Goal: Task Accomplishment & Management: Use online tool/utility

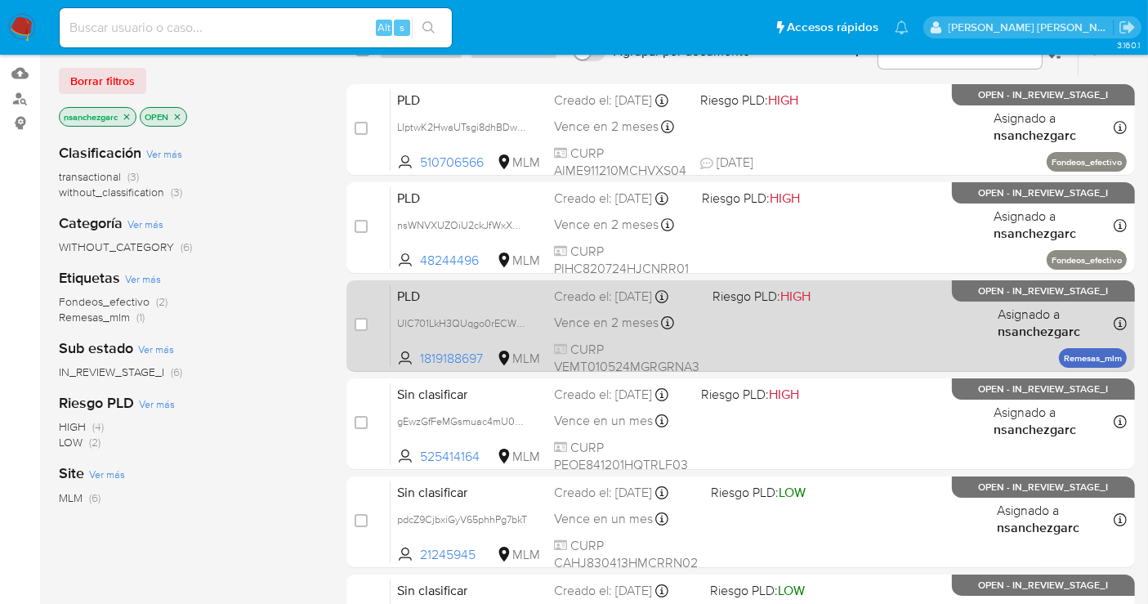
scroll to position [272, 0]
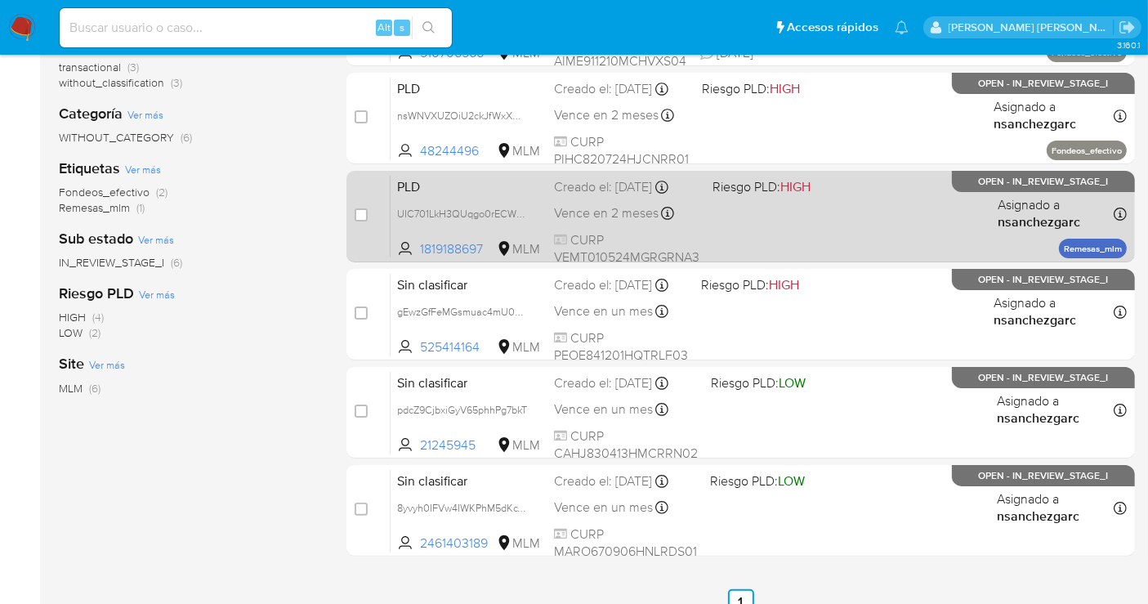
click at [611, 204] on span "Vence en 2 meses" at bounding box center [606, 213] width 105 height 18
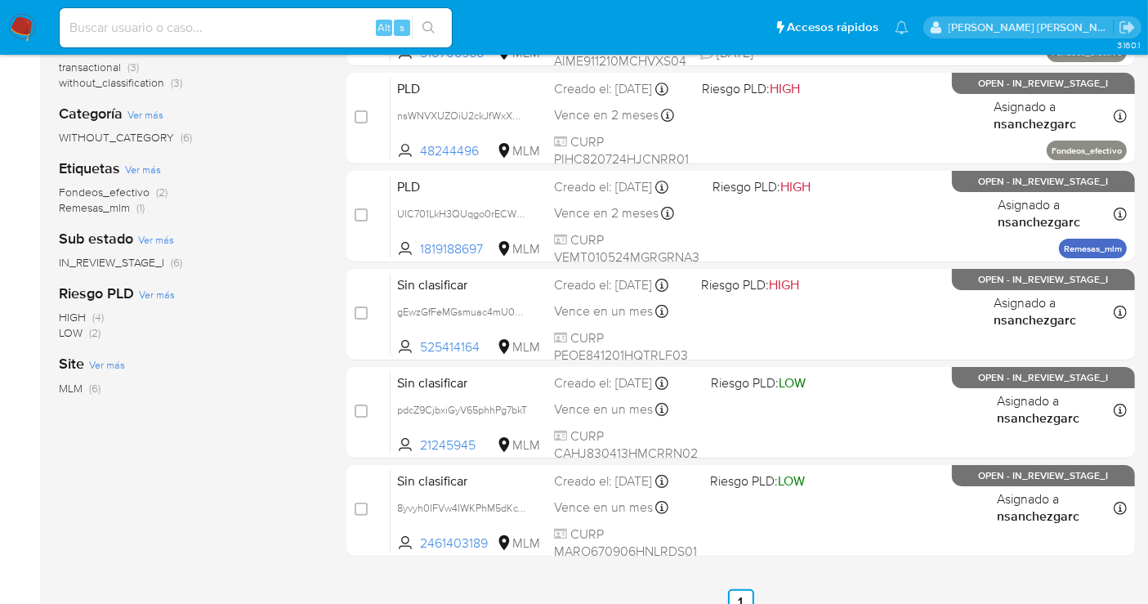
scroll to position [0, 0]
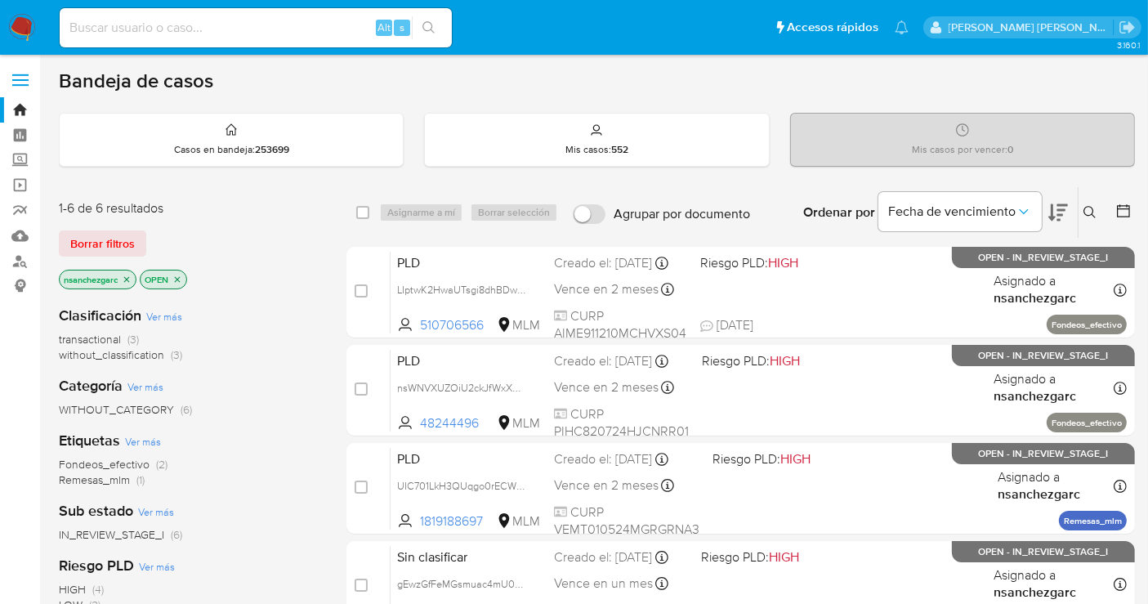
click at [188, 24] on input at bounding box center [256, 27] width 392 height 21
paste input "1745712514"
type input "1745712514"
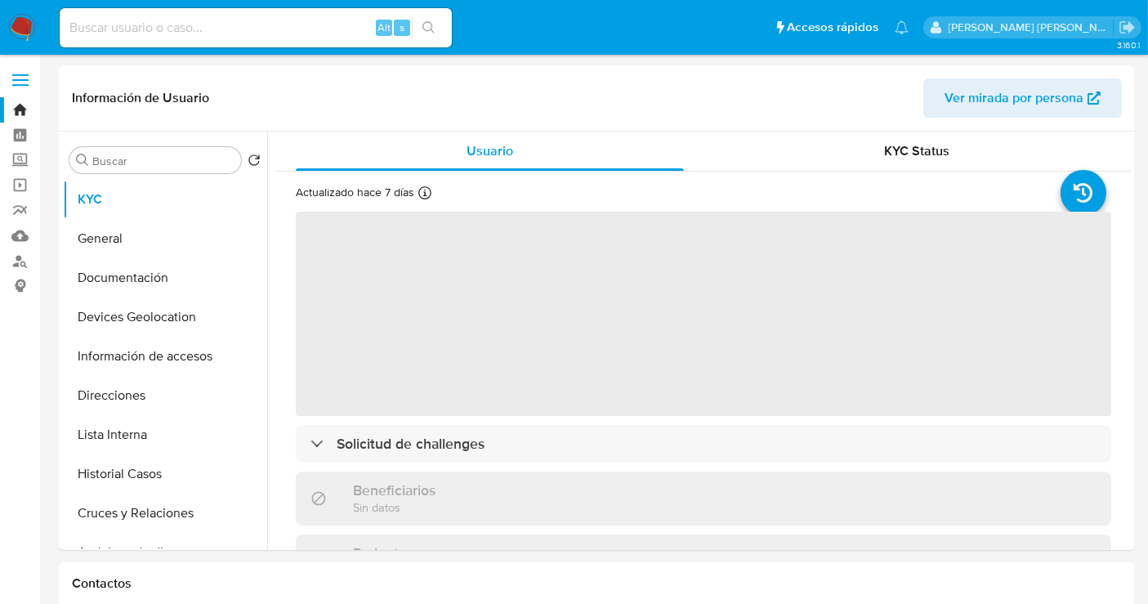
select select "10"
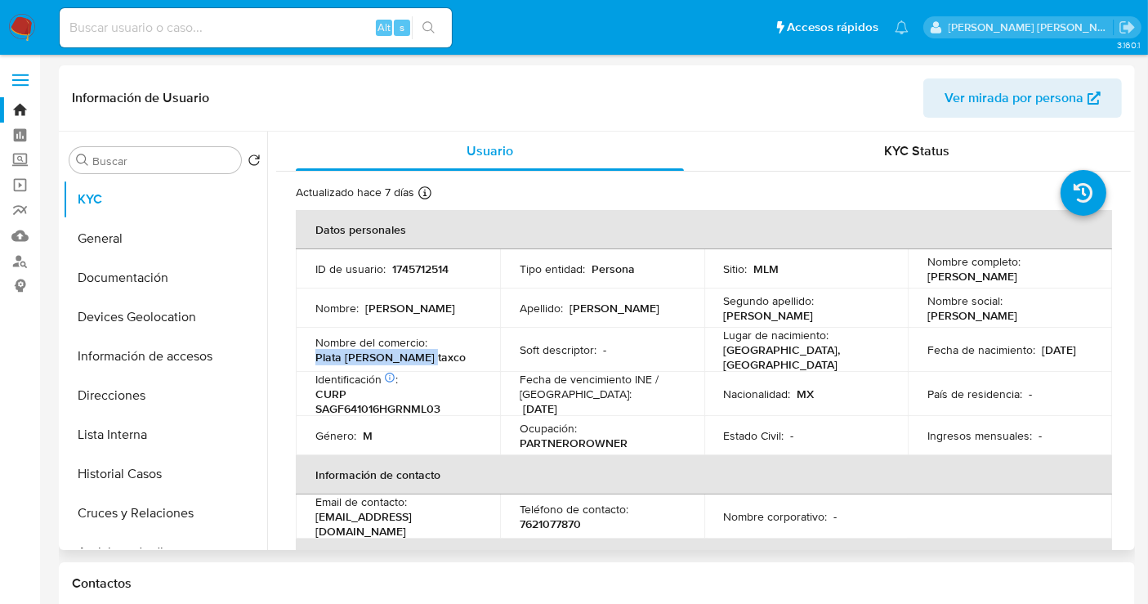
drag, startPoint x: 429, startPoint y: 355, endPoint x: 305, endPoint y: 358, distance: 124.2
click at [305, 358] on td "Nombre del comercio : Plata Sandoval taxco" at bounding box center [398, 350] width 204 height 44
copy p "Plata Sandoval taxco"
click at [124, 467] on button "Historial Casos" at bounding box center [158, 473] width 191 height 39
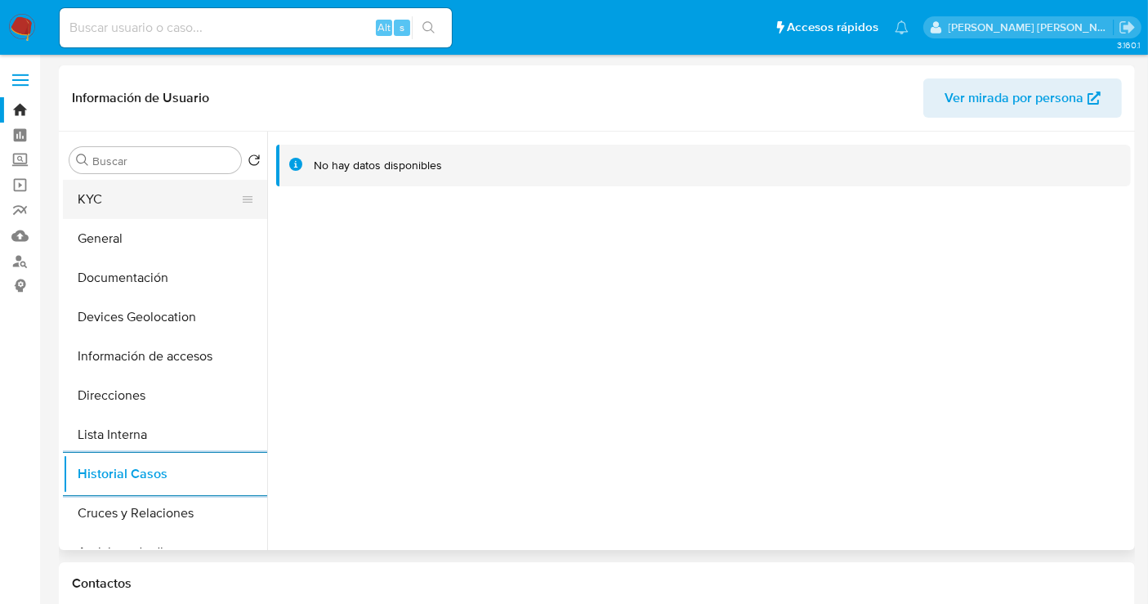
click at [105, 211] on button "KYC" at bounding box center [158, 199] width 191 height 39
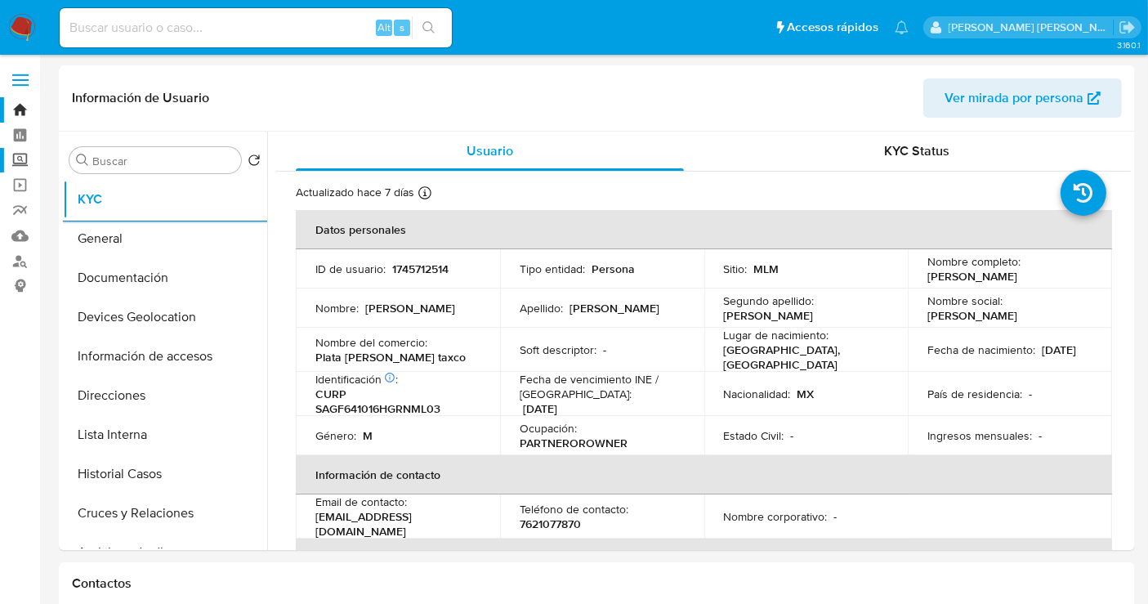
click at [18, 161] on label "Screening" at bounding box center [97, 160] width 194 height 25
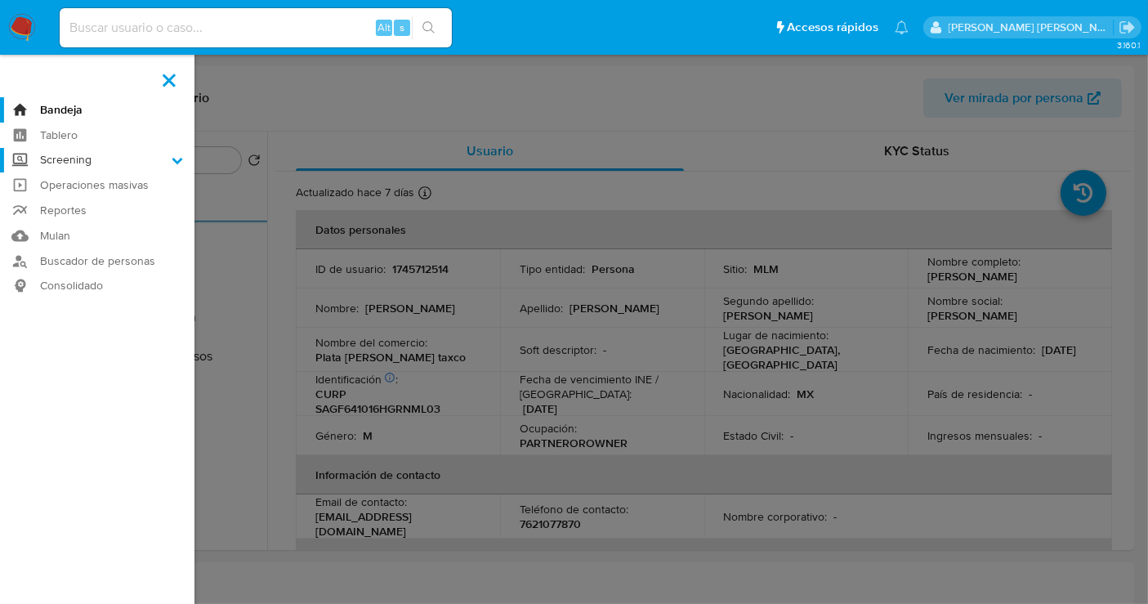
click at [0, 0] on input "Screening" at bounding box center [0, 0] width 0 height 0
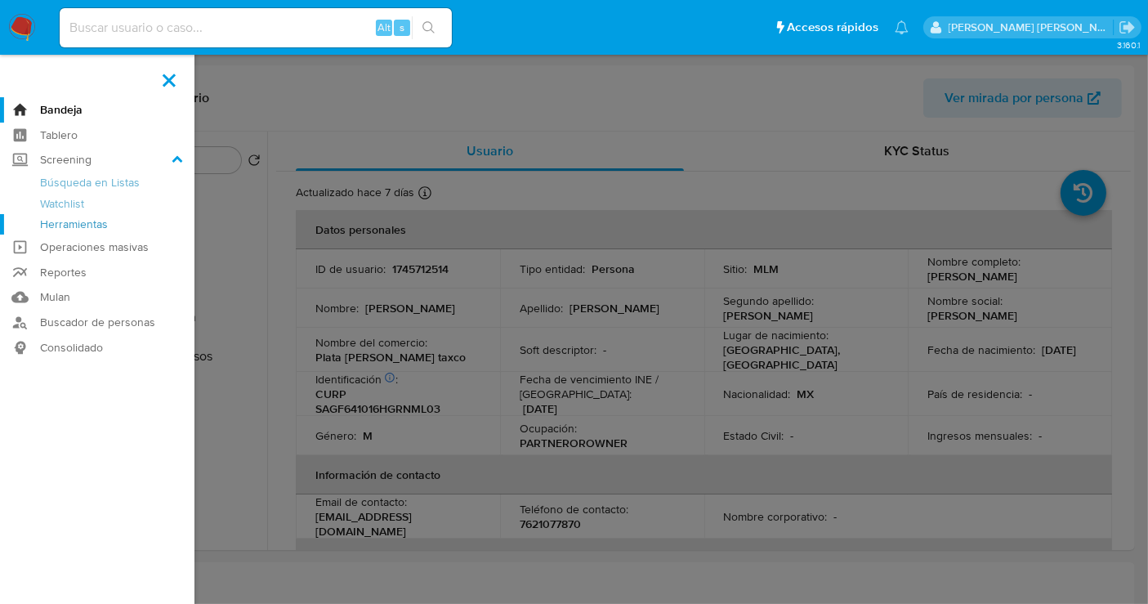
click at [63, 227] on link "Herramientas" at bounding box center [97, 224] width 194 height 20
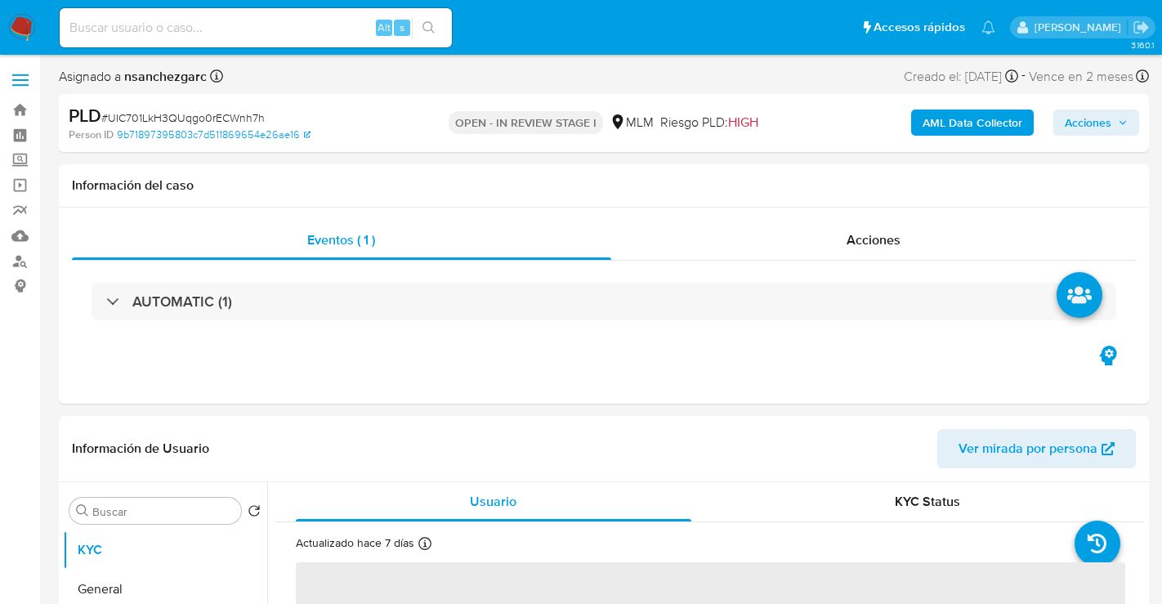
select select "10"
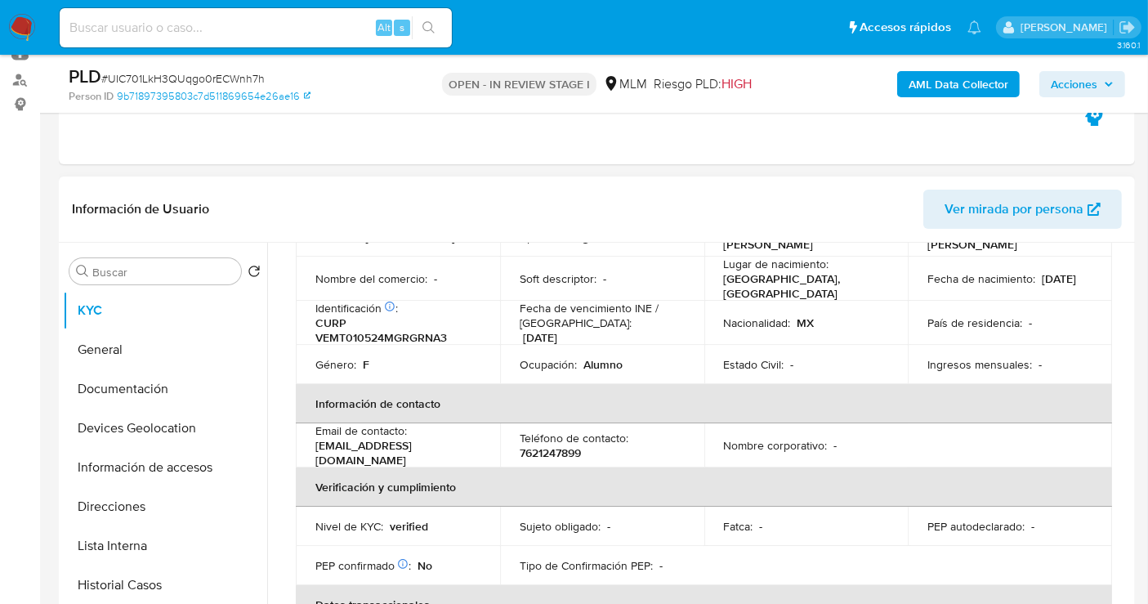
scroll to position [91, 0]
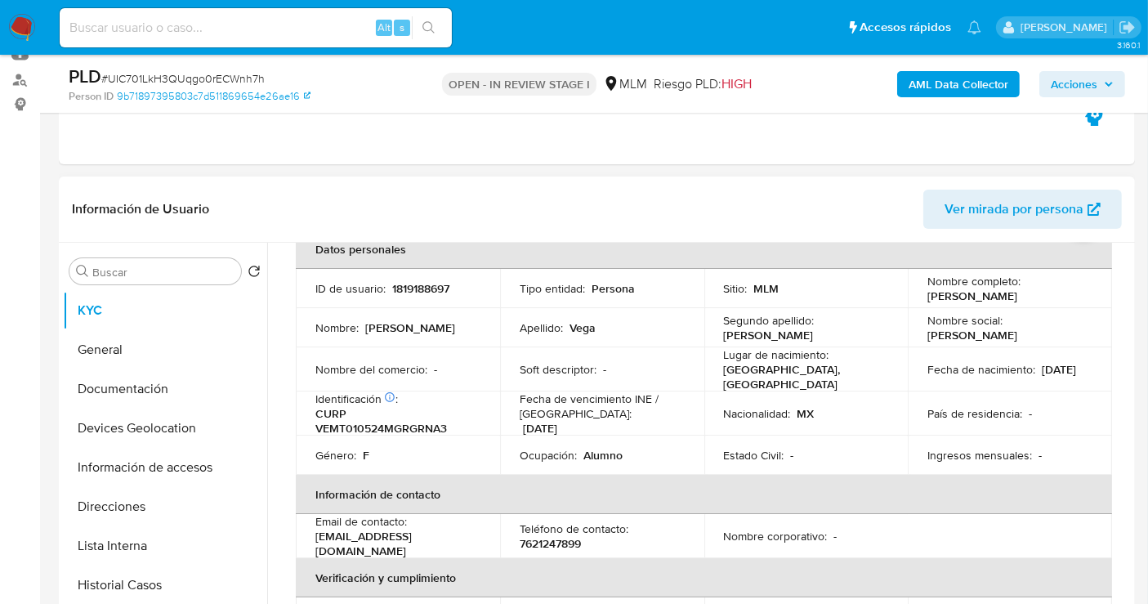
click at [556, 540] on p "7621247899" at bounding box center [550, 543] width 61 height 15
copy p "7621247899"
click at [104, 516] on button "Direcciones" at bounding box center [158, 506] width 191 height 39
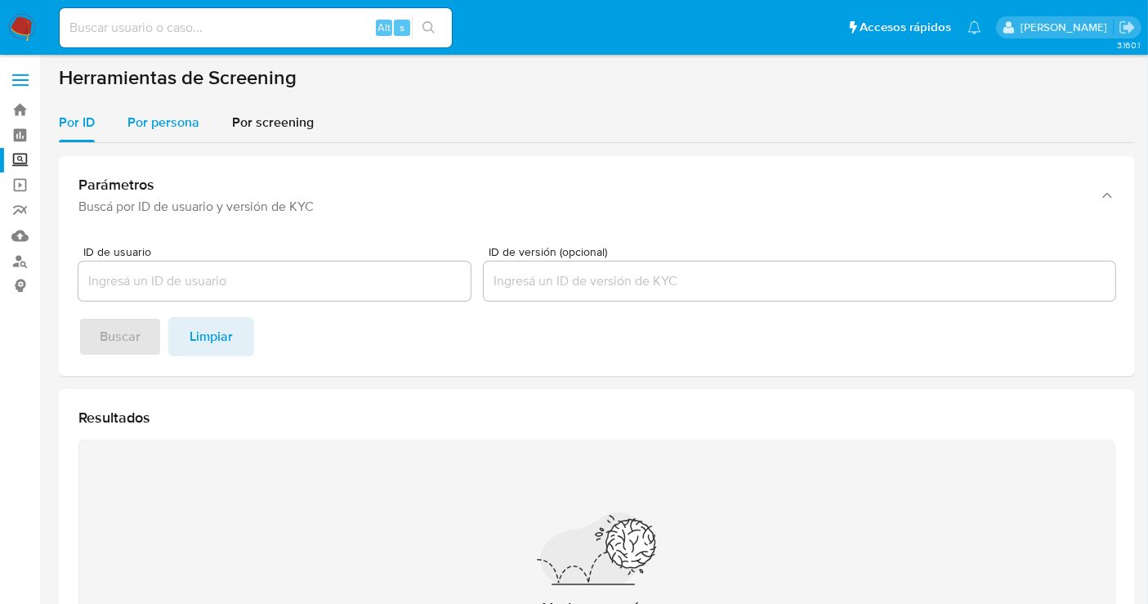
click at [169, 126] on span "Por persona" at bounding box center [163, 122] width 72 height 19
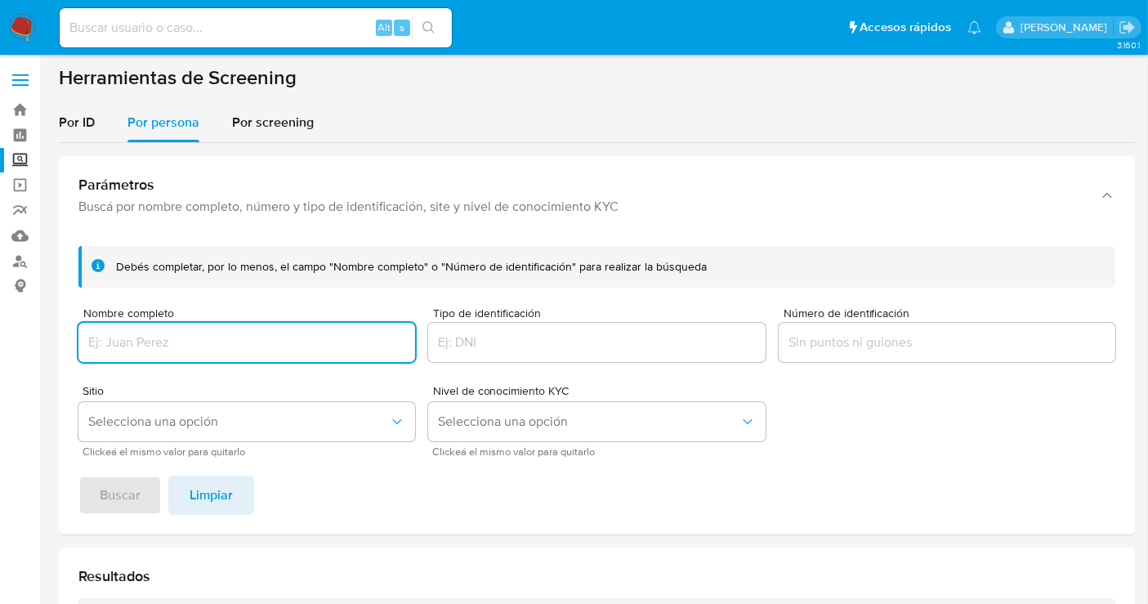
click at [148, 340] on input "Nombre completo" at bounding box center [246, 342] width 337 height 21
type input "[PERSON_NAME] DE [PERSON_NAME]"
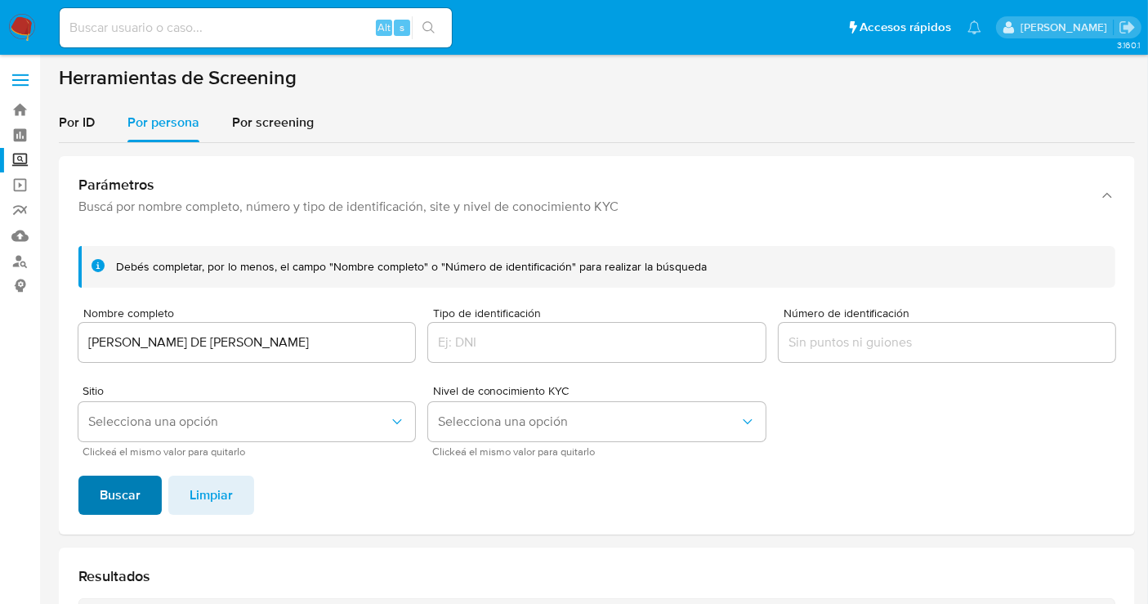
click at [150, 498] on button "Buscar" at bounding box center [119, 495] width 83 height 39
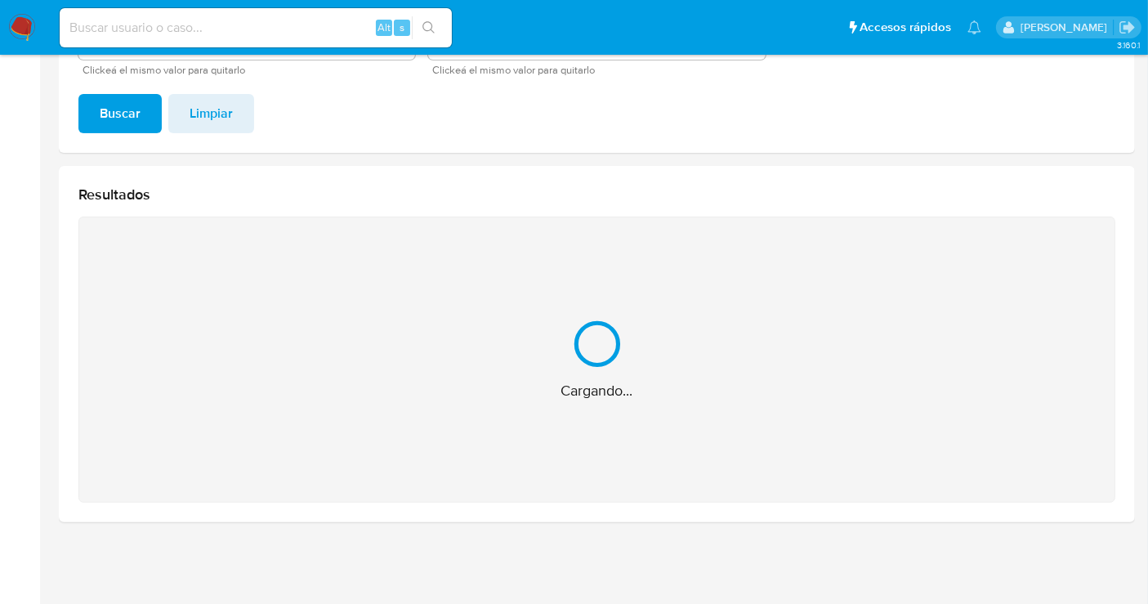
scroll to position [121, 0]
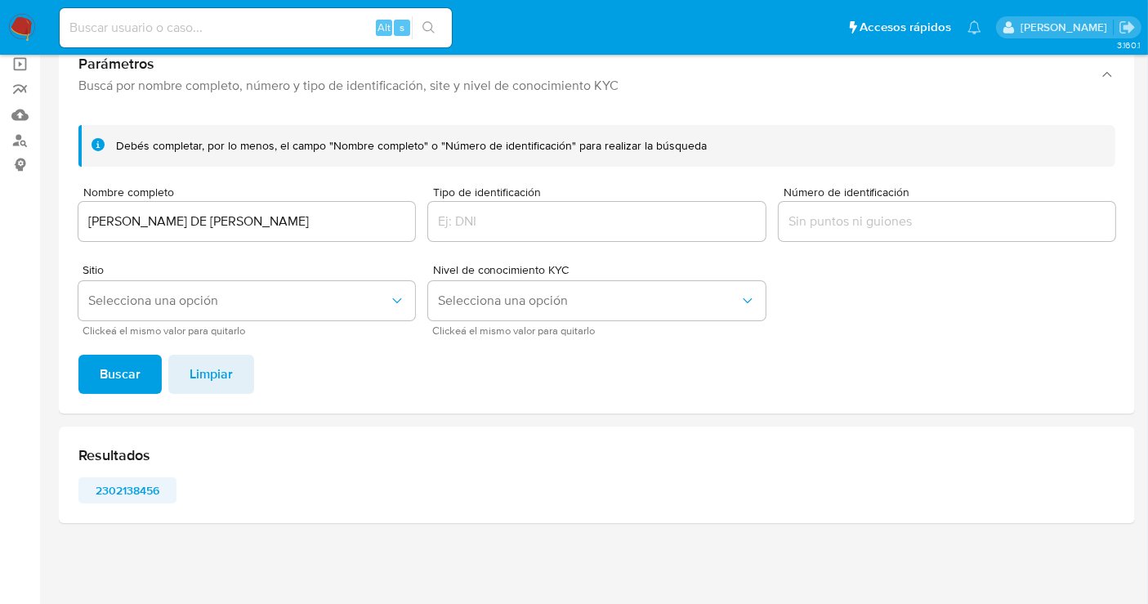
click at [127, 491] on span "2302138456" at bounding box center [127, 490] width 75 height 23
click at [22, 28] on img at bounding box center [22, 28] width 28 height 28
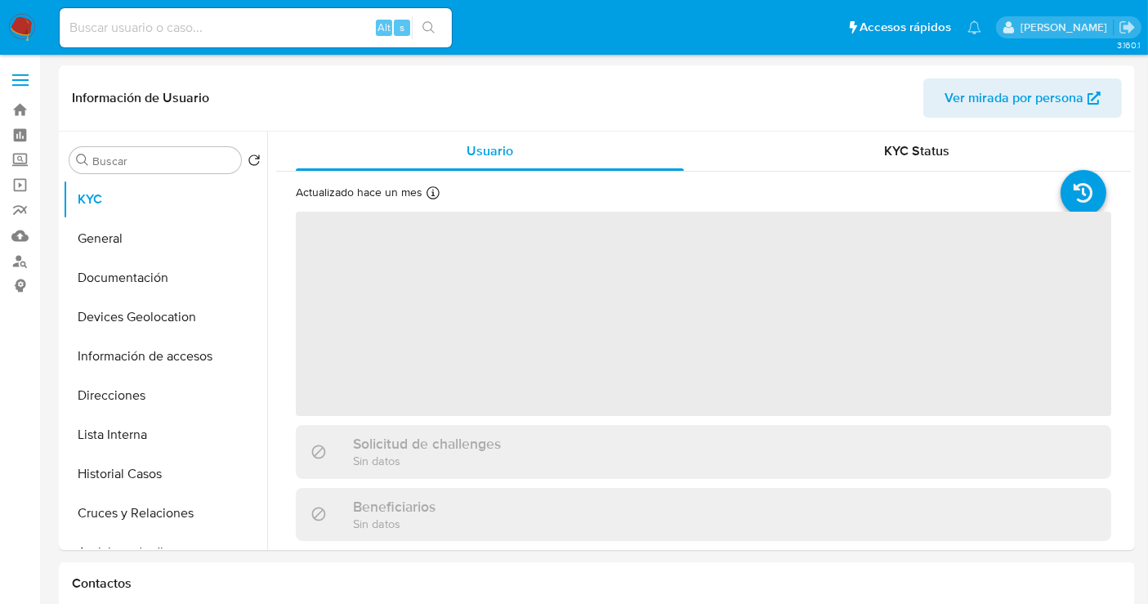
select select "10"
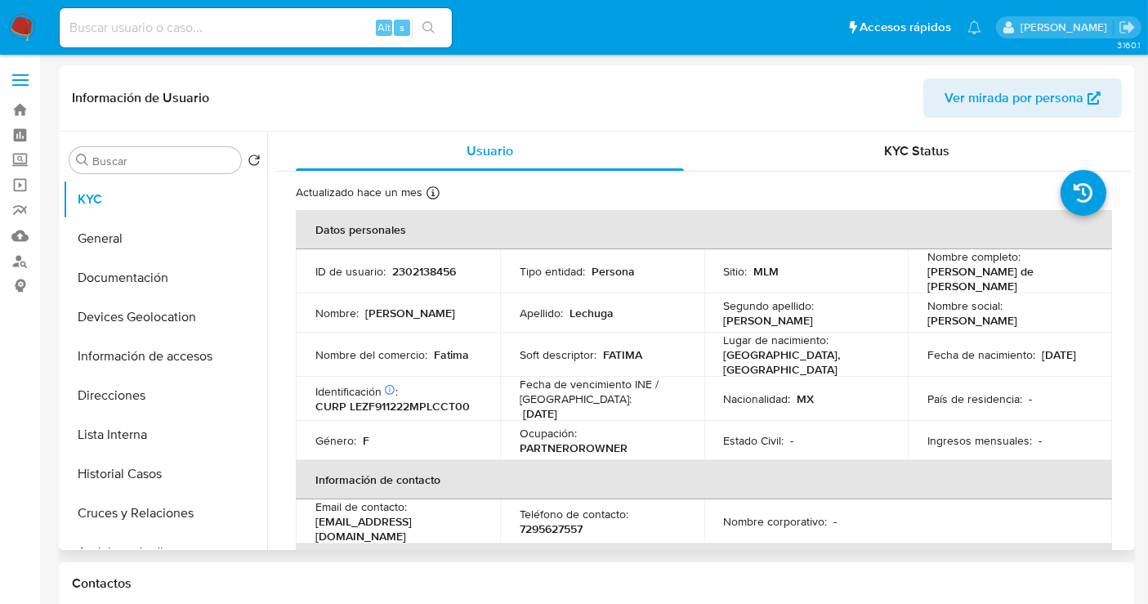
click at [413, 269] on p "2302138456" at bounding box center [424, 271] width 64 height 15
copy p "2302138456"
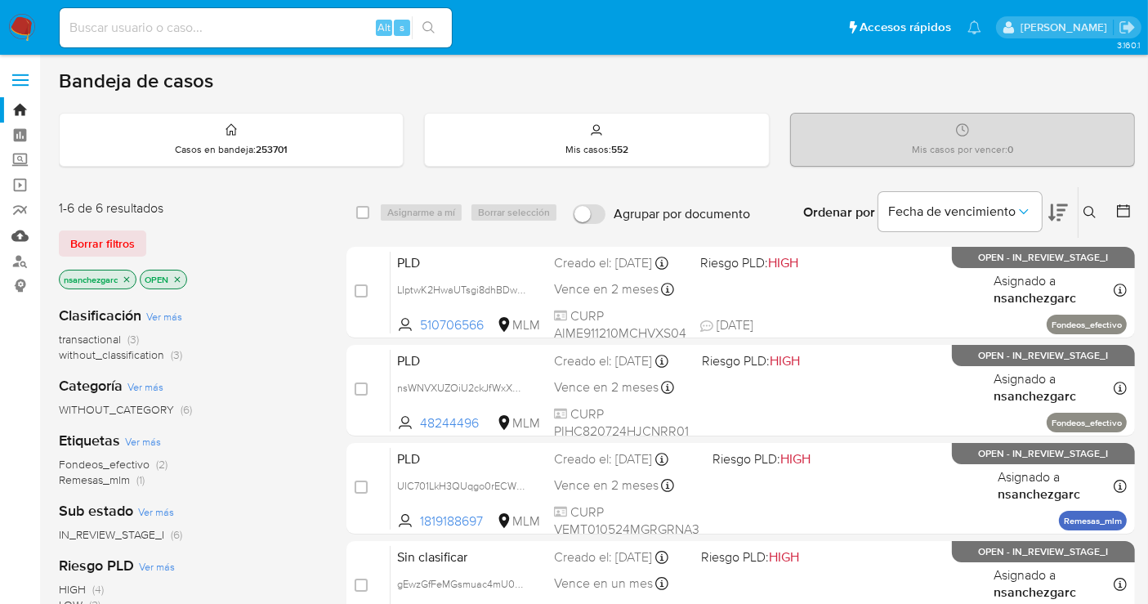
click at [15, 231] on link "Mulan" at bounding box center [97, 235] width 194 height 25
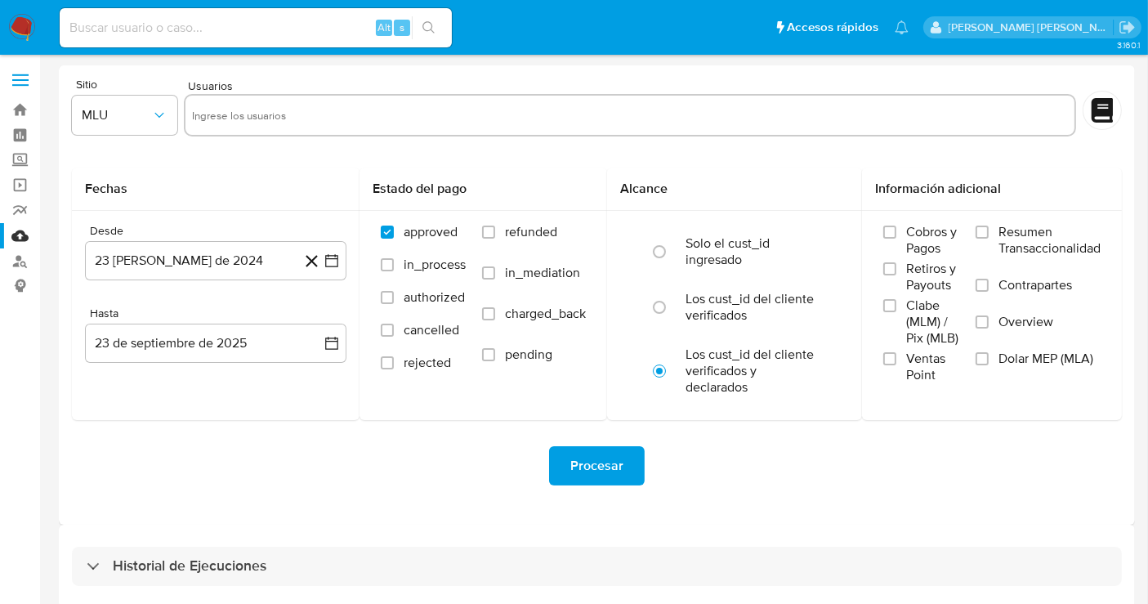
click at [16, 30] on img at bounding box center [22, 28] width 28 height 28
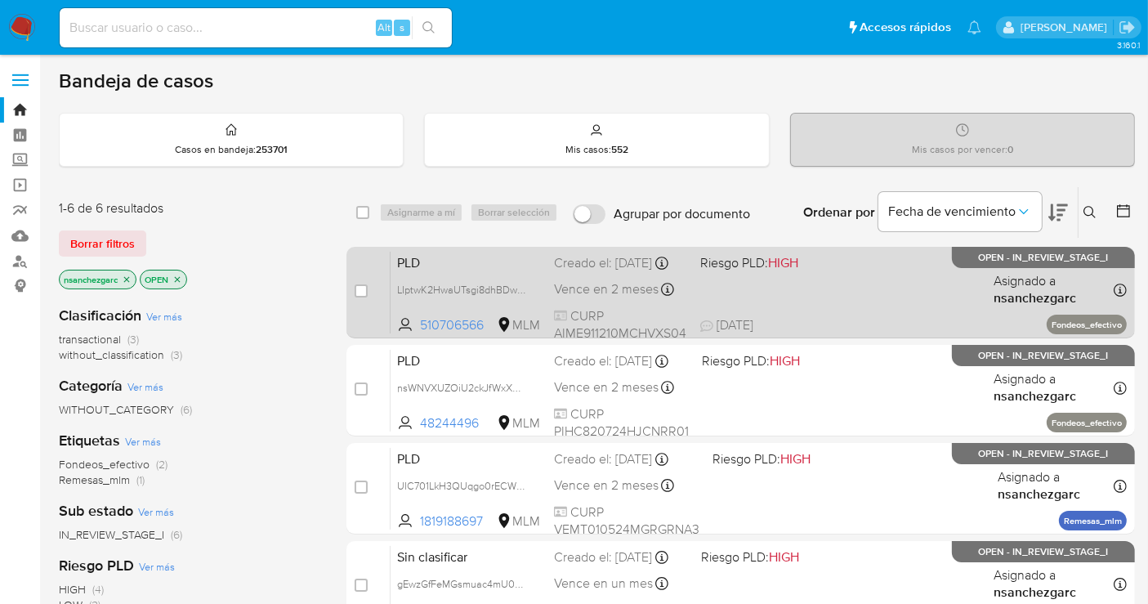
click at [570, 270] on div "Creado el: 12/09/2025 Creado el: 12/09/2025 02:16:17" at bounding box center [620, 263] width 133 height 18
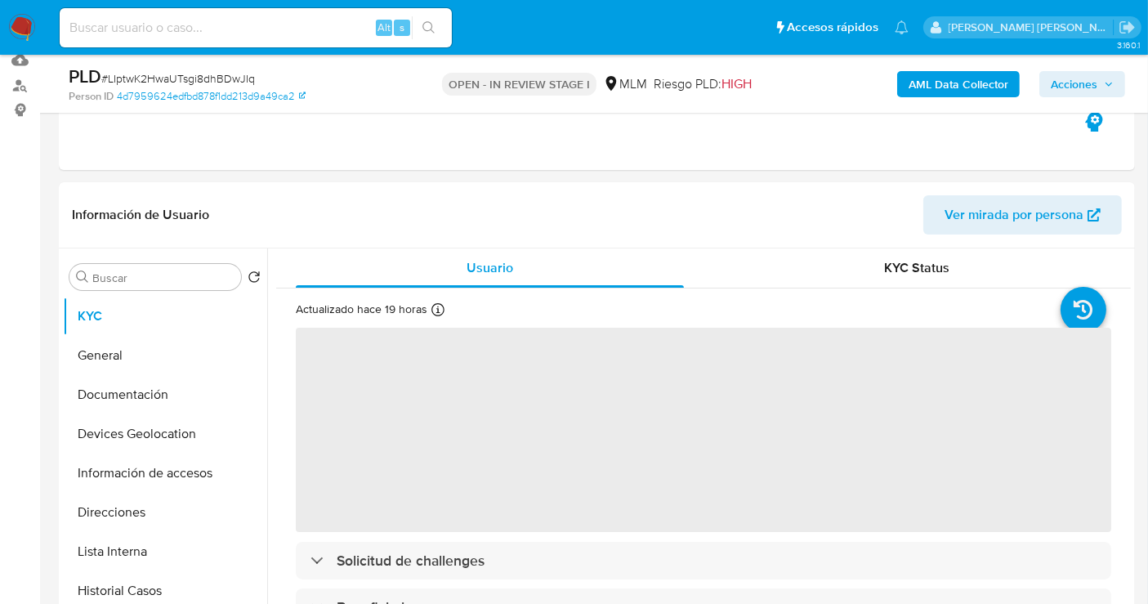
scroll to position [181, 0]
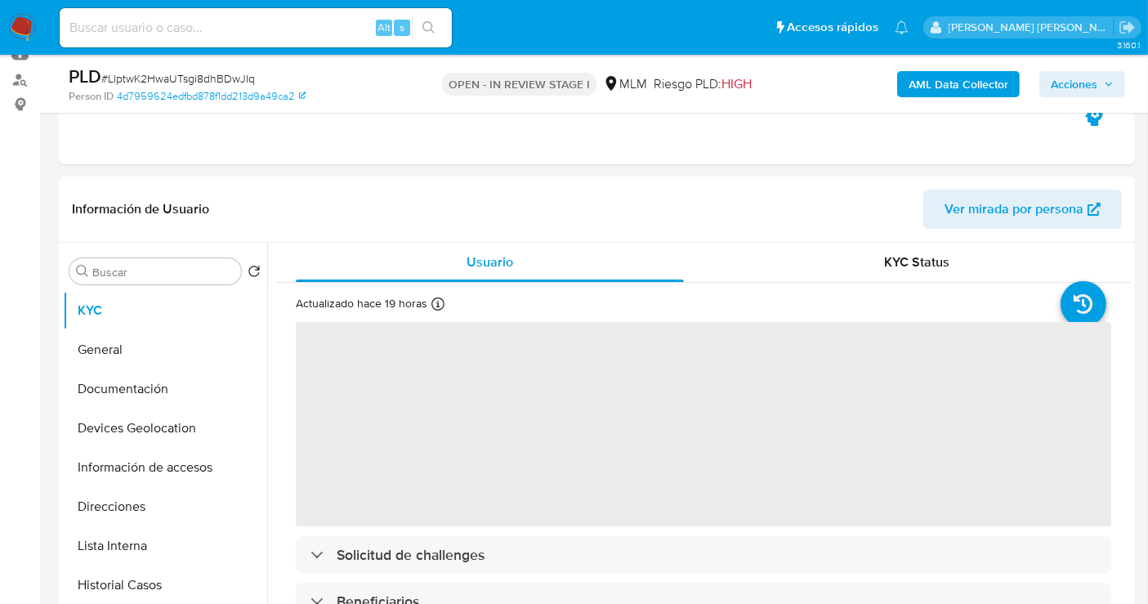
select select "10"
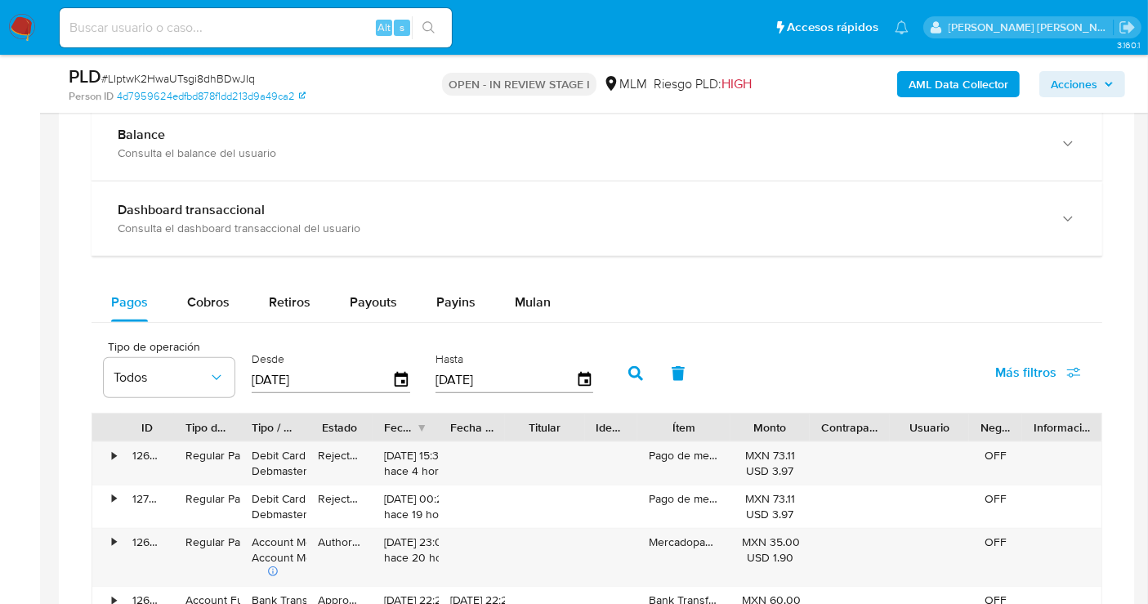
scroll to position [1271, 0]
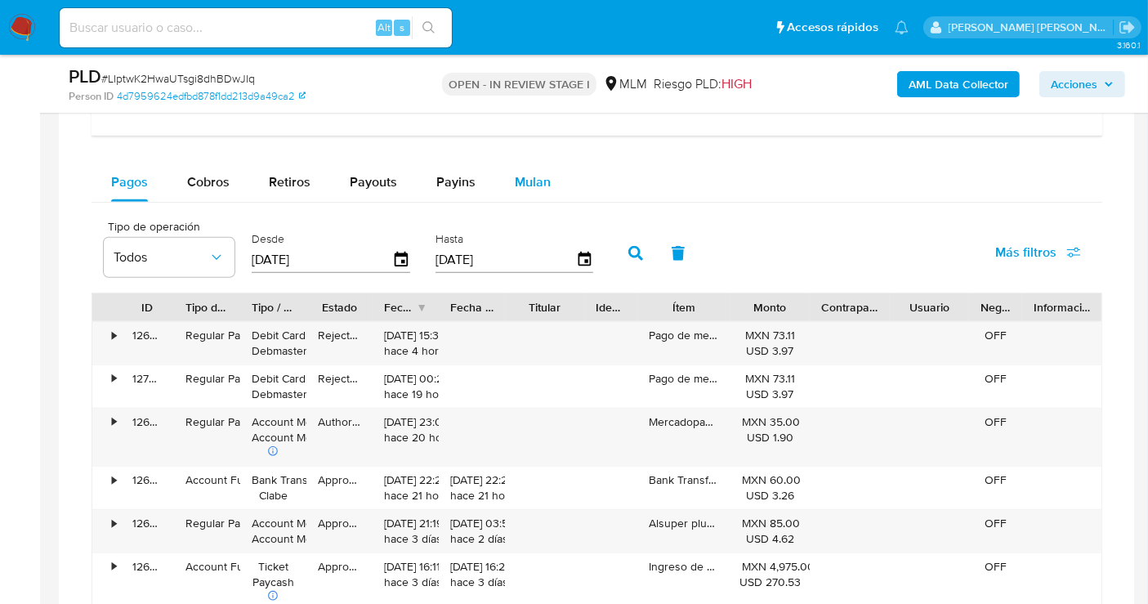
click at [529, 180] on span "Mulan" at bounding box center [533, 181] width 36 height 19
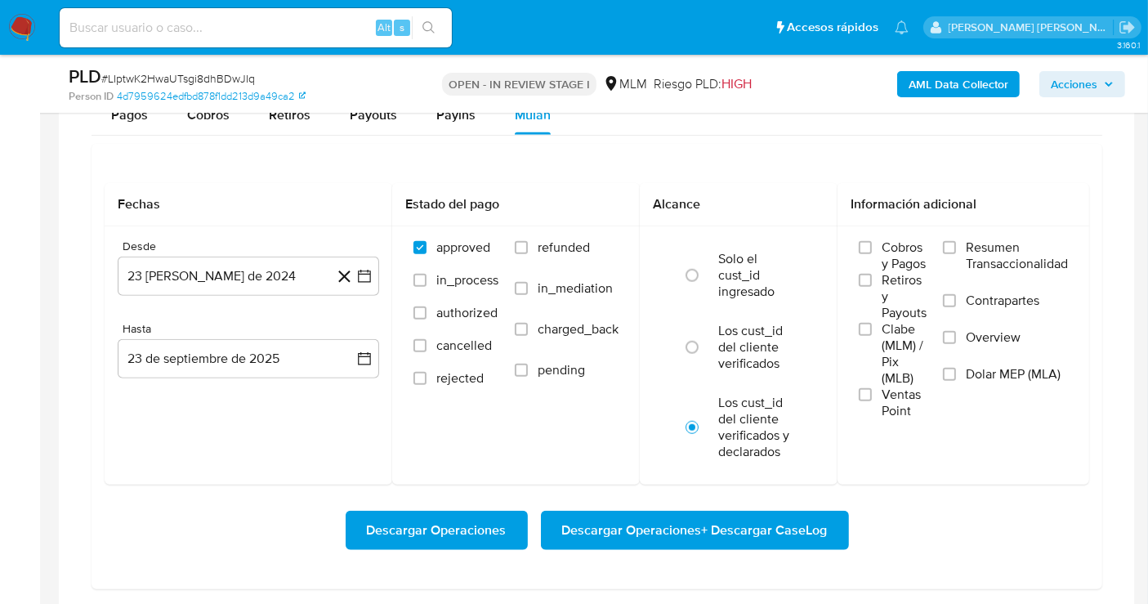
scroll to position [1361, 0]
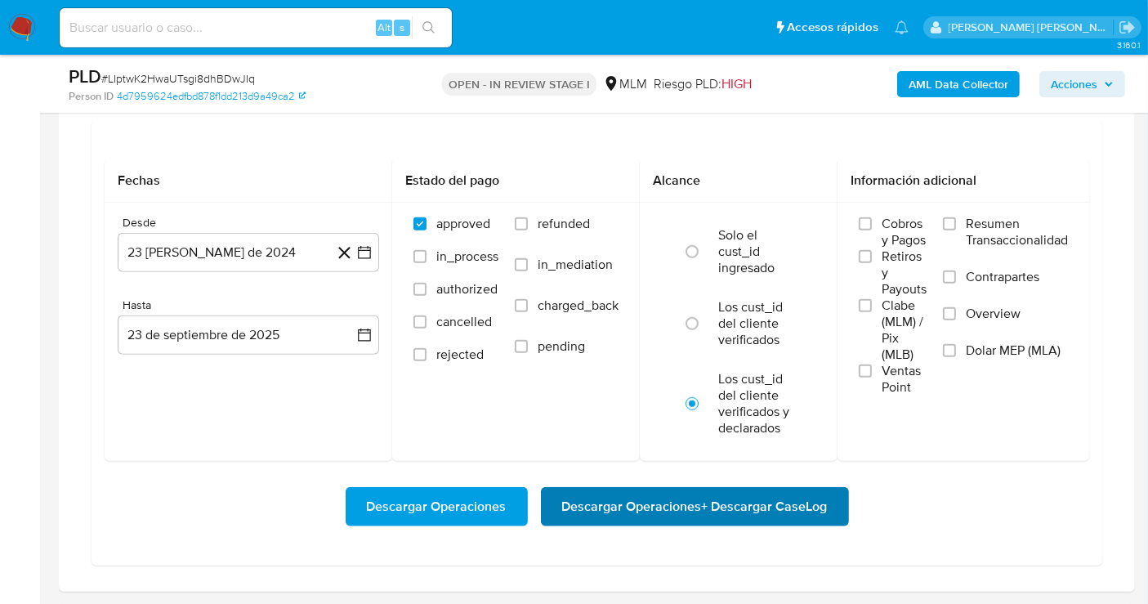
click at [699, 491] on span "Descargar Operaciones + Descargar CaseLog" at bounding box center [695, 507] width 266 height 36
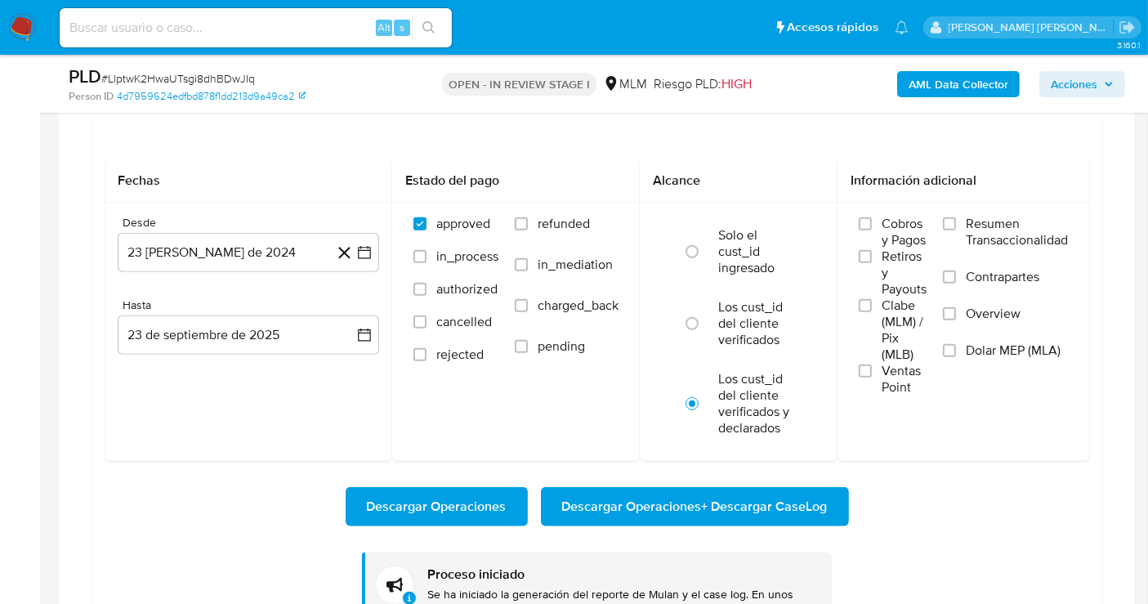
click at [137, 33] on input at bounding box center [256, 27] width 392 height 21
paste input "1543159769"
type input "1543159769"
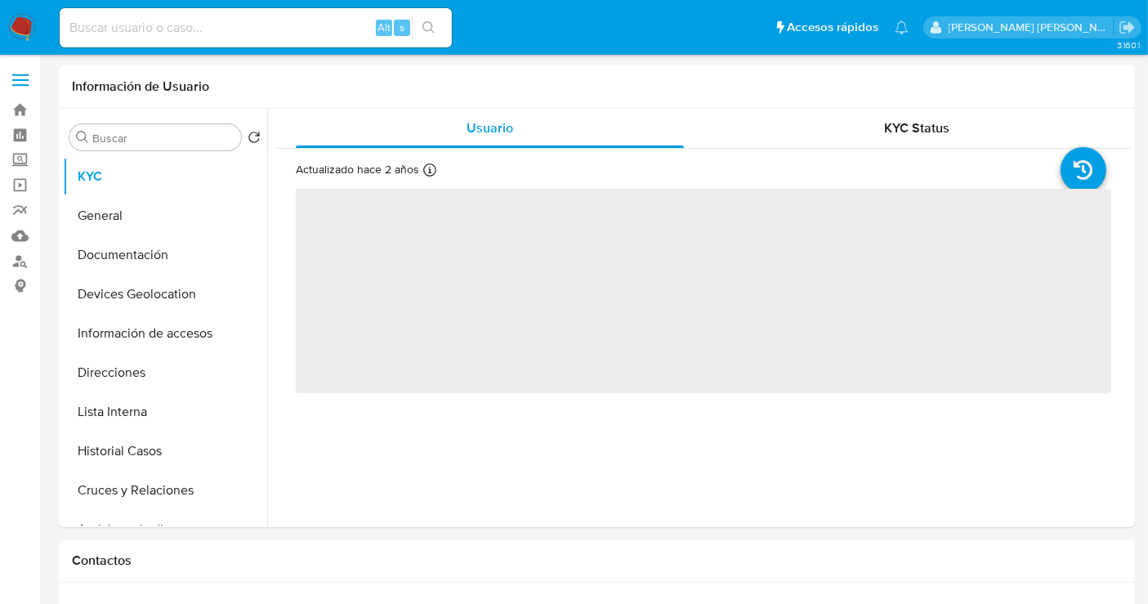
select select "10"
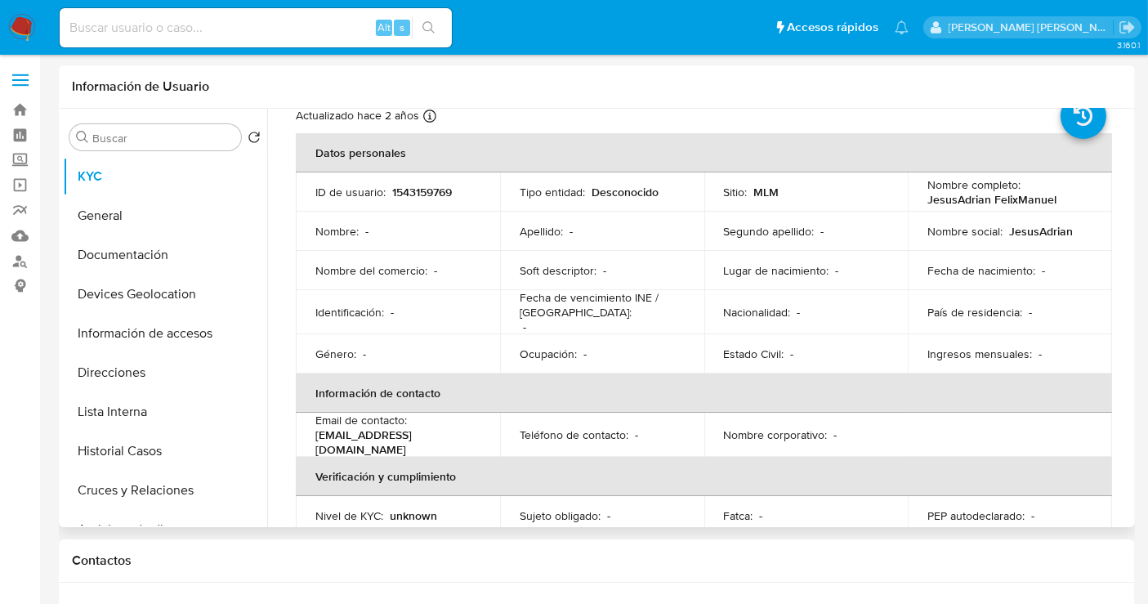
scroll to position [91, 0]
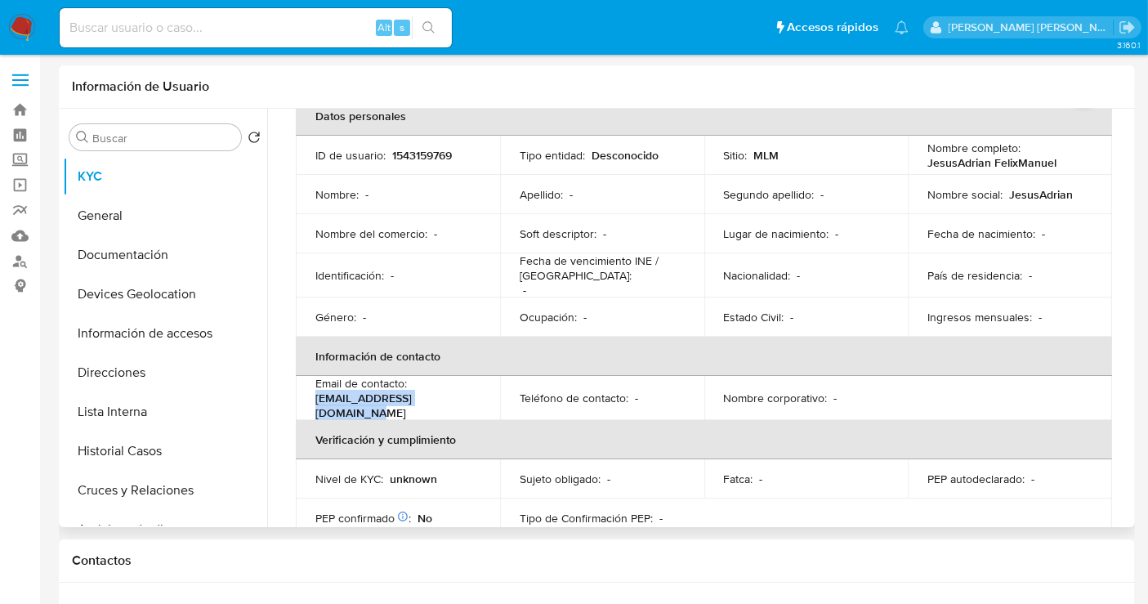
drag, startPoint x: 466, startPoint y: 408, endPoint x: 296, endPoint y: 407, distance: 170.0
click at [296, 407] on td "Email de contacto : adrianfelix23@hotmail.com" at bounding box center [398, 398] width 204 height 44
copy p "adrianfelix23@hotmail.com"
click at [219, 26] on input at bounding box center [256, 27] width 392 height 21
paste input "1536418623"
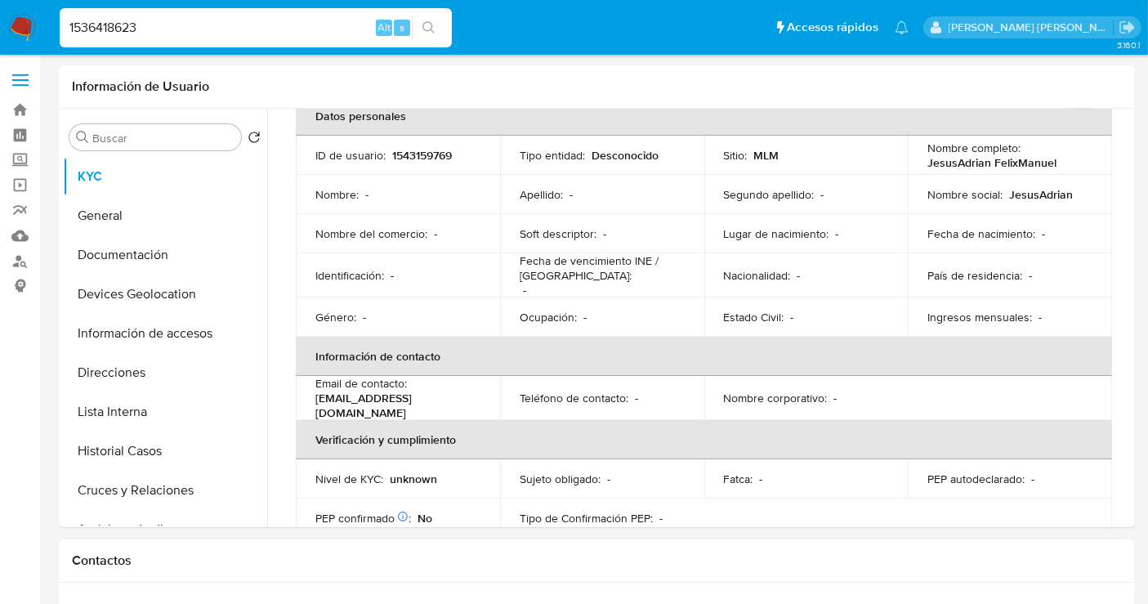
type input "1536418623"
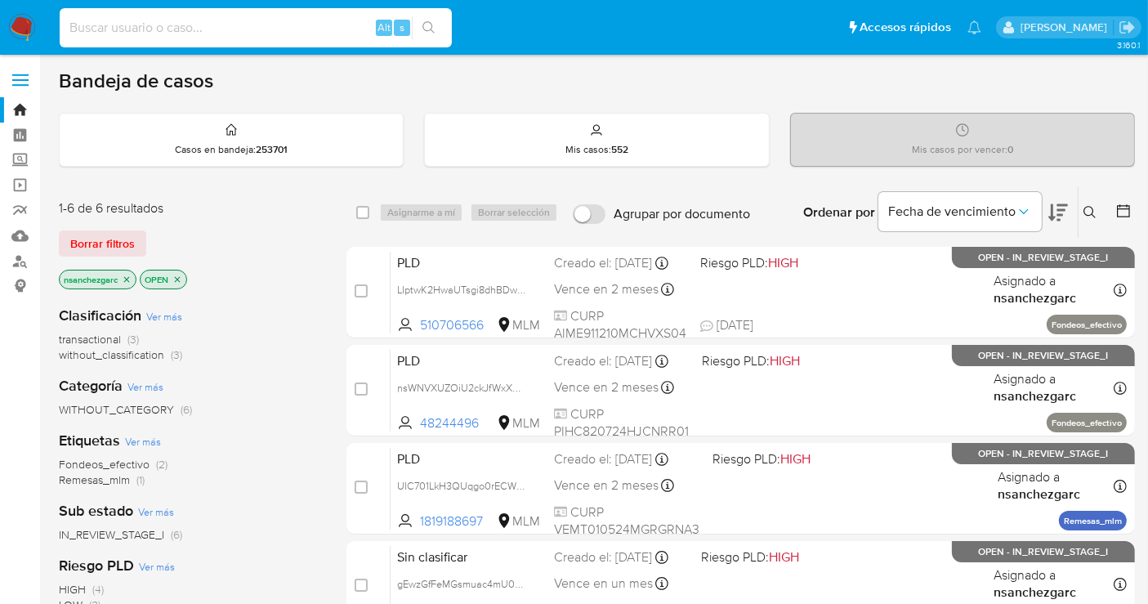
click at [172, 30] on input at bounding box center [256, 27] width 392 height 21
paste input "1536418623"
type input "1536418623"
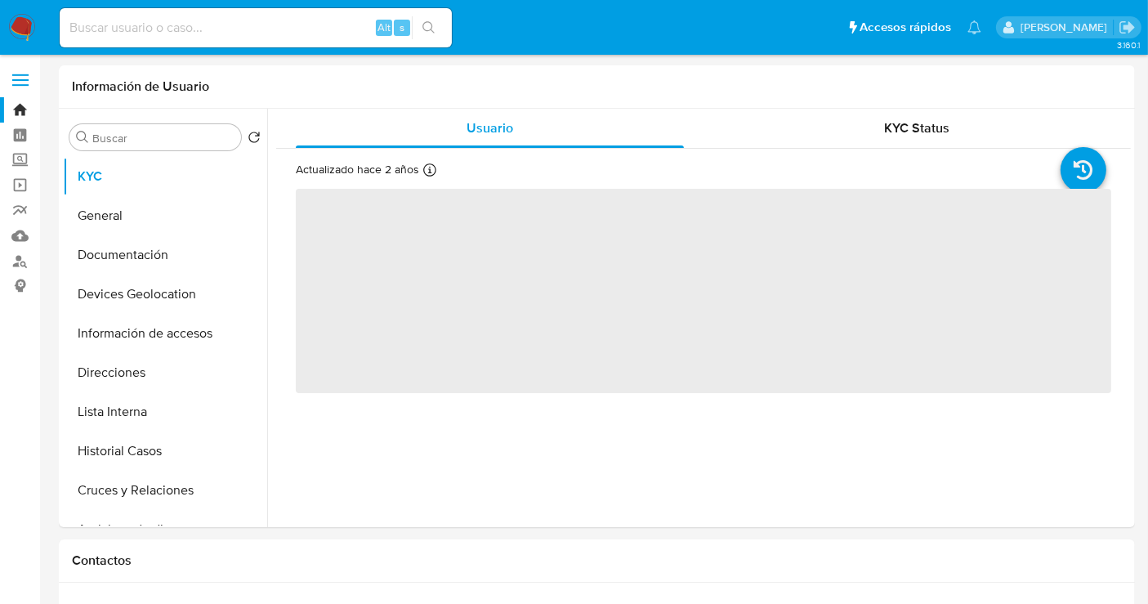
select select "10"
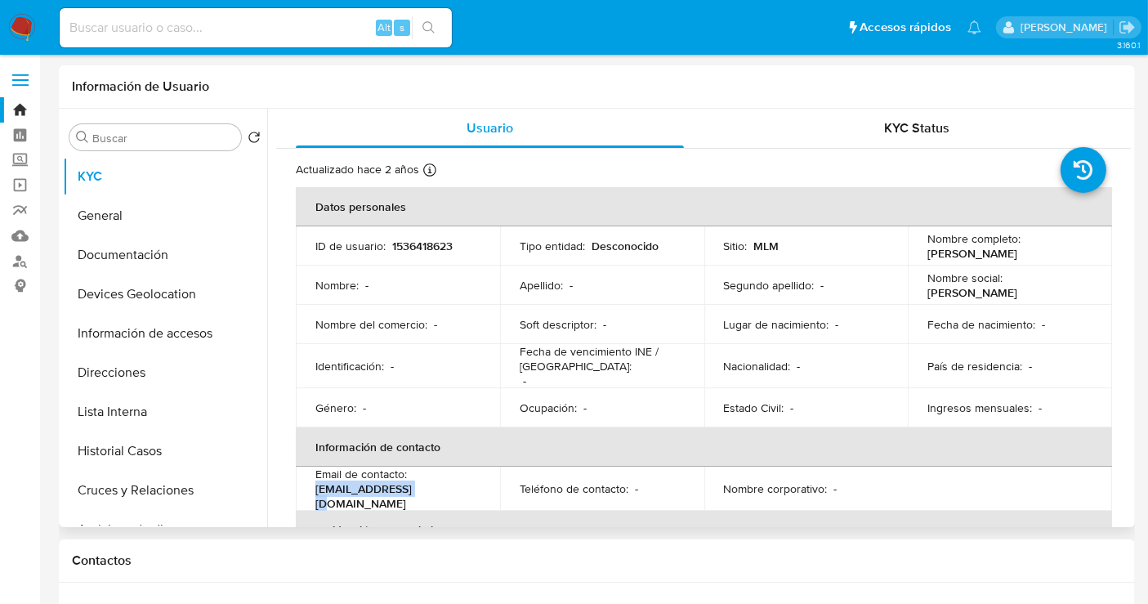
drag, startPoint x: 440, startPoint y: 494, endPoint x: 315, endPoint y: 498, distance: 125.9
click at [315, 498] on div "Email de contacto : fgv2323@gmail.com" at bounding box center [397, 489] width 165 height 44
copy p "fgv2323@gmail.com"
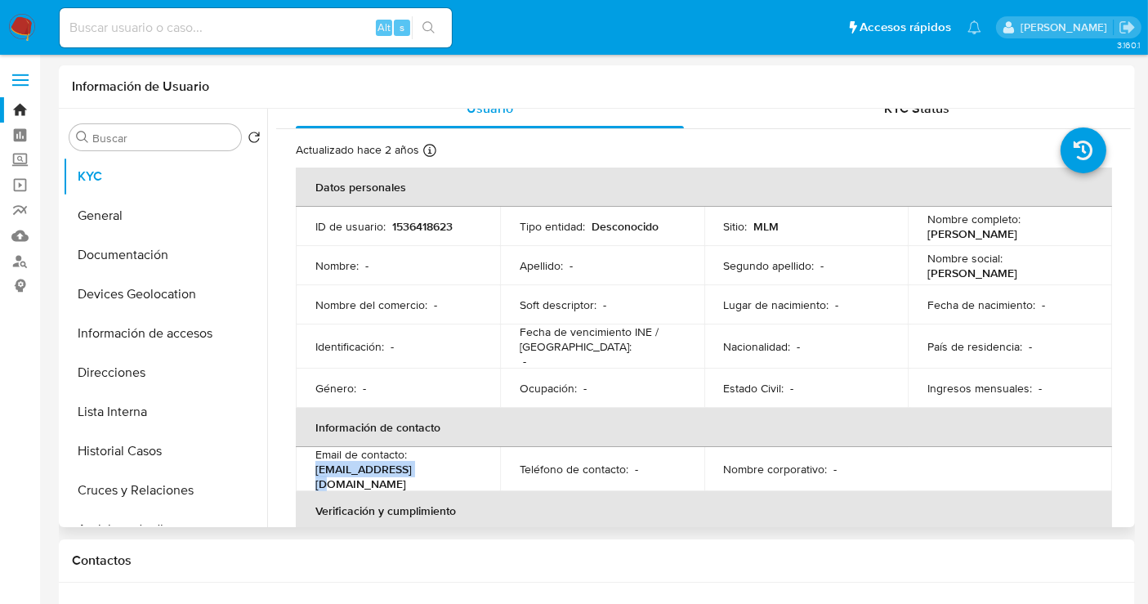
scroll to position [7, 0]
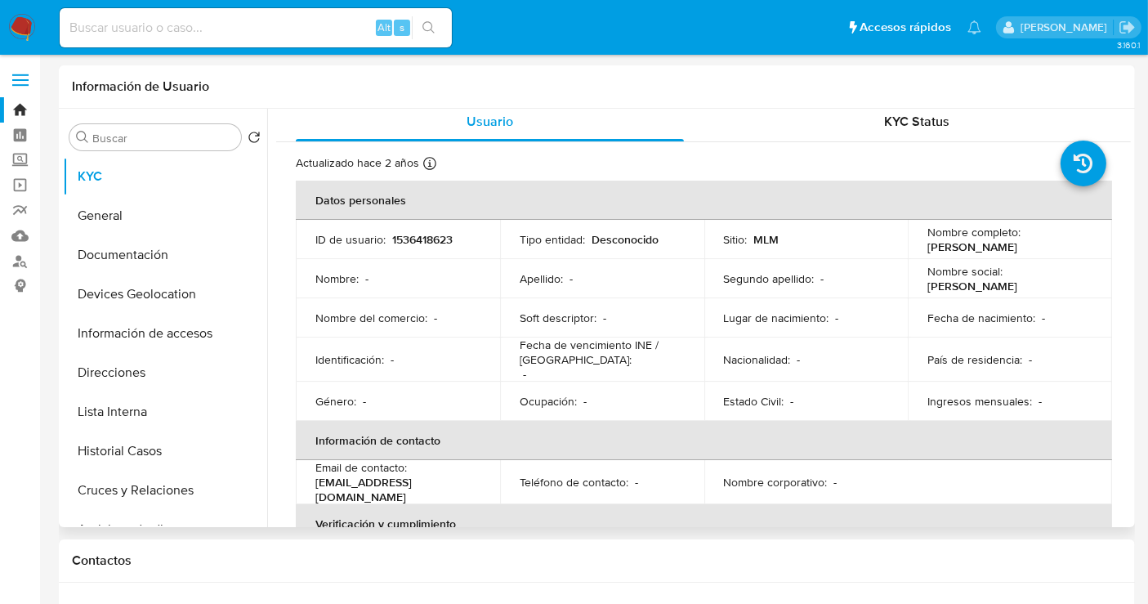
click at [414, 241] on p "1536418623" at bounding box center [422, 239] width 60 height 15
copy p "1536418623"
click at [14, 232] on link "Mulan" at bounding box center [97, 235] width 194 height 25
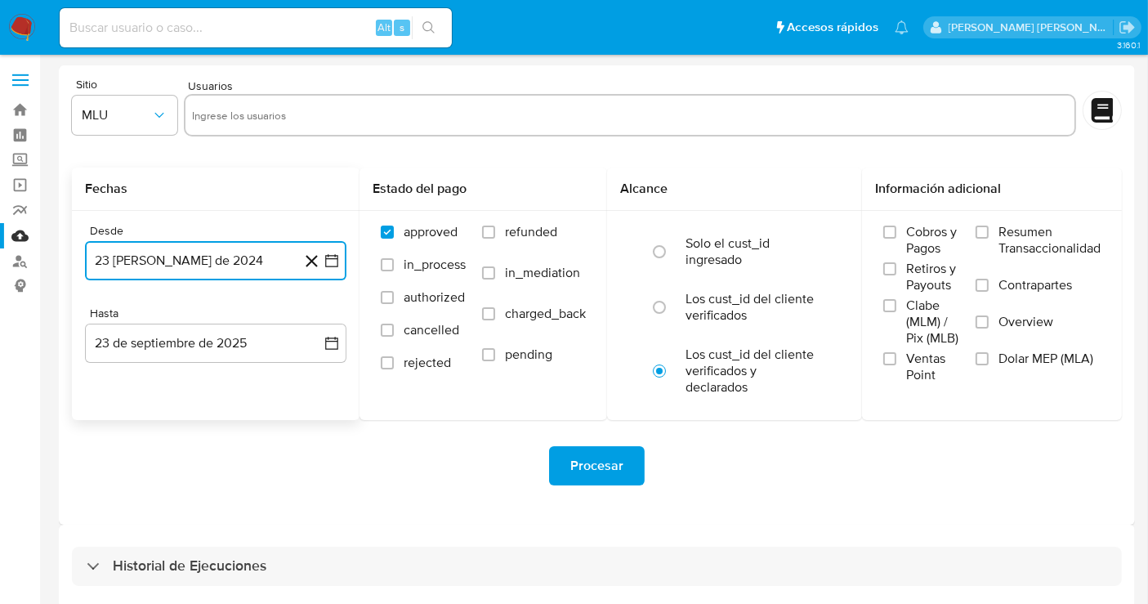
click at [210, 263] on button "23 [PERSON_NAME] de 2024" at bounding box center [215, 260] width 261 height 39
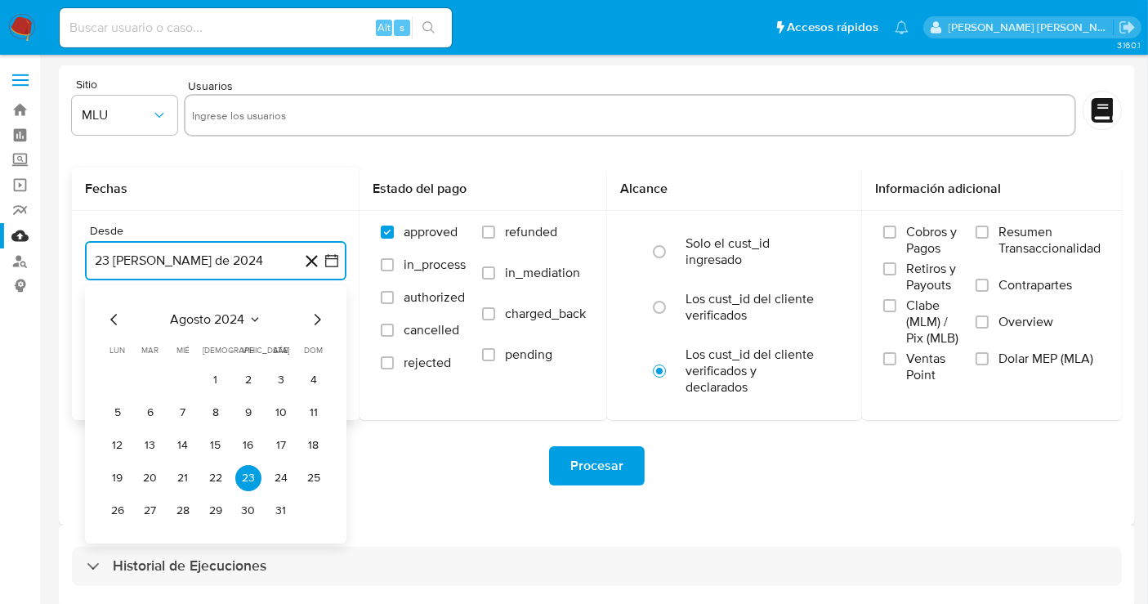
click at [217, 381] on button "1" at bounding box center [216, 380] width 26 height 26
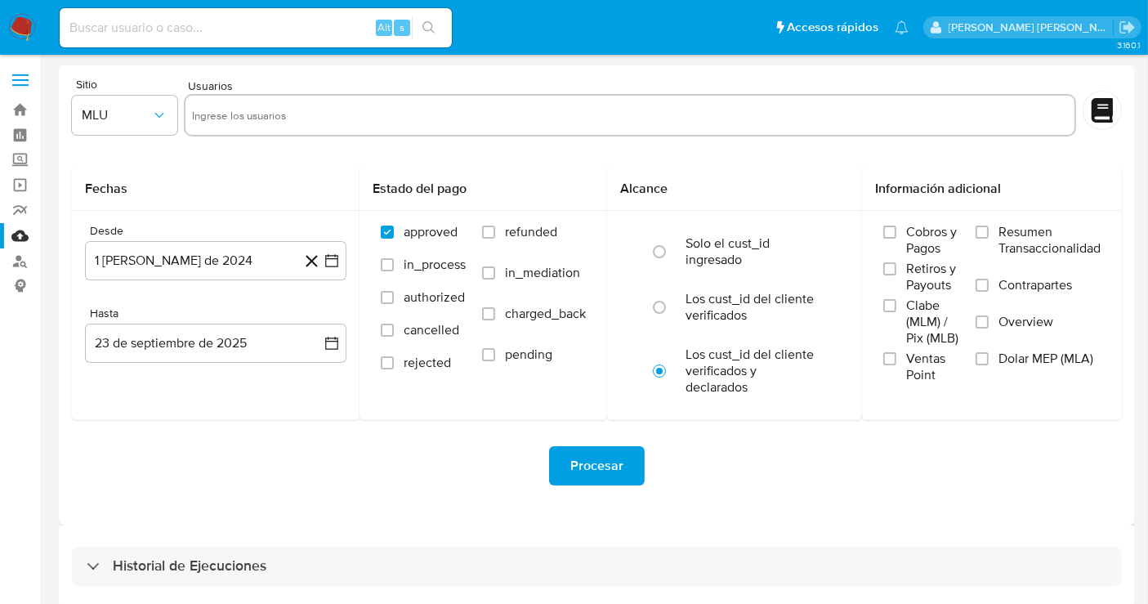
click at [20, 18] on img at bounding box center [22, 28] width 28 height 28
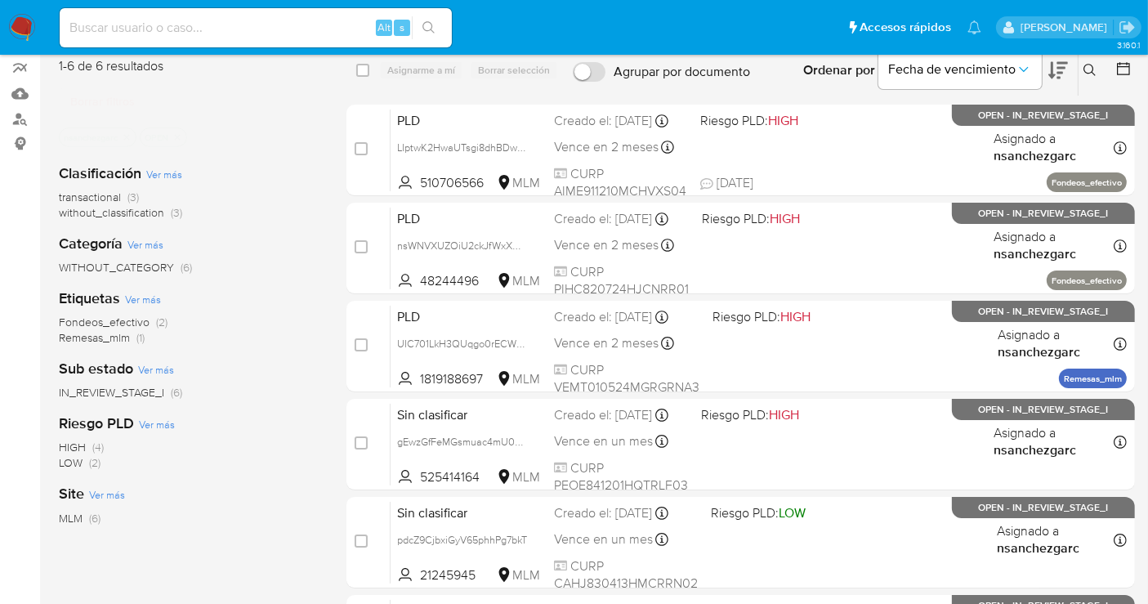
scroll to position [272, 0]
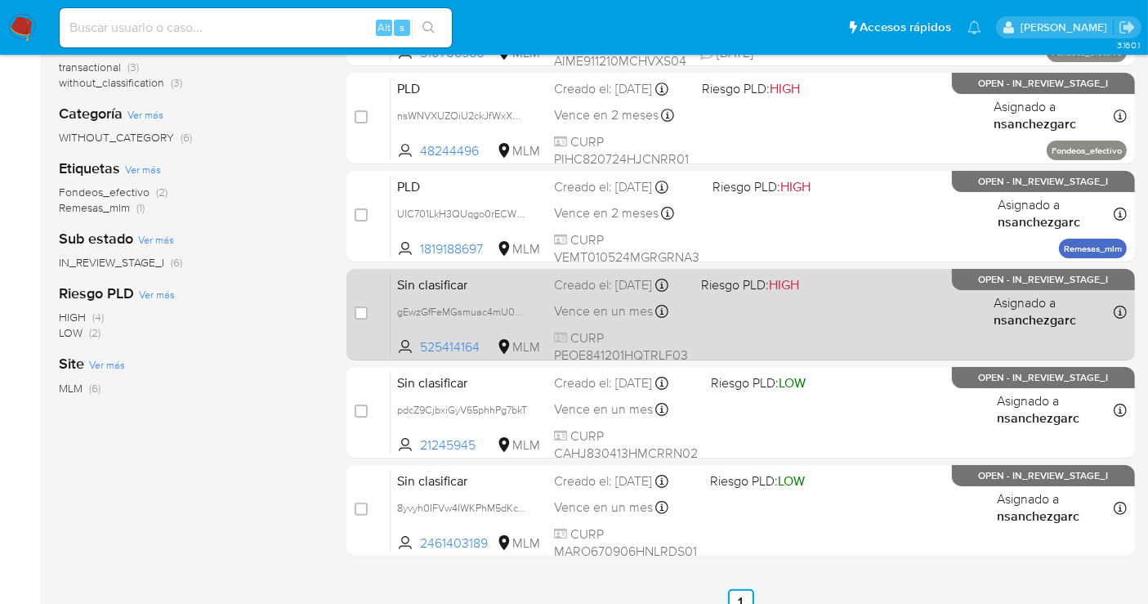
click at [569, 294] on div "Creado el: [DATE] Creado el: [DATE] 11:28:03" at bounding box center [621, 285] width 134 height 18
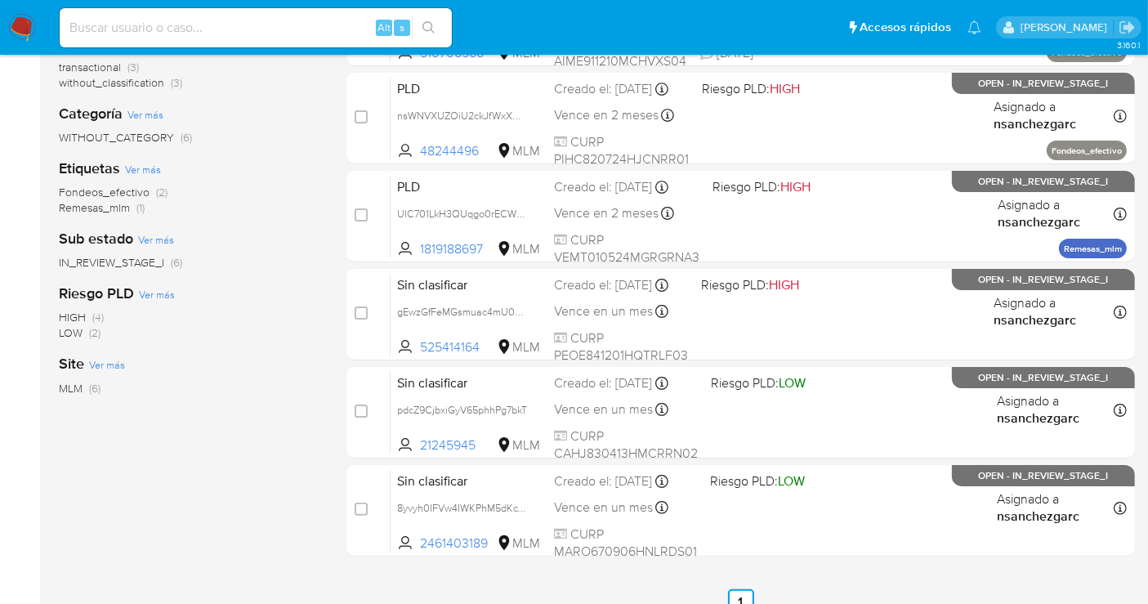
click at [20, 27] on img at bounding box center [22, 28] width 28 height 28
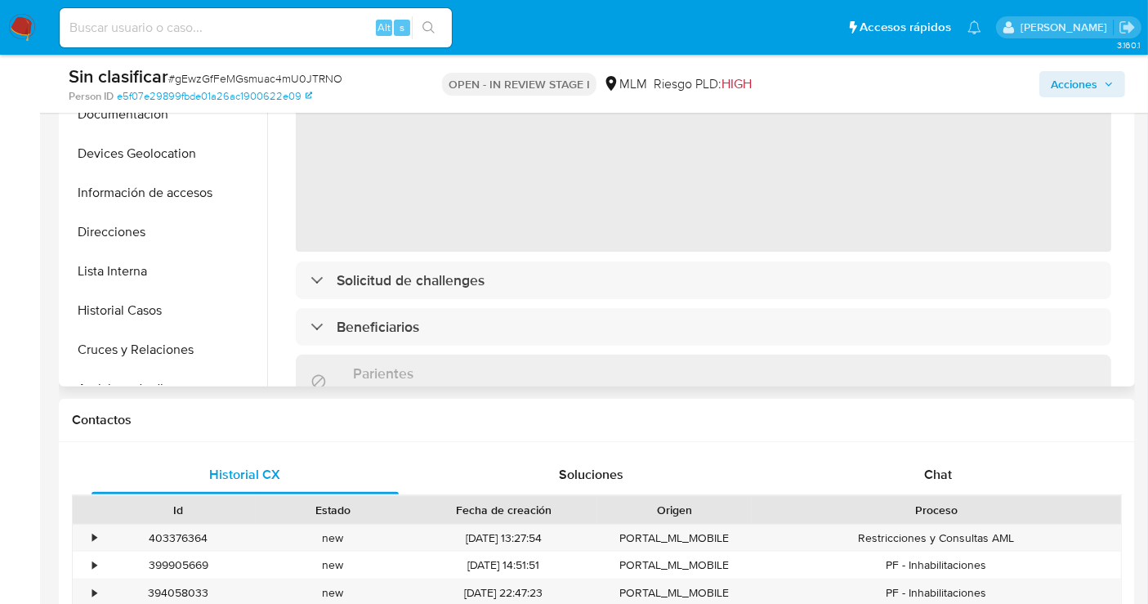
scroll to position [544, 0]
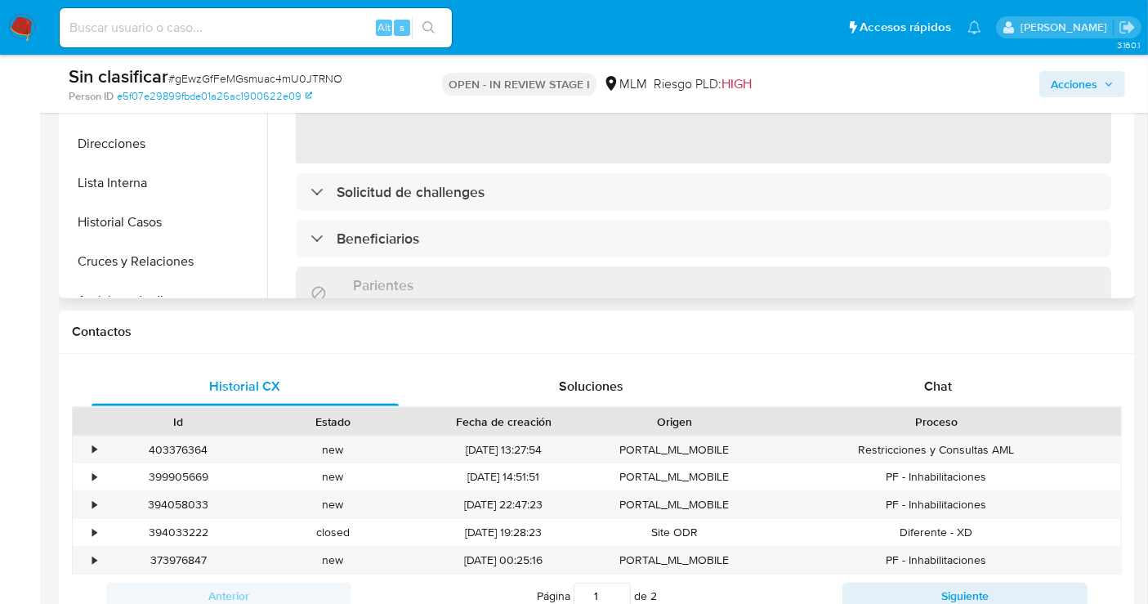
select select "10"
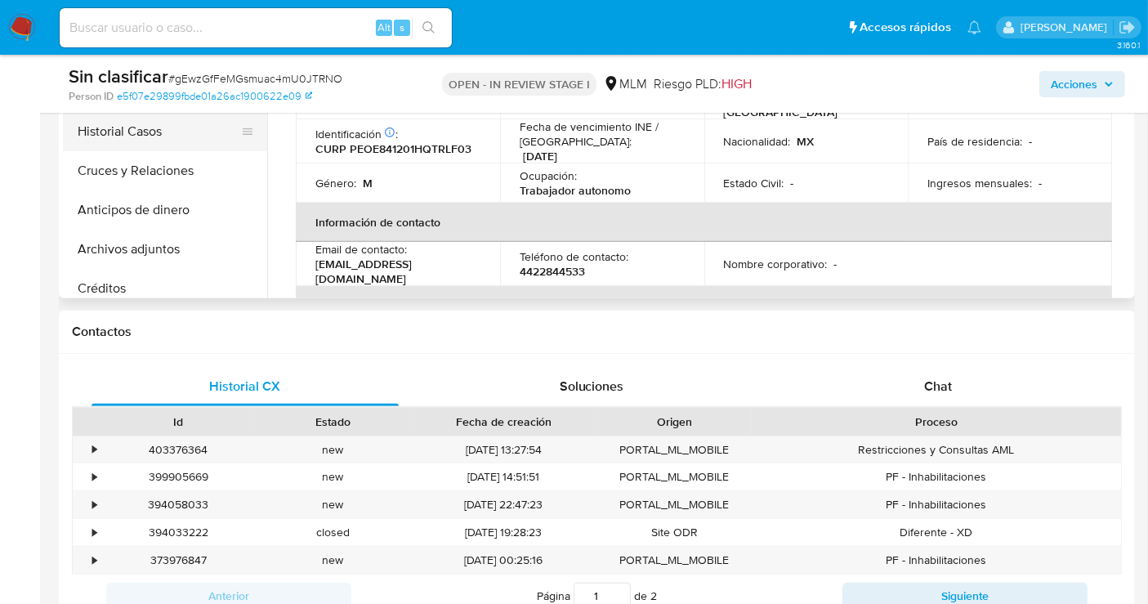
scroll to position [181, 0]
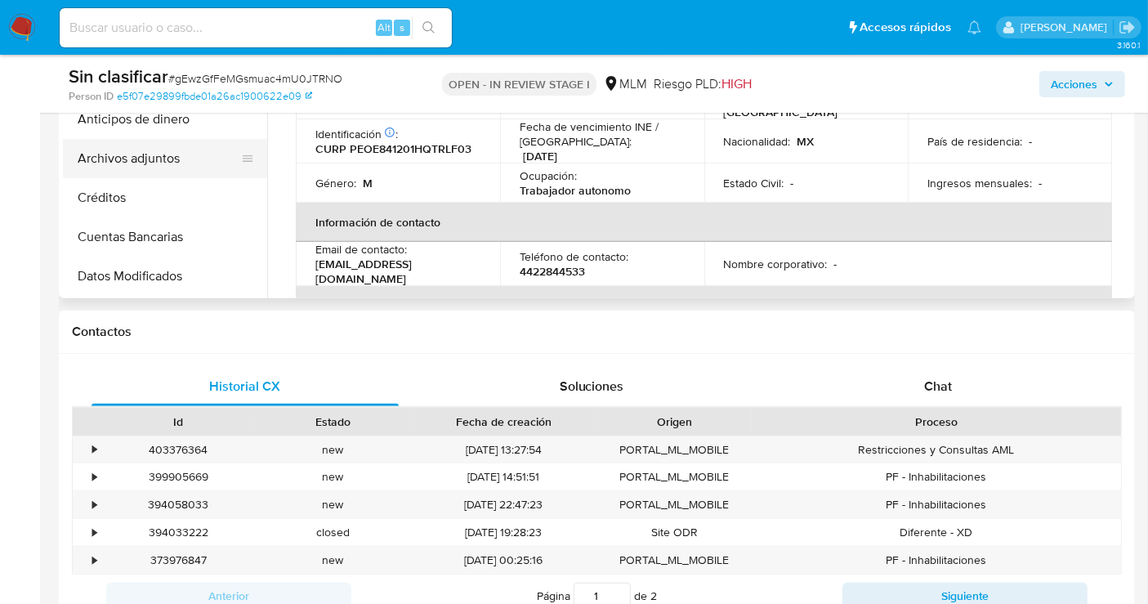
click at [127, 168] on button "Archivos adjuntos" at bounding box center [158, 158] width 191 height 39
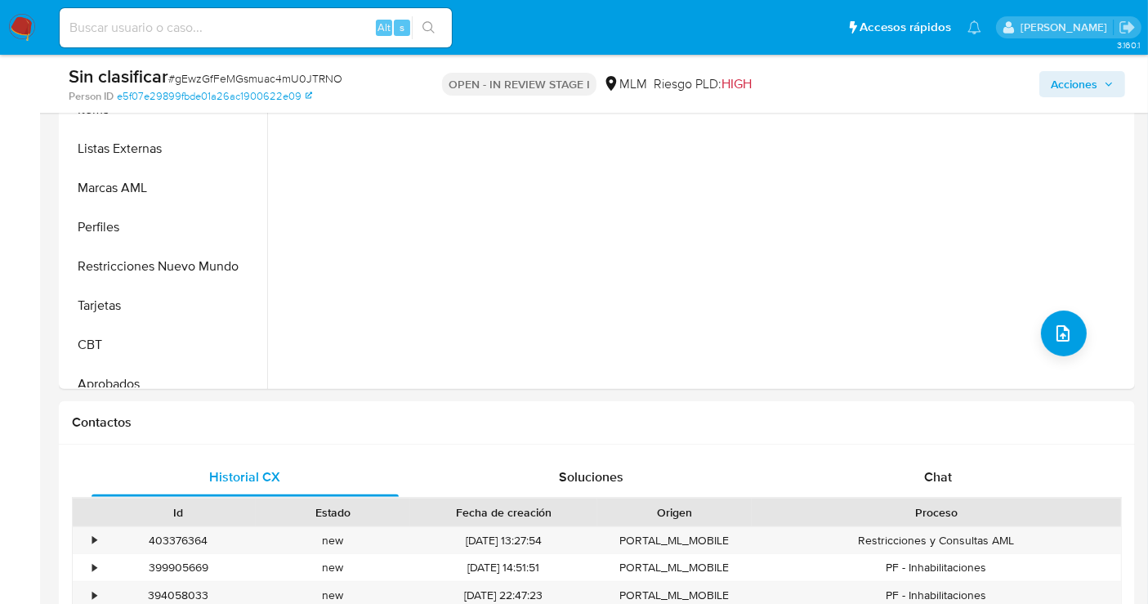
scroll to position [726, 0]
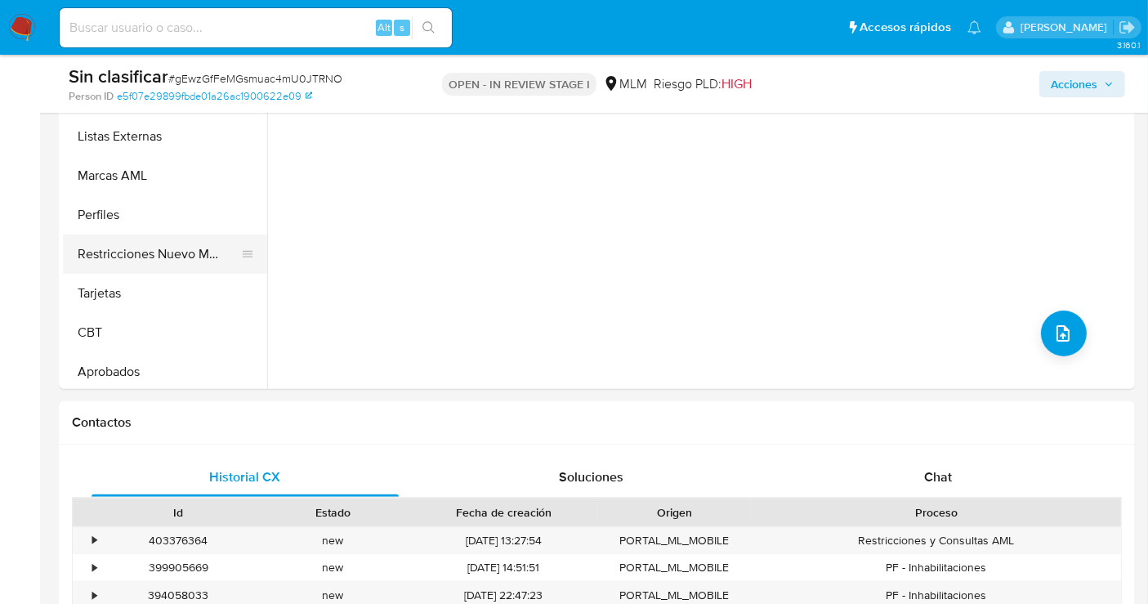
click at [159, 255] on button "Restricciones Nuevo Mundo" at bounding box center [158, 254] width 191 height 39
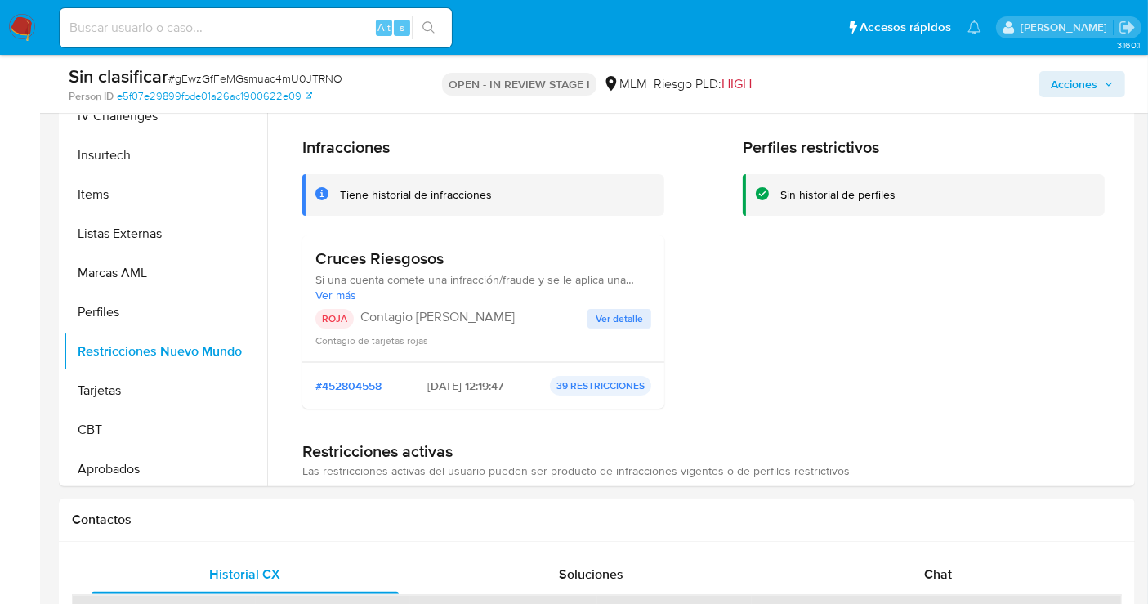
scroll to position [272, 0]
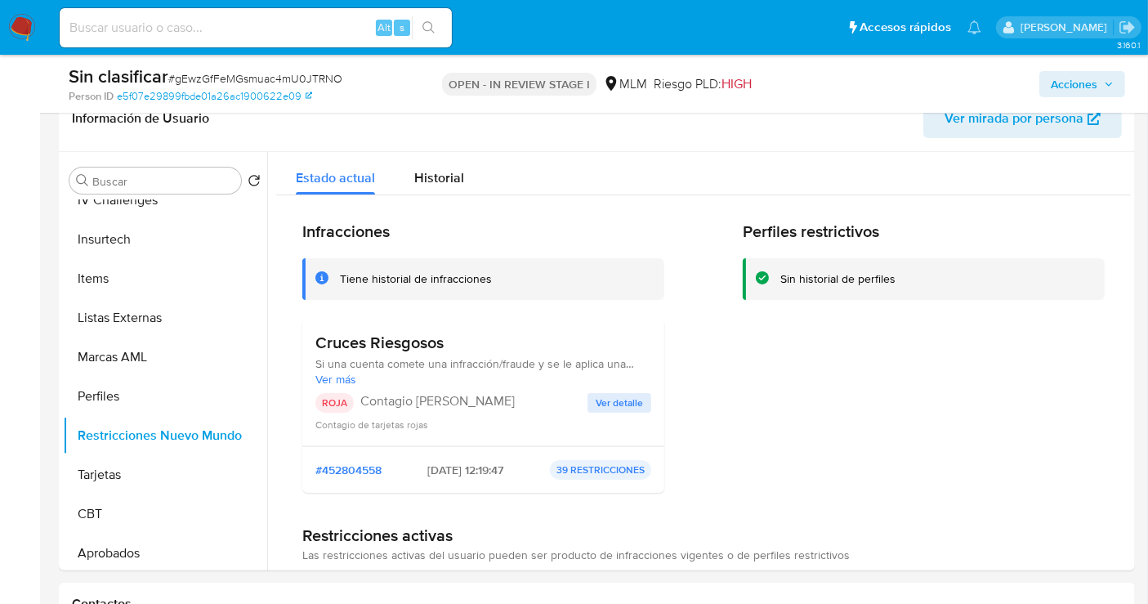
click at [617, 407] on span "Ver detalle" at bounding box center [619, 403] width 47 height 16
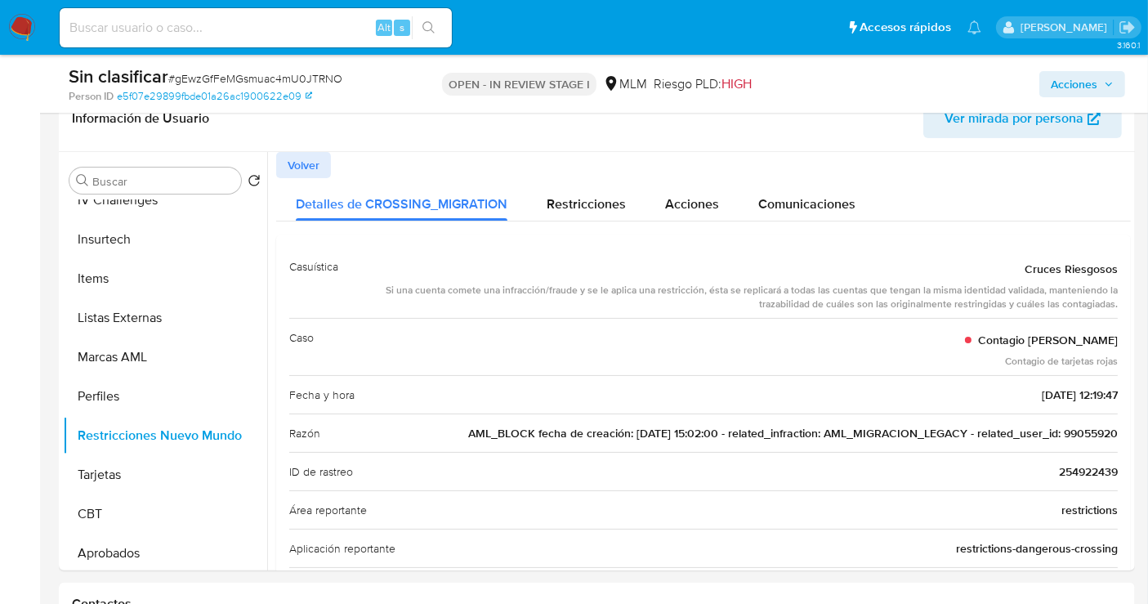
click at [1079, 435] on span "AML_BLOCK fecha de creación: 02/12/2019 15:02:00 - related_infraction: AML_MIGR…" at bounding box center [793, 433] width 650 height 16
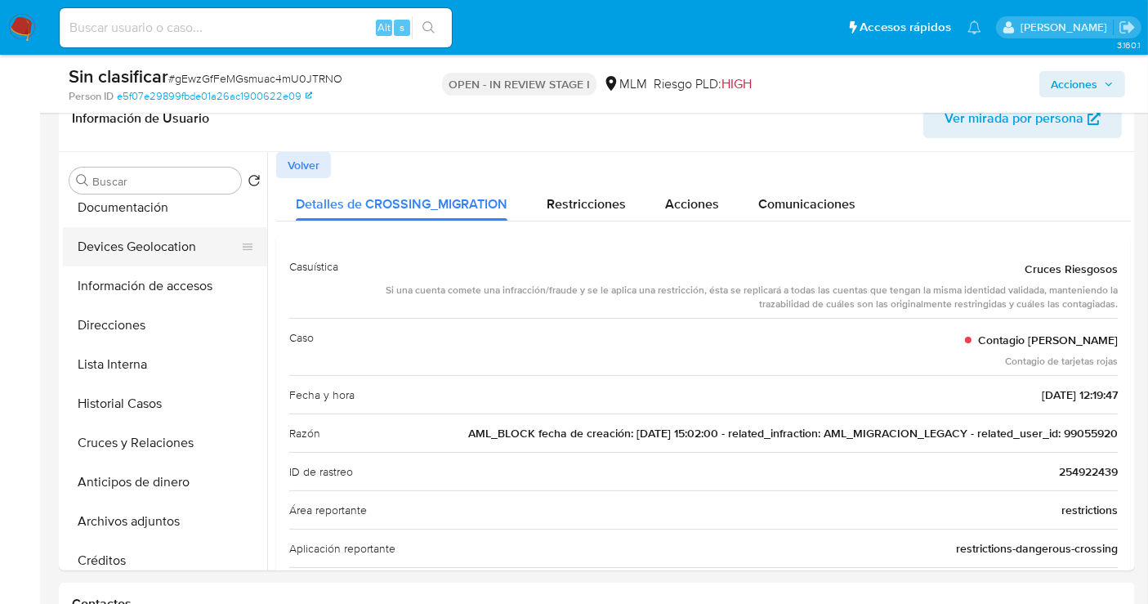
scroll to position [0, 0]
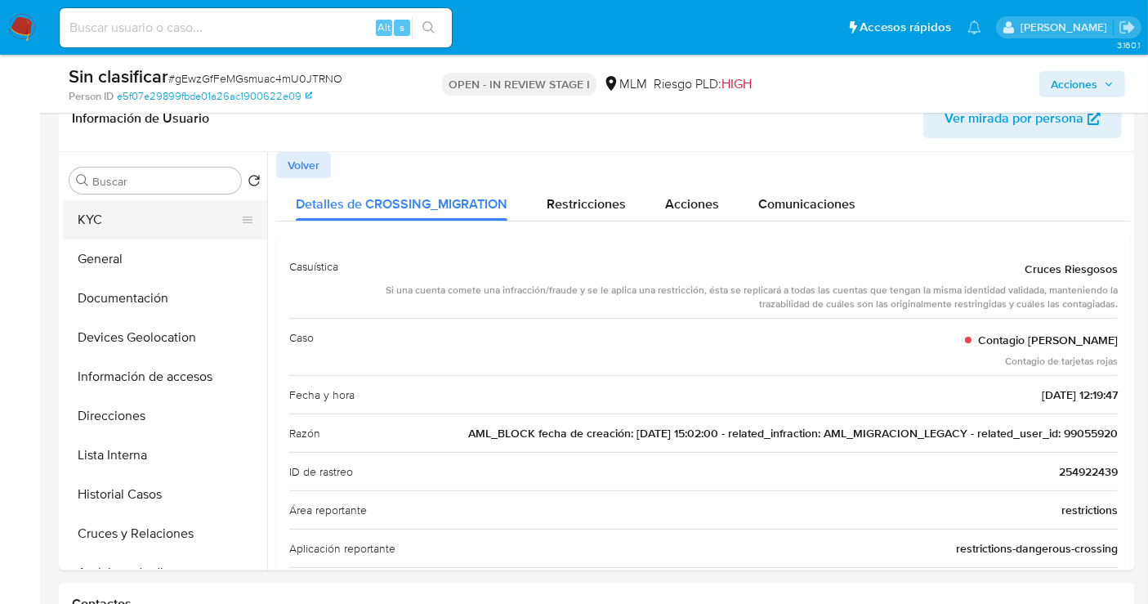
click at [160, 225] on button "KYC" at bounding box center [158, 219] width 191 height 39
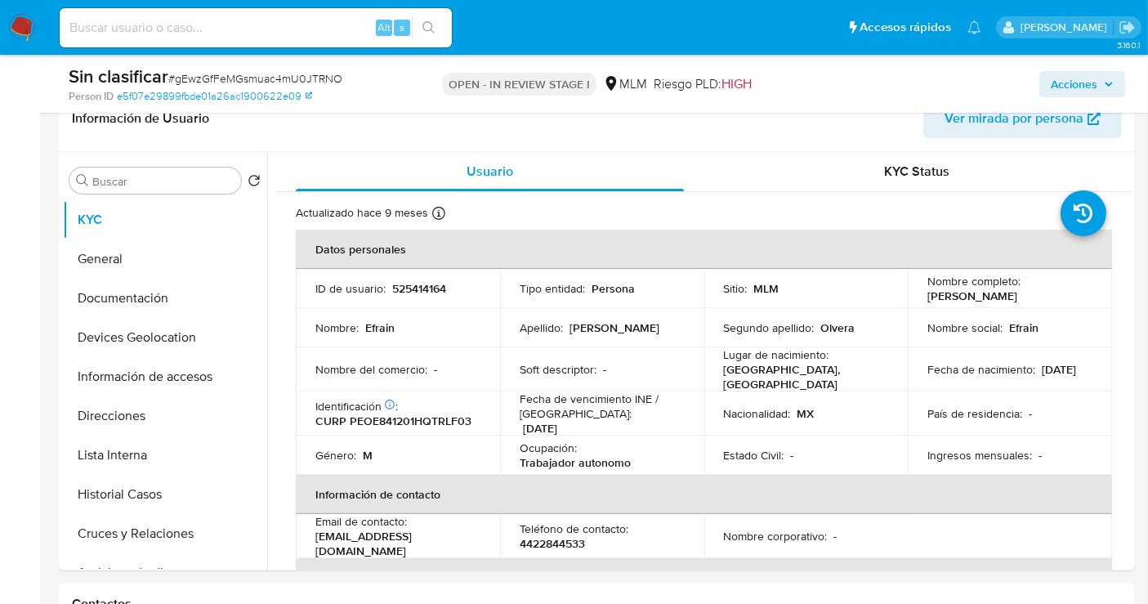
click at [403, 291] on p "525414164" at bounding box center [419, 288] width 54 height 15
copy p "525414164"
drag, startPoint x: 1043, startPoint y: 297, endPoint x: 922, endPoint y: 300, distance: 121.8
click at [922, 300] on td "Nombre completo : Efrain Perez Olvera" at bounding box center [1010, 288] width 204 height 39
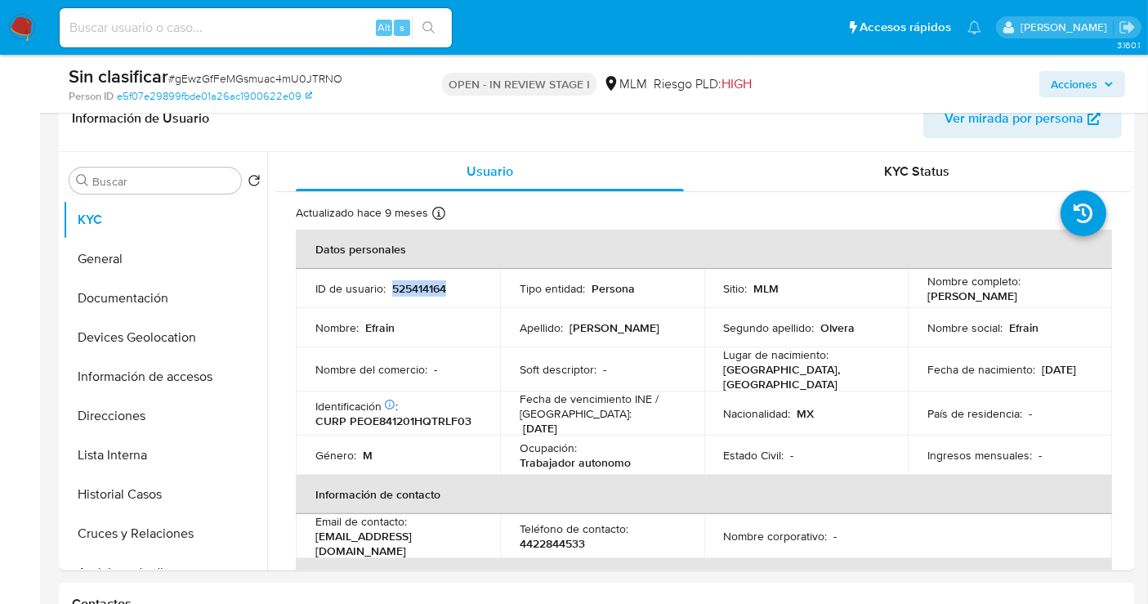
copy p "[PERSON_NAME]"
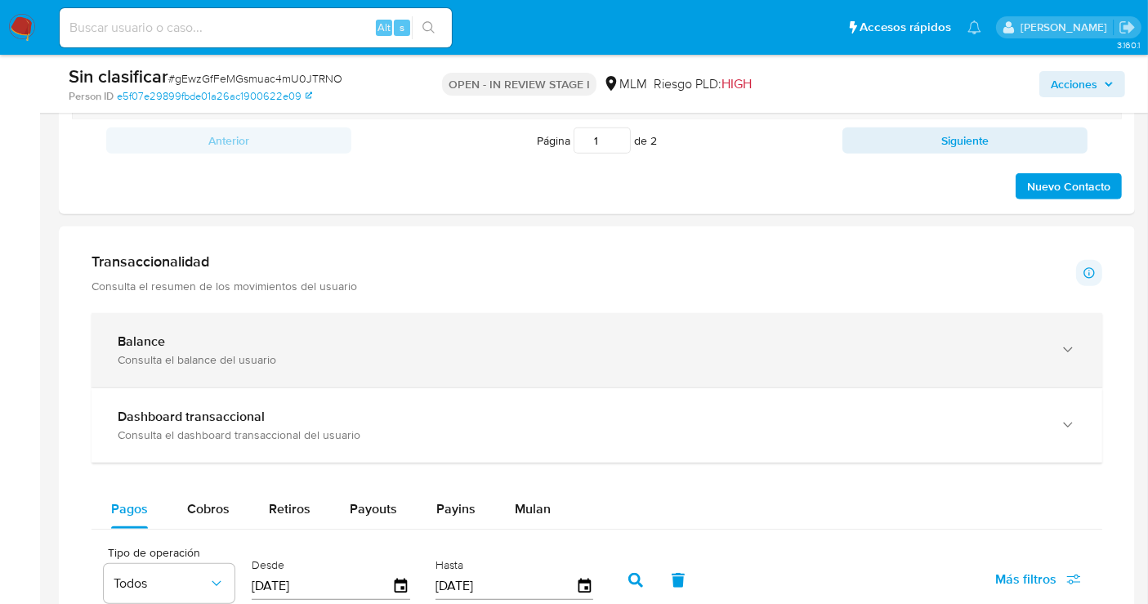
scroll to position [998, 0]
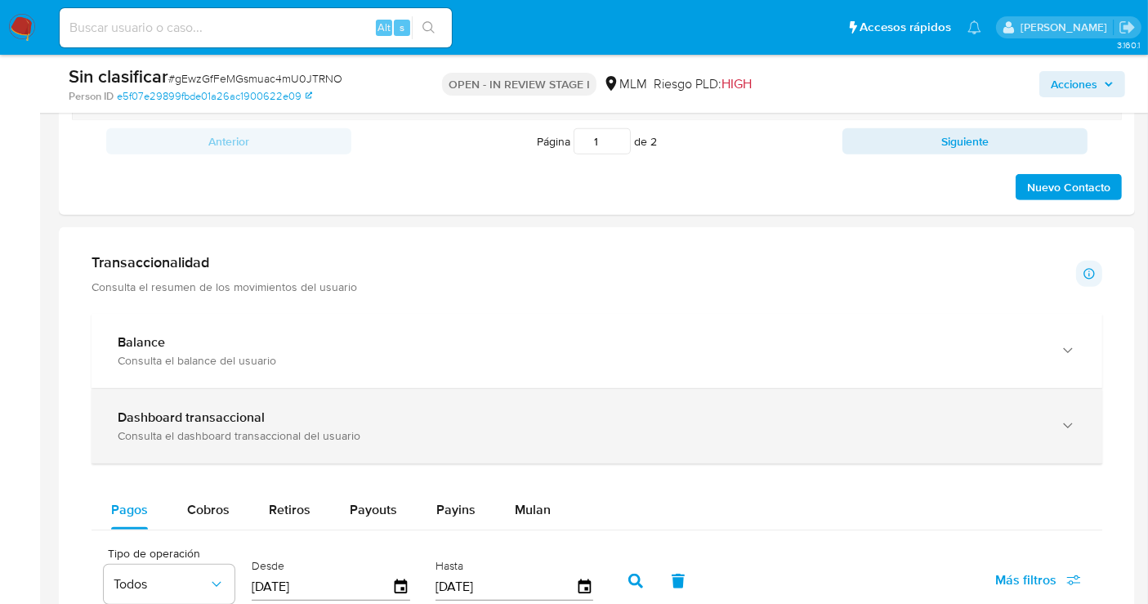
click at [188, 428] on div "Consulta el dashboard transaccional del usuario" at bounding box center [581, 435] width 926 height 15
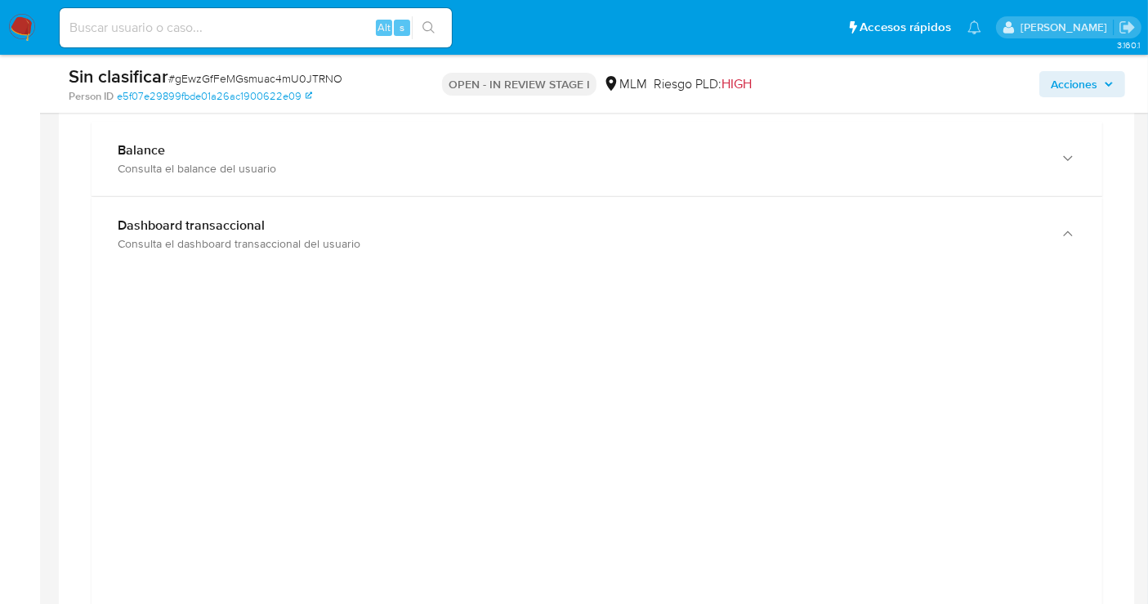
scroll to position [1089, 0]
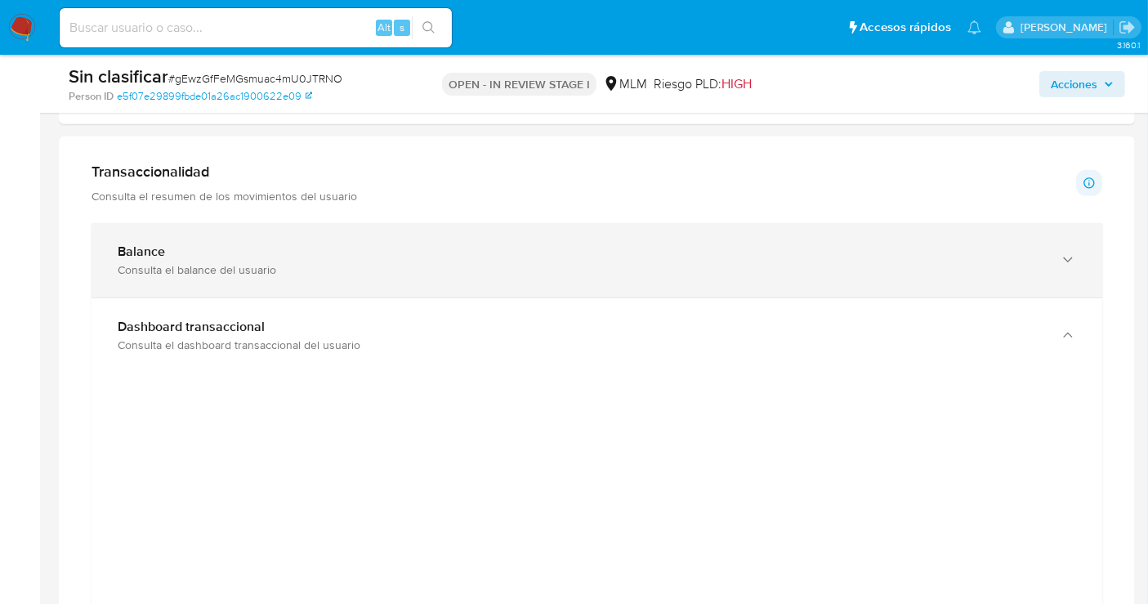
click at [301, 289] on div "Balance Consulta el balance del usuario" at bounding box center [597, 260] width 1011 height 74
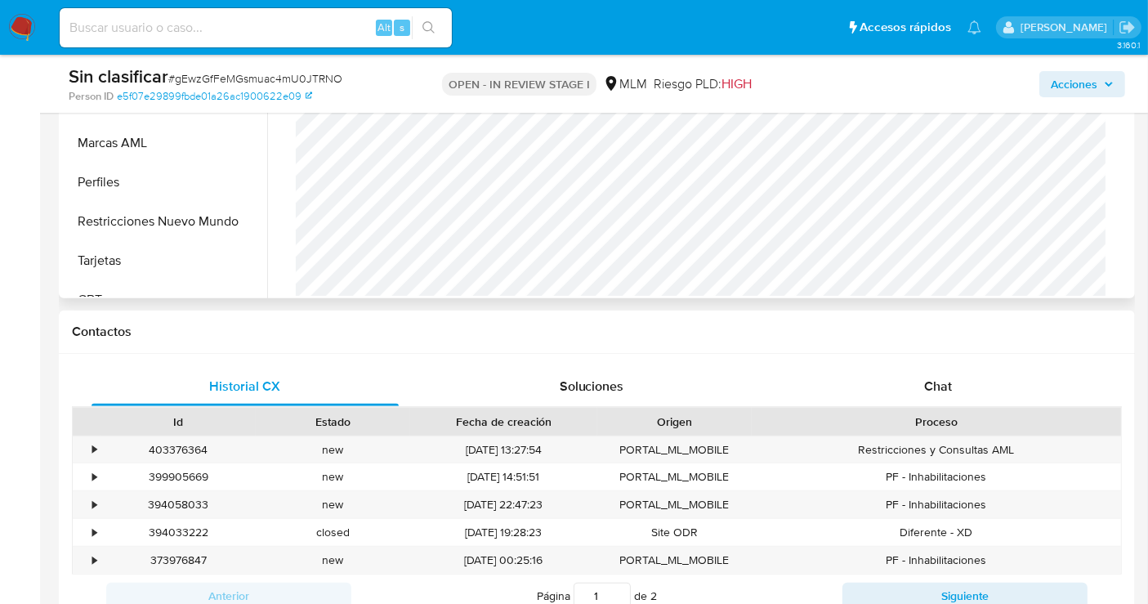
scroll to position [768, 0]
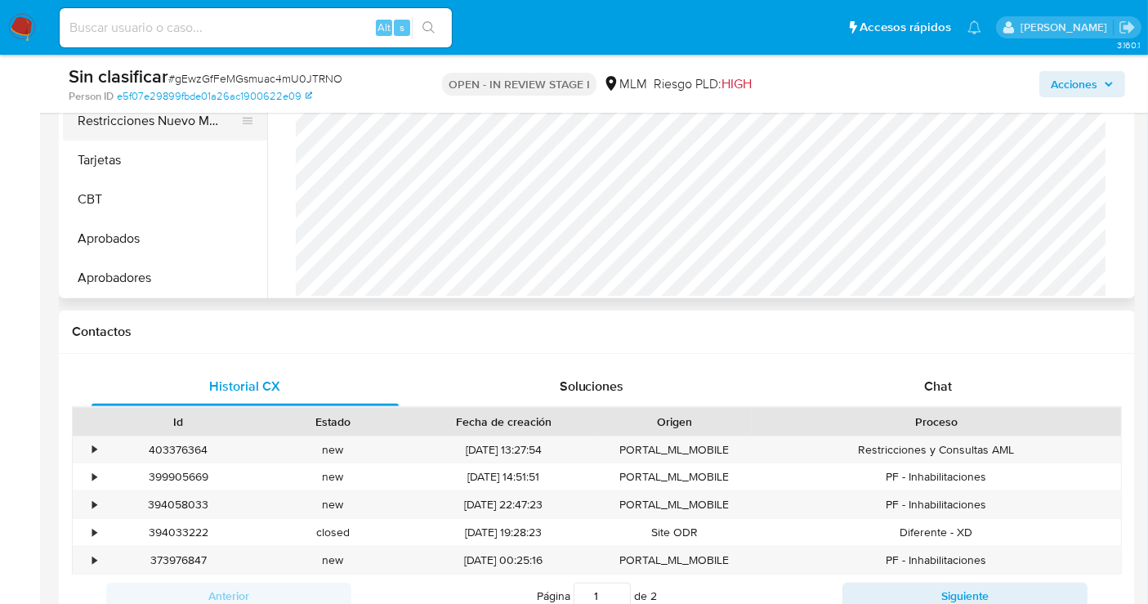
click at [127, 122] on button "Restricciones Nuevo Mundo" at bounding box center [158, 120] width 191 height 39
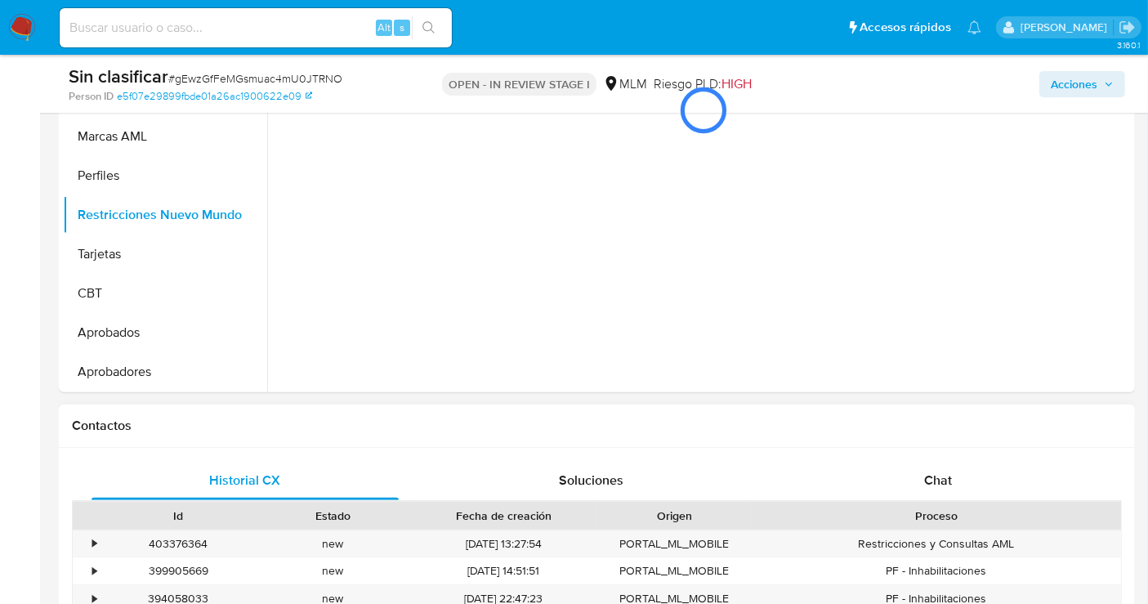
scroll to position [272, 0]
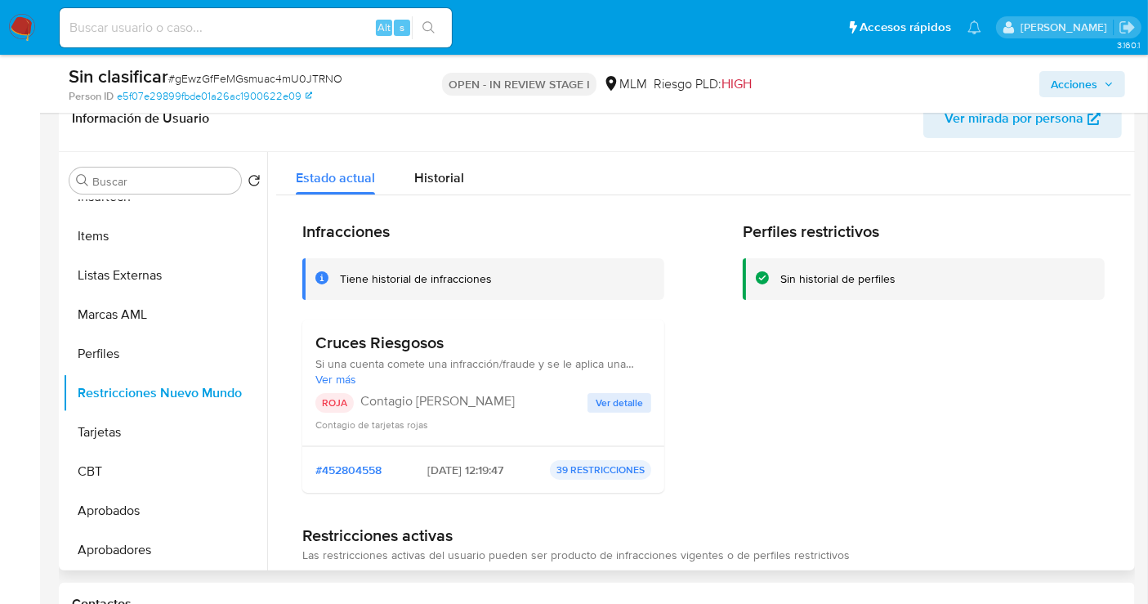
click at [613, 409] on span "Ver detalle" at bounding box center [619, 403] width 47 height 16
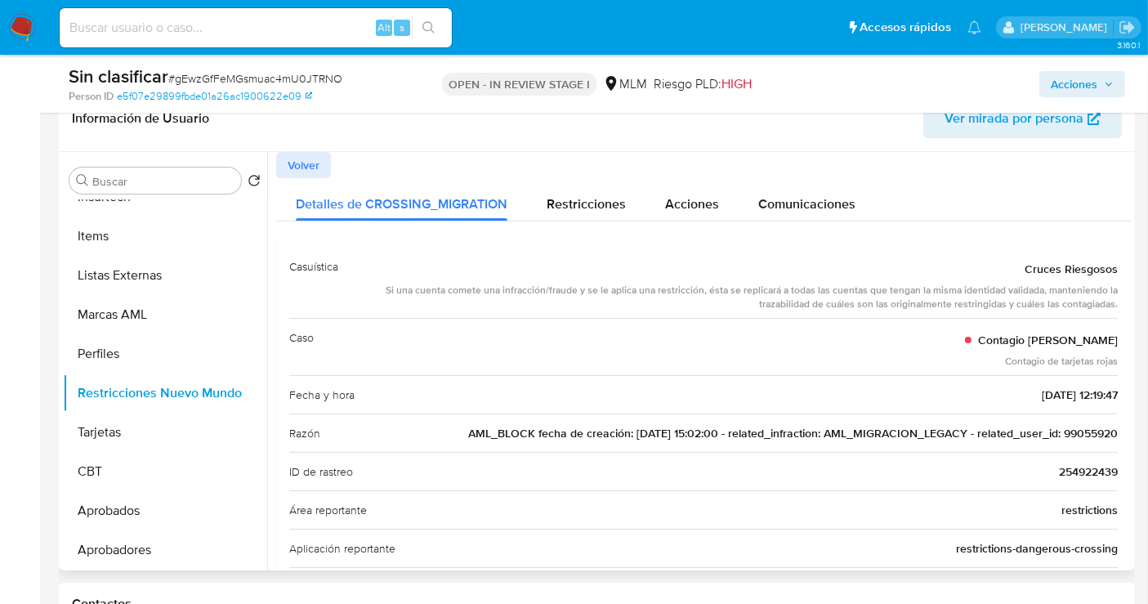
click at [1075, 418] on div "Razón AML_BLOCK fecha de creación: 02/12/2019 15:02:00 - related_infraction: AM…" at bounding box center [703, 432] width 829 height 38
click at [1076, 426] on span "AML_BLOCK fecha de creación: 02/12/2019 15:02:00 - related_infraction: AML_MIGR…" at bounding box center [793, 433] width 650 height 16
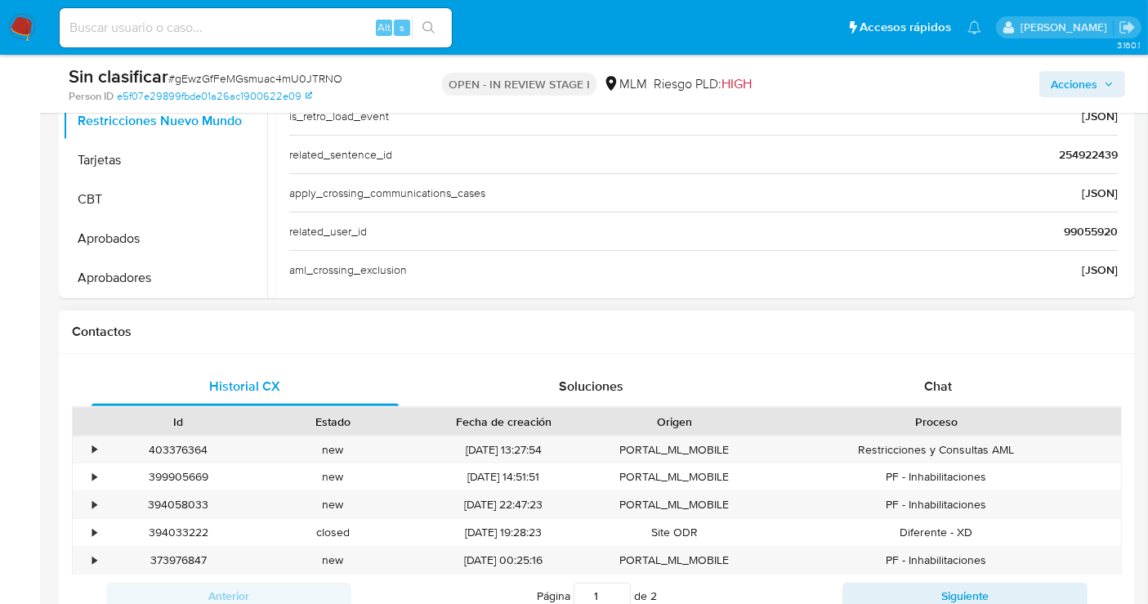
scroll to position [726, 0]
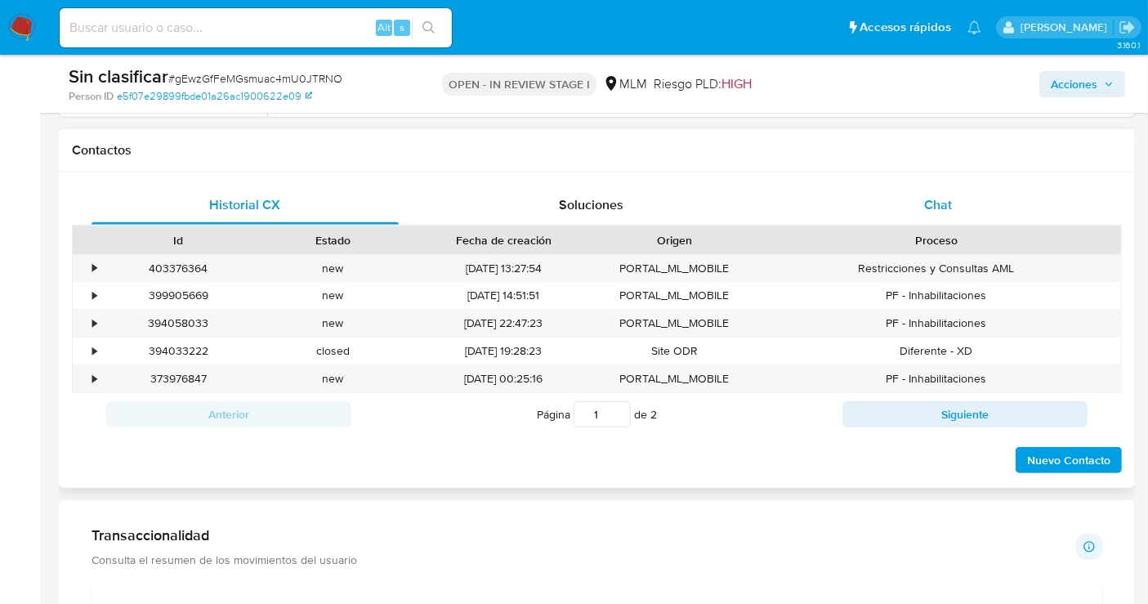
click at [948, 204] on span "Chat" at bounding box center [938, 204] width 28 height 19
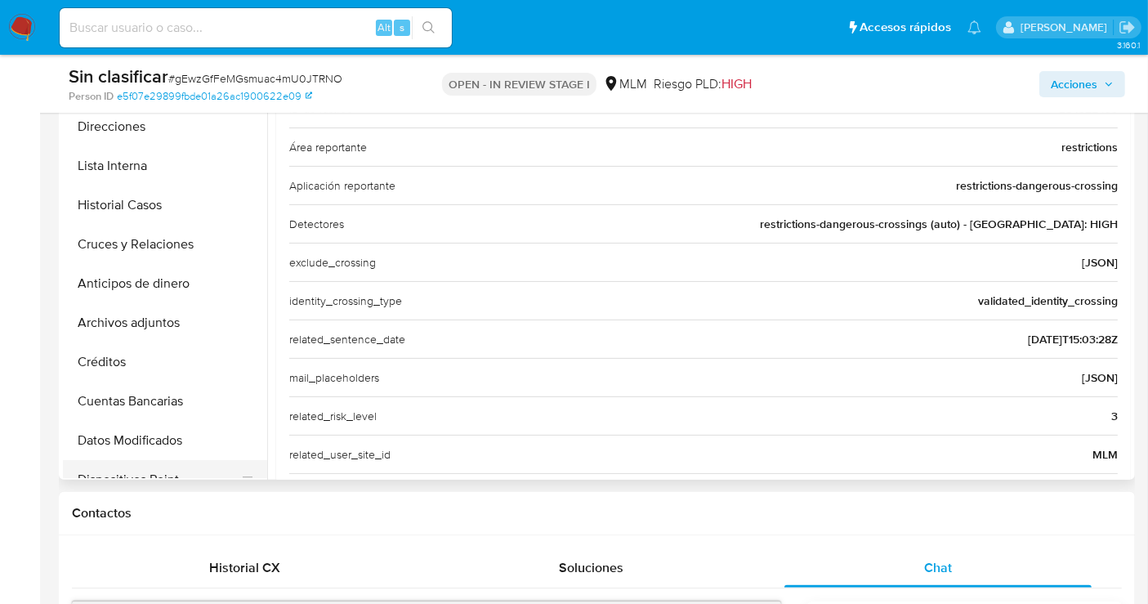
scroll to position [132, 0]
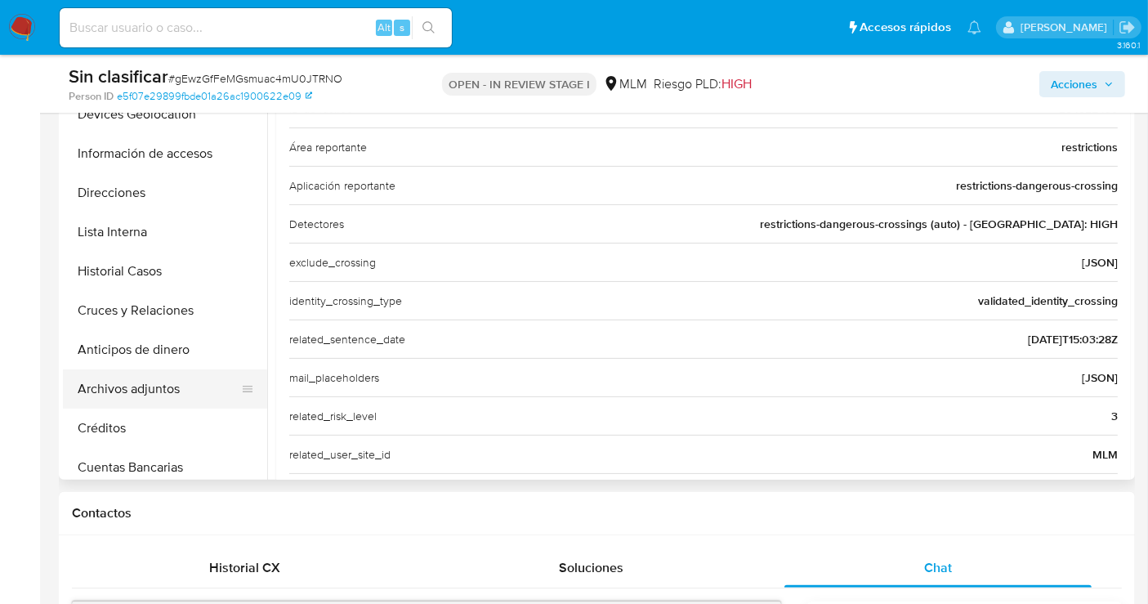
click at [137, 380] on button "Archivos adjuntos" at bounding box center [158, 388] width 191 height 39
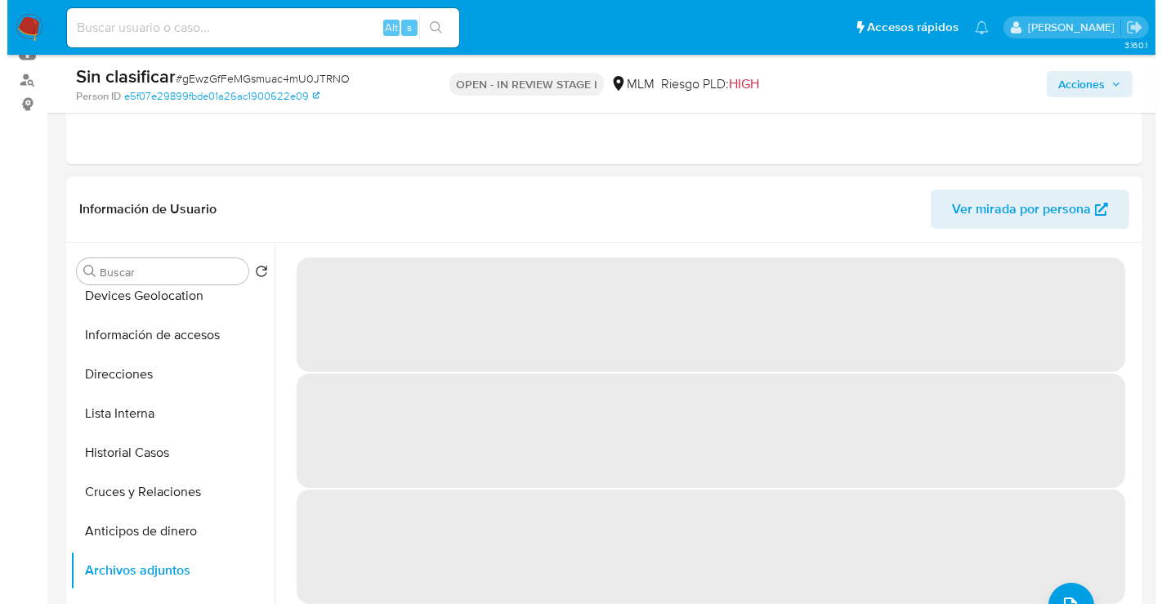
scroll to position [0, 0]
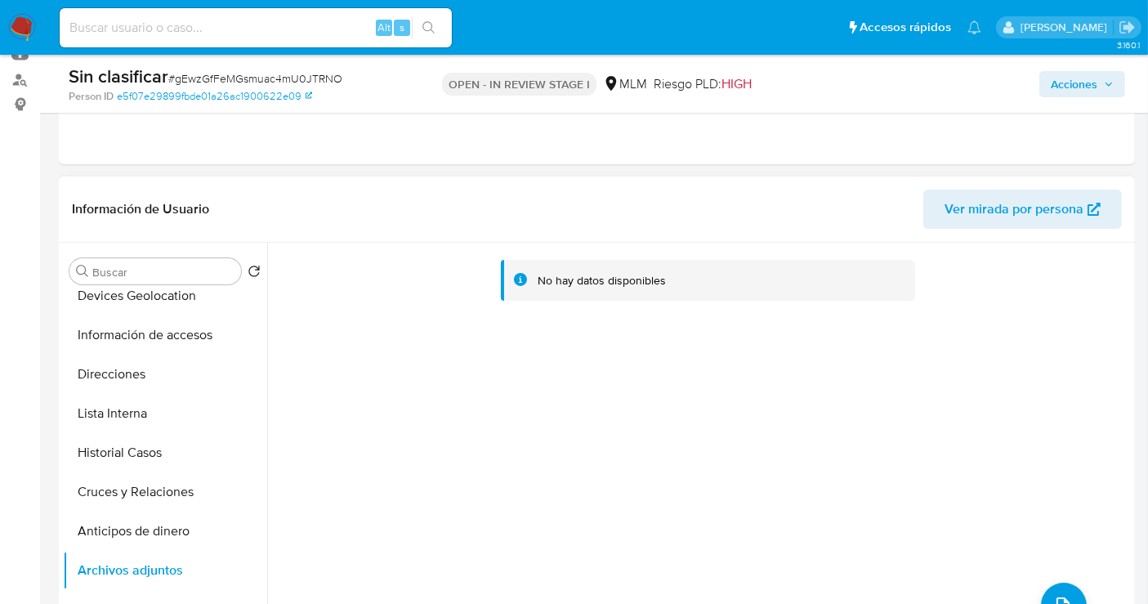
drag, startPoint x: 668, startPoint y: 498, endPoint x: 780, endPoint y: 545, distance: 122.0
click at [668, 498] on div "No hay datos disponibles" at bounding box center [699, 452] width 864 height 418
click at [1052, 587] on button "upload-file" at bounding box center [1064, 606] width 46 height 46
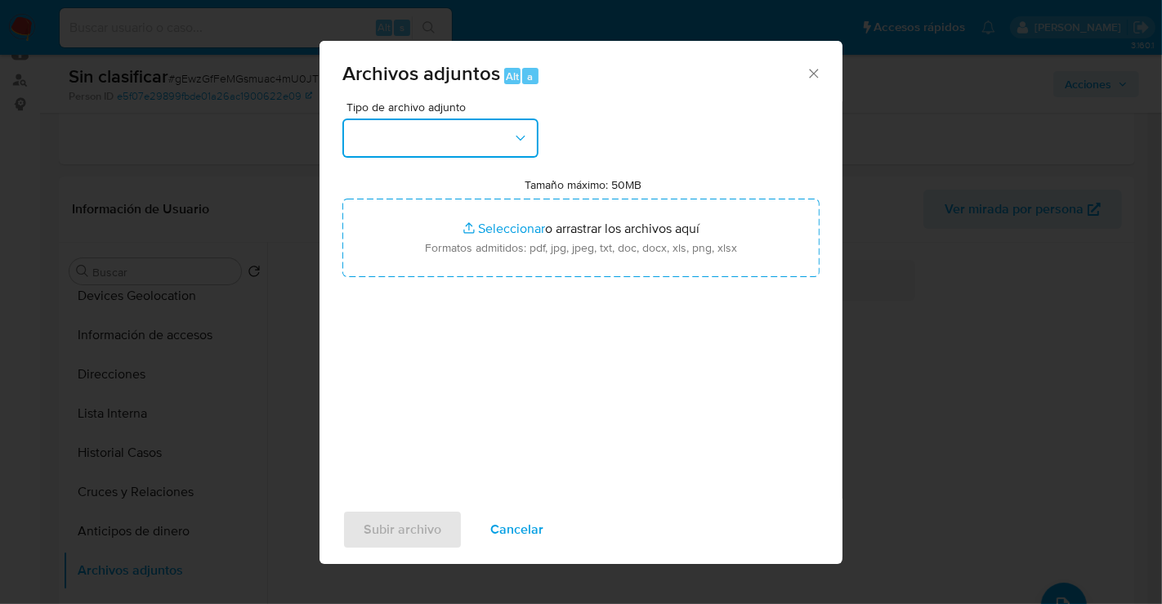
click at [460, 127] on button "button" at bounding box center [440, 137] width 196 height 39
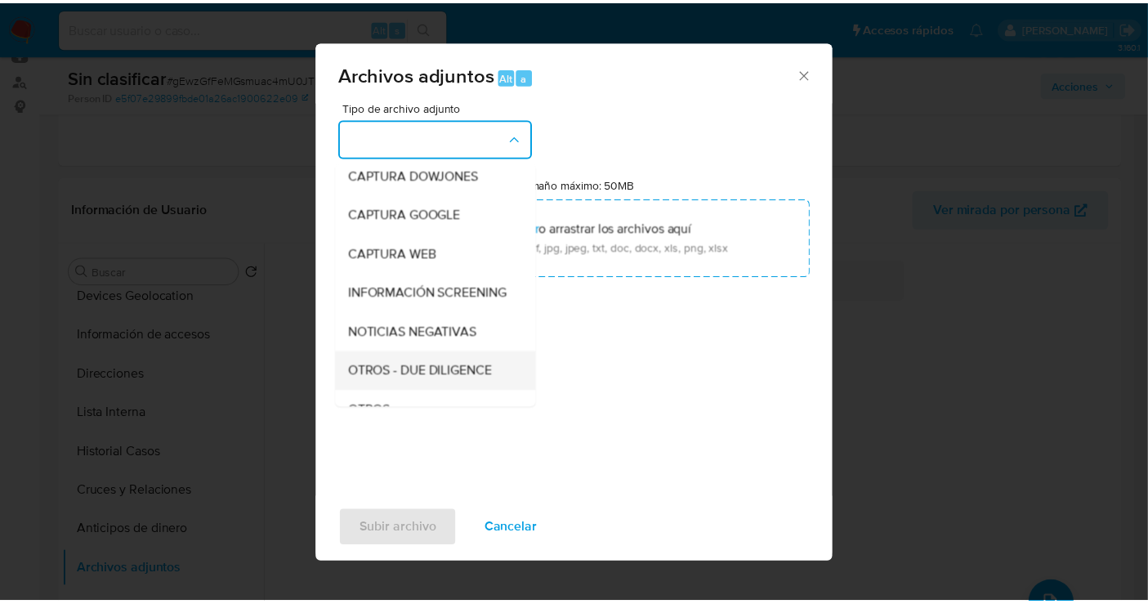
scroll to position [136, 0]
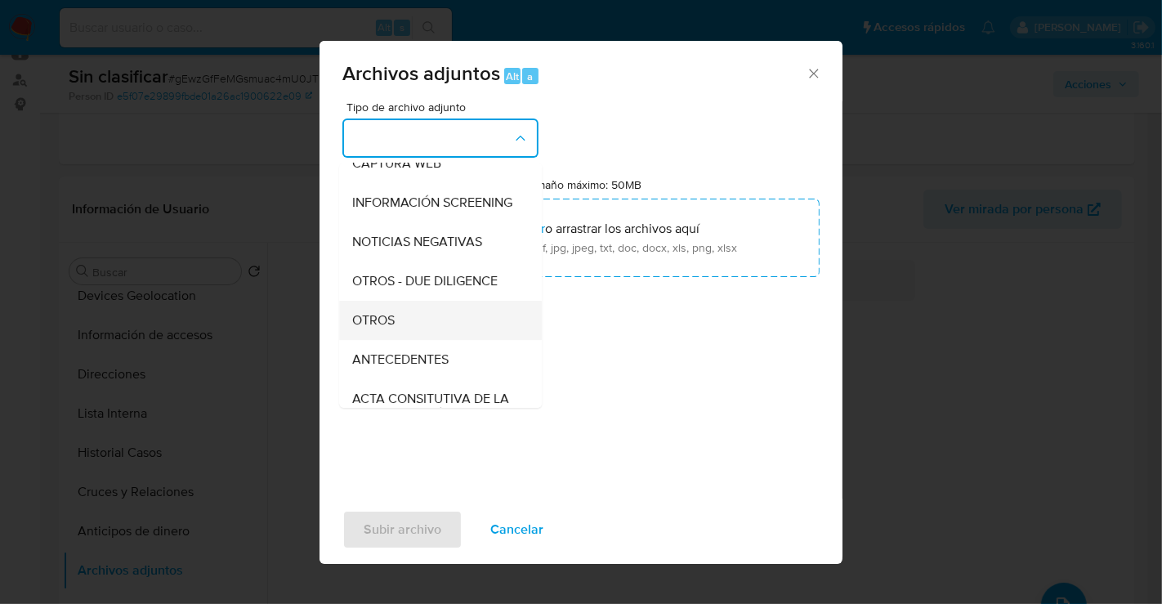
click at [400, 332] on div "OTROS" at bounding box center [435, 320] width 167 height 39
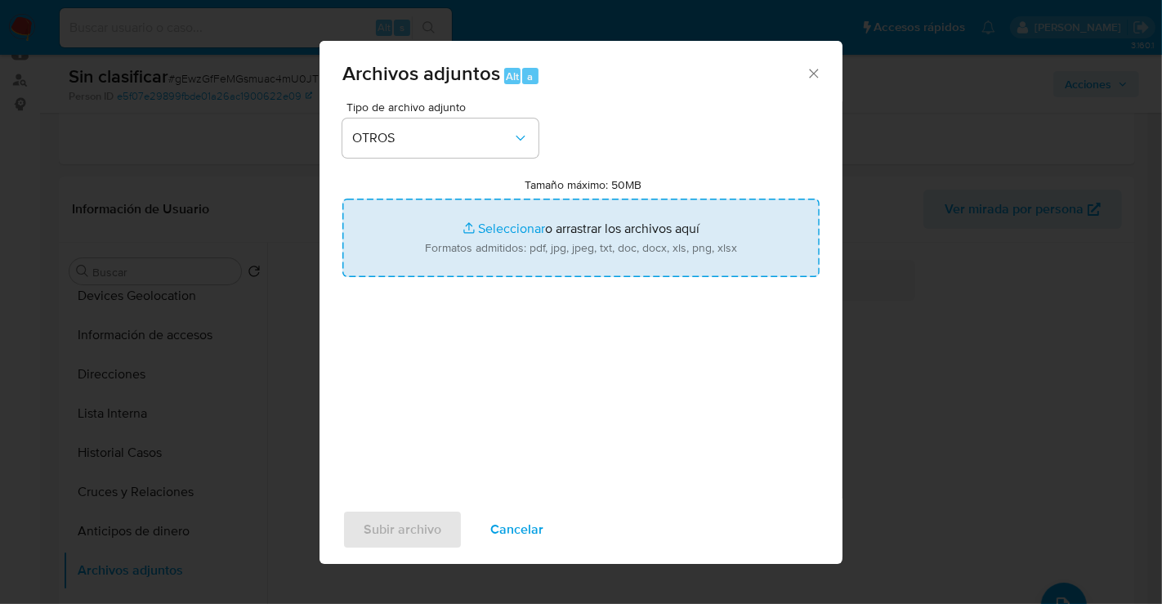
type input "C:\fakepath\525414164_EFRAIN PEREZ OLVERA_SEP25.pdf"
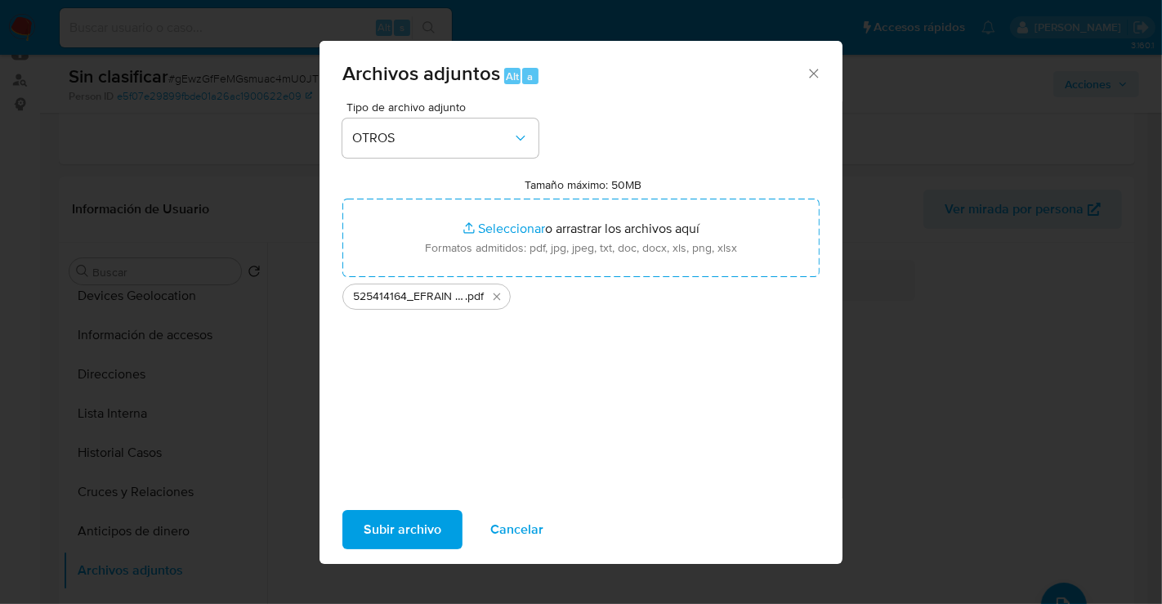
click at [401, 520] on span "Subir archivo" at bounding box center [403, 530] width 78 height 36
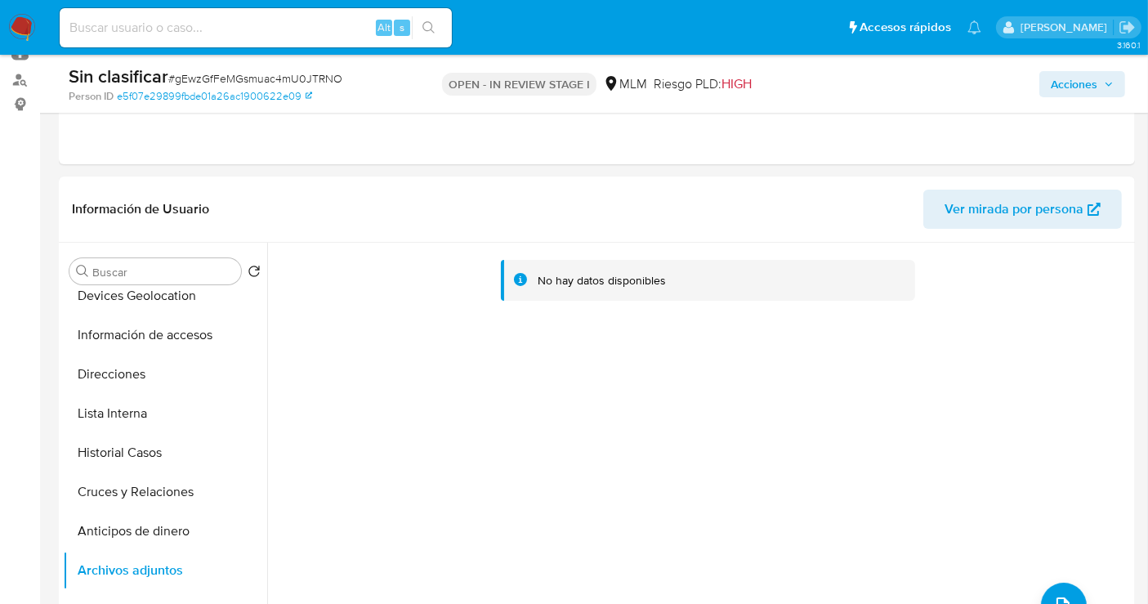
click at [1098, 92] on span "Acciones" at bounding box center [1082, 84] width 63 height 23
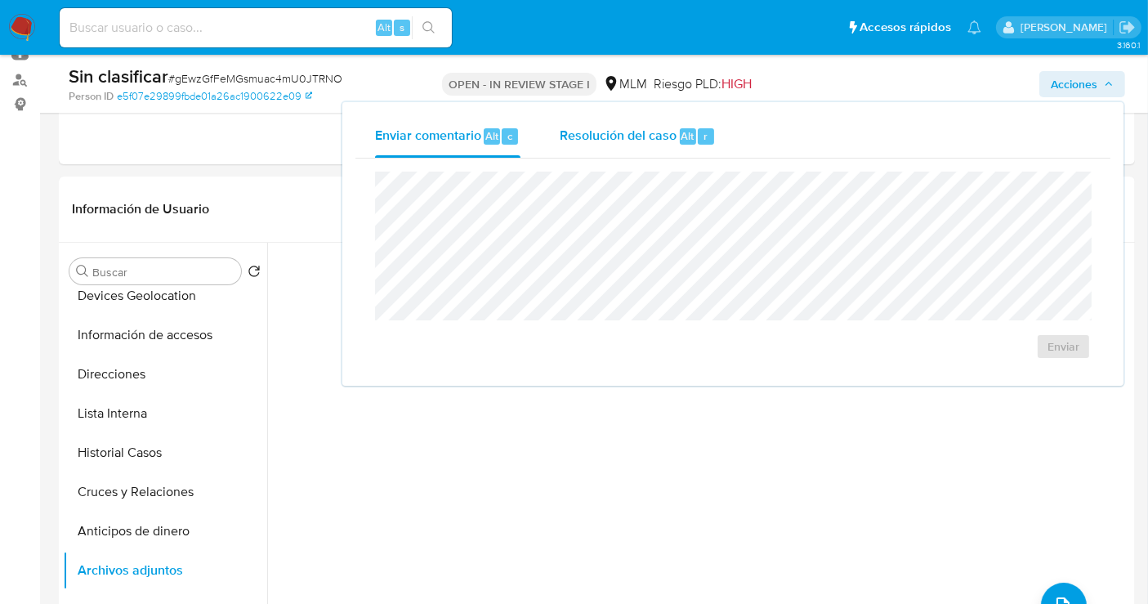
click at [630, 133] on span "Resolución del caso" at bounding box center [618, 135] width 117 height 19
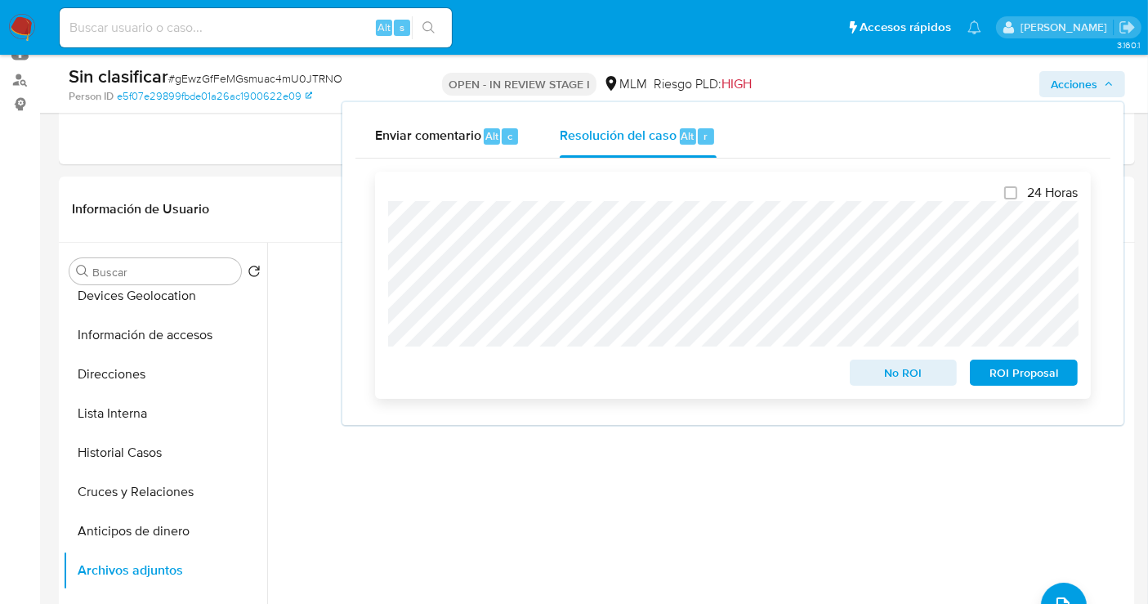
click at [896, 374] on span "No ROI" at bounding box center [903, 372] width 85 height 23
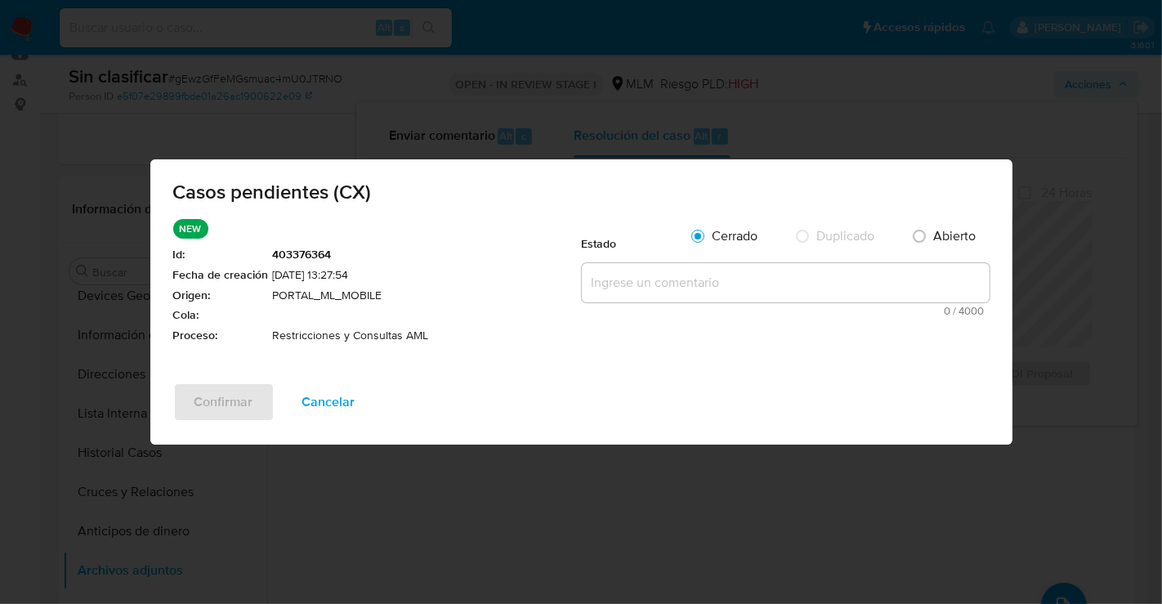
click at [641, 290] on textarea at bounding box center [786, 282] width 408 height 39
click at [312, 408] on span "Cancelar" at bounding box center [328, 402] width 53 height 36
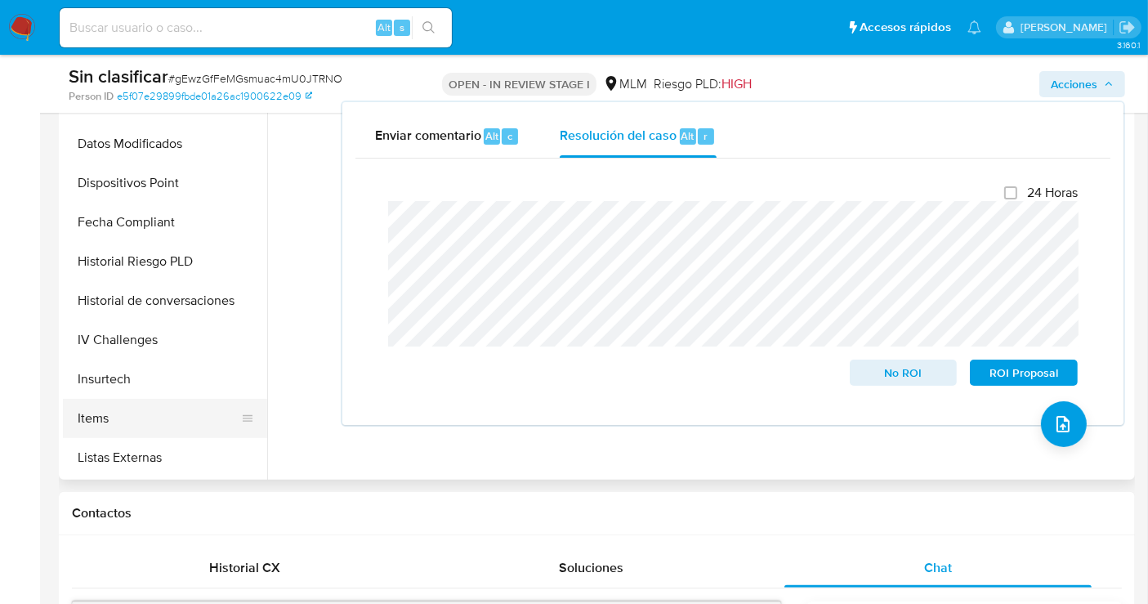
scroll to position [768, 0]
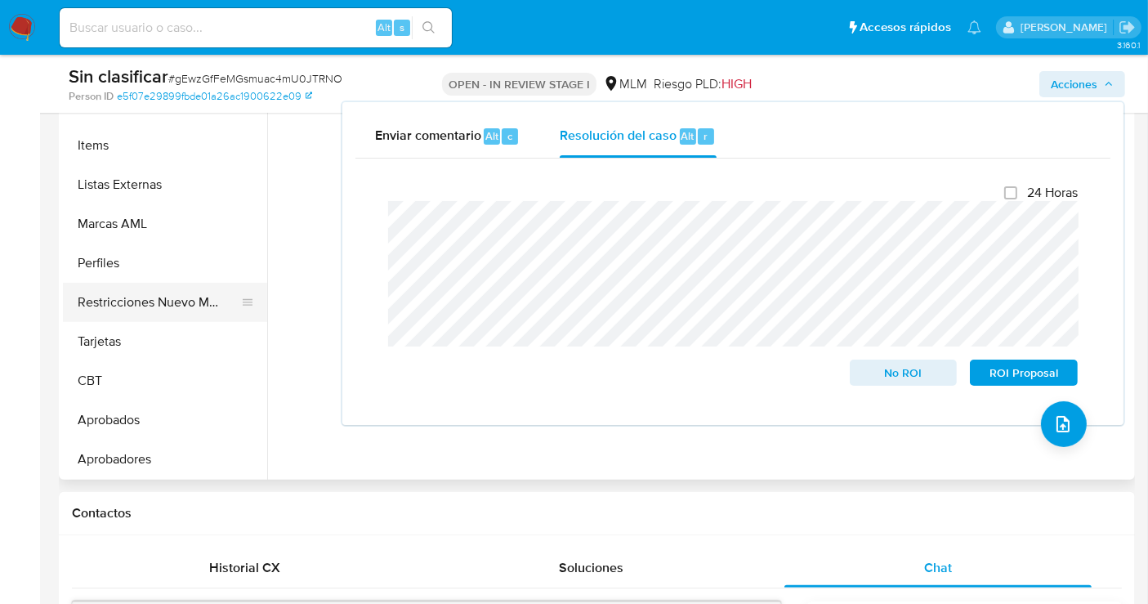
click at [145, 308] on button "Restricciones Nuevo Mundo" at bounding box center [158, 302] width 191 height 39
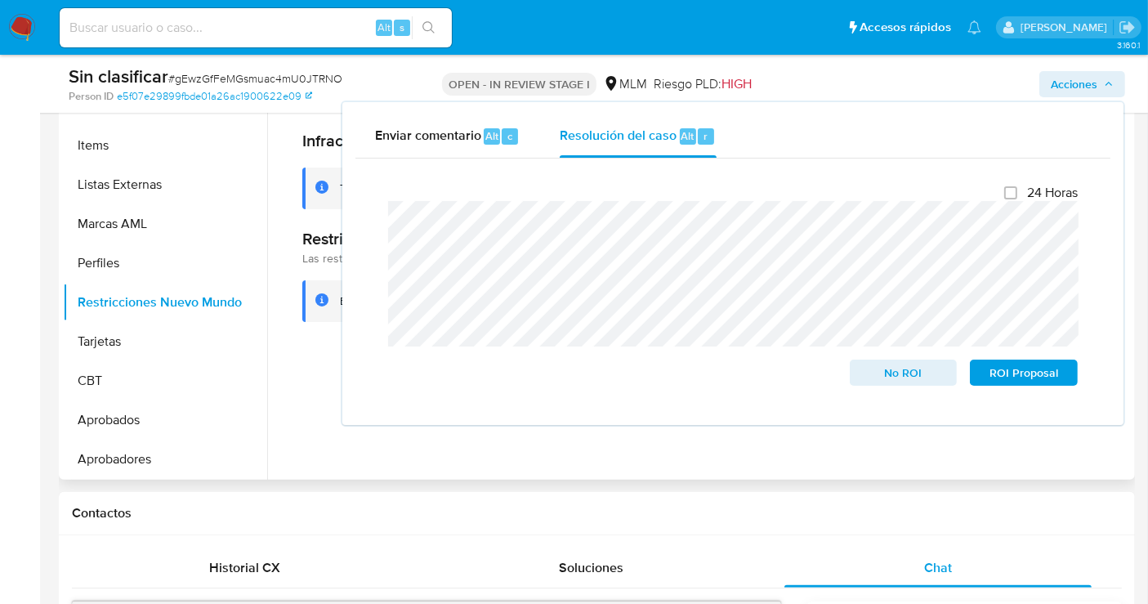
click at [310, 431] on div at bounding box center [699, 270] width 864 height 418
click at [649, 136] on span "Resolución del caso" at bounding box center [618, 135] width 117 height 19
drag, startPoint x: 616, startPoint y: 478, endPoint x: 636, endPoint y: 476, distance: 19.8
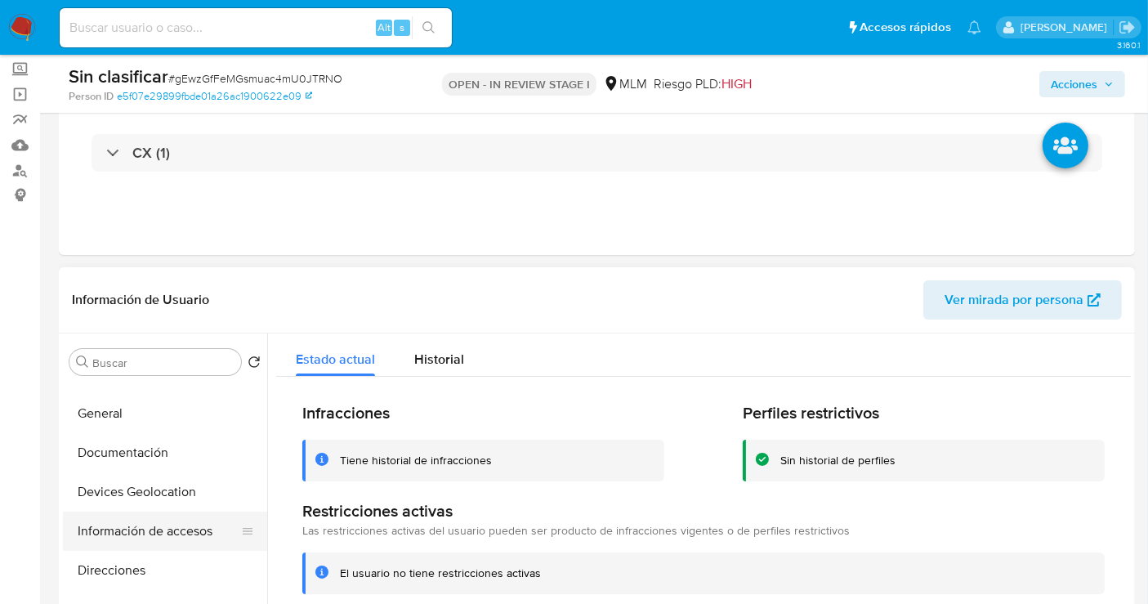
scroll to position [0, 0]
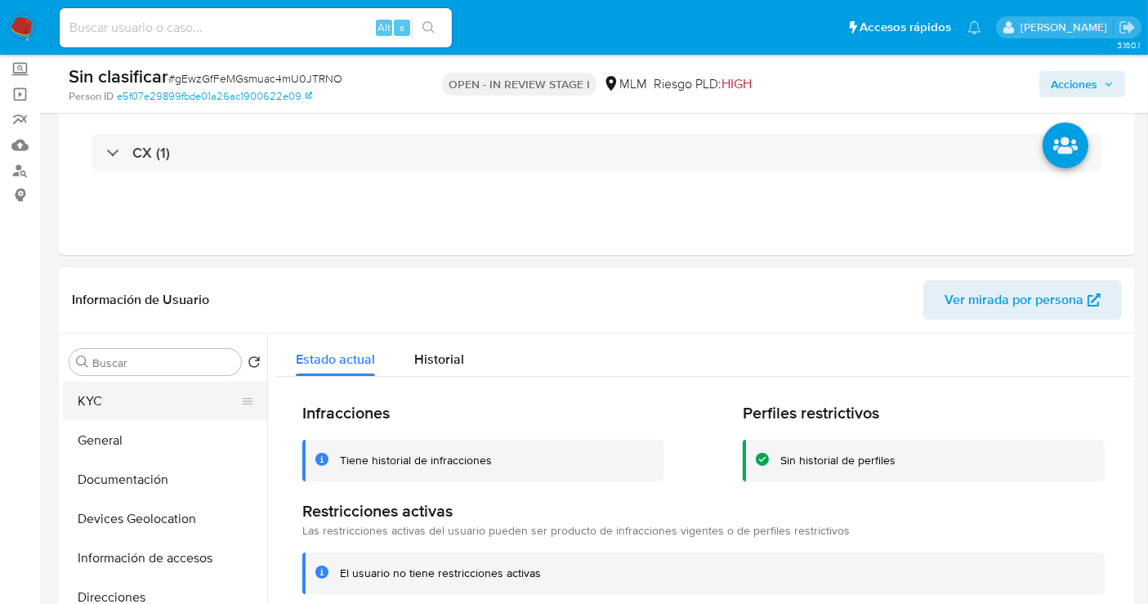
click at [101, 400] on button "KYC" at bounding box center [158, 401] width 191 height 39
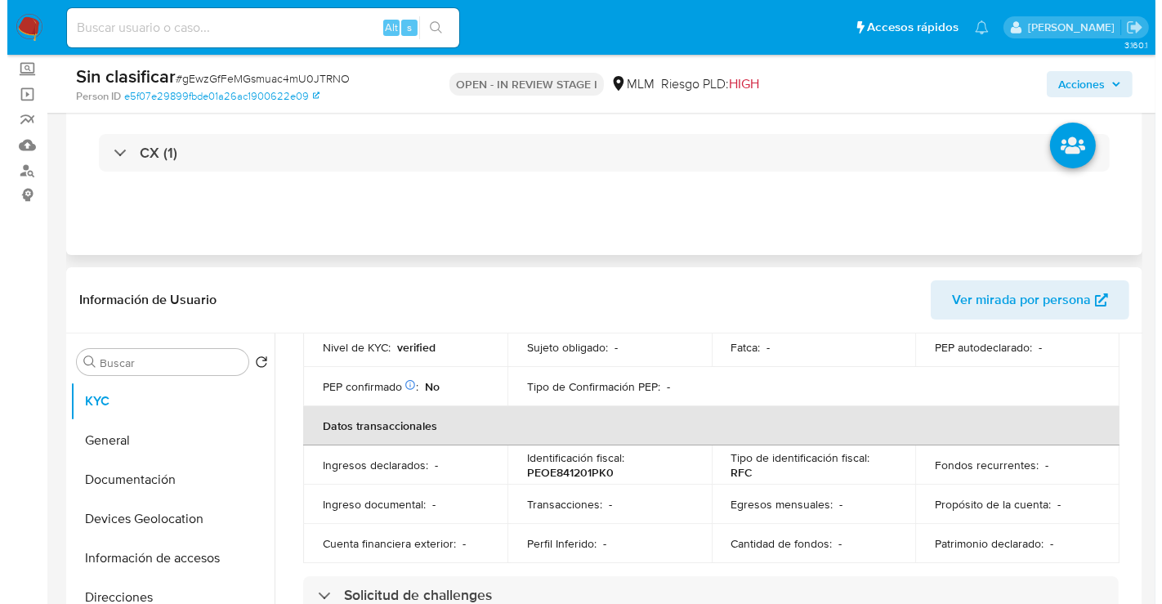
scroll to position [453, 0]
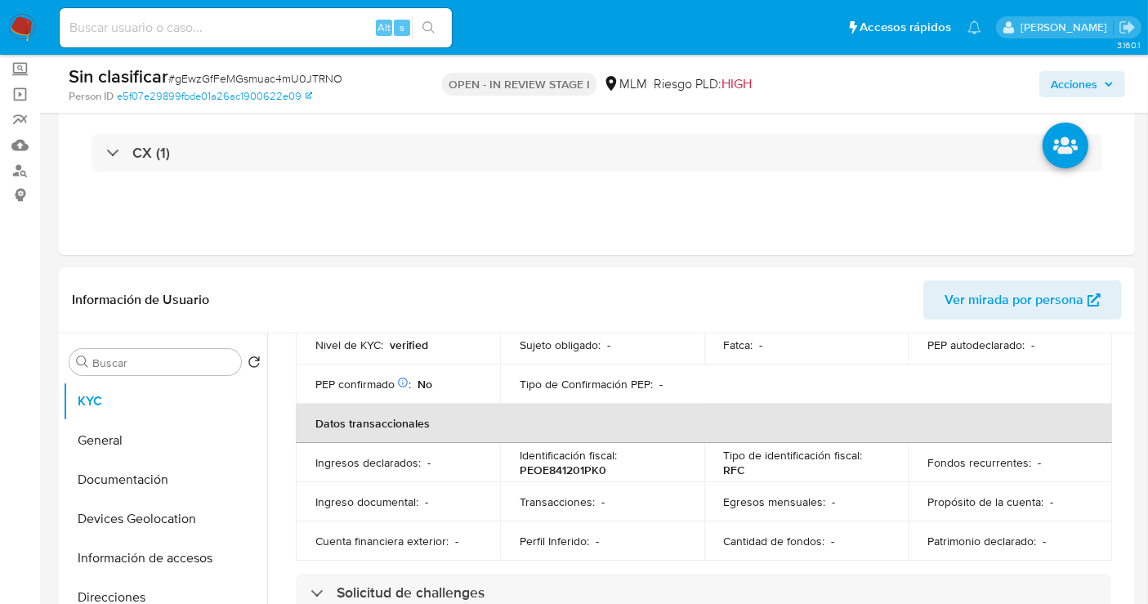
click at [1092, 92] on span "Acciones" at bounding box center [1074, 84] width 47 height 26
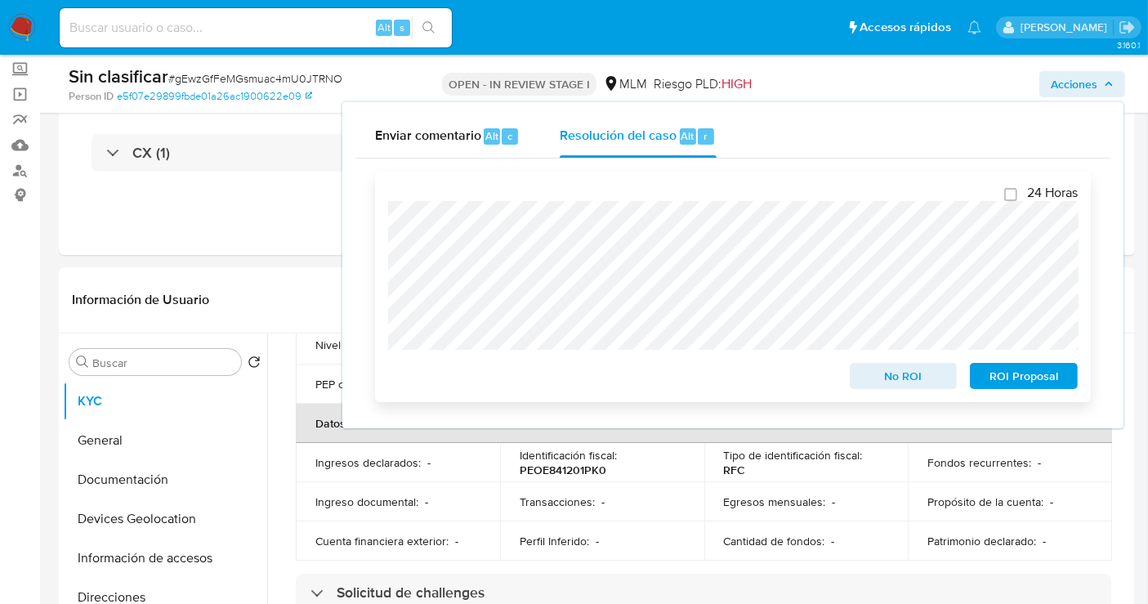
click at [921, 379] on span "No ROI" at bounding box center [903, 375] width 85 height 23
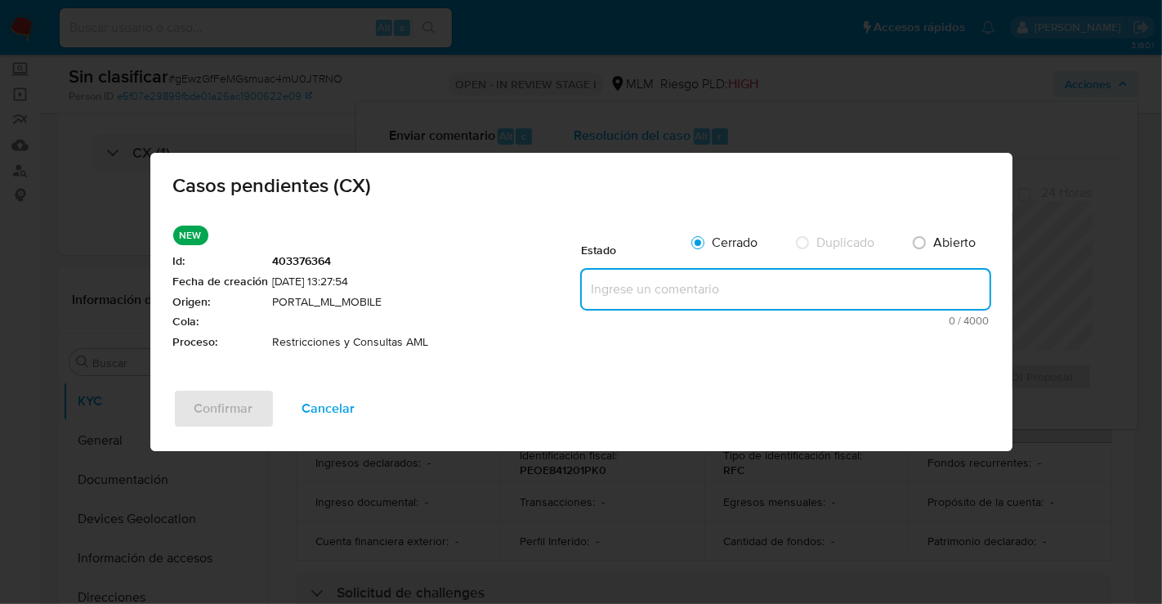
click at [648, 273] on textarea at bounding box center [786, 289] width 408 height 39
paste textarea "SE REALIZA VALIDACIÓN DE CASO GENERADO POR CX DONDE NO SE IDENTIFICA ALERTAS RE…"
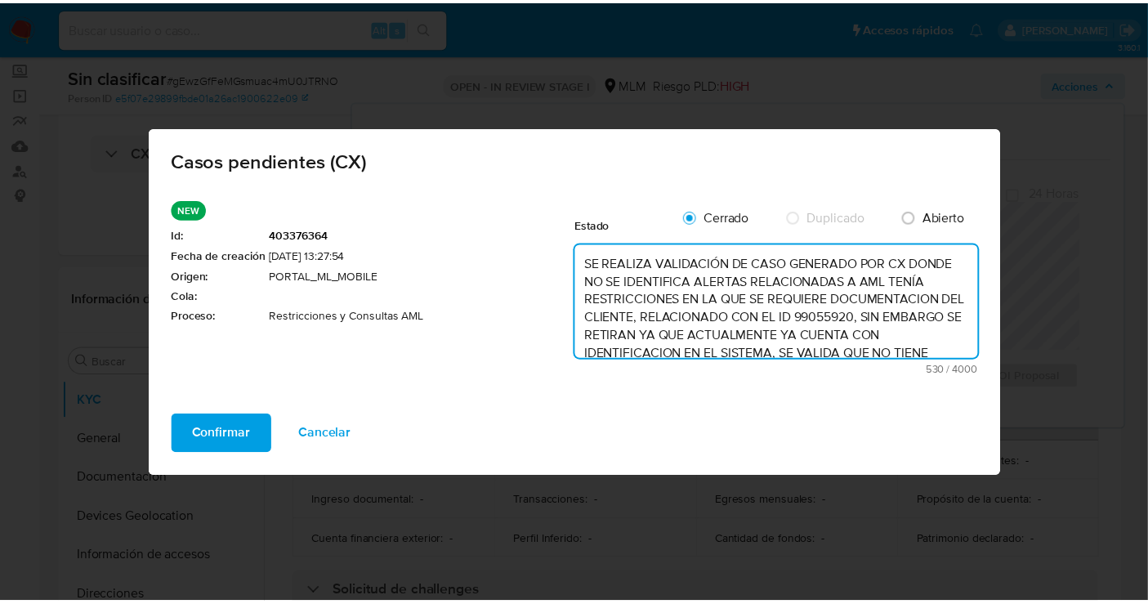
scroll to position [94, 0]
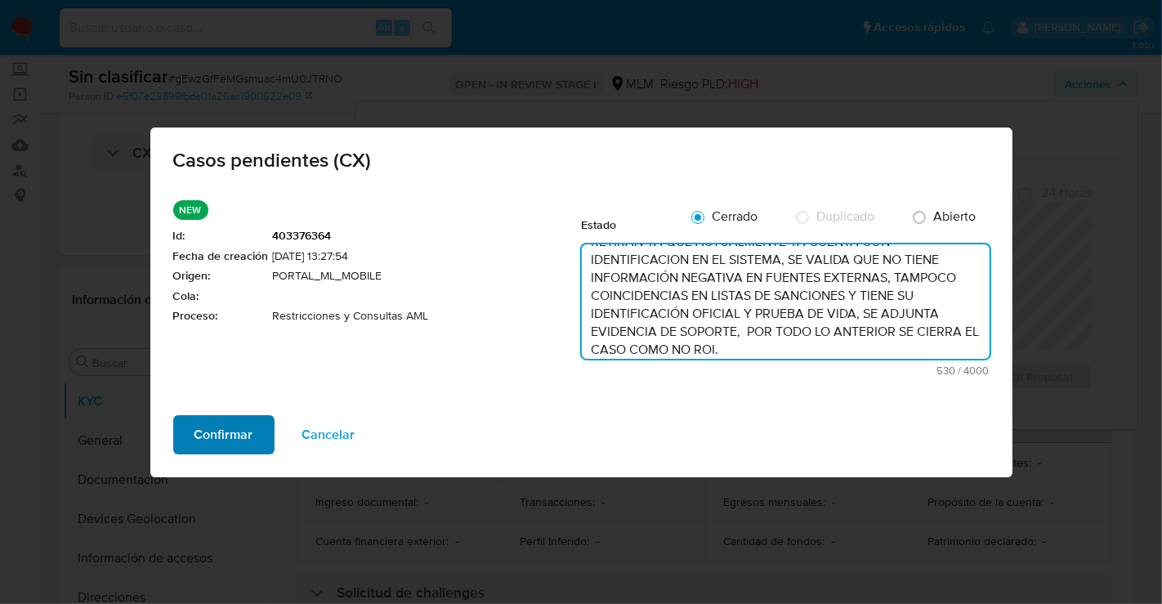
type textarea "SE REALIZA VALIDACIÓN DE CASO GENERADO POR CX DONDE NO SE IDENTIFICA ALERTAS RE…"
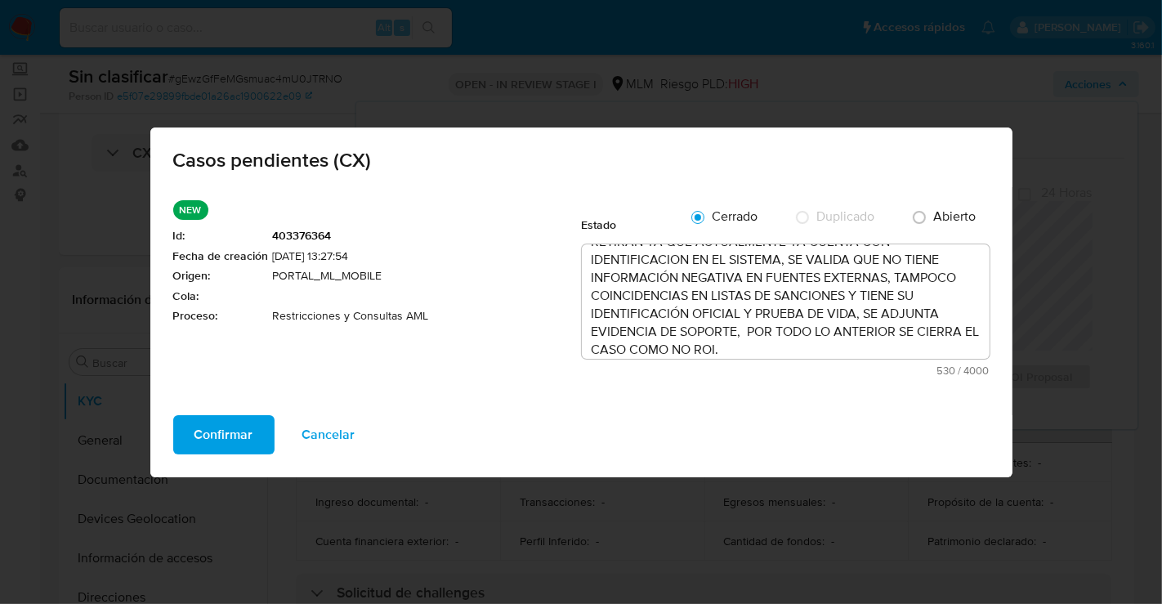
click at [229, 429] on span "Confirmar" at bounding box center [223, 435] width 59 height 36
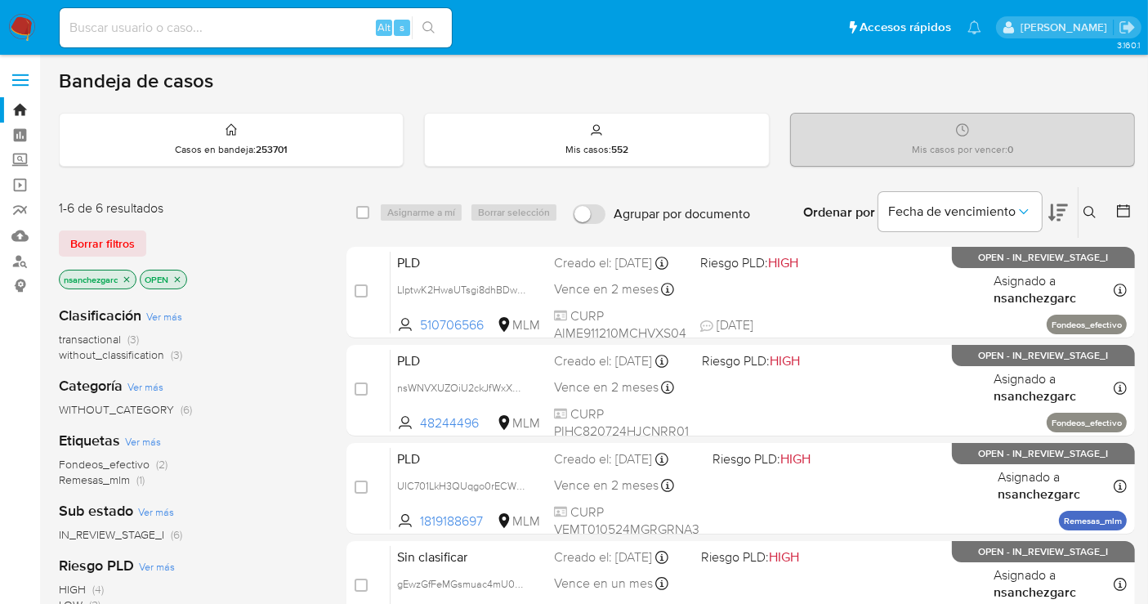
click at [244, 33] on input at bounding box center [256, 27] width 392 height 21
paste input "99055920"
type input "99055920"
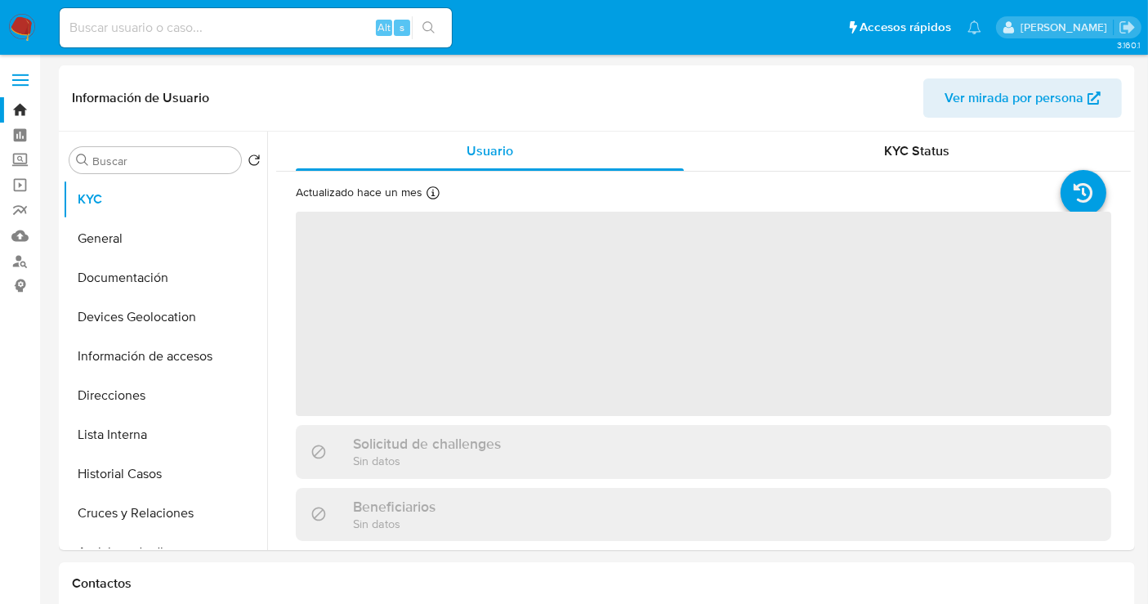
select select "10"
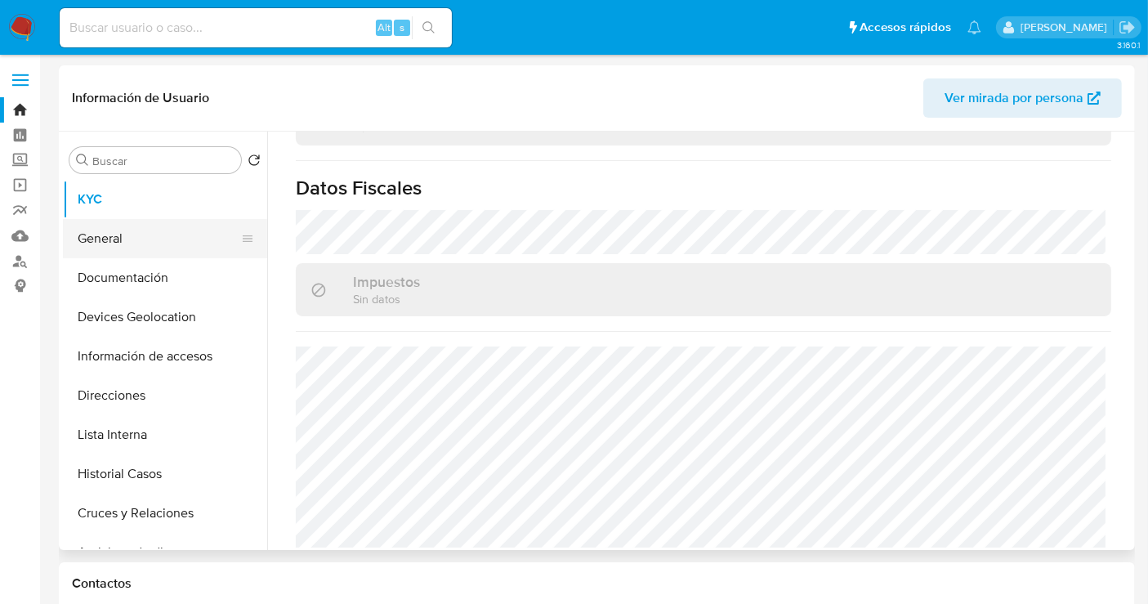
click at [109, 244] on button "General" at bounding box center [158, 238] width 191 height 39
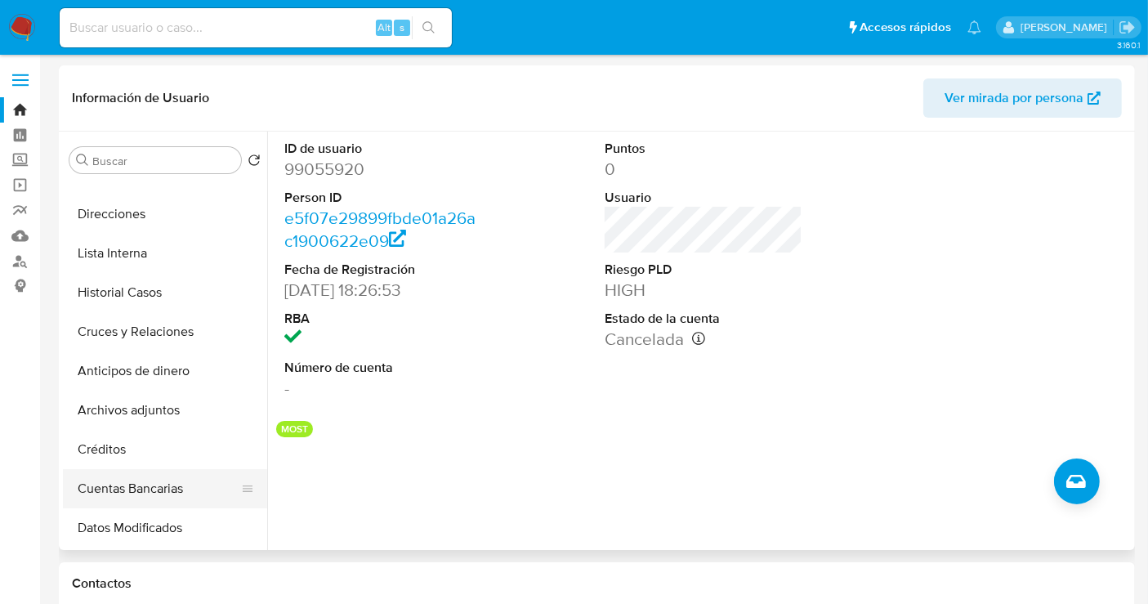
scroll to position [272, 0]
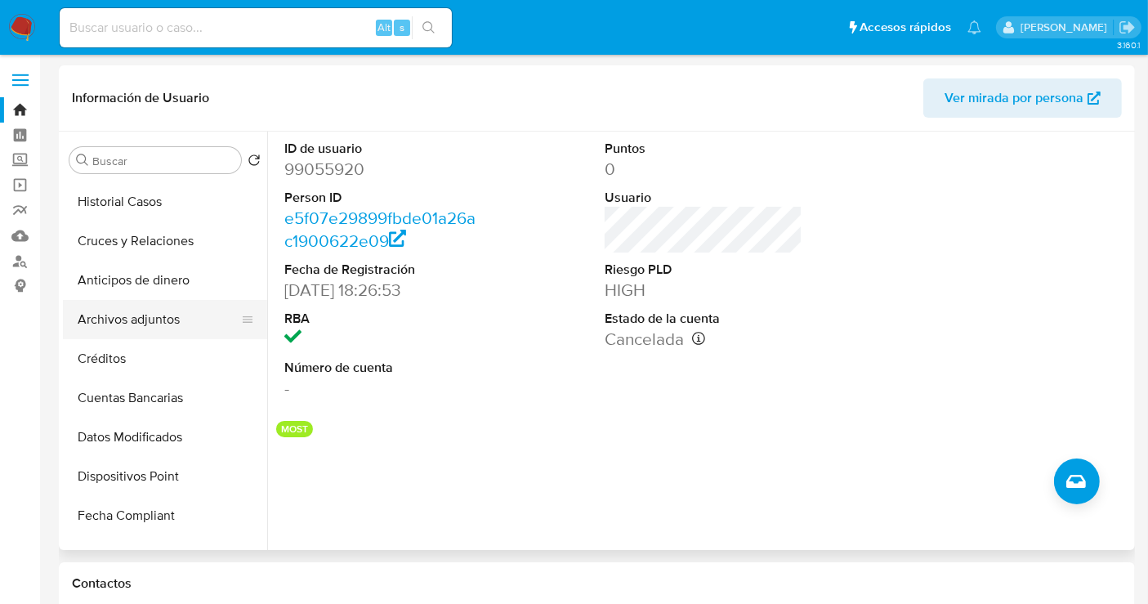
click at [134, 315] on button "Archivos adjuntos" at bounding box center [158, 319] width 191 height 39
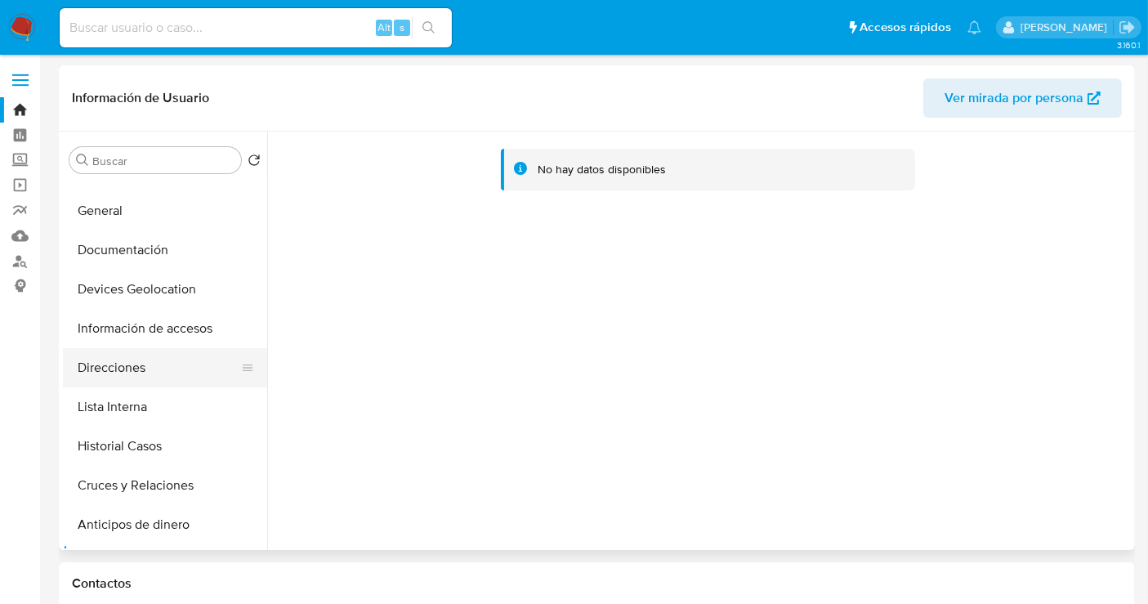
scroll to position [0, 0]
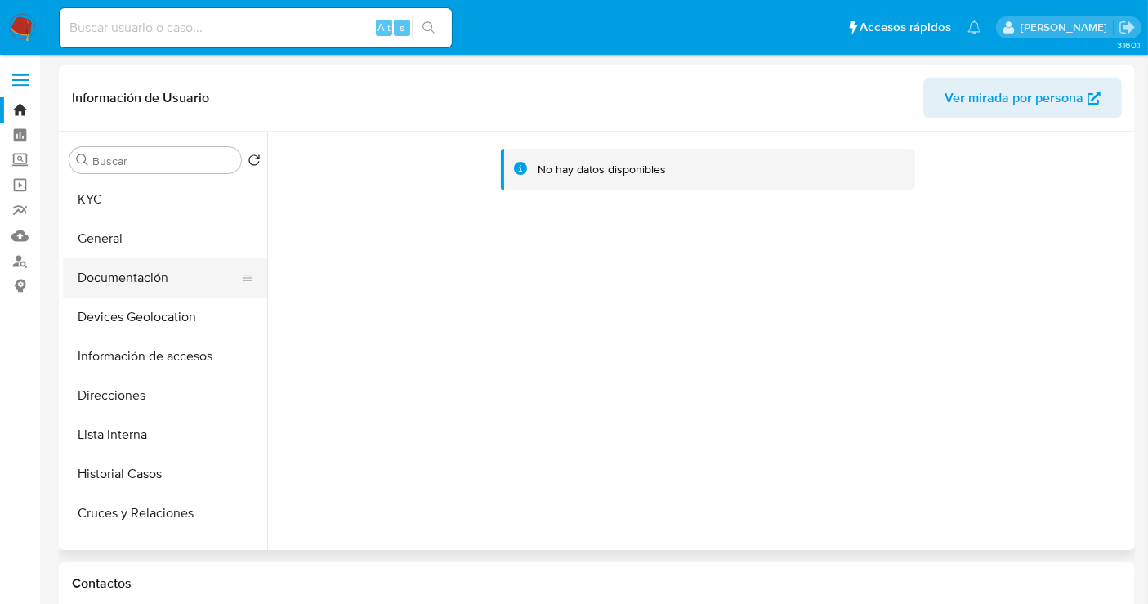
click at [130, 285] on button "Documentación" at bounding box center [158, 277] width 191 height 39
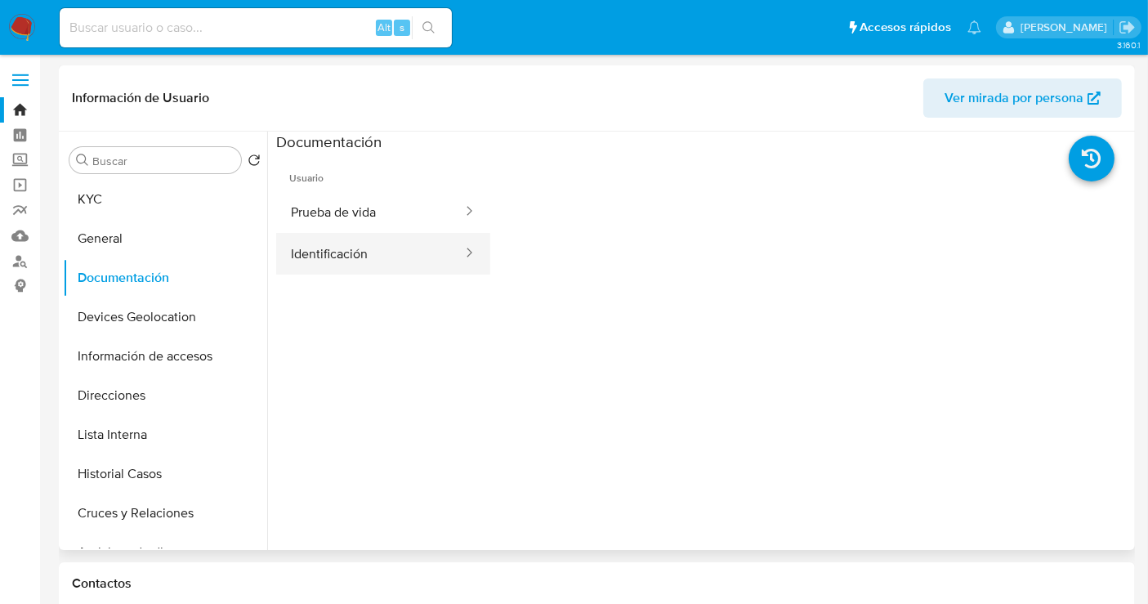
click at [383, 259] on button "Identificación" at bounding box center [370, 254] width 188 height 42
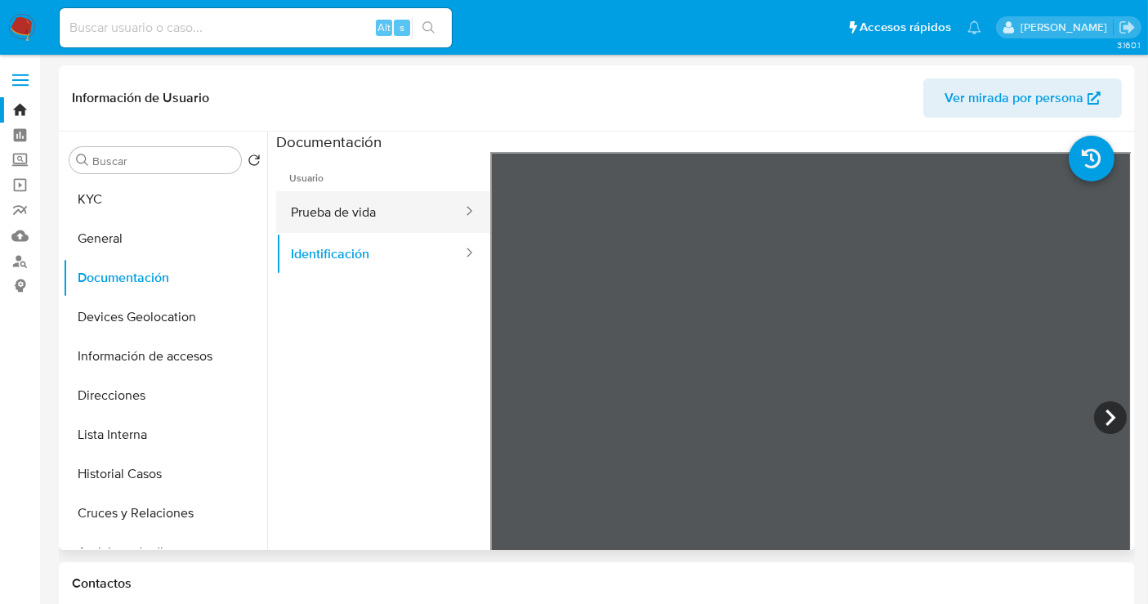
click at [346, 204] on button "Prueba de vida" at bounding box center [370, 212] width 188 height 42
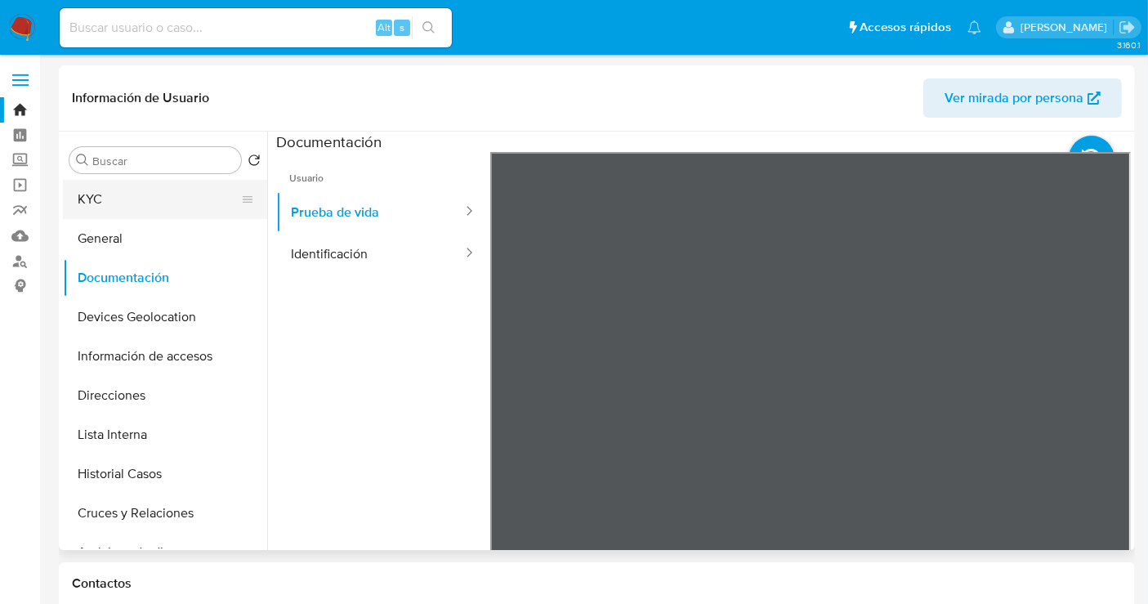
click at [79, 203] on button "KYC" at bounding box center [158, 199] width 191 height 39
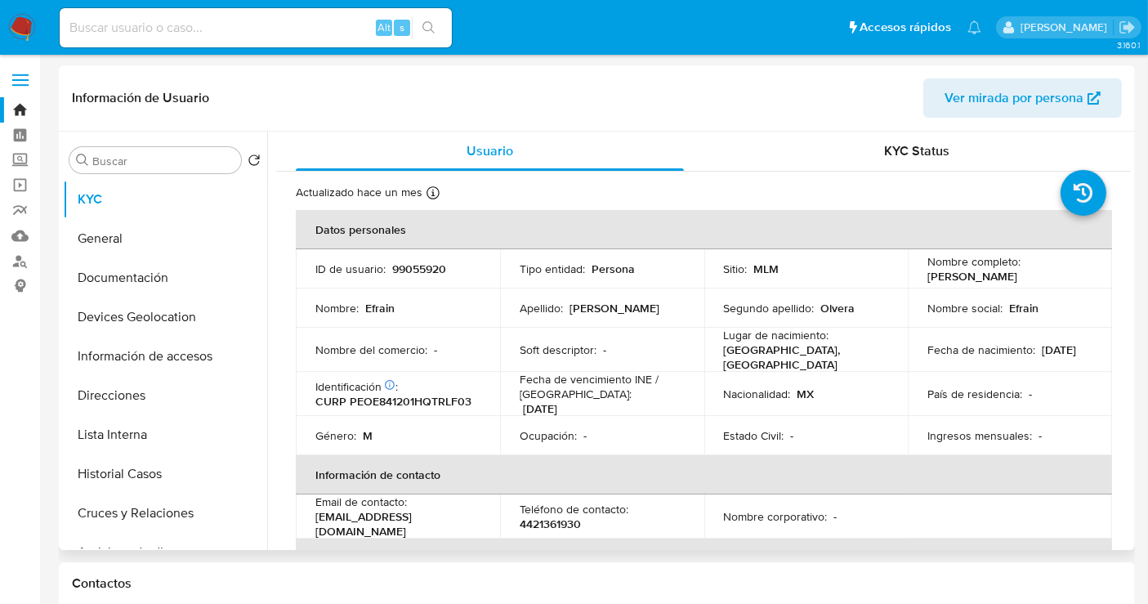
drag, startPoint x: 1033, startPoint y: 274, endPoint x: 923, endPoint y: 282, distance: 110.6
click at [927, 282] on div "Nombre completo : Efrain Perez Olvera" at bounding box center [1009, 268] width 165 height 29
copy p "Efrain Perez Olvera"
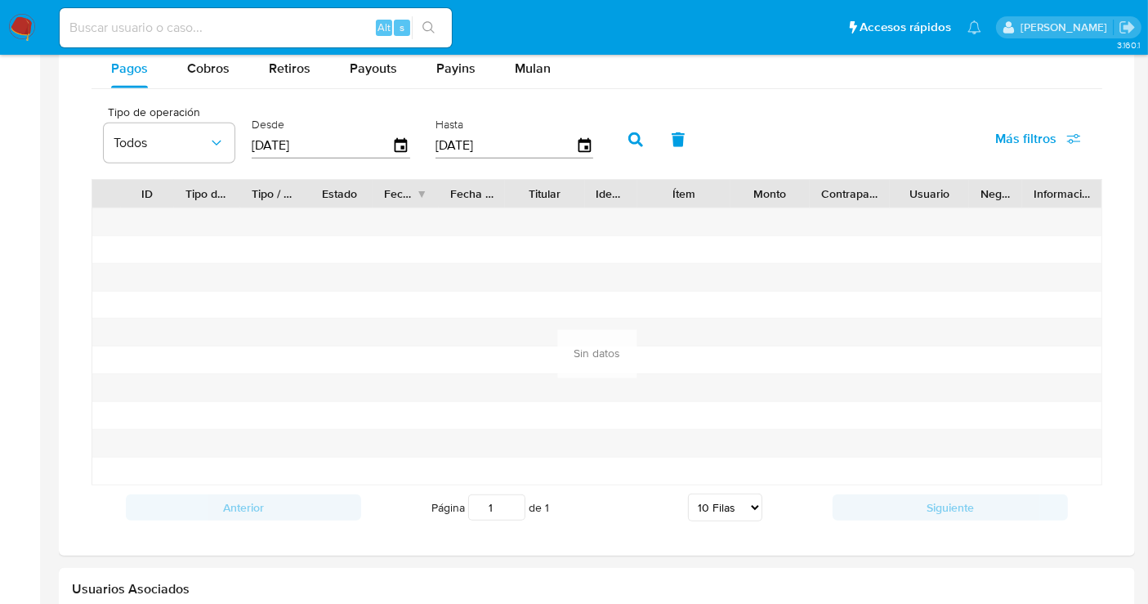
scroll to position [635, 0]
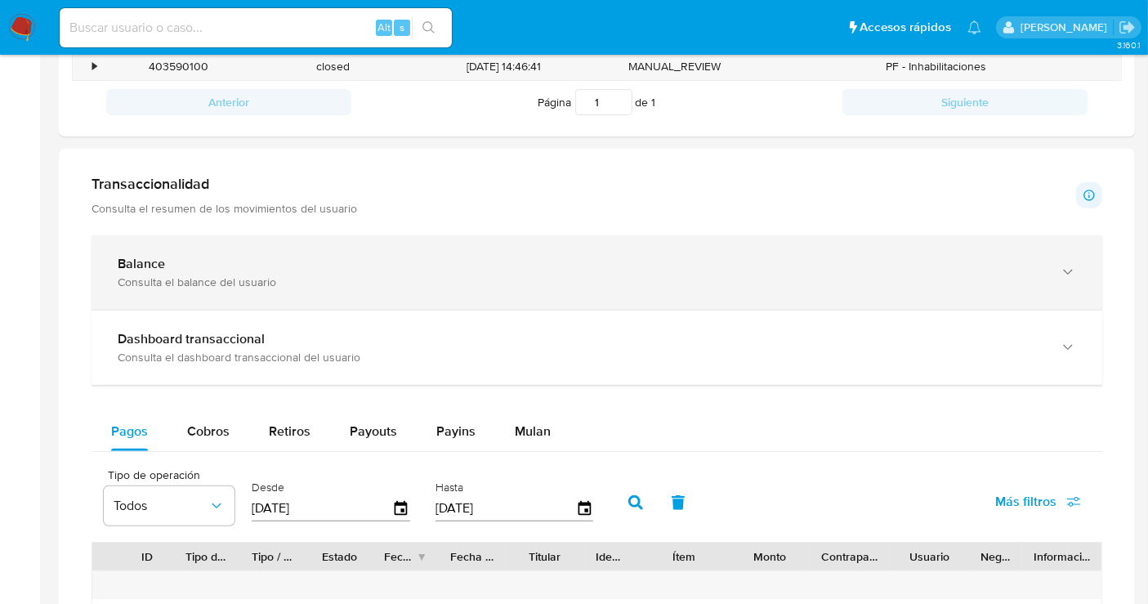
click at [462, 269] on div "Balance" at bounding box center [581, 264] width 926 height 16
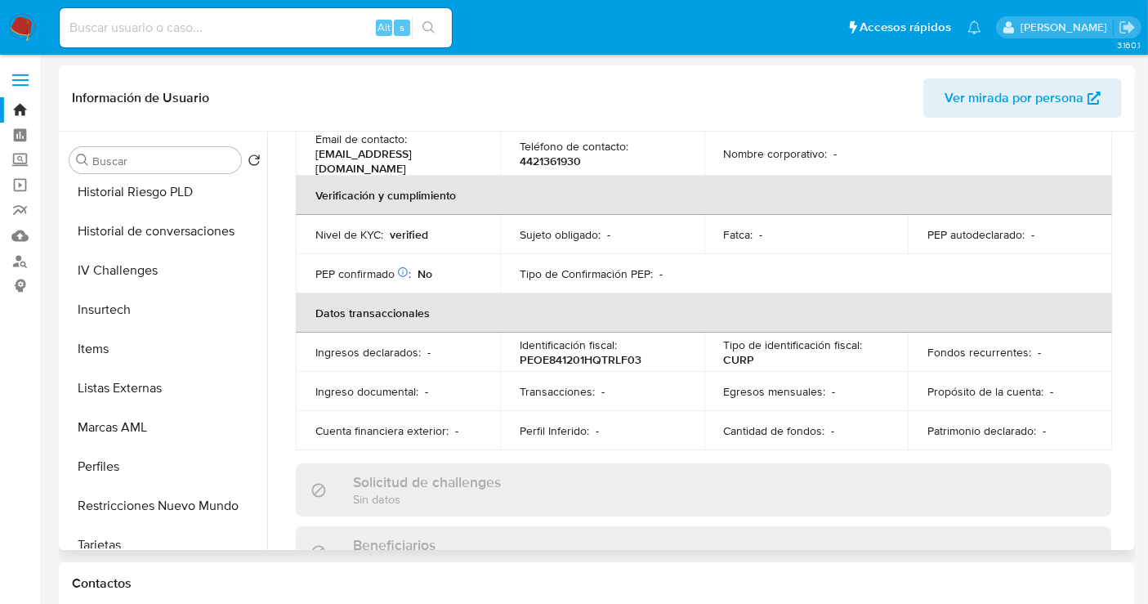
scroll to position [768, 0]
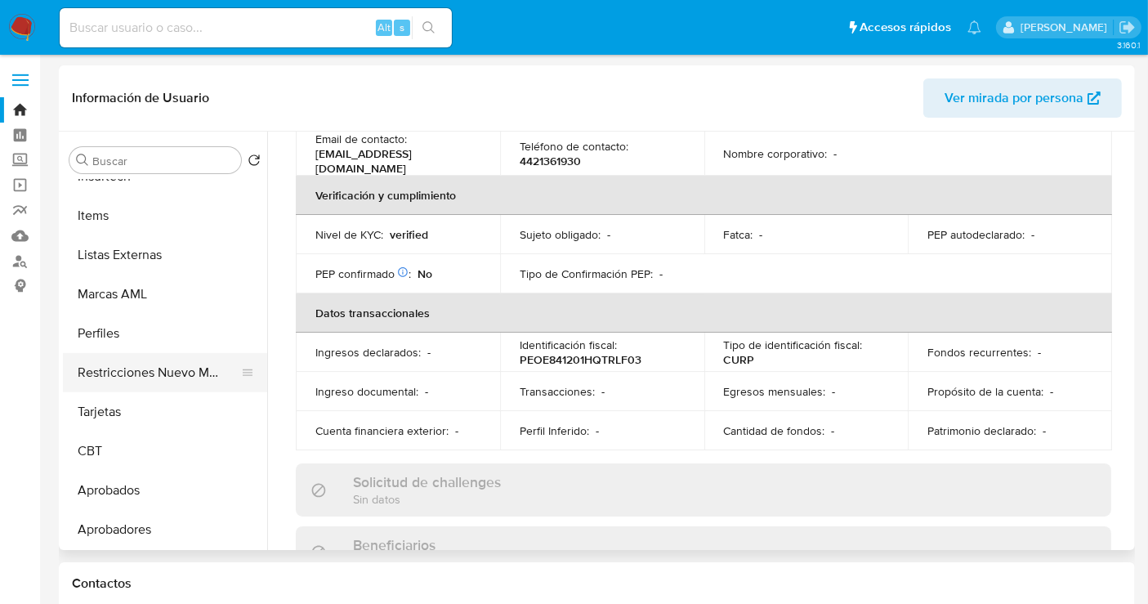
click at [150, 375] on button "Restricciones Nuevo Mundo" at bounding box center [158, 372] width 191 height 39
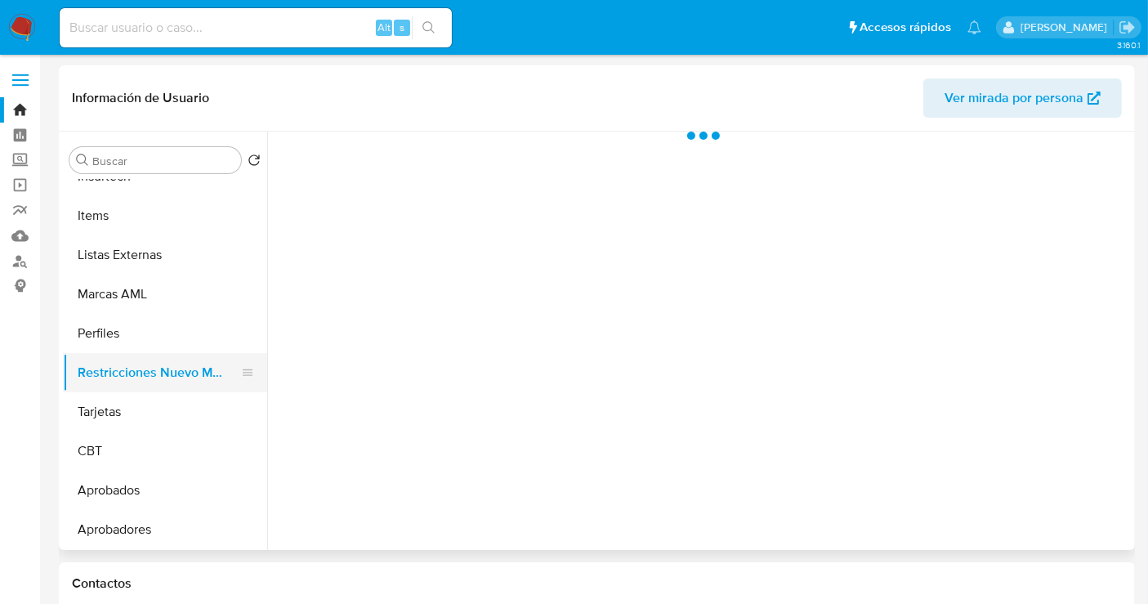
scroll to position [0, 0]
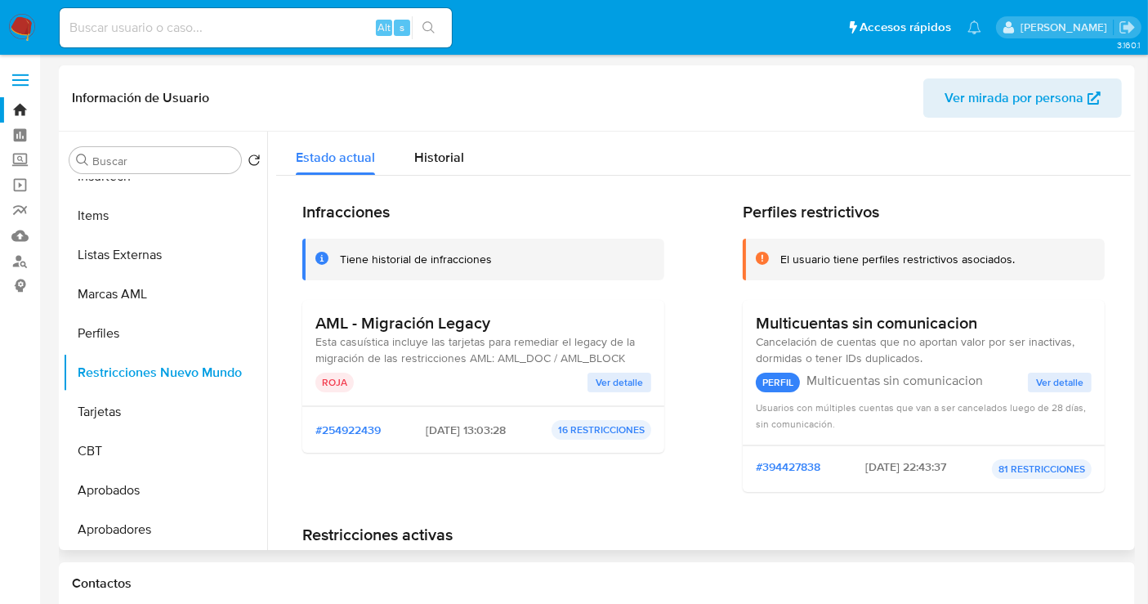
click at [612, 384] on span "Ver detalle" at bounding box center [619, 382] width 47 height 16
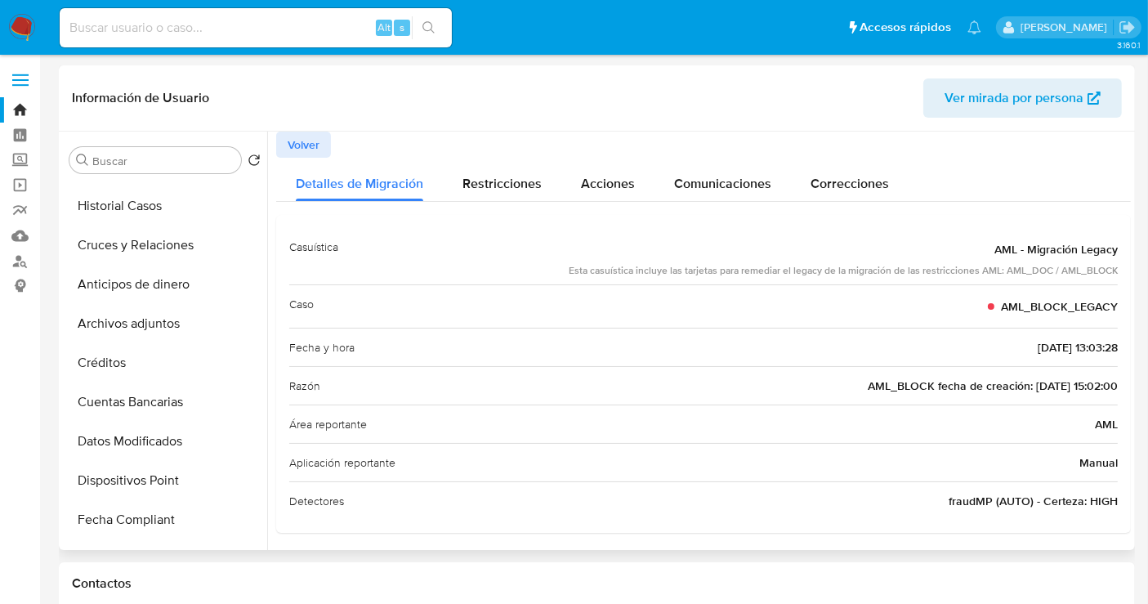
scroll to position [224, 0]
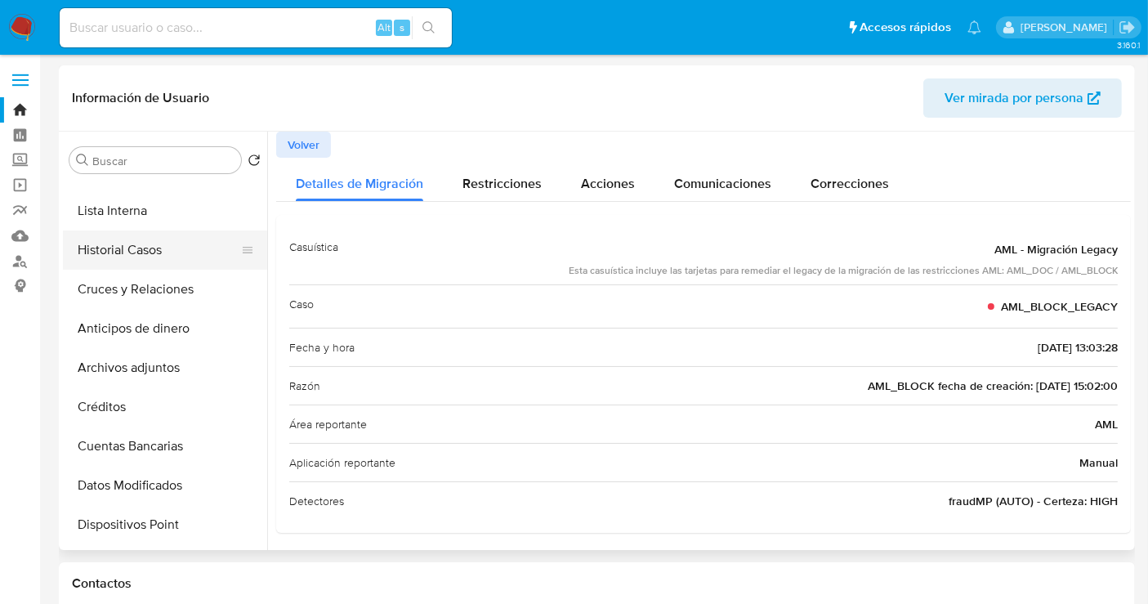
click at [118, 255] on button "Historial Casos" at bounding box center [158, 249] width 191 height 39
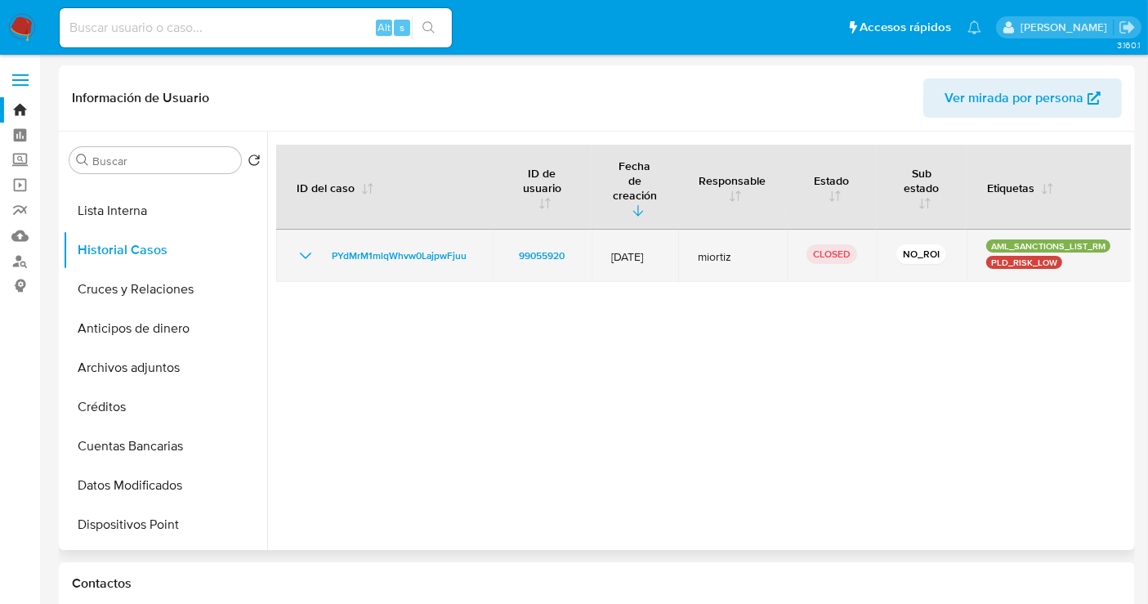
click at [303, 246] on icon "Mostrar/Ocultar" at bounding box center [306, 256] width 20 height 20
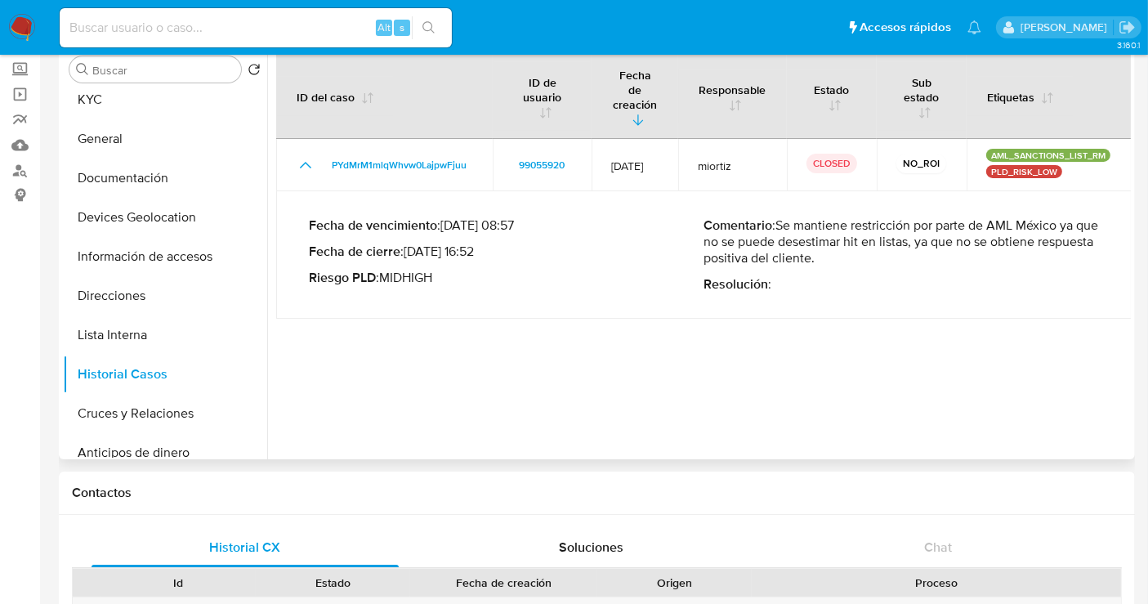
scroll to position [0, 0]
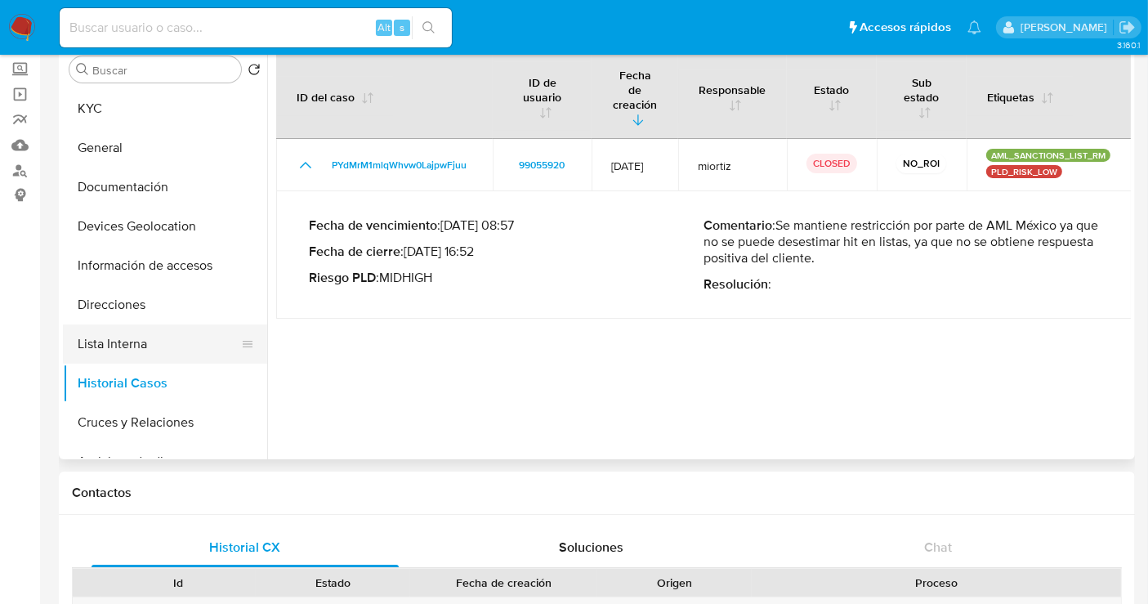
click at [96, 329] on button "Lista Interna" at bounding box center [158, 343] width 191 height 39
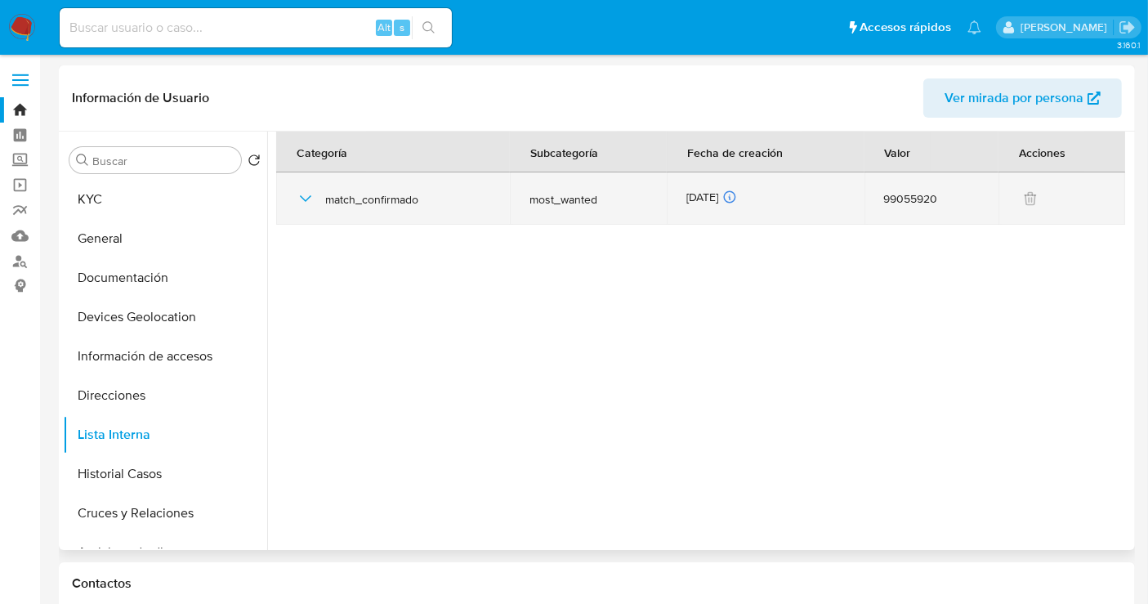
click at [312, 198] on icon "button" at bounding box center [306, 199] width 20 height 20
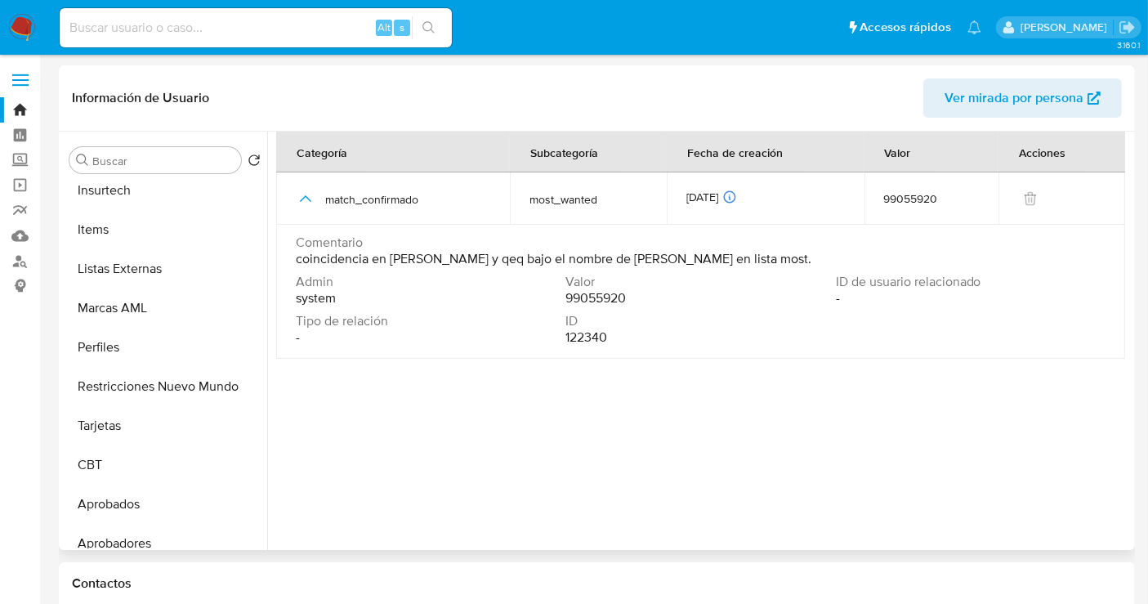
scroll to position [768, 0]
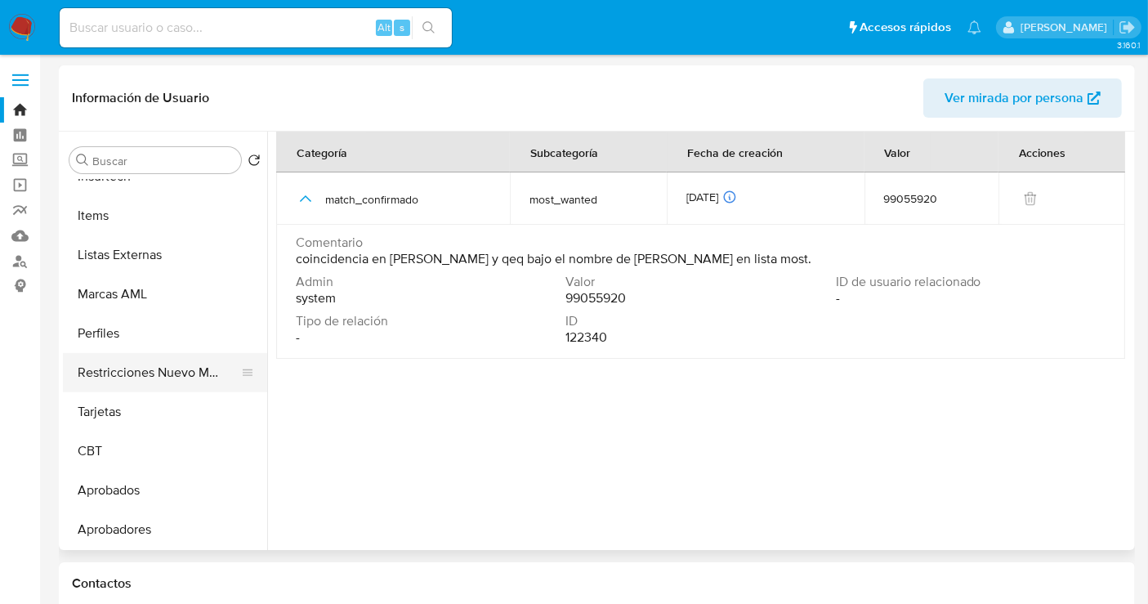
click at [151, 353] on button "Restricciones Nuevo Mundo" at bounding box center [158, 372] width 191 height 39
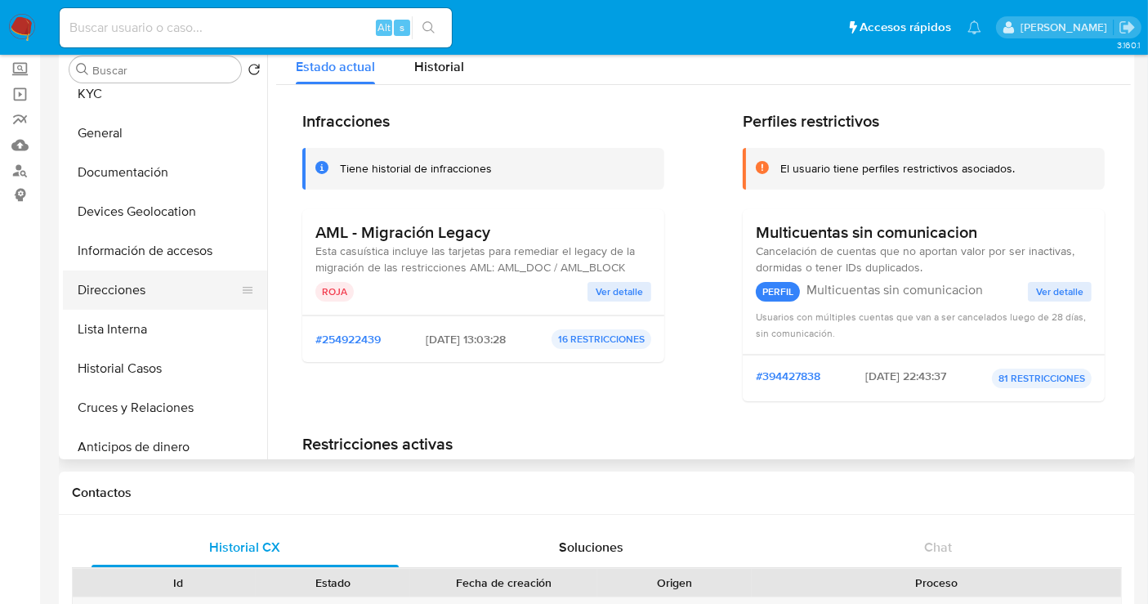
scroll to position [0, 0]
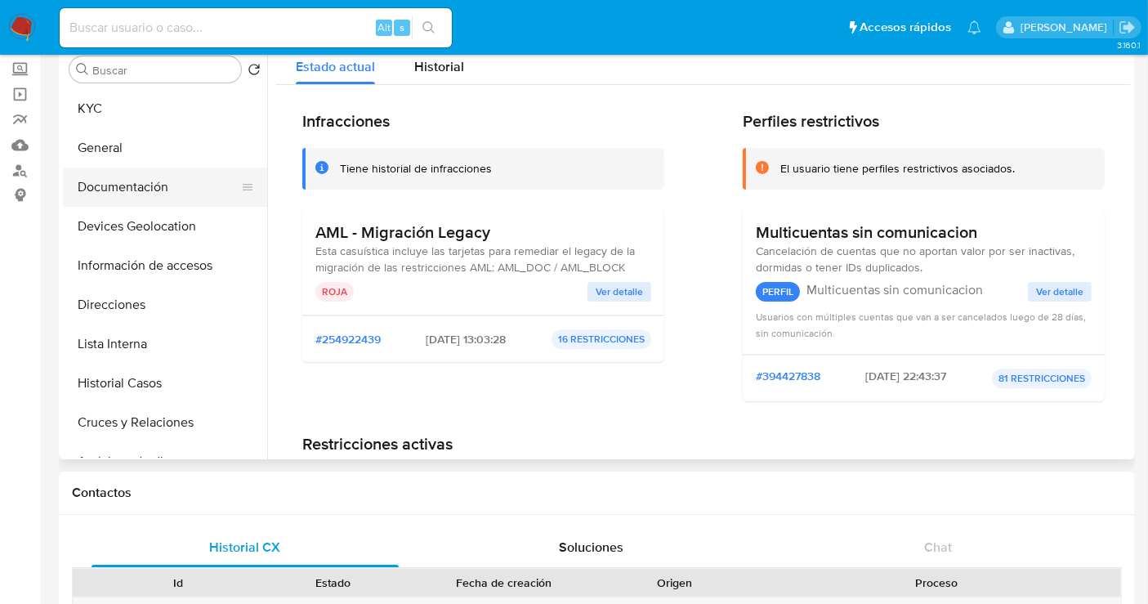
click at [138, 193] on button "Documentación" at bounding box center [158, 187] width 191 height 39
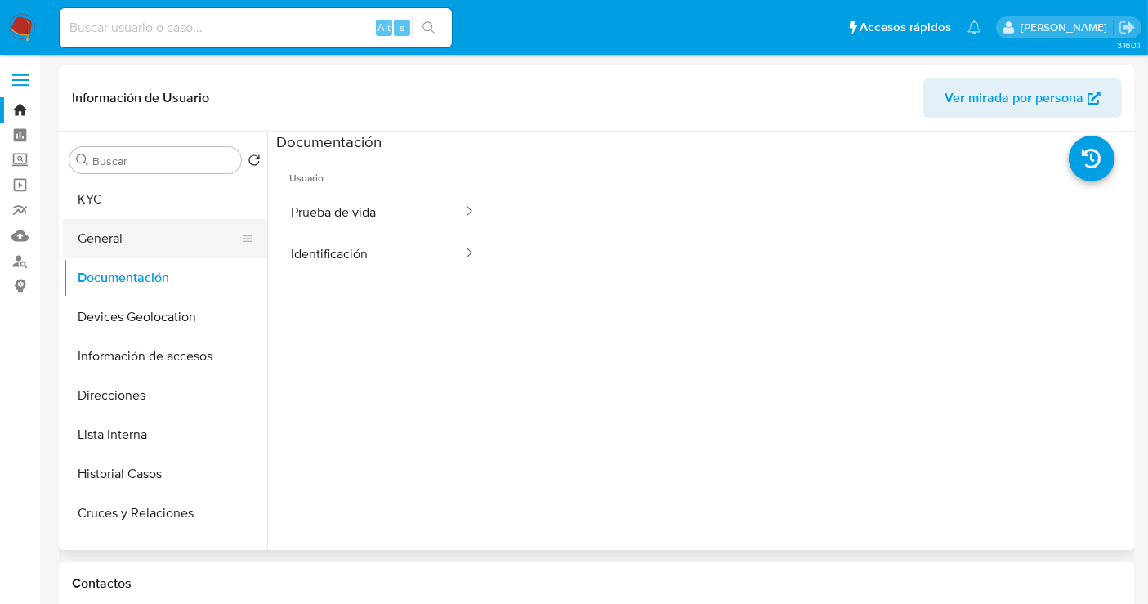
click at [162, 244] on button "General" at bounding box center [158, 238] width 191 height 39
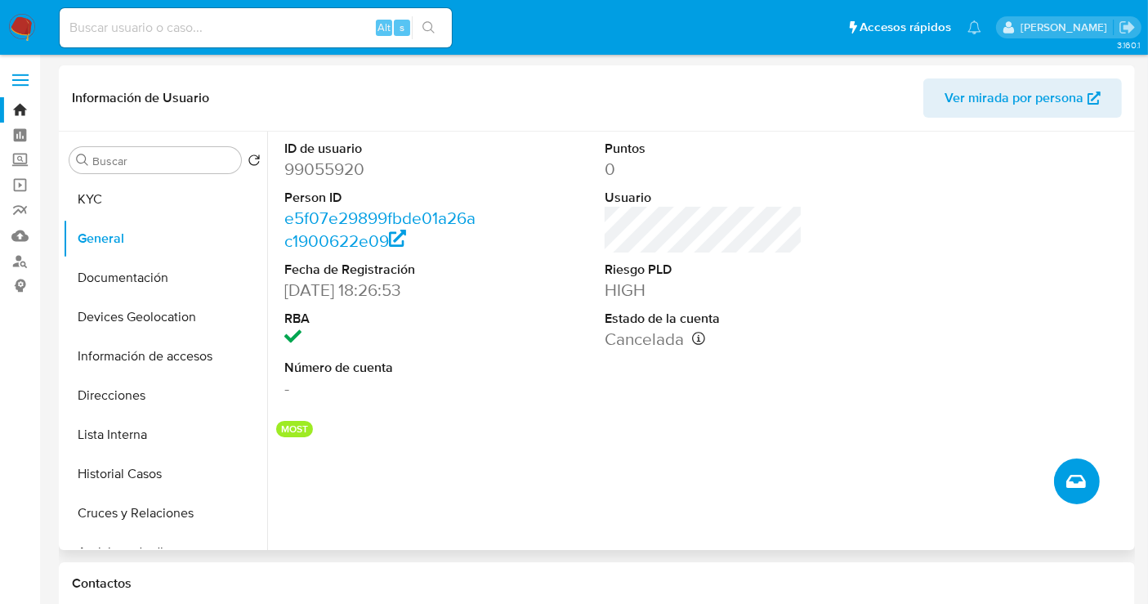
click at [1078, 474] on icon "Crear caso manual" at bounding box center [1076, 481] width 20 height 20
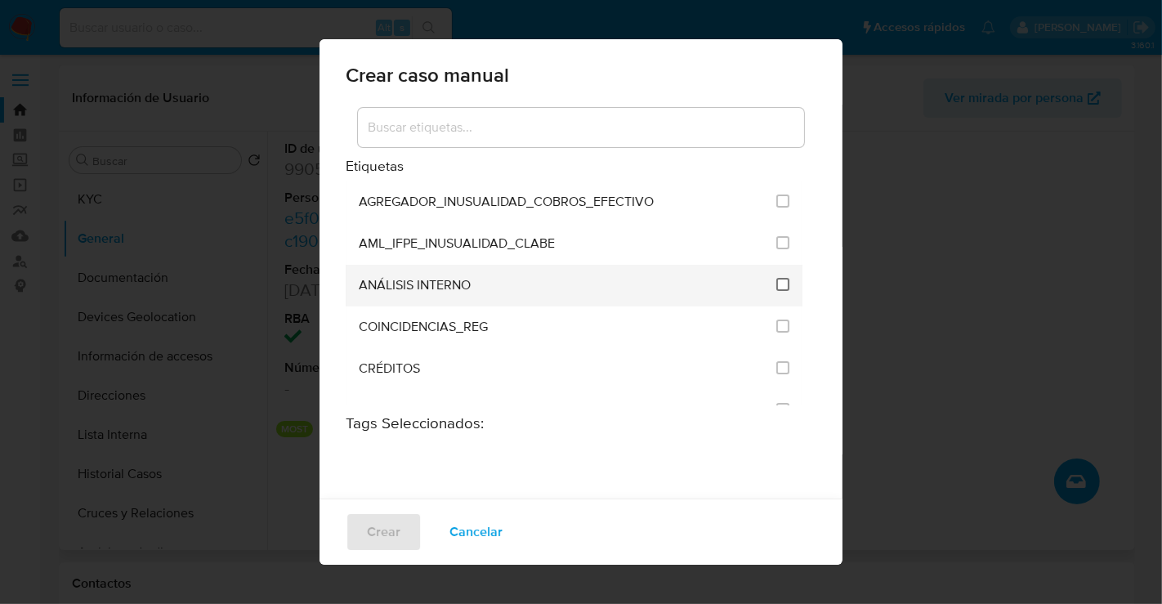
click at [776, 285] on input "1888" at bounding box center [782, 284] width 13 height 13
checkbox input "true"
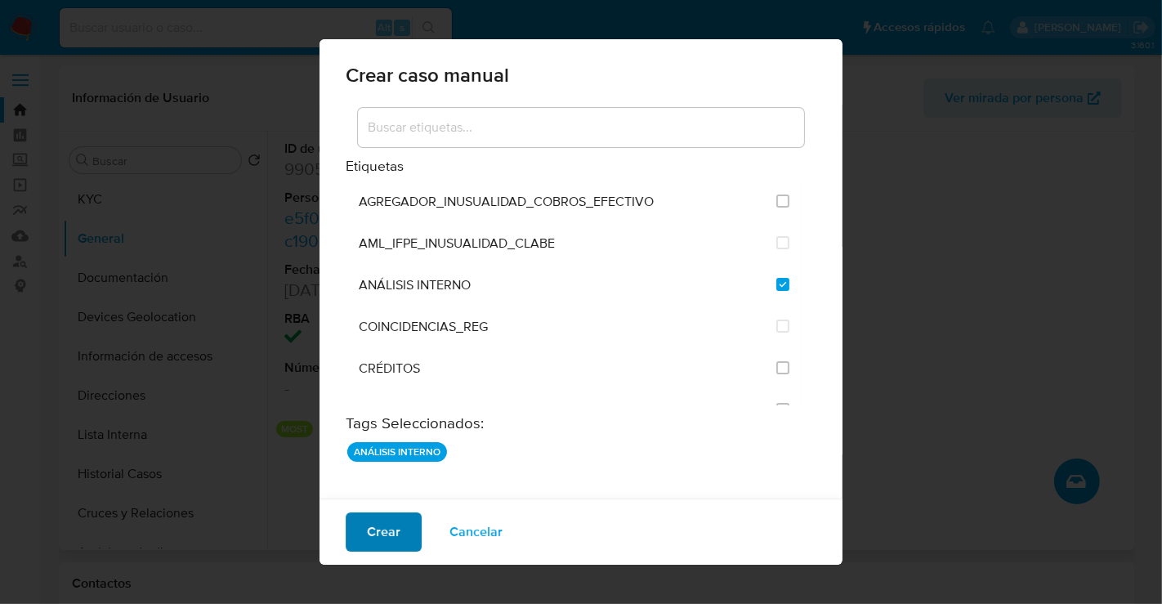
click at [390, 528] on span "Crear" at bounding box center [384, 532] width 34 height 36
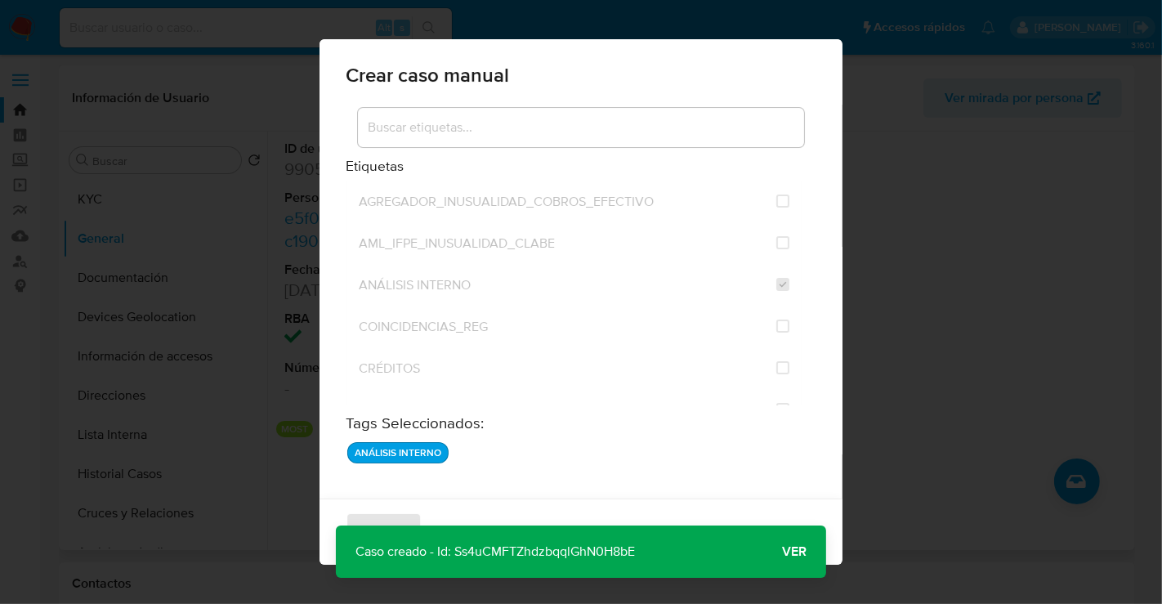
click at [796, 552] on span "Ver" at bounding box center [794, 552] width 25 height 0
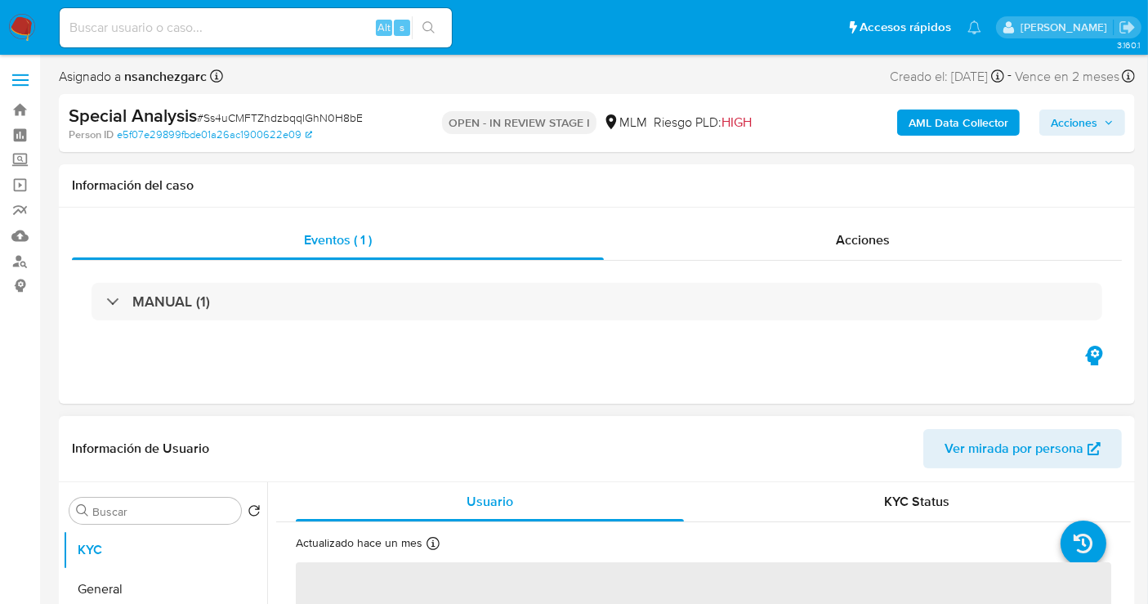
select select "10"
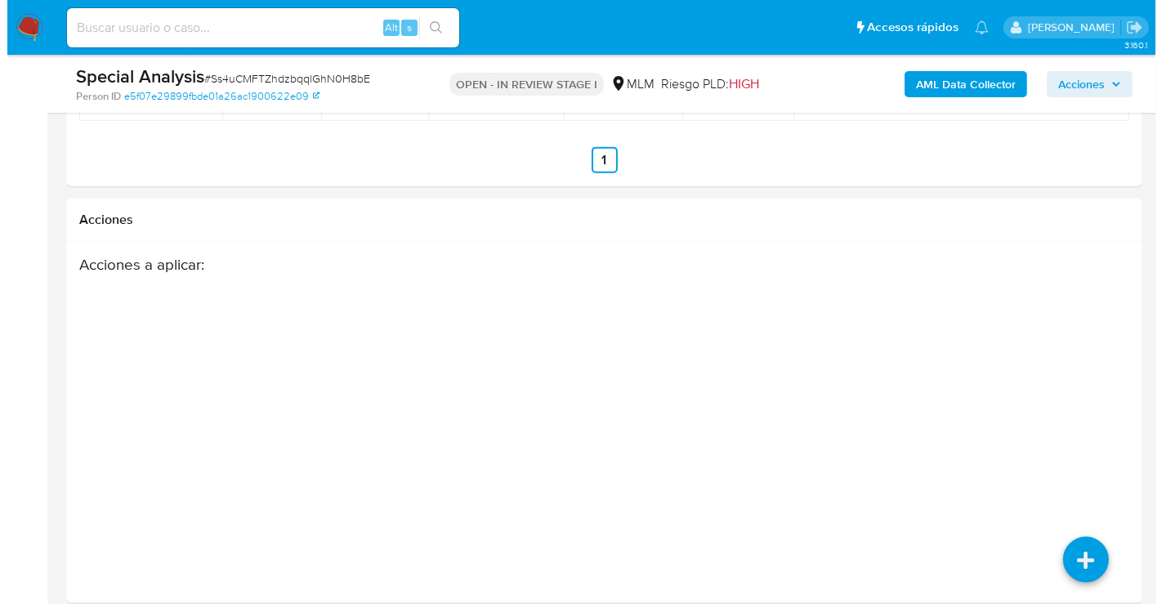
scroll to position [2156, 0]
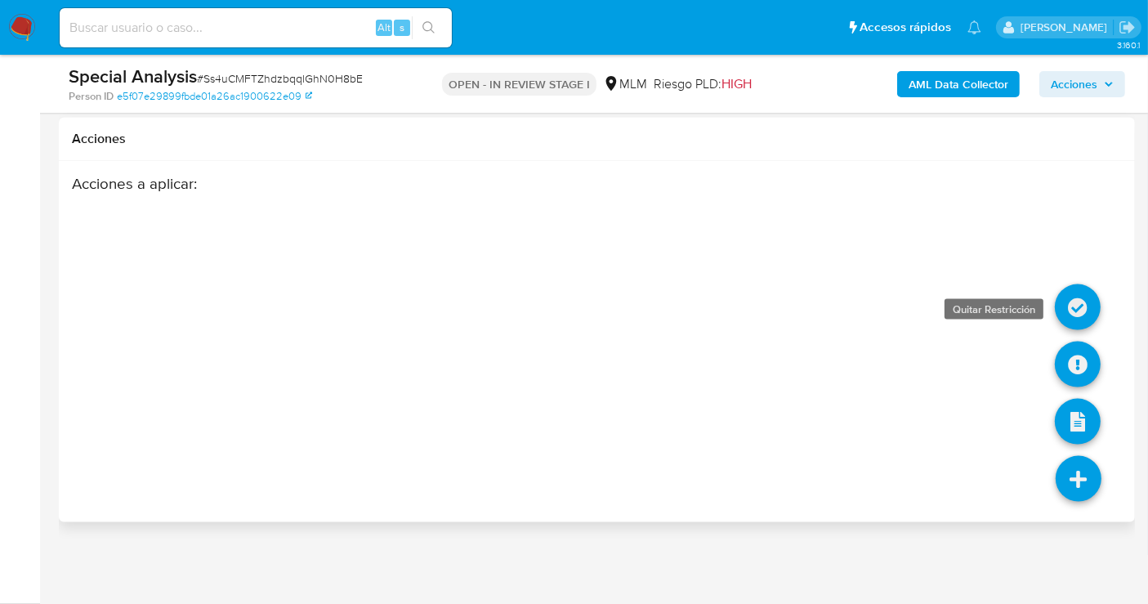
click at [1076, 306] on icon at bounding box center [1078, 307] width 46 height 46
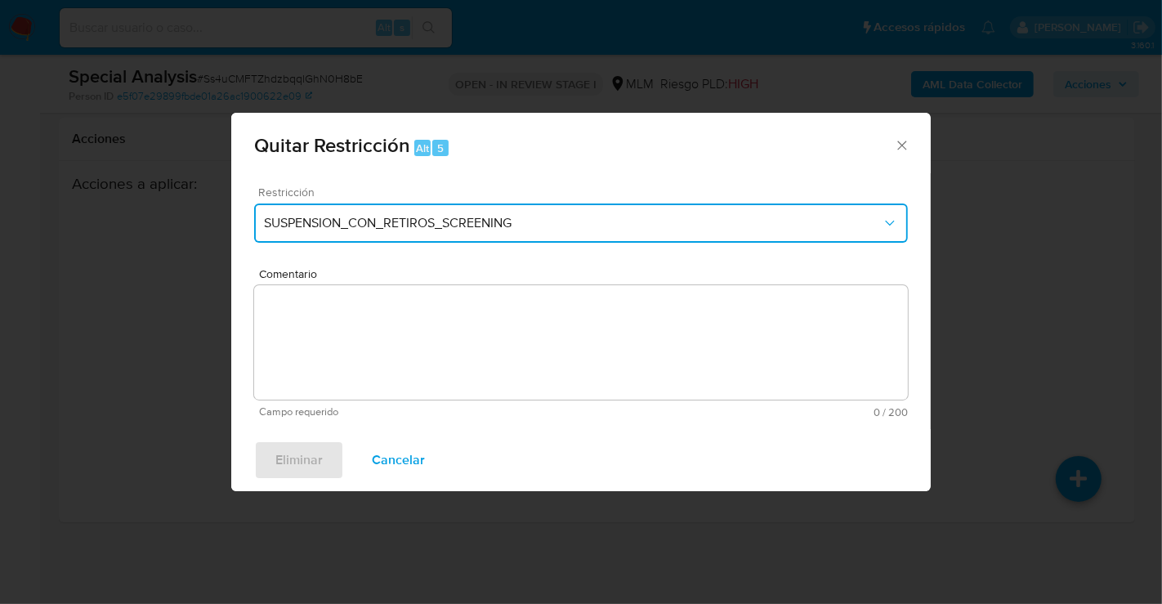
click at [409, 219] on span "SUSPENSION_CON_RETIROS_SCREENING" at bounding box center [573, 223] width 618 height 16
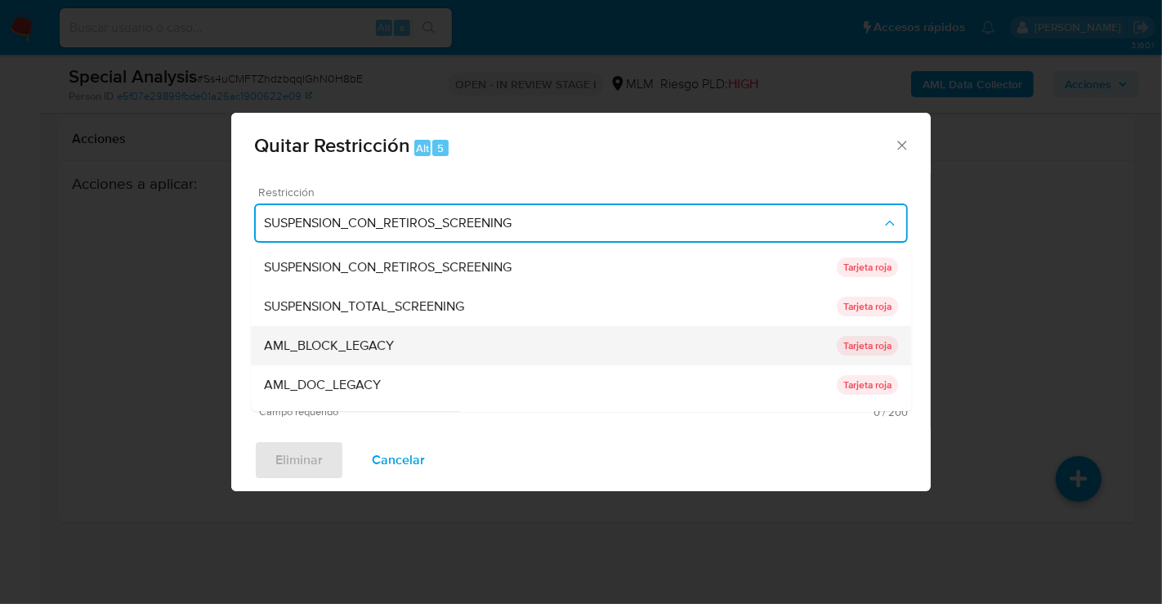
click at [348, 341] on span "AML_BLOCK_LEGACY" at bounding box center [329, 345] width 130 height 16
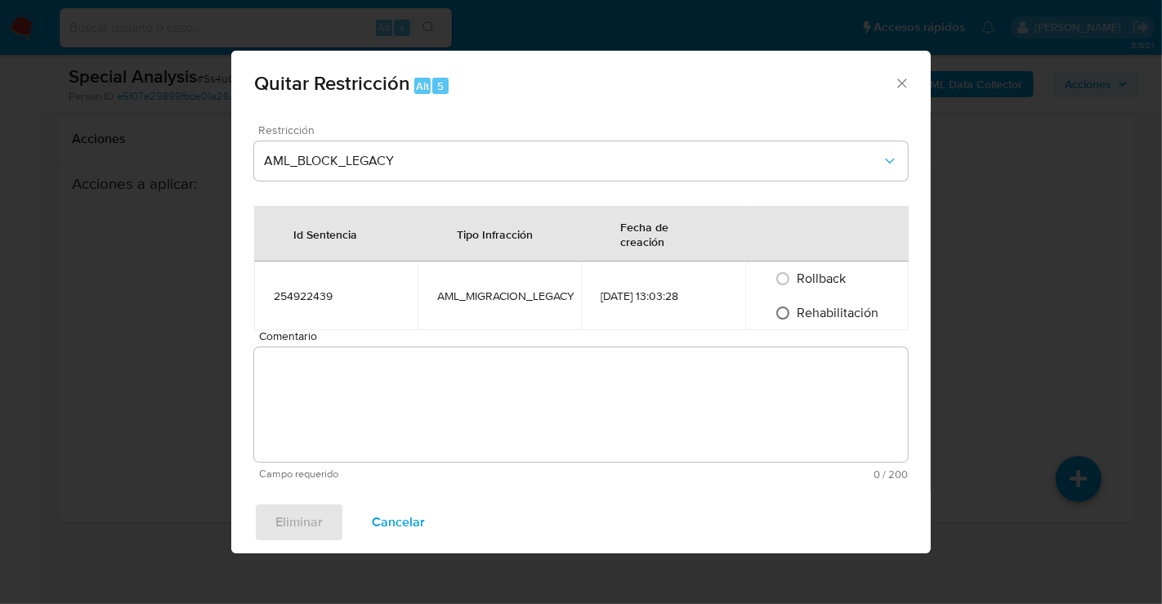
click at [780, 315] on input "Rehabilitación" at bounding box center [783, 313] width 26 height 26
radio input "true"
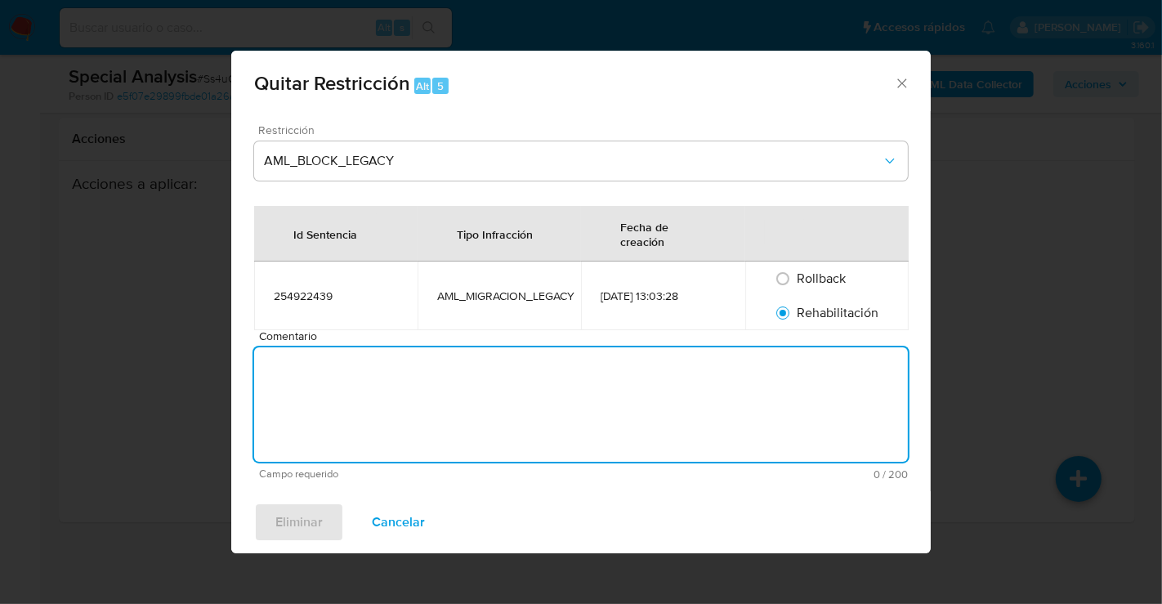
click at [596, 382] on textarea "Comentario" at bounding box center [581, 404] width 654 height 114
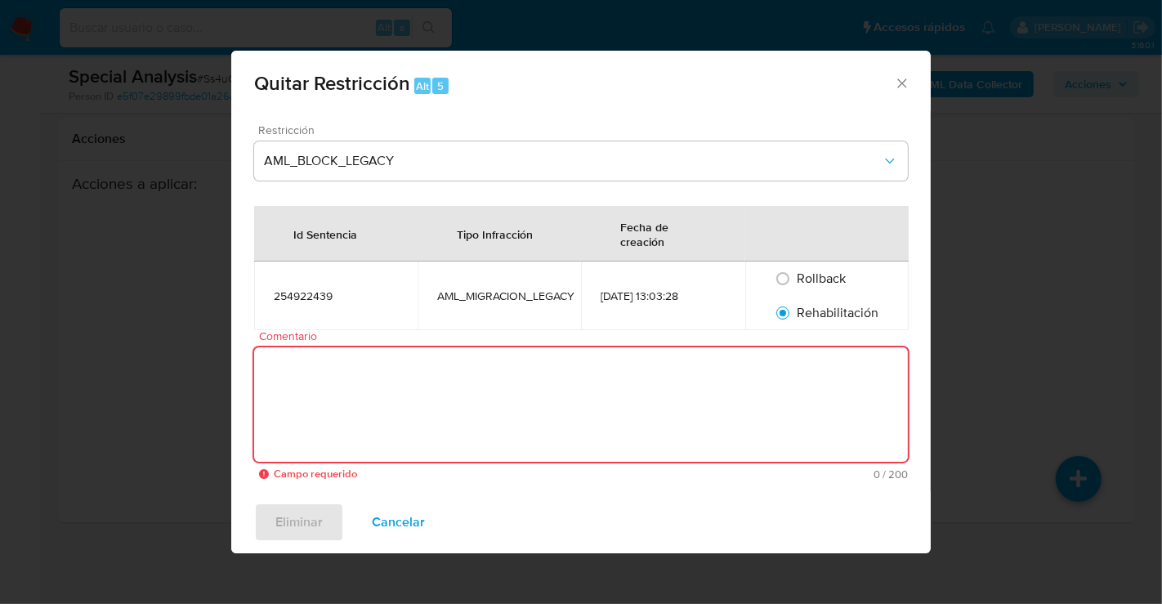
paste textarea "SE RETIRAN YA QUE ACTUALMENTE YA CUENTA CON IDENTIFICACION EN EL SISTEMA, SE VA…"
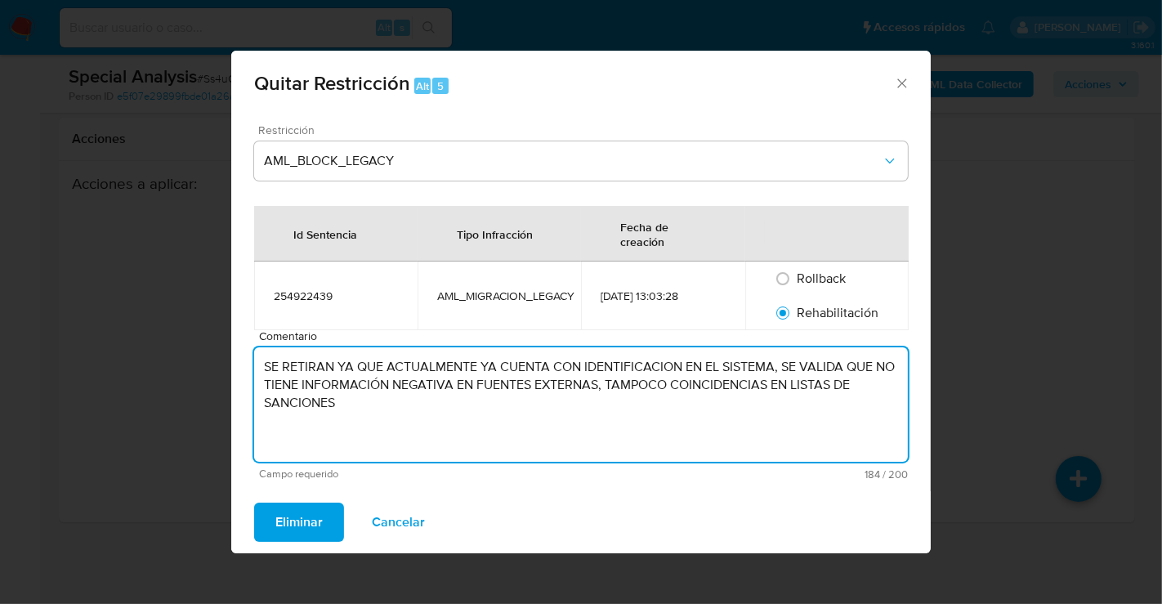
click at [338, 365] on textarea "SE RETIRAN YA QUE ACTUALMENTE YA CUENTA CON IDENTIFICACION EN EL SISTEMA, SE VA…" at bounding box center [581, 404] width 654 height 114
drag, startPoint x: 416, startPoint y: 407, endPoint x: 263, endPoint y: 362, distance: 159.3
click at [263, 362] on textarea "SE RETIRAN RESTRICCIONES YA QUE ACTUALMENTE YA CUENTA CON IDENTIFICACION EN EL …" at bounding box center [581, 404] width 654 height 114
type textarea "SE RETIRAN RESTRICCIONES YA QUE ACTUALMENTE YA CUENTA CON IDENTIFICACION EN EL …"
click at [298, 525] on span "Eliminar" at bounding box center [298, 522] width 47 height 36
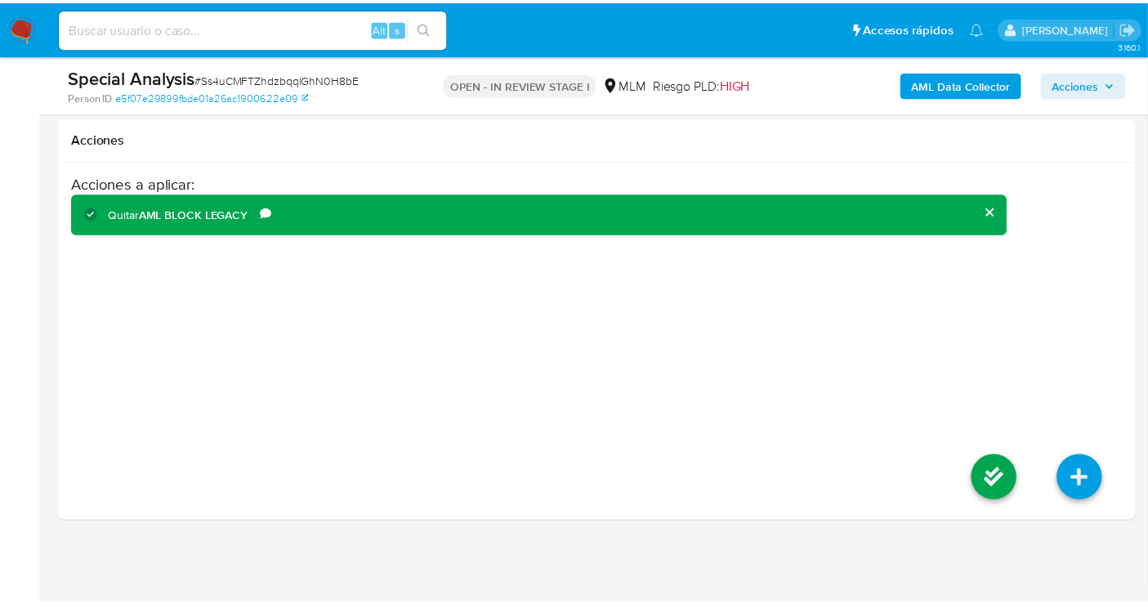
scroll to position [2141, 0]
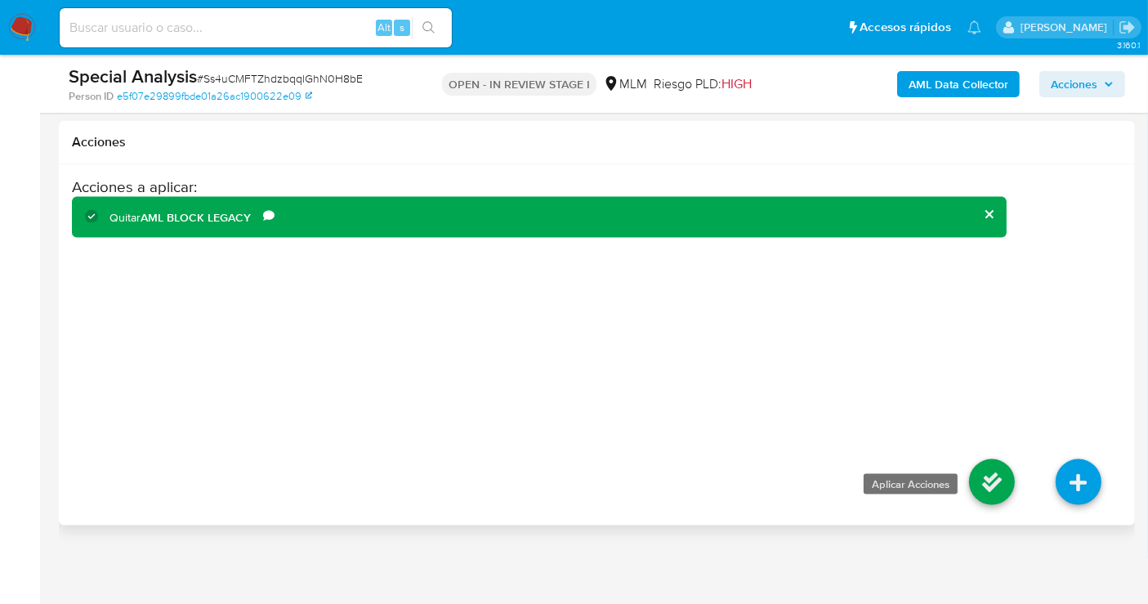
click at [997, 494] on icon at bounding box center [992, 482] width 46 height 46
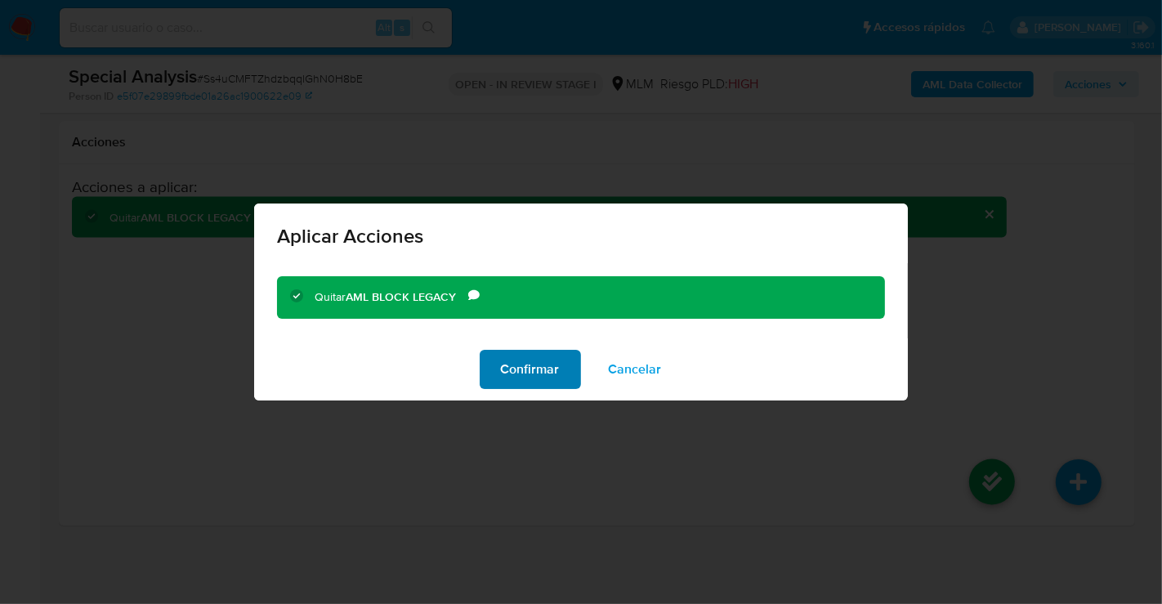
click at [528, 355] on span "Confirmar" at bounding box center [530, 369] width 59 height 36
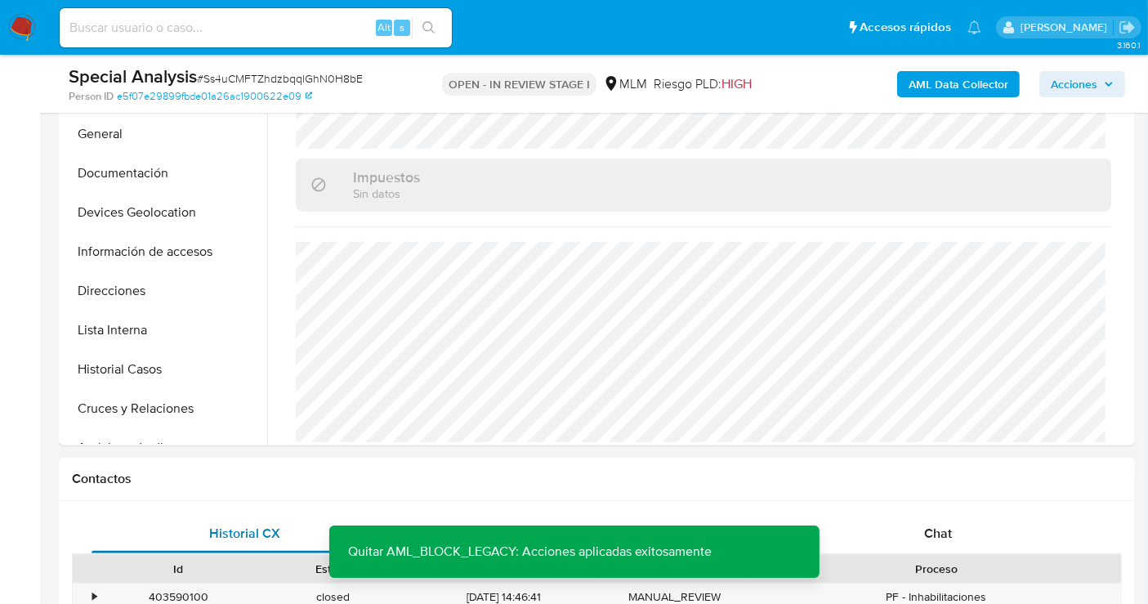
scroll to position [234, 0]
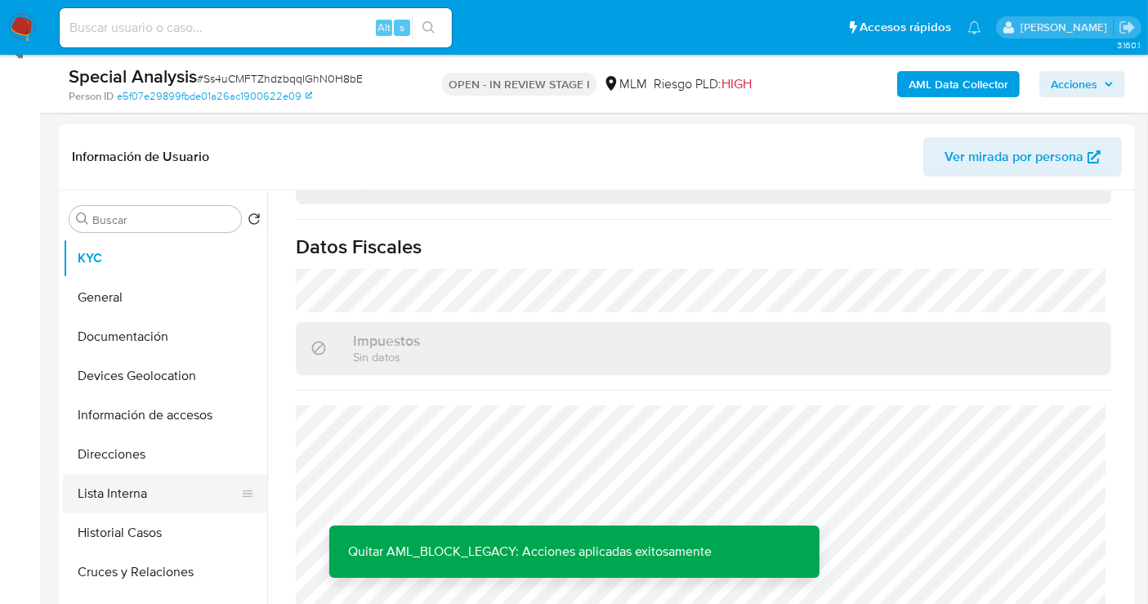
click at [132, 494] on button "Lista Interna" at bounding box center [158, 493] width 191 height 39
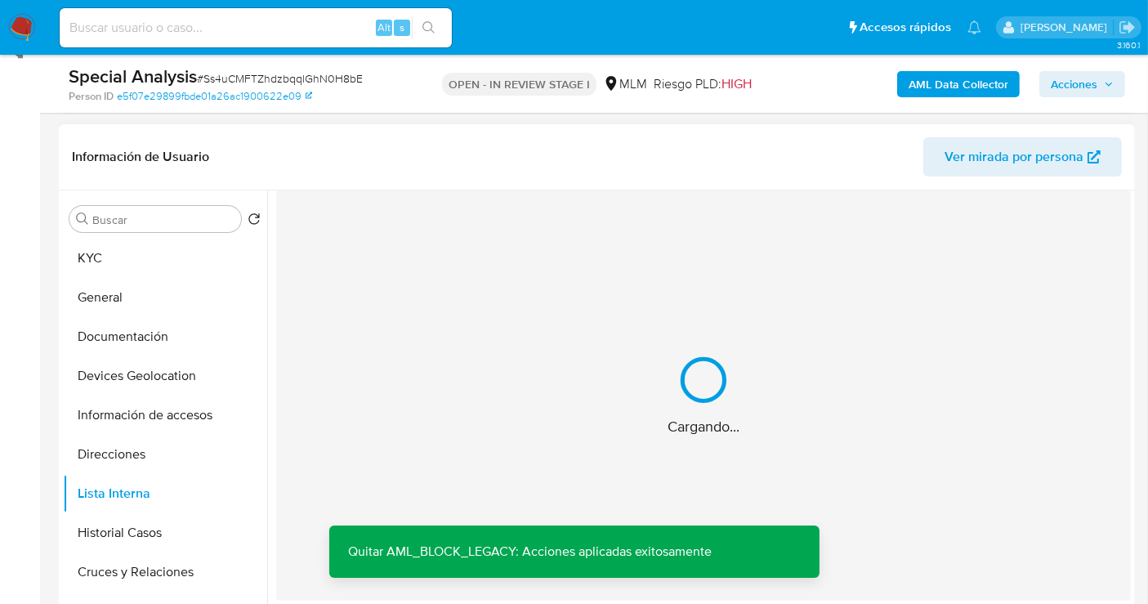
scroll to position [0, 0]
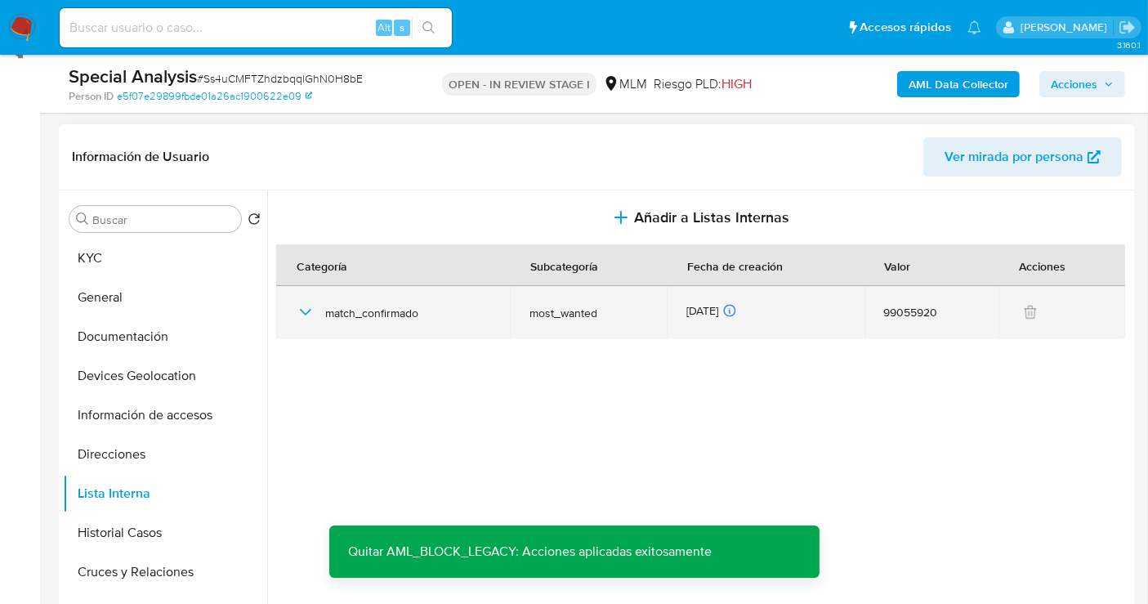
click at [337, 306] on span "match_confirmado" at bounding box center [407, 313] width 165 height 15
click at [308, 313] on icon "button" at bounding box center [306, 312] width 20 height 20
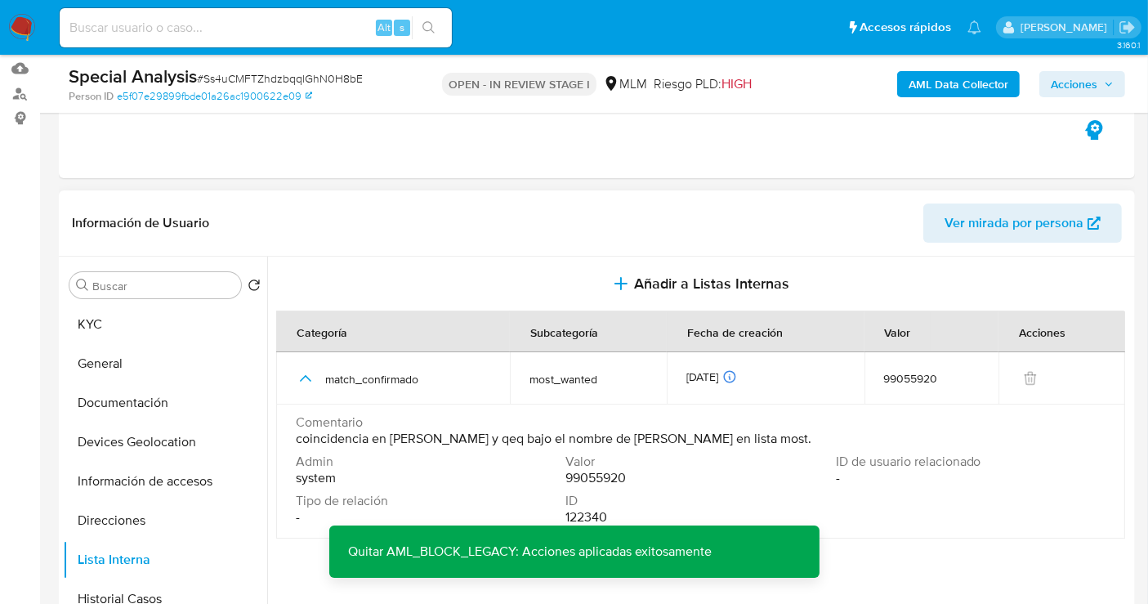
scroll to position [127, 0]
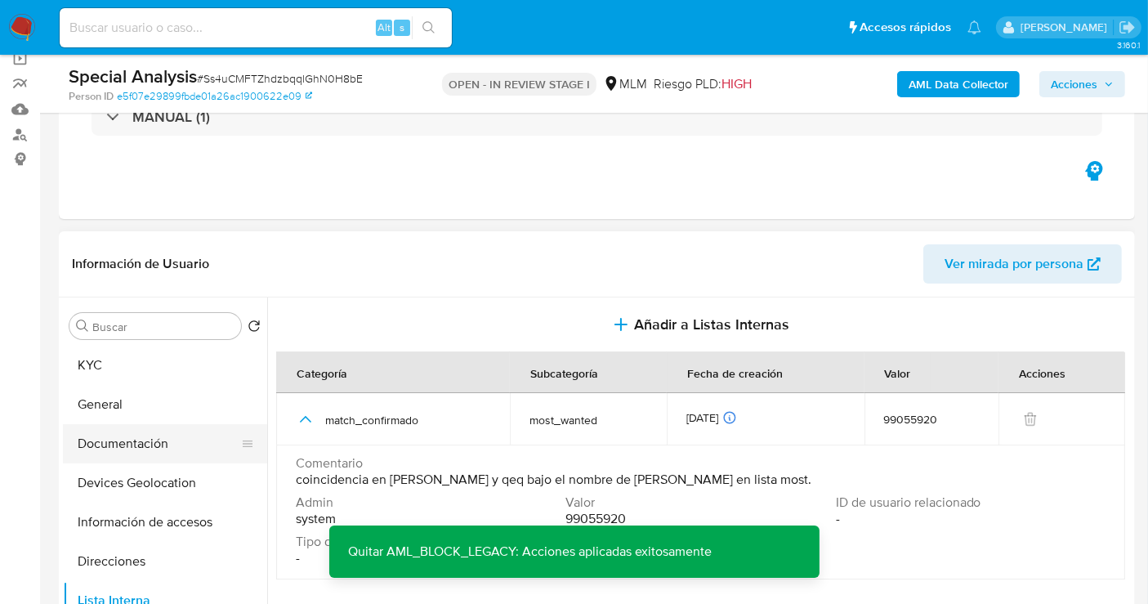
click at [175, 428] on button "Documentación" at bounding box center [158, 443] width 191 height 39
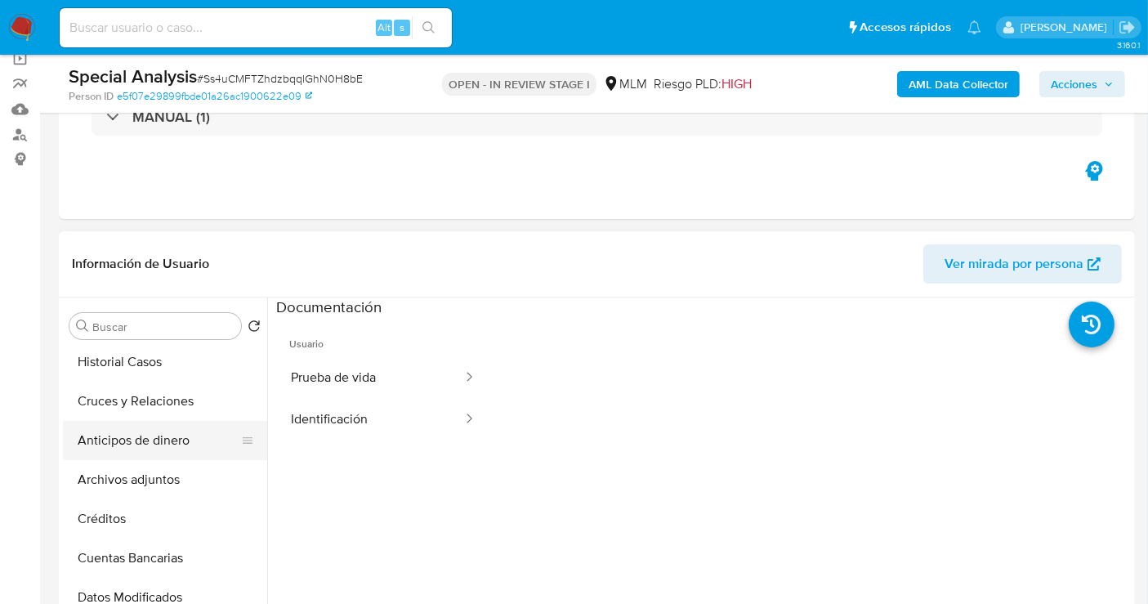
scroll to position [181, 0]
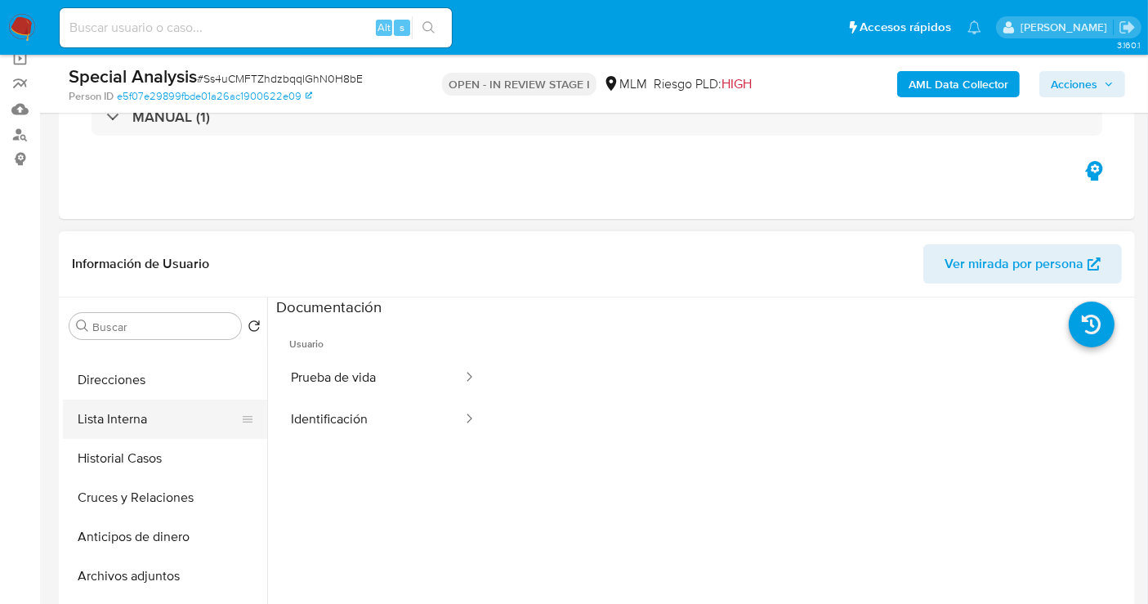
click at [134, 414] on button "Lista Interna" at bounding box center [158, 419] width 191 height 39
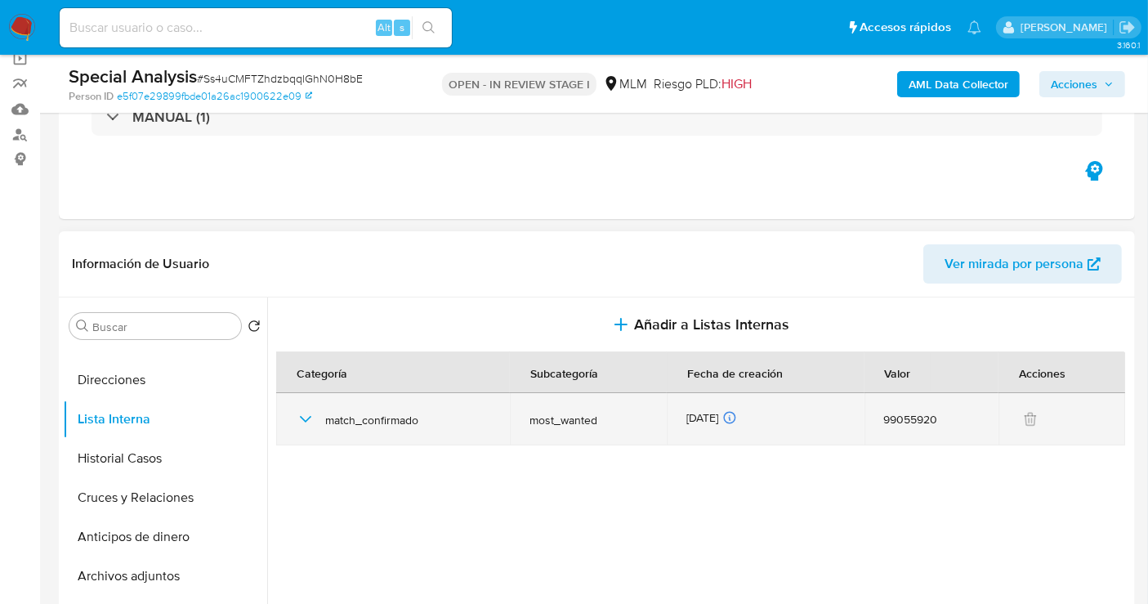
click at [362, 421] on span "match_confirmado" at bounding box center [407, 420] width 165 height 15
click at [310, 421] on icon "button" at bounding box center [306, 419] width 20 height 20
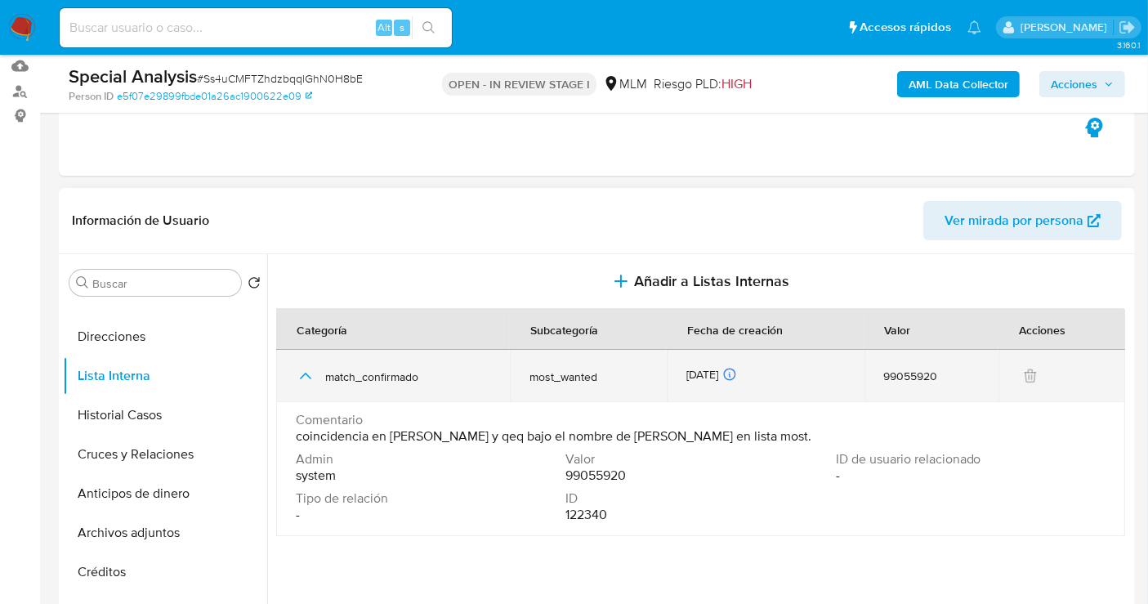
scroll to position [308, 0]
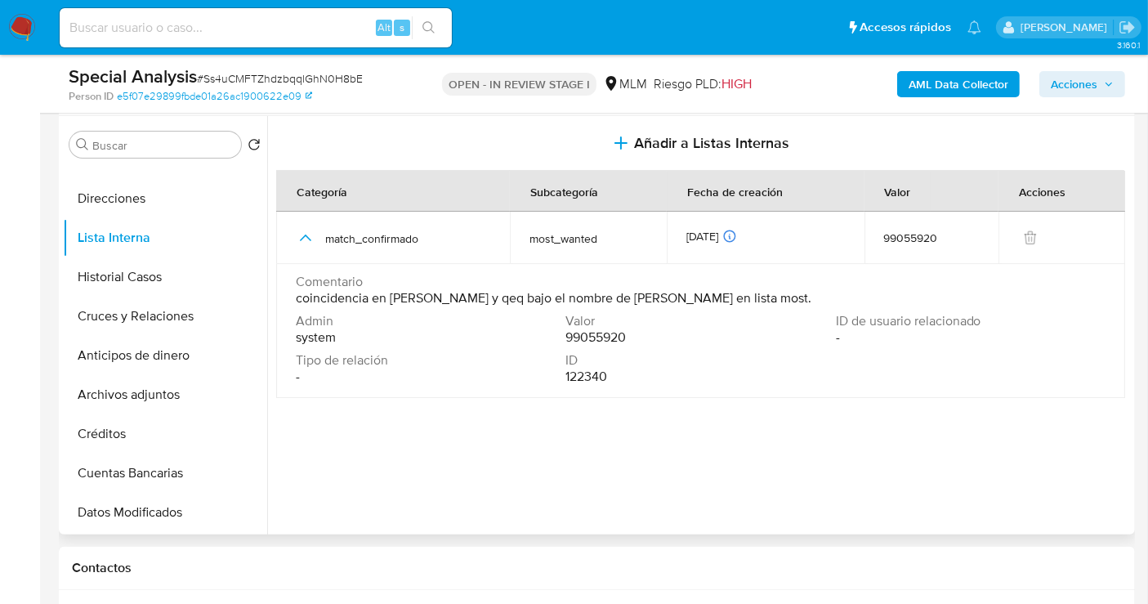
drag, startPoint x: 663, startPoint y: 293, endPoint x: 597, endPoint y: 296, distance: 65.4
click at [597, 296] on span "coincidencia en dow jones y qeq bajo el nombre de efrain perez en lista most." at bounding box center [554, 298] width 516 height 16
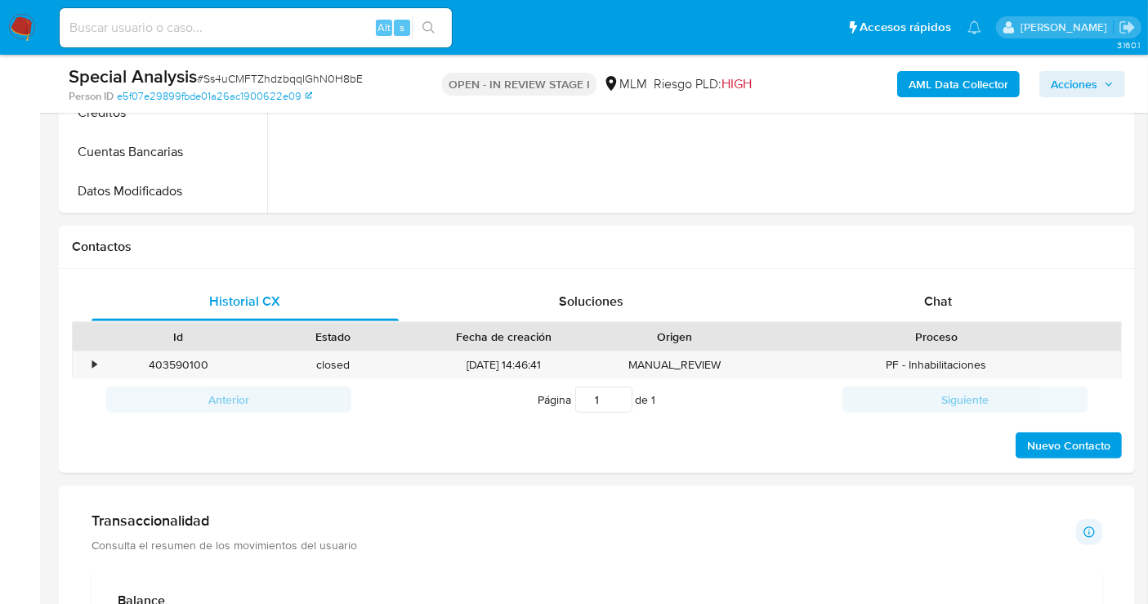
scroll to position [762, 0]
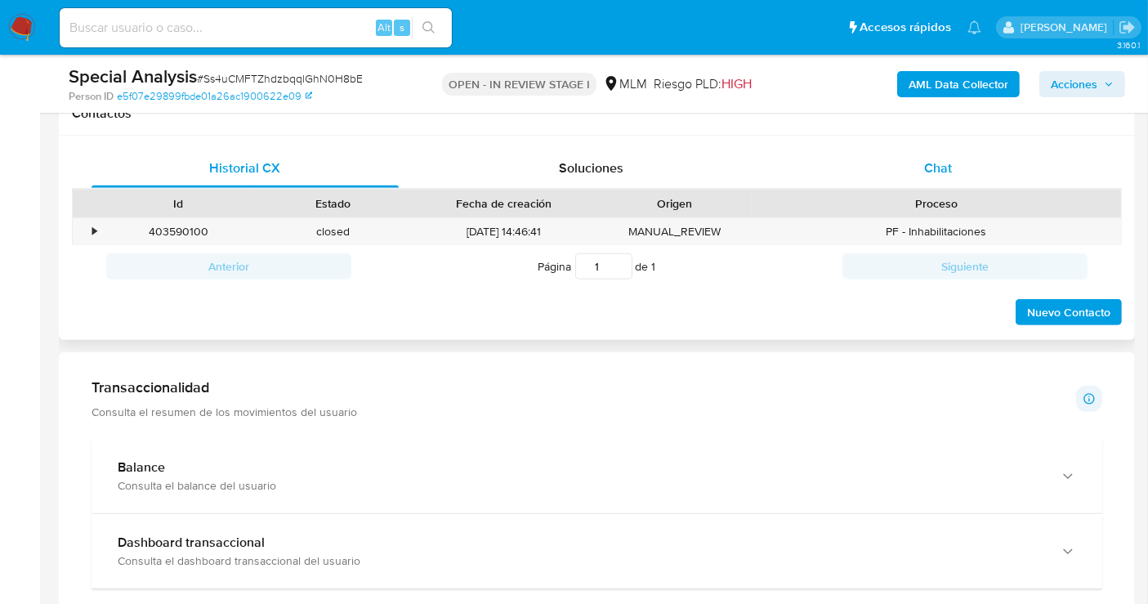
click at [935, 166] on span "Chat" at bounding box center [938, 168] width 28 height 19
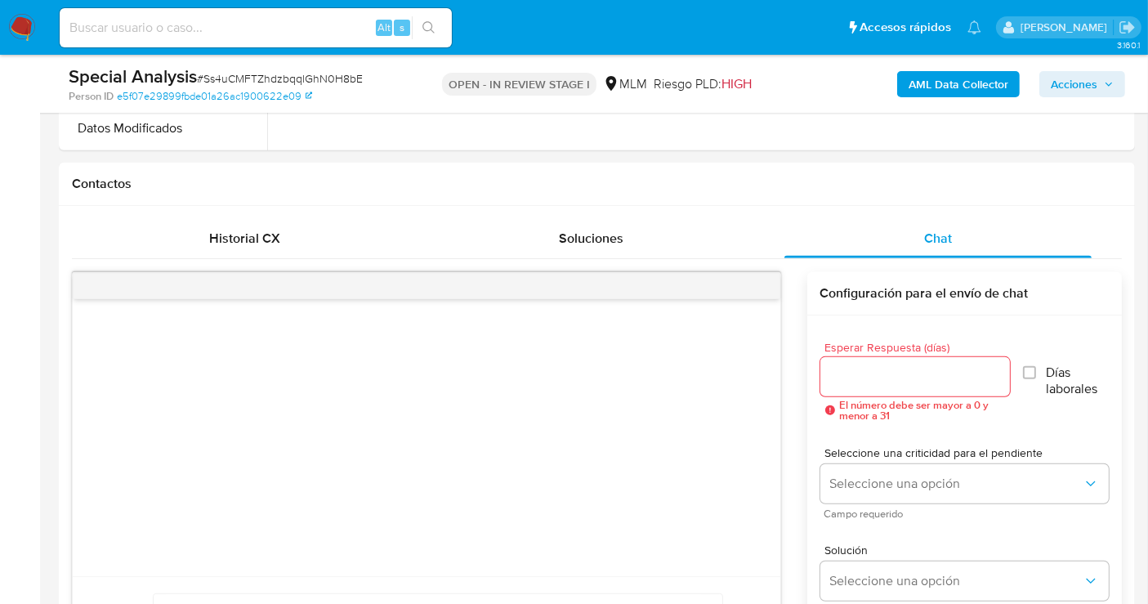
scroll to position [581, 0]
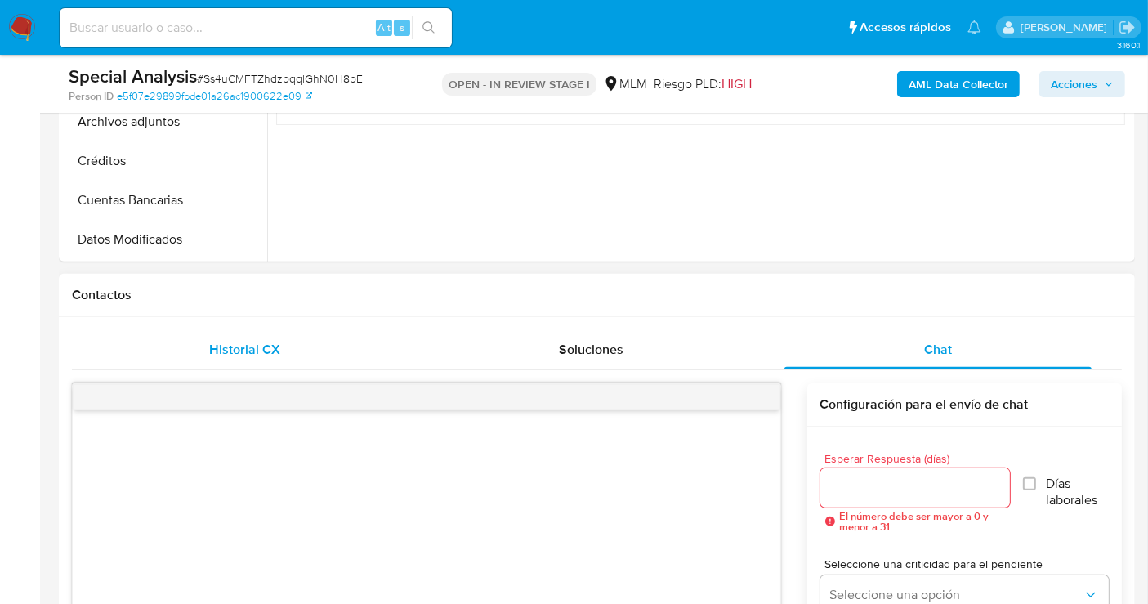
click at [212, 355] on span "Historial CX" at bounding box center [245, 349] width 71 height 19
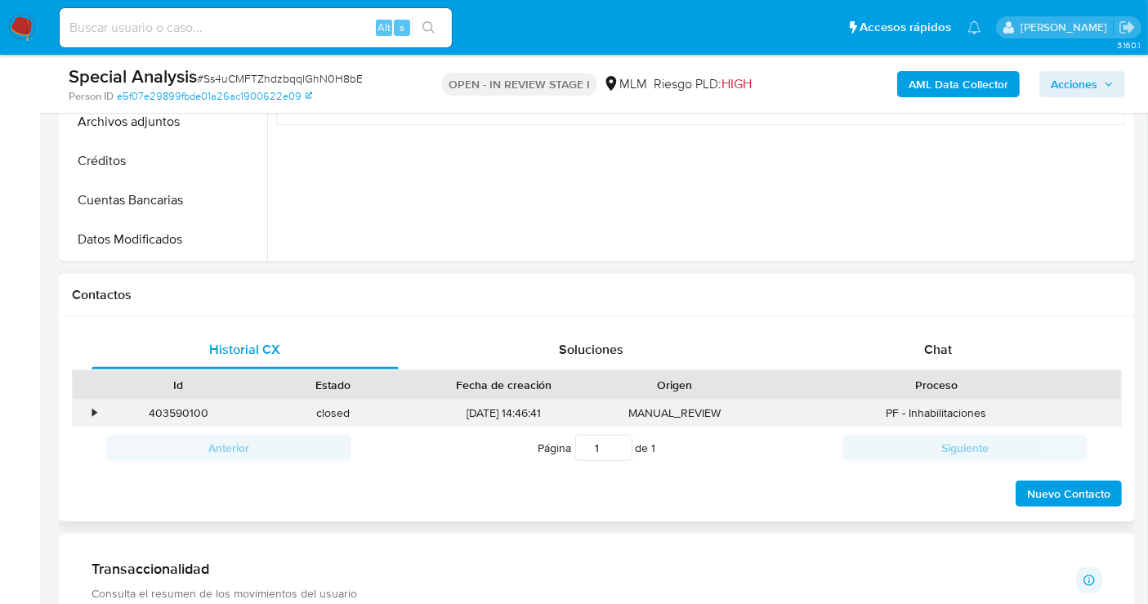
click at [96, 412] on div "•" at bounding box center [94, 413] width 4 height 16
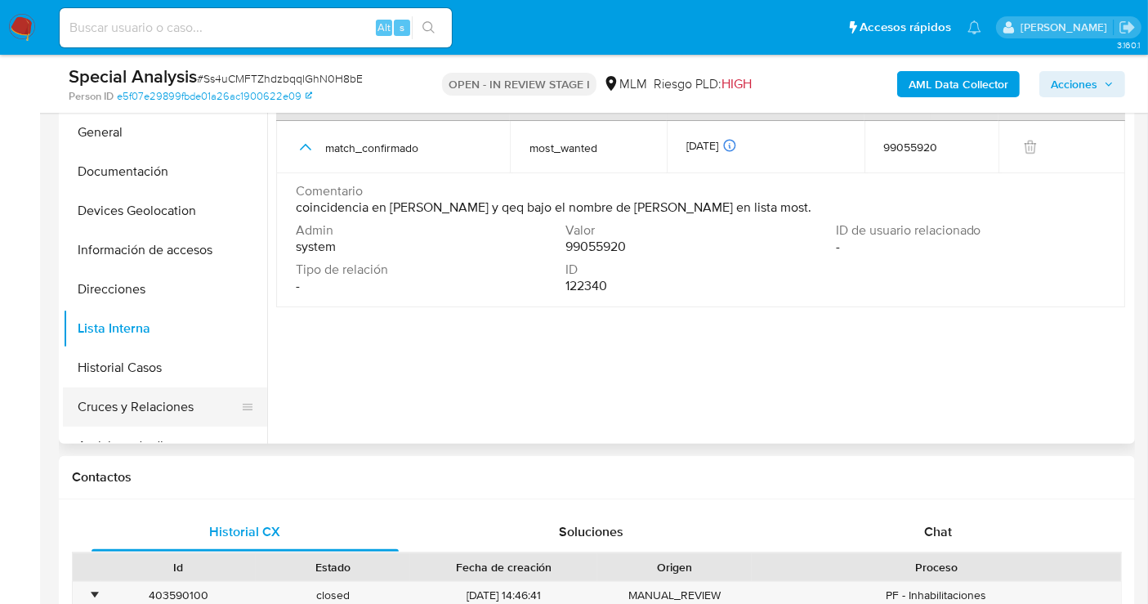
scroll to position [217, 0]
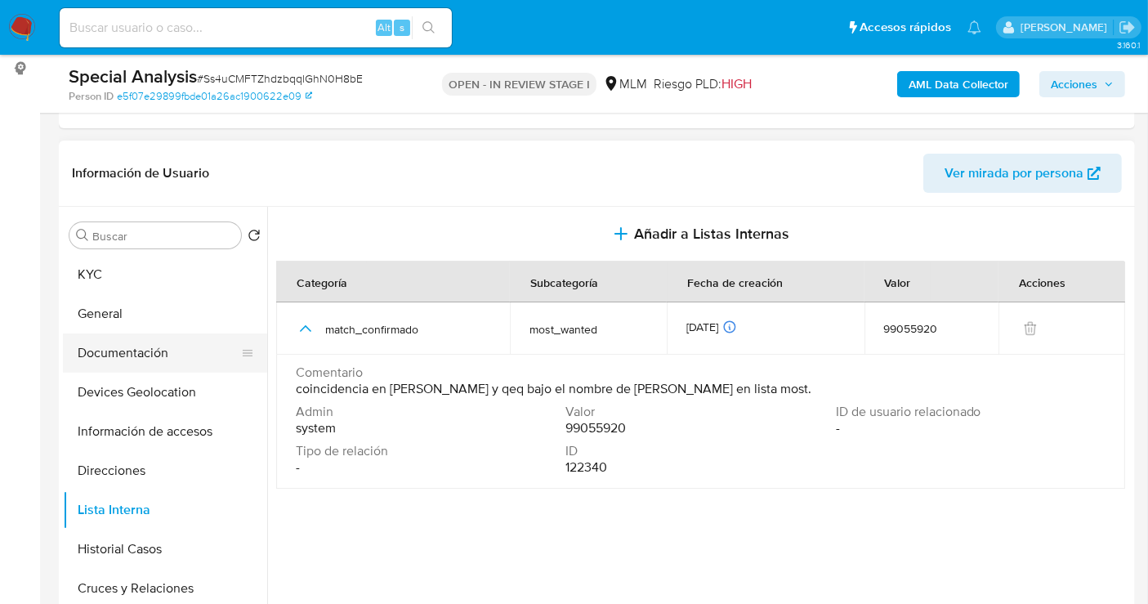
click at [163, 355] on button "Documentación" at bounding box center [158, 352] width 191 height 39
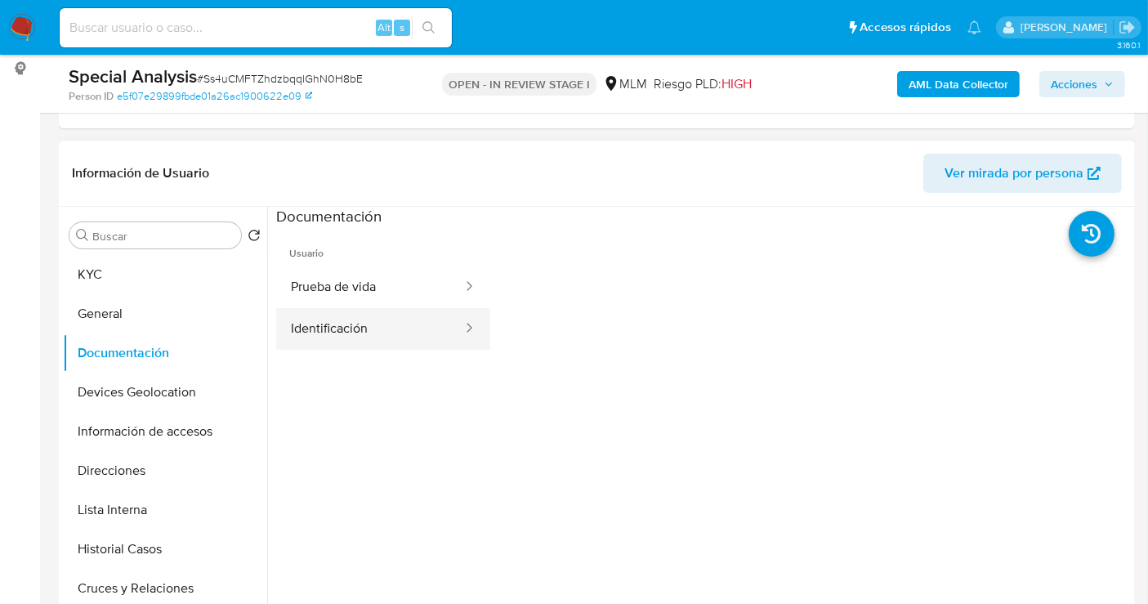
click at [369, 331] on button "Identificación" at bounding box center [370, 329] width 188 height 42
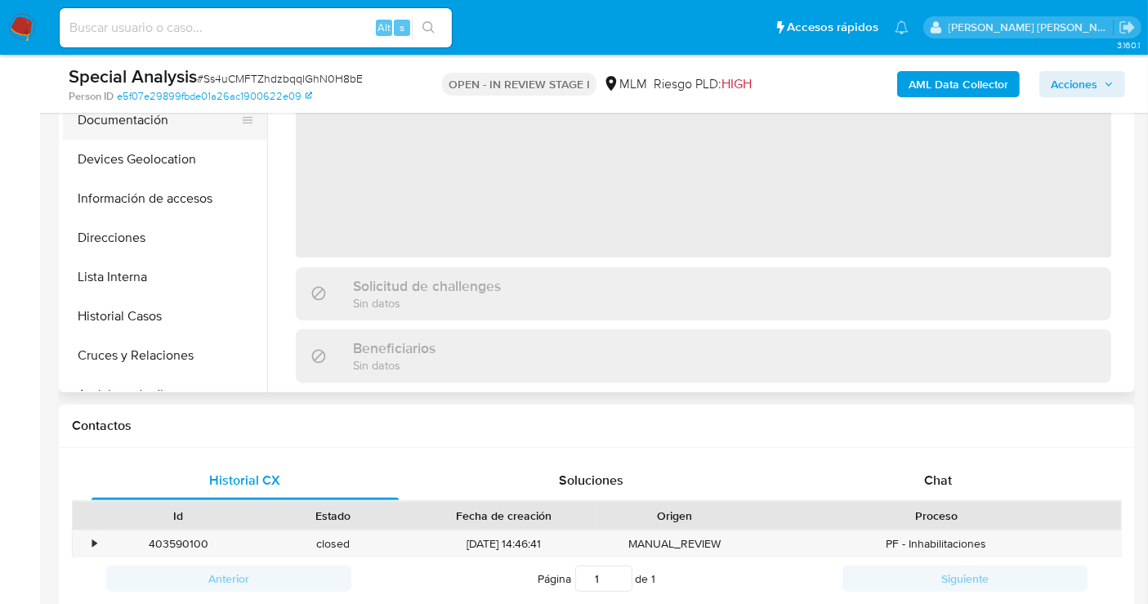
scroll to position [453, 0]
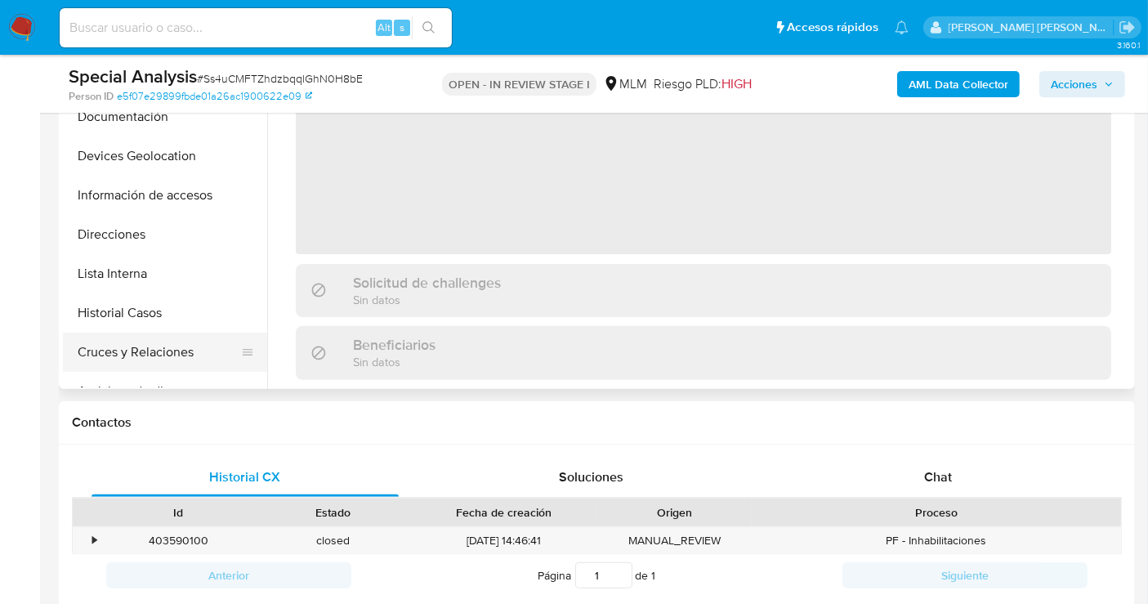
select select "10"
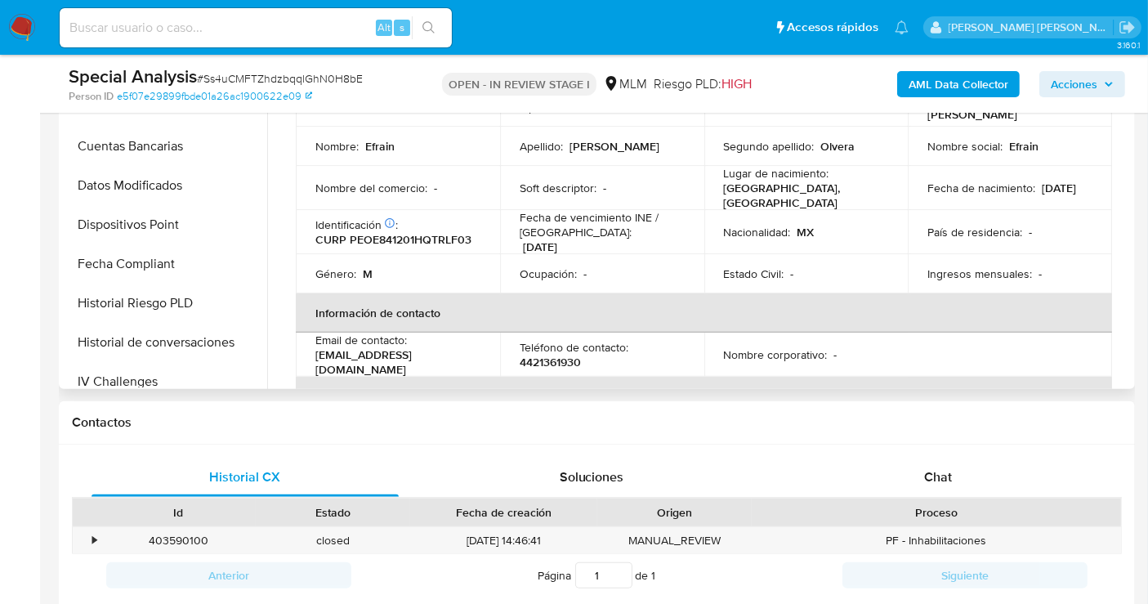
scroll to position [635, 0]
click at [176, 342] on button "Restricciones Nuevo Mundo" at bounding box center [165, 344] width 204 height 39
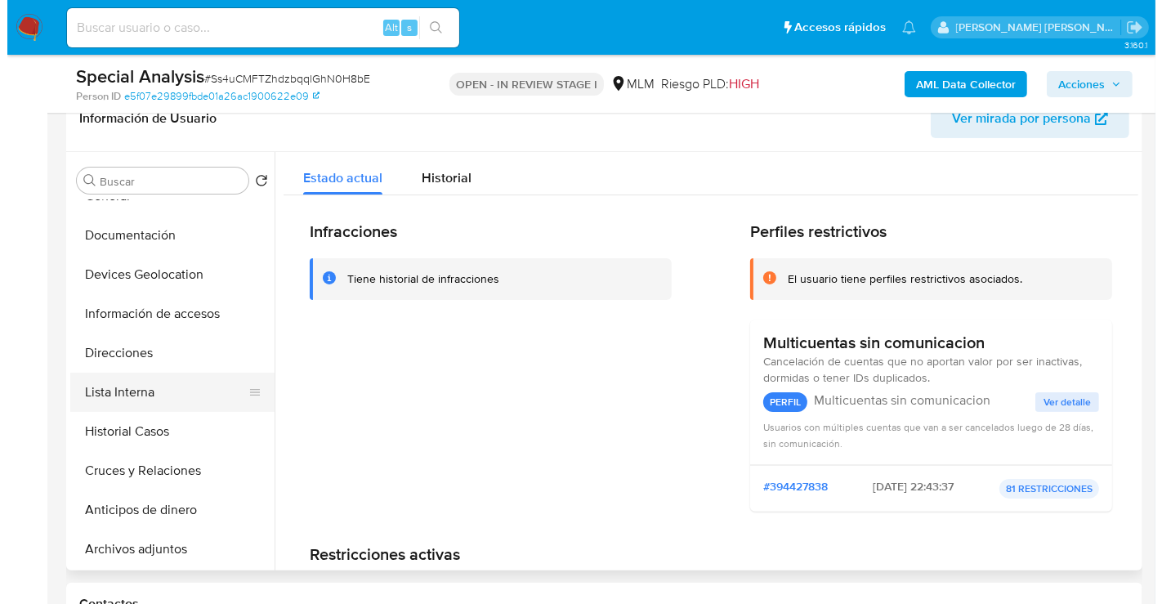
scroll to position [91, 0]
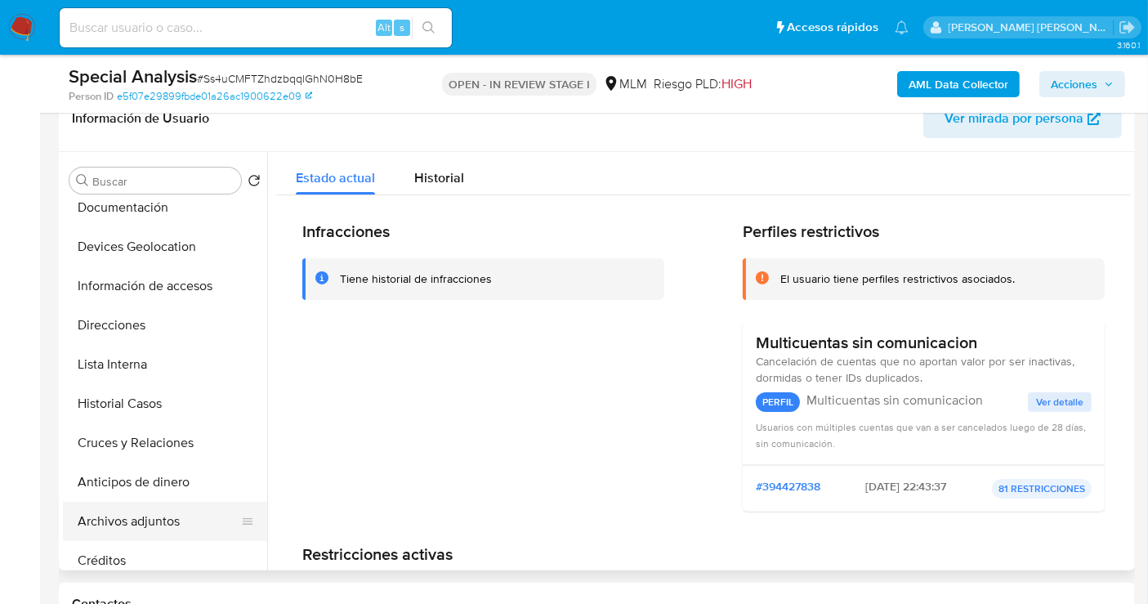
click at [128, 514] on button "Archivos adjuntos" at bounding box center [158, 521] width 191 height 39
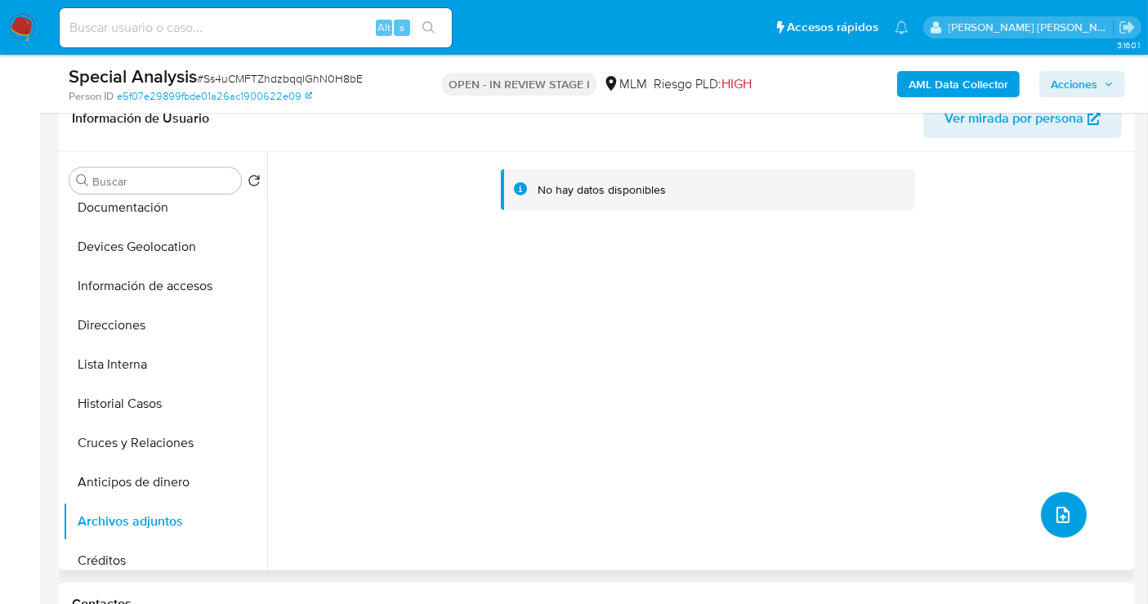
click at [1053, 516] on icon "upload-file" at bounding box center [1063, 515] width 20 height 20
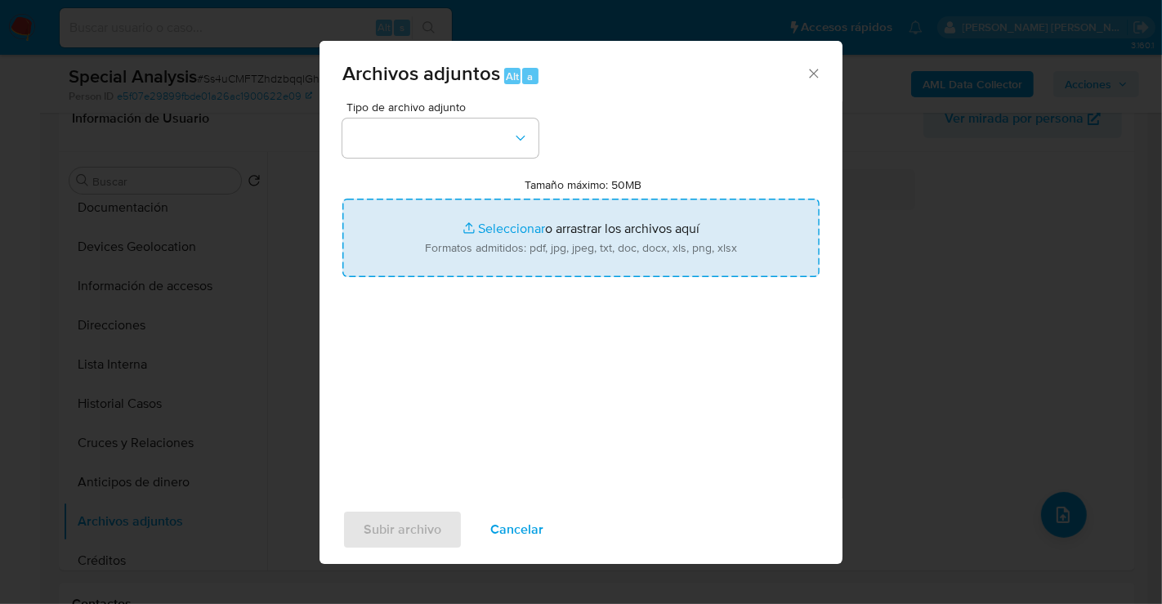
type input "C:\fakepath\525414164_EFRAIN [PERSON_NAME] OLVERA_SEP25.pdf"
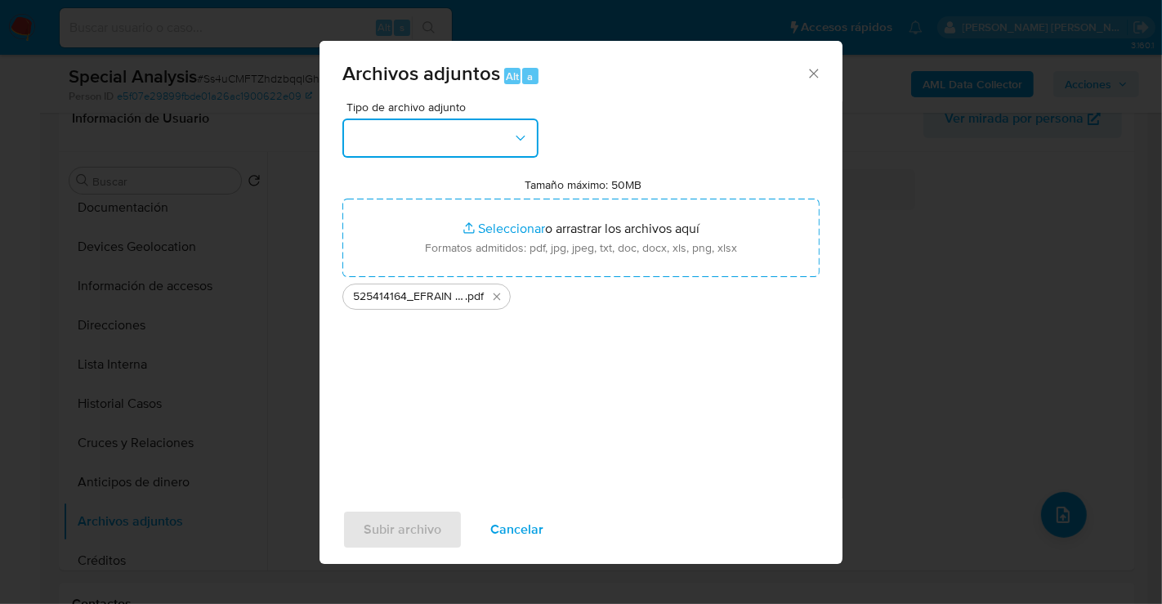
click at [439, 136] on button "button" at bounding box center [440, 137] width 196 height 39
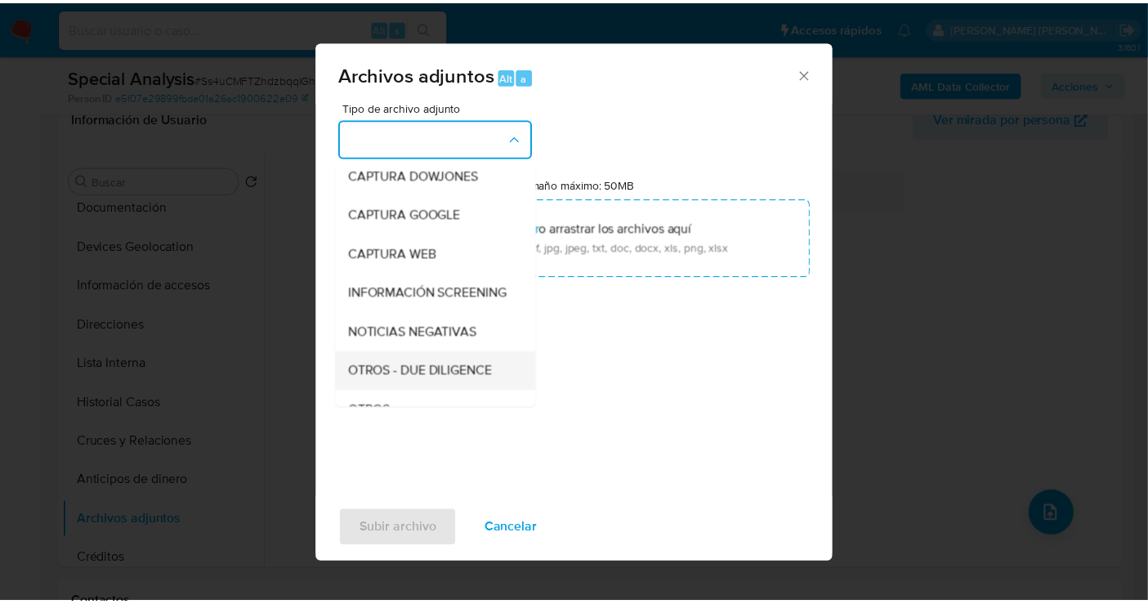
scroll to position [136, 0]
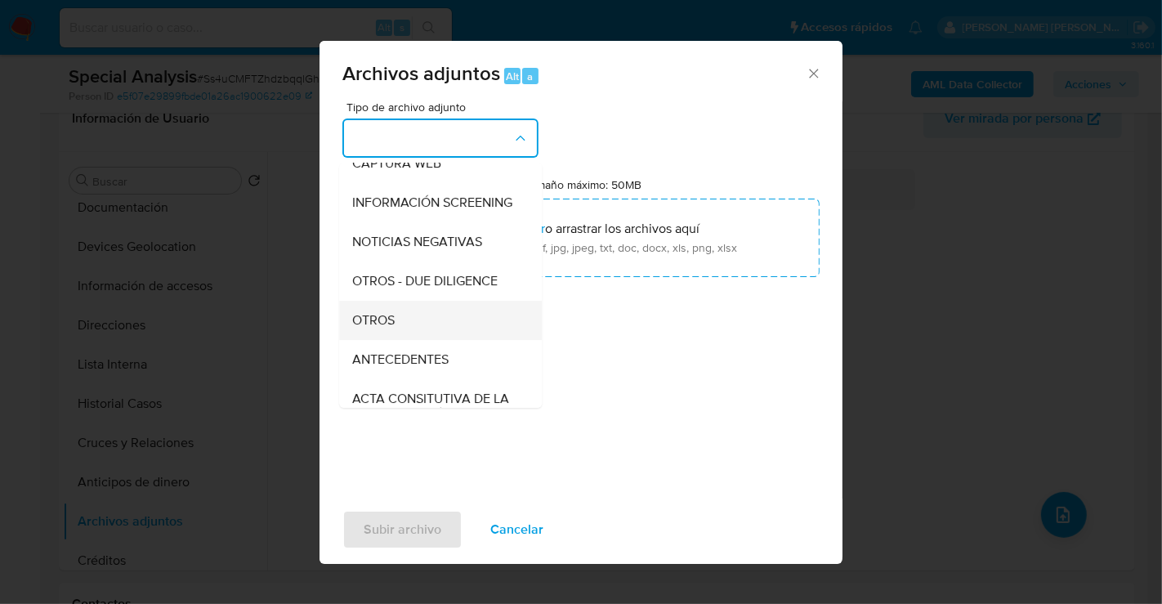
click at [373, 328] on span "OTROS" at bounding box center [373, 320] width 42 height 16
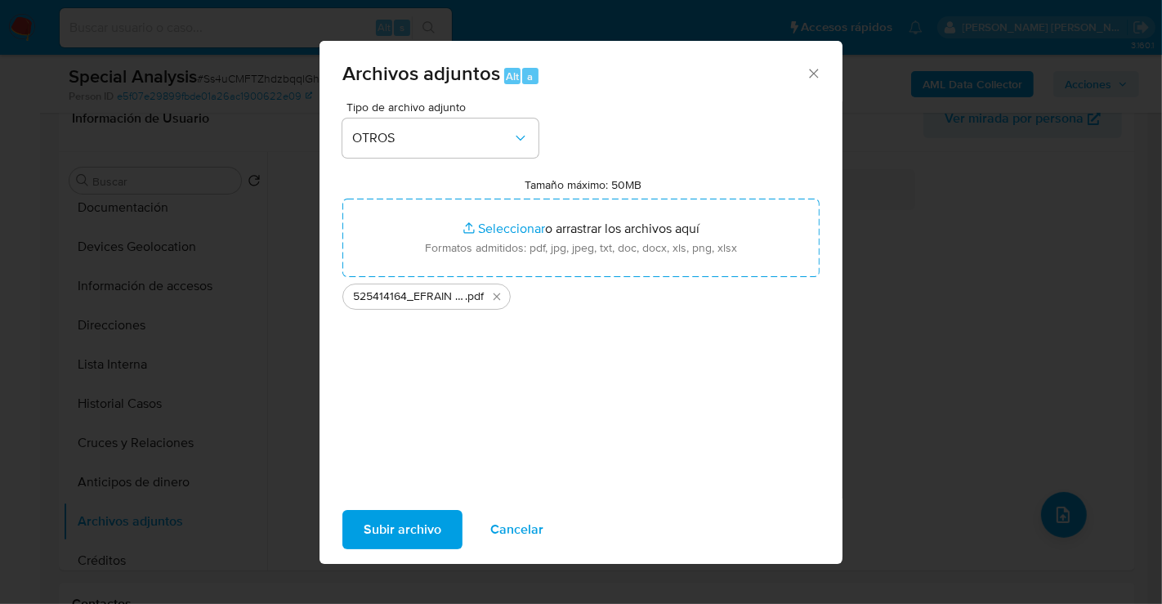
click at [406, 520] on span "Subir archivo" at bounding box center [403, 530] width 78 height 36
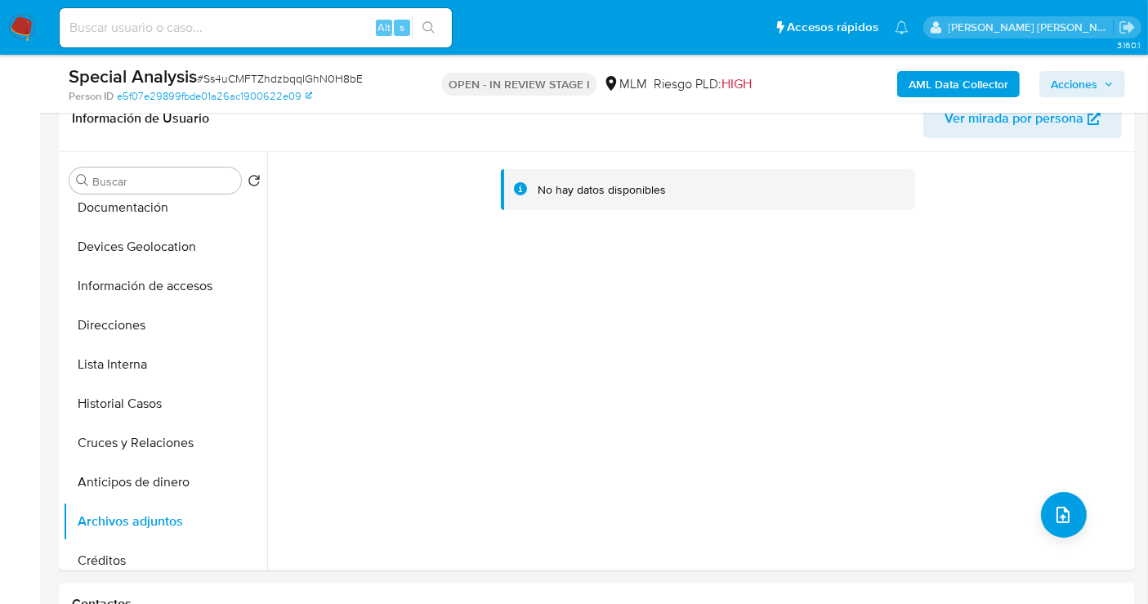
click at [1093, 89] on span "Acciones" at bounding box center [1074, 84] width 47 height 26
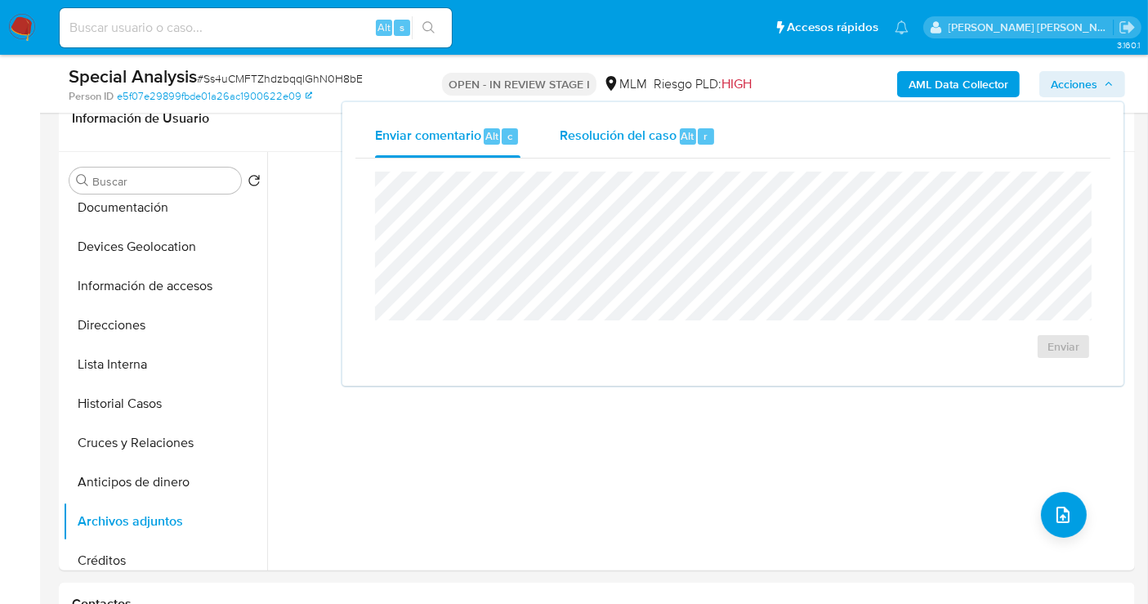
click at [595, 144] on div "Resolución del caso Alt r" at bounding box center [638, 136] width 156 height 42
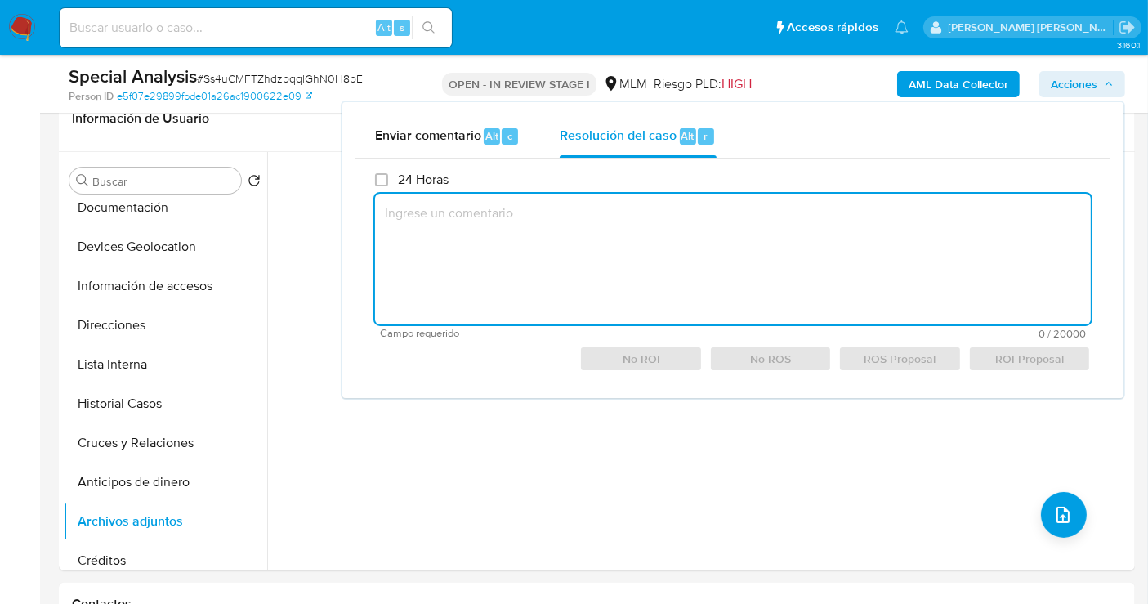
click at [548, 230] on textarea at bounding box center [733, 259] width 716 height 131
paste textarea "SE REALIZA VALIDACIÓN DE CASO GENERADO POR CX DONDE NO SE IDENTIFICA ALERTAS RE…"
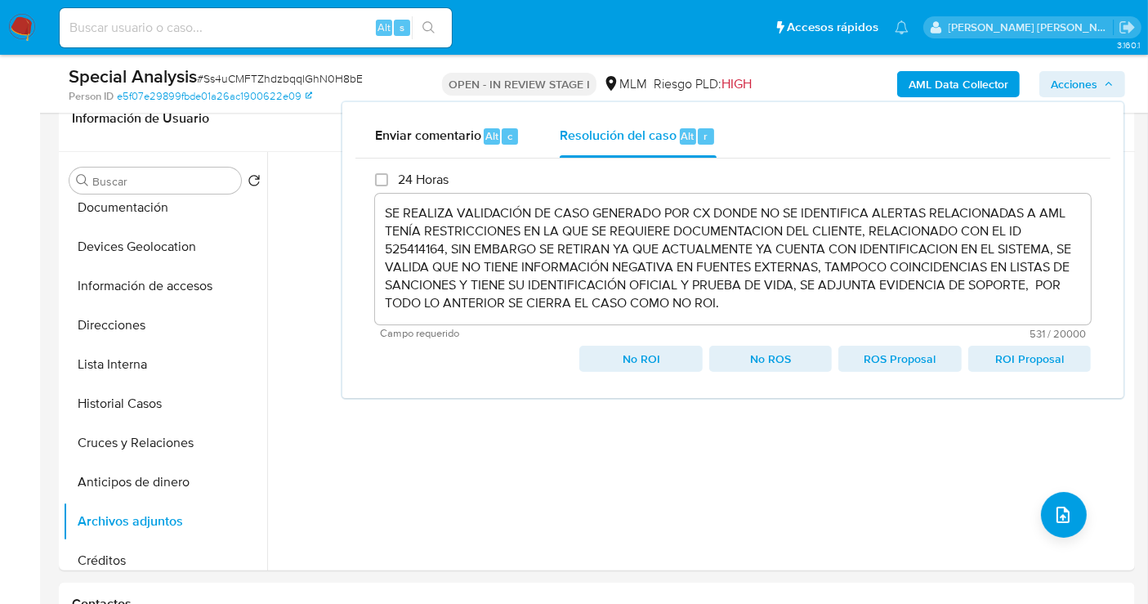
click at [616, 351] on span "No ROI" at bounding box center [641, 358] width 100 height 23
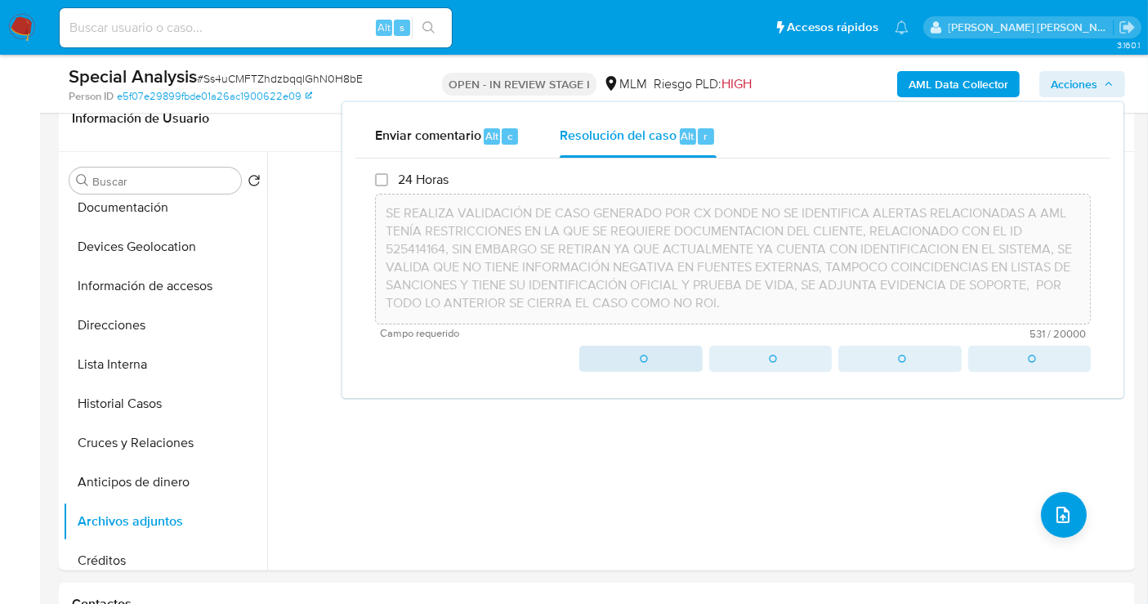
type textarea "SE REALIZA VALIDACIÓN DE CASO GENERADO POR CX DONDE NO SE IDENTIFICA ALERTAS RE…"
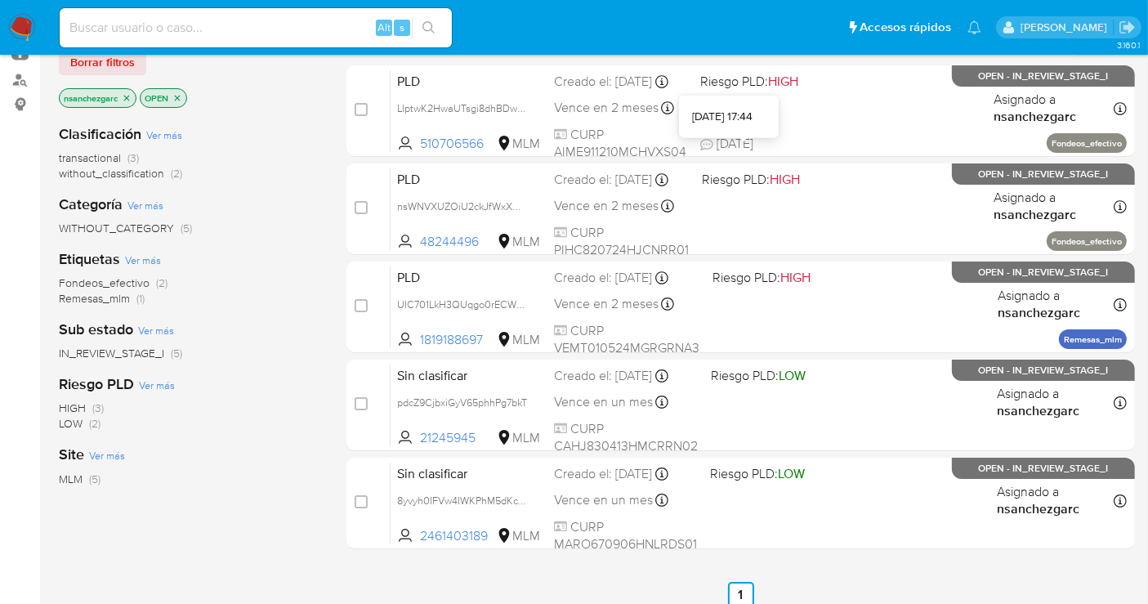
scroll to position [272, 0]
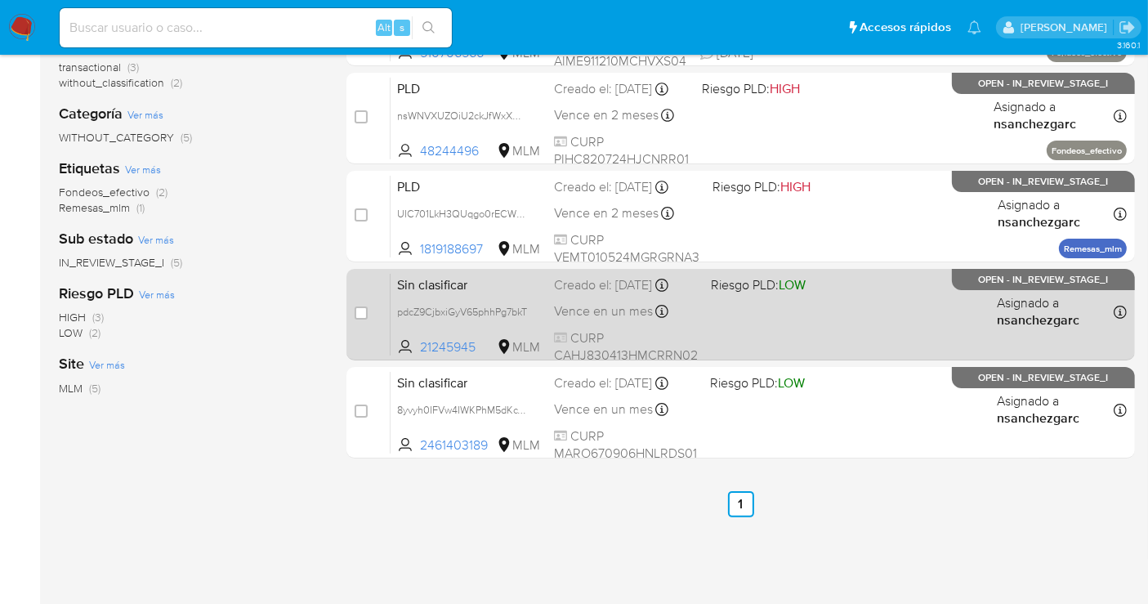
click at [578, 293] on div "Creado el: [DATE] Creado el: [DATE] 08:19:21" at bounding box center [626, 285] width 144 height 18
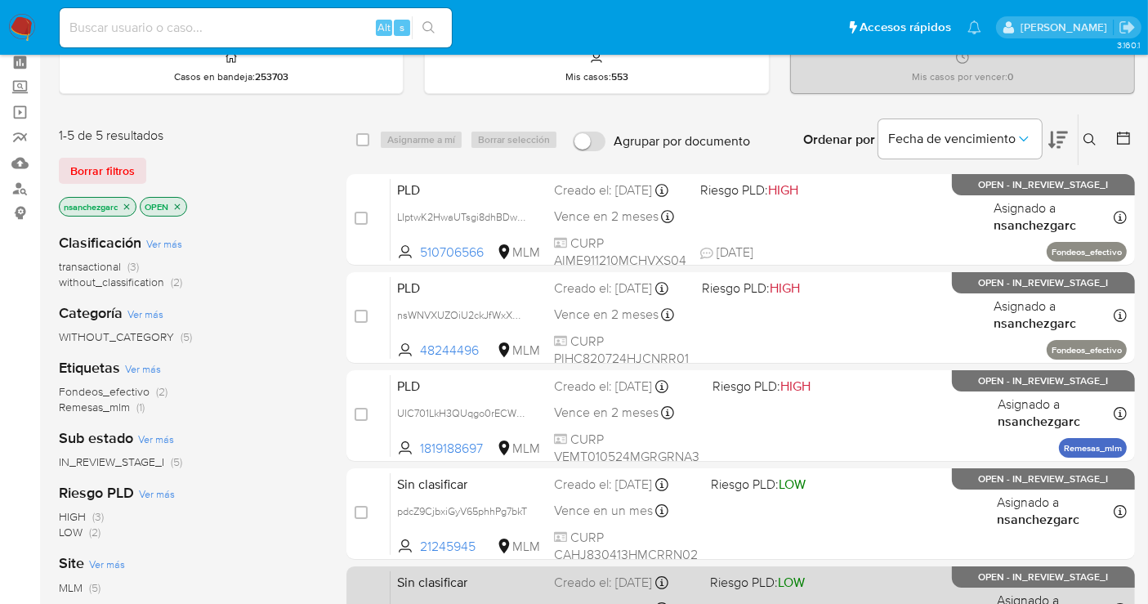
scroll to position [363, 0]
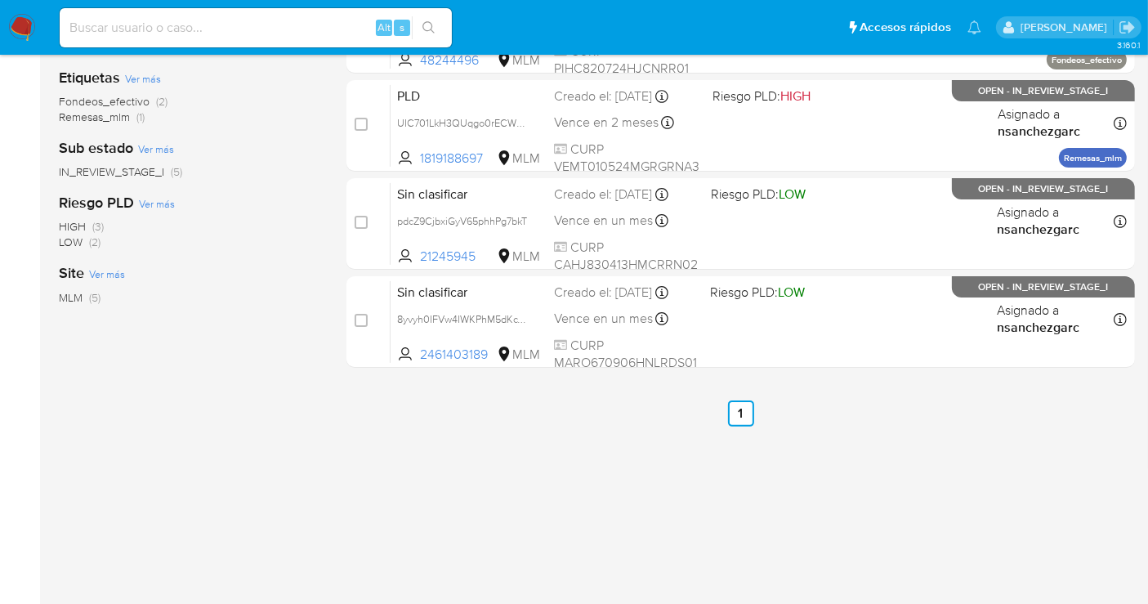
click at [30, 21] on img at bounding box center [22, 28] width 28 height 28
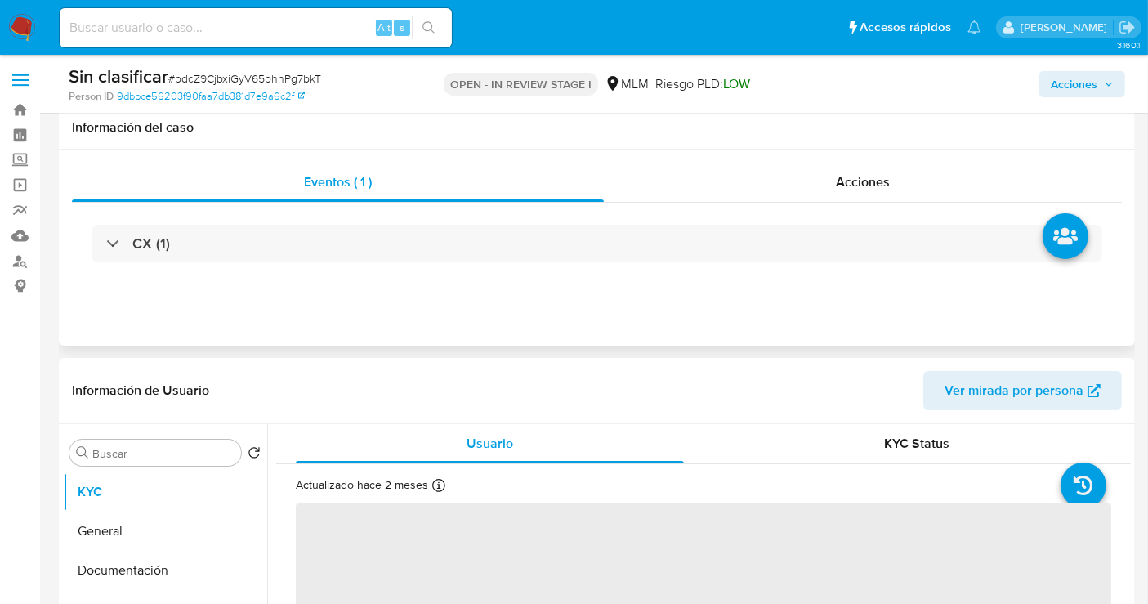
scroll to position [181, 0]
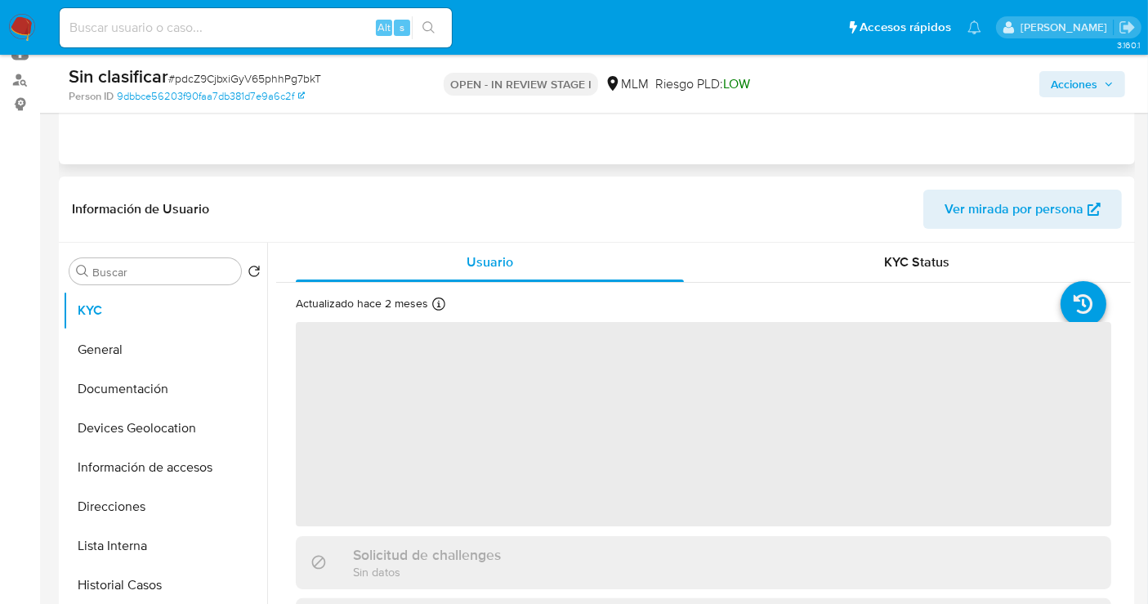
select select "10"
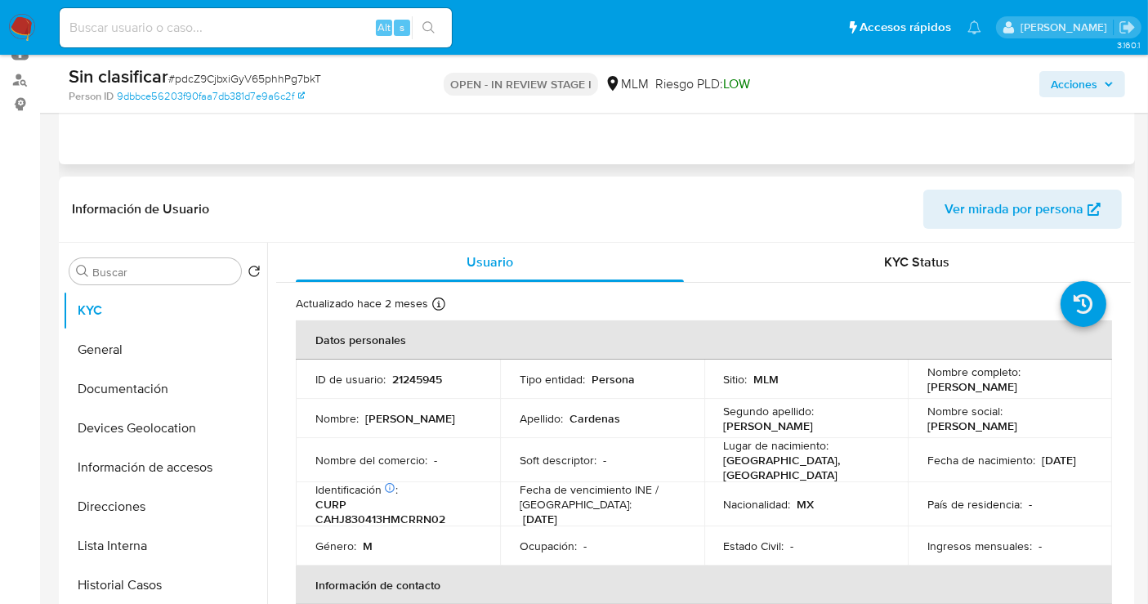
scroll to position [91, 0]
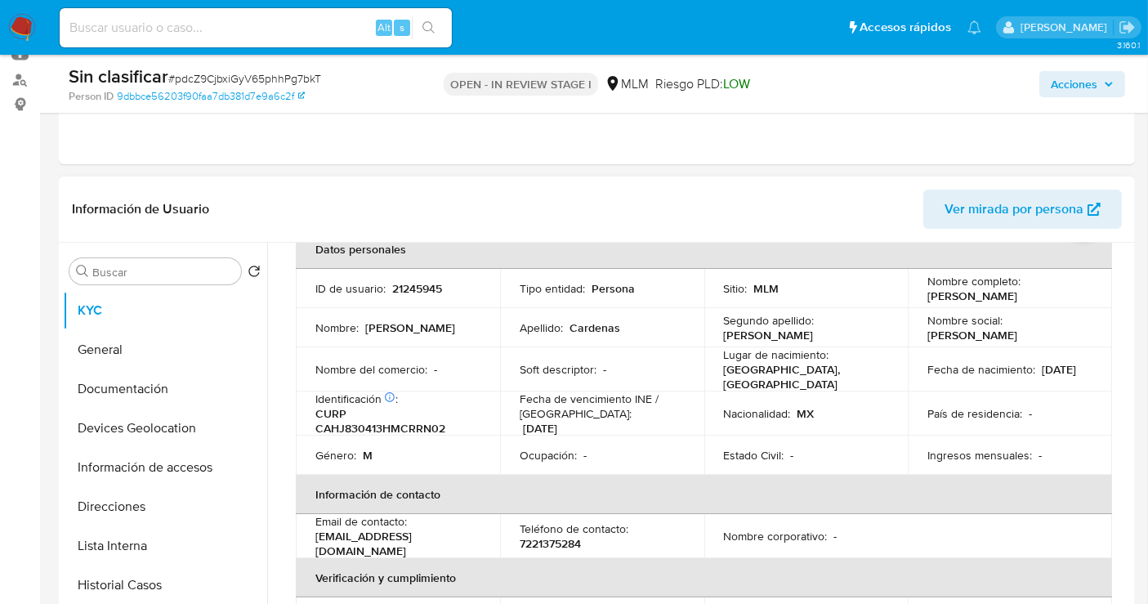
click at [427, 288] on p "21245945" at bounding box center [417, 288] width 50 height 15
copy p "21245945"
drag, startPoint x: 1070, startPoint y: 303, endPoint x: 923, endPoint y: 297, distance: 146.4
click at [923, 297] on td "Nombre completo : Juan Cardenas Hernandez" at bounding box center [1010, 288] width 204 height 39
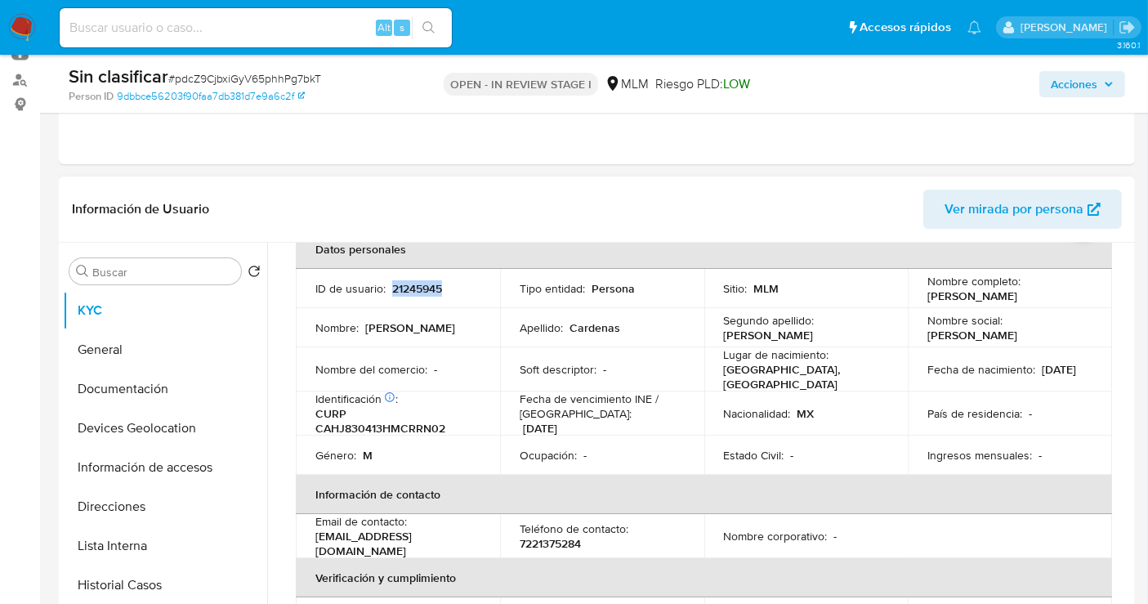
copy p "Juan Cardenas Hernandez"
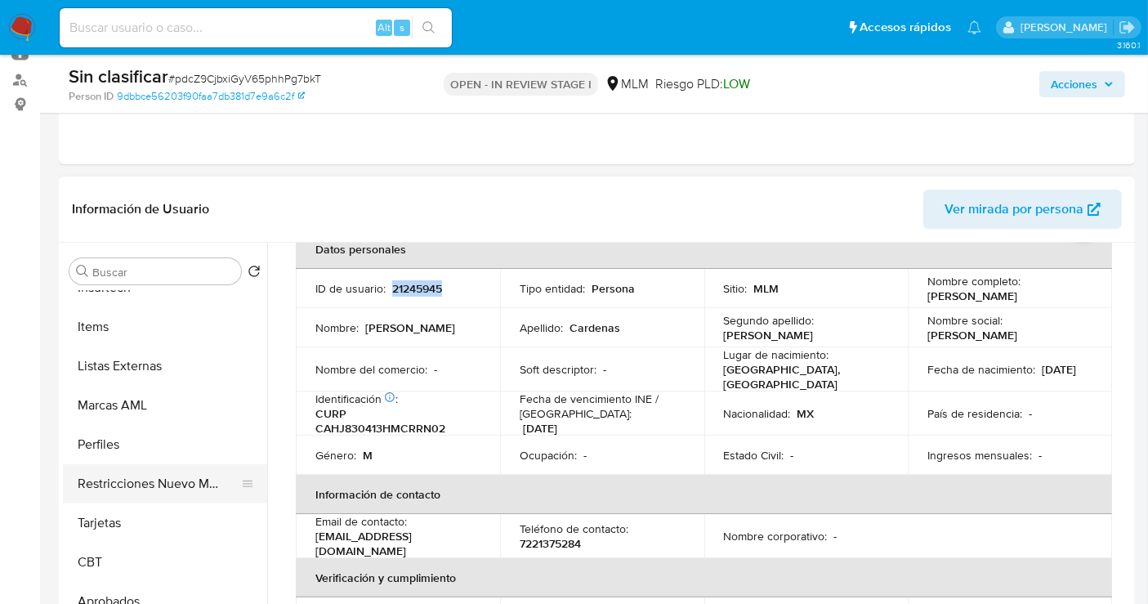
scroll to position [363, 0]
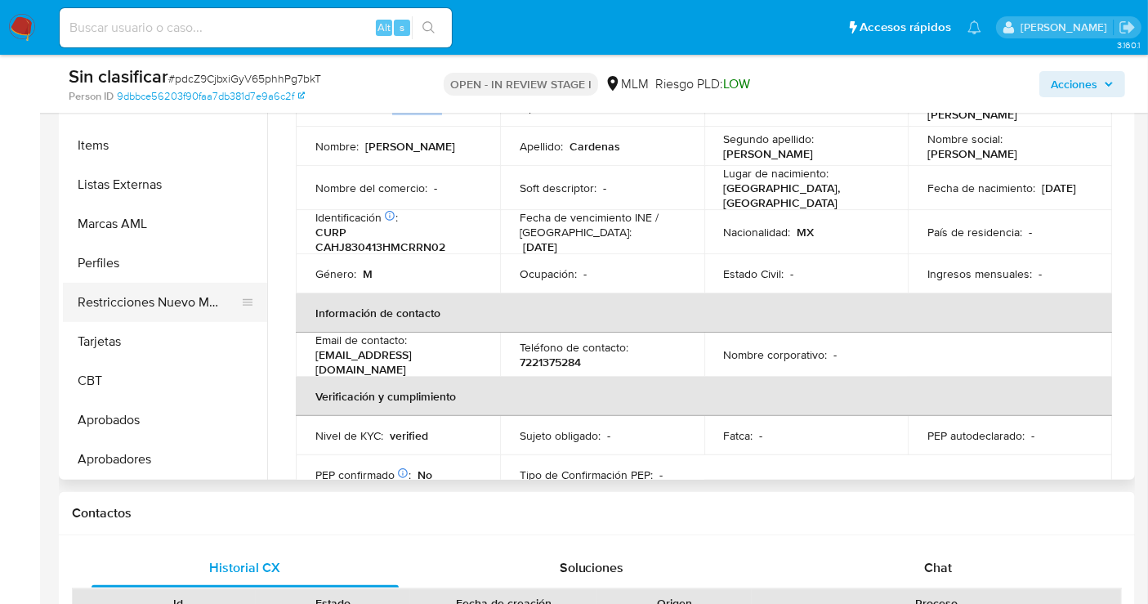
click at [152, 315] on button "Restricciones Nuevo Mundo" at bounding box center [158, 302] width 191 height 39
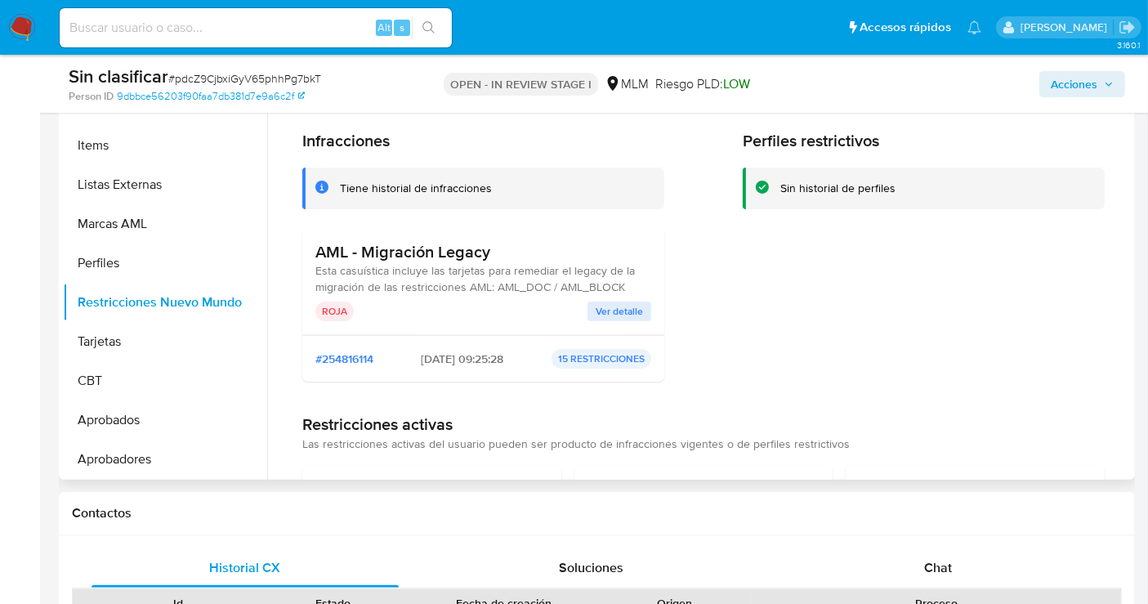
click at [605, 305] on span "Ver detalle" at bounding box center [619, 311] width 47 height 16
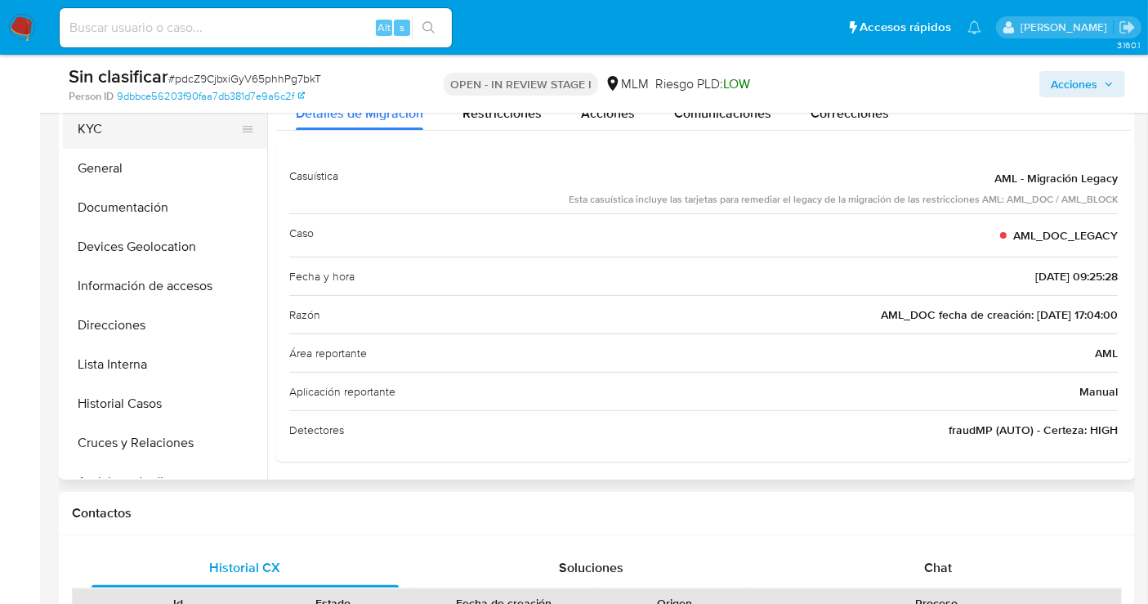
click at [101, 136] on button "KYC" at bounding box center [158, 128] width 191 height 39
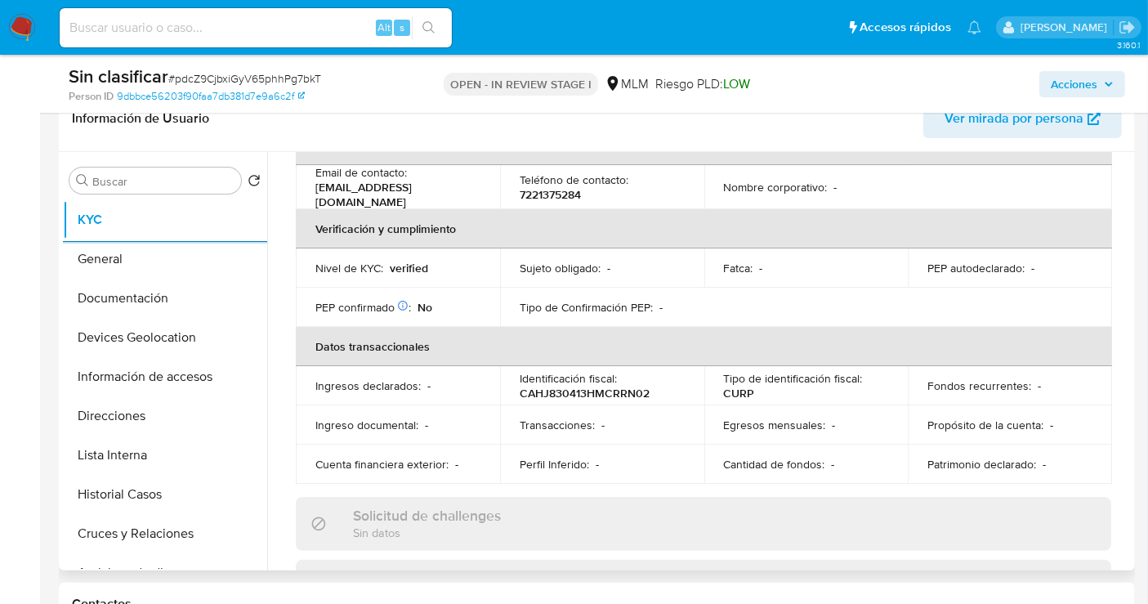
scroll to position [363, 0]
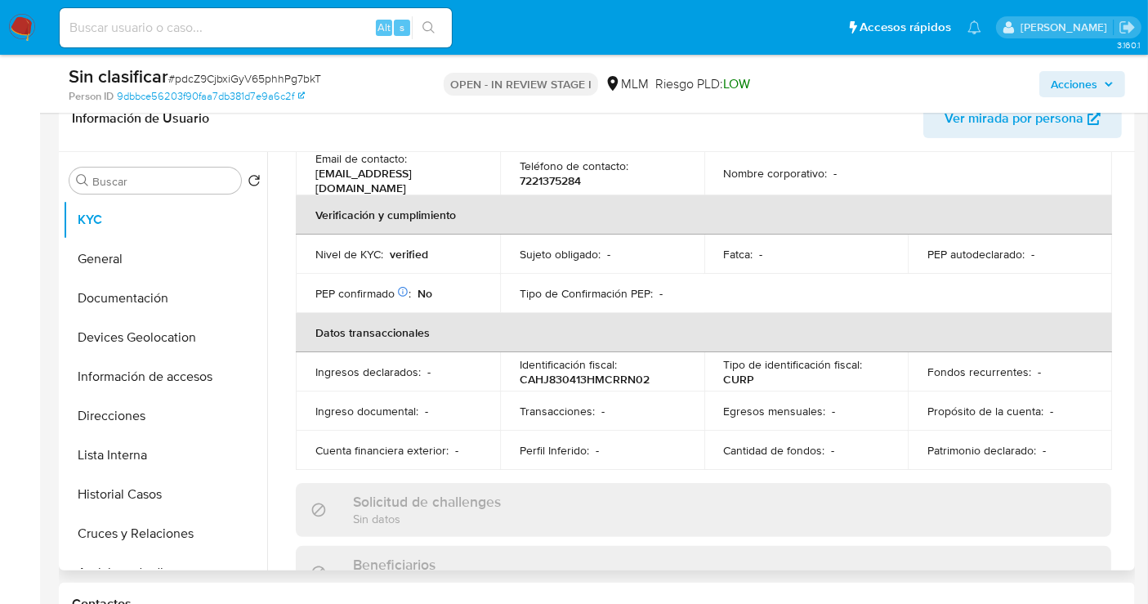
drag, startPoint x: 1124, startPoint y: 306, endPoint x: 1132, endPoint y: 314, distance: 10.4
click at [1128, 315] on div "Usuario KYC Status Actualizado hace 2 meses Creado: 16/07/2020 23:12:35 Actuali…" at bounding box center [699, 361] width 864 height 418
drag, startPoint x: 1132, startPoint y: 312, endPoint x: 1129, endPoint y: 320, distance: 8.5
click at [1129, 320] on div "Buscar Volver al orden por defecto KYC General Documentación Devices Geolocatio…" at bounding box center [597, 361] width 1076 height 418
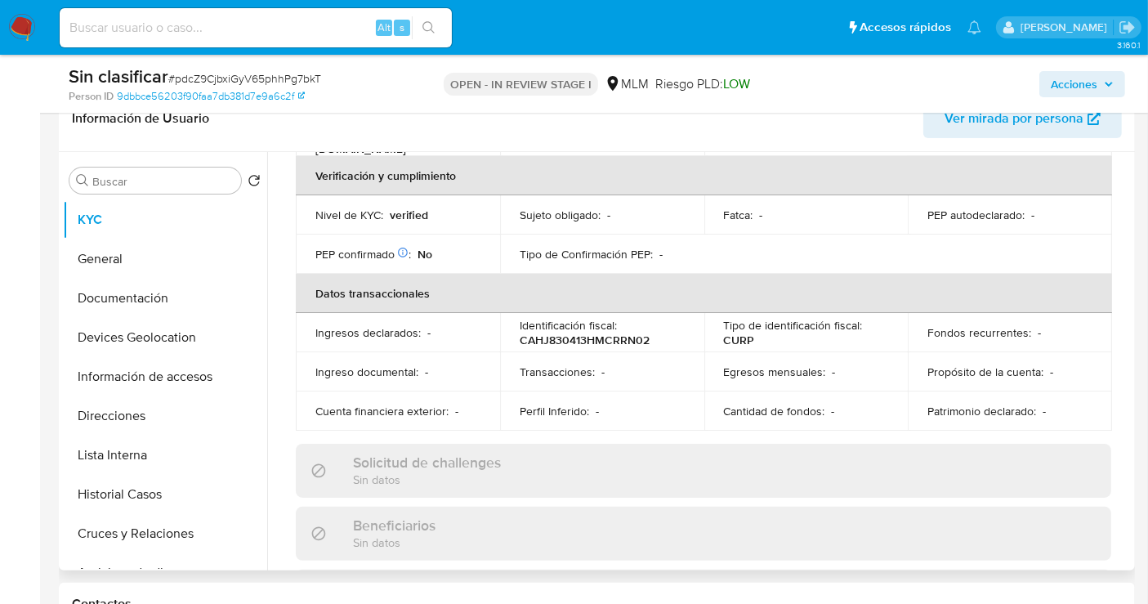
scroll to position [404, 0]
click at [114, 257] on button "General" at bounding box center [158, 258] width 191 height 39
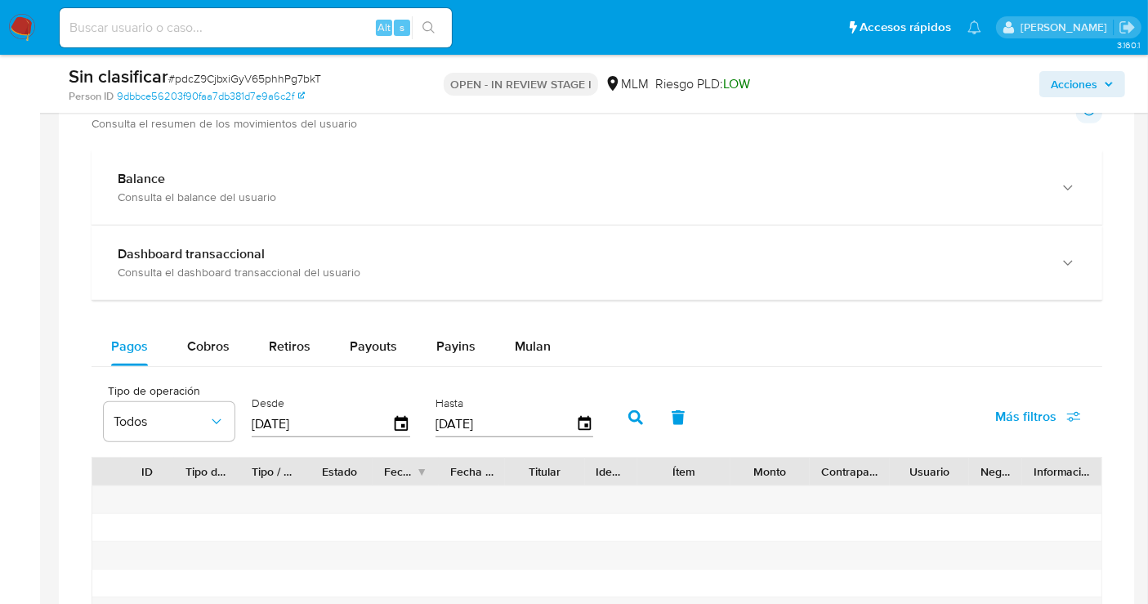
scroll to position [998, 0]
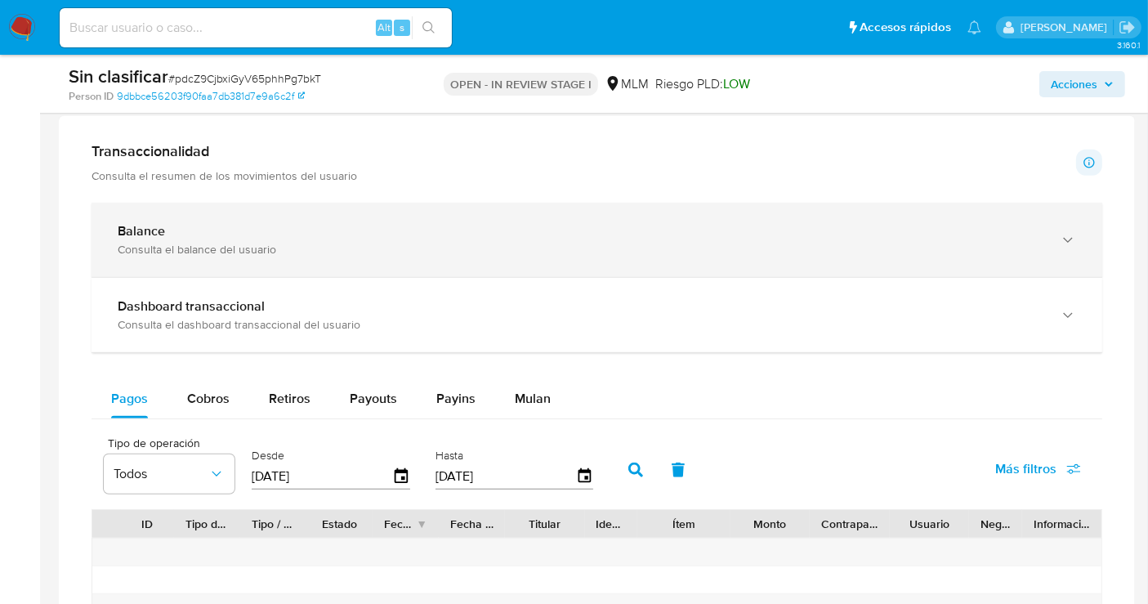
click at [253, 250] on div "Consulta el balance del usuario" at bounding box center [581, 249] width 926 height 15
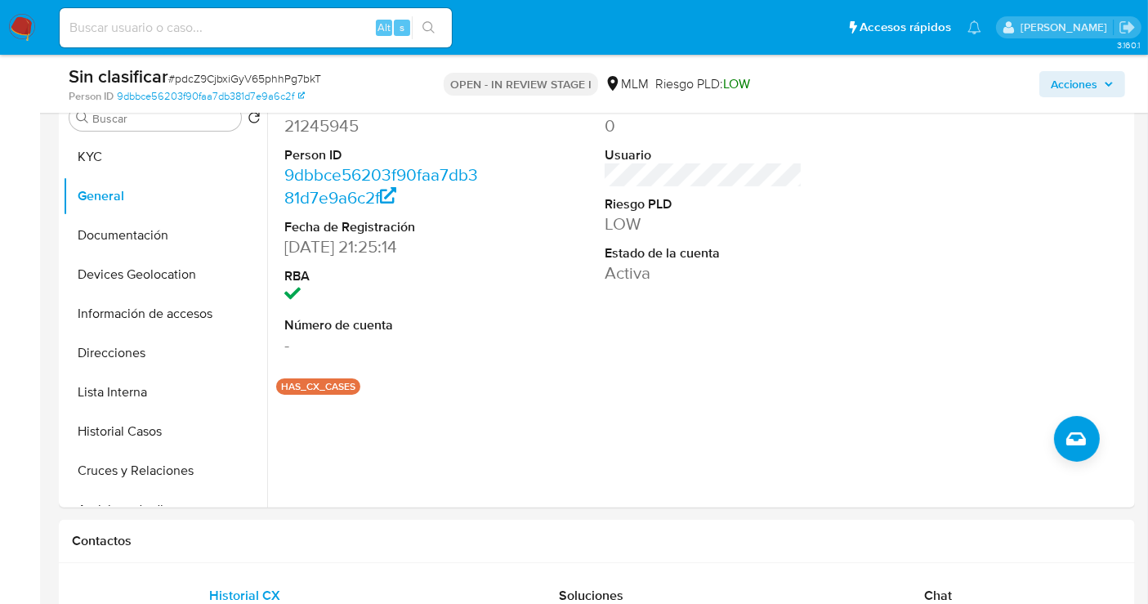
scroll to position [245, 0]
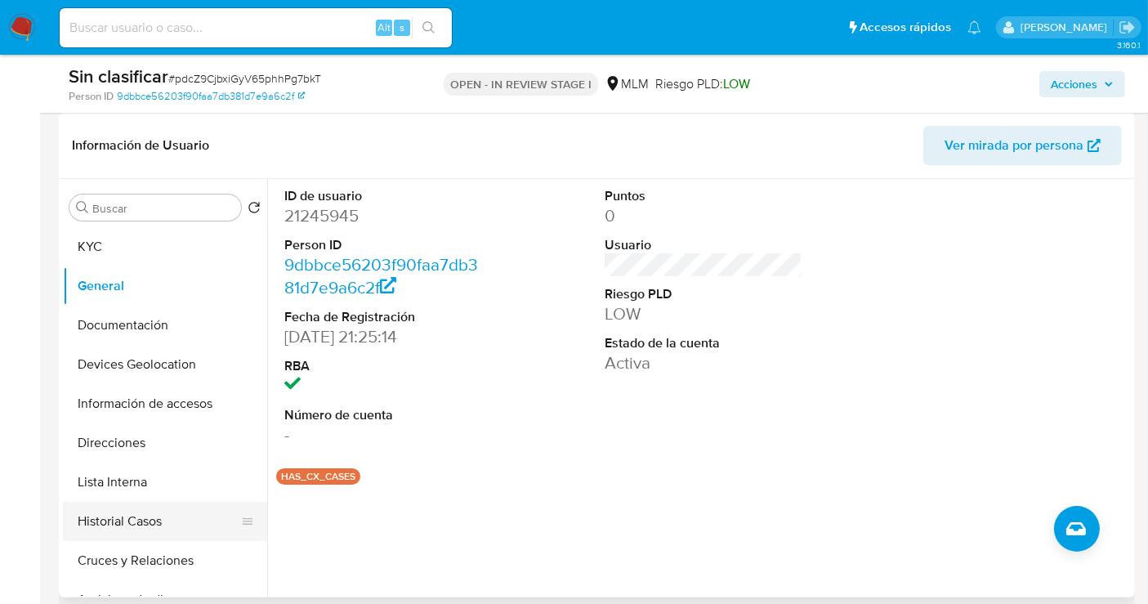
click at [124, 515] on button "Historial Casos" at bounding box center [158, 521] width 191 height 39
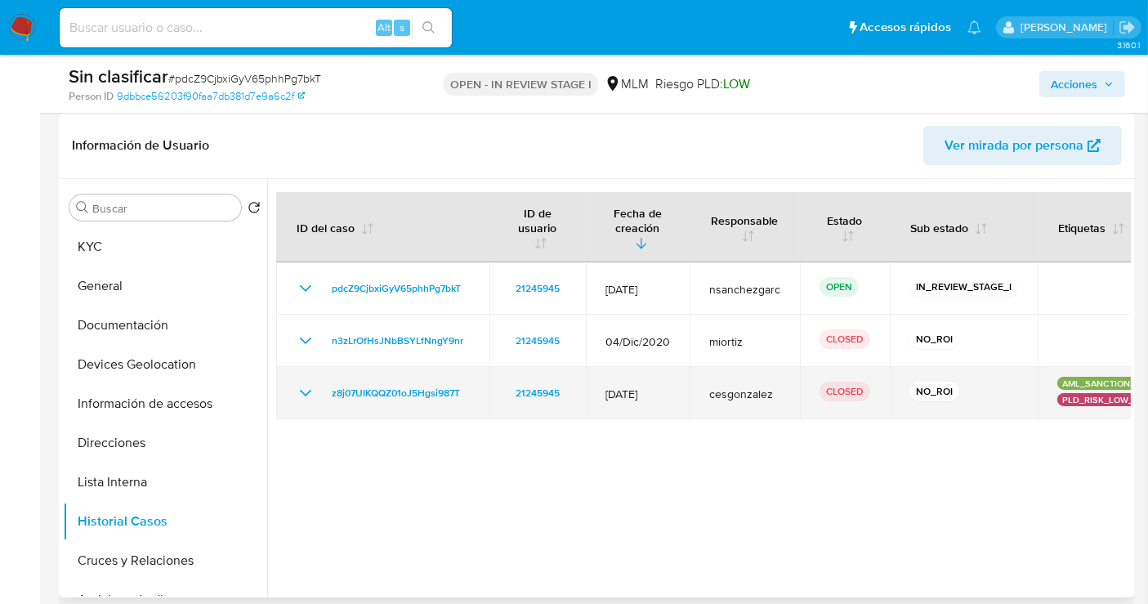
click at [312, 368] on td "z8j07UIKQQZ01oJ5Hgsi987T" at bounding box center [382, 393] width 213 height 52
click at [307, 378] on td "z8j07UIKQQZ01oJ5Hgsi987T" at bounding box center [382, 393] width 213 height 52
click at [306, 383] on icon "Mostrar/Ocultar" at bounding box center [306, 393] width 20 height 20
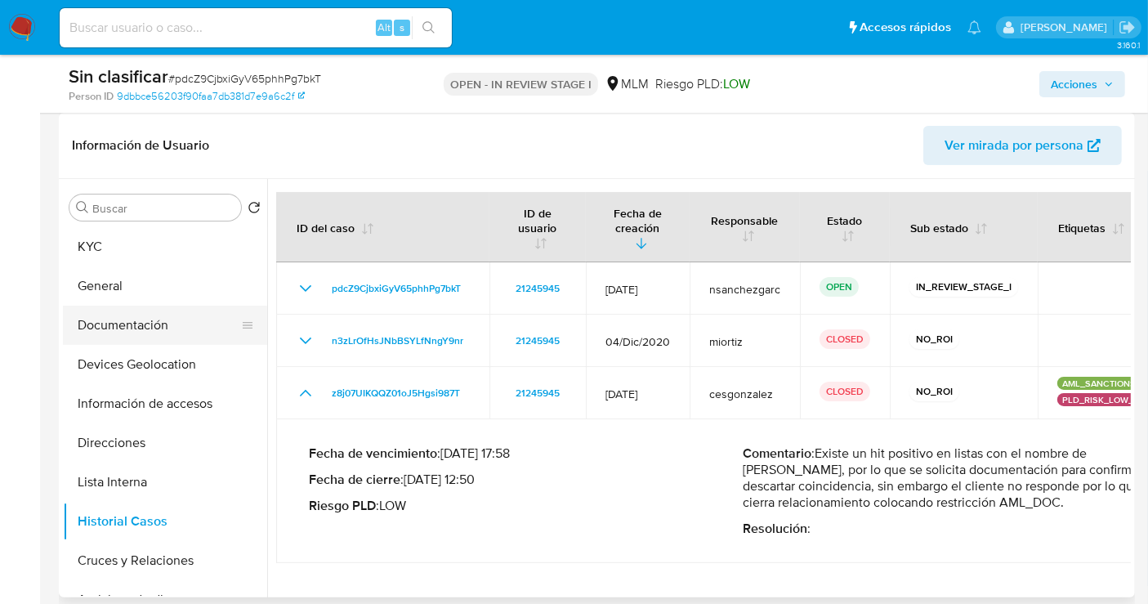
click at [150, 320] on button "Documentación" at bounding box center [158, 325] width 191 height 39
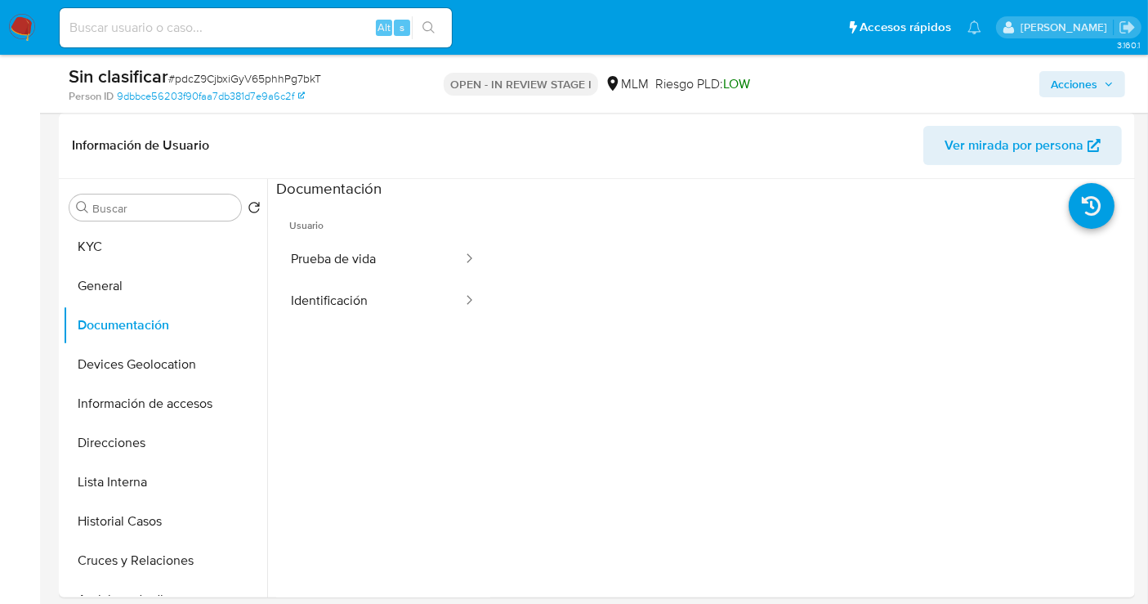
click at [327, 302] on button "Identificación" at bounding box center [370, 301] width 188 height 42
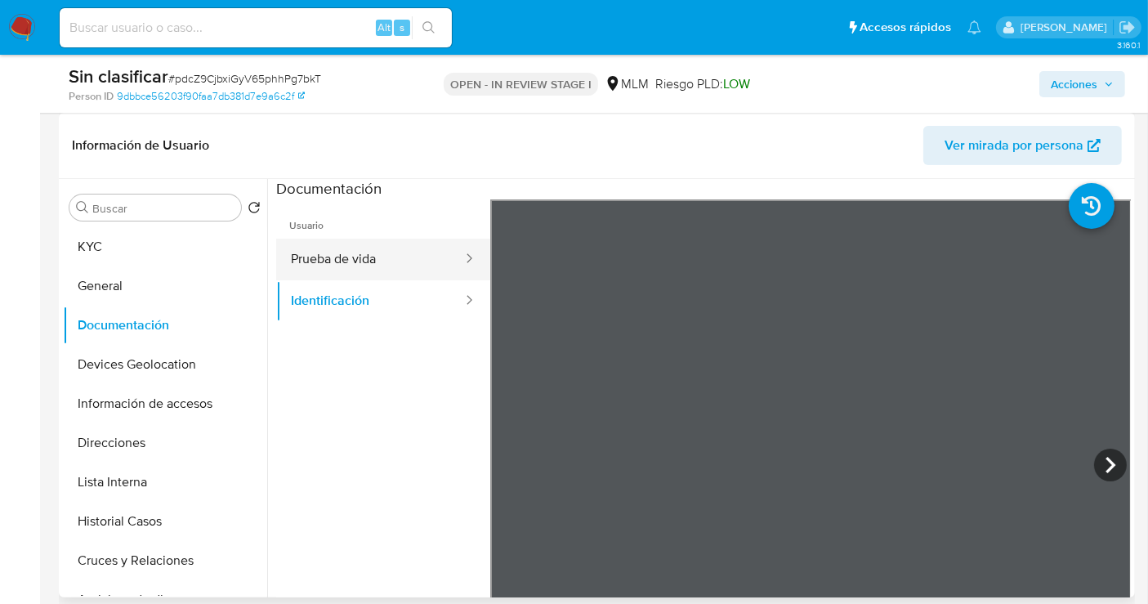
click at [335, 262] on button "Prueba de vida" at bounding box center [370, 260] width 188 height 42
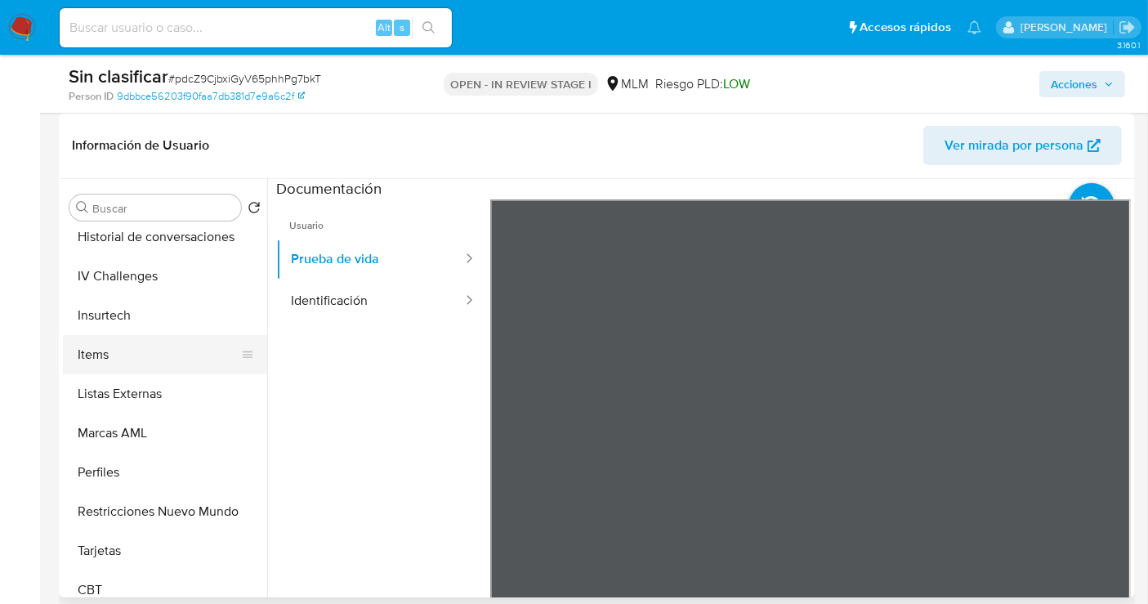
scroll to position [768, 0]
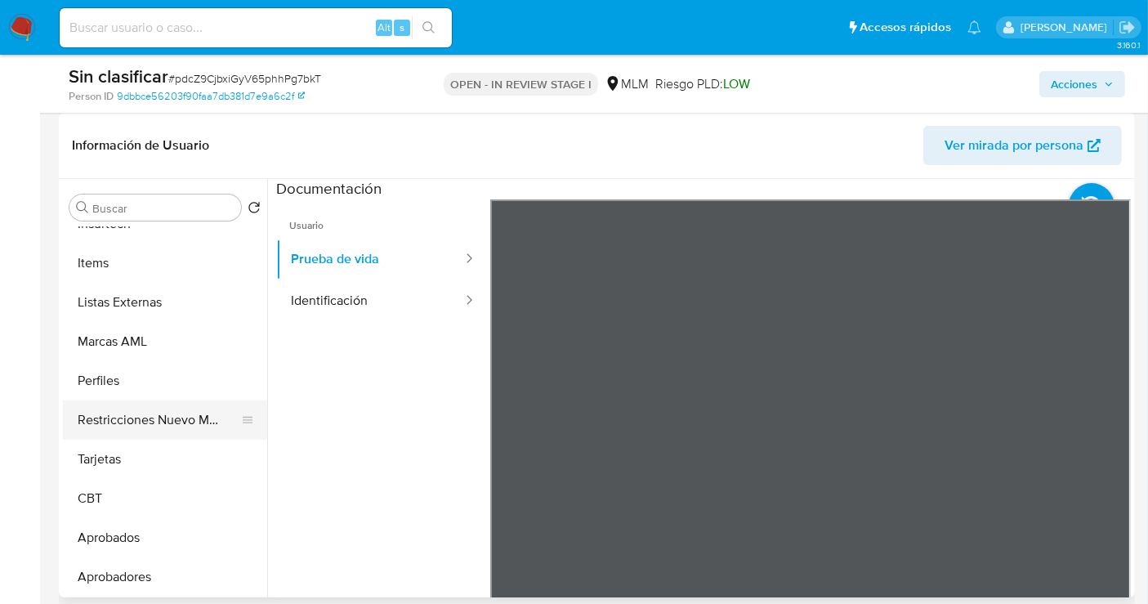
click at [147, 429] on button "Restricciones Nuevo Mundo" at bounding box center [158, 419] width 191 height 39
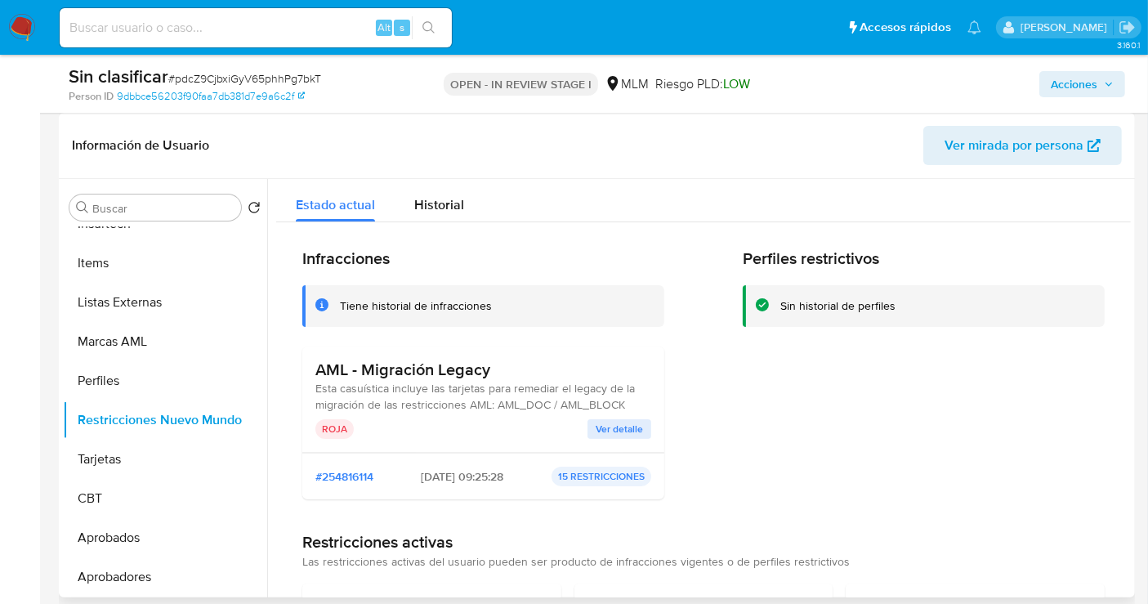
click at [597, 429] on span "Ver detalle" at bounding box center [619, 429] width 47 height 16
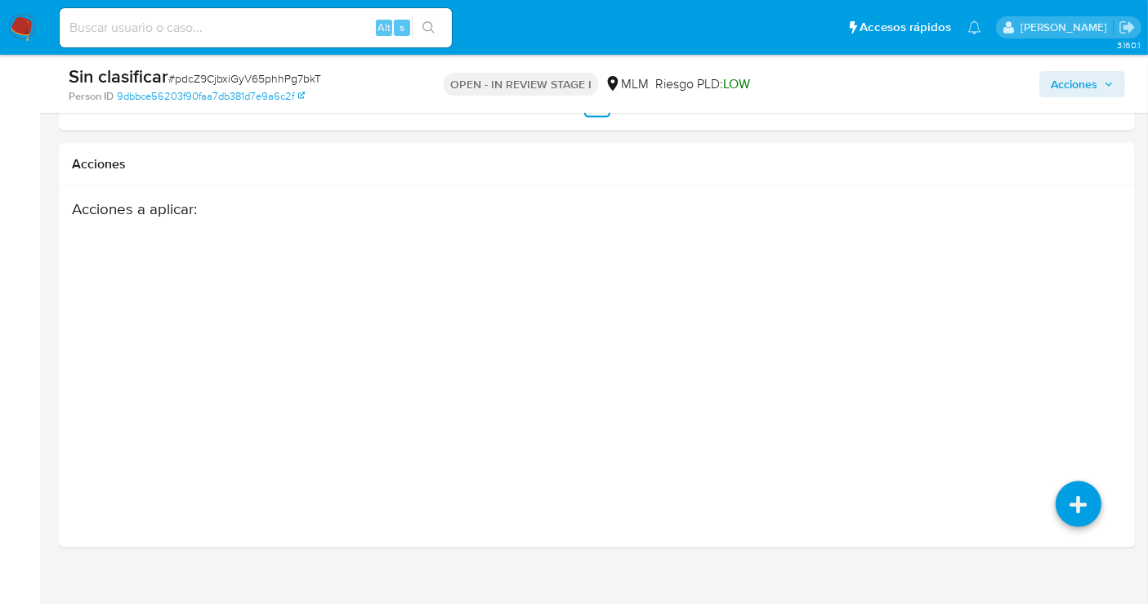
scroll to position [2243, 0]
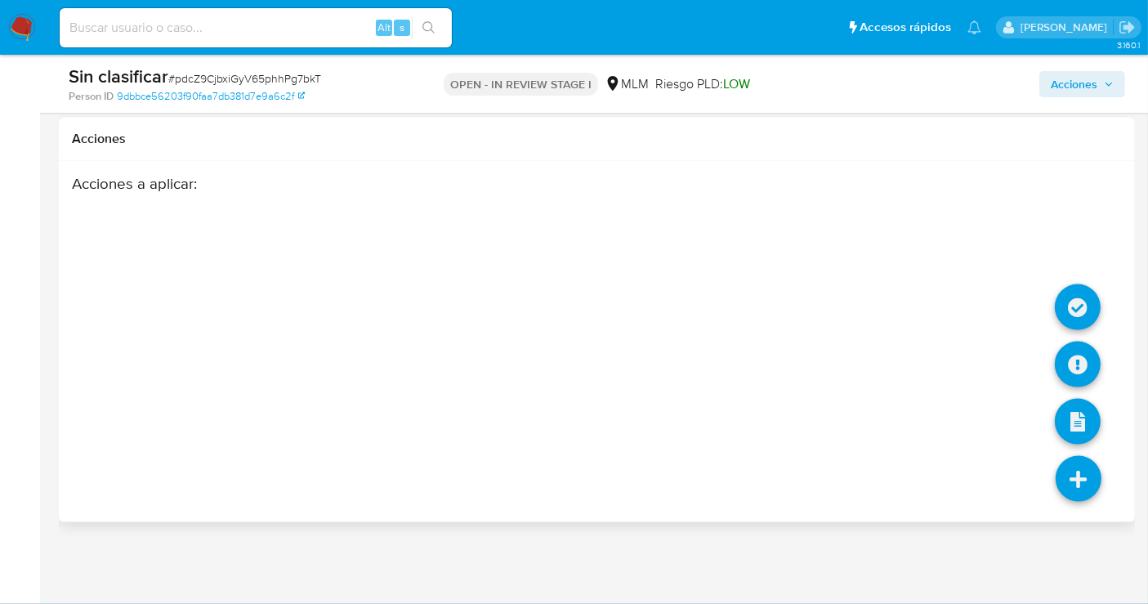
drag, startPoint x: 1085, startPoint y: 470, endPoint x: 1090, endPoint y: 449, distance: 21.0
click at [1085, 471] on icon at bounding box center [1079, 479] width 46 height 46
click at [1085, 297] on icon at bounding box center [1078, 307] width 46 height 46
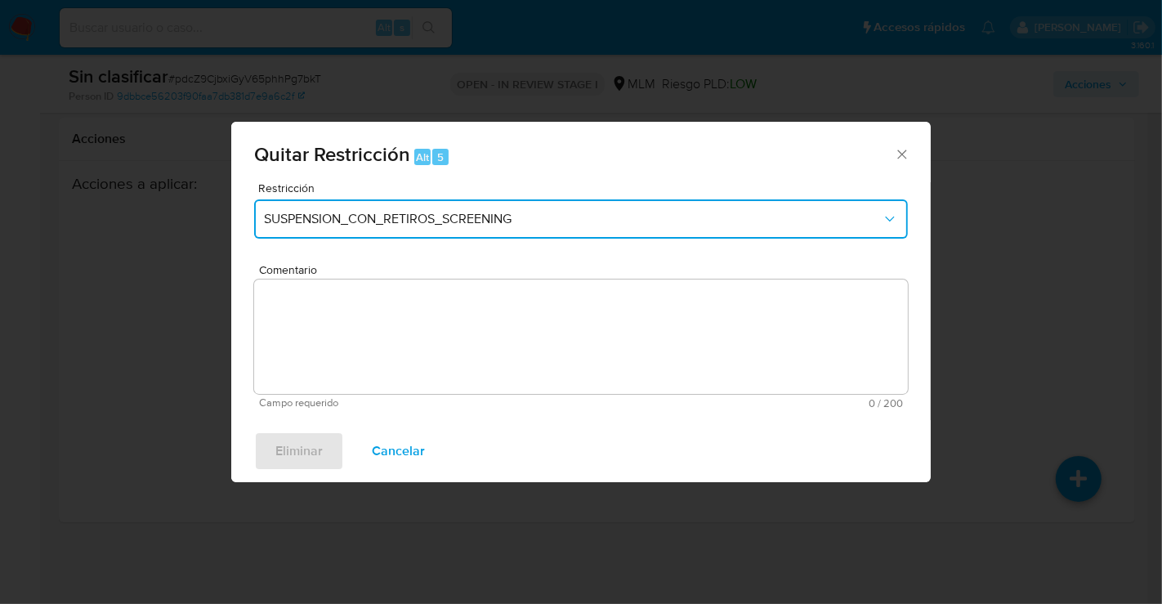
click at [366, 223] on span "SUSPENSION_CON_RETIROS_SCREENING" at bounding box center [573, 219] width 618 height 16
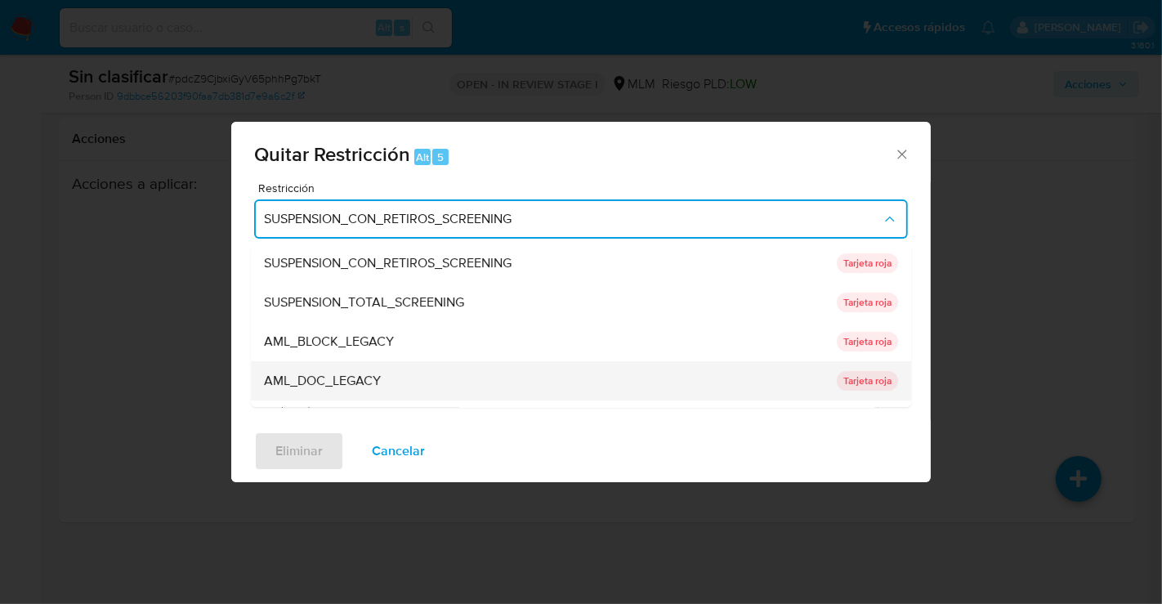
click at [315, 387] on span "AML_DOC_LEGACY" at bounding box center [322, 381] width 117 height 16
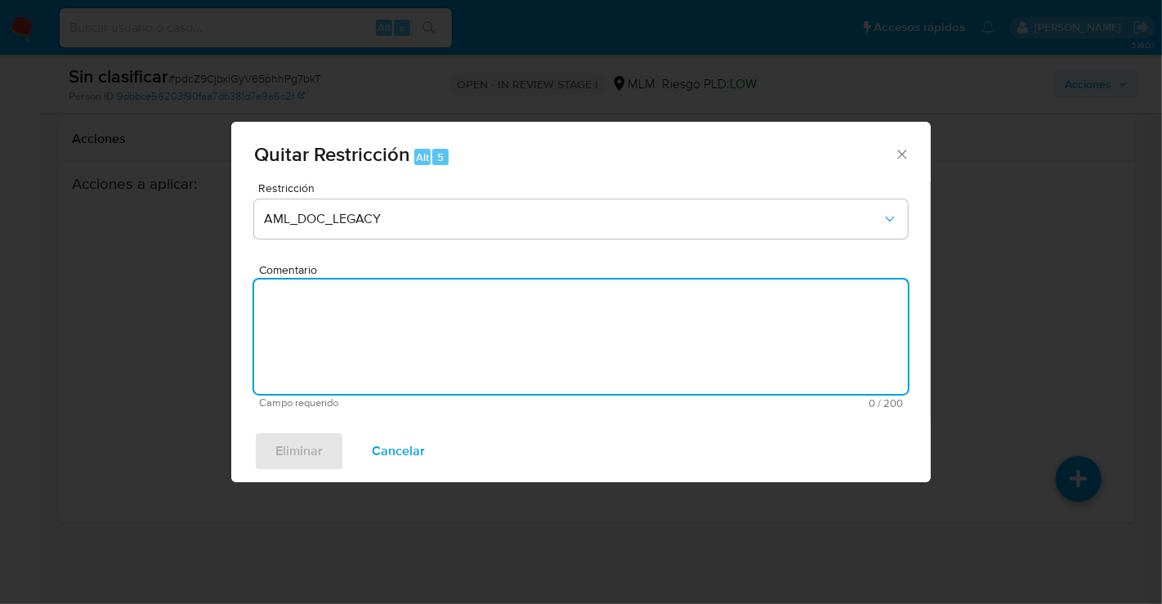
click at [432, 335] on textarea "Comentario" at bounding box center [581, 336] width 654 height 114
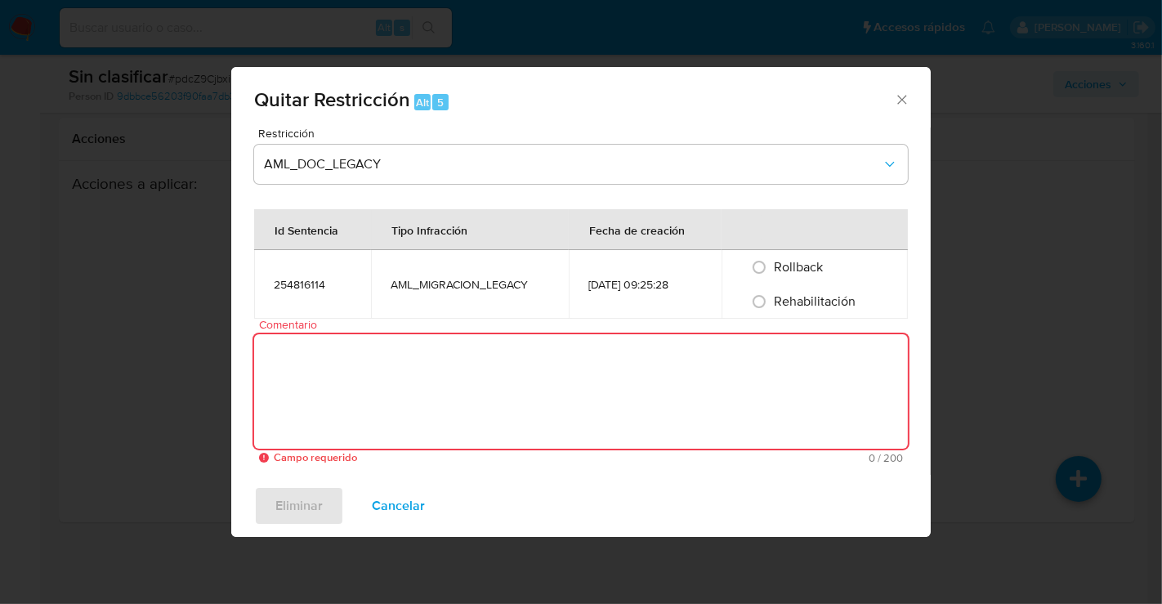
paste textarea "NO SE IDENTIFICA ALERTAS RELACIONADAS A AML TENÍA RESTRICCIONES EN LA QUE SE RE…"
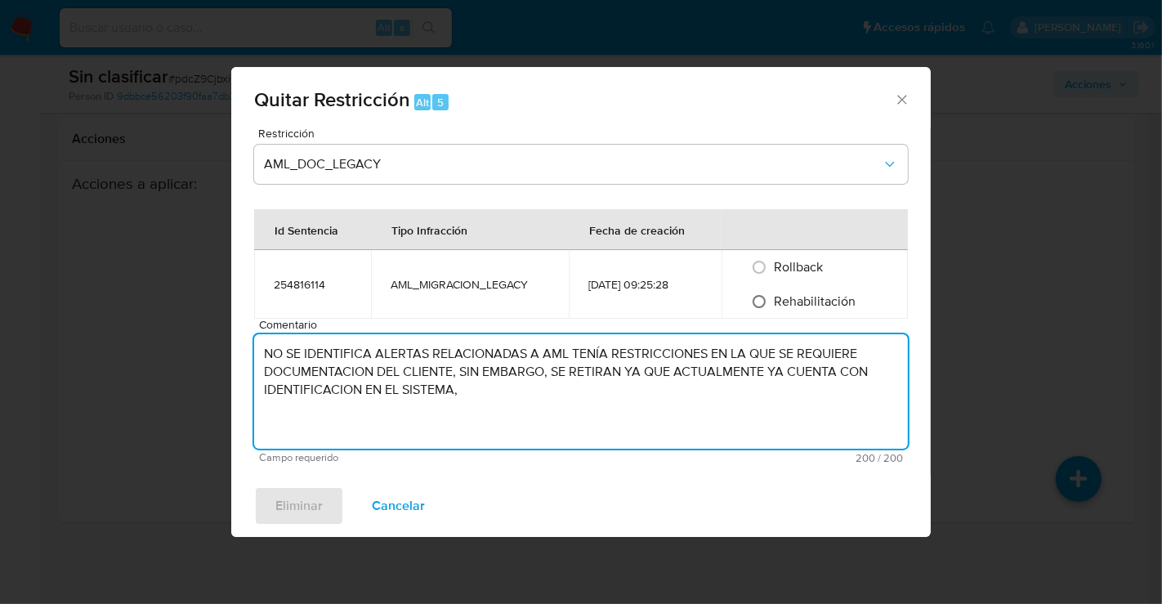
type textarea "NO SE IDENTIFICA ALERTAS RELACIONADAS A AML TENÍA RESTRICCIONES EN LA QUE SE RE…"
click at [763, 302] on input "Rehabilitación" at bounding box center [759, 301] width 26 height 26
radio input "true"
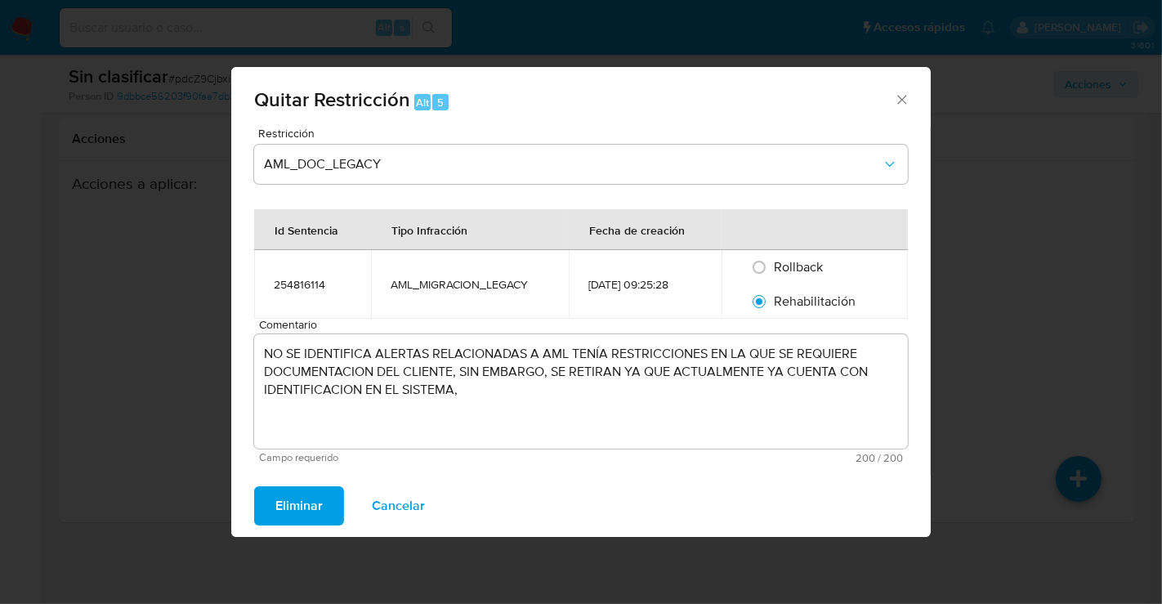
click at [289, 500] on span "Eliminar" at bounding box center [298, 506] width 47 height 36
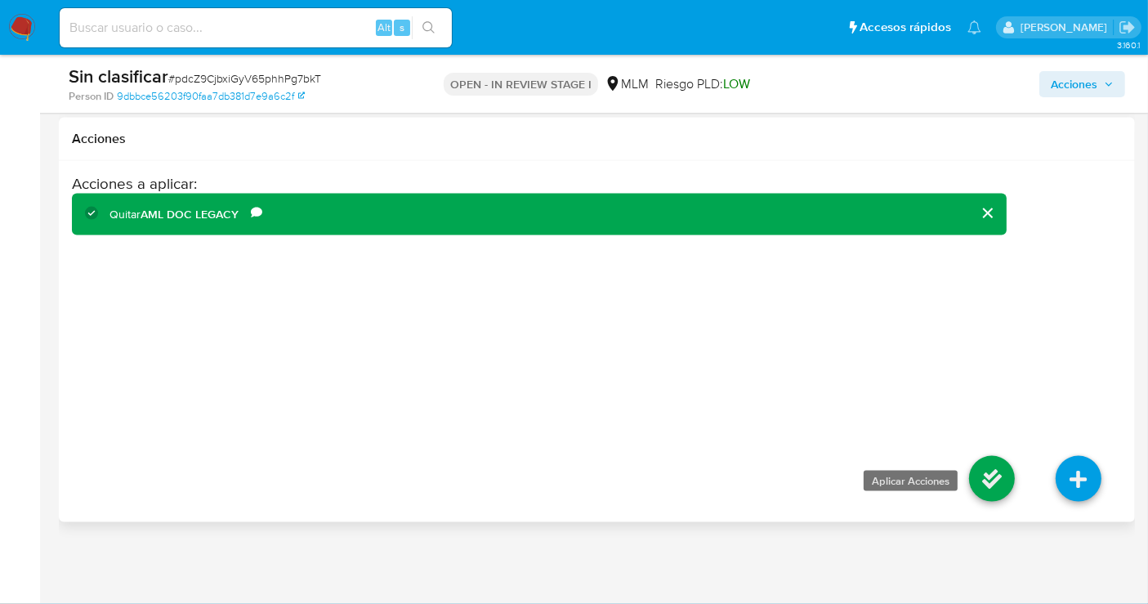
click at [994, 485] on icon at bounding box center [992, 479] width 46 height 46
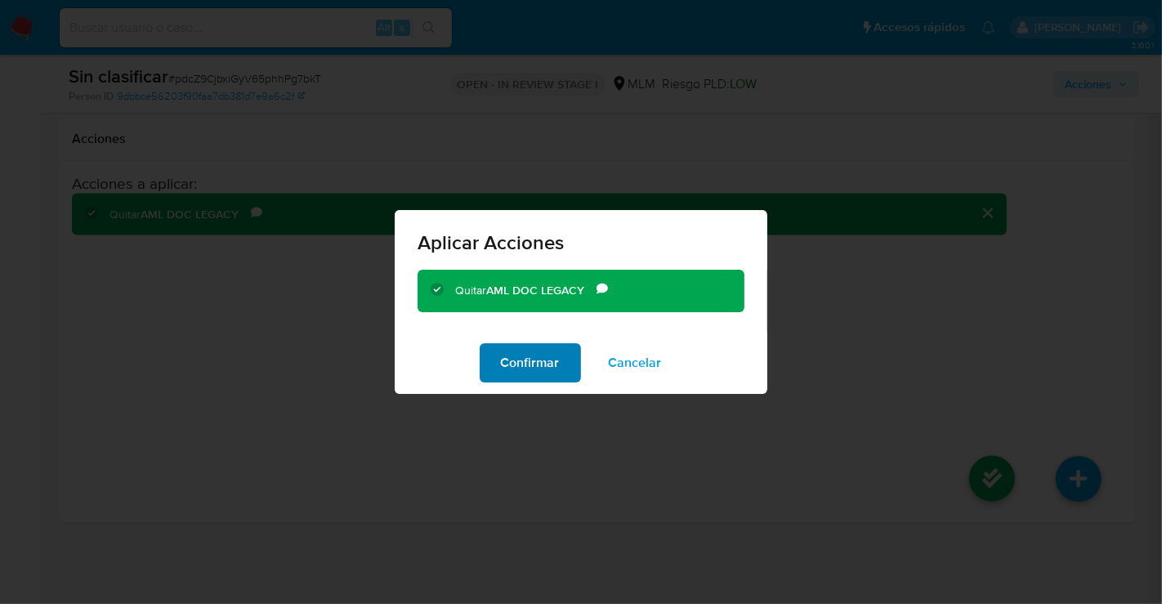
click at [525, 364] on span "Confirmar" at bounding box center [530, 363] width 59 height 36
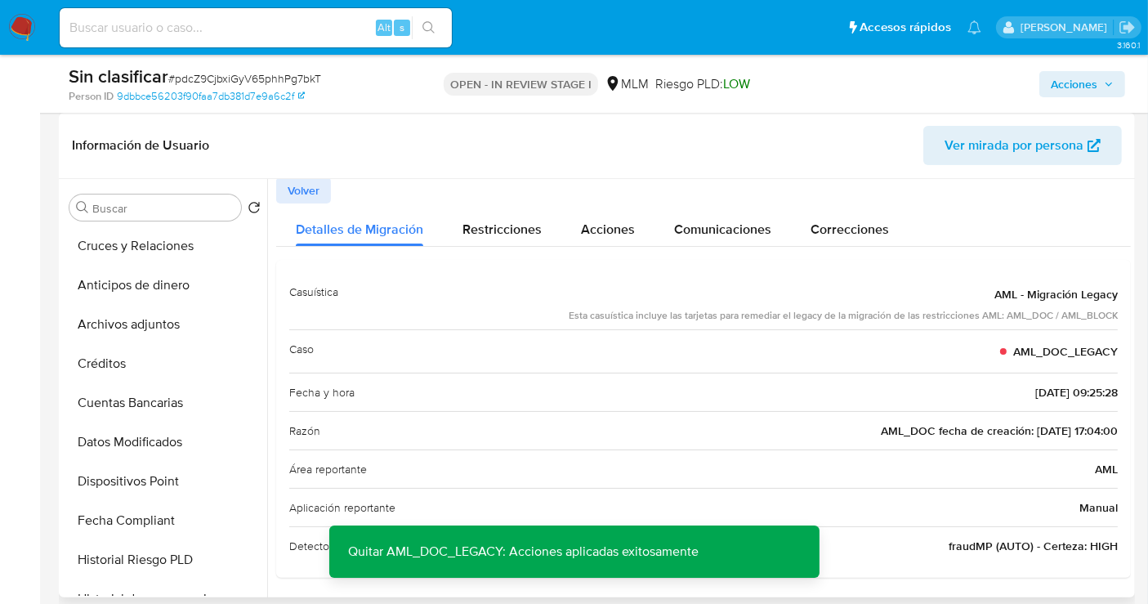
scroll to position [224, 0]
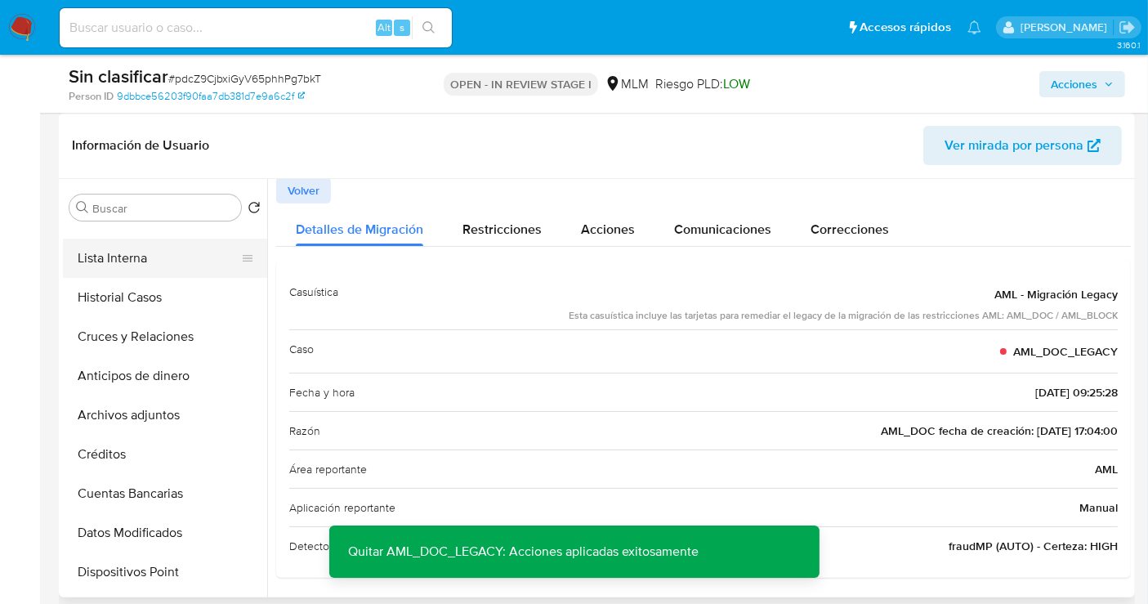
click at [139, 260] on button "Lista Interna" at bounding box center [158, 258] width 191 height 39
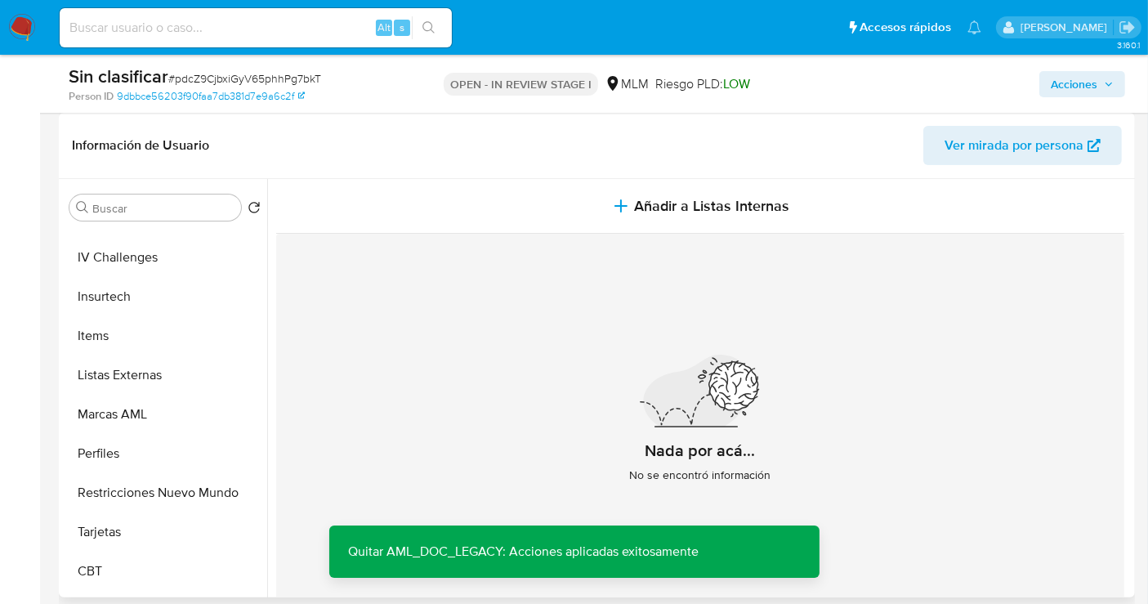
scroll to position [768, 0]
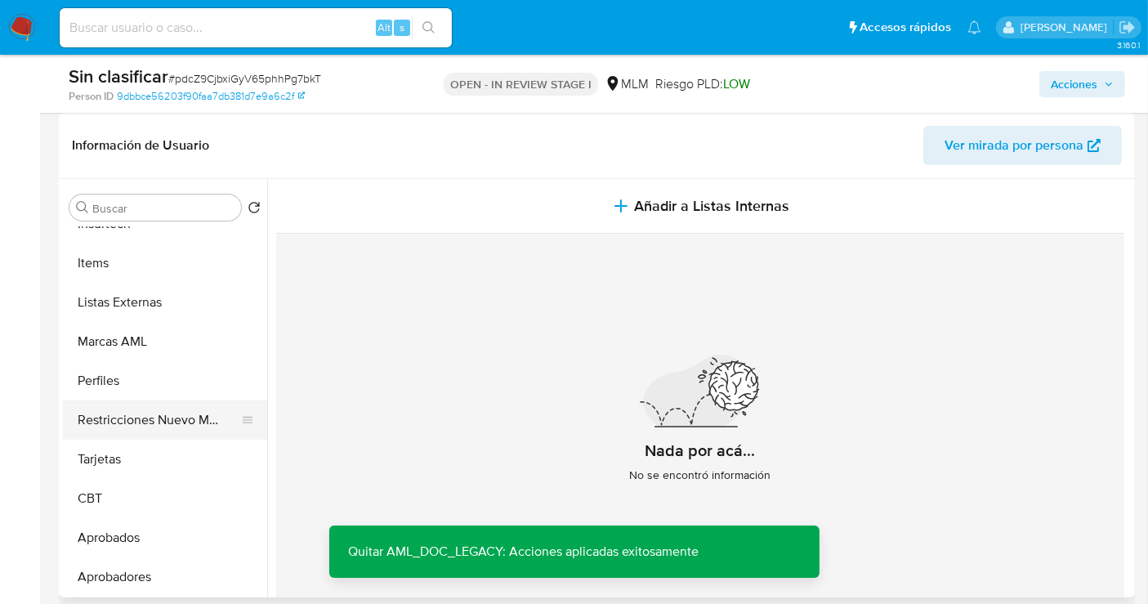
click at [107, 421] on button "Restricciones Nuevo Mundo" at bounding box center [158, 419] width 191 height 39
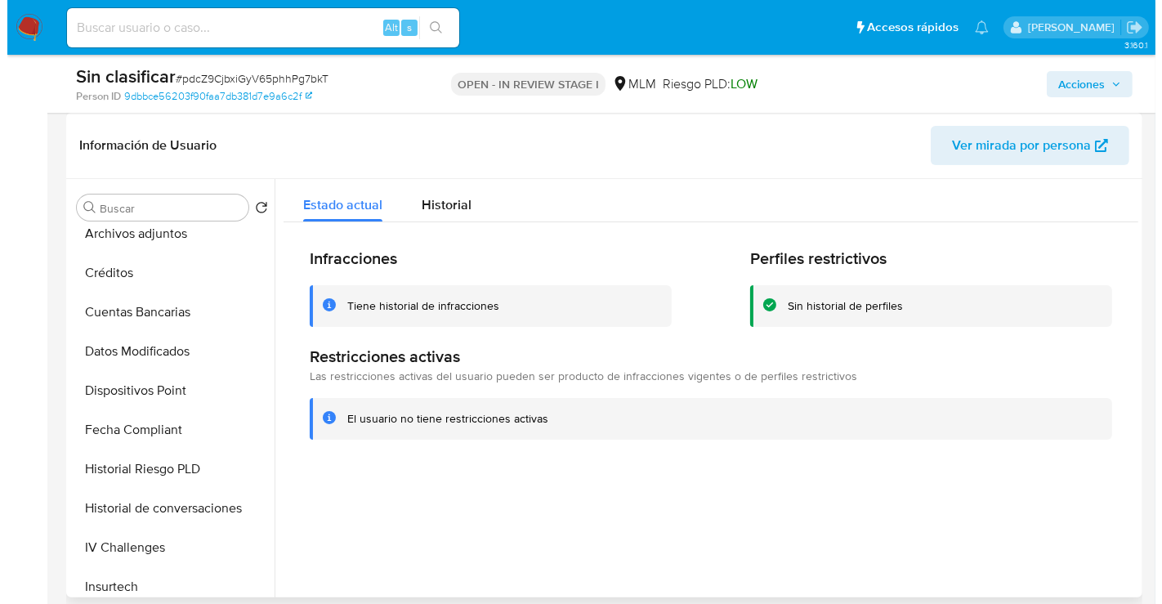
scroll to position [315, 0]
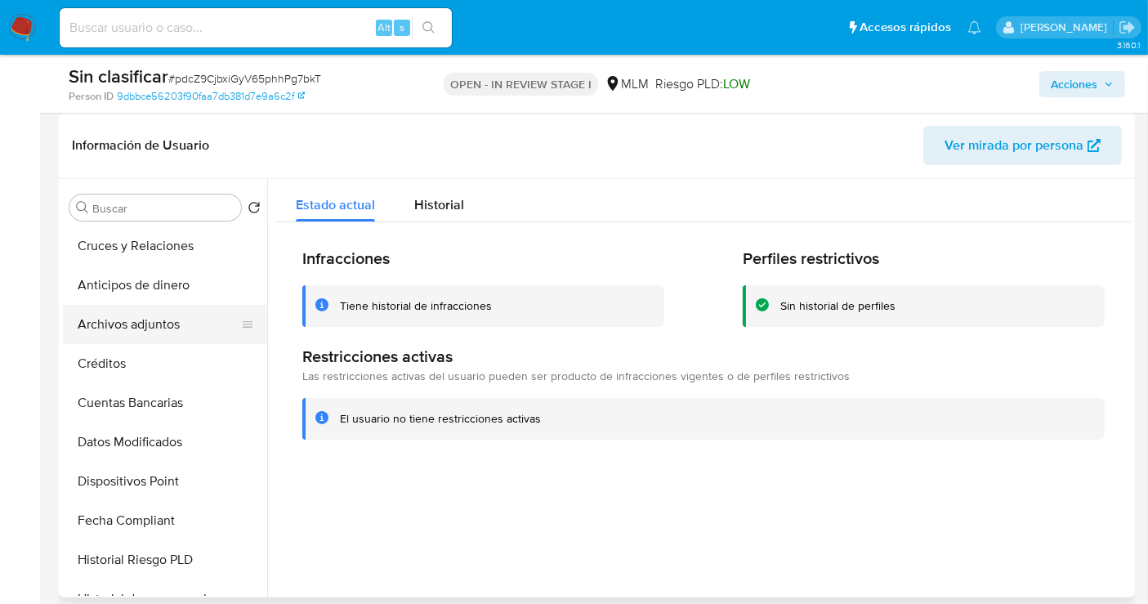
click at [122, 313] on button "Archivos adjuntos" at bounding box center [158, 324] width 191 height 39
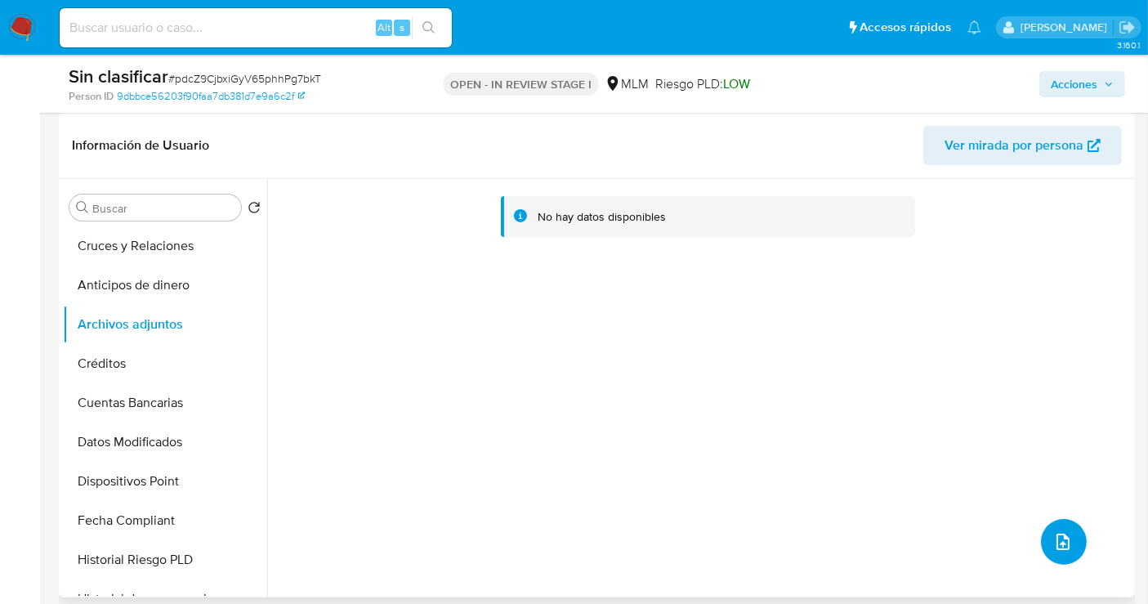
click at [1063, 534] on icon "upload-file" at bounding box center [1063, 542] width 20 height 20
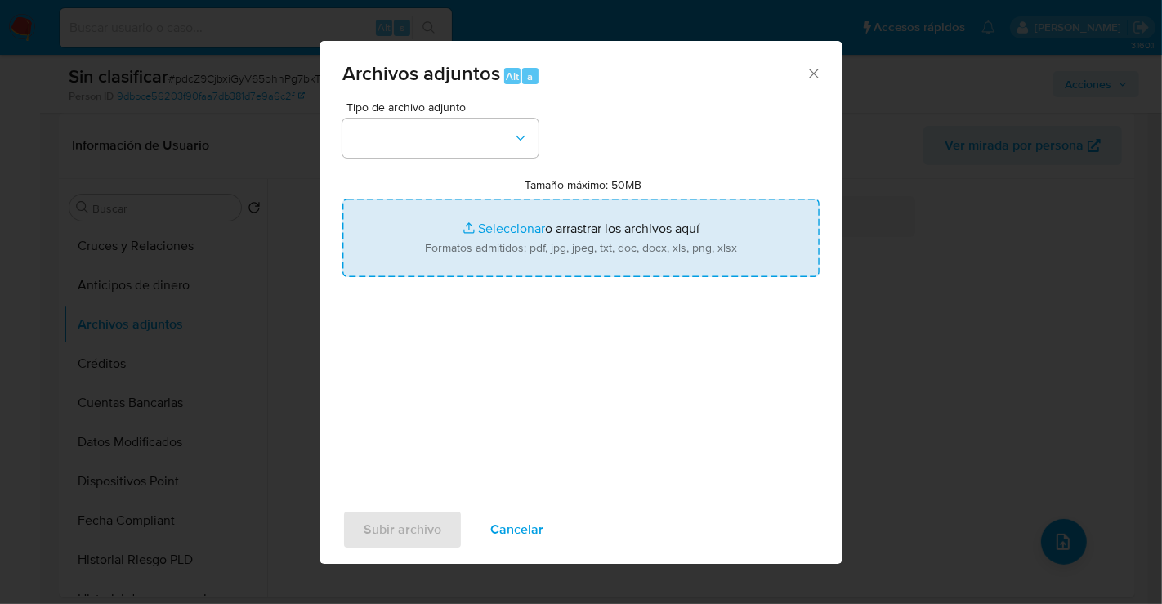
type input "C:\fakepath\21245945_JUAN CARDENAS HERNANDEZ_SEP25.pdf"
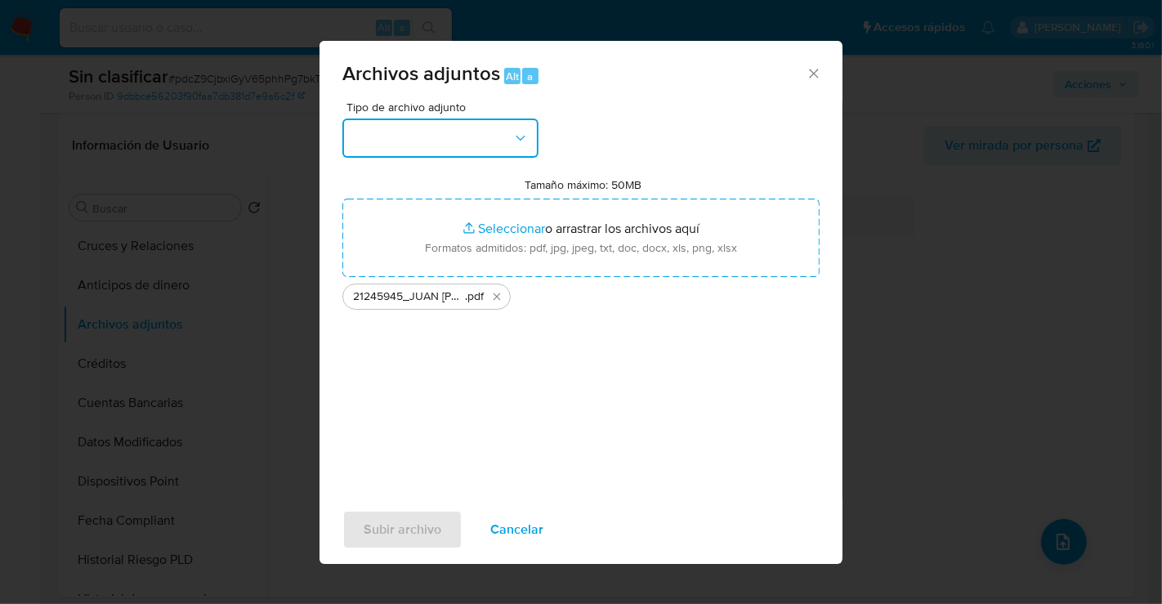
click at [369, 148] on button "button" at bounding box center [440, 137] width 196 height 39
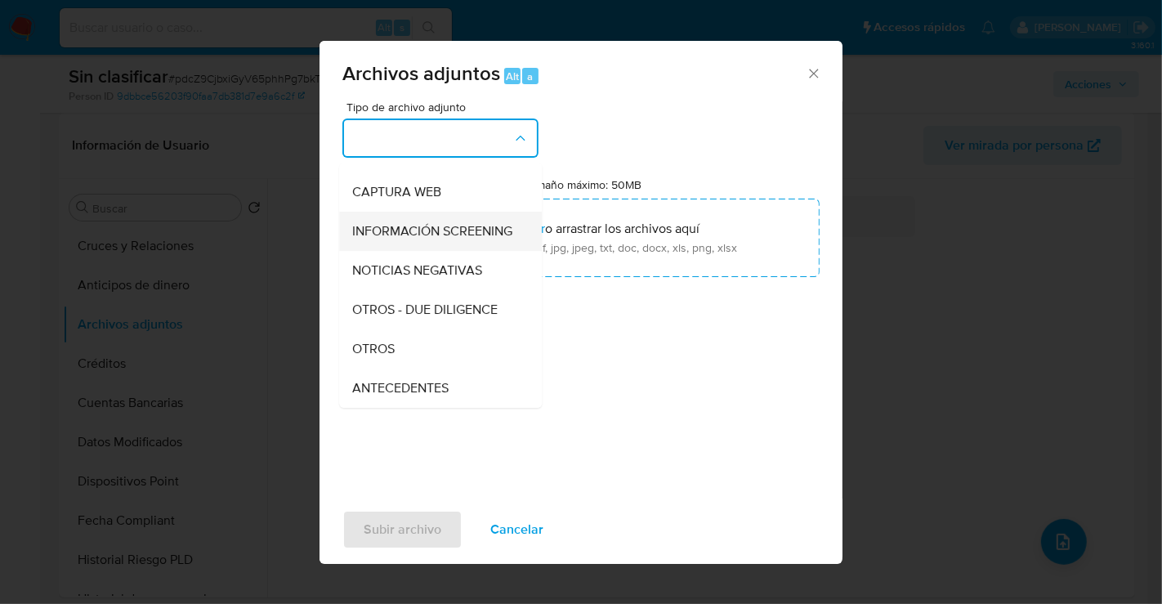
scroll to position [136, 0]
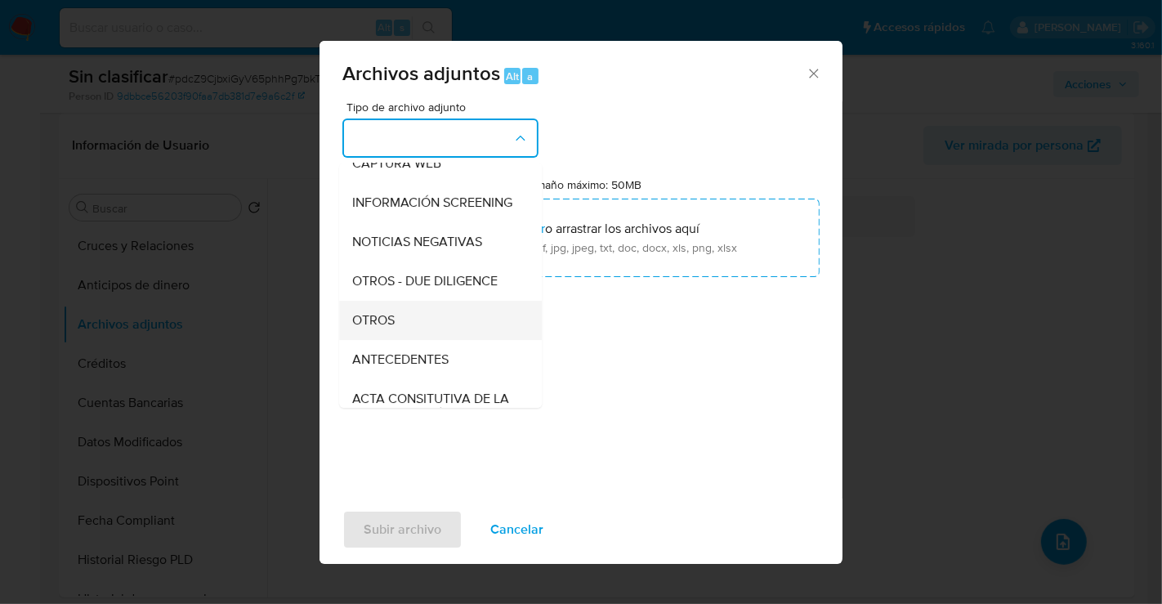
click at [394, 328] on span "OTROS" at bounding box center [373, 320] width 42 height 16
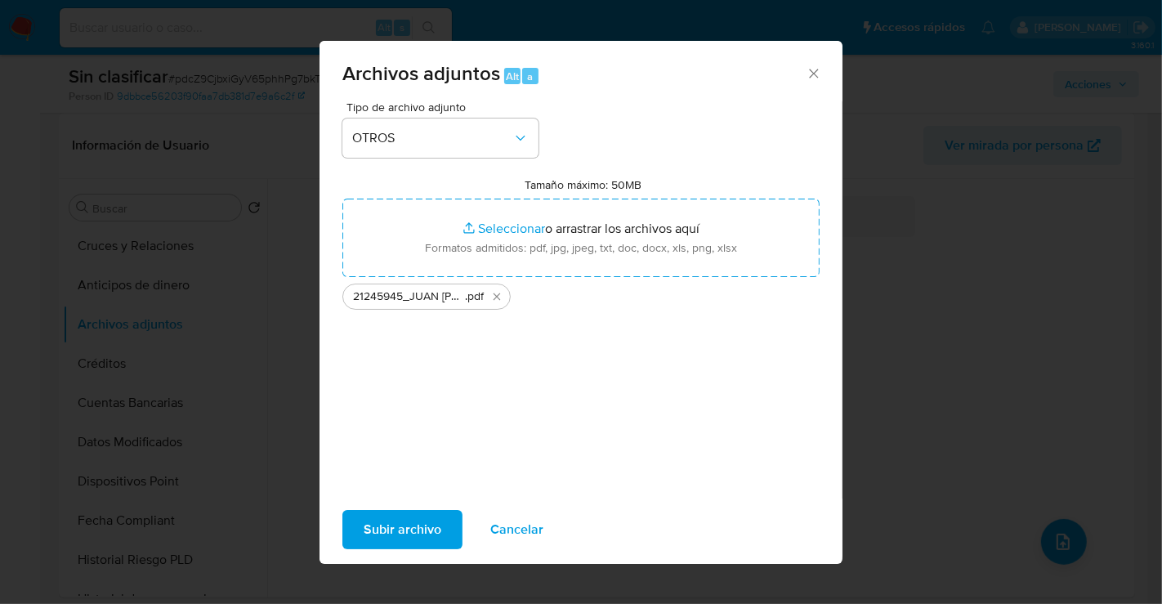
click at [421, 531] on span "Subir archivo" at bounding box center [403, 530] width 78 height 36
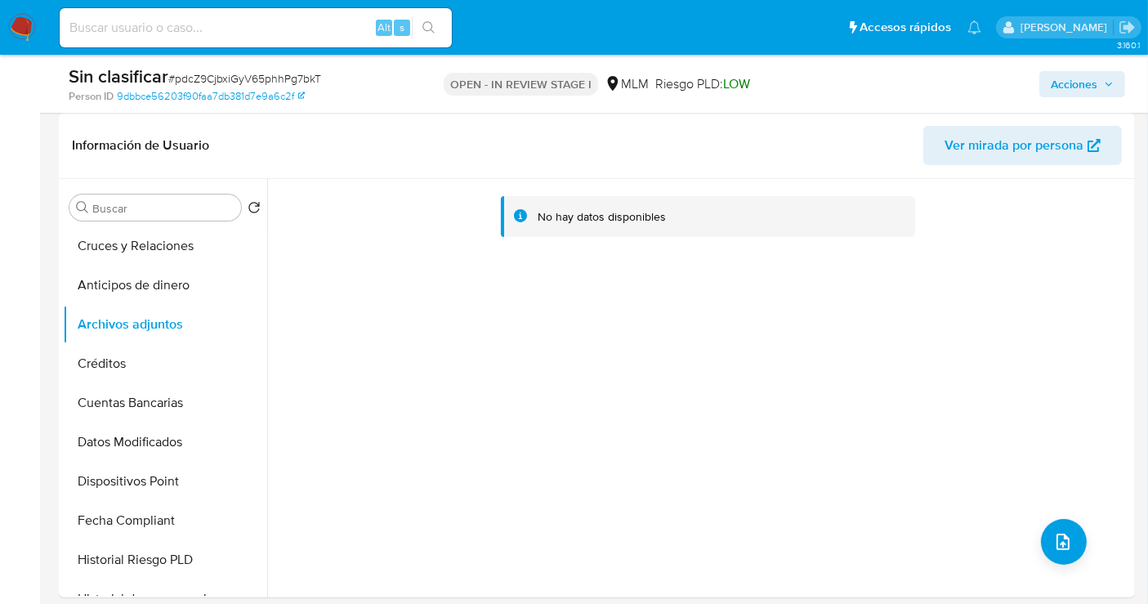
click at [1054, 89] on span "Acciones" at bounding box center [1074, 84] width 47 height 26
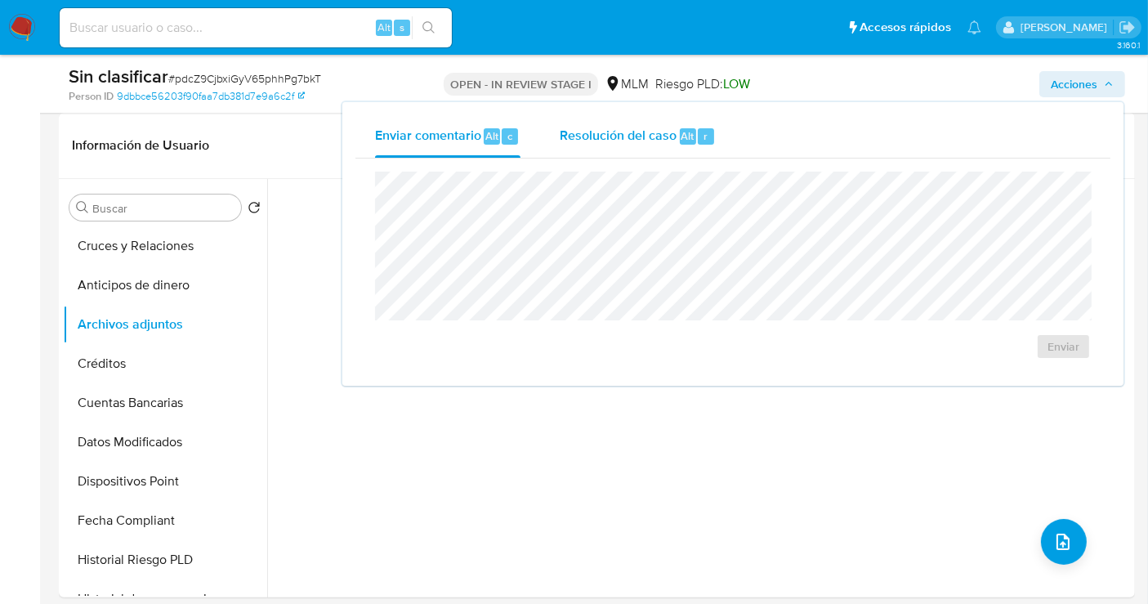
click at [626, 143] on span "Resolución del caso" at bounding box center [618, 135] width 117 height 19
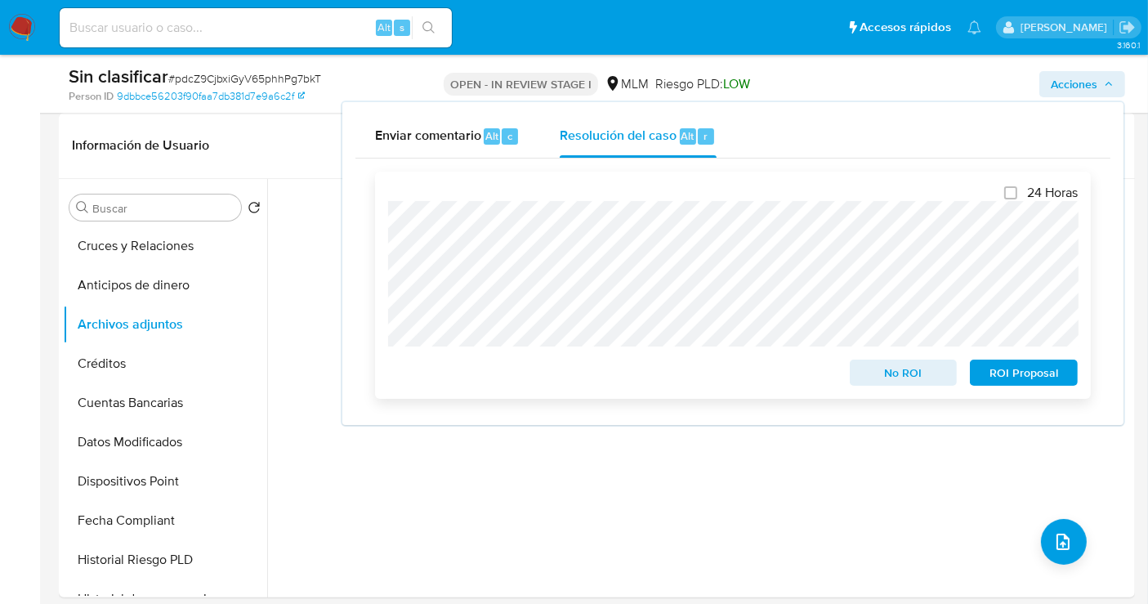
click at [882, 367] on span "No ROI" at bounding box center [903, 372] width 85 height 23
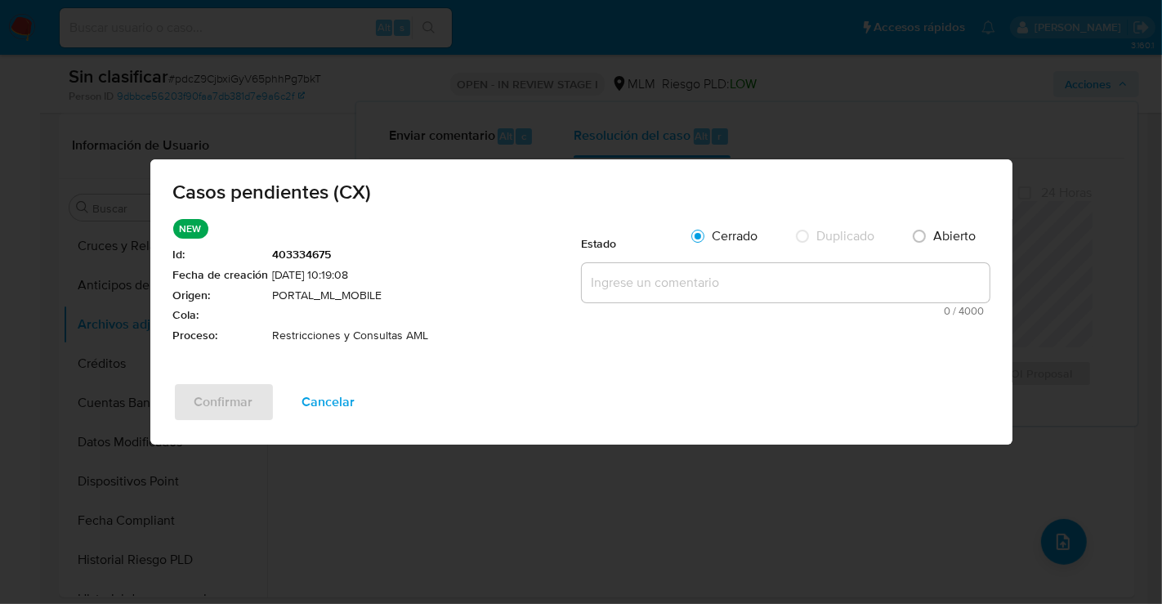
click at [608, 285] on textarea at bounding box center [786, 282] width 408 height 39
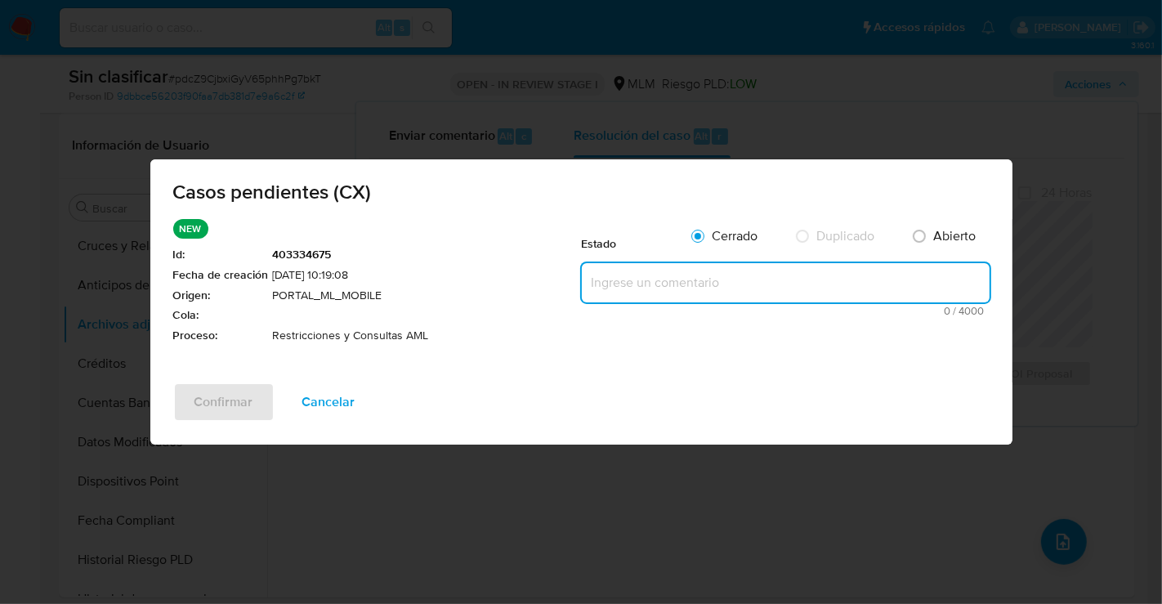
paste textarea "SE REALIZA VALIDACIÓN DE CASO GENERADO POR CX DONDE NO SE IDENTIFICA ALERTAS RE…"
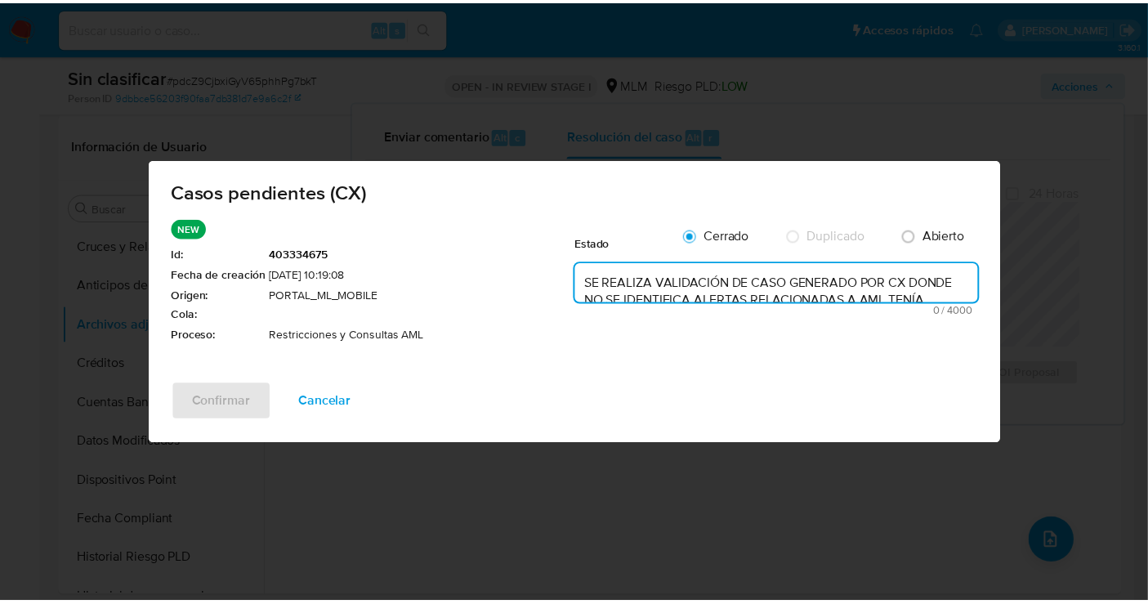
scroll to position [94, 0]
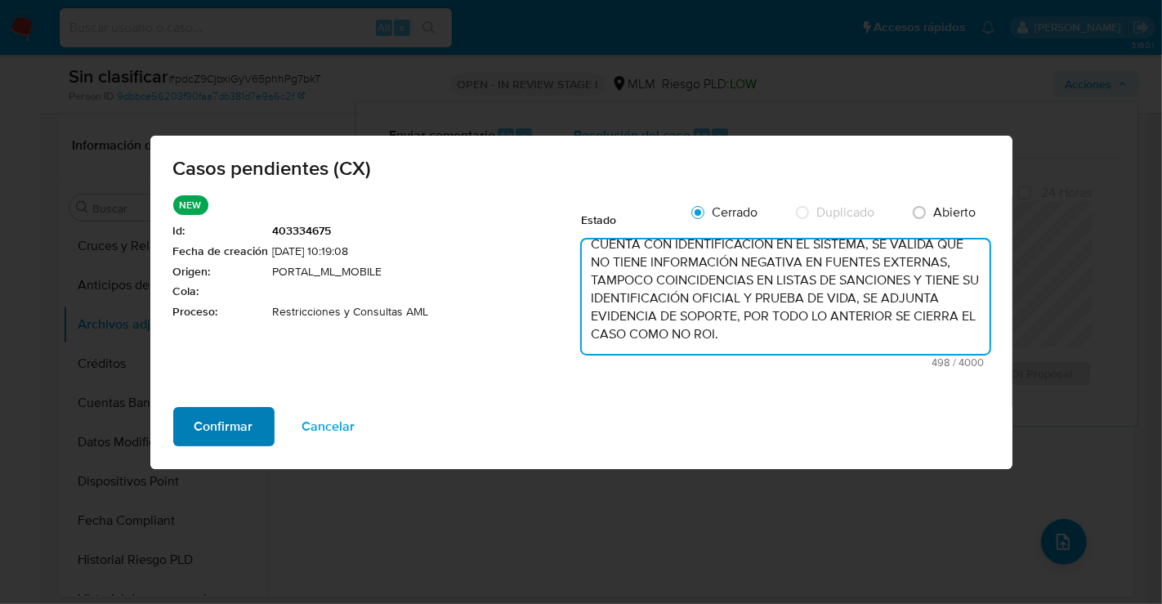
type textarea "SE REALIZA VALIDACIÓN DE CASO GENERADO POR CX DONDE NO SE IDENTIFICA ALERTAS RE…"
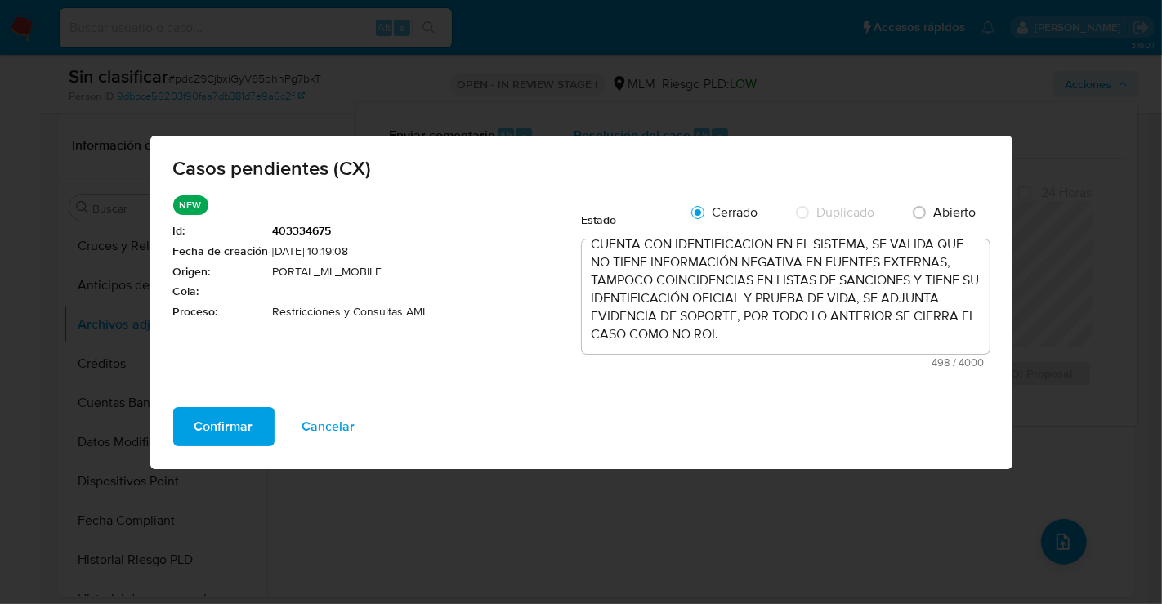
click at [230, 425] on span "Confirmar" at bounding box center [223, 427] width 59 height 36
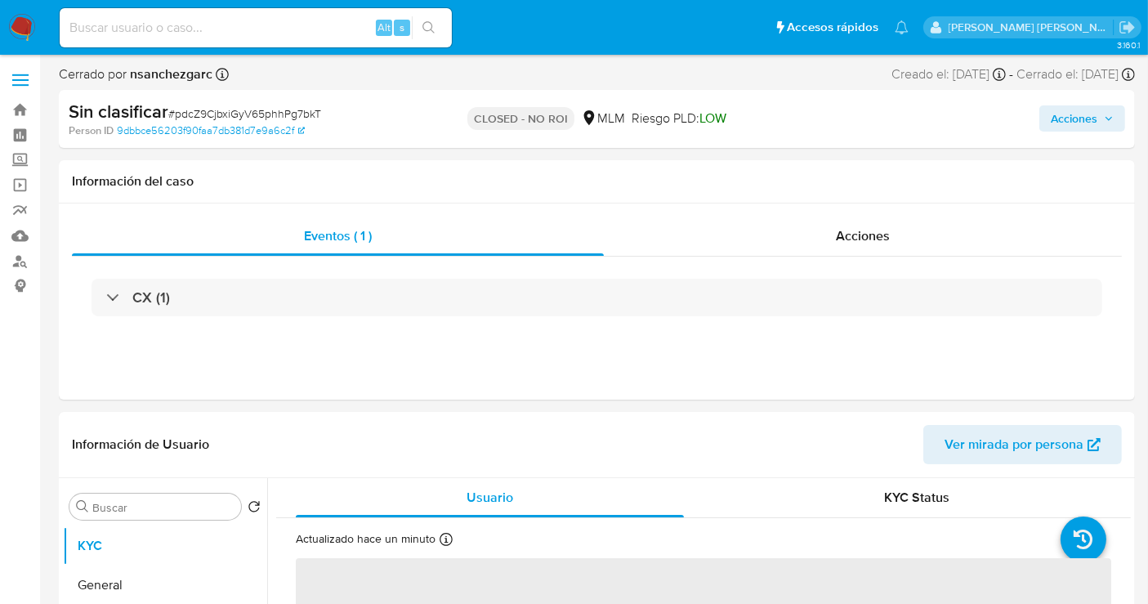
select select "10"
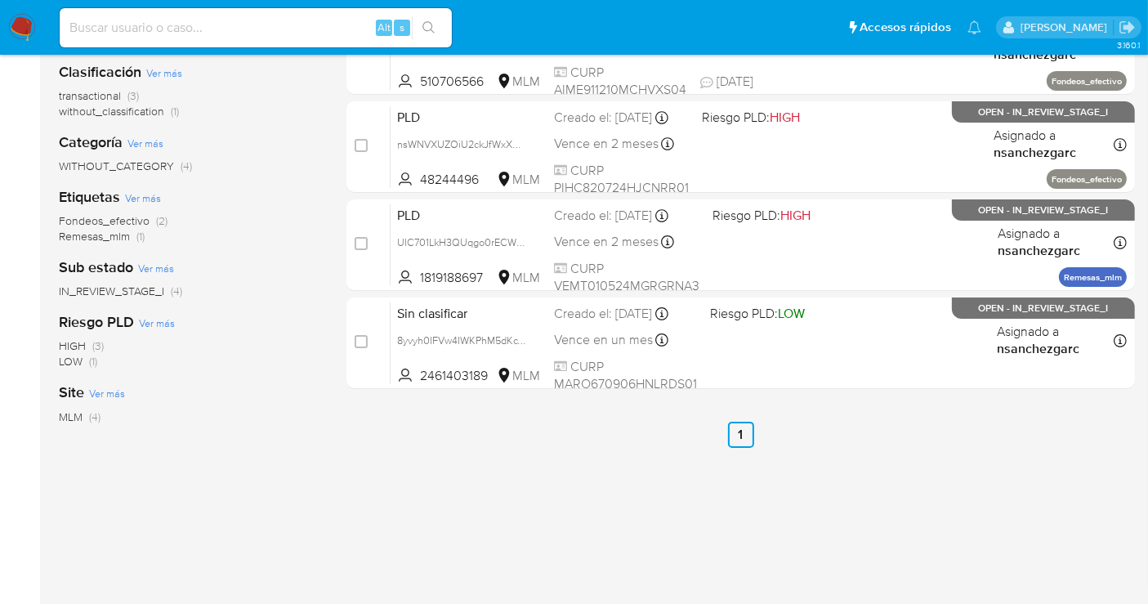
scroll to position [272, 0]
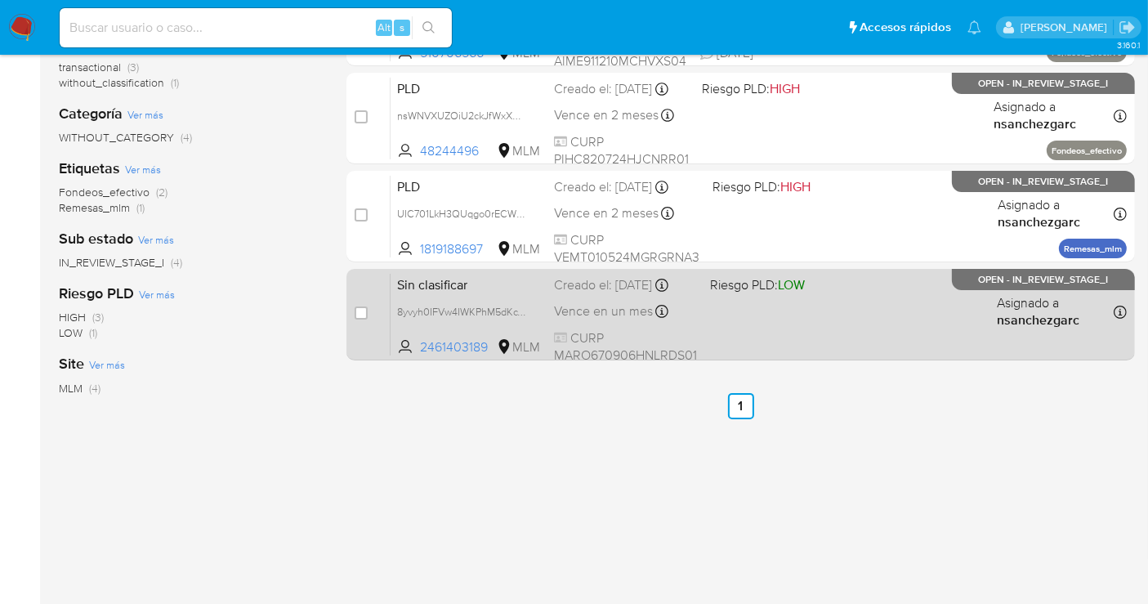
click at [570, 303] on span "Vence en un mes" at bounding box center [603, 311] width 99 height 18
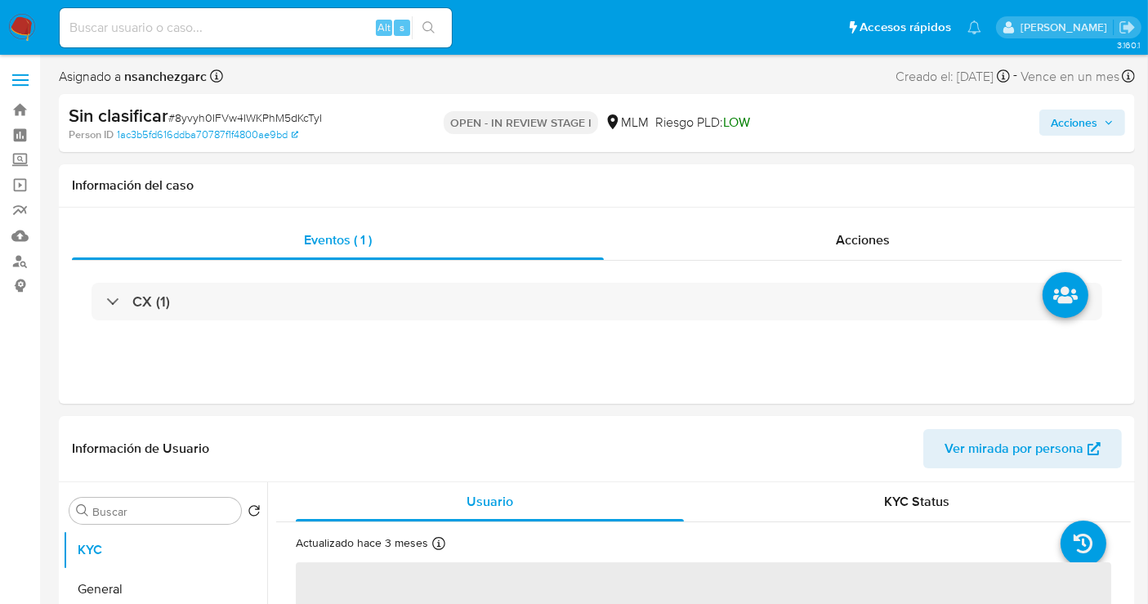
select select "10"
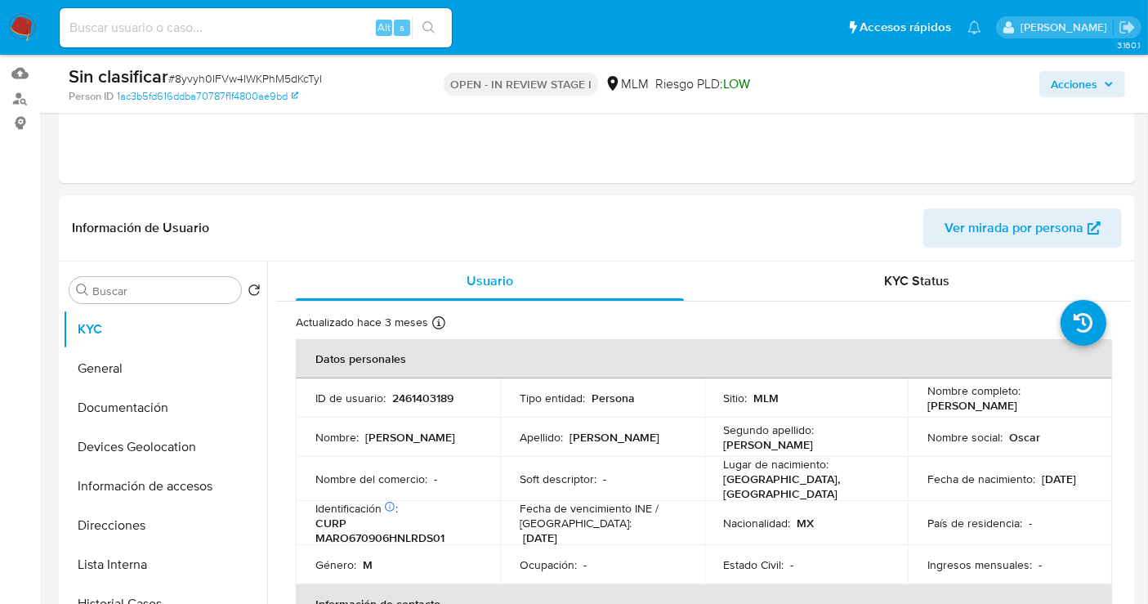
scroll to position [272, 0]
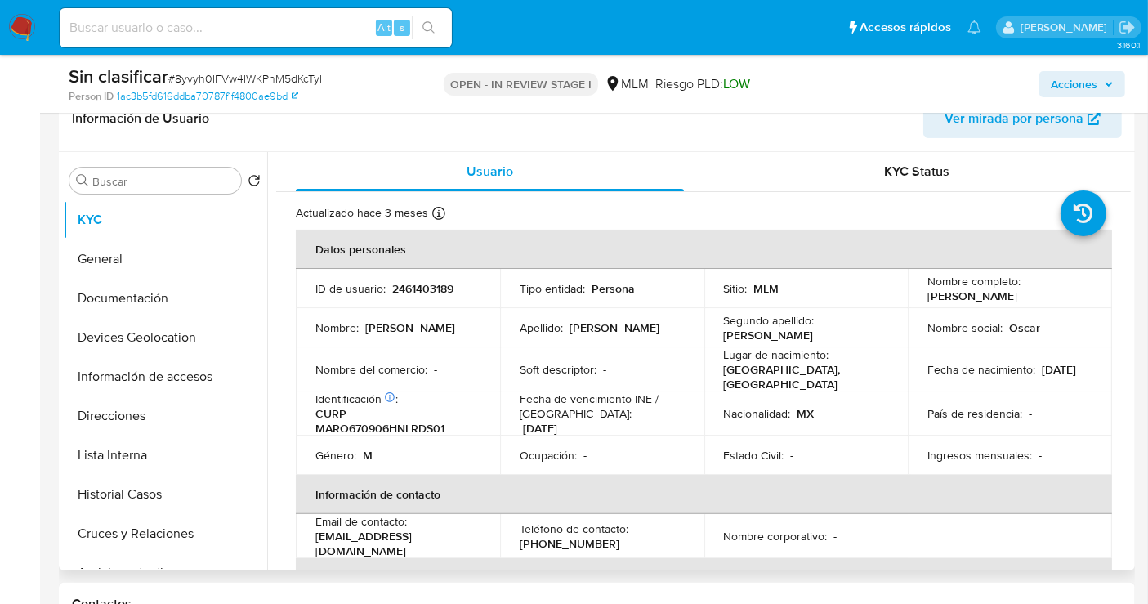
click at [429, 288] on p "2461403189" at bounding box center [422, 288] width 61 height 15
copy p "2461403189"
drag, startPoint x: 984, startPoint y: 304, endPoint x: 918, endPoint y: 290, distance: 67.6
click at [918, 290] on td "Nombre completo : [PERSON_NAME]" at bounding box center [1010, 288] width 204 height 39
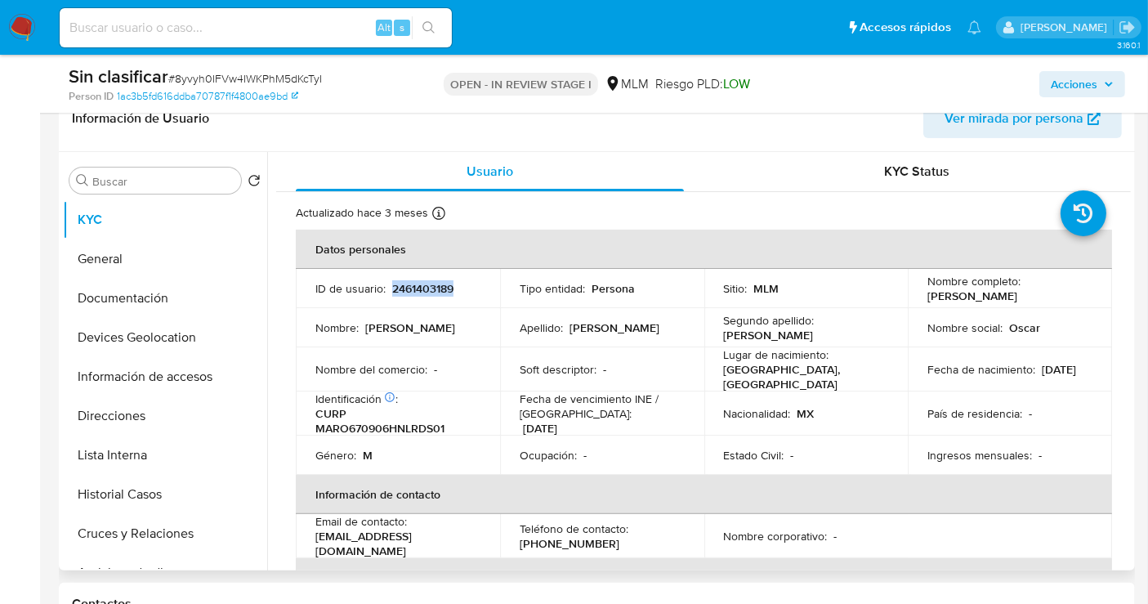
copy p "[PERSON_NAME]"
click at [1090, 426] on td "País de residencia : -" at bounding box center [1010, 413] width 204 height 44
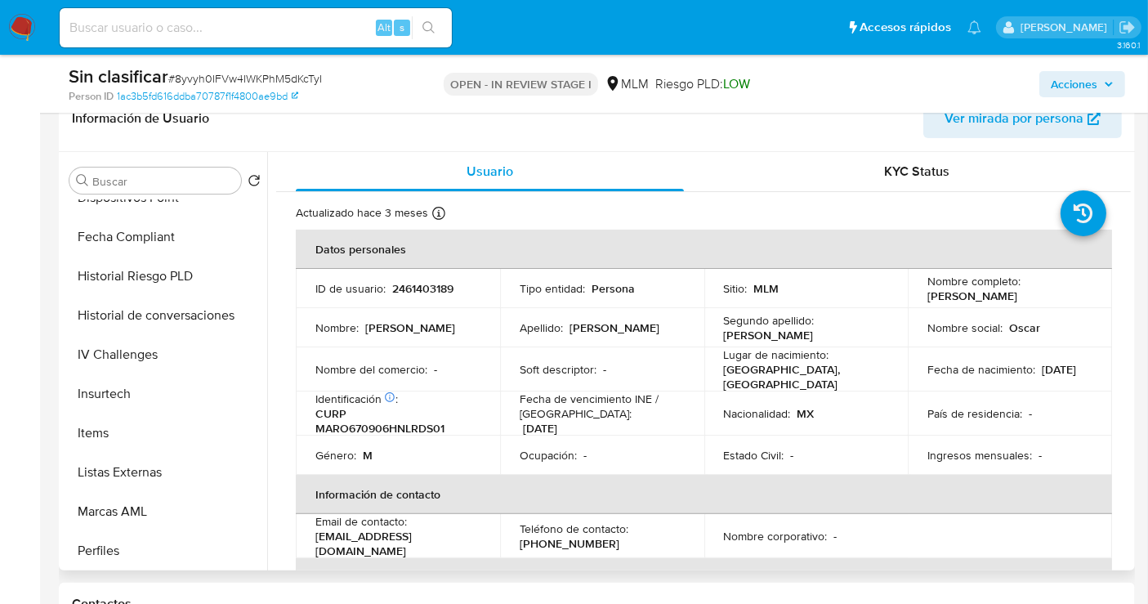
scroll to position [726, 0]
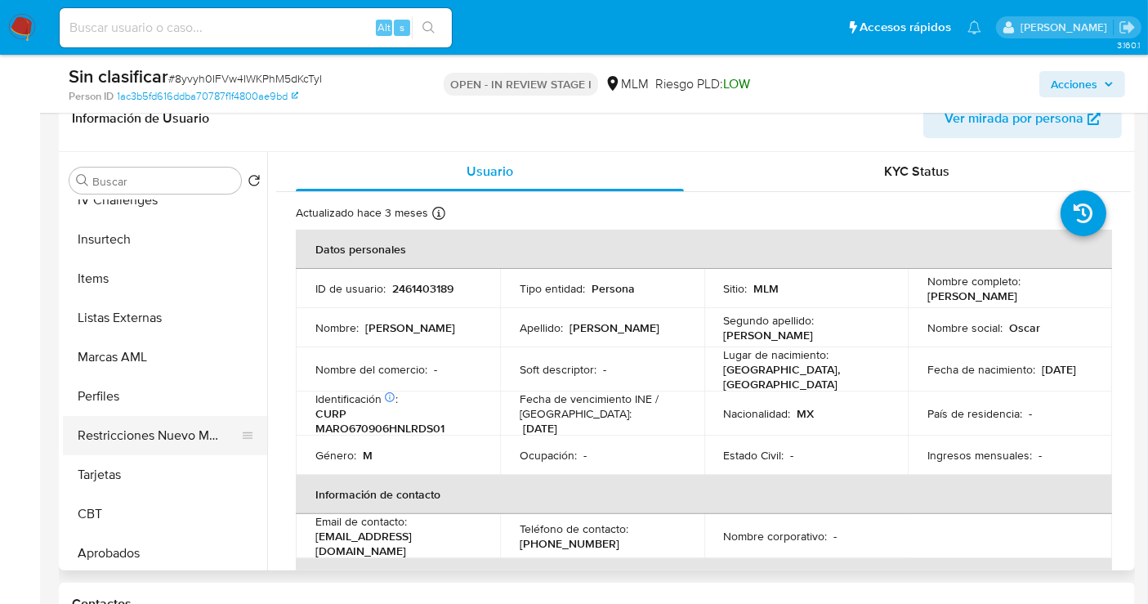
click at [157, 440] on button "Restricciones Nuevo Mundo" at bounding box center [158, 435] width 191 height 39
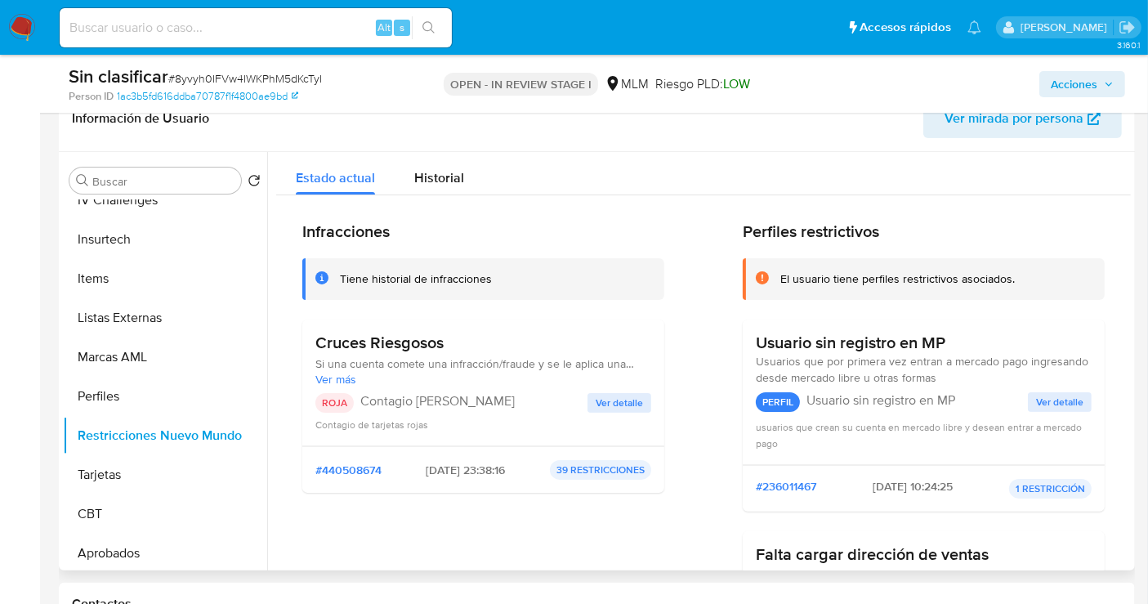
click at [632, 404] on span "Ver detalle" at bounding box center [619, 403] width 47 height 16
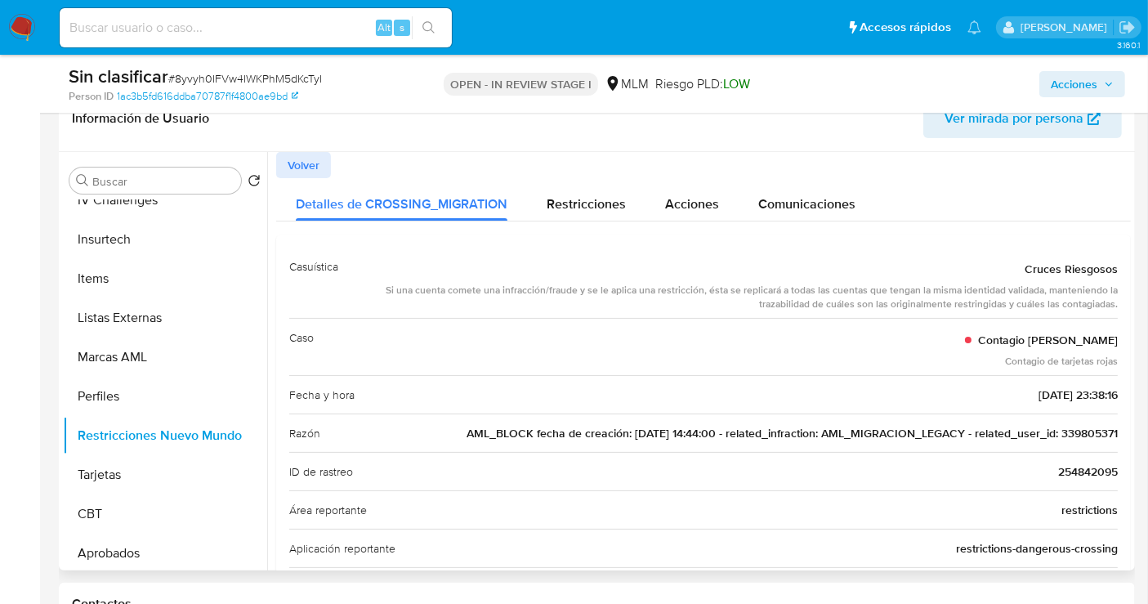
click at [1088, 428] on span "AML_BLOCK fecha de creación: [DATE] 14:44:00 - related_infraction: AML_MIGRACIO…" at bounding box center [792, 433] width 651 height 16
click at [129, 408] on button "Perfiles" at bounding box center [158, 396] width 191 height 39
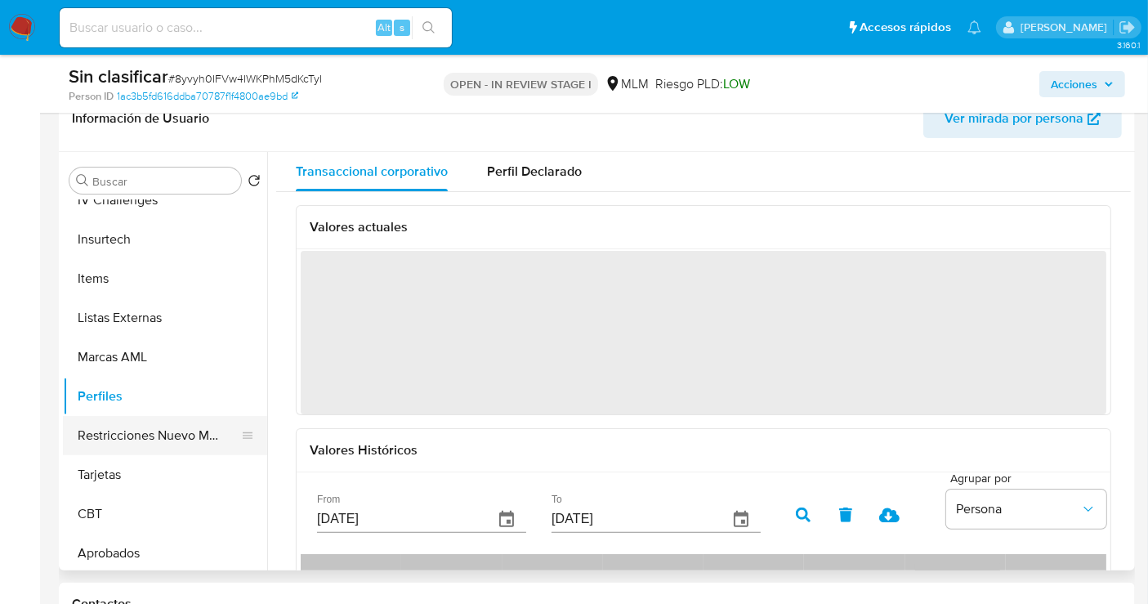
click at [147, 442] on button "Restricciones Nuevo Mundo" at bounding box center [158, 435] width 191 height 39
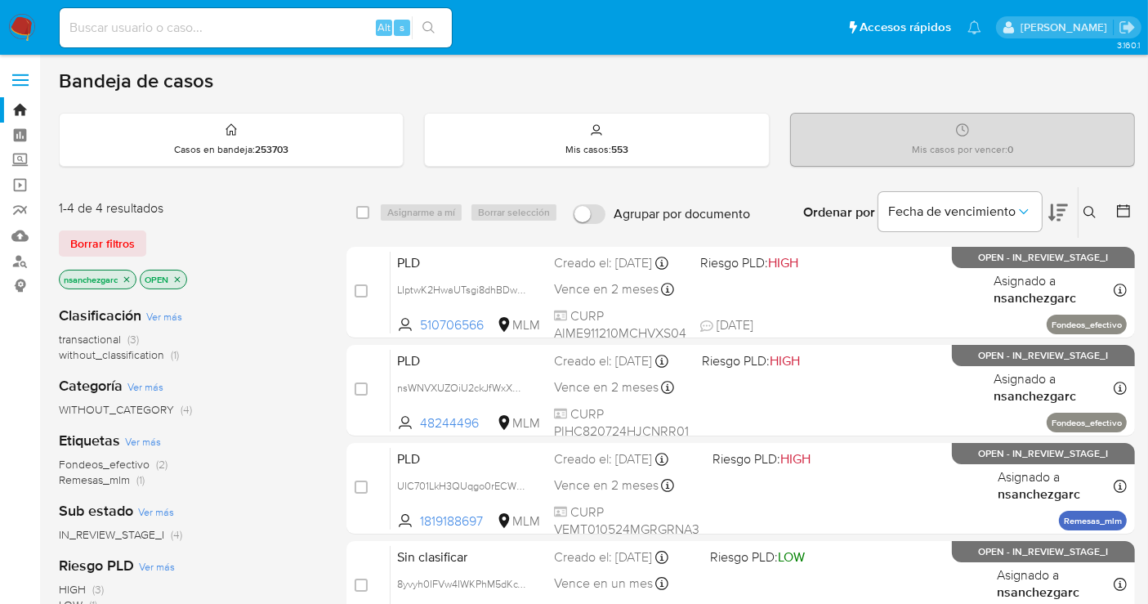
click at [304, 25] on input at bounding box center [256, 27] width 392 height 21
paste input "339805371"
type input "339805371"
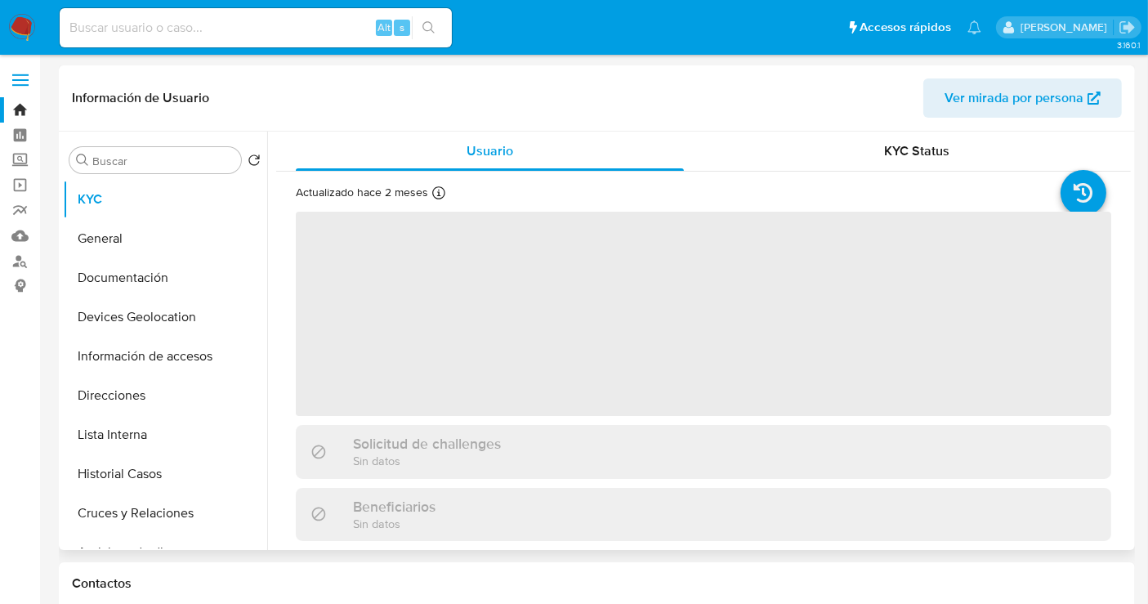
select select "10"
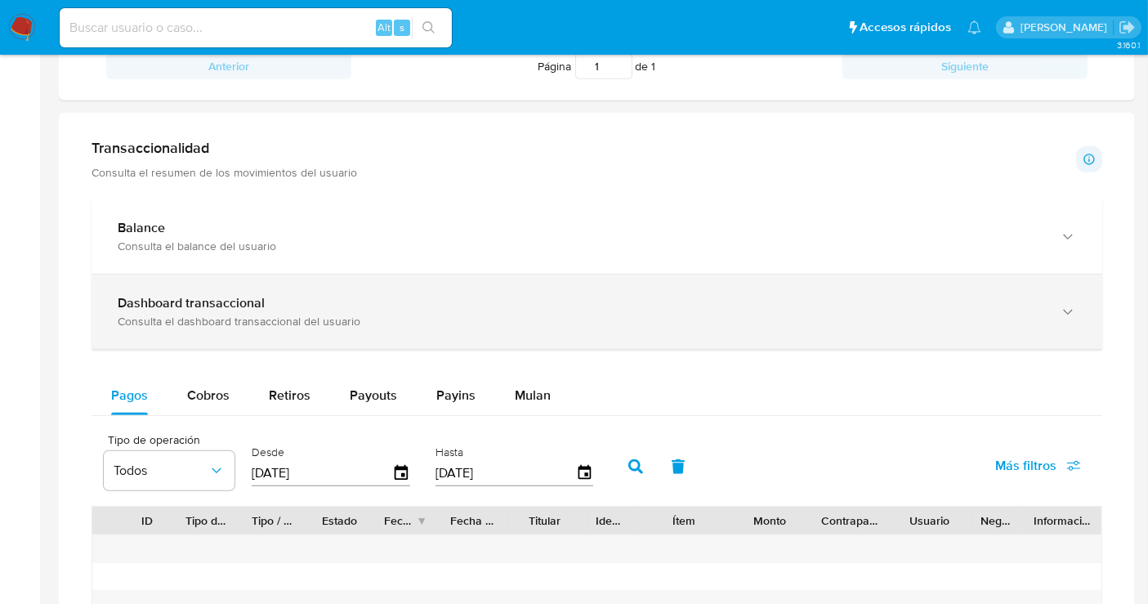
scroll to position [817, 0]
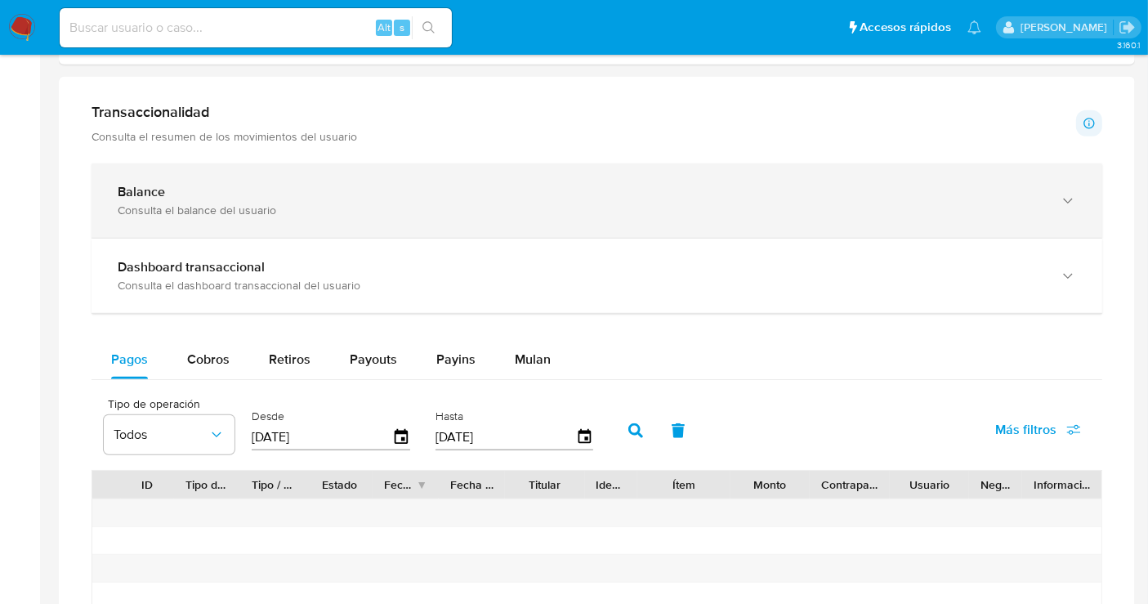
click at [431, 215] on div "Balance Consulta el balance del usuario" at bounding box center [597, 200] width 1011 height 74
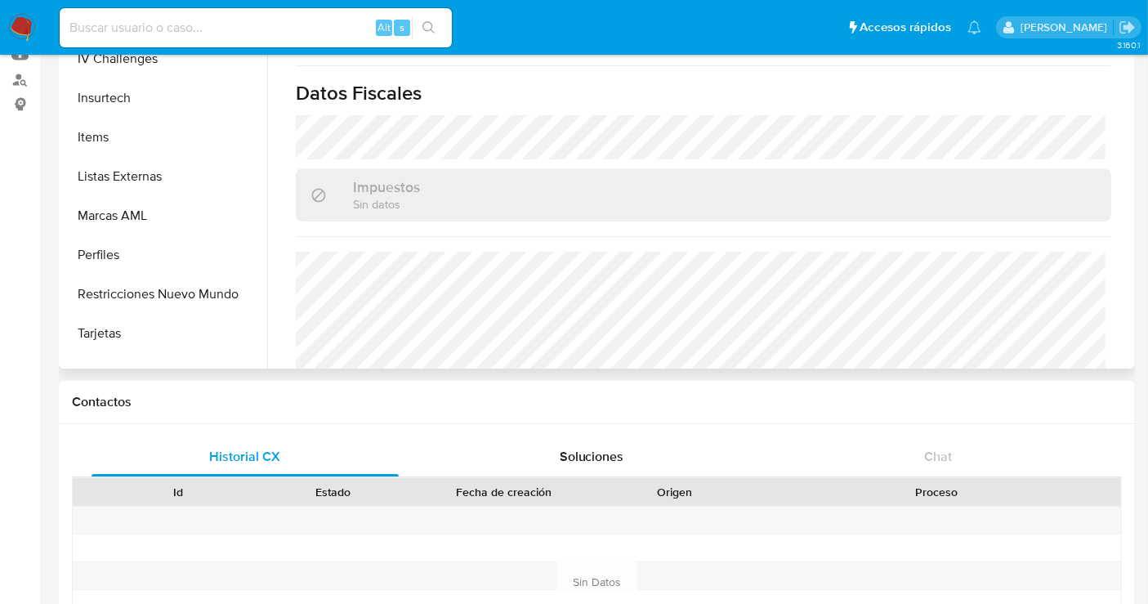
scroll to position [726, 0]
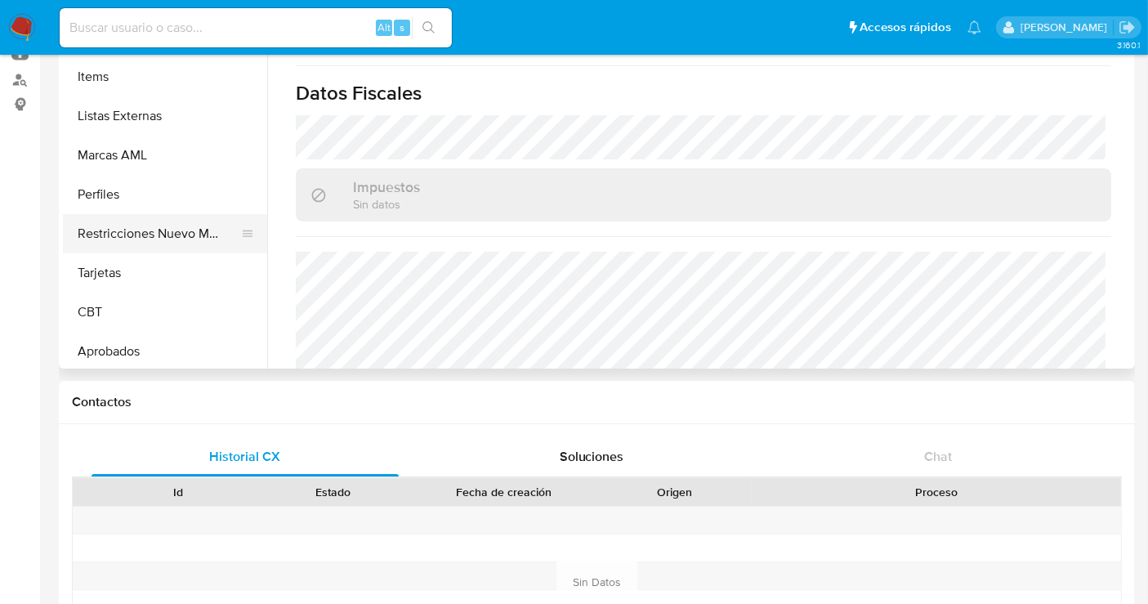
click at [161, 230] on button "Restricciones Nuevo Mundo" at bounding box center [158, 233] width 191 height 39
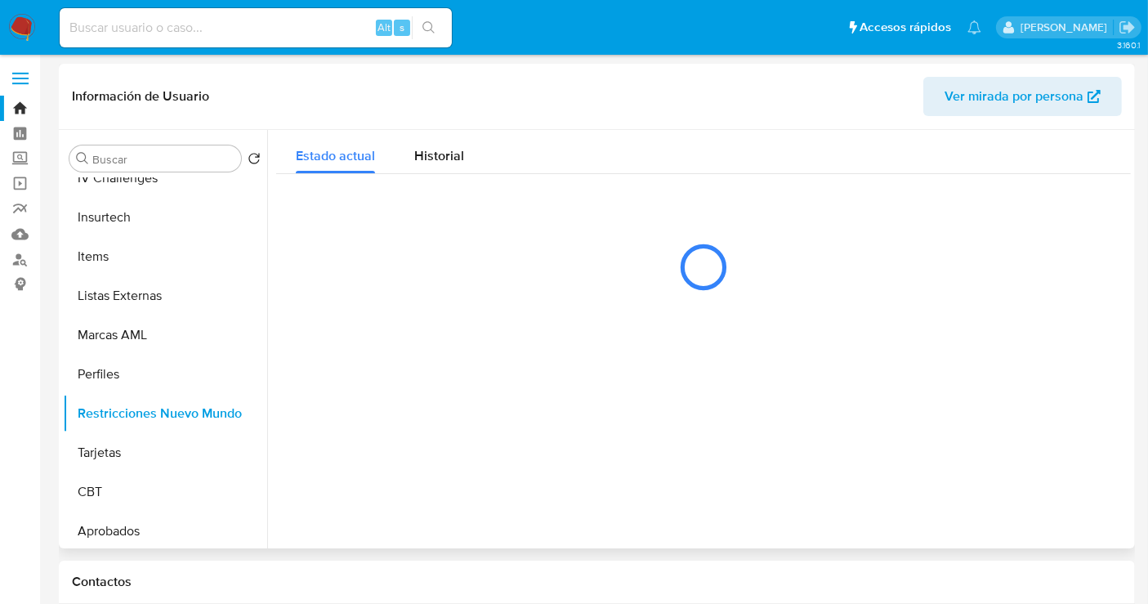
scroll to position [0, 0]
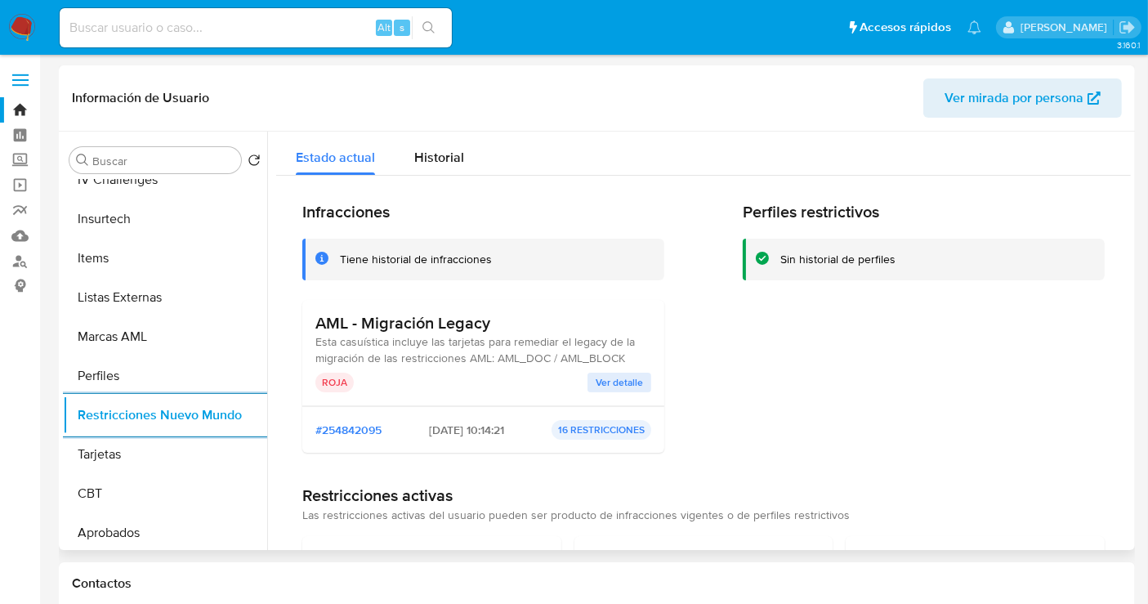
click at [614, 386] on span "Ver detalle" at bounding box center [619, 382] width 47 height 16
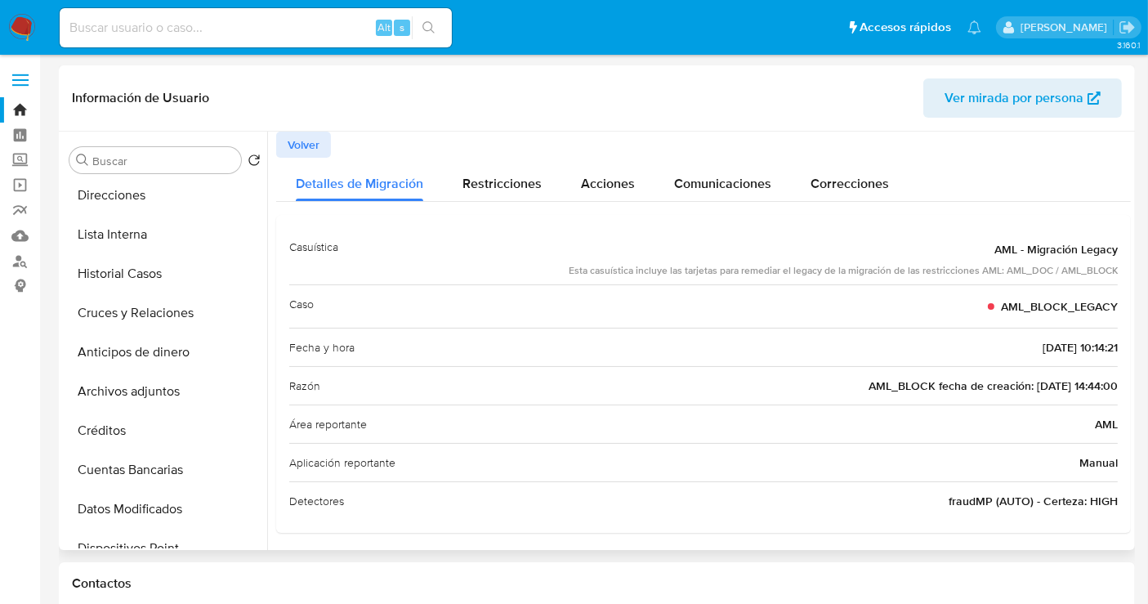
scroll to position [181, 0]
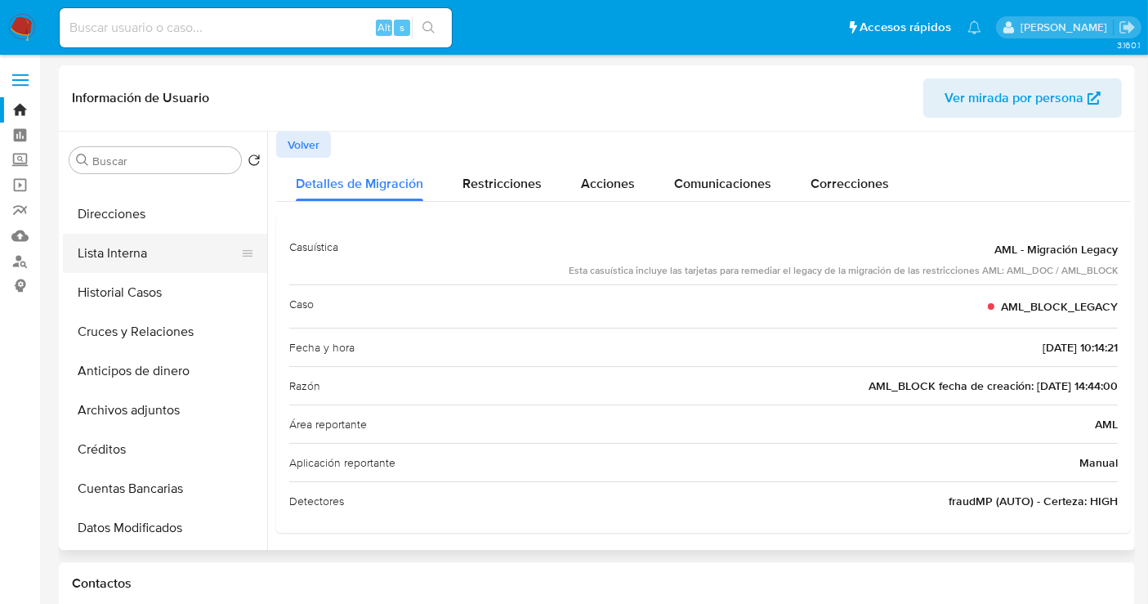
click at [100, 260] on button "Lista Interna" at bounding box center [158, 253] width 191 height 39
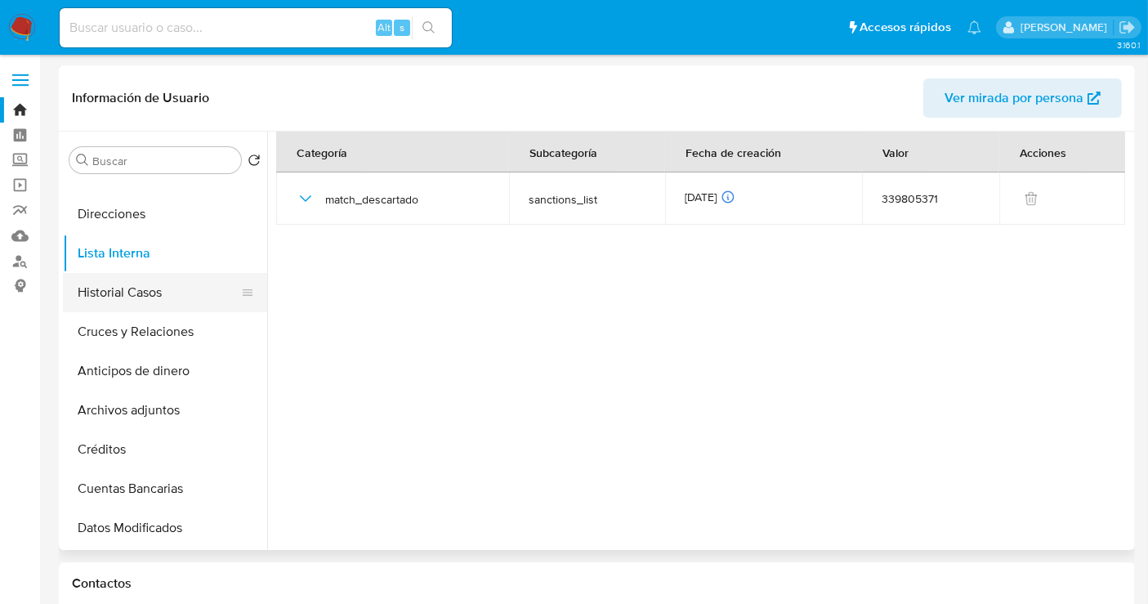
click at [127, 288] on button "Historial Casos" at bounding box center [158, 292] width 191 height 39
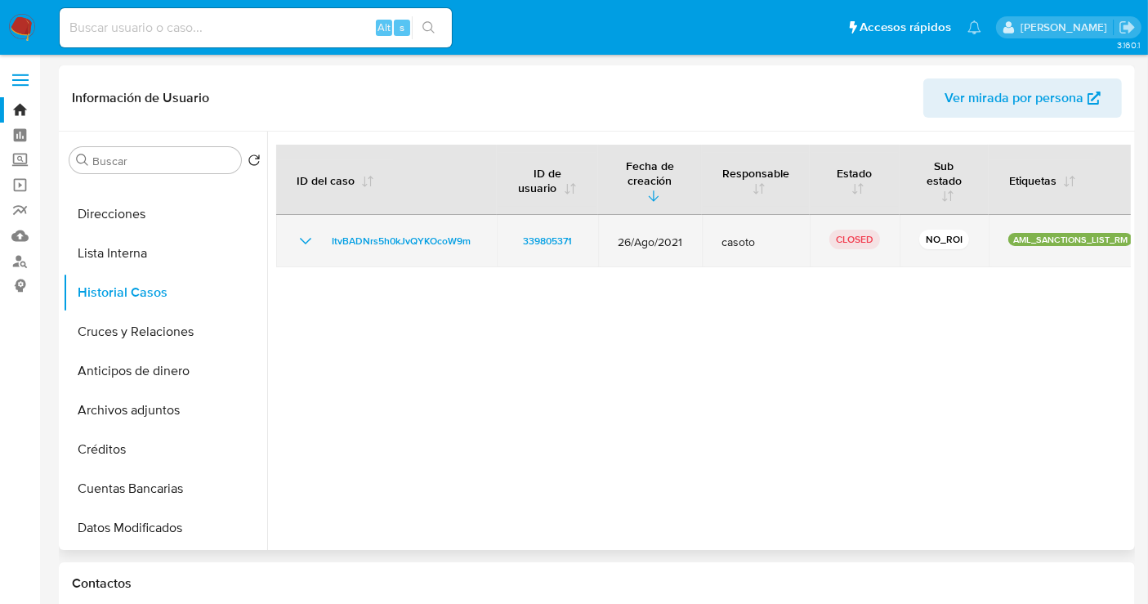
click at [308, 236] on icon "Mostrar/Ocultar" at bounding box center [306, 241] width 20 height 20
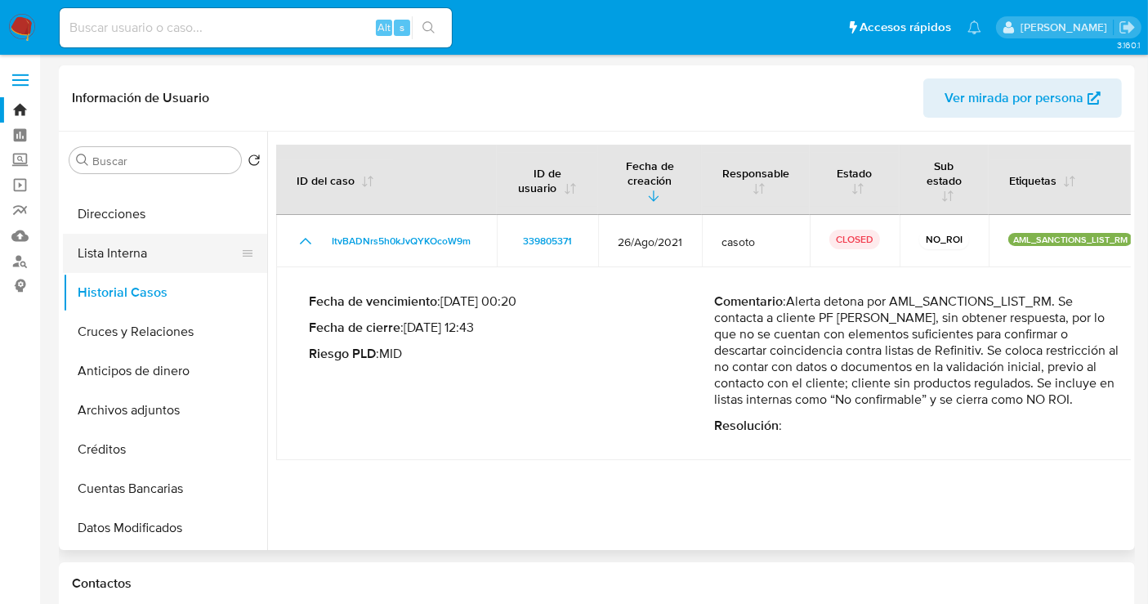
click at [115, 249] on button "Lista Interna" at bounding box center [158, 253] width 191 height 39
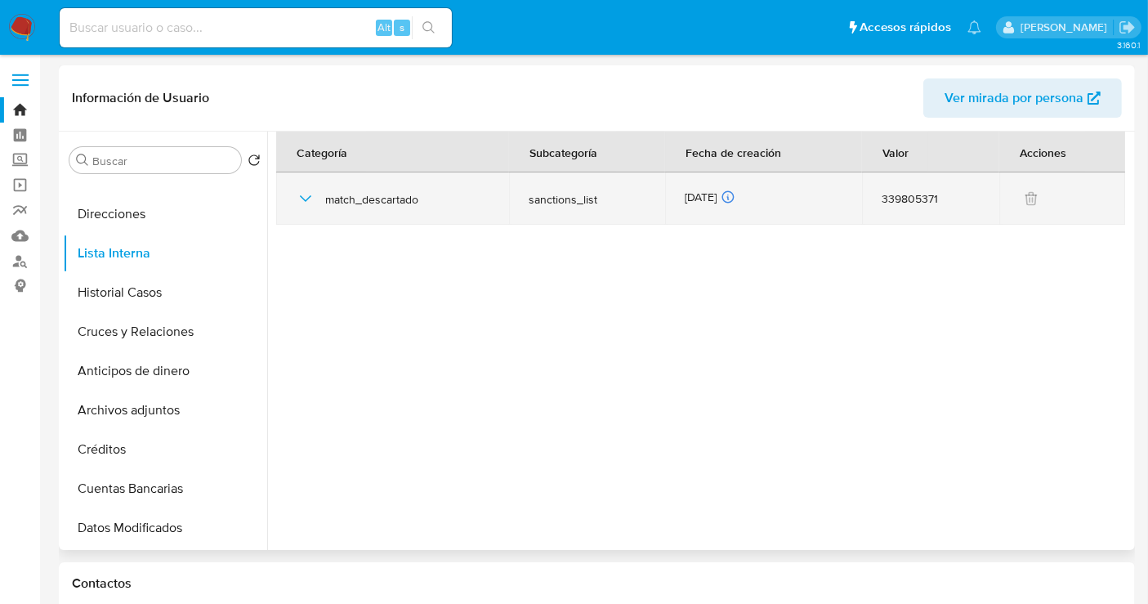
click at [341, 201] on span "match_descartado" at bounding box center [407, 199] width 164 height 15
click at [303, 194] on icon "button" at bounding box center [306, 199] width 20 height 20
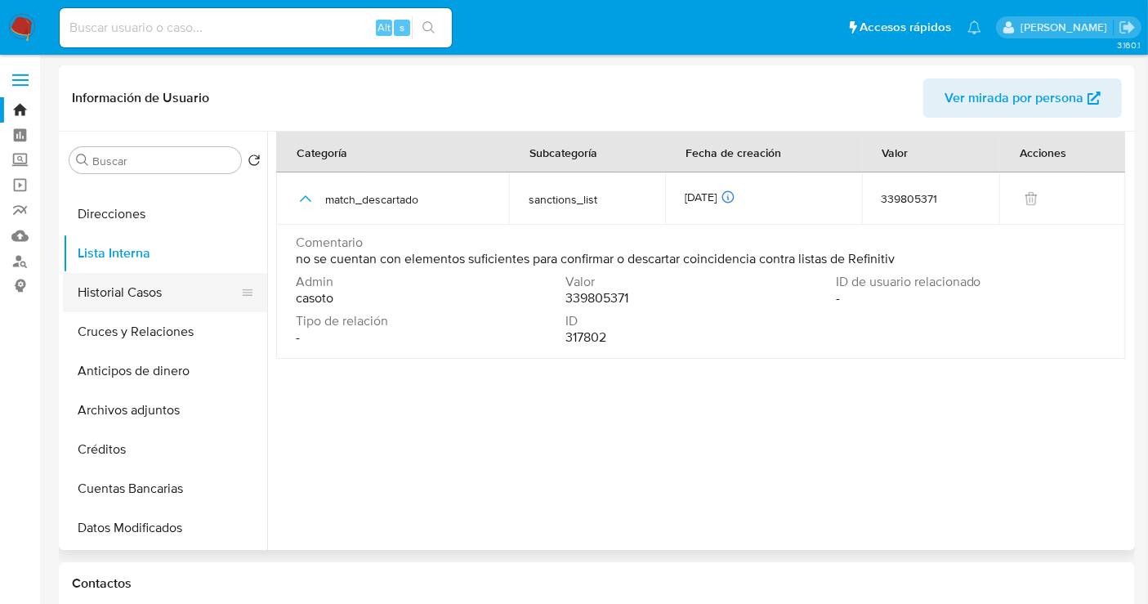
click at [123, 302] on button "Historial Casos" at bounding box center [158, 292] width 191 height 39
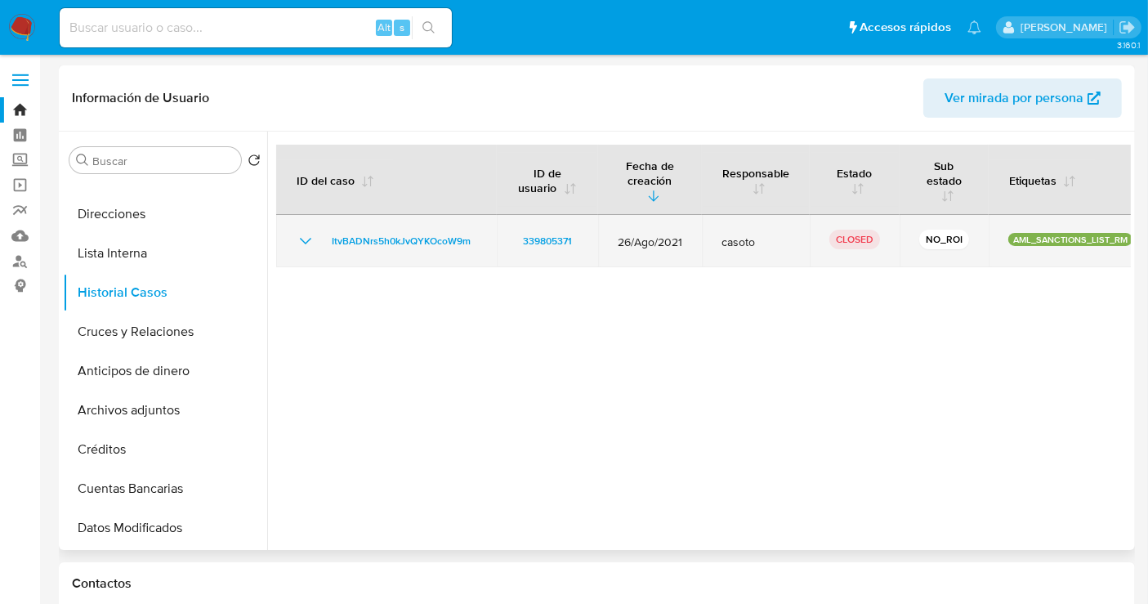
click at [303, 241] on icon "Mostrar/Ocultar" at bounding box center [305, 241] width 11 height 7
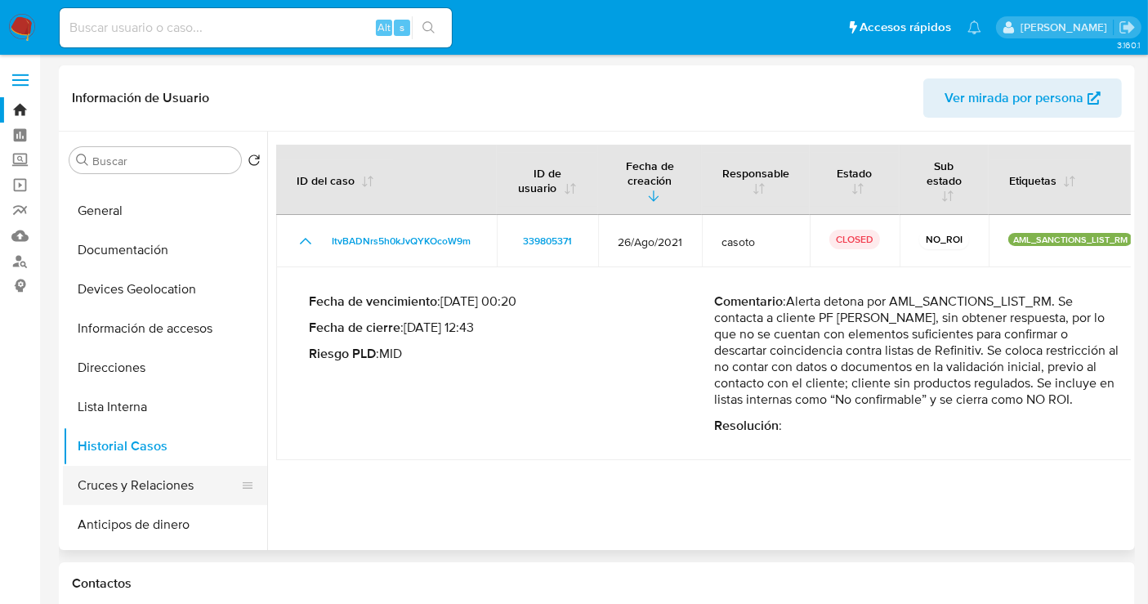
scroll to position [0, 0]
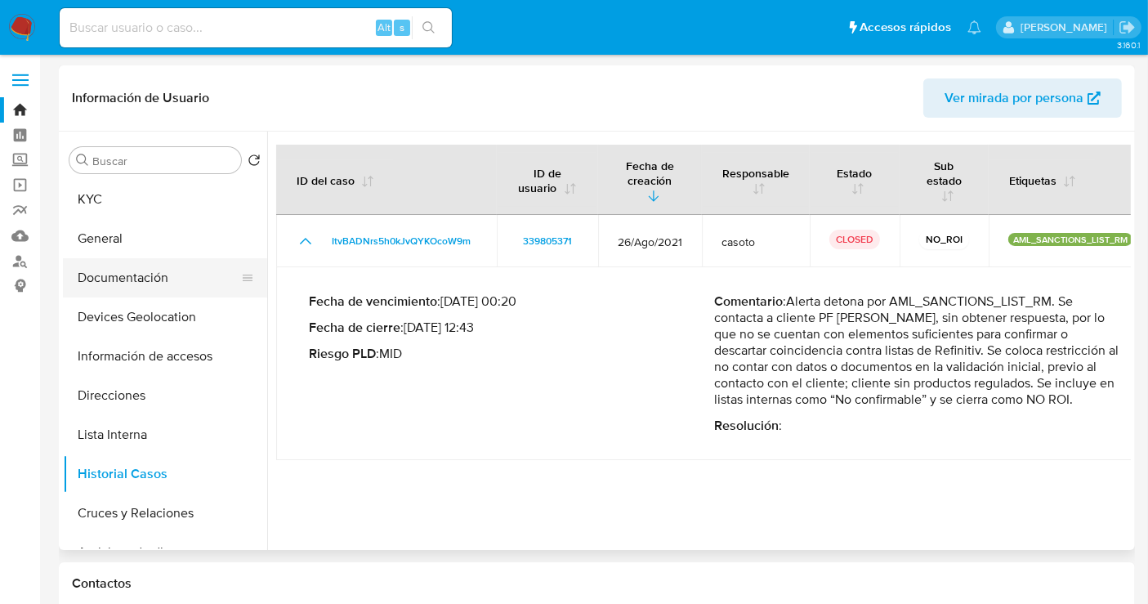
click at [140, 270] on button "Documentación" at bounding box center [158, 277] width 191 height 39
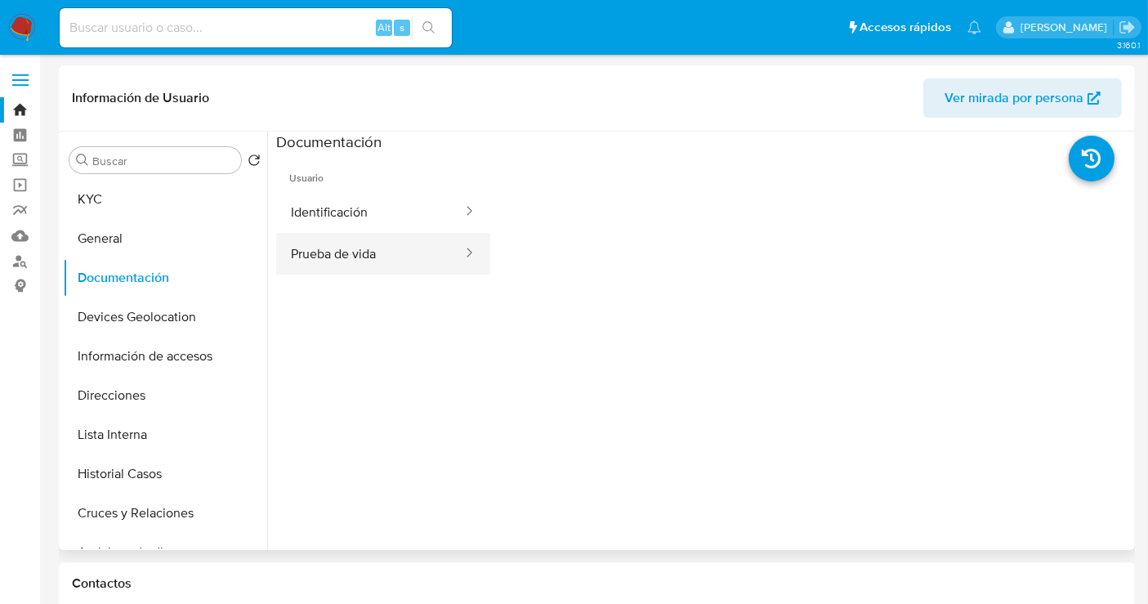
click at [321, 248] on button "Prueba de vida" at bounding box center [370, 254] width 188 height 42
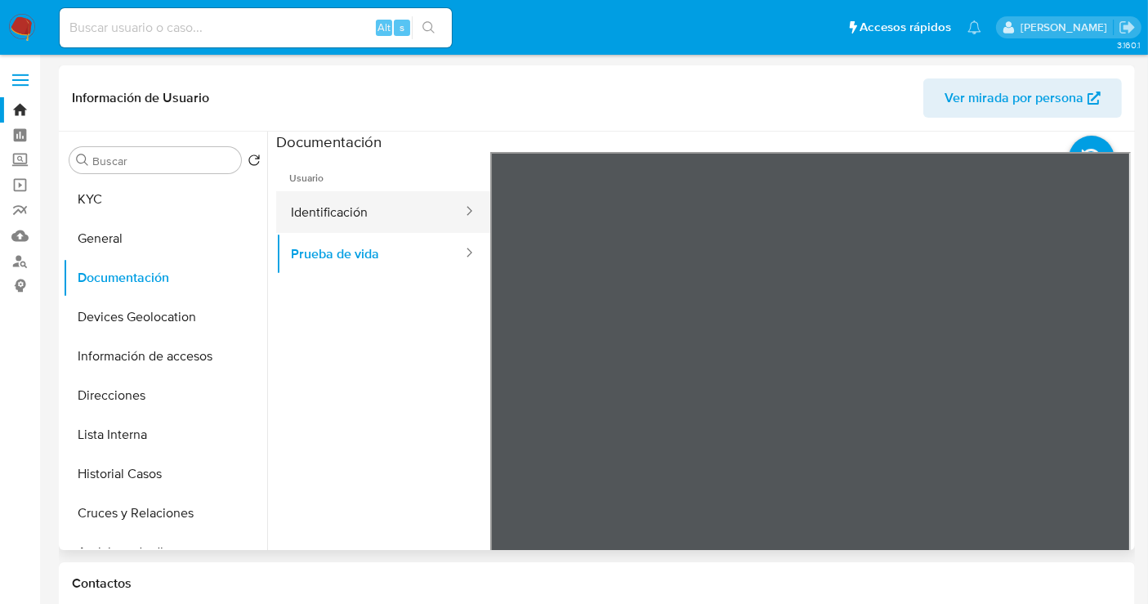
click at [333, 212] on button "Identificación" at bounding box center [370, 212] width 188 height 42
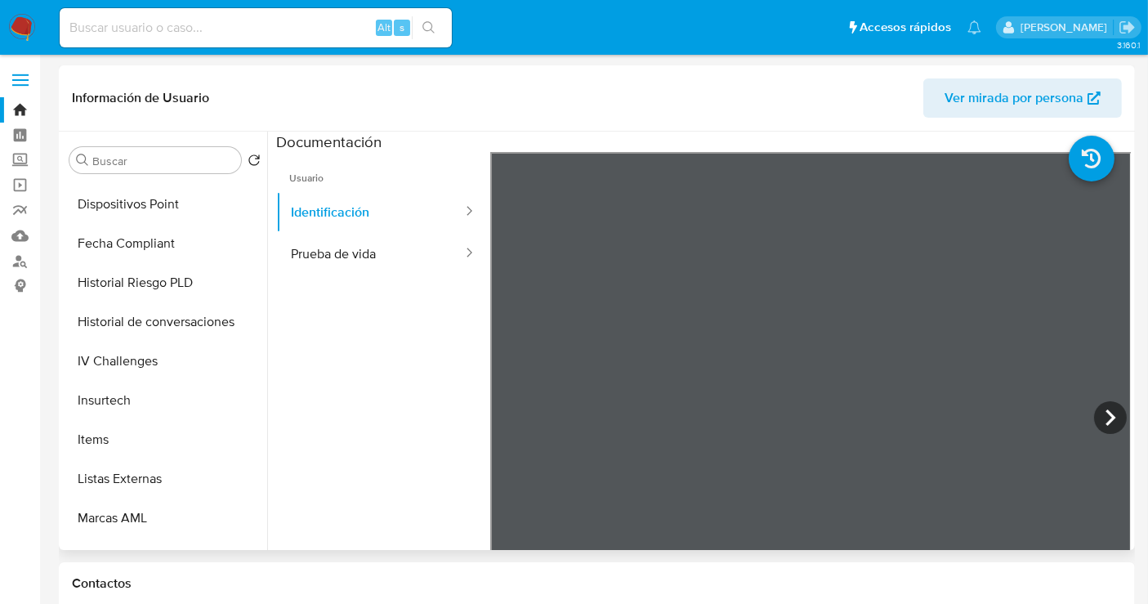
scroll to position [768, 0]
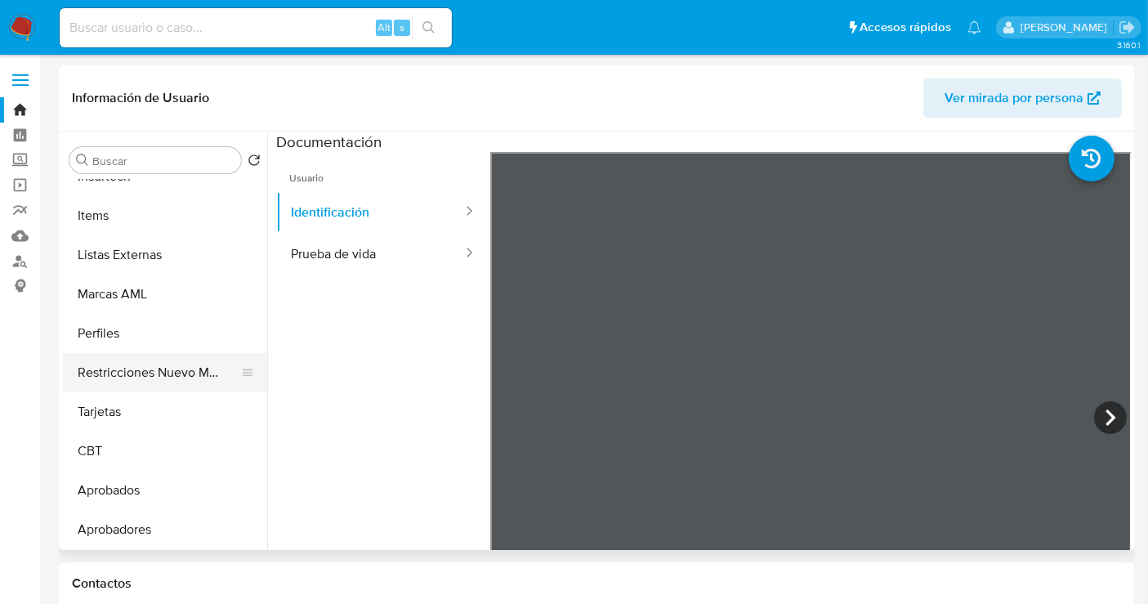
click at [118, 363] on button "Restricciones Nuevo Mundo" at bounding box center [158, 372] width 191 height 39
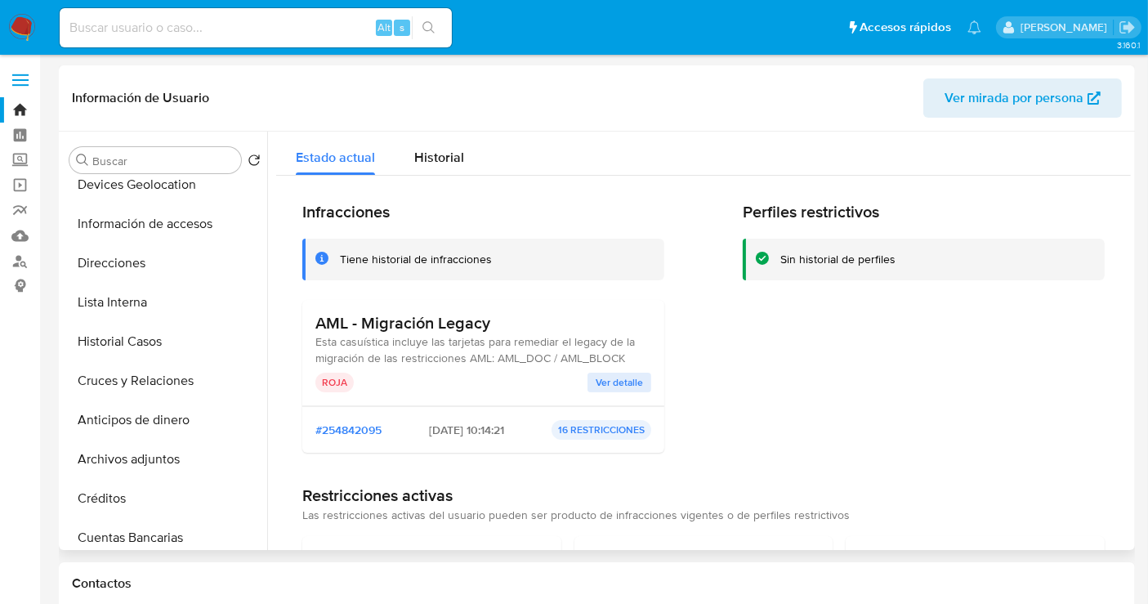
scroll to position [0, 0]
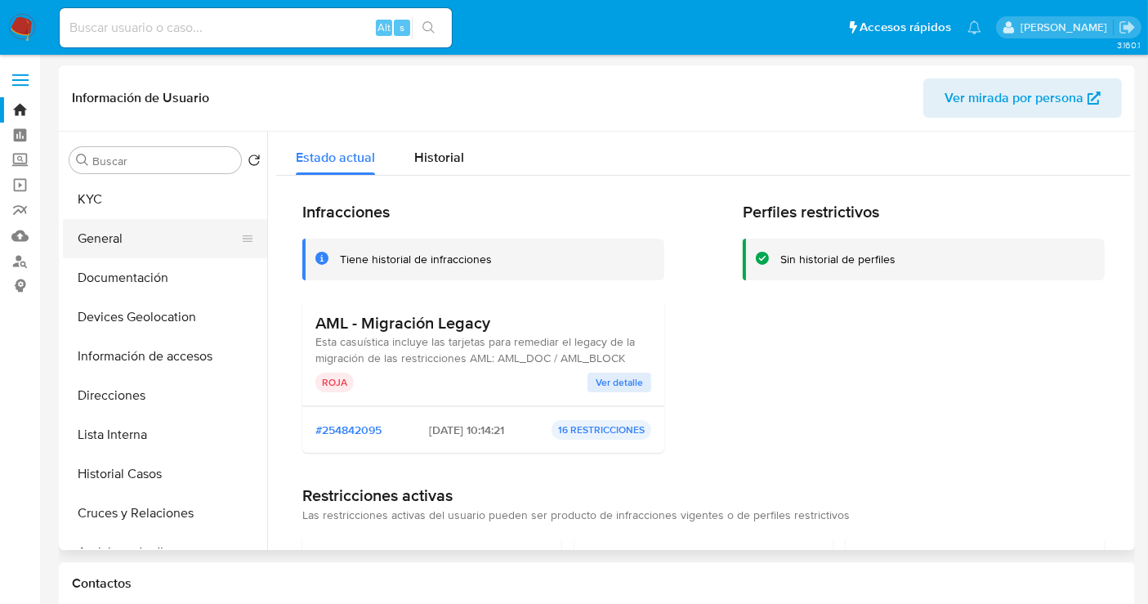
click at [159, 228] on button "General" at bounding box center [158, 238] width 191 height 39
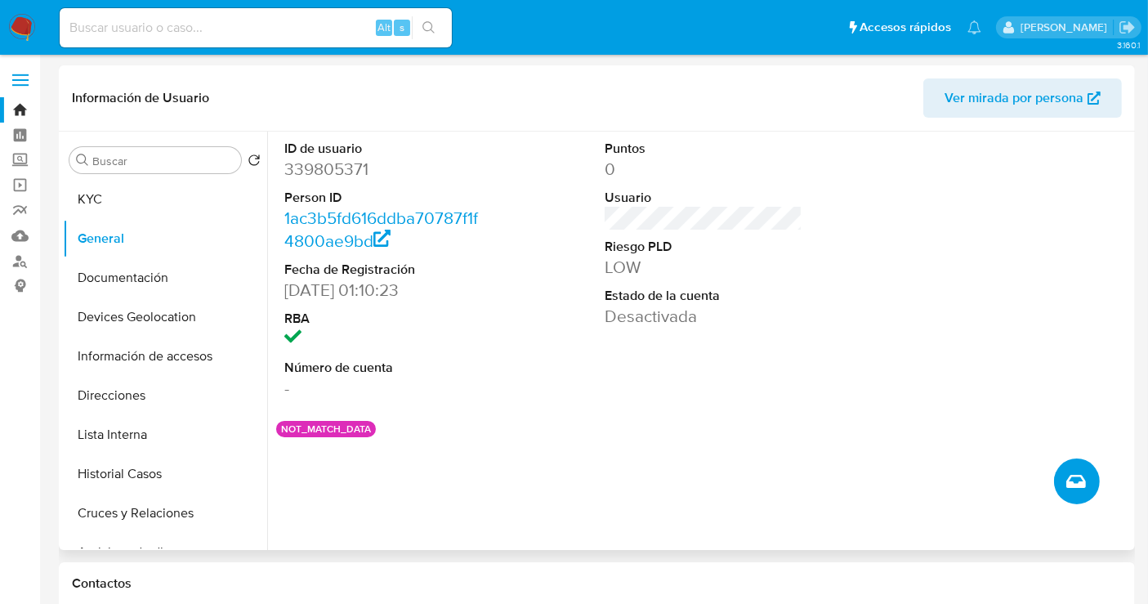
click at [1075, 484] on icon "Crear caso manual" at bounding box center [1076, 481] width 20 height 20
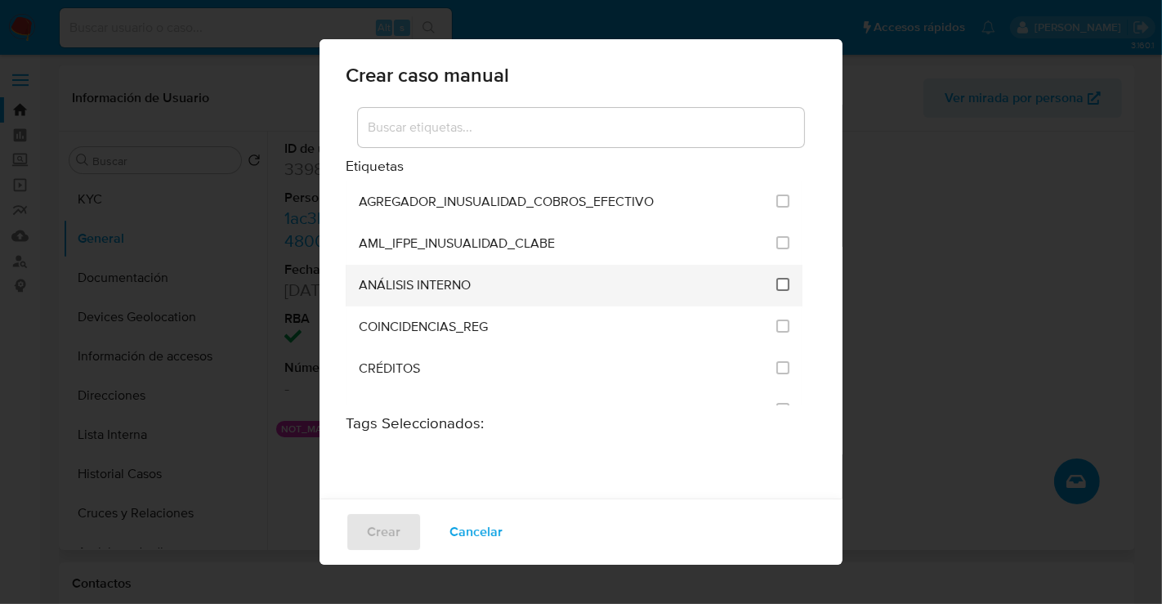
click at [776, 278] on input "1888" at bounding box center [782, 284] width 13 height 13
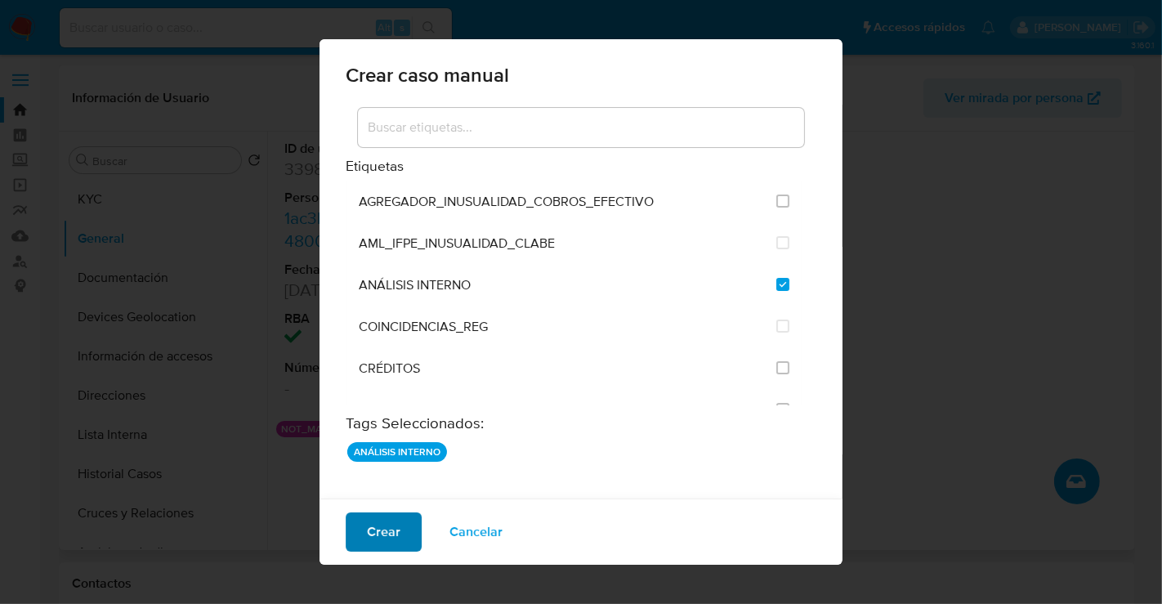
click at [390, 536] on span "Crear" at bounding box center [384, 532] width 34 height 36
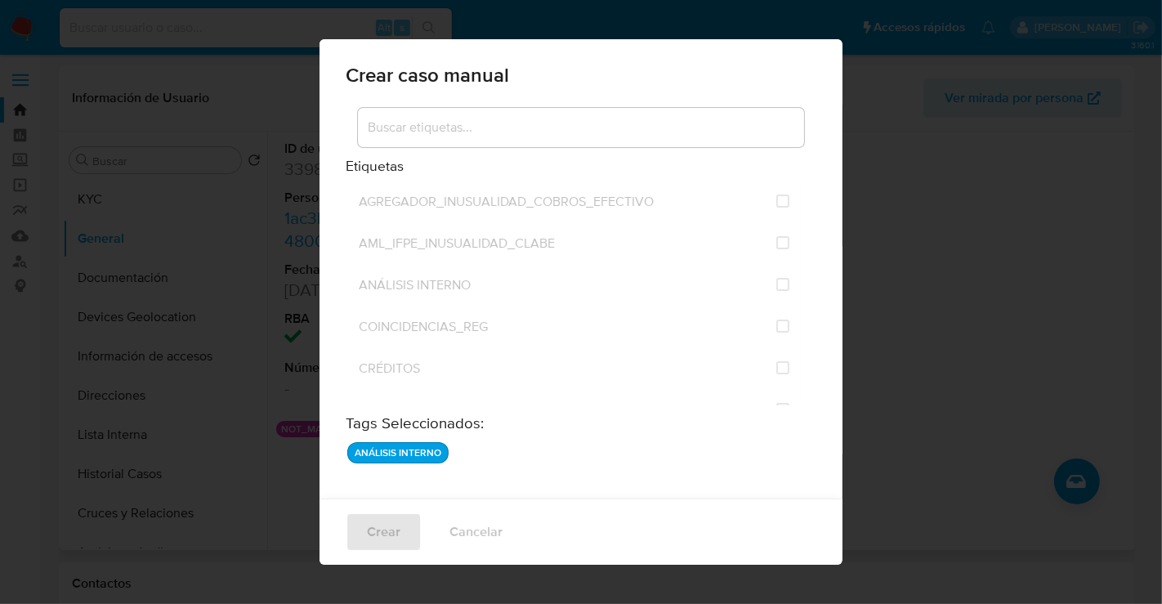
checkbox input "false"
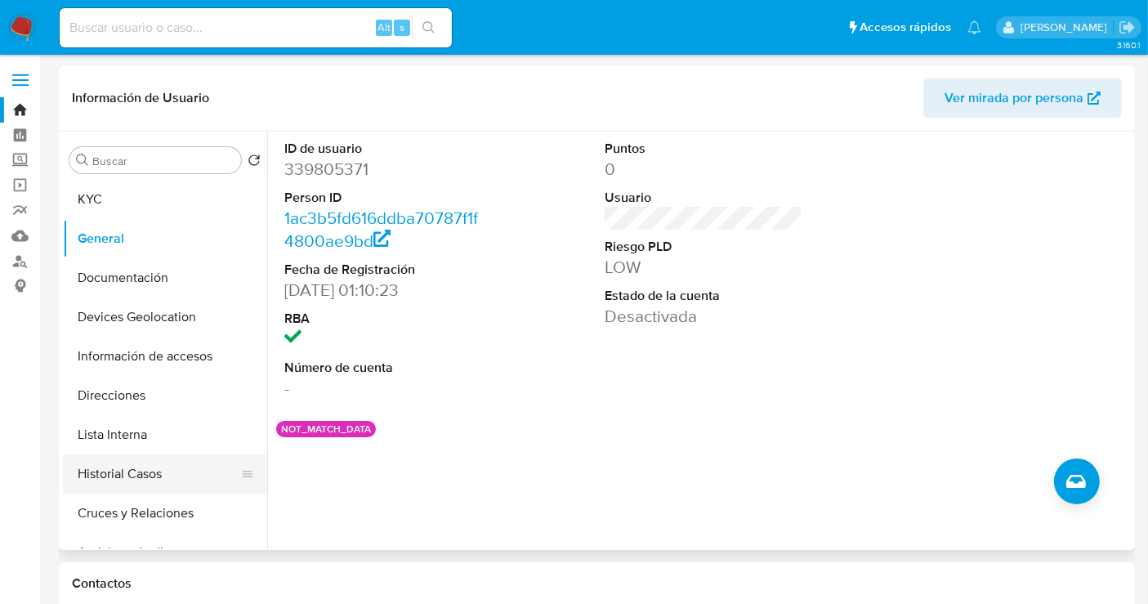
click at [100, 464] on button "Historial Casos" at bounding box center [158, 473] width 191 height 39
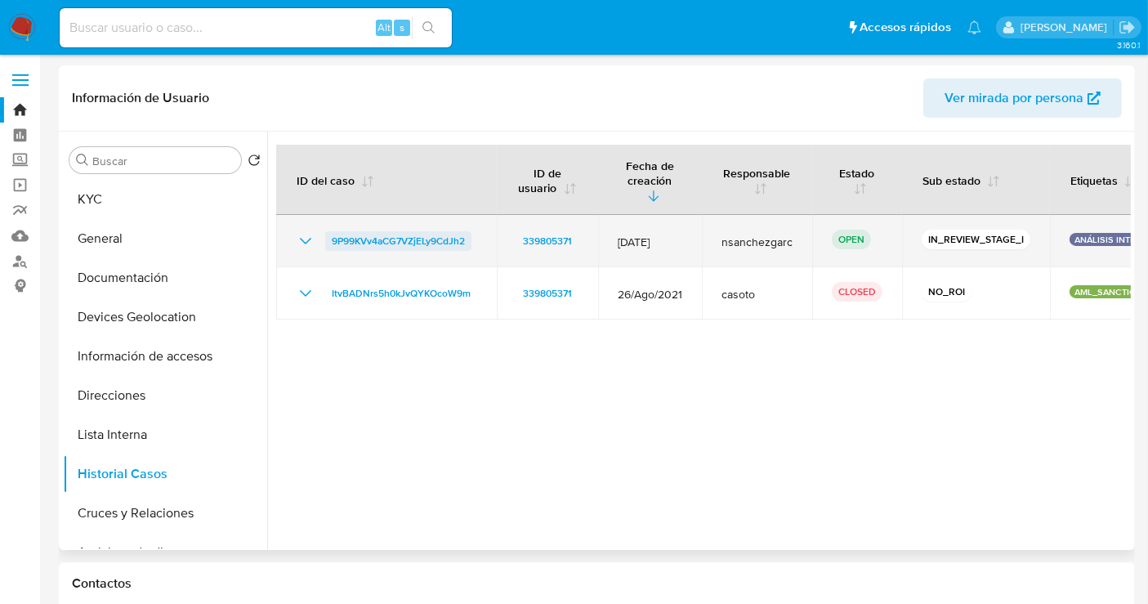
click at [392, 231] on span "9P99KVv4aCG7VZjELy9CdJh2" at bounding box center [398, 241] width 133 height 20
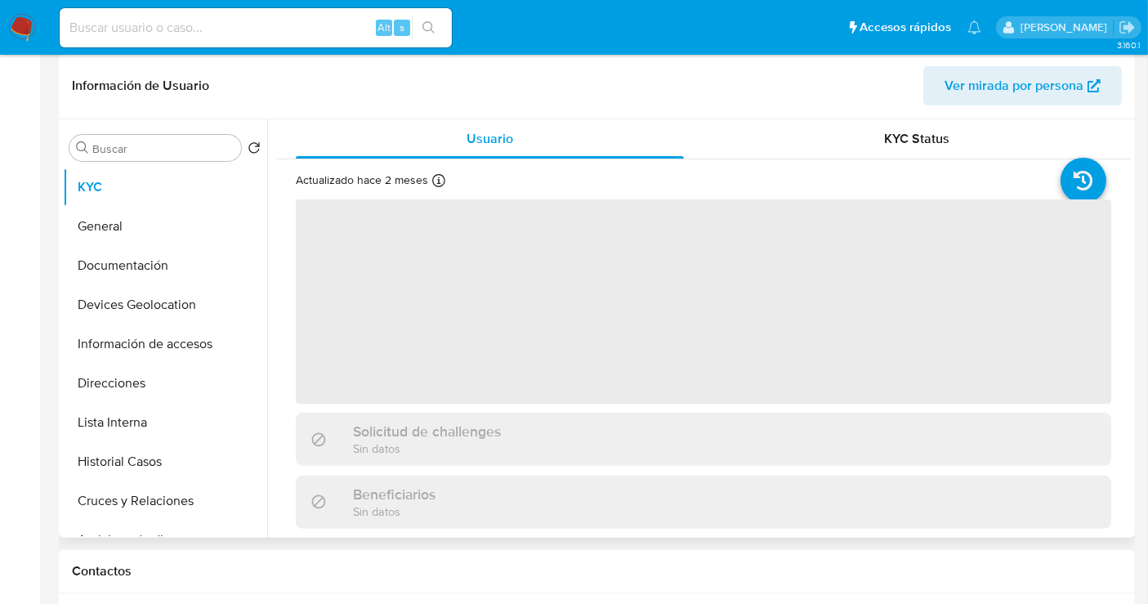
select select "10"
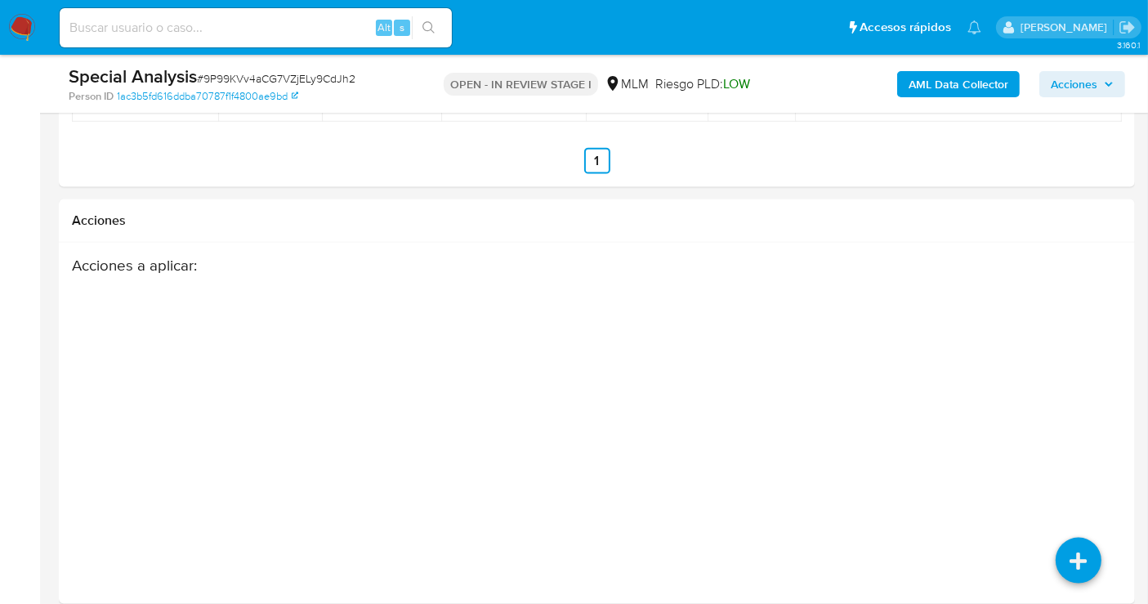
scroll to position [2178, 0]
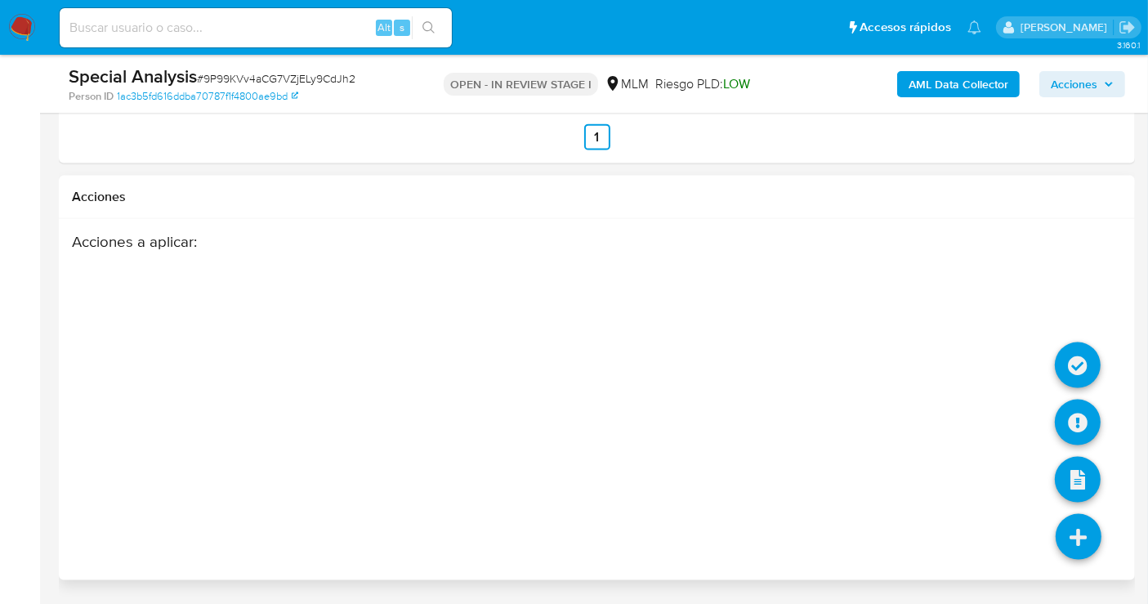
click at [1078, 540] on icon at bounding box center [1079, 537] width 46 height 46
click at [1074, 377] on icon at bounding box center [1078, 365] width 46 height 46
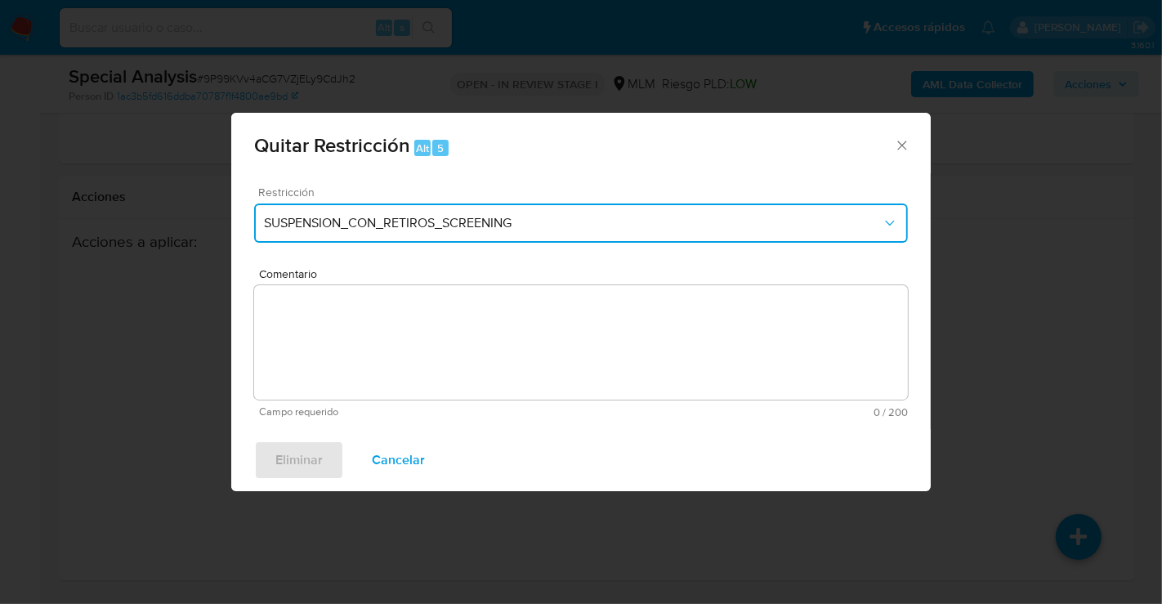
click at [397, 227] on span "SUSPENSION_CON_RETIROS_SCREENING" at bounding box center [573, 223] width 618 height 16
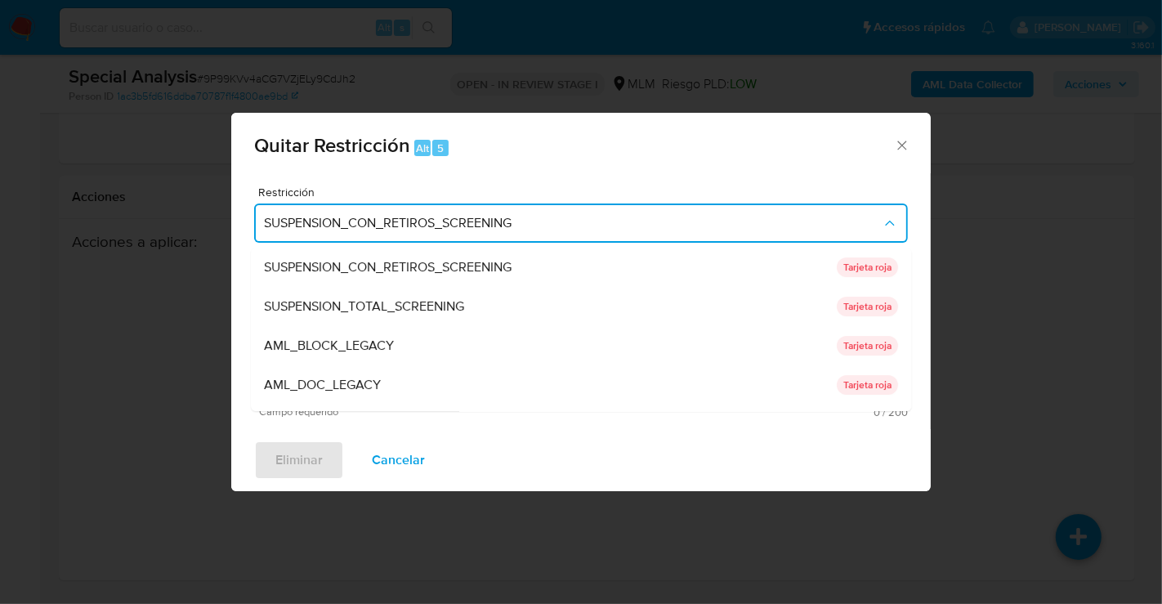
drag, startPoint x: 334, startPoint y: 348, endPoint x: 353, endPoint y: 347, distance: 18.8
click at [333, 347] on span "AML_BLOCK_LEGACY" at bounding box center [329, 345] width 130 height 16
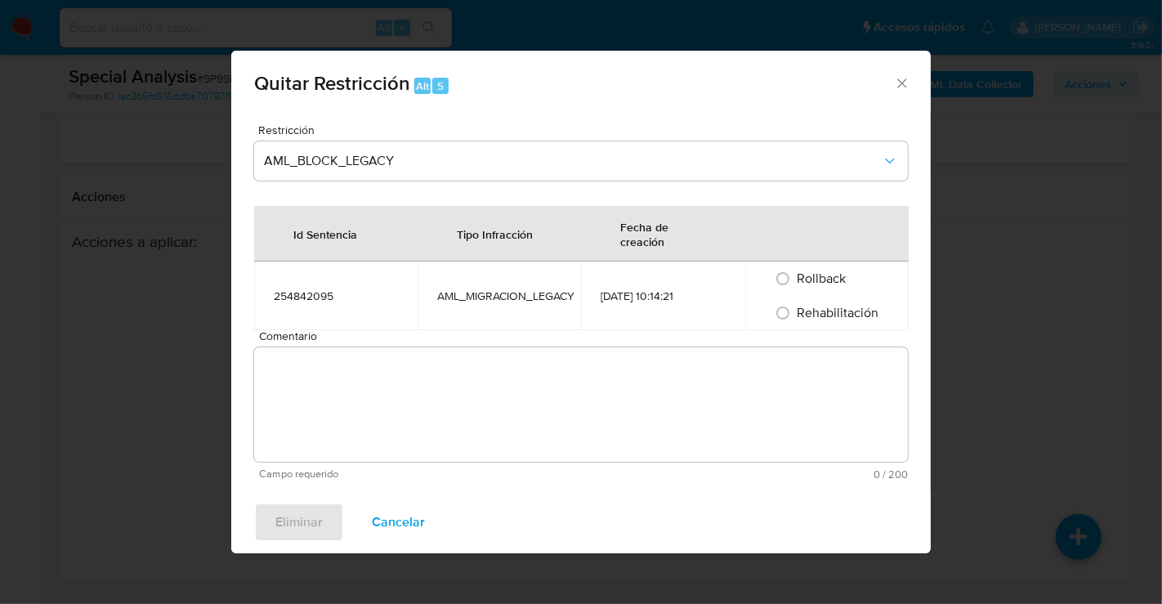
click at [381, 328] on td "254842095" at bounding box center [335, 295] width 163 height 69
click at [777, 318] on input "Rehabilitación" at bounding box center [783, 313] width 26 height 26
radio input "true"
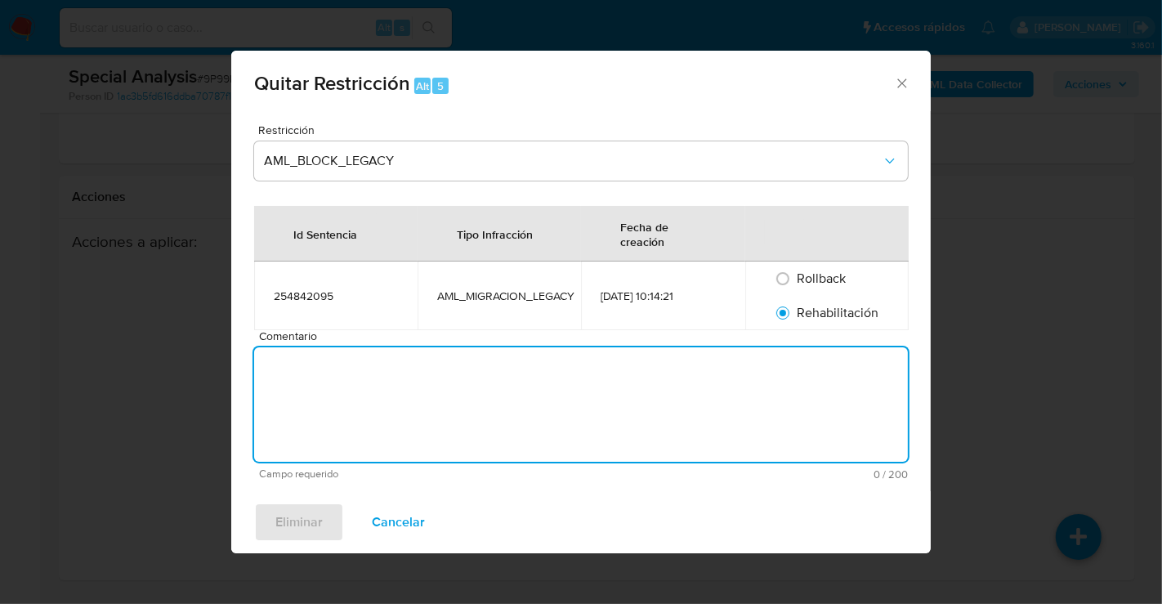
click at [677, 395] on textarea "Comentario" at bounding box center [581, 404] width 654 height 114
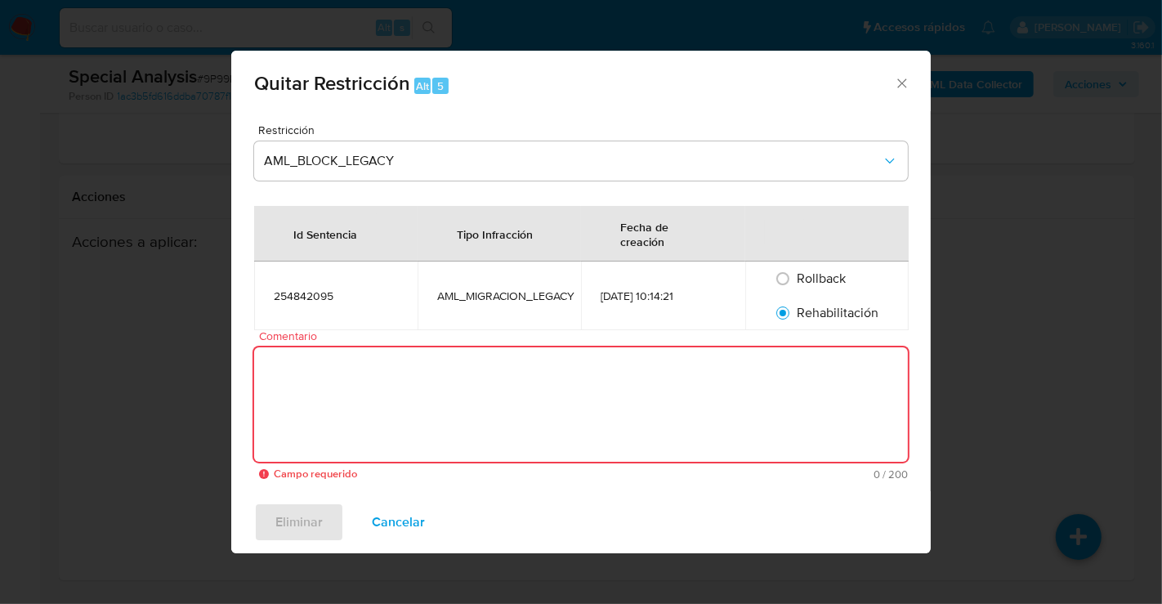
click at [527, 400] on textarea "Comentario" at bounding box center [581, 404] width 654 height 114
paste textarea "SE RETIRAN YA QUE ACTUALMENTE YA CUENTA CON IDENTIFICACION EN EL SISTEMA, SE VA…"
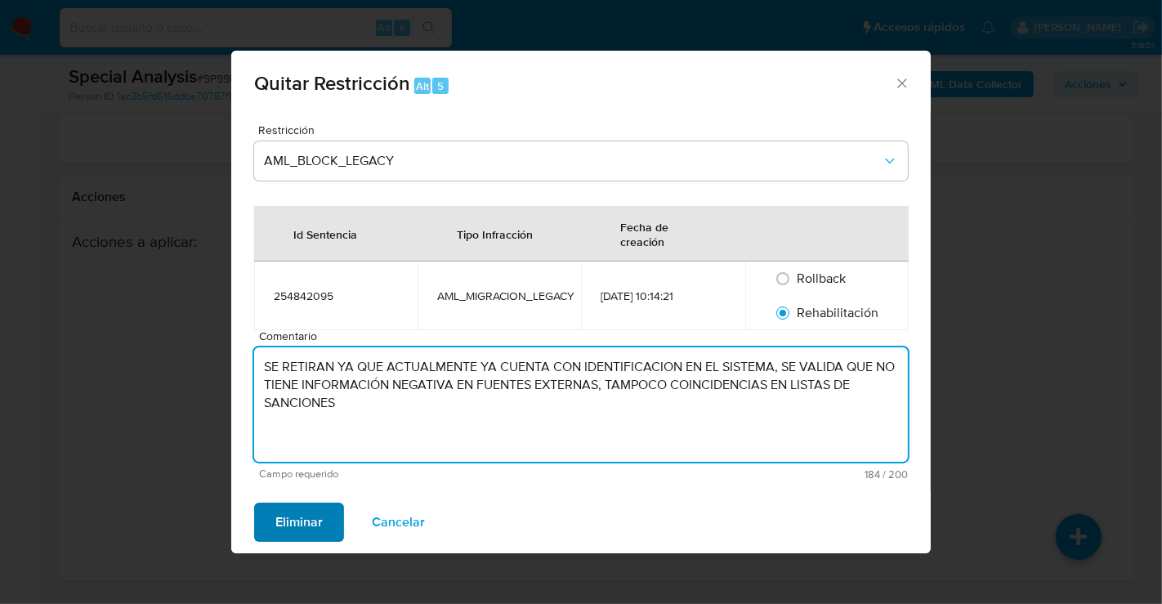
type textarea "SE RETIRAN YA QUE ACTUALMENTE YA CUENTA CON IDENTIFICACION EN EL SISTEMA, SE VA…"
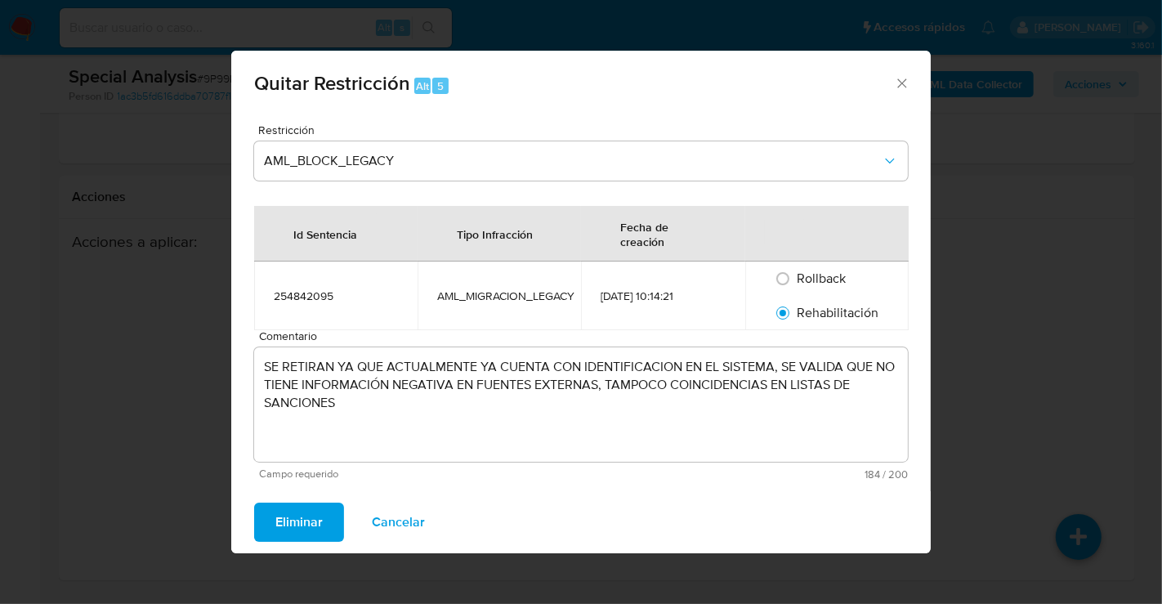
click at [297, 521] on span "Eliminar" at bounding box center [298, 522] width 47 height 36
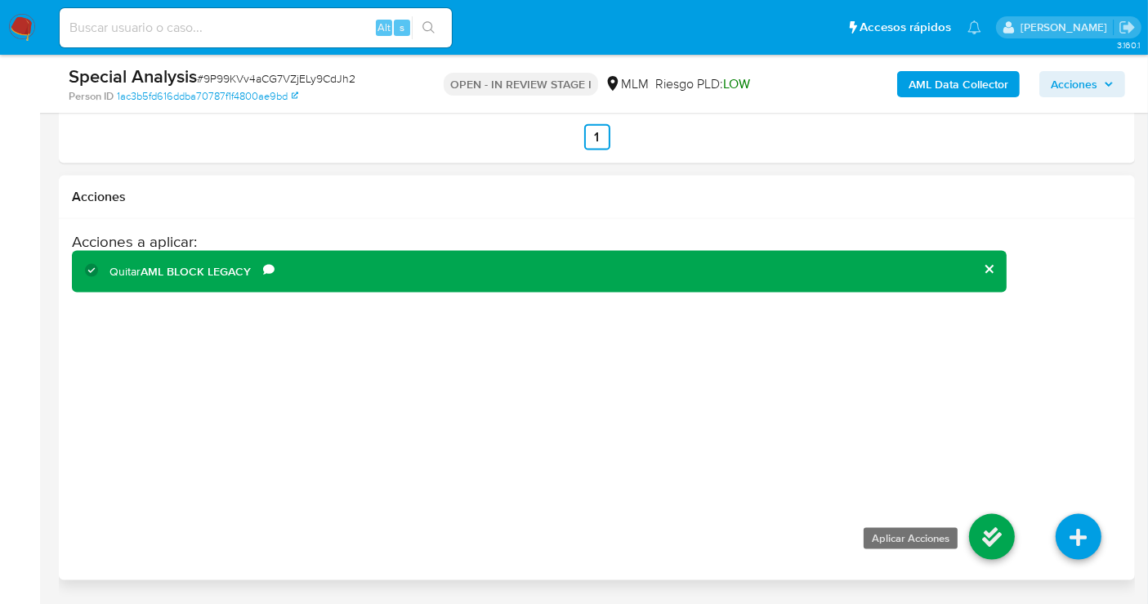
click at [1003, 547] on icon at bounding box center [992, 537] width 46 height 46
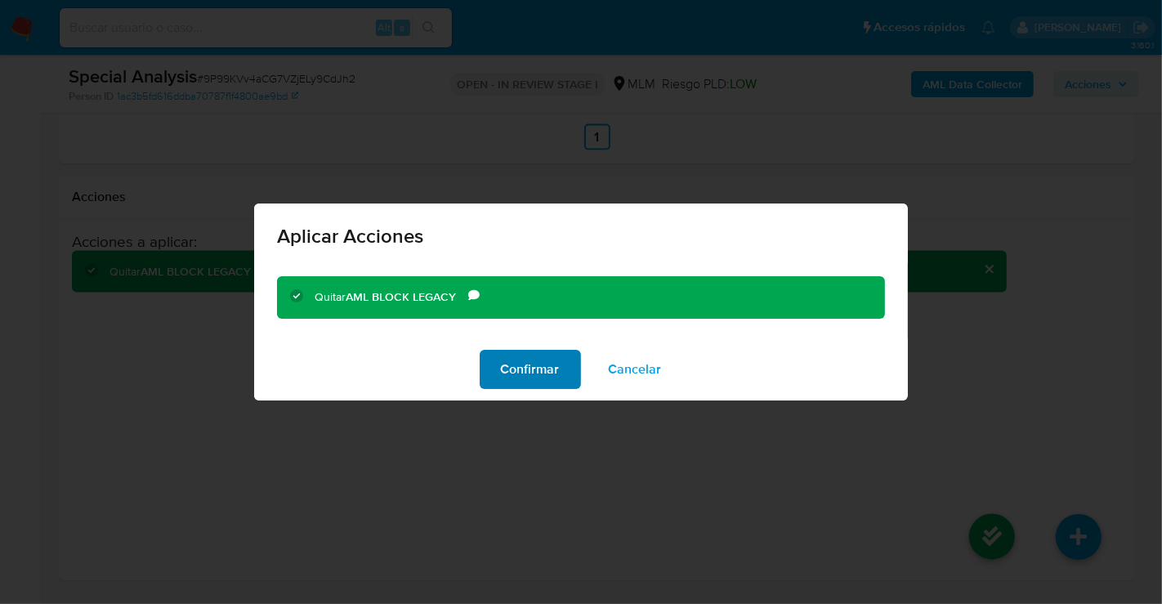
click at [527, 372] on span "Confirmar" at bounding box center [530, 369] width 59 height 36
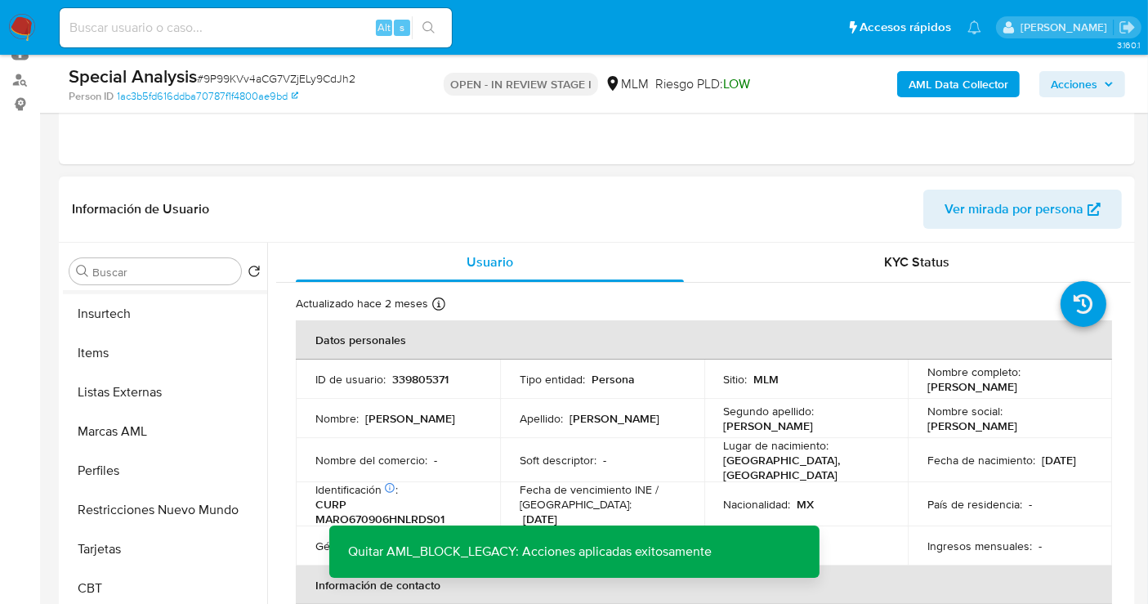
scroll to position [768, 0]
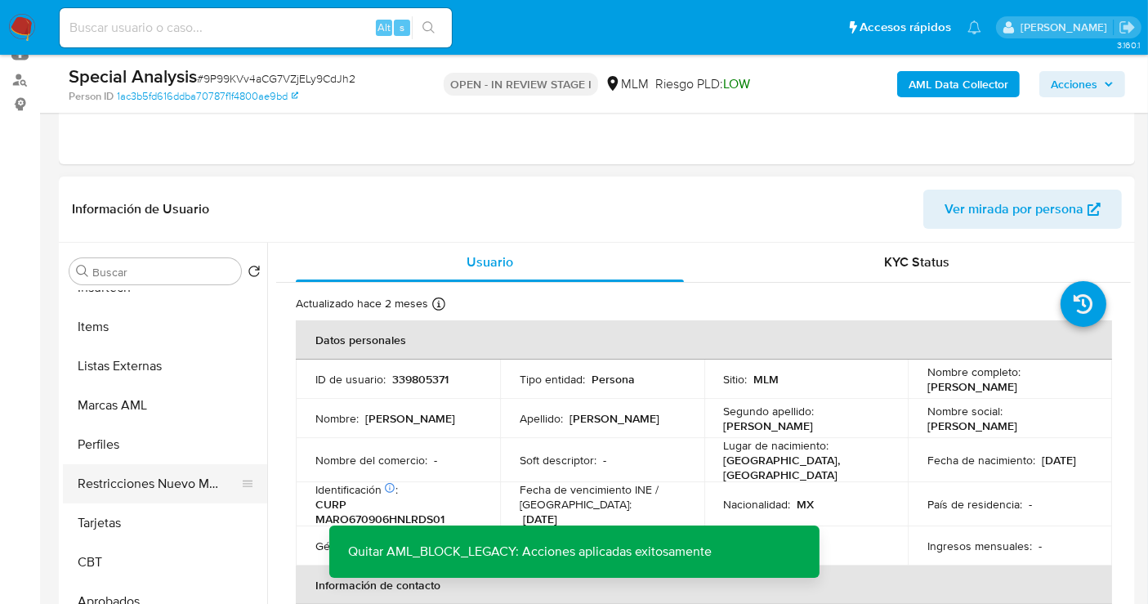
click at [163, 477] on button "Restricciones Nuevo Mundo" at bounding box center [158, 483] width 191 height 39
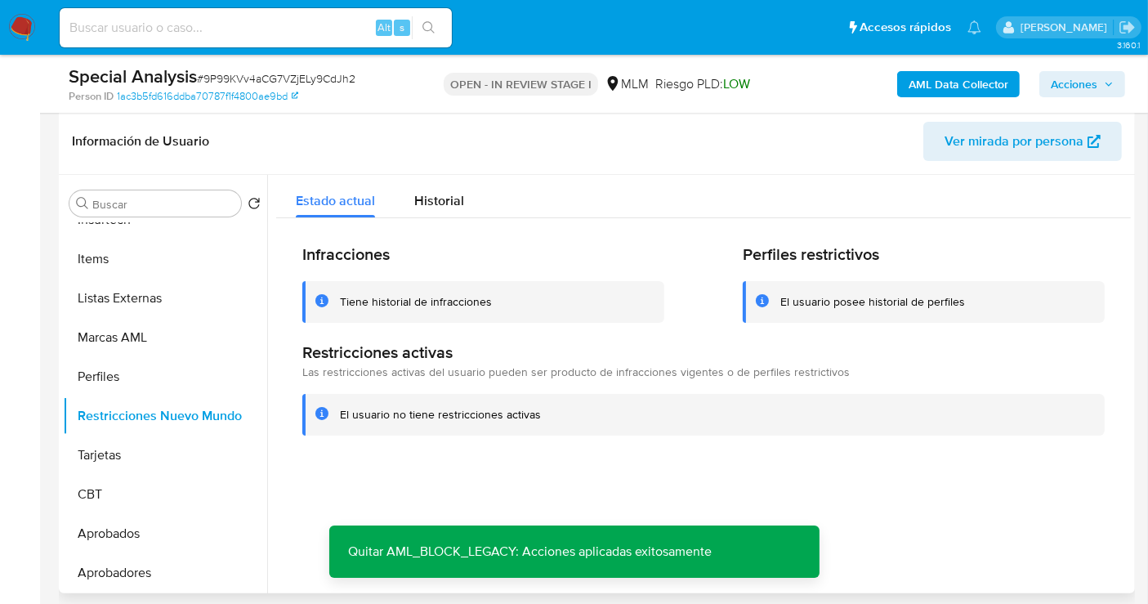
scroll to position [272, 0]
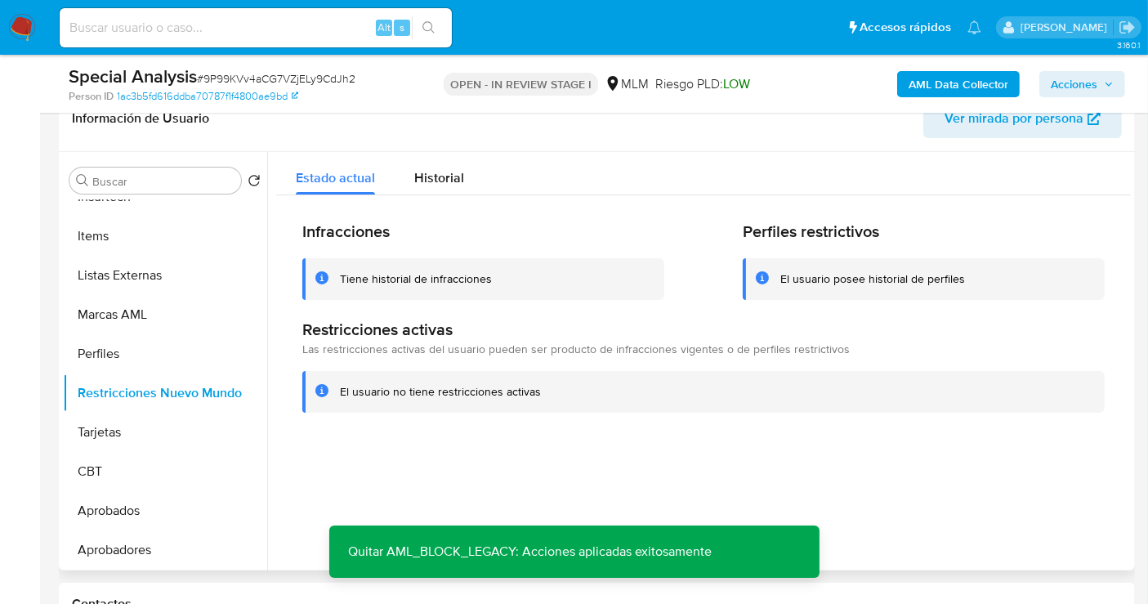
click at [1072, 450] on div at bounding box center [699, 361] width 864 height 418
click at [858, 433] on div "Infracciones Tiene historial de infracciones Perfiles restrictivos El usuario p…" at bounding box center [703, 316] width 855 height 243
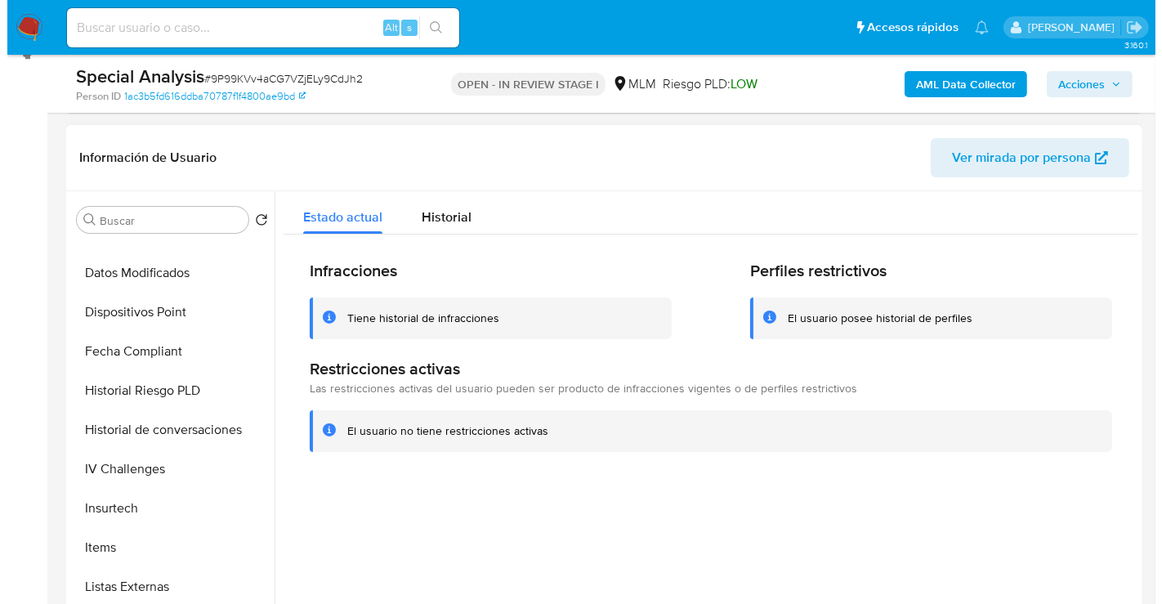
scroll to position [315, 0]
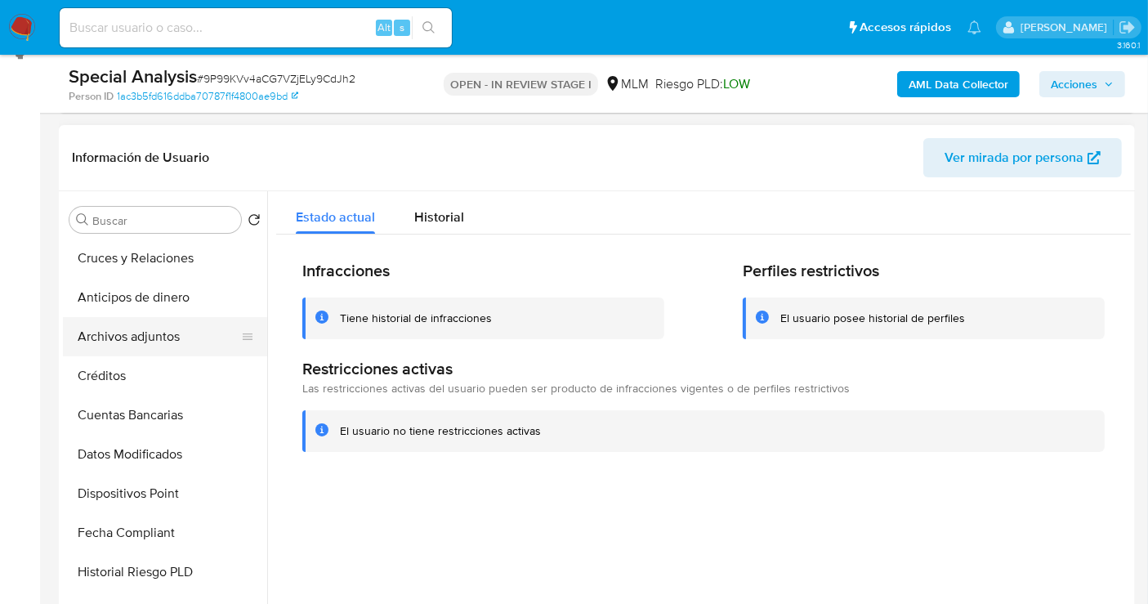
click at [115, 335] on button "Archivos adjuntos" at bounding box center [158, 336] width 191 height 39
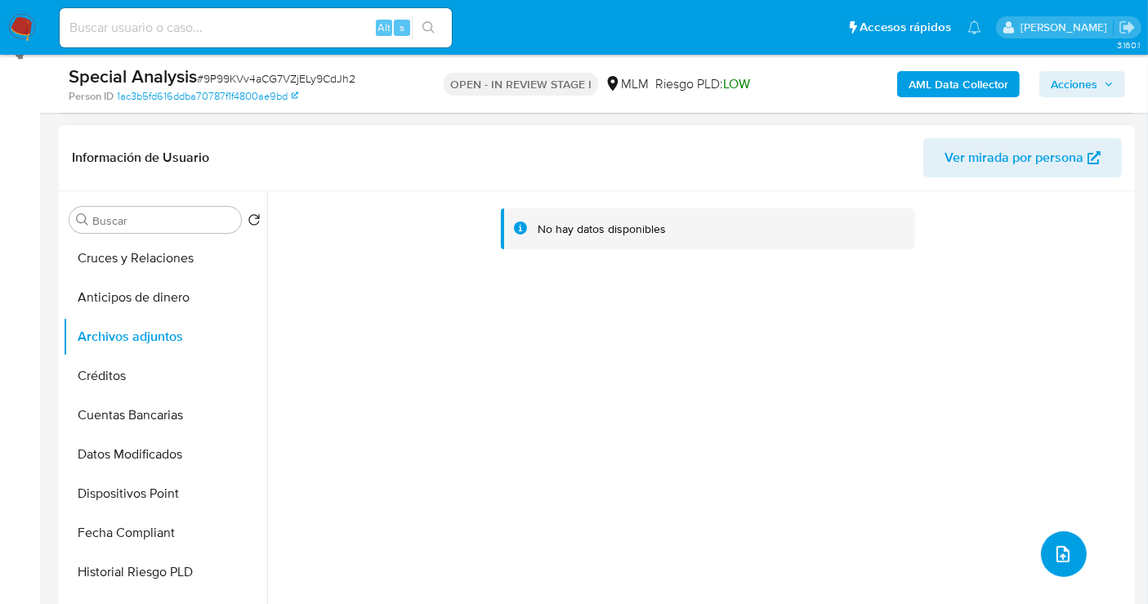
click at [1061, 556] on icon "upload-file" at bounding box center [1063, 554] width 13 height 16
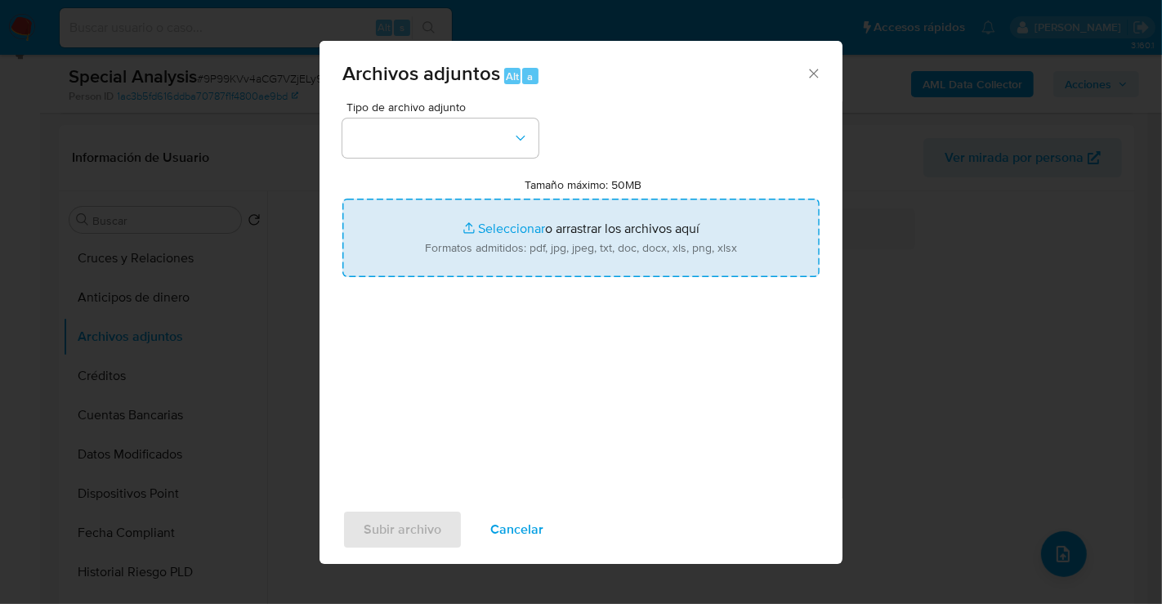
type input "C:\fakepath\2461403189_OSCAR RODOLFO MARTINEZ RODRIGUEZ_SEP25.pdf"
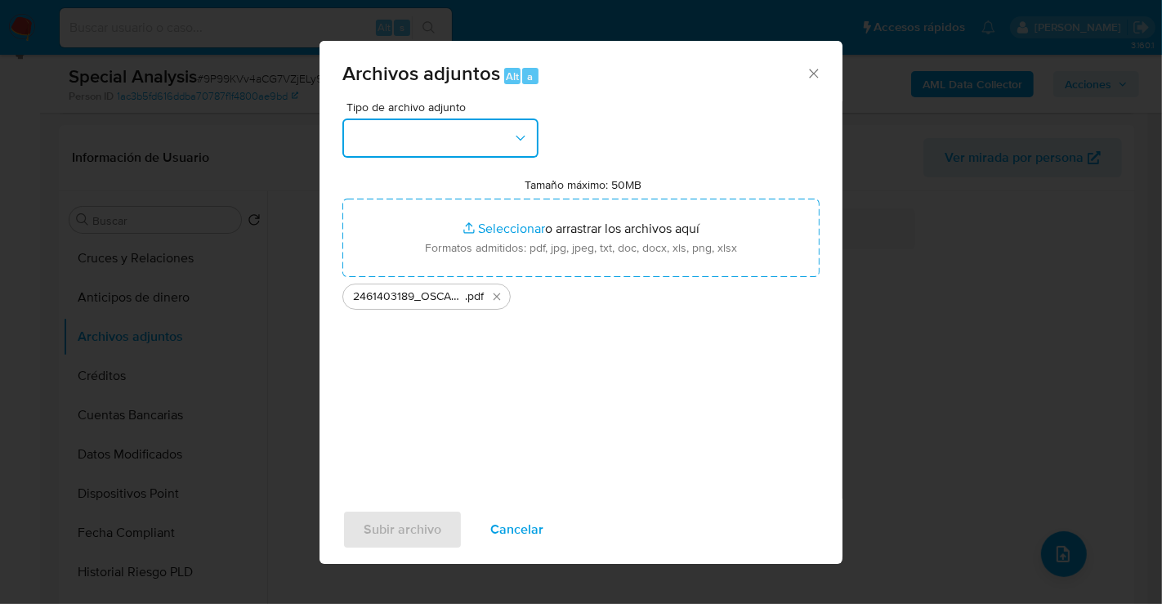
click at [443, 132] on button "button" at bounding box center [440, 137] width 196 height 39
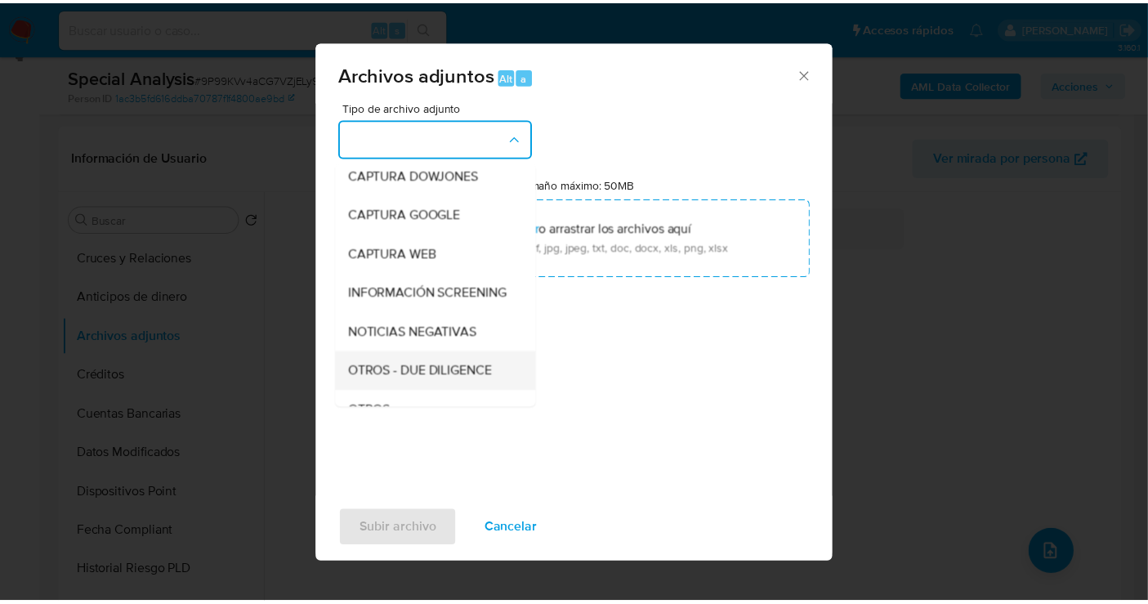
scroll to position [136, 0]
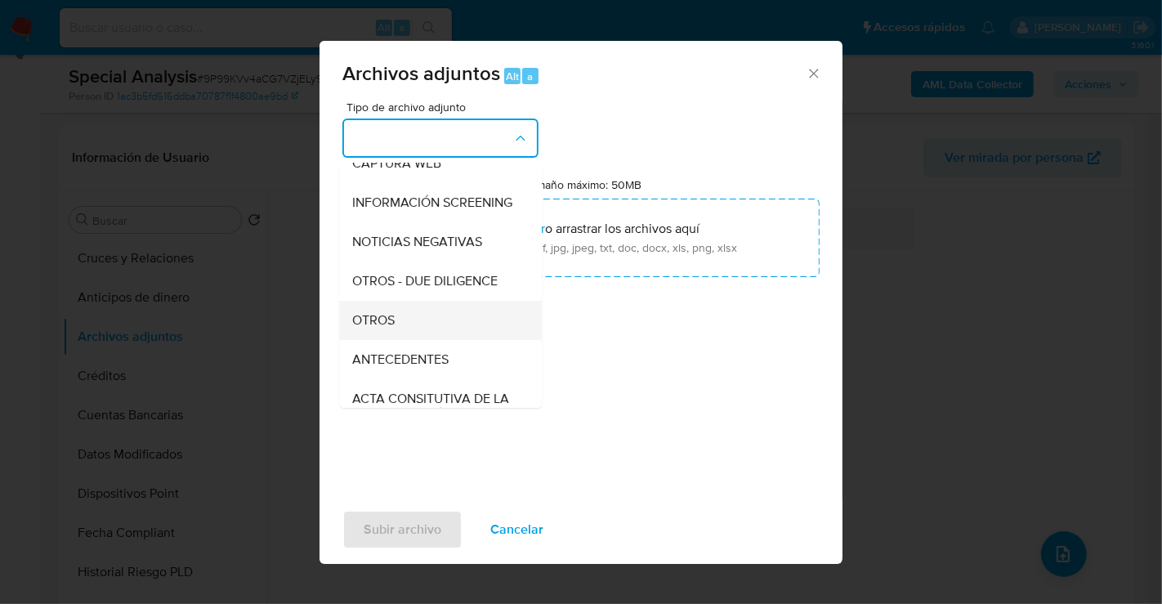
click at [397, 331] on div "OTROS" at bounding box center [435, 320] width 167 height 39
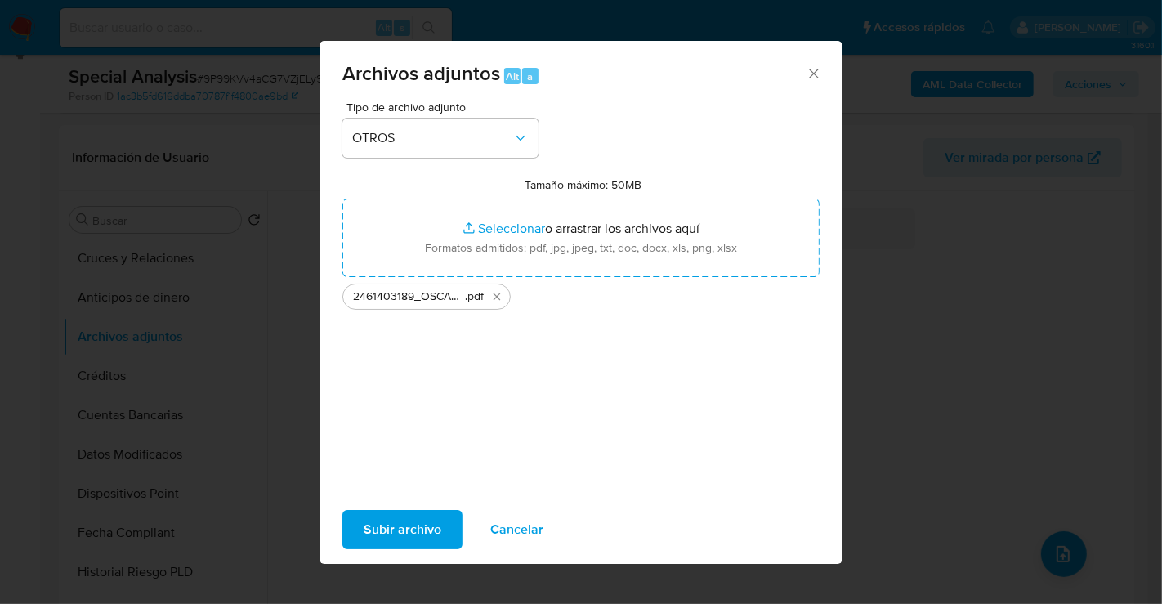
click at [391, 526] on span "Subir archivo" at bounding box center [403, 530] width 78 height 36
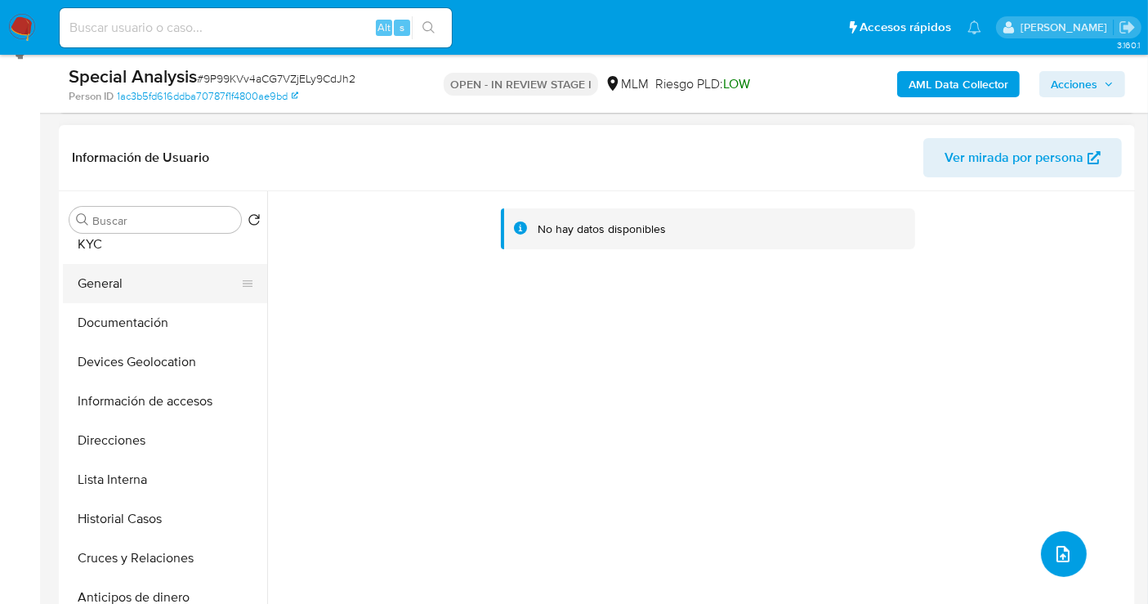
scroll to position [0, 0]
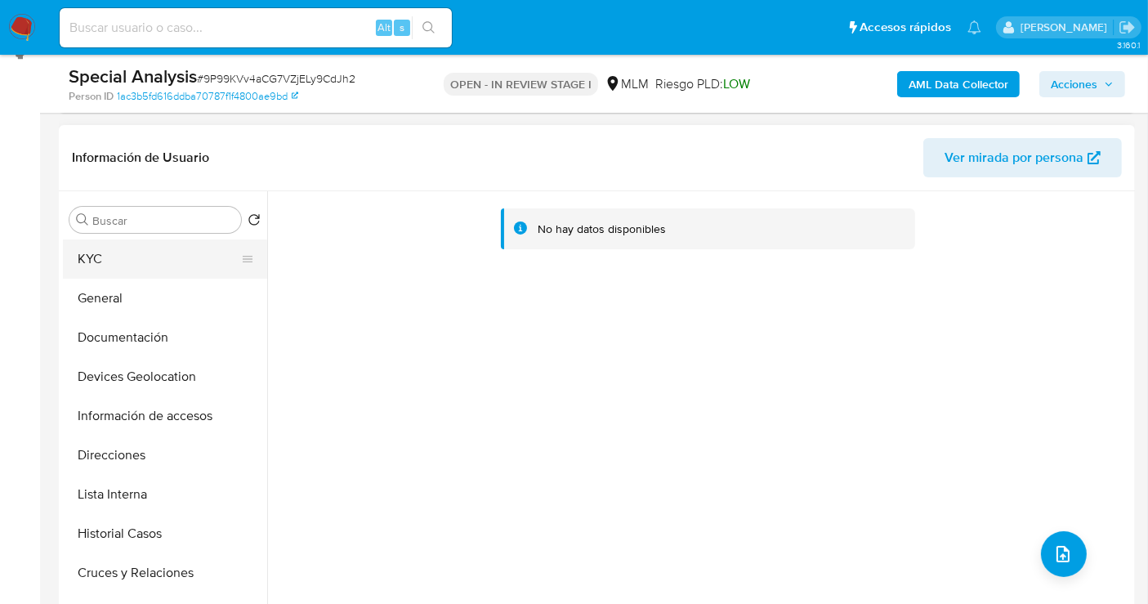
click at [94, 260] on button "KYC" at bounding box center [158, 258] width 191 height 39
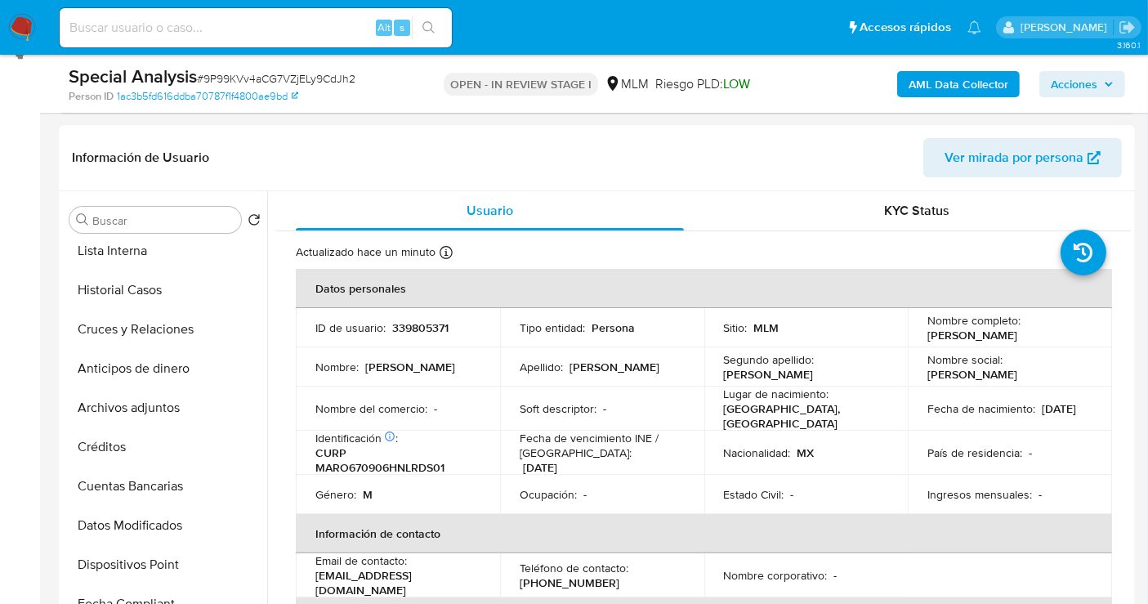
scroll to position [272, 0]
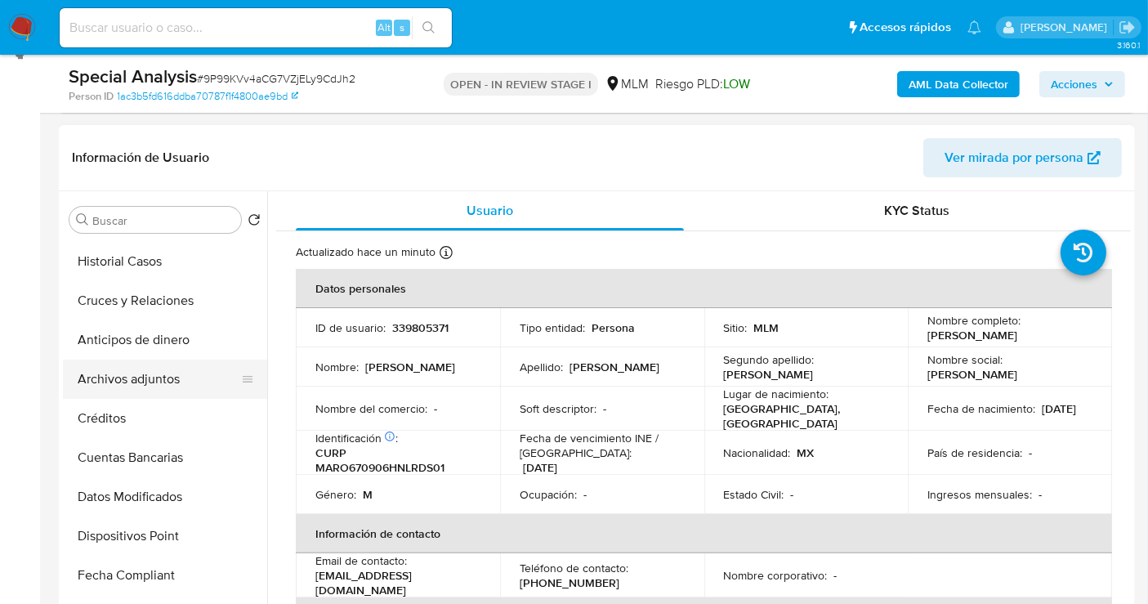
click at [121, 382] on button "Archivos adjuntos" at bounding box center [158, 379] width 191 height 39
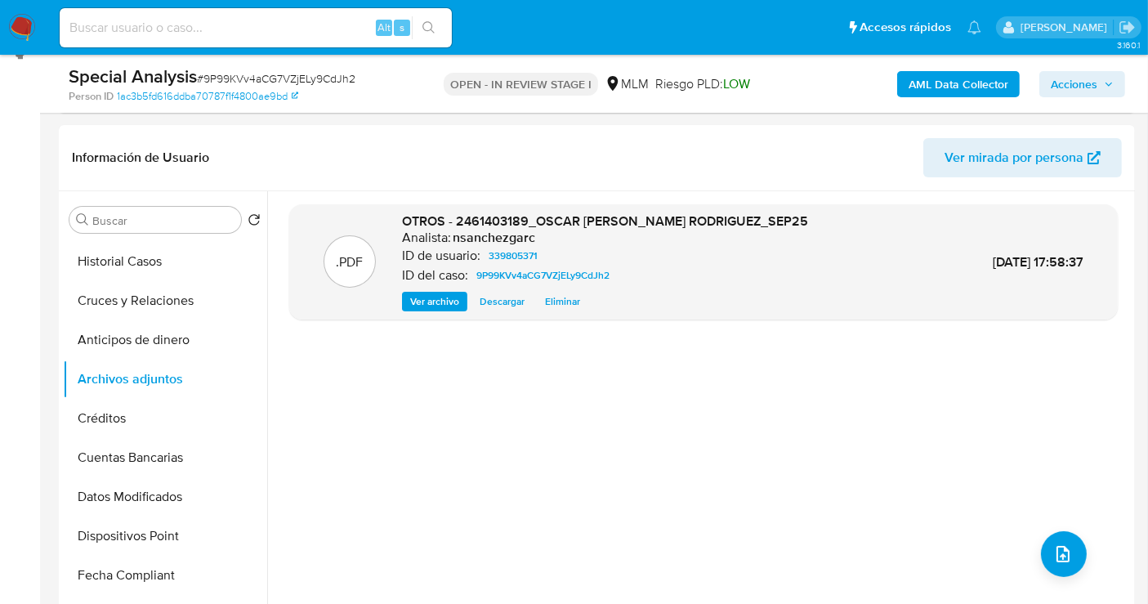
click at [1095, 85] on span "Acciones" at bounding box center [1074, 84] width 47 height 26
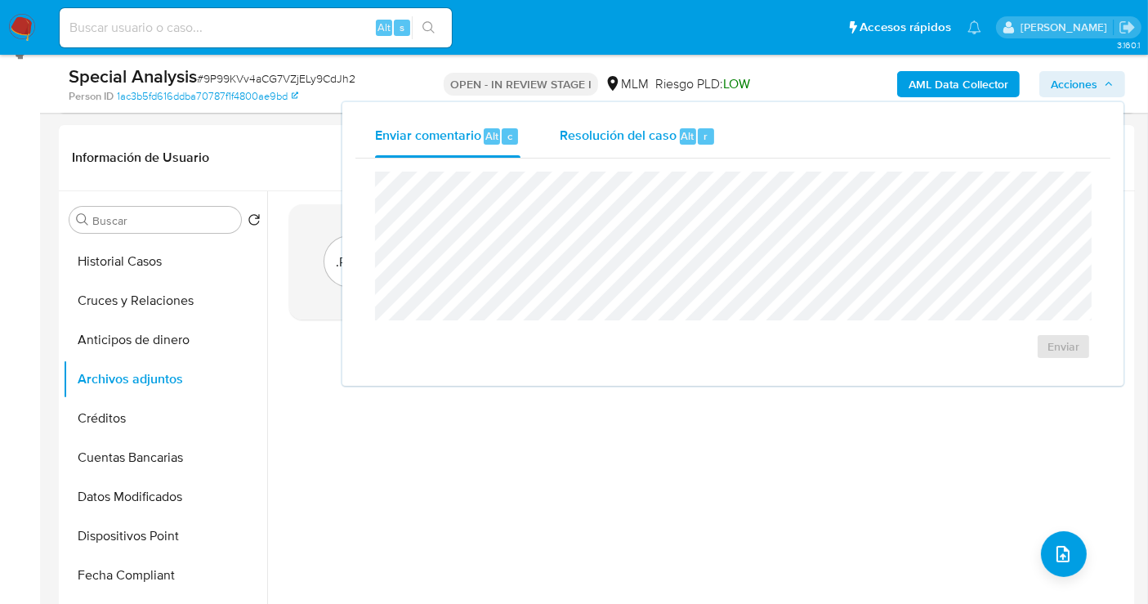
click at [602, 145] on div "Resolución del caso Alt r" at bounding box center [638, 136] width 156 height 42
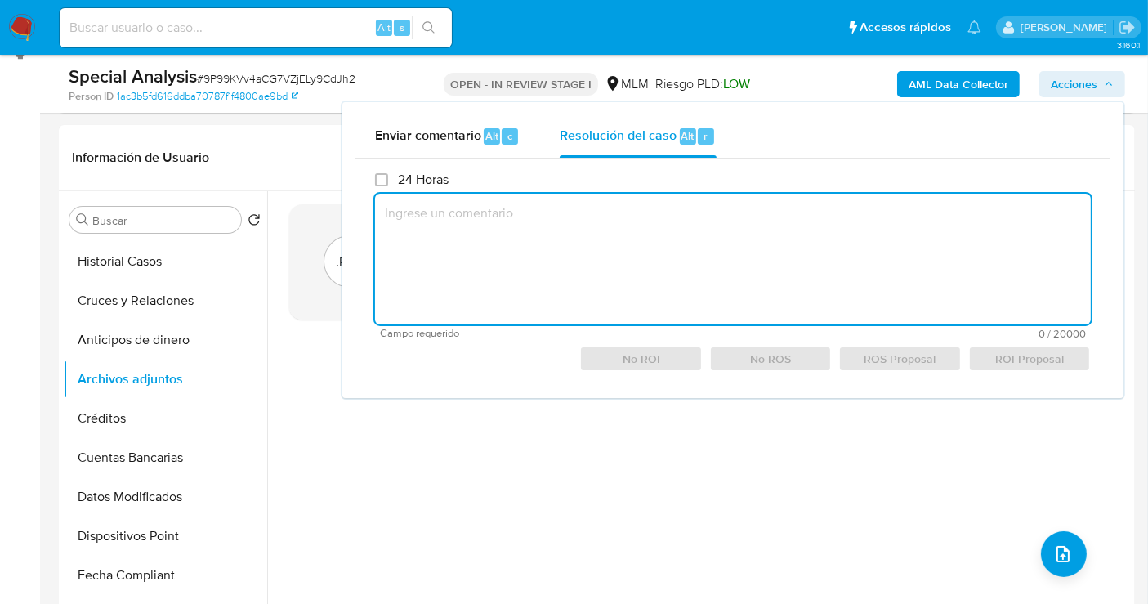
click at [474, 261] on textarea at bounding box center [733, 259] width 716 height 131
paste textarea "SE REALIZA VALIDACIÓN DE CASO GENERADO POR CX DONDE NO SE IDENTIFICA ALERTAS RE…"
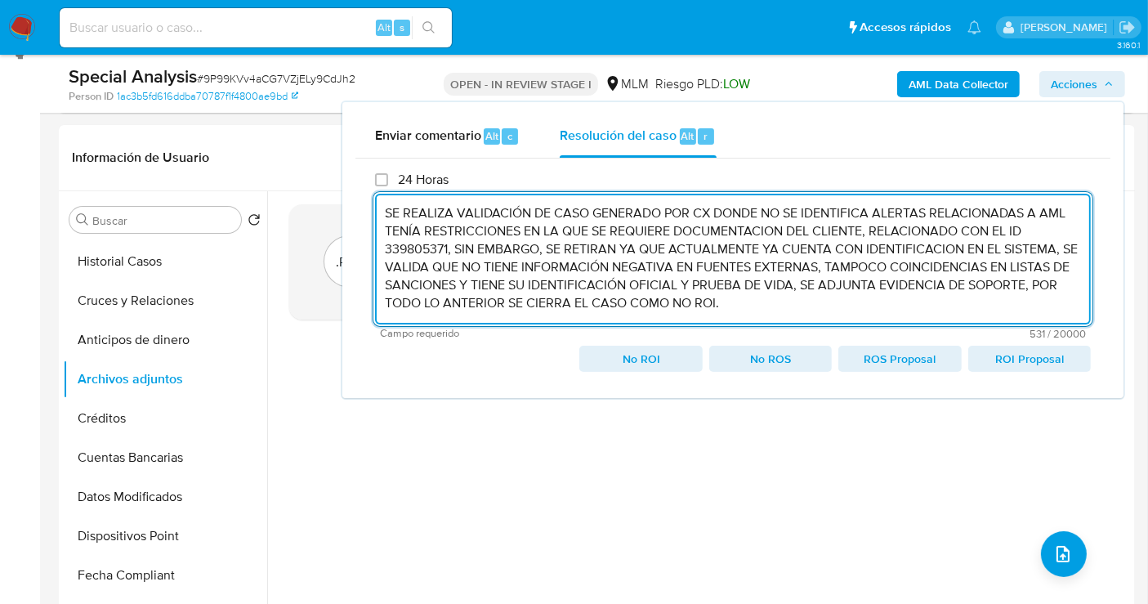
click at [423, 247] on textarea "SE REALIZA VALIDACIÓN DE CASO GENERADO POR CX DONDE NO SE IDENTIFICA ALERTAS RE…" at bounding box center [733, 259] width 716 height 131
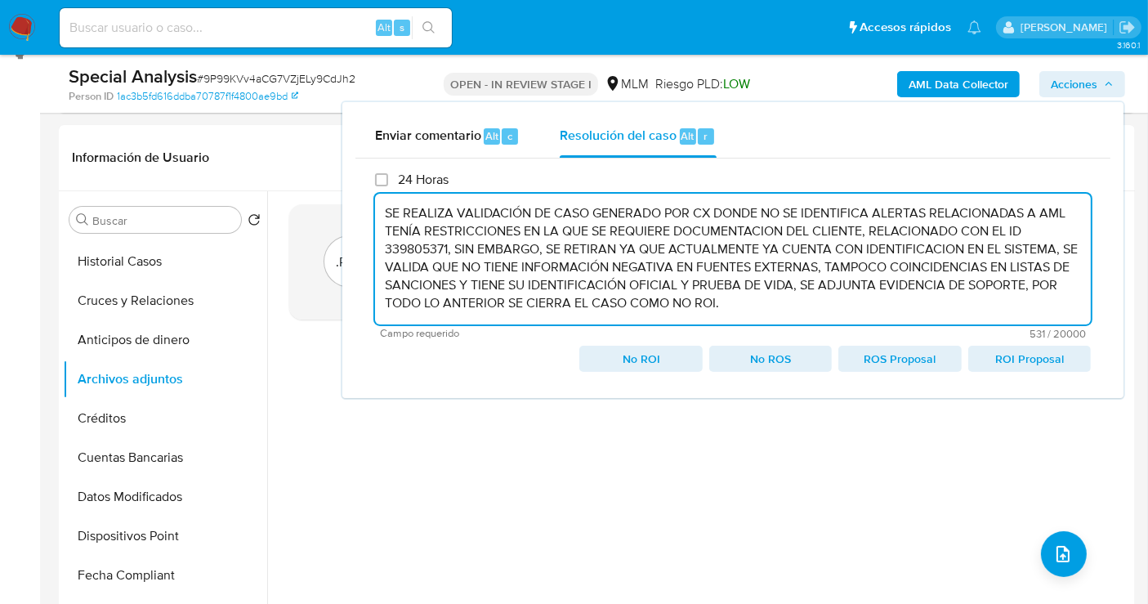
click at [423, 247] on textarea "SE REALIZA VALIDACIÓN DE CASO GENERADO POR CX DONDE NO SE IDENTIFICA ALERTAS RE…" at bounding box center [733, 259] width 716 height 131
paste textarea "2461403189"
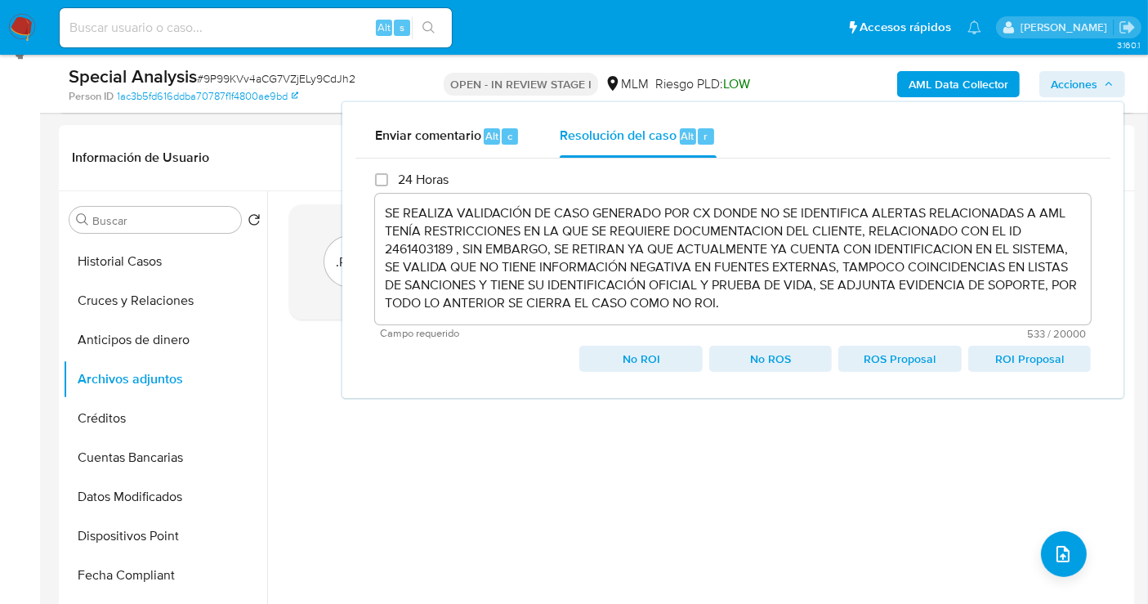
click at [630, 352] on span "No ROI" at bounding box center [641, 358] width 100 height 23
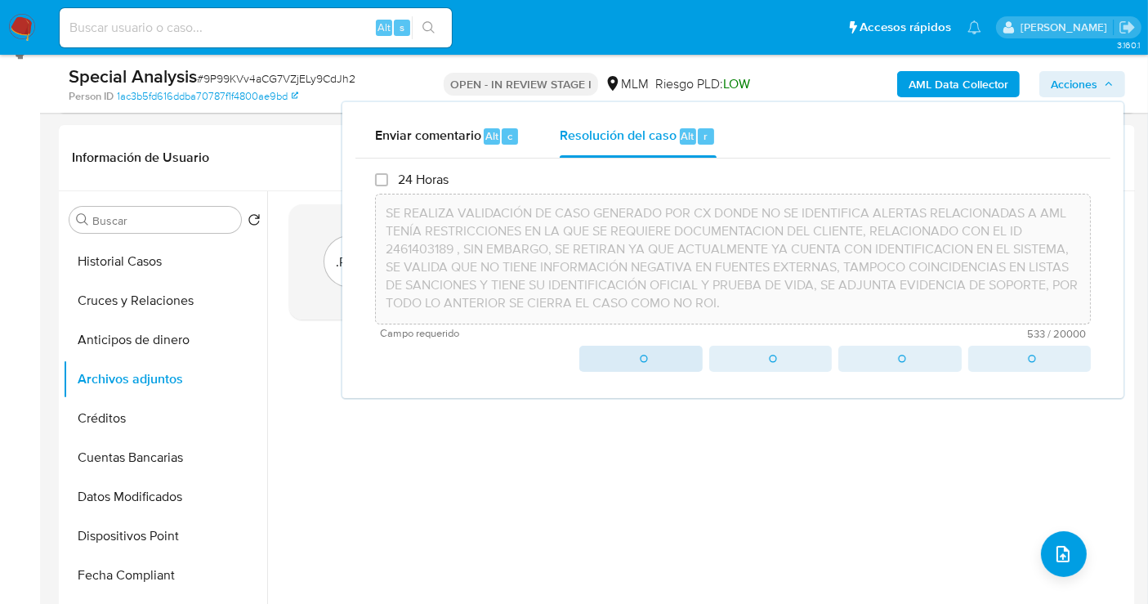
type textarea "SE REALIZA VALIDACIÓN DE CASO GENERADO POR CX DONDE NO SE IDENTIFICA ALERTAS RE…"
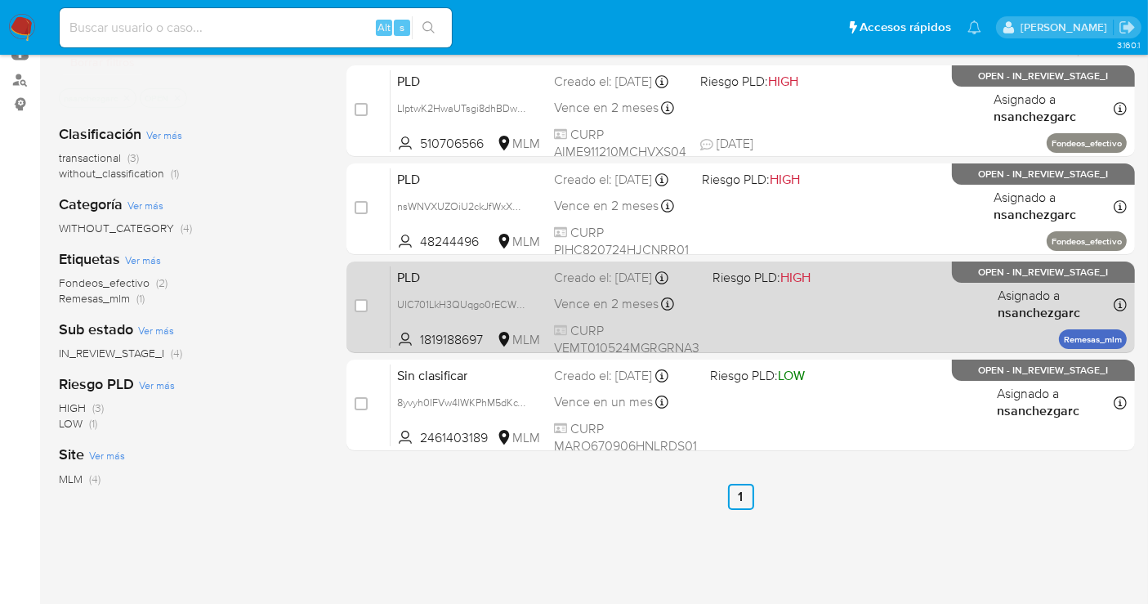
scroll to position [91, 0]
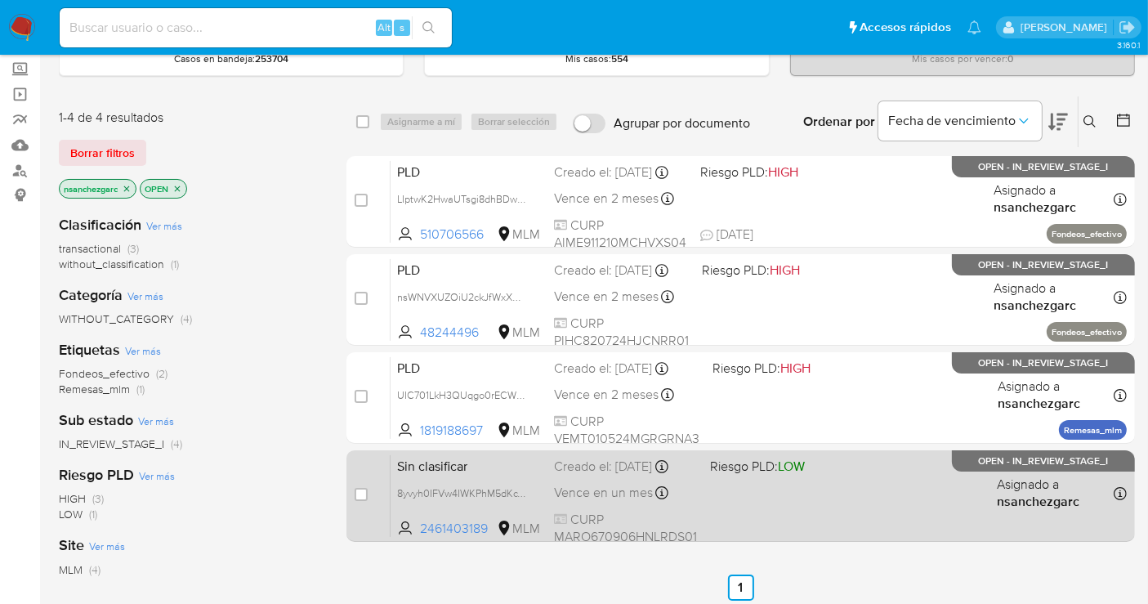
click at [616, 475] on div "Sin clasificar 8yvyh0IFVw4IWKPhM5dKcTyI 2461403189 MLM Riesgo PLD: LOW Creado e…" at bounding box center [759, 495] width 736 height 83
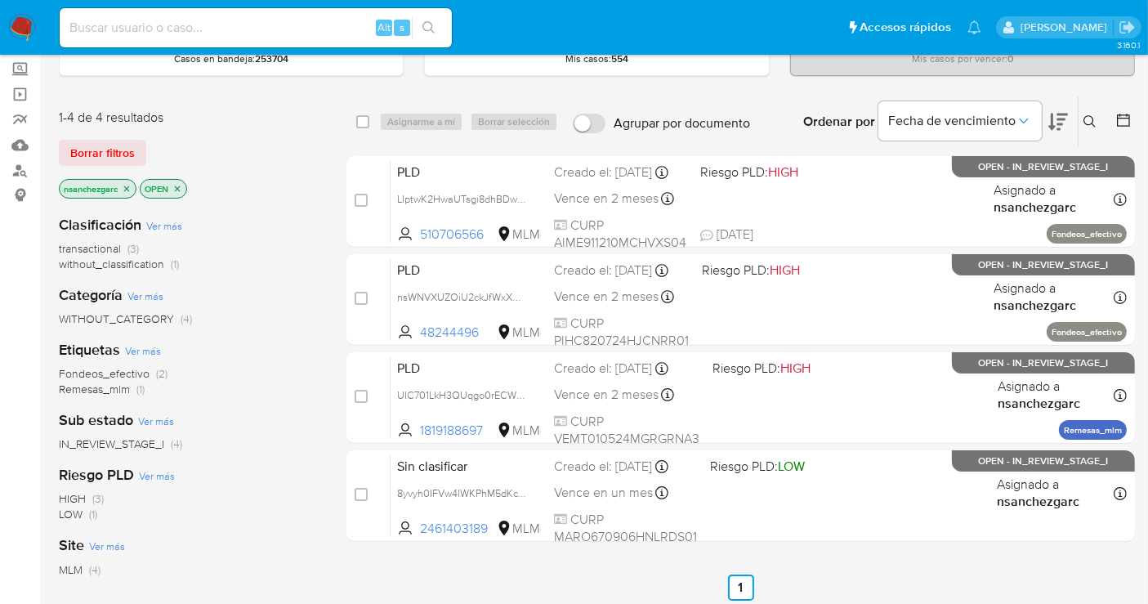
click at [31, 34] on img at bounding box center [22, 28] width 28 height 28
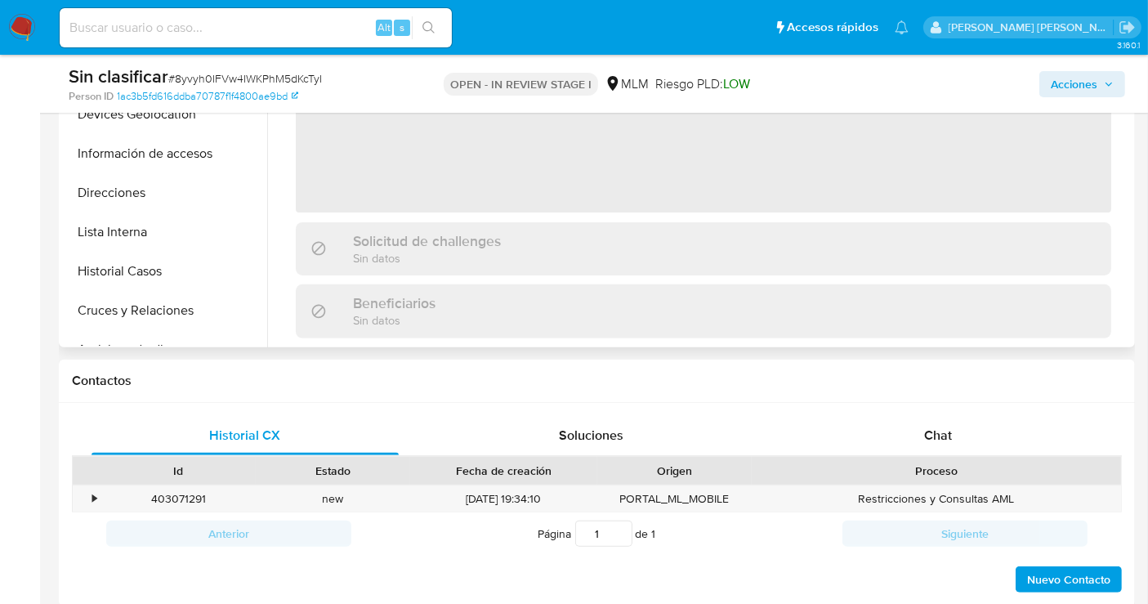
select select "10"
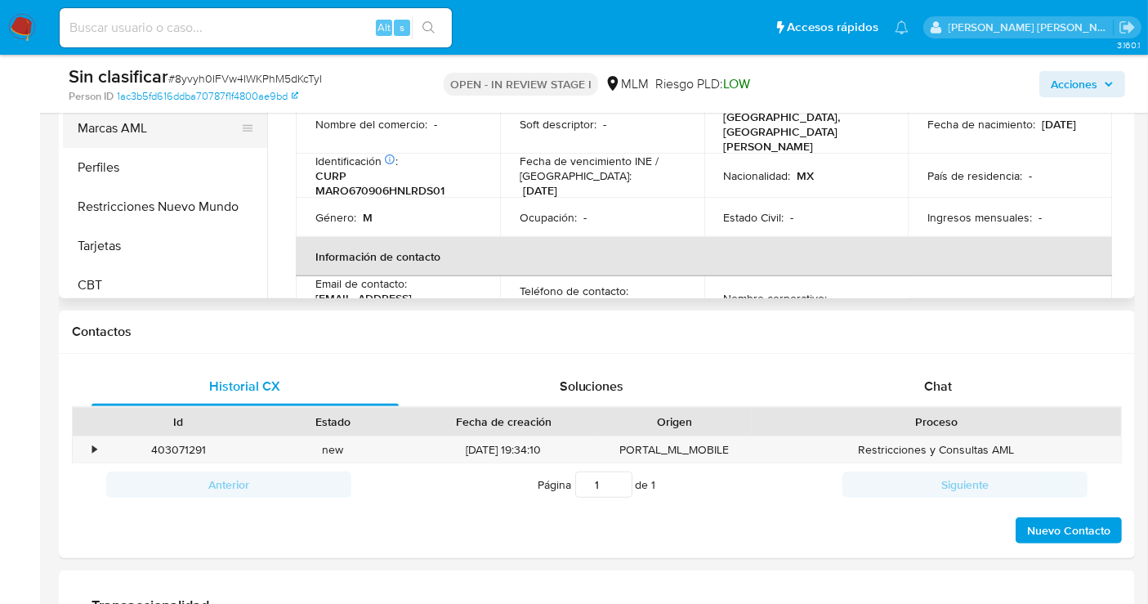
scroll to position [726, 0]
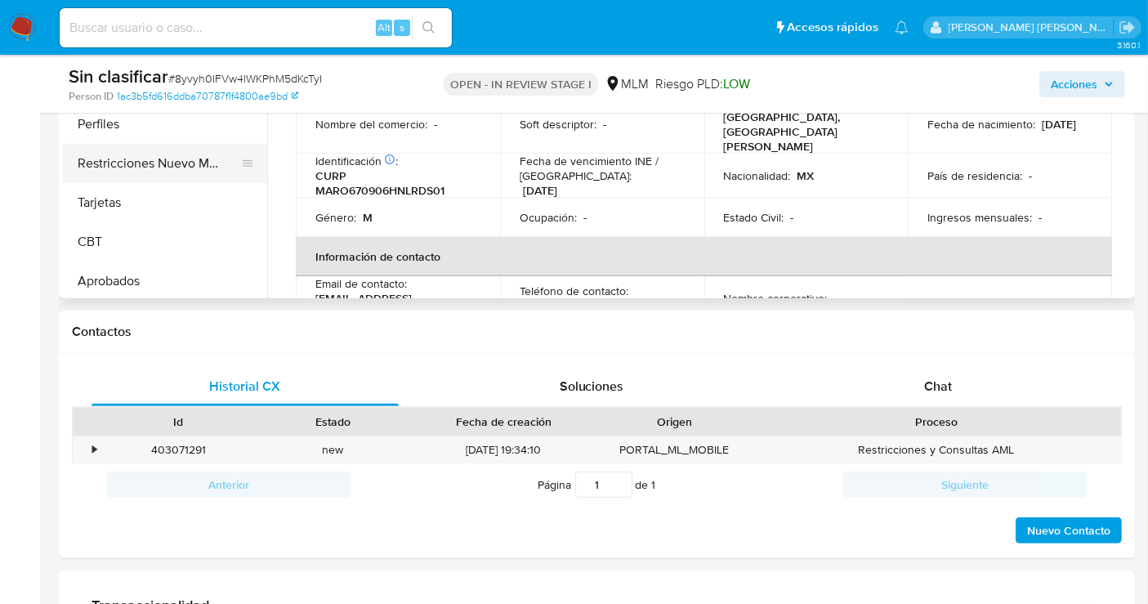
click at [189, 153] on button "Restricciones Nuevo Mundo" at bounding box center [158, 163] width 191 height 39
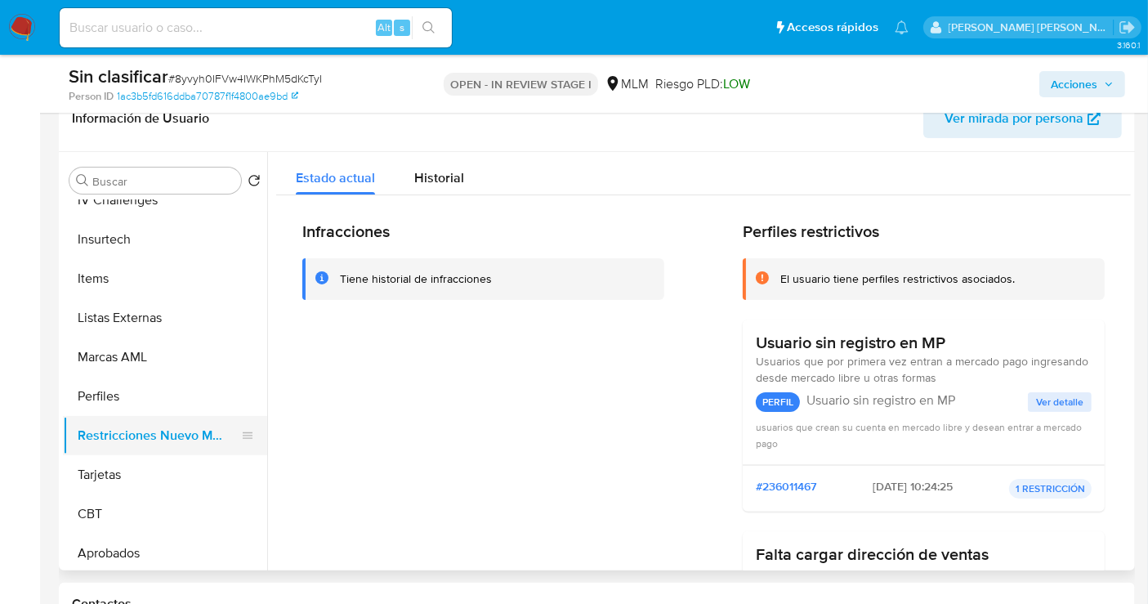
scroll to position [635, 0]
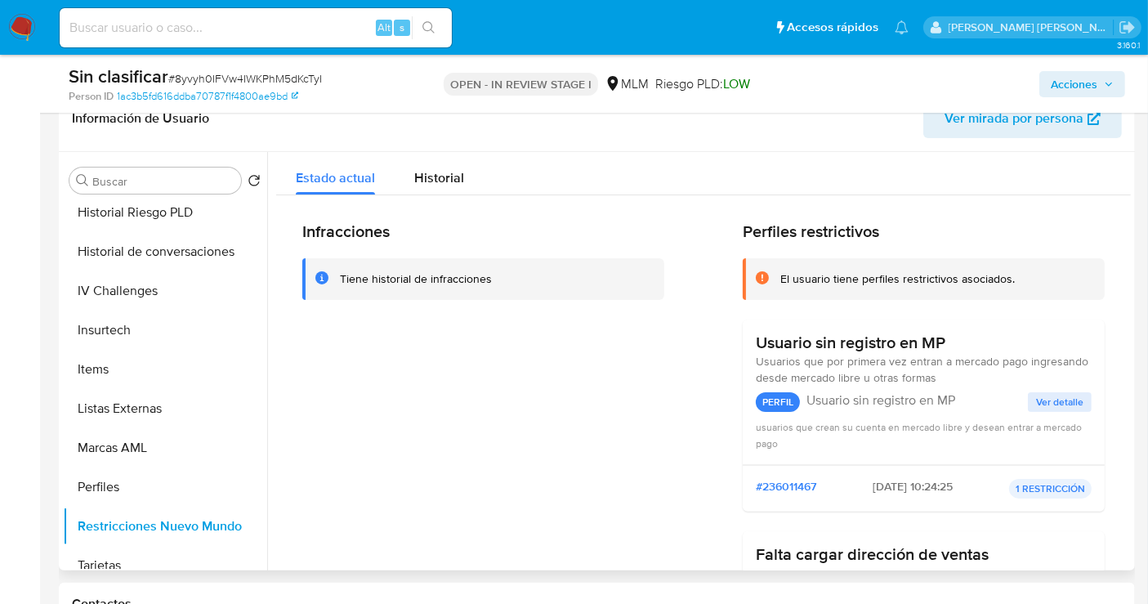
click at [1043, 398] on span "Ver detalle" at bounding box center [1059, 402] width 47 height 16
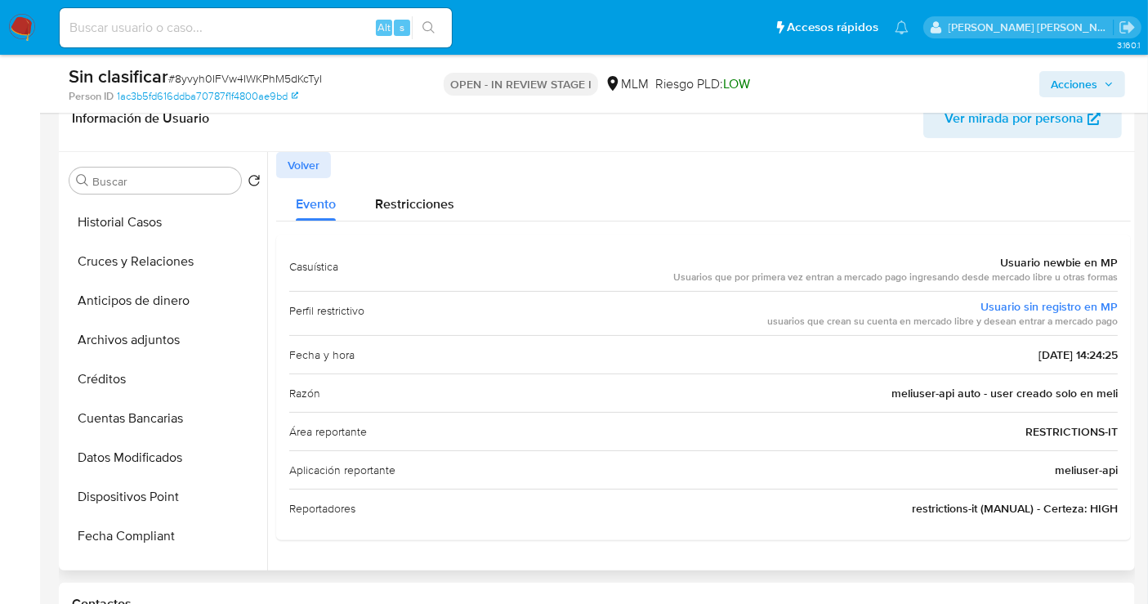
scroll to position [0, 0]
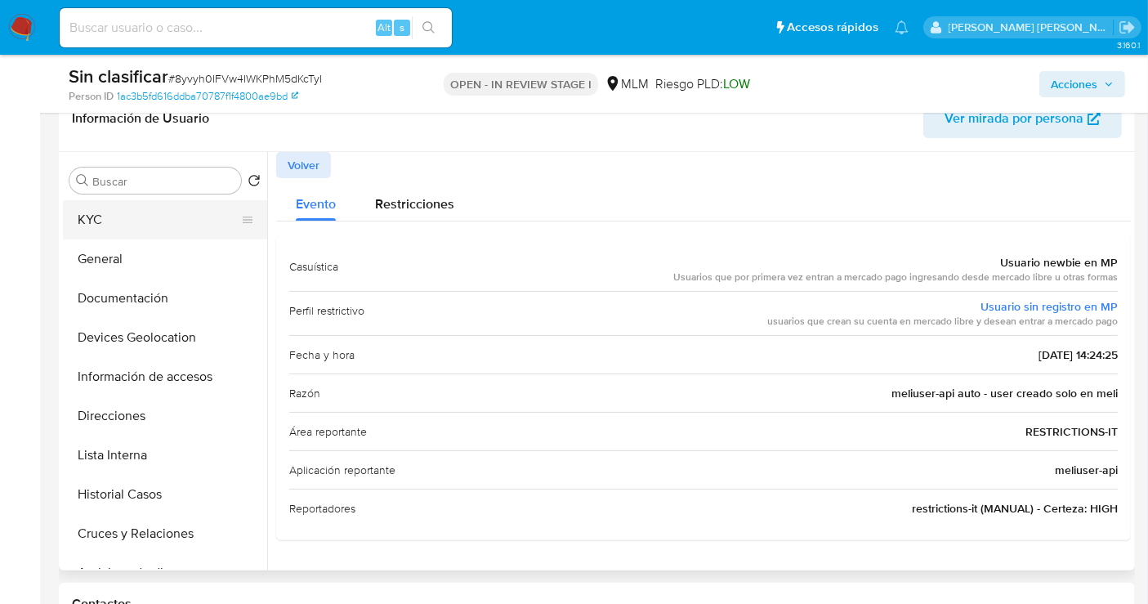
click at [98, 211] on button "KYC" at bounding box center [158, 219] width 191 height 39
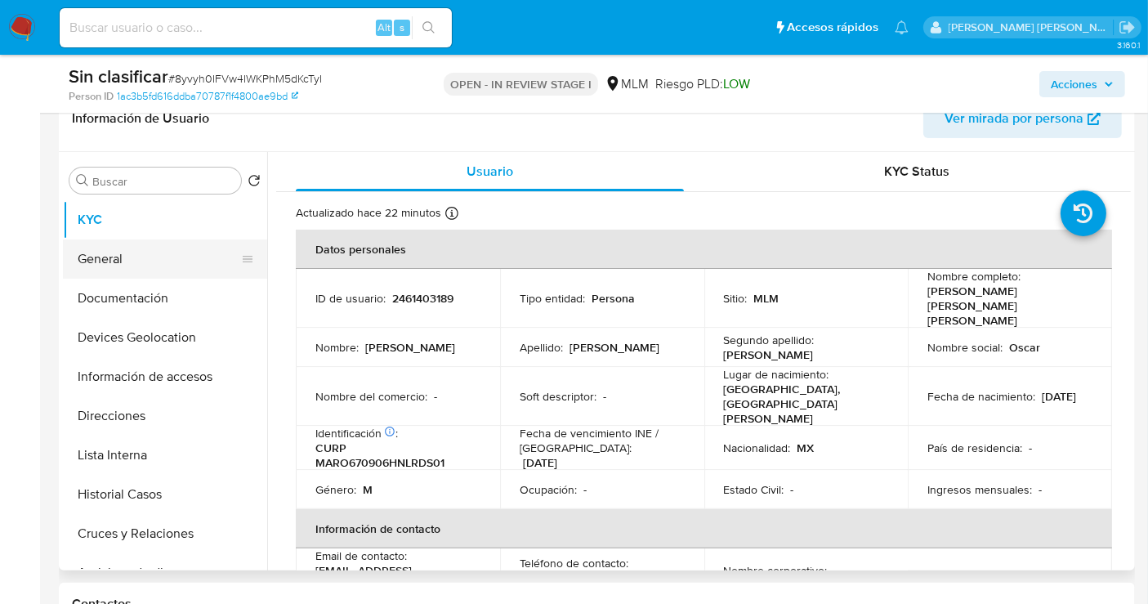
click at [116, 248] on button "General" at bounding box center [158, 258] width 191 height 39
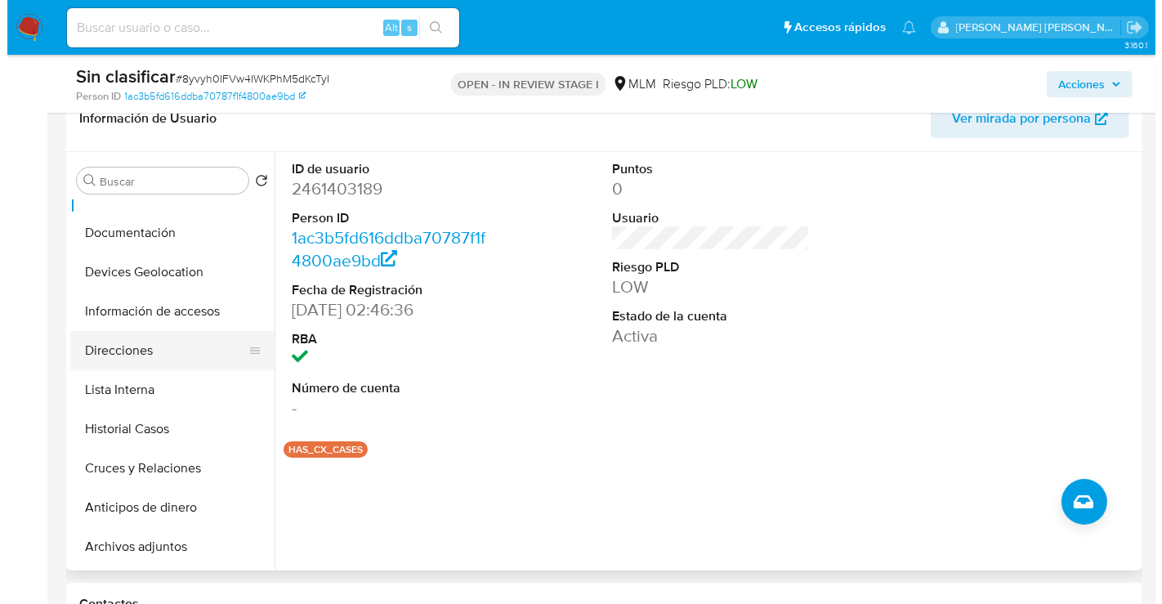
scroll to position [91, 0]
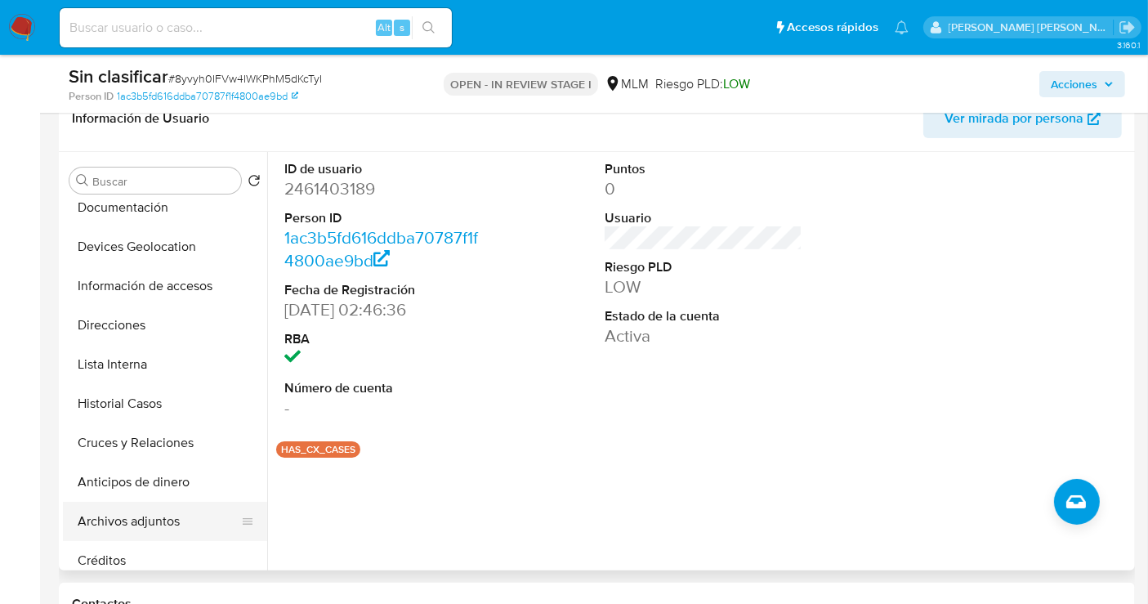
click at [123, 513] on button "Archivos adjuntos" at bounding box center [158, 521] width 191 height 39
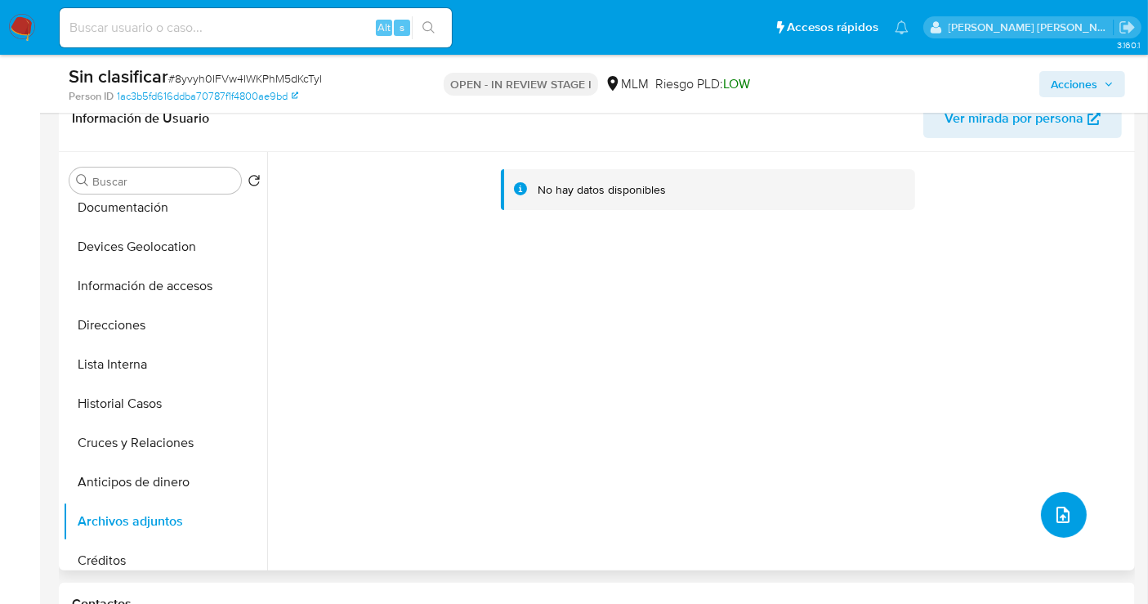
click at [1067, 512] on button "upload-file" at bounding box center [1064, 515] width 46 height 46
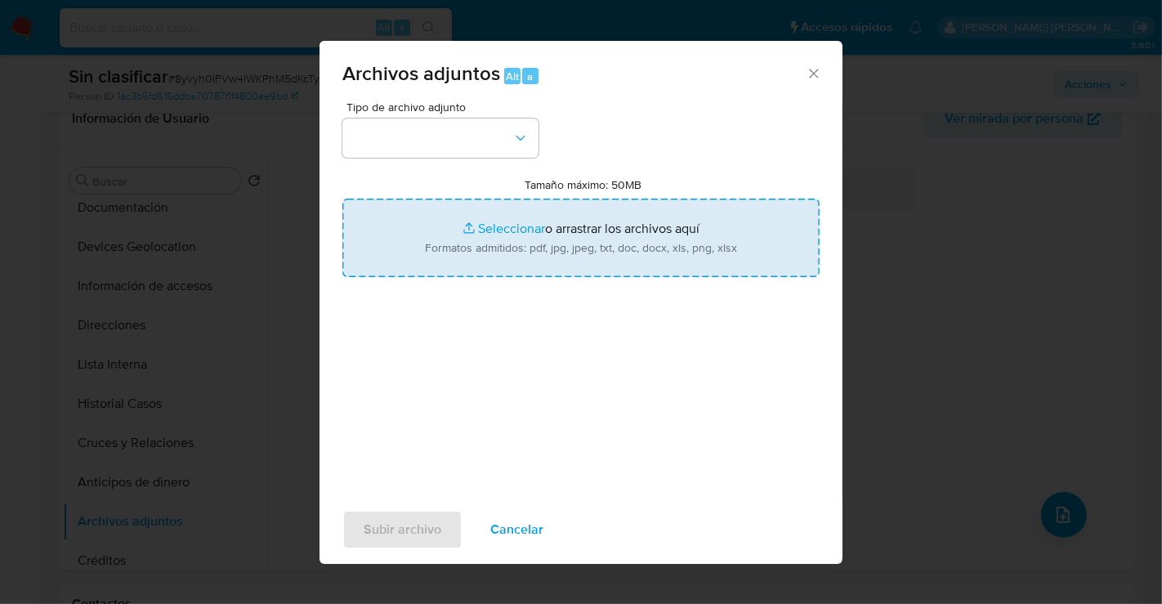
type input "C:\fakepath\2461403189_OSCAR RODOLFO MARTINEZ RODRIGUEZ_SEP25.pdf"
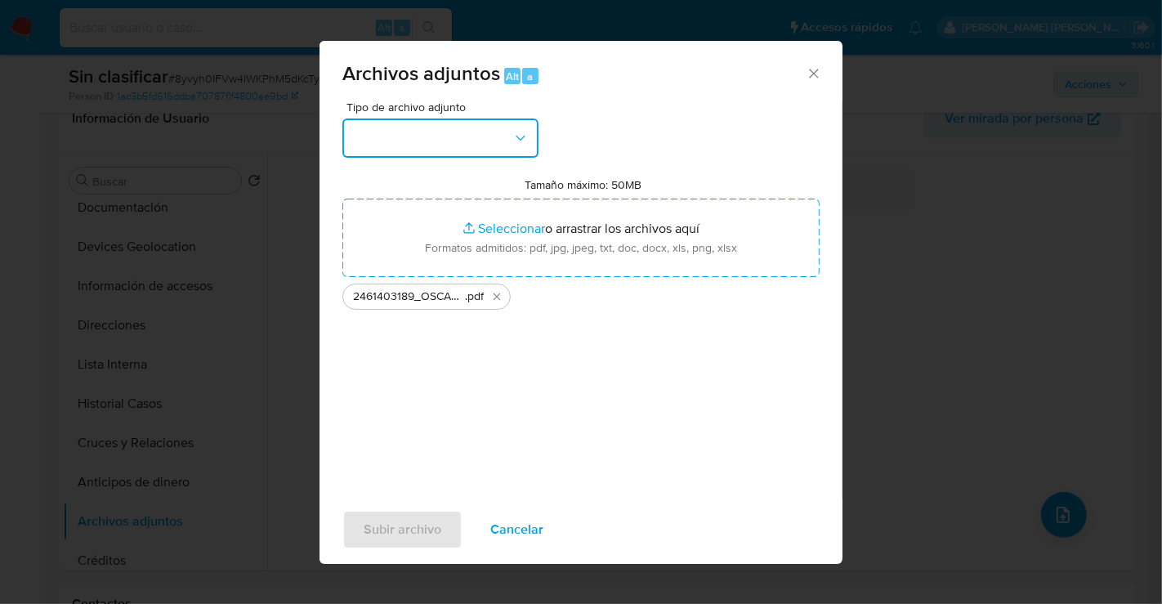
click at [404, 127] on button "button" at bounding box center [440, 137] width 196 height 39
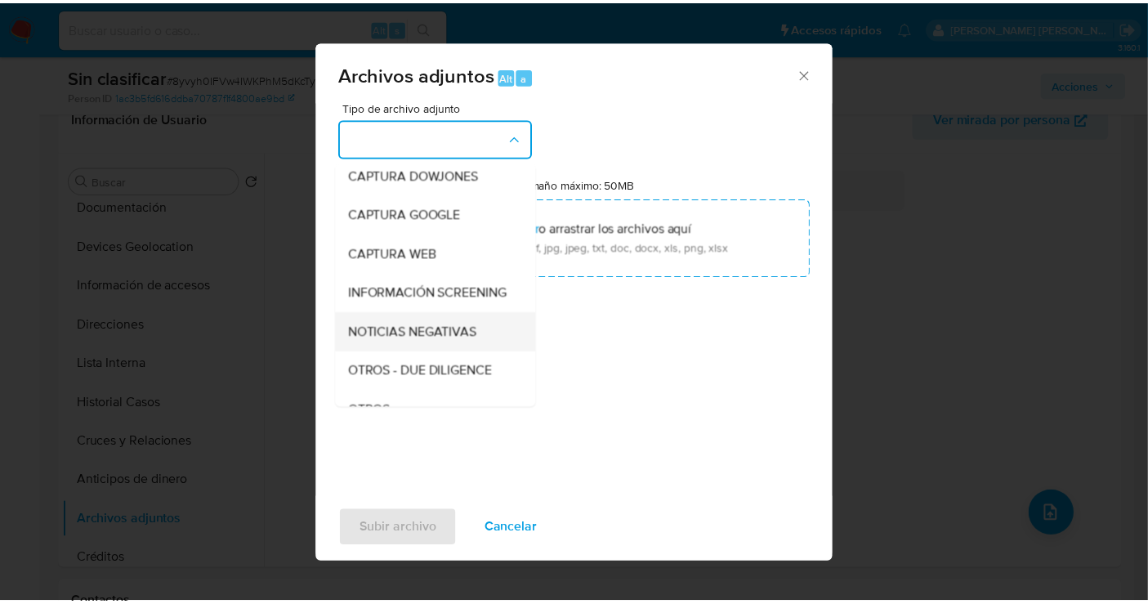
scroll to position [136, 0]
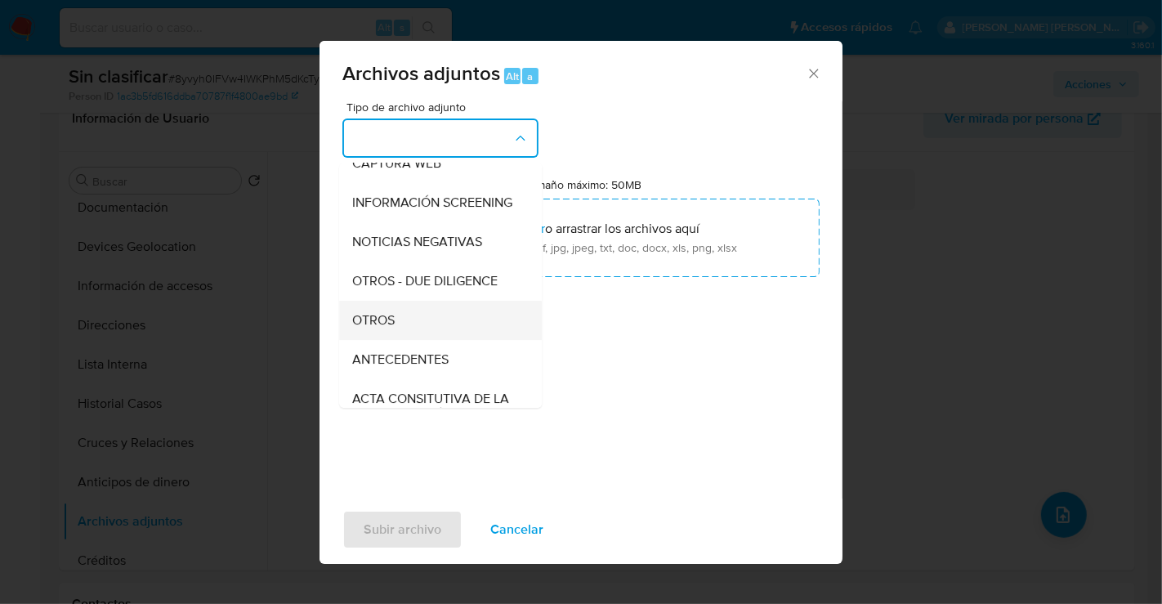
click at [395, 334] on div "OTROS" at bounding box center [435, 320] width 167 height 39
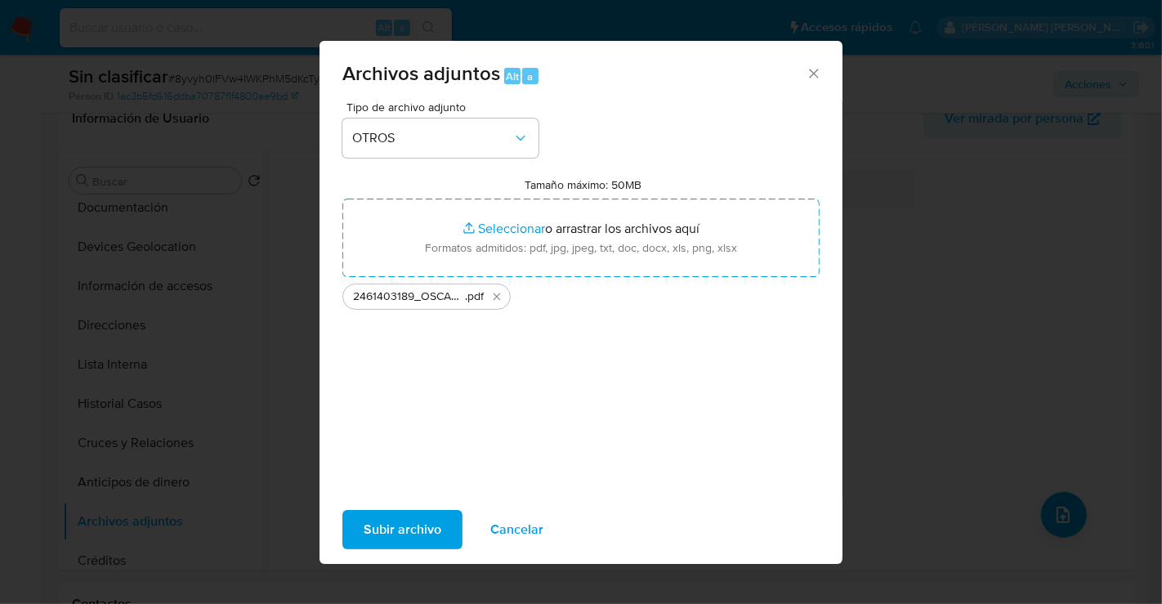
click at [401, 532] on span "Subir archivo" at bounding box center [403, 530] width 78 height 36
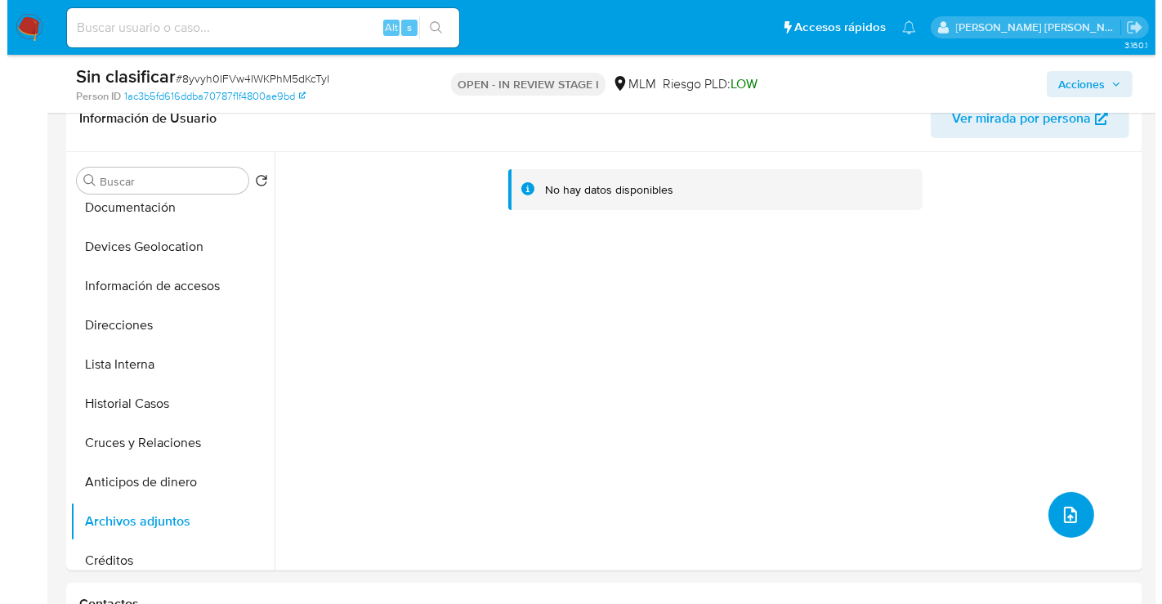
scroll to position [0, 0]
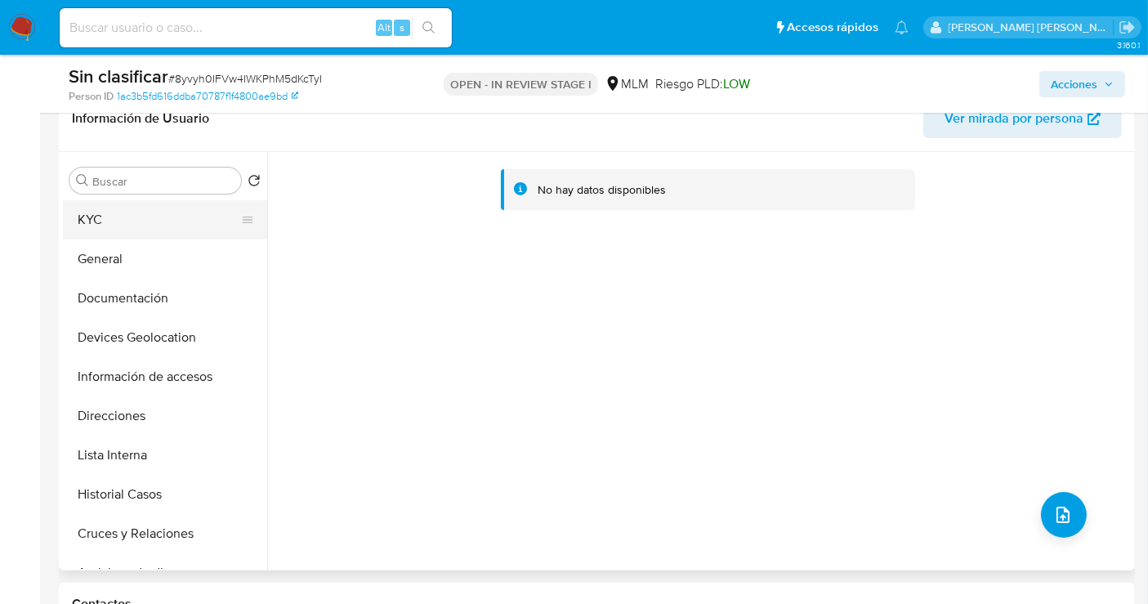
click at [122, 234] on button "KYC" at bounding box center [158, 219] width 191 height 39
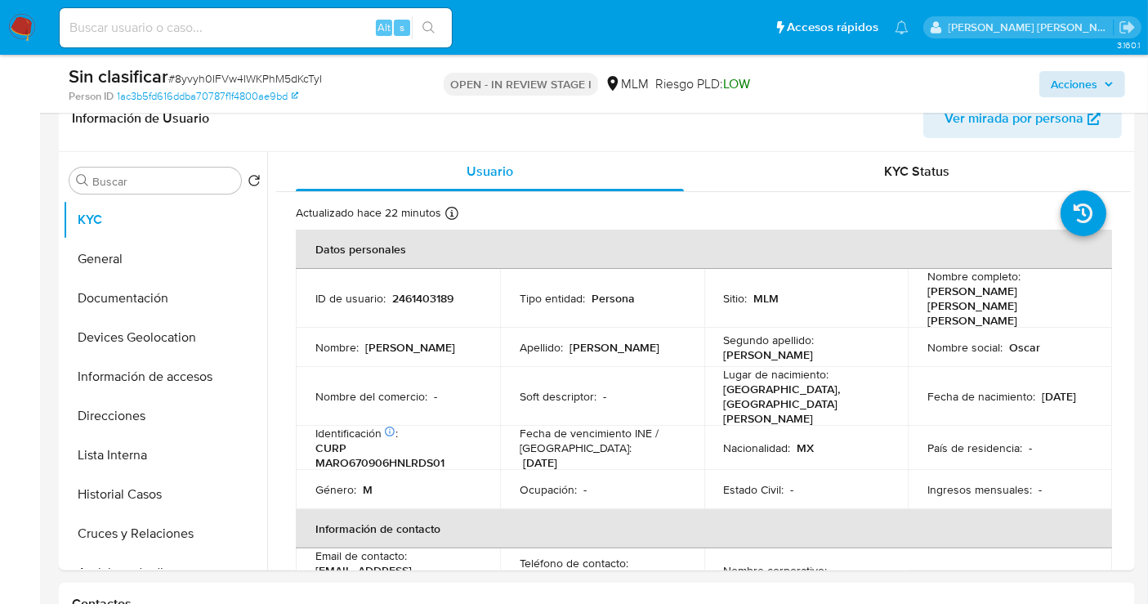
click at [1068, 69] on div "Acciones" at bounding box center [951, 84] width 348 height 38
click at [1074, 75] on span "Acciones" at bounding box center [1074, 84] width 47 height 26
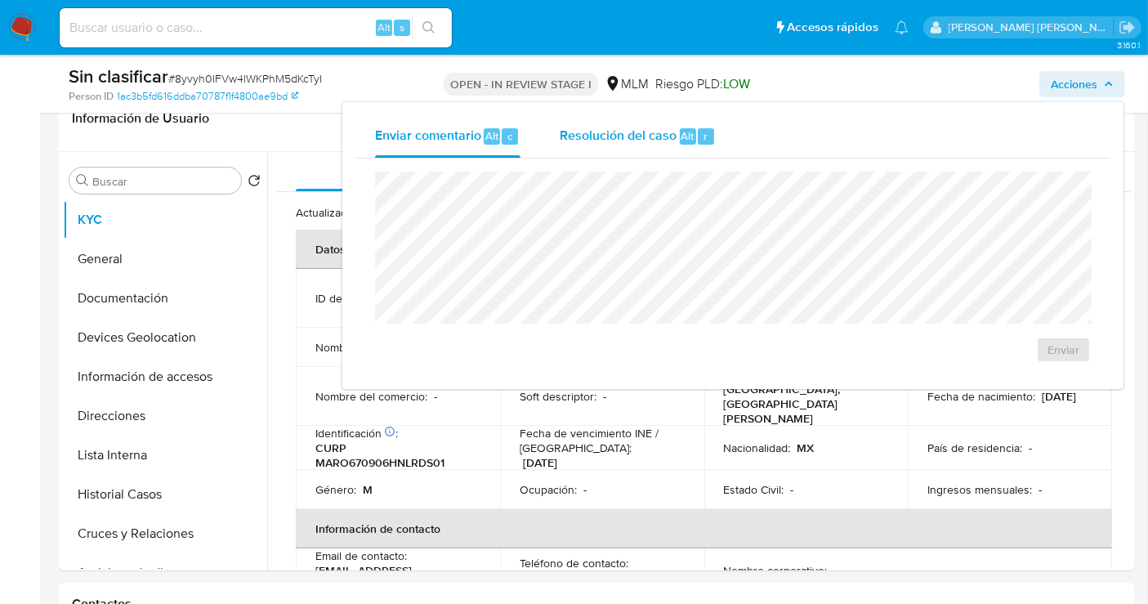
click at [601, 129] on span "Resolución del caso" at bounding box center [618, 135] width 117 height 19
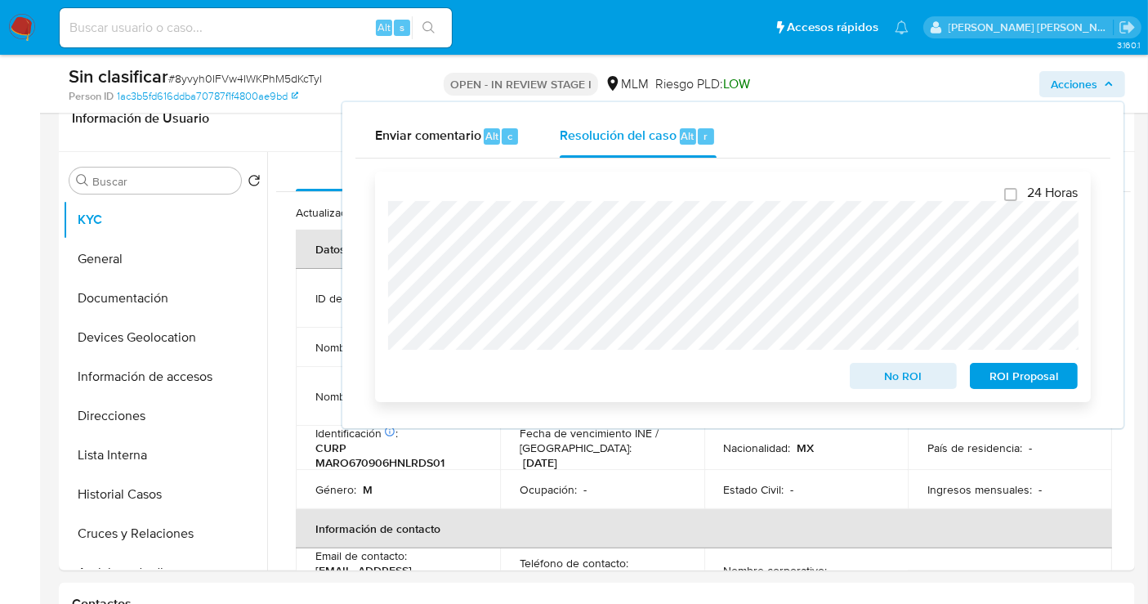
click at [909, 380] on span "No ROI" at bounding box center [903, 375] width 85 height 23
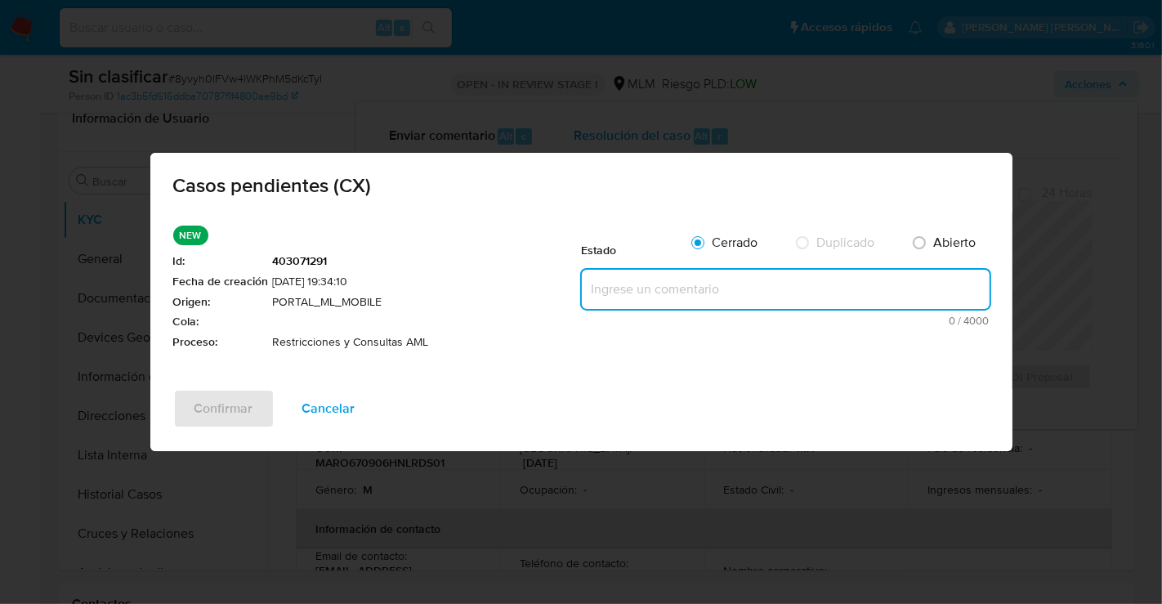
click at [644, 283] on textarea at bounding box center [786, 289] width 408 height 39
paste textarea "SE REALIZA VALIDACIÓN DE CASO GENERADO POR CX DONDE NO SE IDENTIFICA ALERTAS RE…"
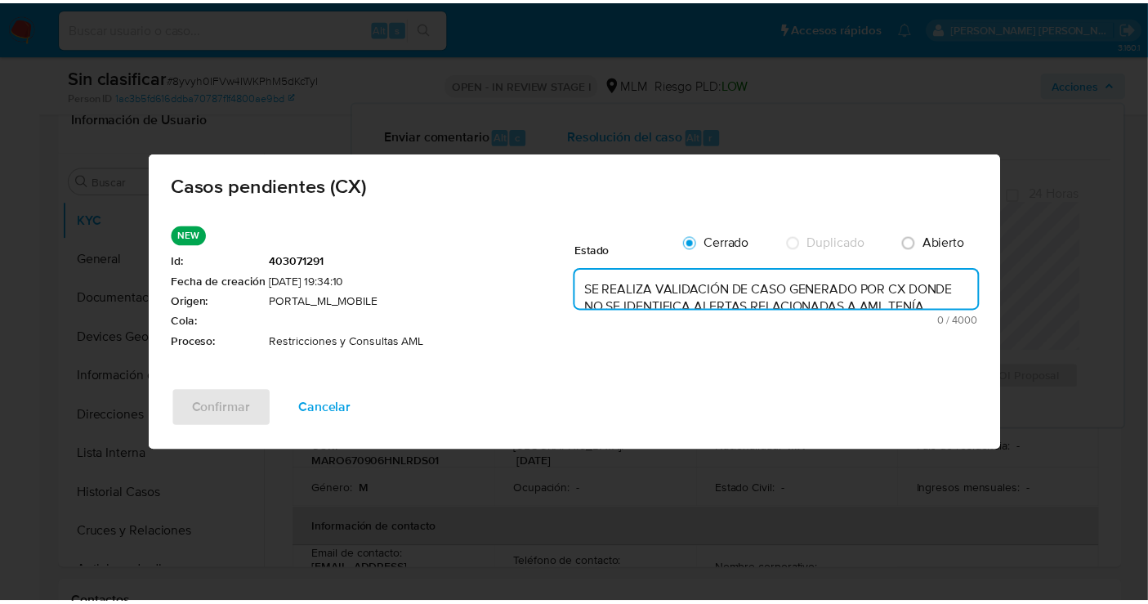
scroll to position [94, 0]
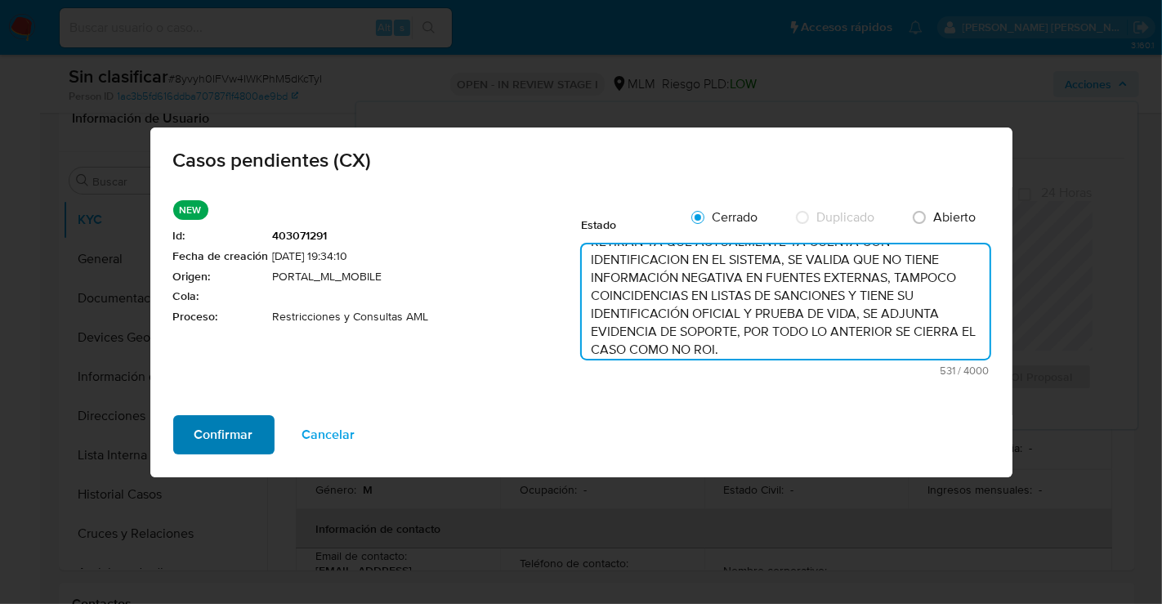
type textarea "SE REALIZA VALIDACIÓN DE CASO GENERADO POR CX DONDE NO SE IDENTIFICA ALERTAS RE…"
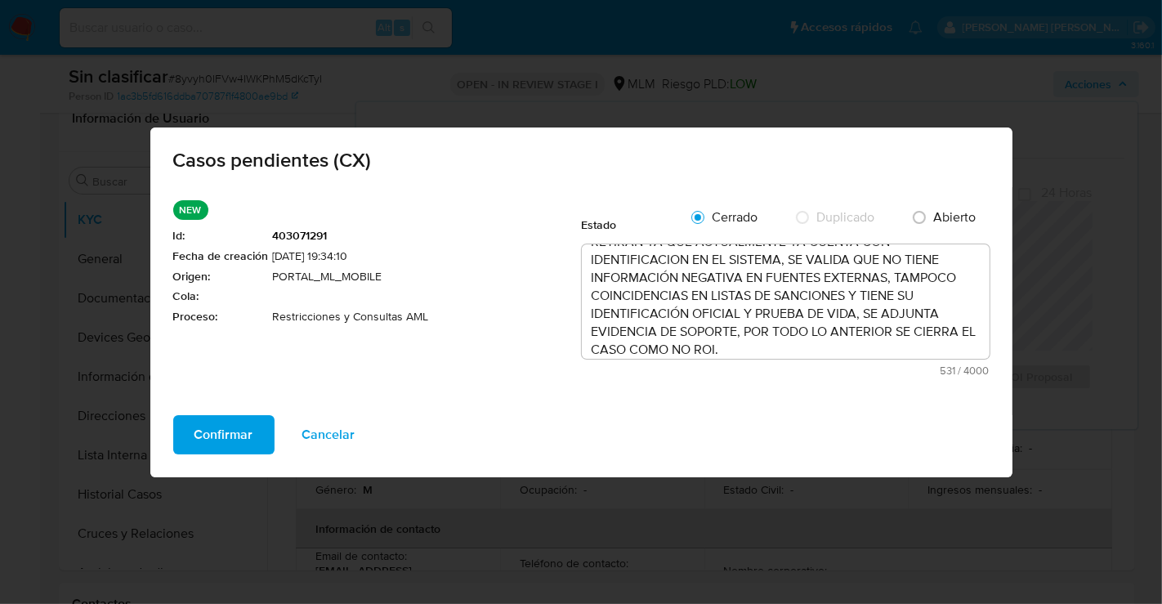
click at [235, 420] on span "Confirmar" at bounding box center [223, 435] width 59 height 36
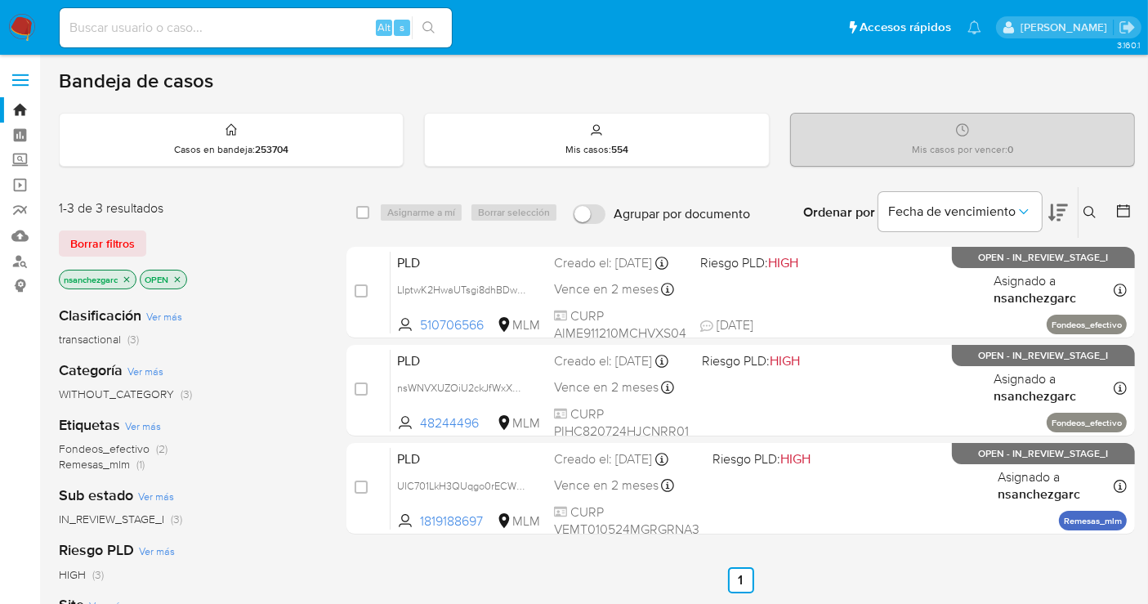
click at [125, 279] on icon "close-filter" at bounding box center [127, 280] width 10 height 10
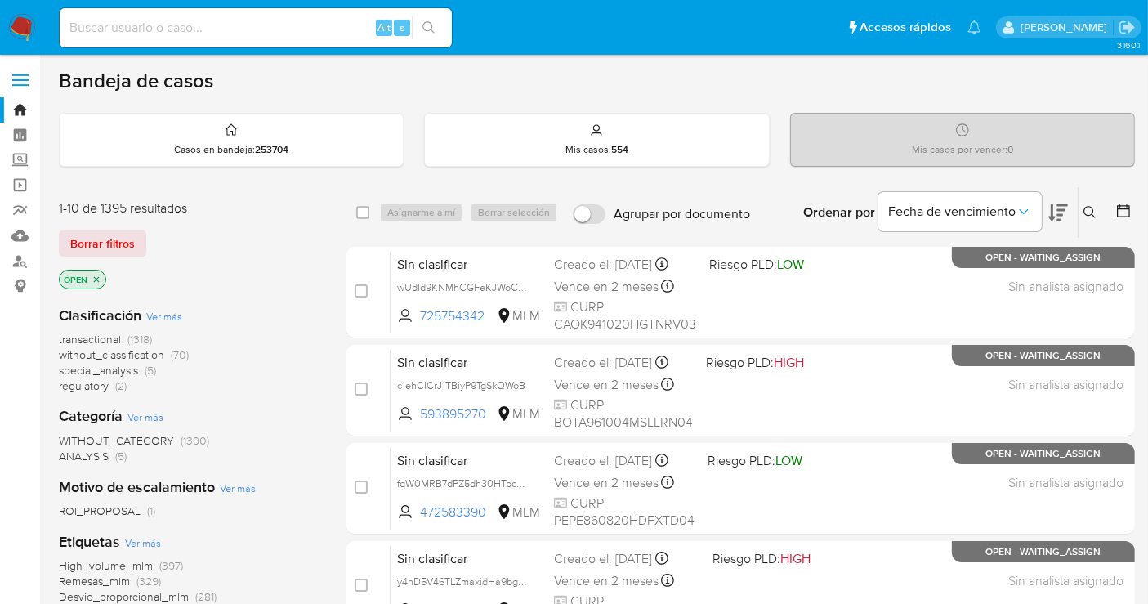
click at [116, 350] on span "without_classification" at bounding box center [111, 354] width 105 height 16
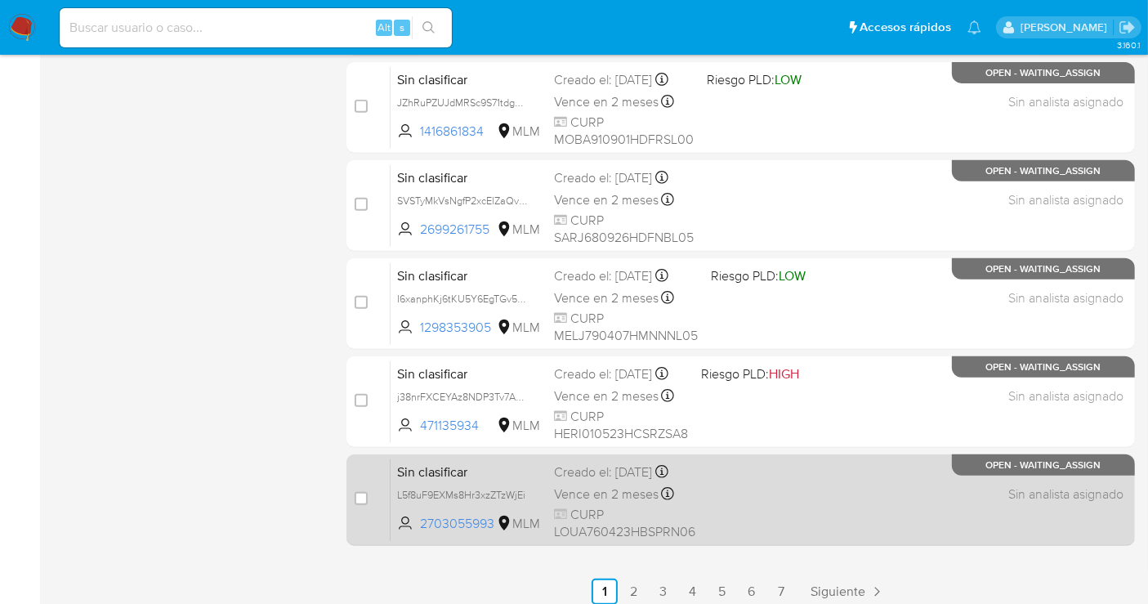
scroll to position [743, 0]
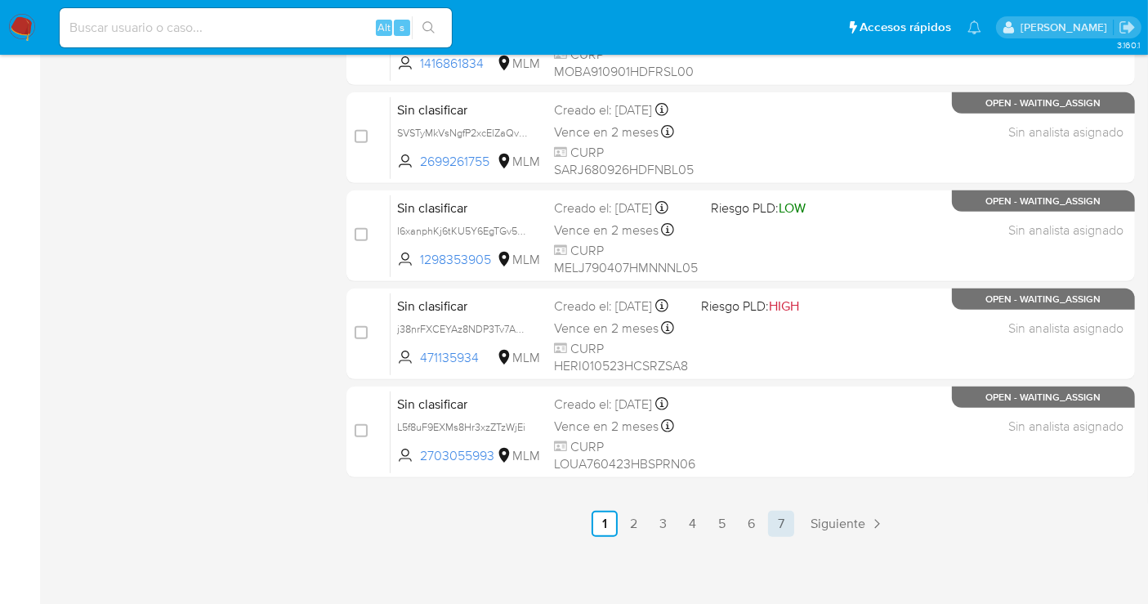
click at [781, 516] on link "7" at bounding box center [781, 524] width 26 height 26
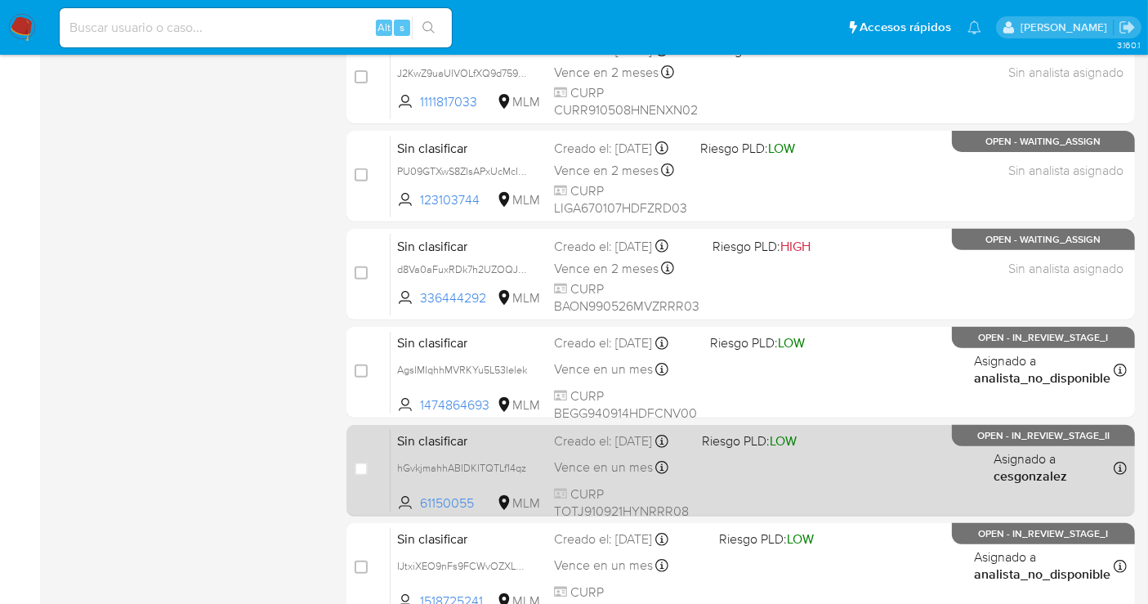
scroll to position [635, 0]
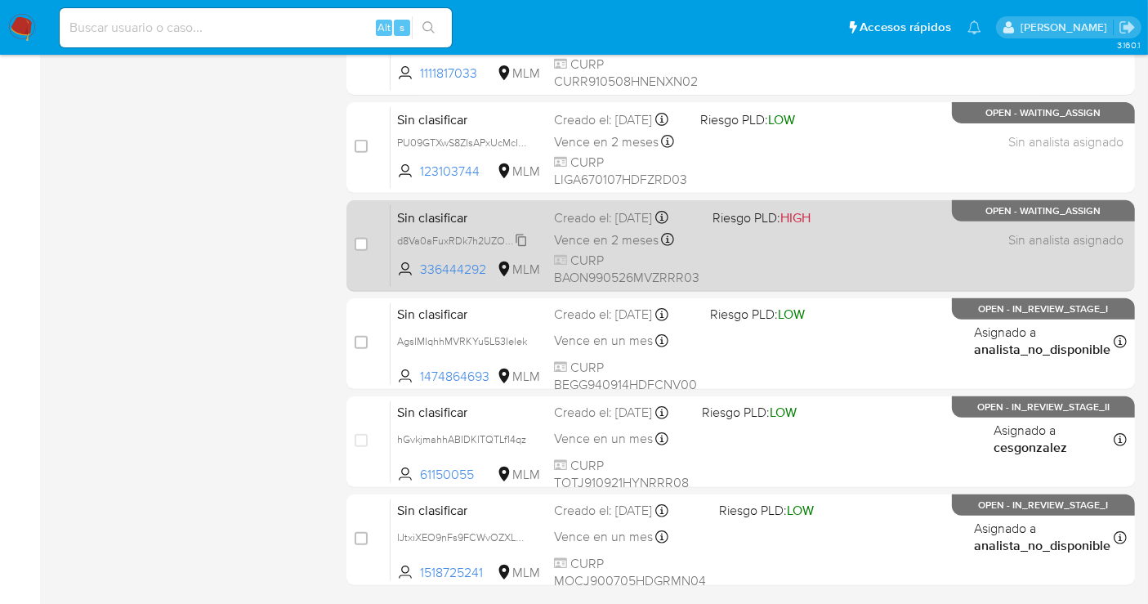
click at [520, 243] on span "d8Va0aFuxRDk7h2UZOQJuPWt" at bounding box center [469, 239] width 145 height 18
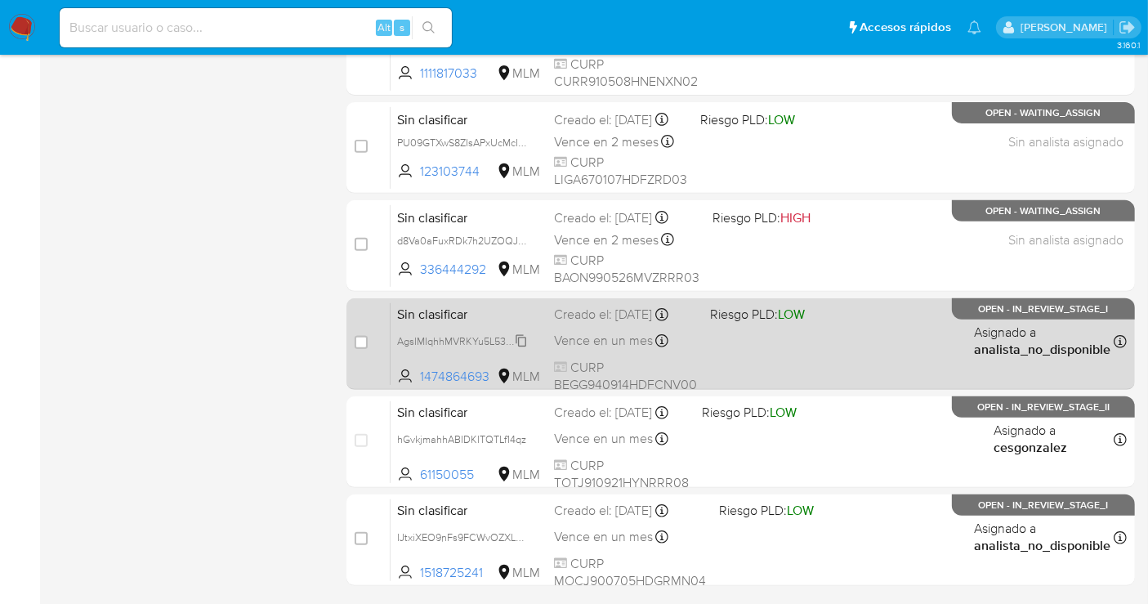
click at [525, 349] on span "AgsIMIqhhMVRKYu5L53Ielek" at bounding box center [462, 340] width 130 height 18
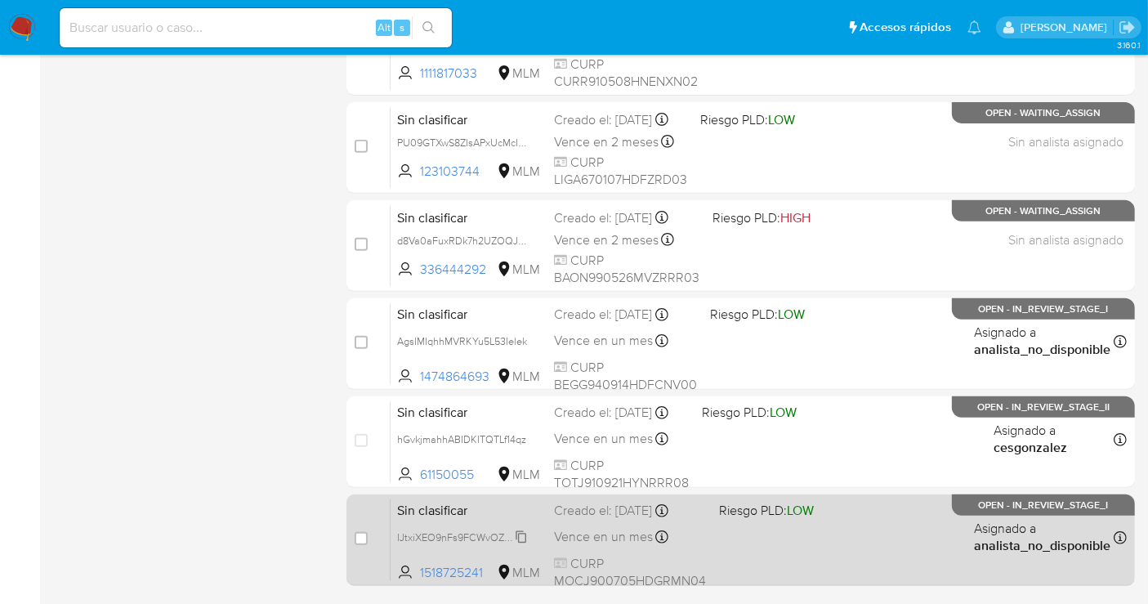
click at [527, 537] on span "IJtxiXEO9nFs9FCWvOZXLG7y" at bounding box center [465, 536] width 136 height 18
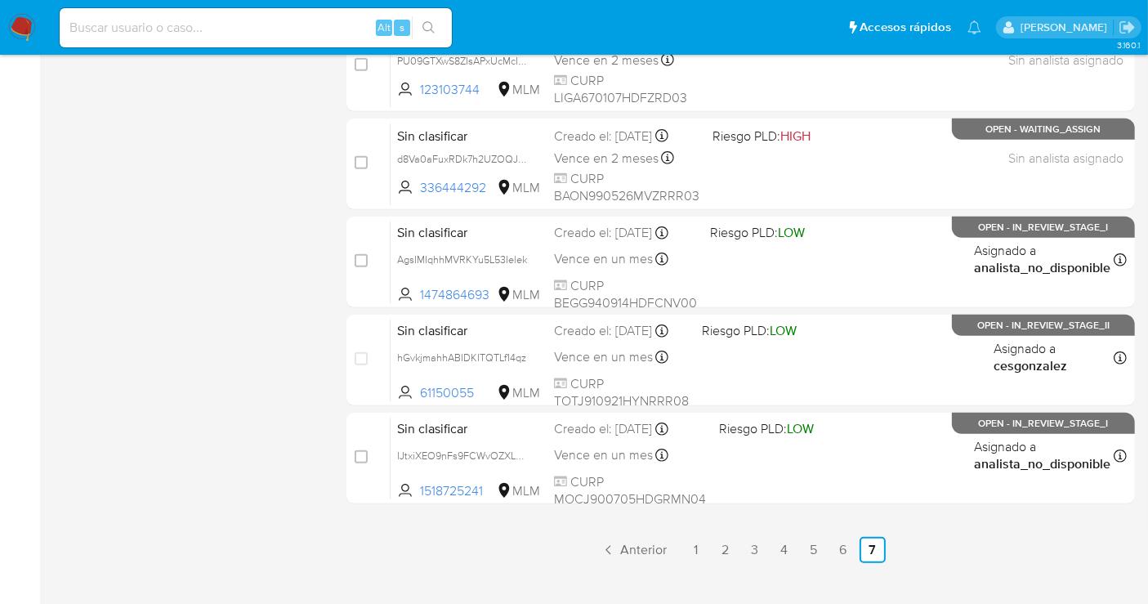
scroll to position [743, 0]
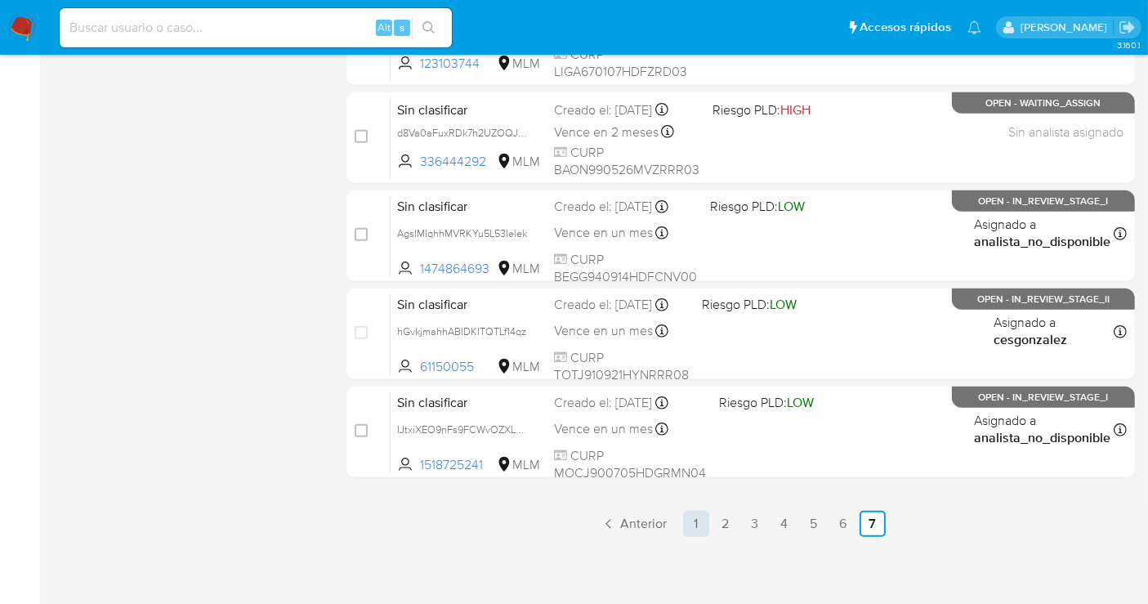
click at [700, 525] on link "1" at bounding box center [696, 524] width 26 height 26
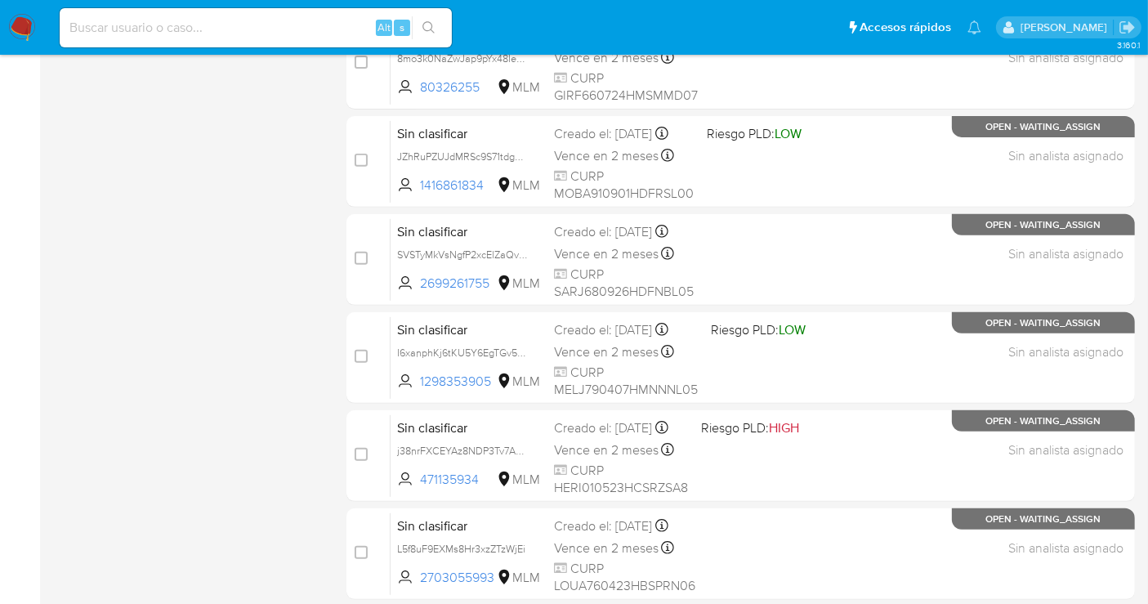
scroll to position [726, 0]
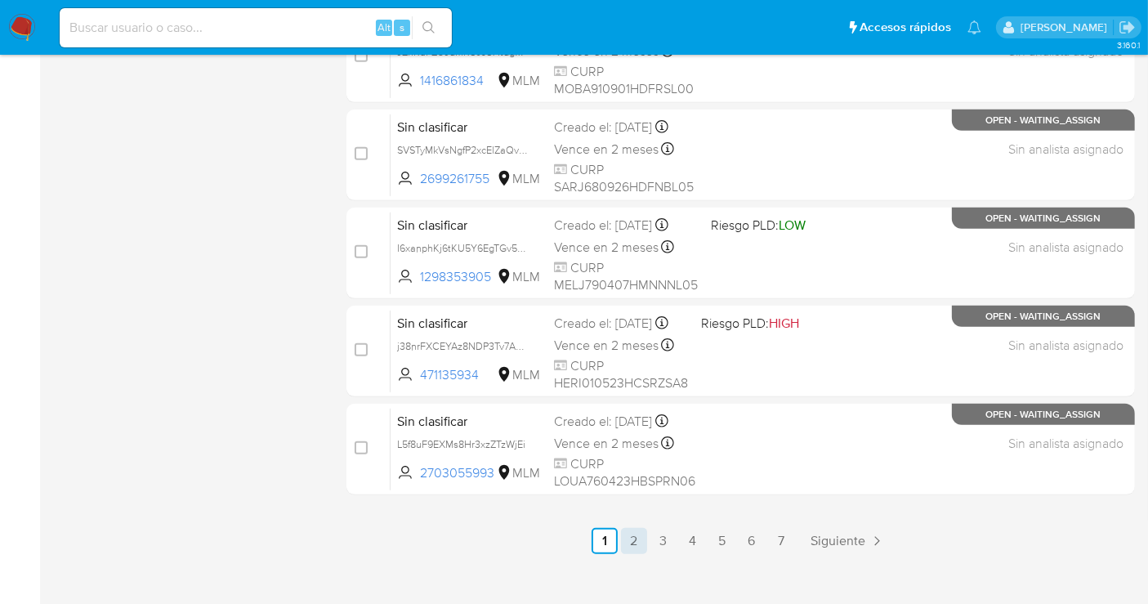
click at [629, 534] on link "2" at bounding box center [634, 541] width 26 height 26
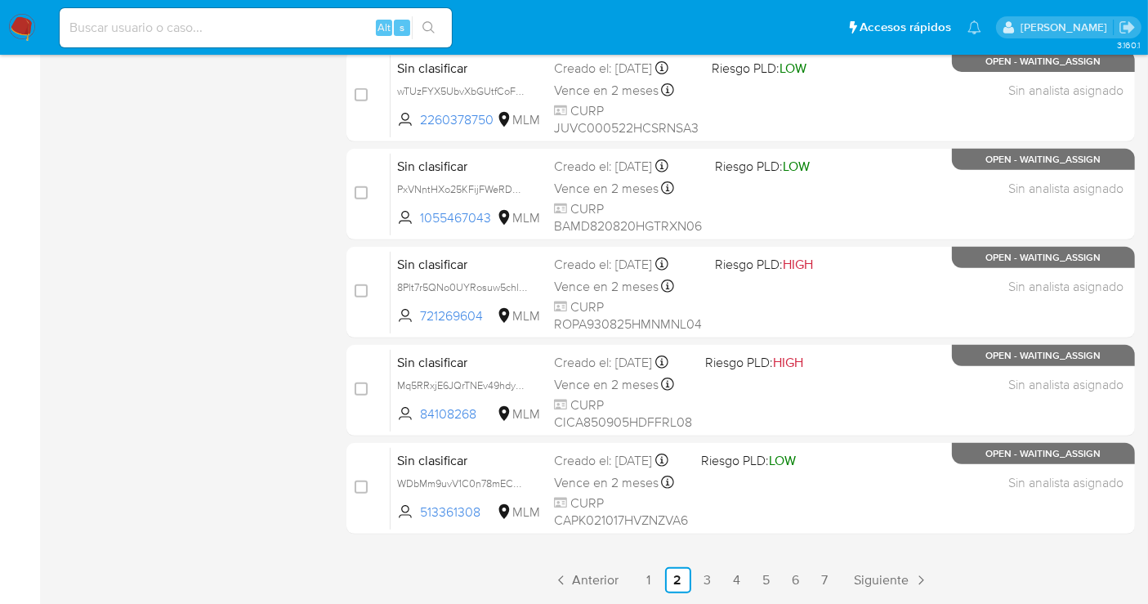
scroll to position [726, 0]
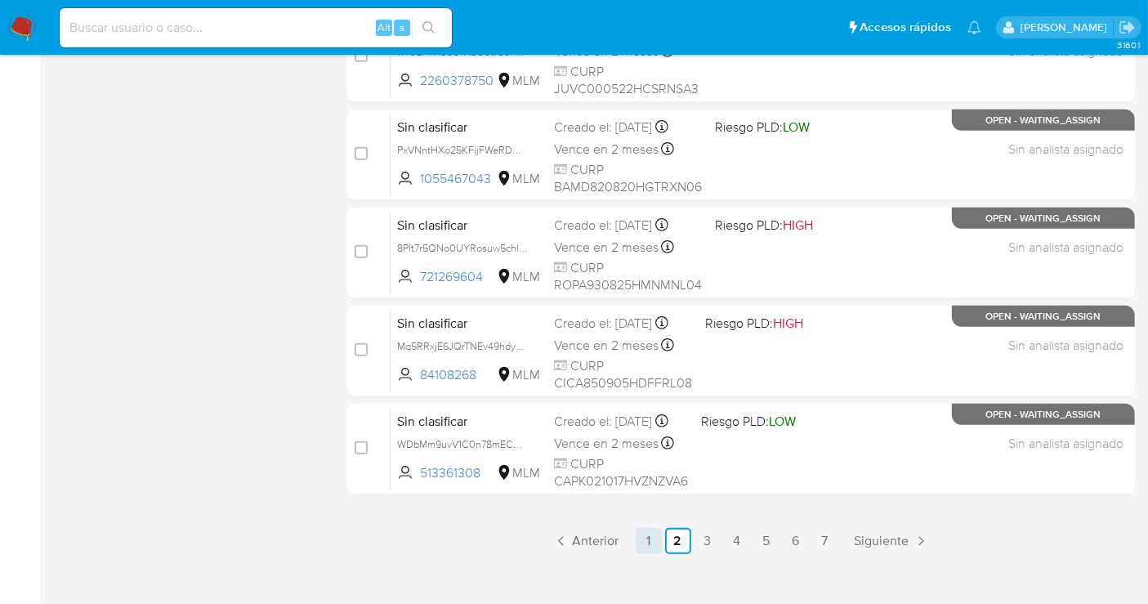
click at [643, 532] on link "1" at bounding box center [649, 541] width 26 height 26
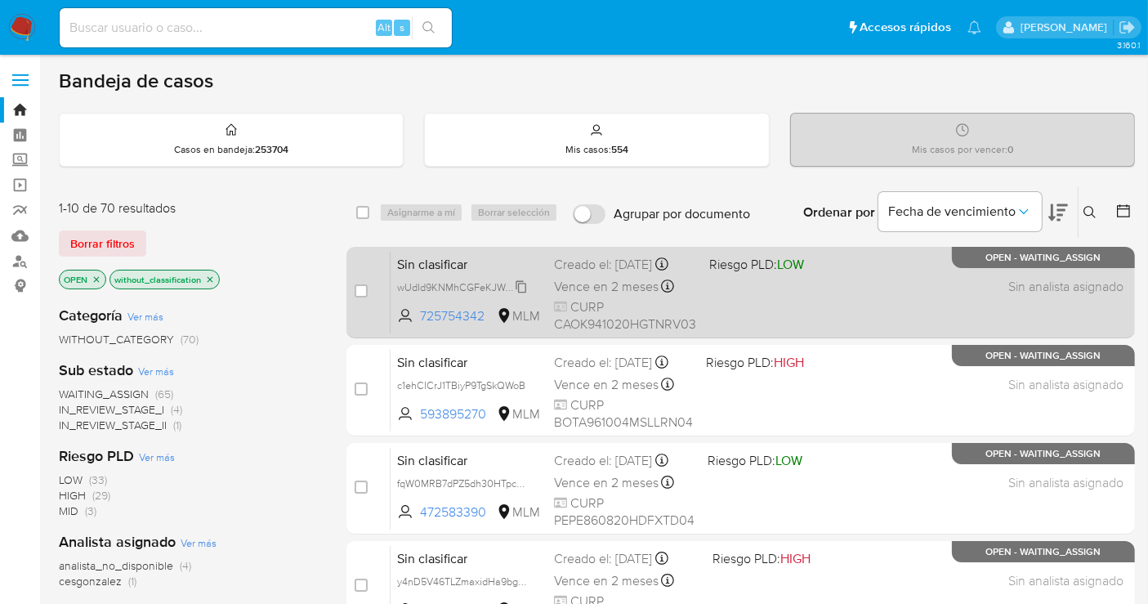
click at [518, 293] on span "wUdId9KNMhCGFeKJWoChSapm" at bounding box center [473, 286] width 152 height 18
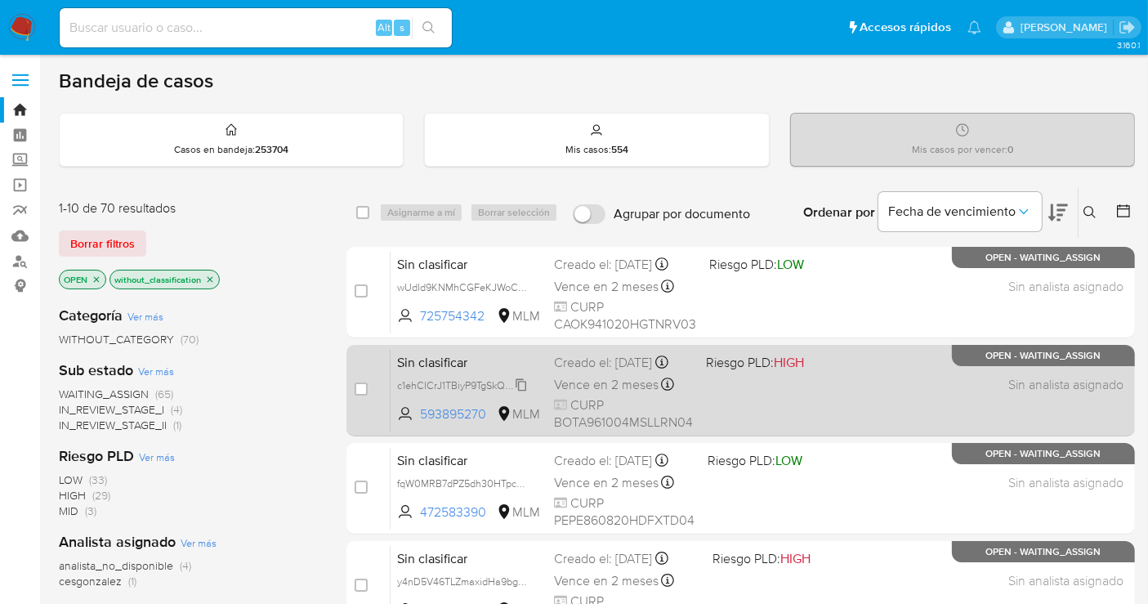
click at [521, 391] on span "c1ehCICrJ1TBiyP9TgSkQWoB" at bounding box center [461, 384] width 128 height 18
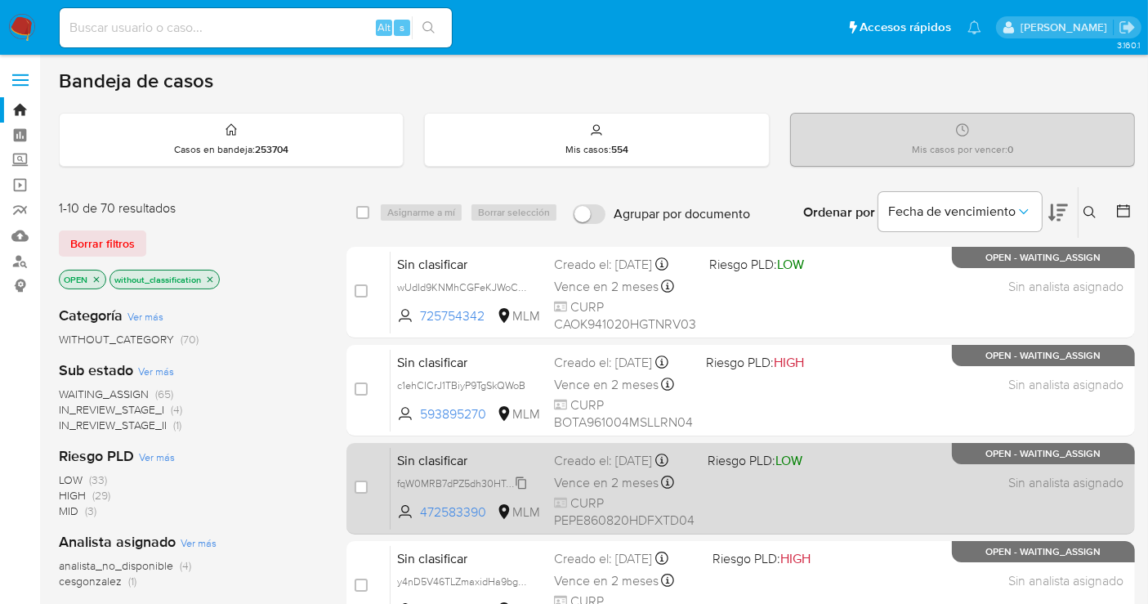
click at [523, 491] on span "fqW0MRB7dPZ5dh30HTpcrjR5" at bounding box center [465, 482] width 137 height 18
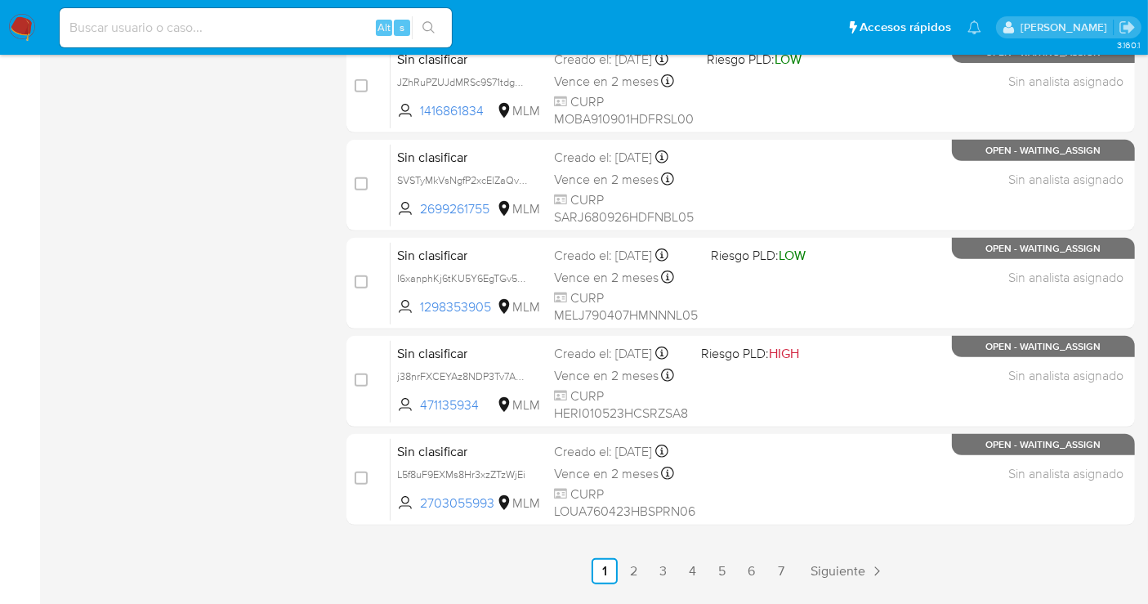
scroll to position [743, 0]
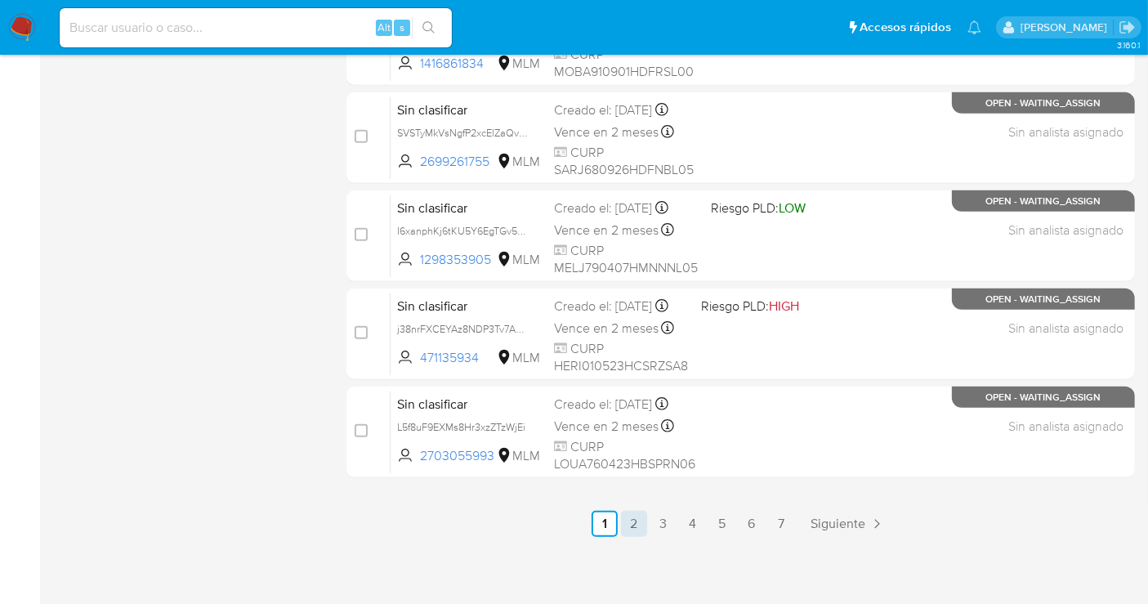
click at [641, 522] on link "2" at bounding box center [634, 524] width 26 height 26
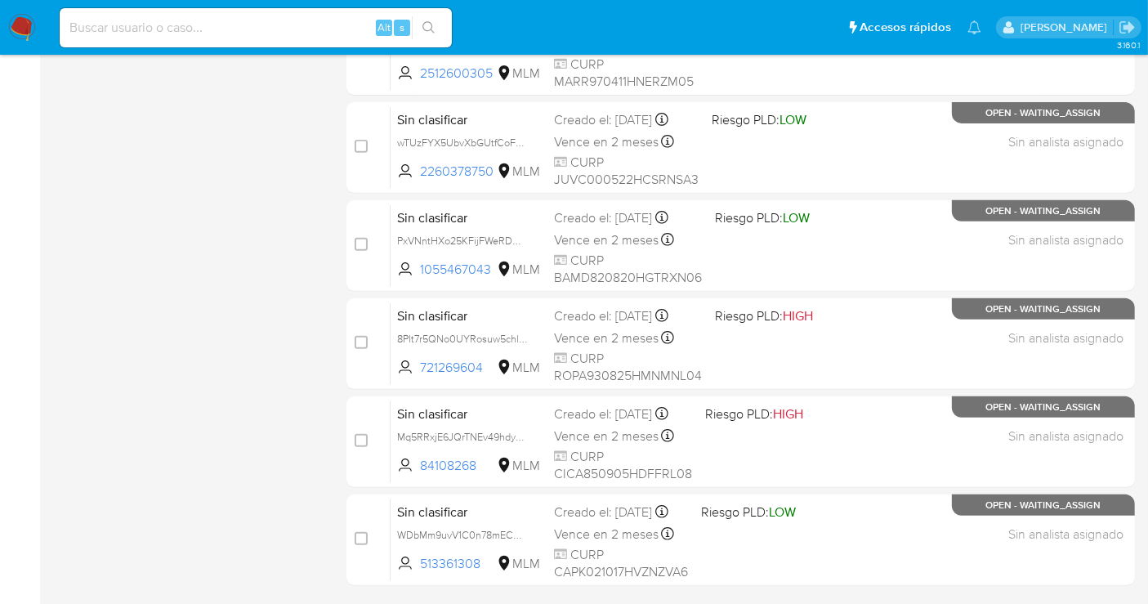
scroll to position [726, 0]
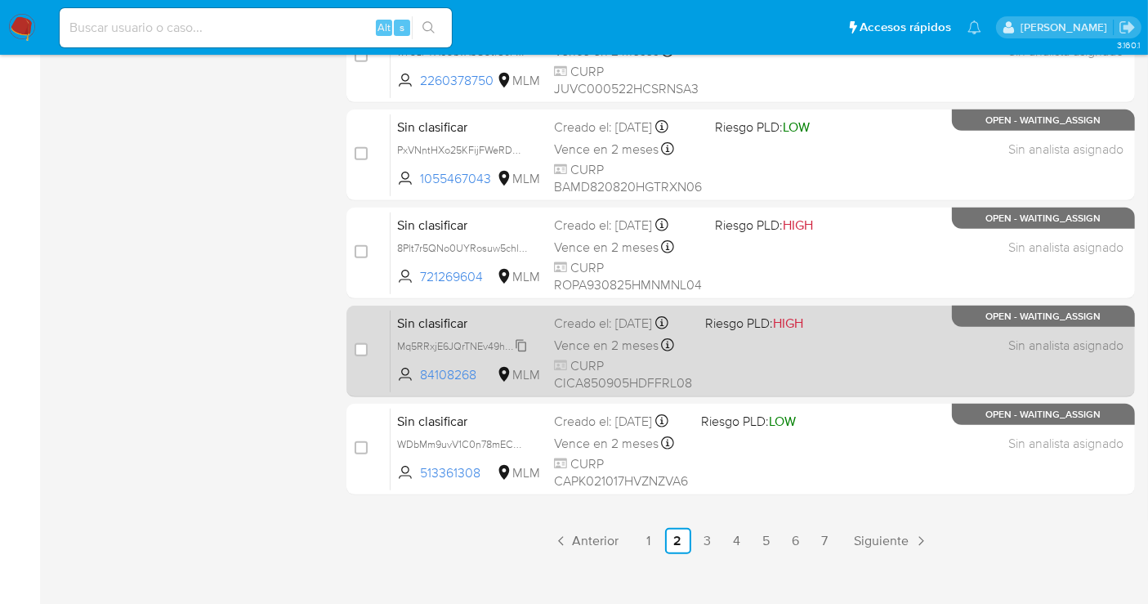
click at [513, 354] on span "Mq5RRxjE6JQrTNEv49hdyGlx" at bounding box center [463, 345] width 133 height 18
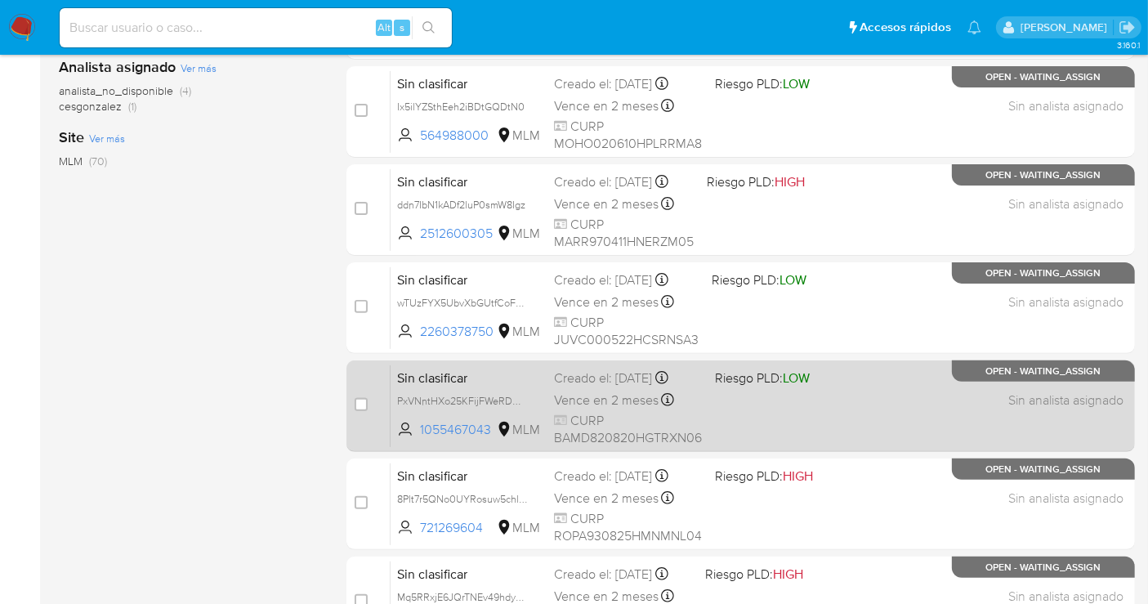
scroll to position [453, 0]
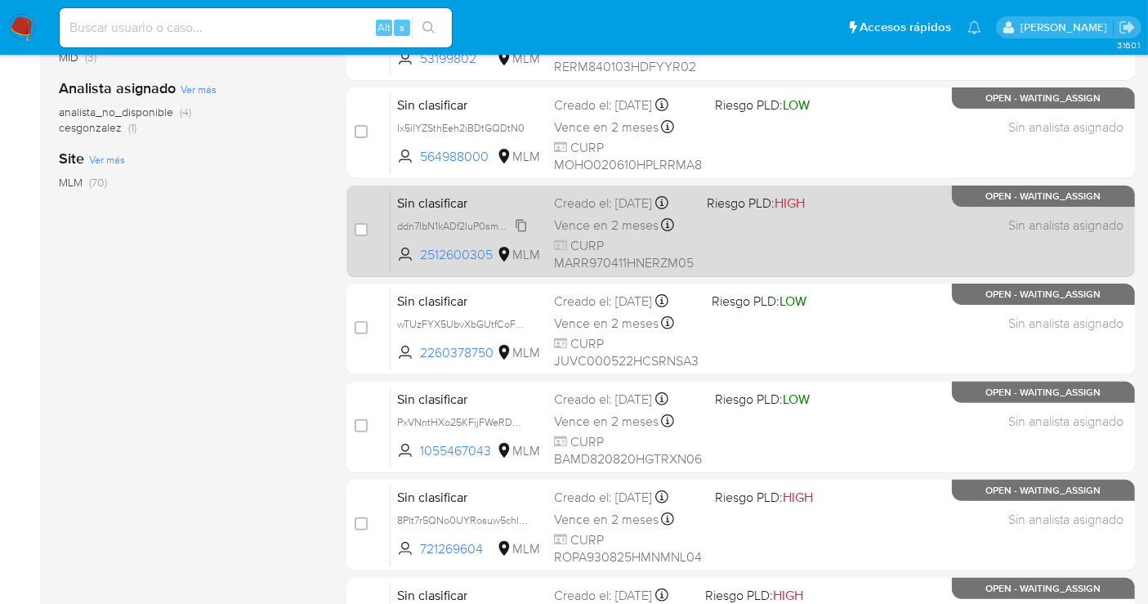
click at [519, 234] on span "ddn7IbN1kADf2luP0smW8Igz" at bounding box center [461, 225] width 128 height 18
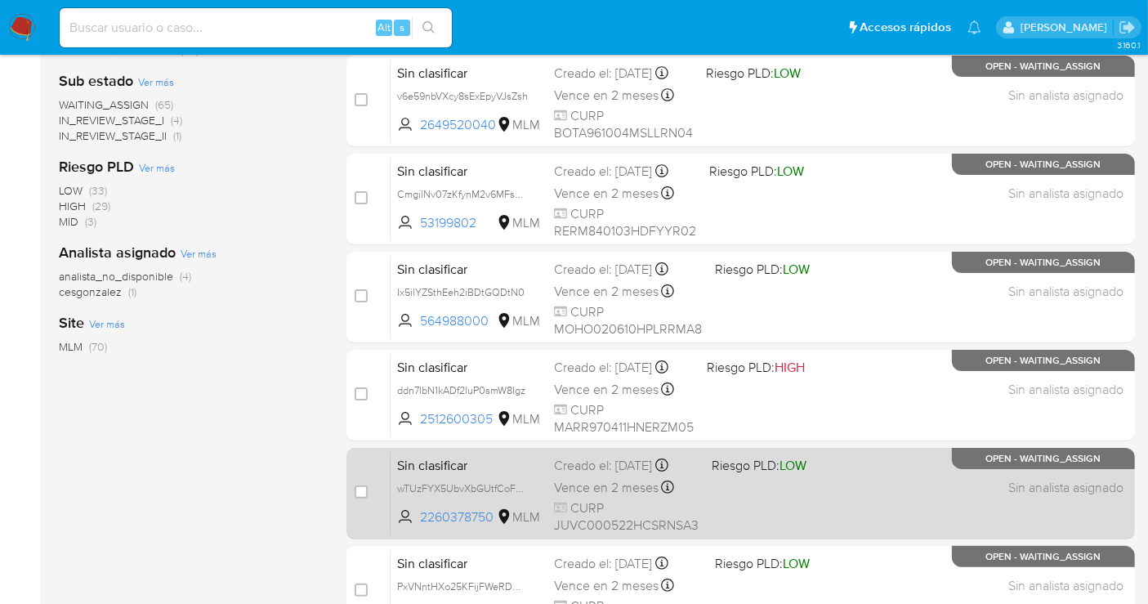
scroll to position [272, 0]
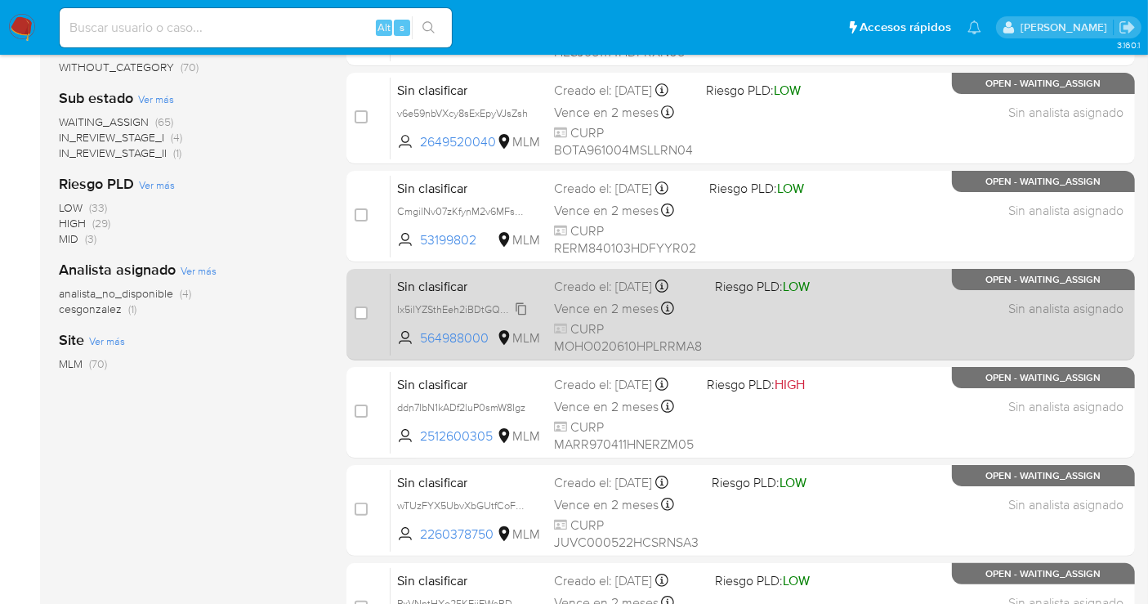
click at [520, 309] on span "Ix5ilYZSthEeh2iBDtGQDtN0" at bounding box center [460, 308] width 127 height 18
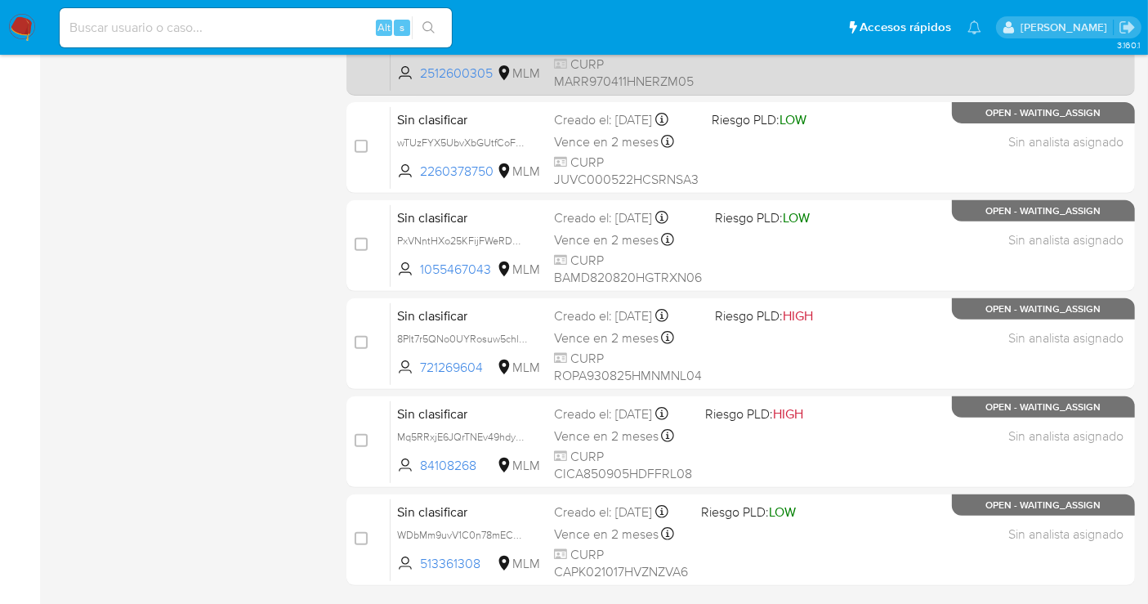
scroll to position [743, 0]
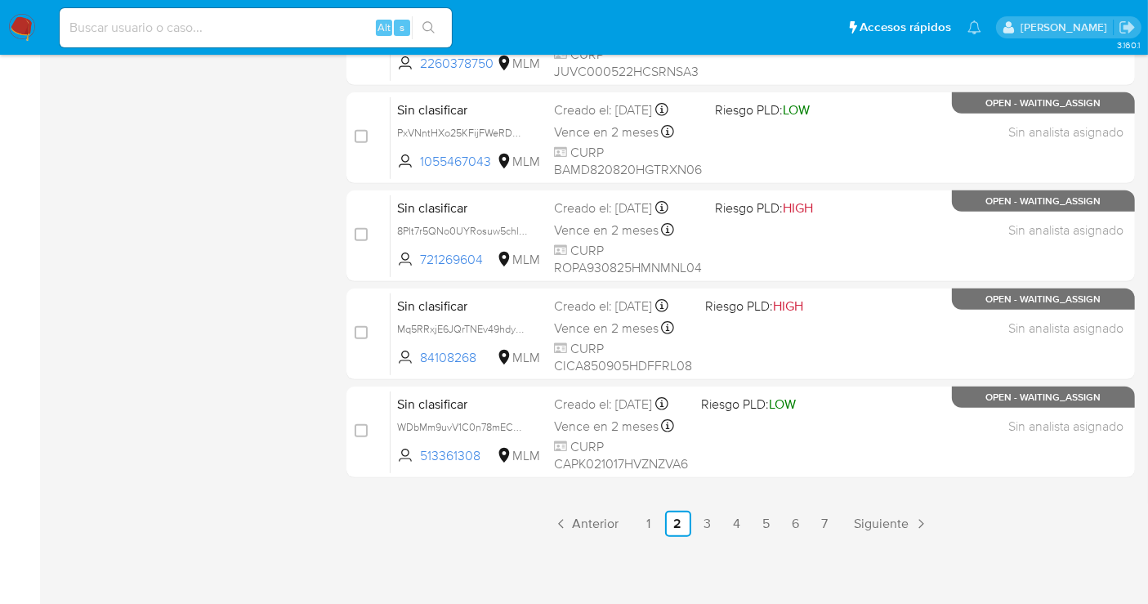
click at [824, 527] on link "7" at bounding box center [825, 524] width 26 height 26
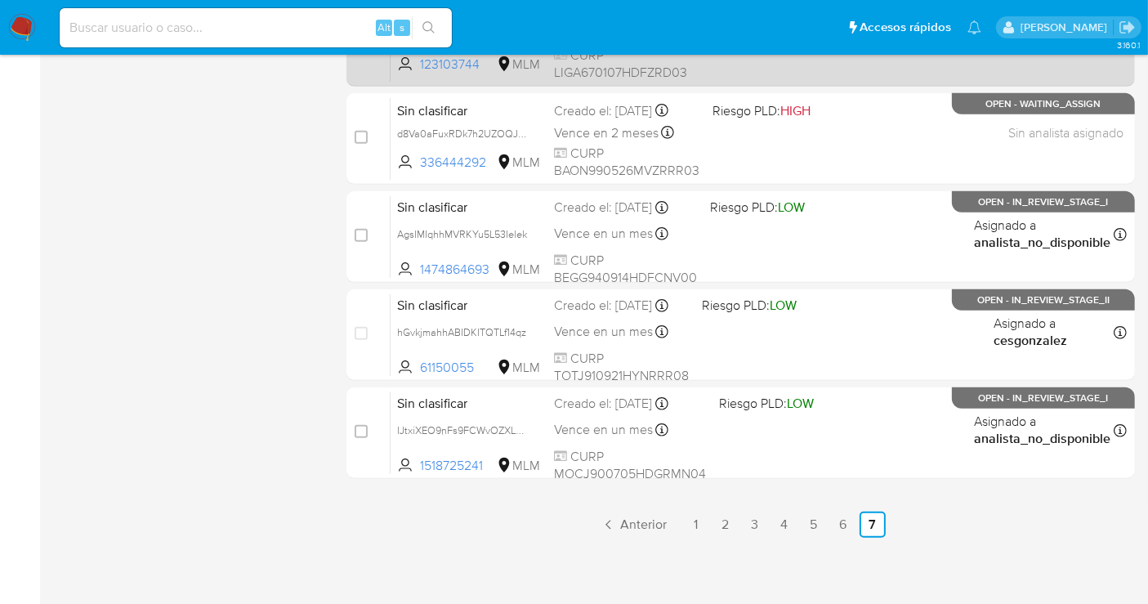
scroll to position [743, 0]
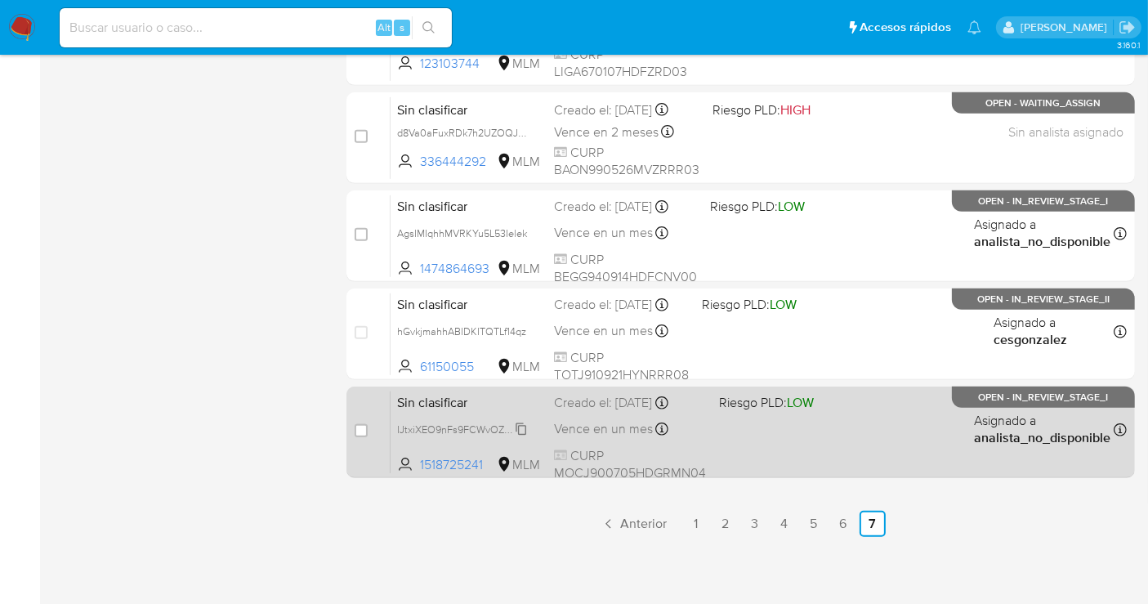
click at [522, 430] on span "IJtxiXEO9nFs9FCWvOZXLG7y" at bounding box center [465, 428] width 136 height 18
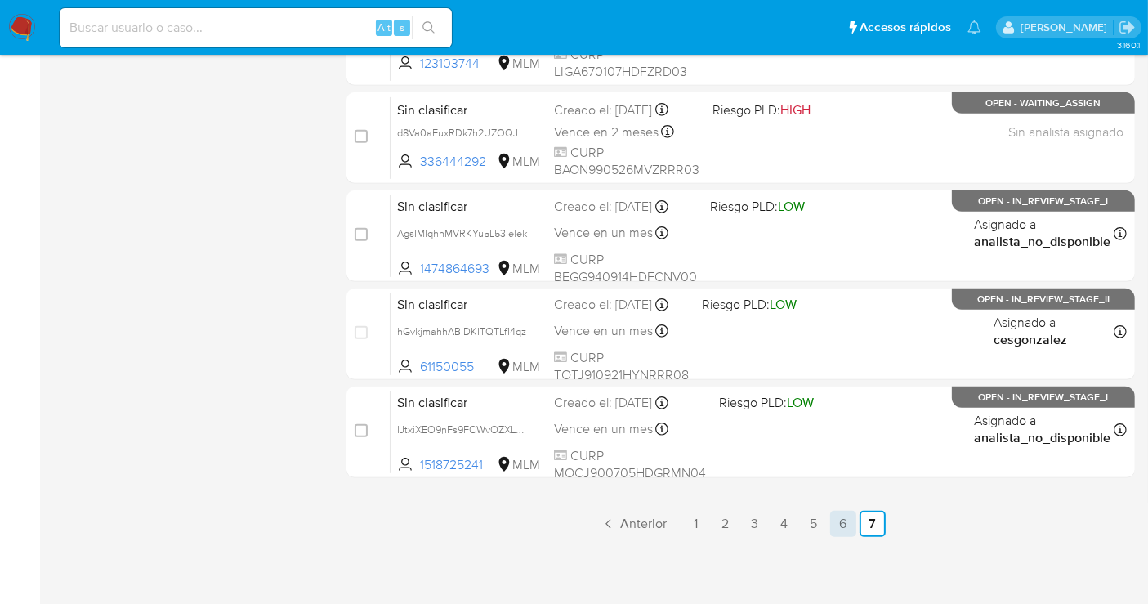
click at [851, 516] on link "6" at bounding box center [843, 524] width 26 height 26
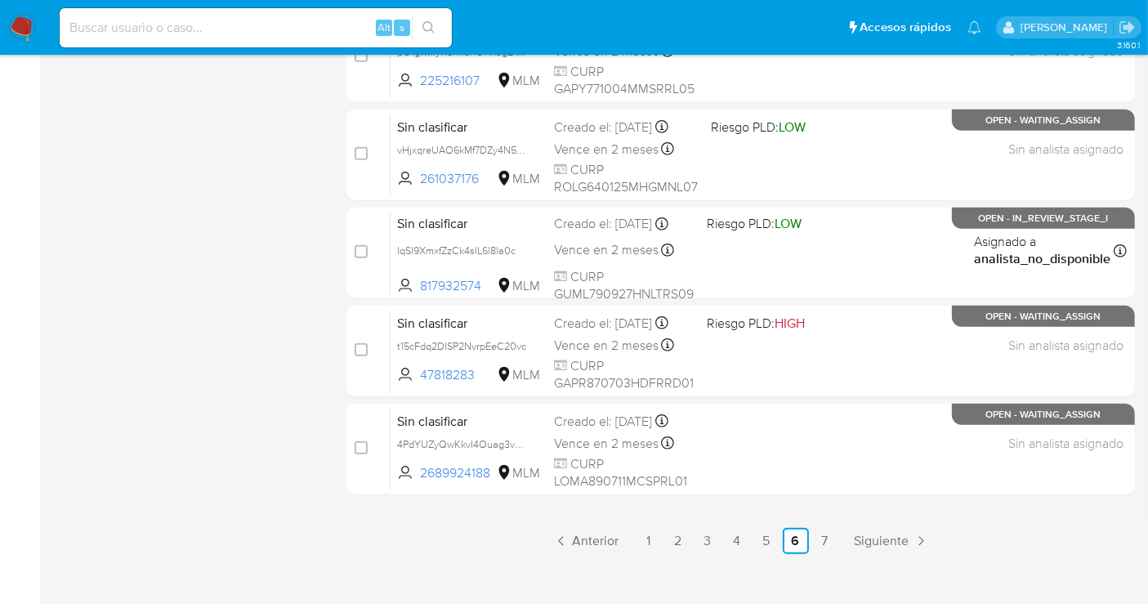
scroll to position [743, 0]
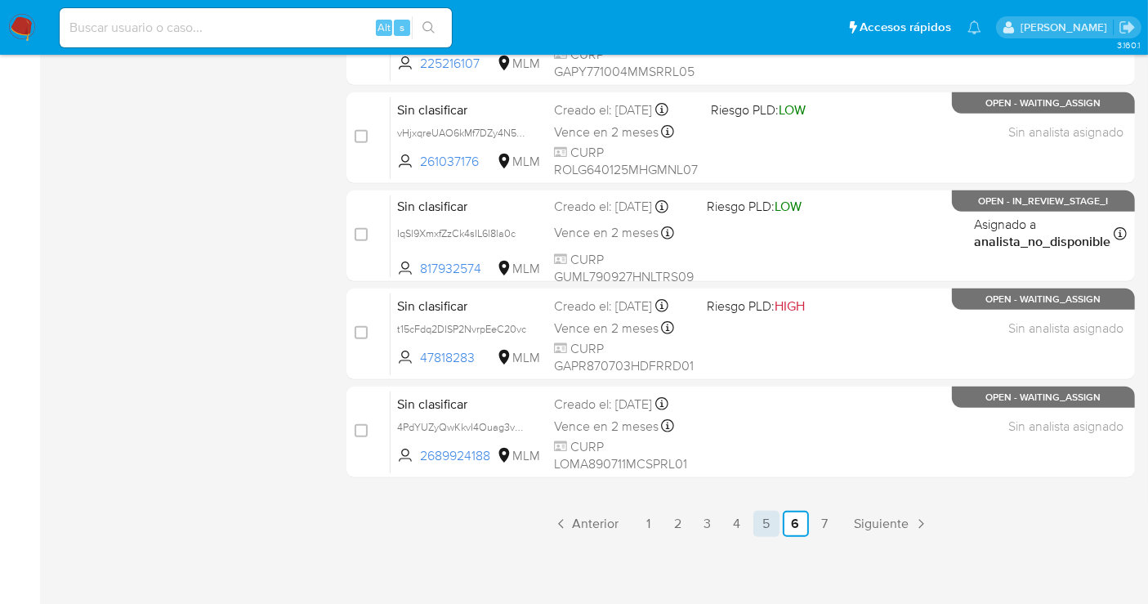
click at [775, 514] on link "5" at bounding box center [766, 524] width 26 height 26
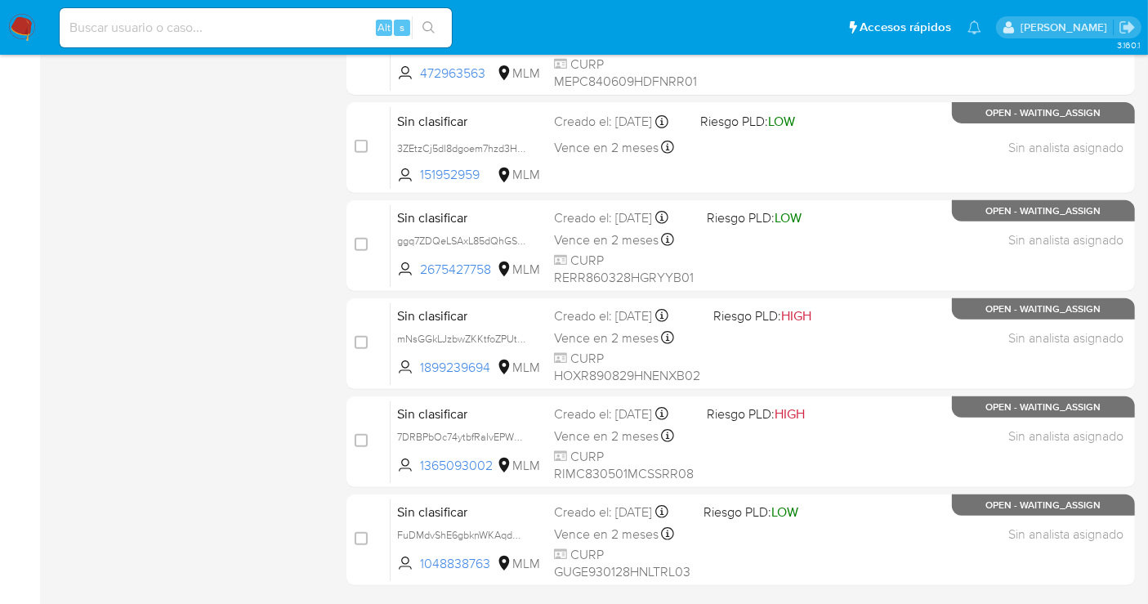
scroll to position [726, 0]
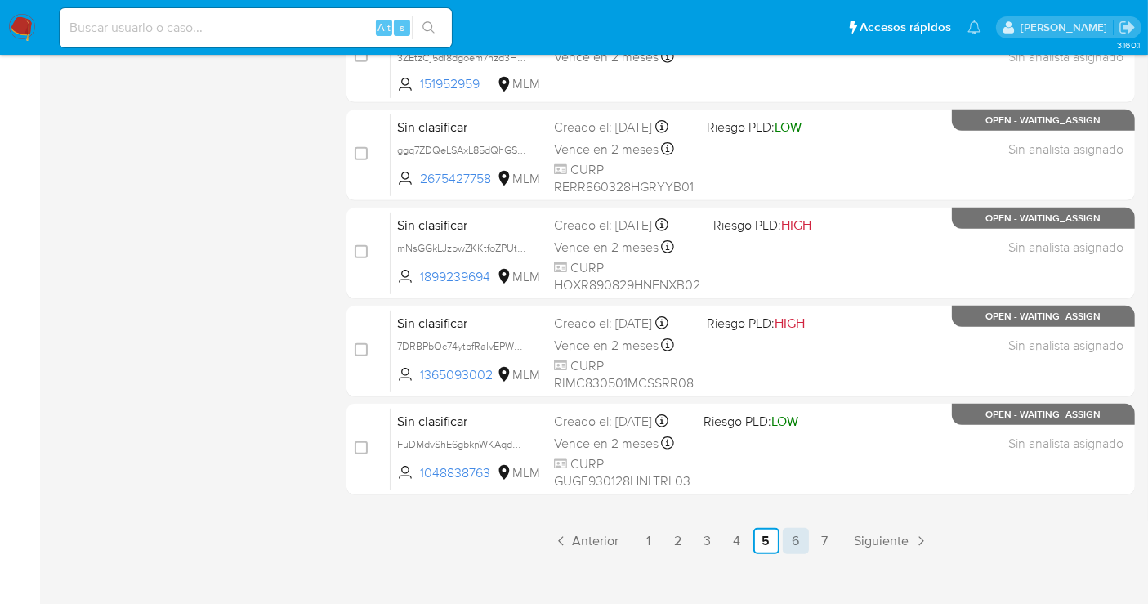
click at [788, 535] on link "6" at bounding box center [796, 541] width 26 height 26
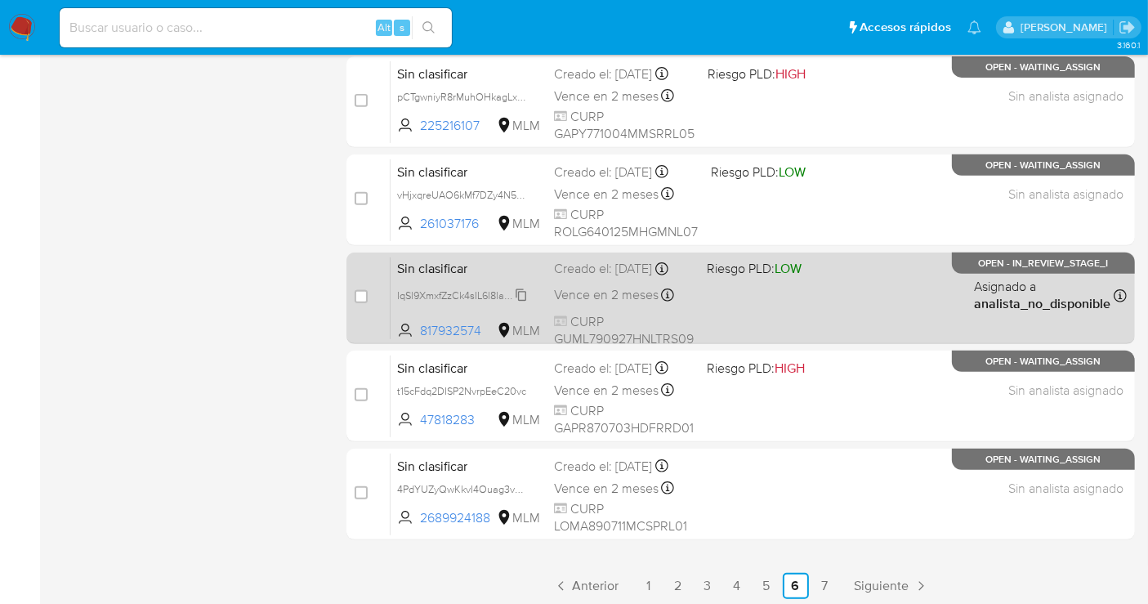
scroll to position [652, 0]
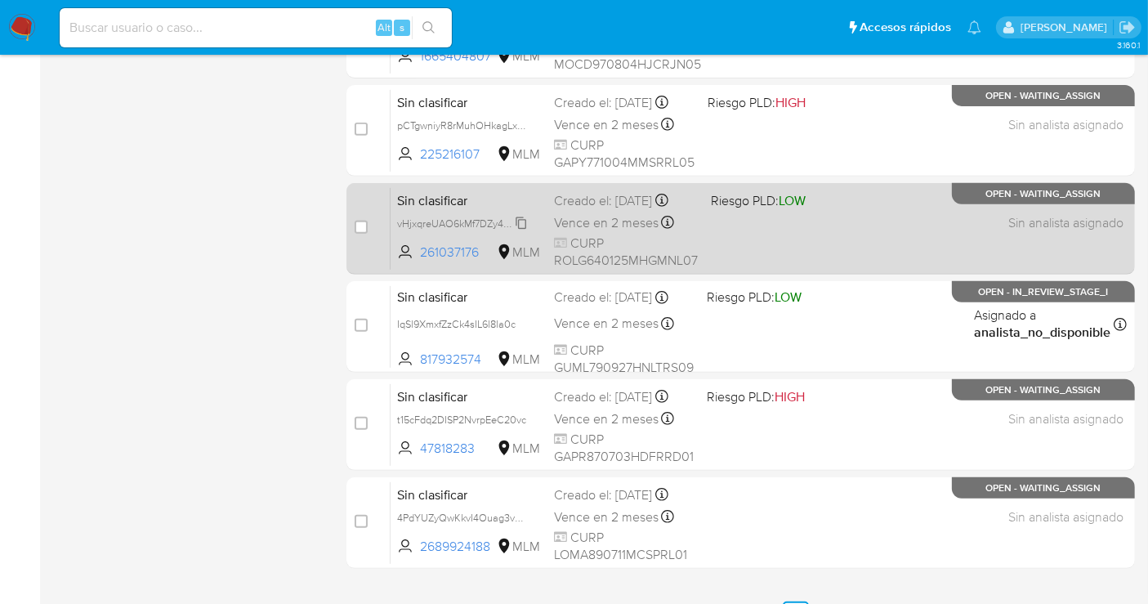
click at [527, 221] on span "vHjxqreUAO6kMf7DZy4N5Pjp" at bounding box center [463, 222] width 133 height 18
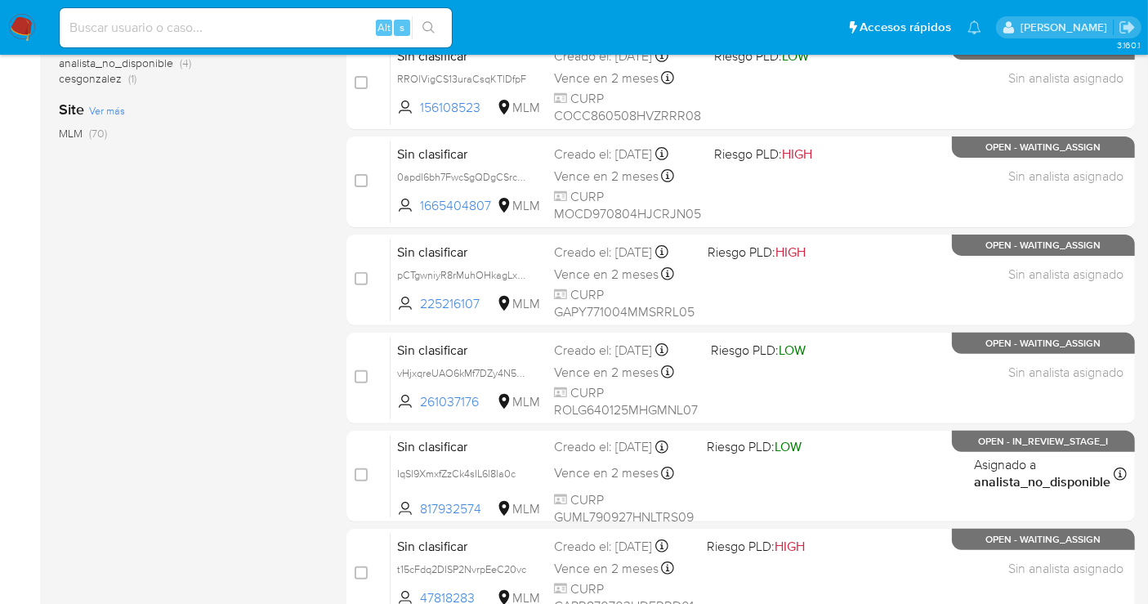
scroll to position [380, 0]
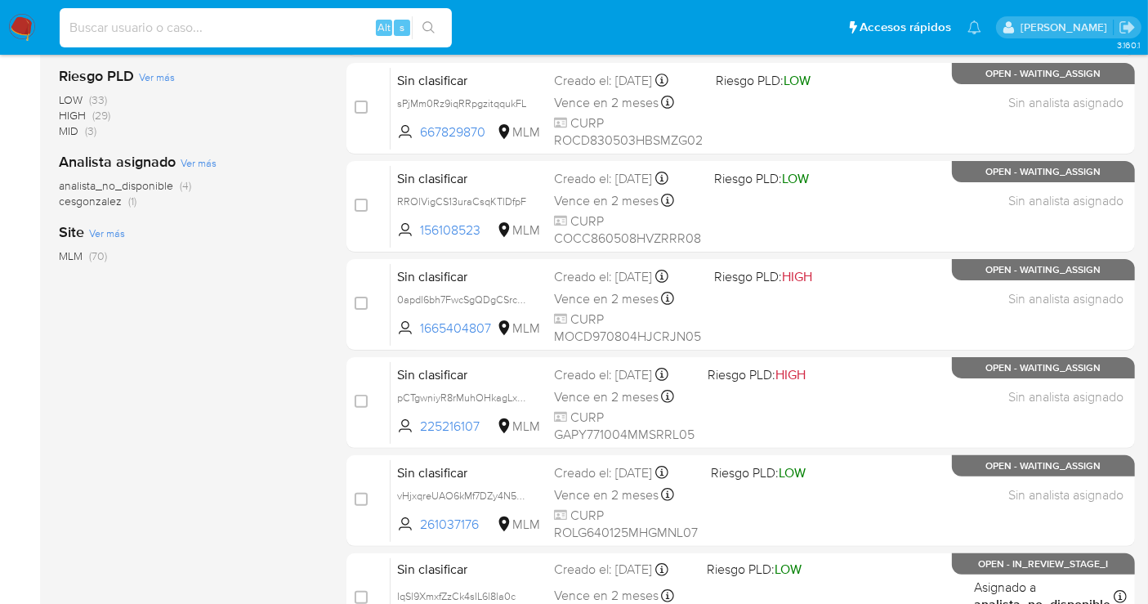
click at [259, 25] on input at bounding box center [256, 27] width 392 height 21
paste input "hsGCl7MJIEEG2w3RqZb0F2PN"
type input "hsGCl7MJIEEG2w3RqZb0F2PN"
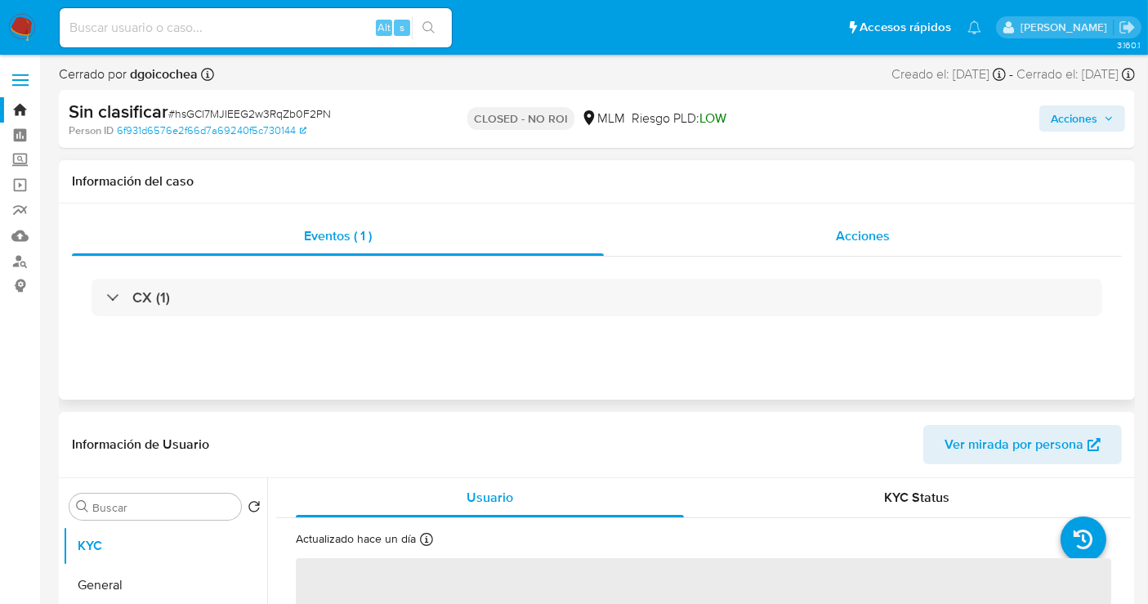
click at [838, 232] on span "Acciones" at bounding box center [863, 235] width 54 height 19
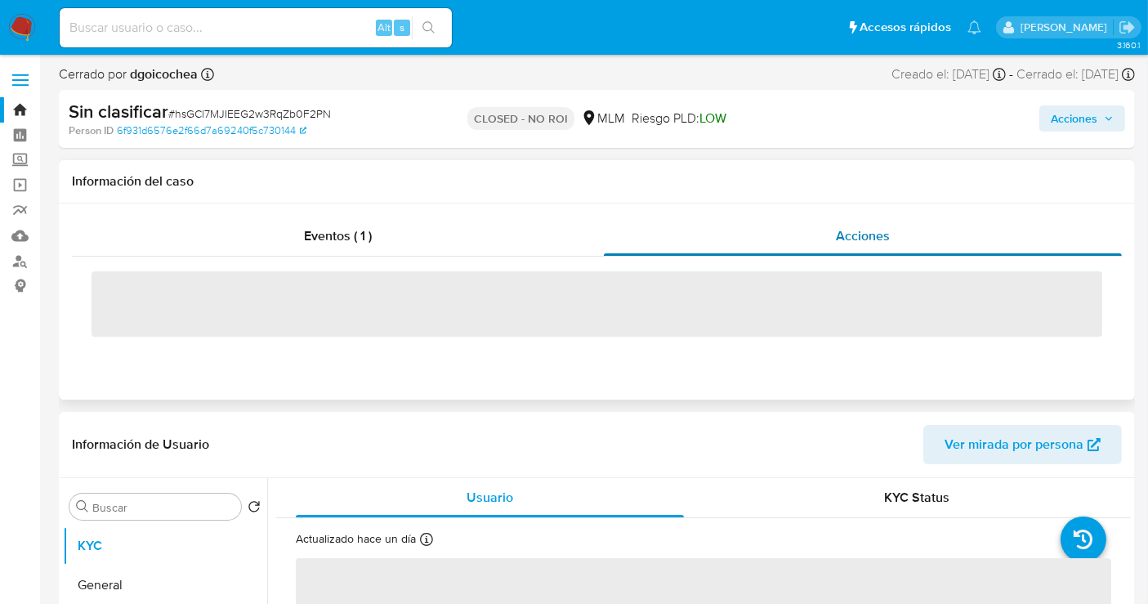
select select "10"
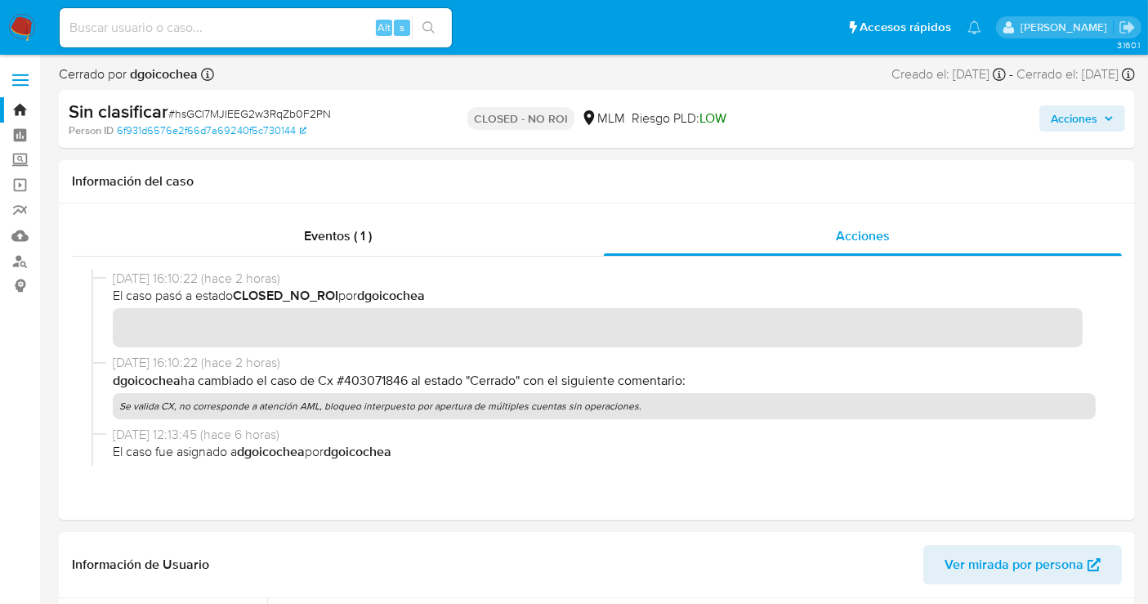
click at [229, 29] on input at bounding box center [256, 27] width 392 height 21
paste input "a3trzQ8kcgUyX39iZVZ187Ni"
type input "a3trzQ8kcgUyX39iZVZ187Ni"
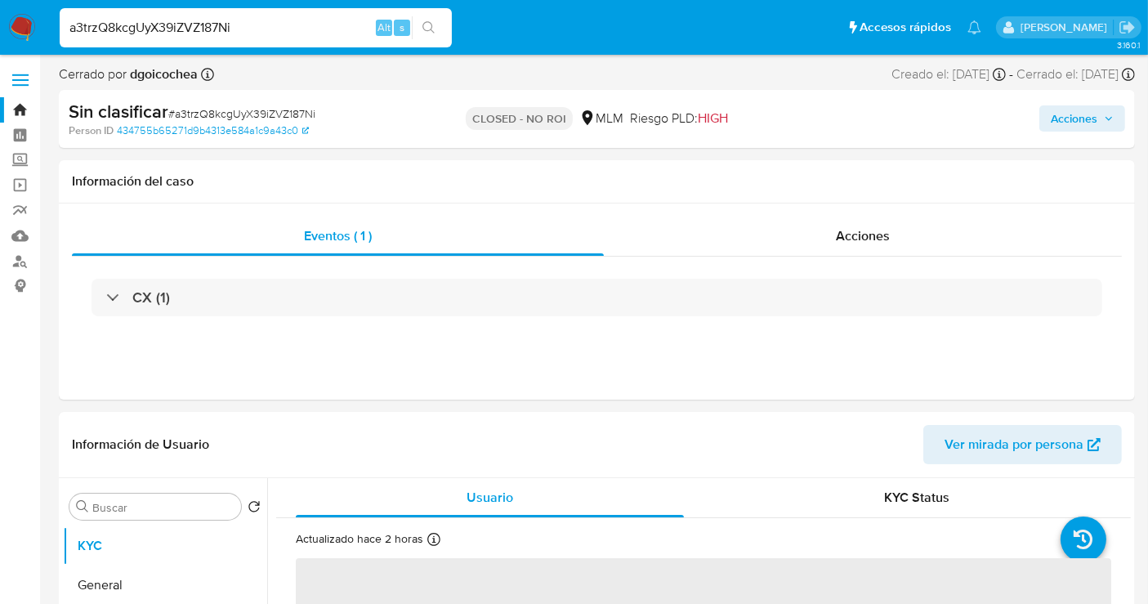
select select "10"
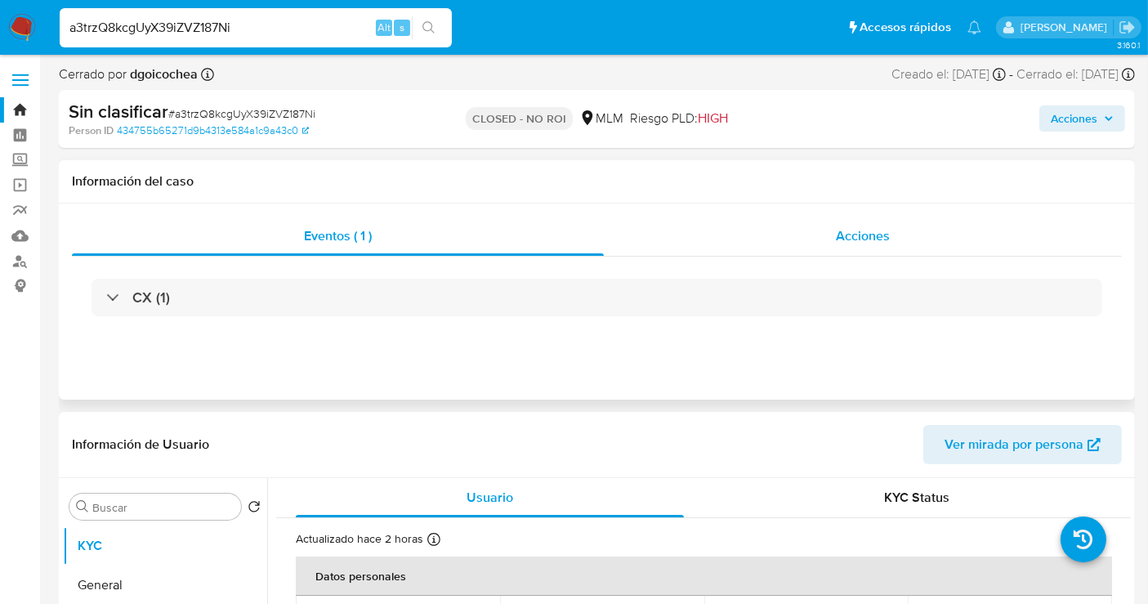
click at [892, 239] on div "Acciones" at bounding box center [863, 236] width 518 height 39
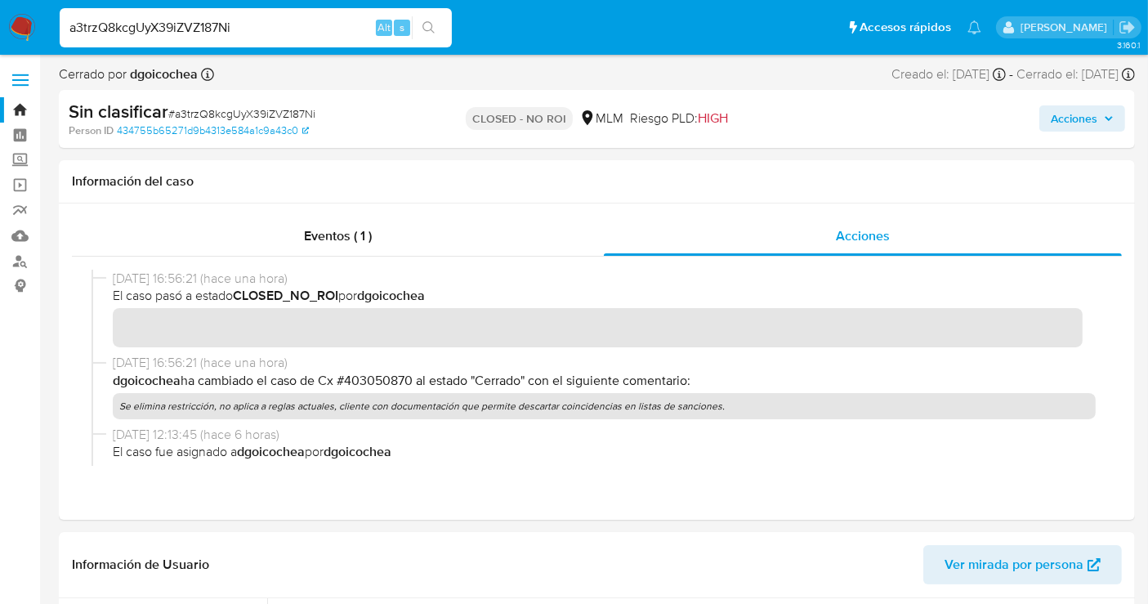
click at [188, 26] on input "a3trzQ8kcgUyX39iZVZ187Ni" at bounding box center [256, 27] width 392 height 21
paste input "L9mSIRNnTq3nOZIIzwzAlCCI"
type input "L9mSIRNnTq3nOZIIzwzAlCCI"
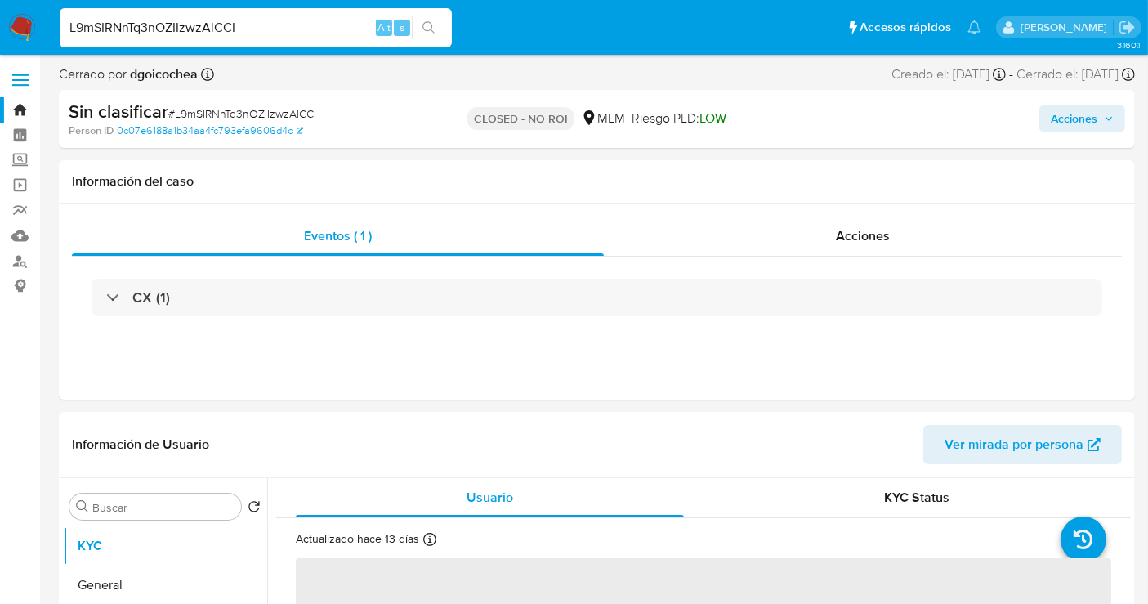
select select "10"
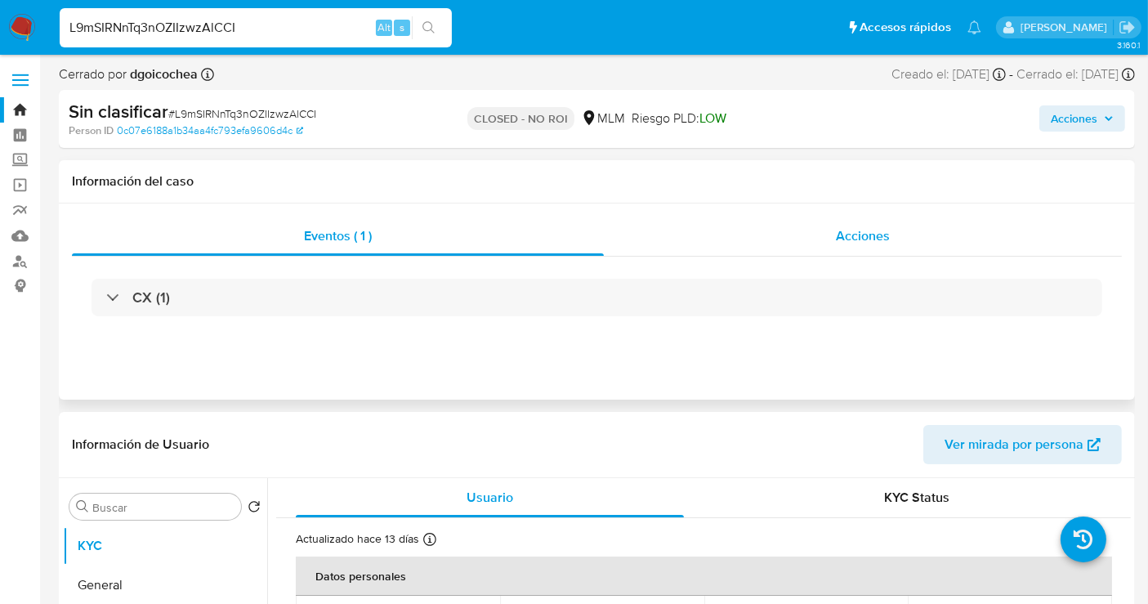
click at [833, 237] on div "Acciones" at bounding box center [863, 236] width 518 height 39
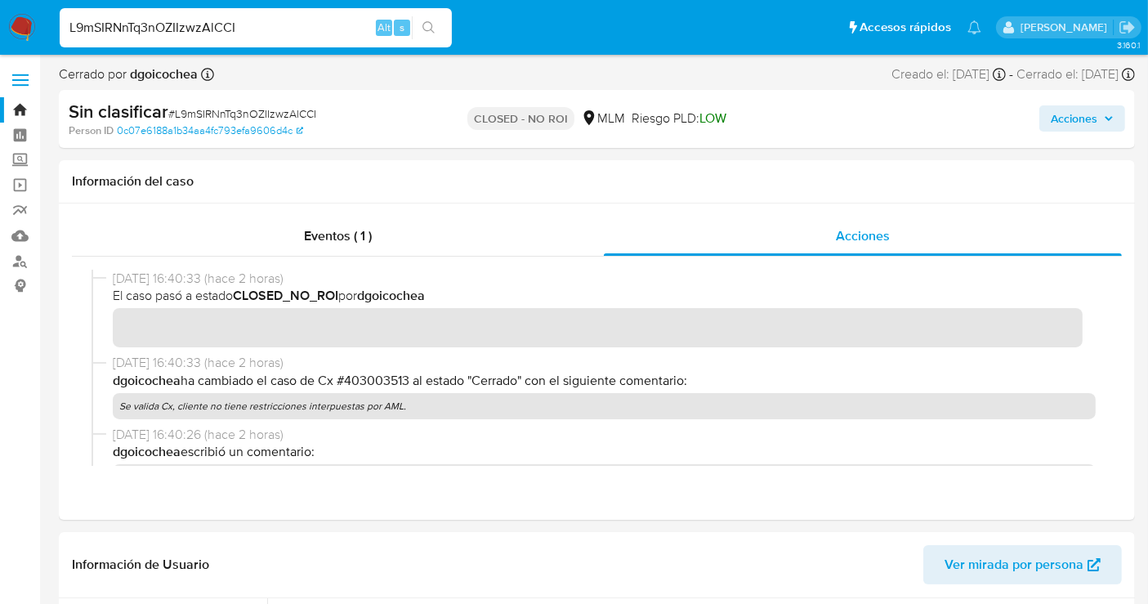
click at [196, 27] on input "L9mSIRNnTq3nOZIIzwzAlCCI" at bounding box center [256, 27] width 392 height 21
click at [195, 26] on input "L9mSIRNnTq3nOZIIzwzAlCCI" at bounding box center [256, 27] width 392 height 21
paste input "90rxyPgabk19LWiZVAQltURr"
type input "90rxyPgabk19LWiZVAQltURr"
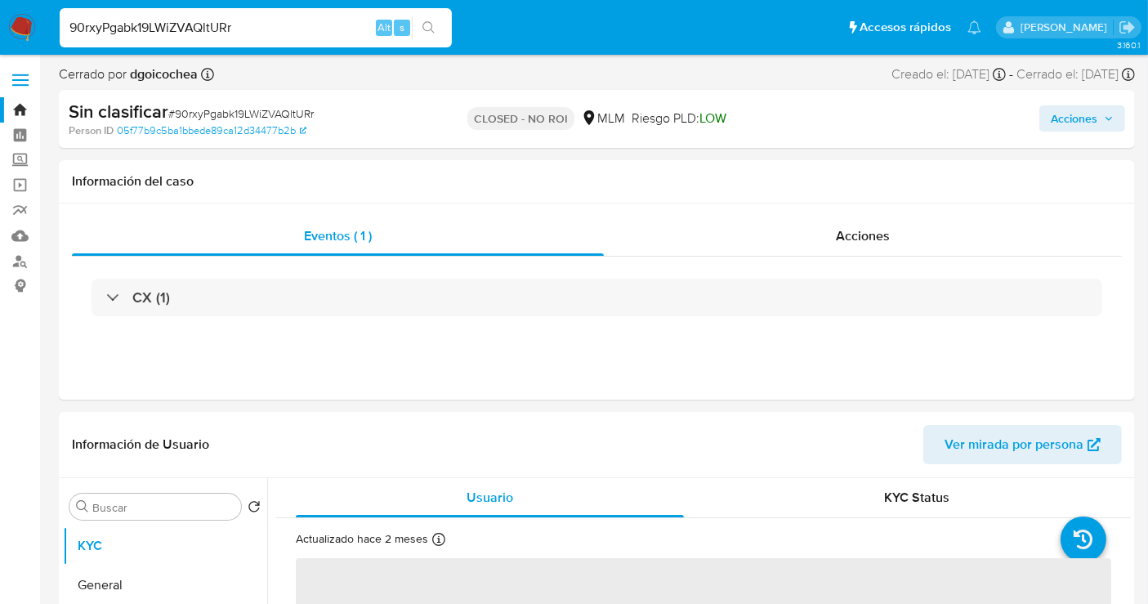
select select "10"
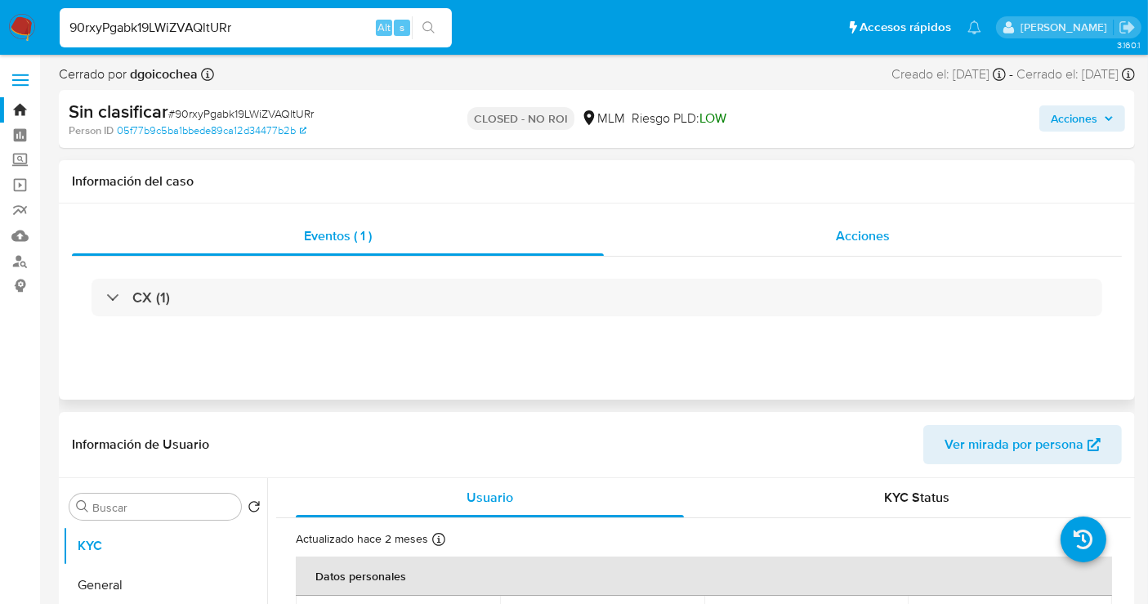
click at [845, 243] on span "Acciones" at bounding box center [863, 235] width 54 height 19
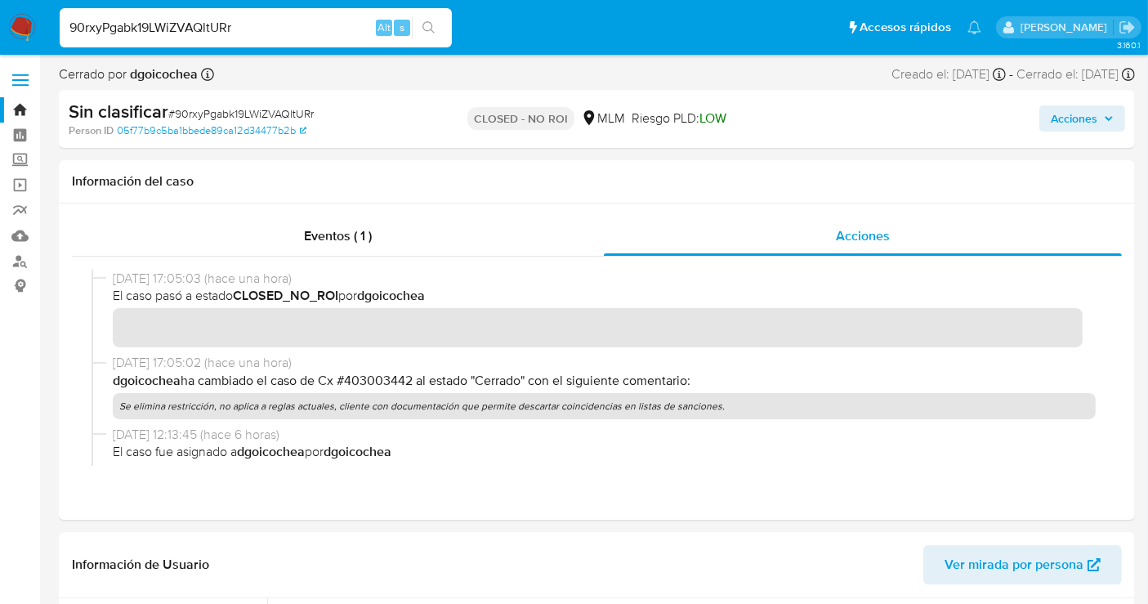
click at [186, 17] on input "90rxyPgabk19LWiZVAQltURr" at bounding box center [256, 27] width 392 height 21
paste input "oWB3vk827wvxF8XbxKh7gr8w"
type input "oWB3vk827wvxF8XbxKh7gr8w"
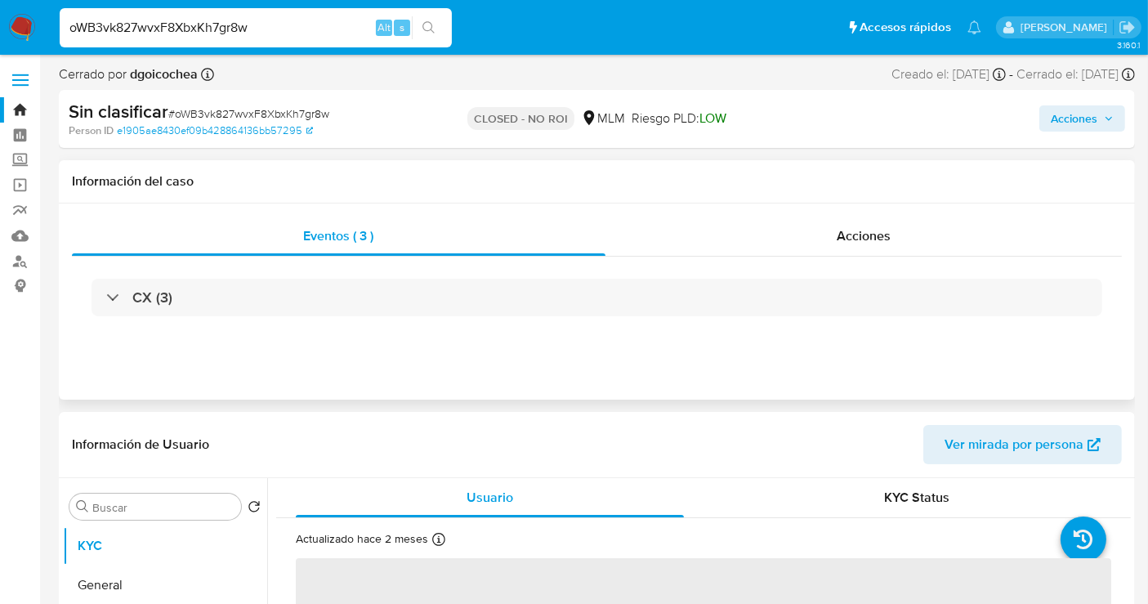
select select "10"
click at [865, 223] on div "Acciones" at bounding box center [863, 236] width 517 height 39
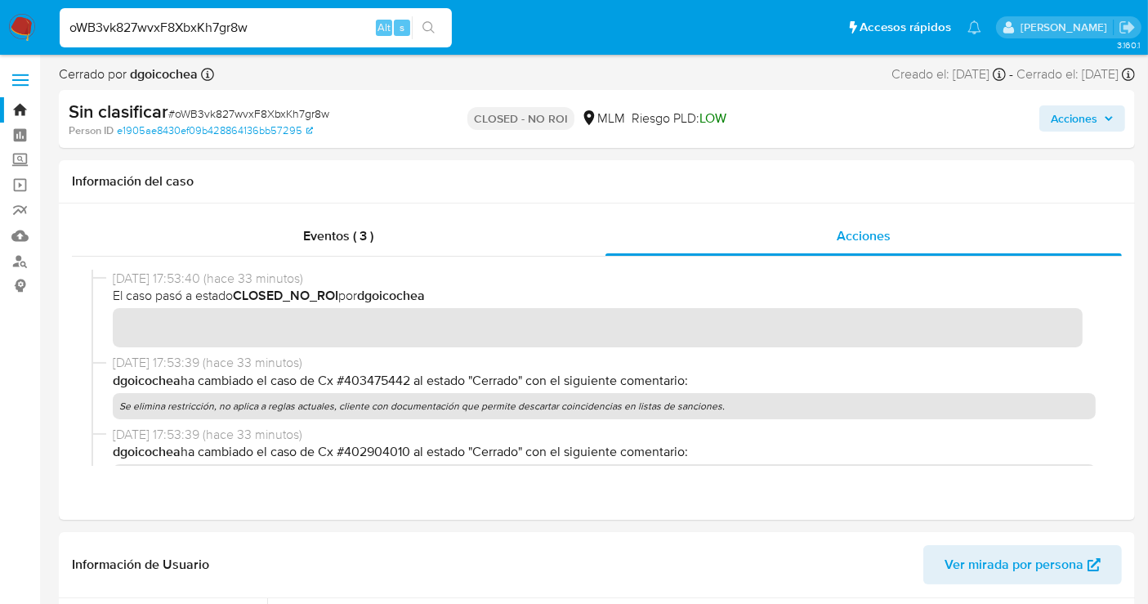
click at [189, 22] on input "oWB3vk827wvxF8XbxKh7gr8w" at bounding box center [256, 27] width 392 height 21
click at [188, 21] on input "oWB3vk827wvxF8XbxKh7gr8w" at bounding box center [256, 27] width 392 height 21
paste input "dSgghYnReWW3jb2DEcC3ibmx"
type input "dSgghYnReWW3jb2DEcC3ibmx"
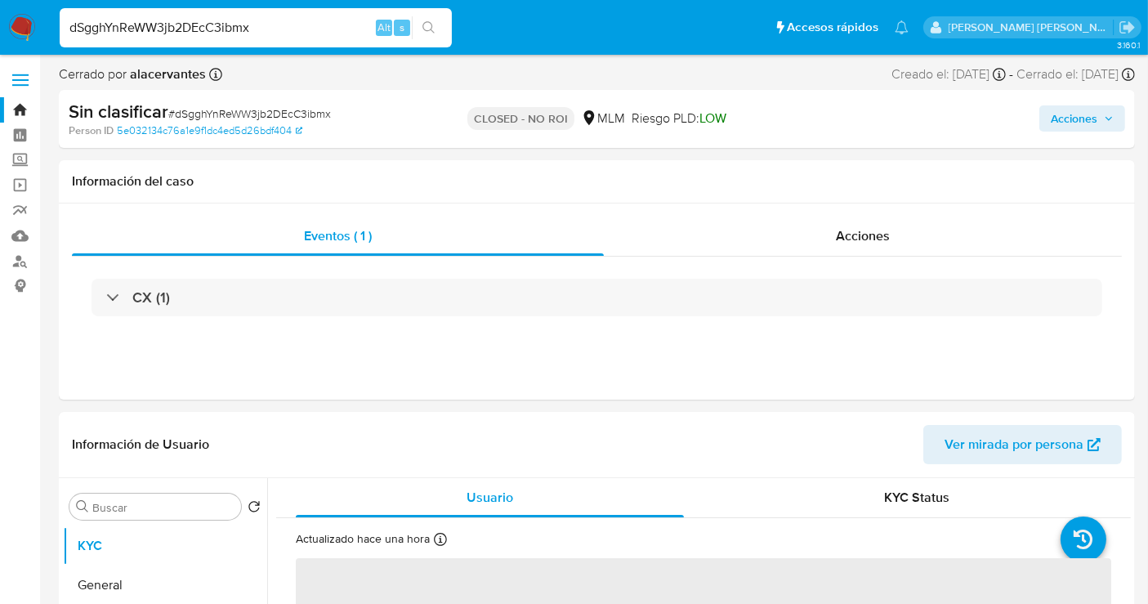
select select "10"
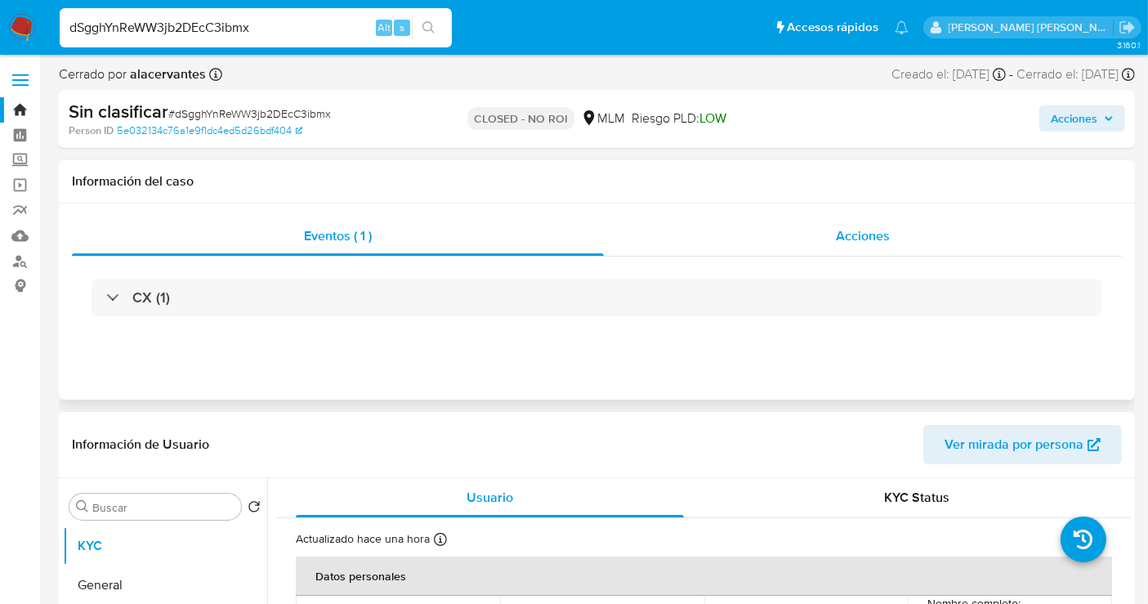
click at [891, 237] on div "Acciones" at bounding box center [863, 236] width 518 height 39
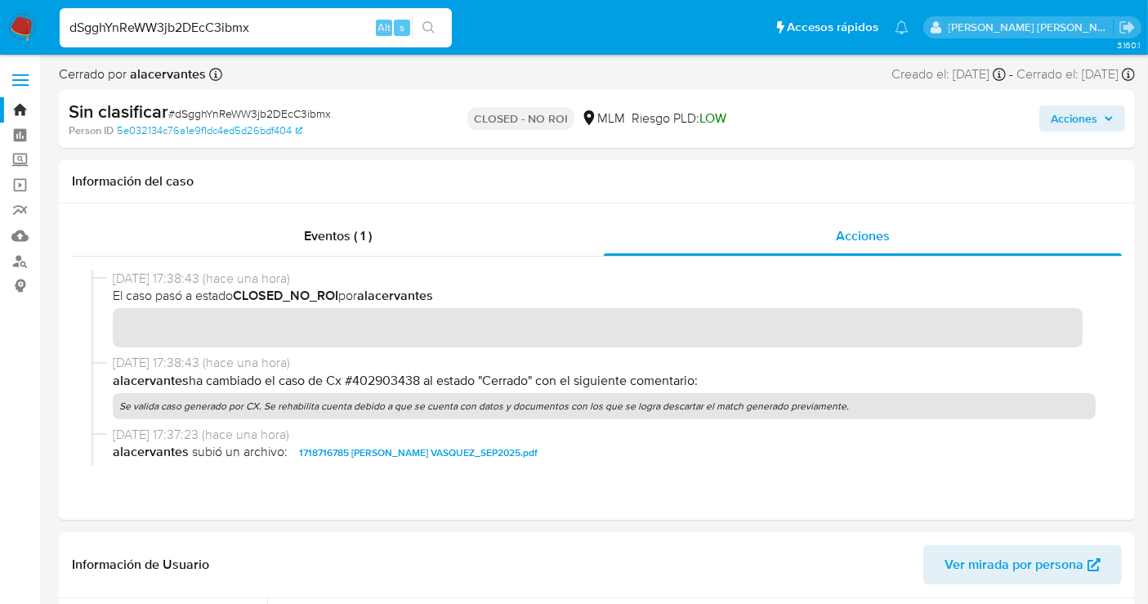
click at [168, 24] on input "dSgghYnReWW3jb2DEcC3ibmx" at bounding box center [256, 27] width 392 height 21
click at [168, 25] on input "dSgghYnReWW3jb2DEcC3ibmx" at bounding box center [256, 27] width 392 height 21
click at [168, 24] on input "dSgghYnReWW3jb2DEcC3ibmx" at bounding box center [256, 27] width 392 height 21
paste input "xHtwr9GYFoctHSF3pNEj9ZAj"
type input "xHtwr9GYFoctHSF3pNEj9ZAj"
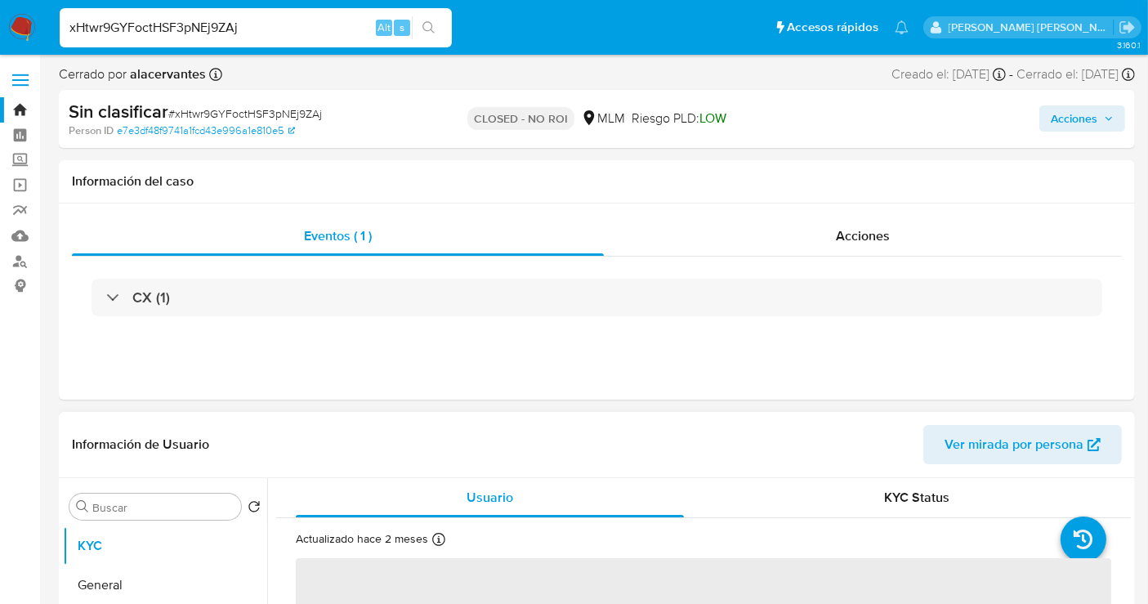
select select "10"
click at [847, 231] on span "Acciones" at bounding box center [863, 235] width 54 height 19
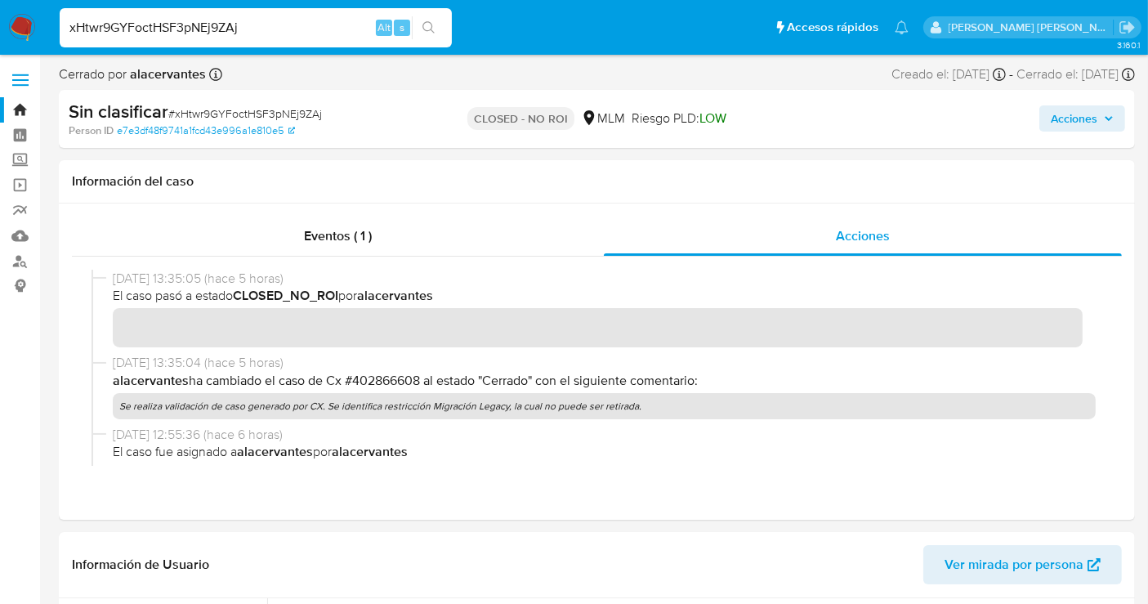
click at [118, 29] on input "xHtwr9GYFoctHSF3pNEj9ZAj" at bounding box center [256, 27] width 392 height 21
paste input "t5yYS12hEUyS9T3AzgGwC4Lw"
type input "t5yYS12hEUyS9T3AzgGwC4Lw"
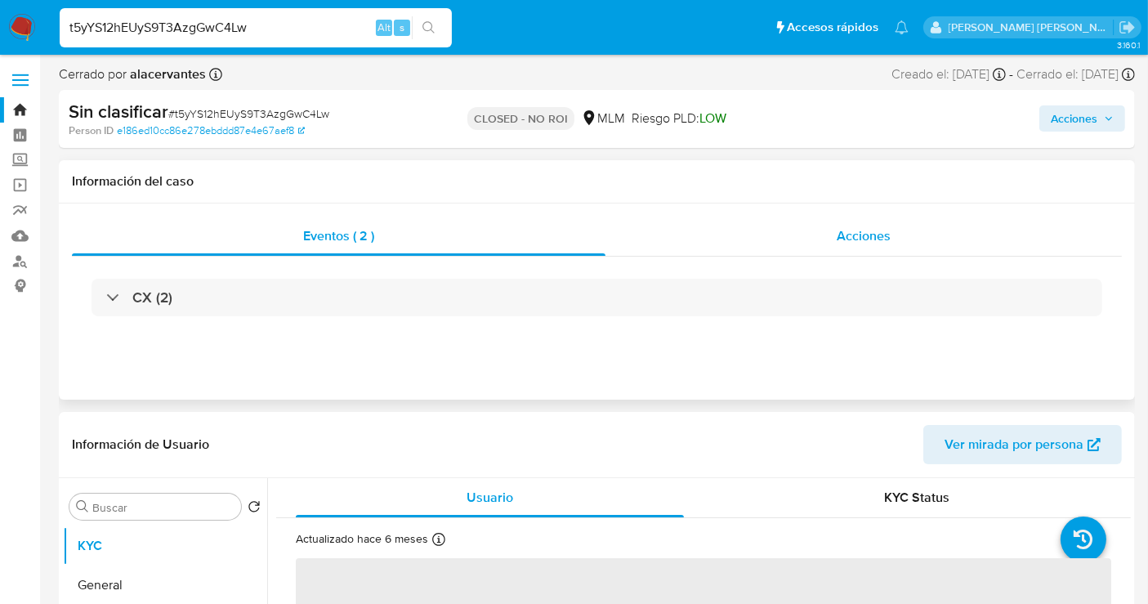
select select "10"
click at [842, 239] on span "Acciones" at bounding box center [864, 235] width 54 height 19
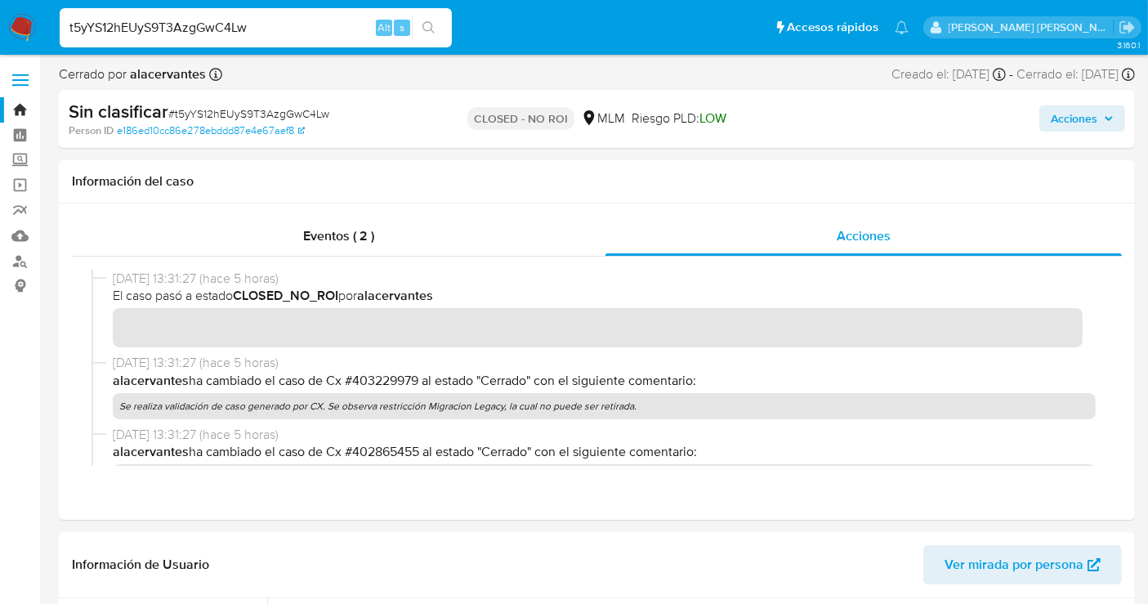
click at [123, 29] on input "t5yYS12hEUyS9T3AzgGwC4Lw" at bounding box center [256, 27] width 392 height 21
paste input "gKhvPUZku5moUlea9GwhvYoF"
type input "gKhvPUZku5moUlea9GwhvYoF"
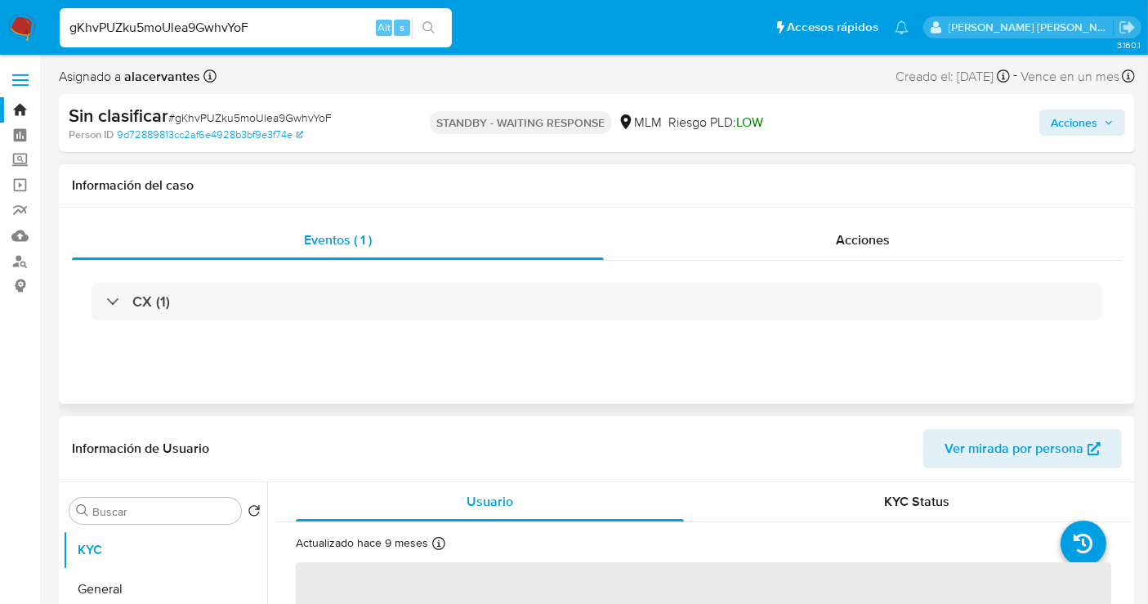
select select "10"
click at [849, 248] on span "Acciones" at bounding box center [863, 239] width 54 height 19
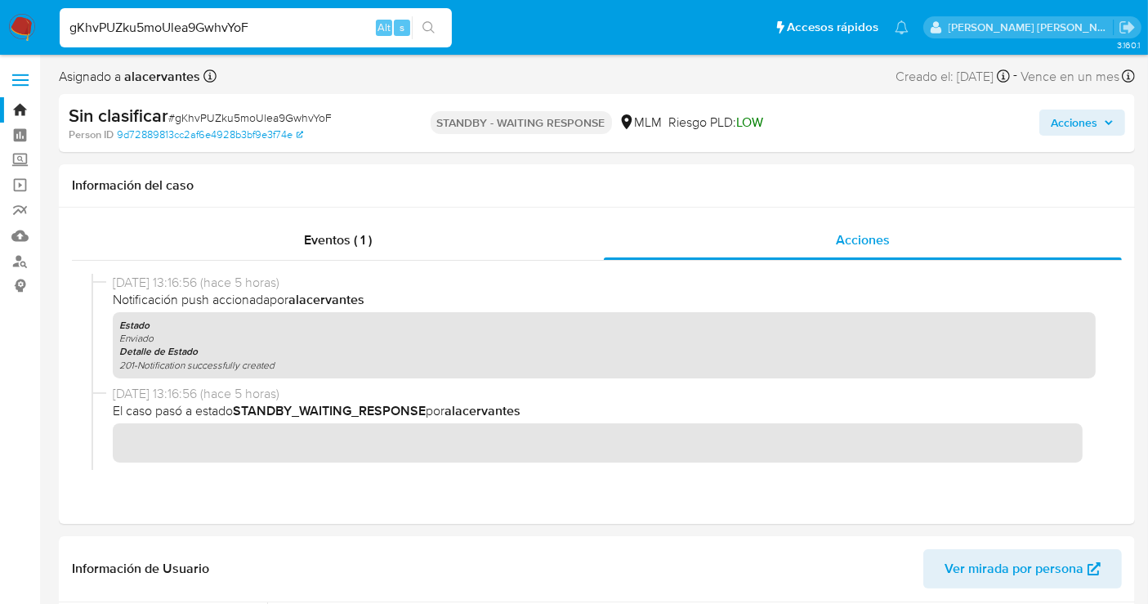
click at [183, 30] on input "gKhvPUZku5moUlea9GwhvYoF" at bounding box center [256, 27] width 392 height 21
paste input "8jzOmjZs9dEcXlXz6GdSQ5pc"
type input "8jzOmjZs9dEcXlXz6GdSQ5pc"
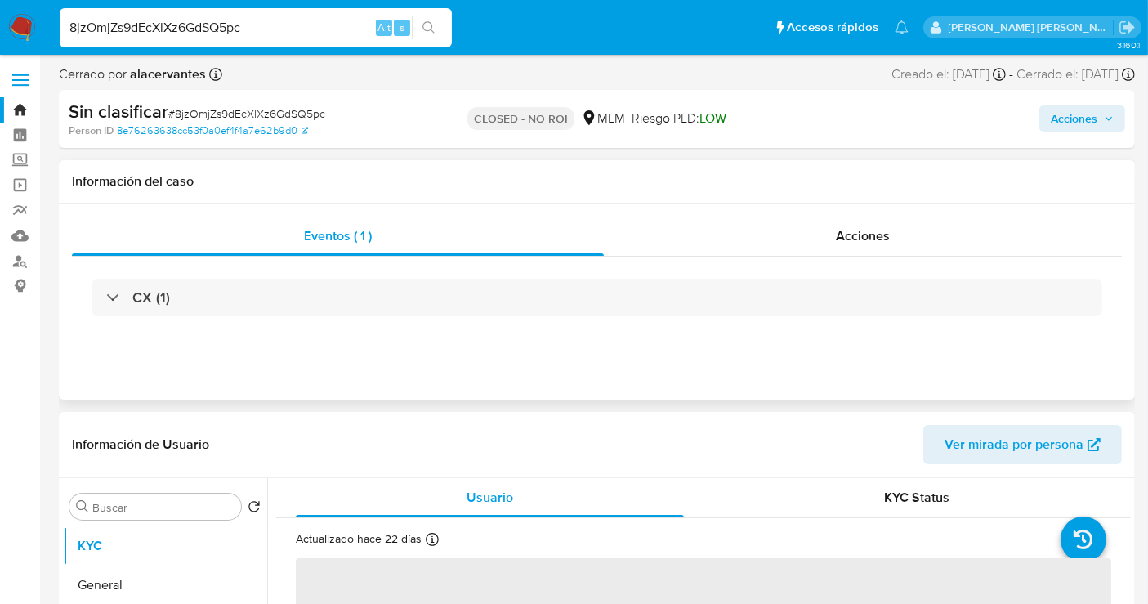
select select "10"
click at [867, 251] on div "Acciones" at bounding box center [863, 236] width 518 height 39
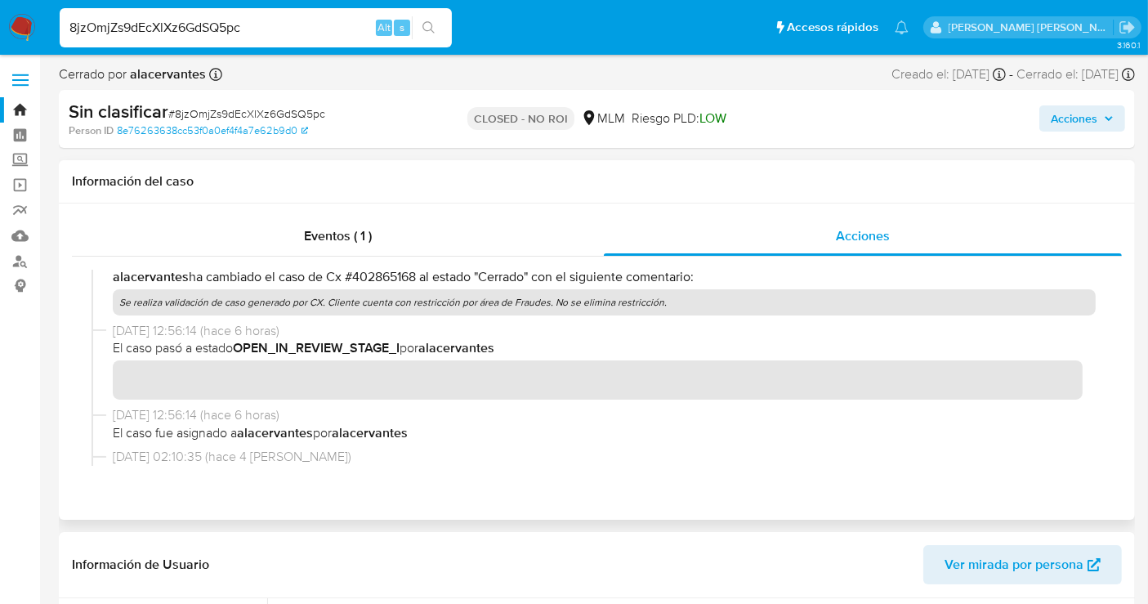
scroll to position [272, 0]
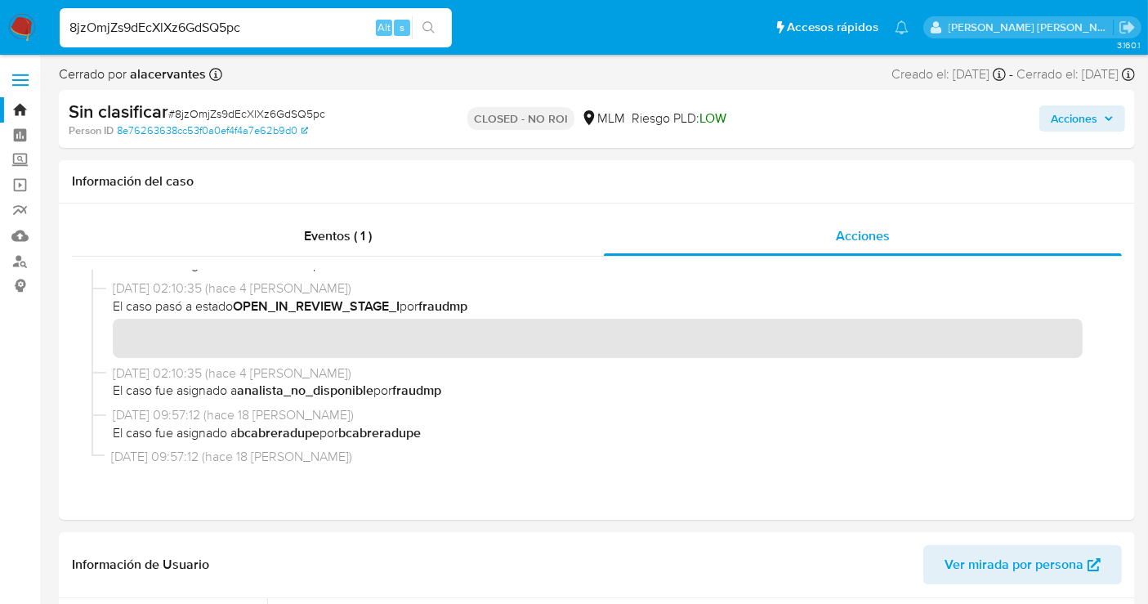
click at [16, 22] on img at bounding box center [22, 28] width 28 height 28
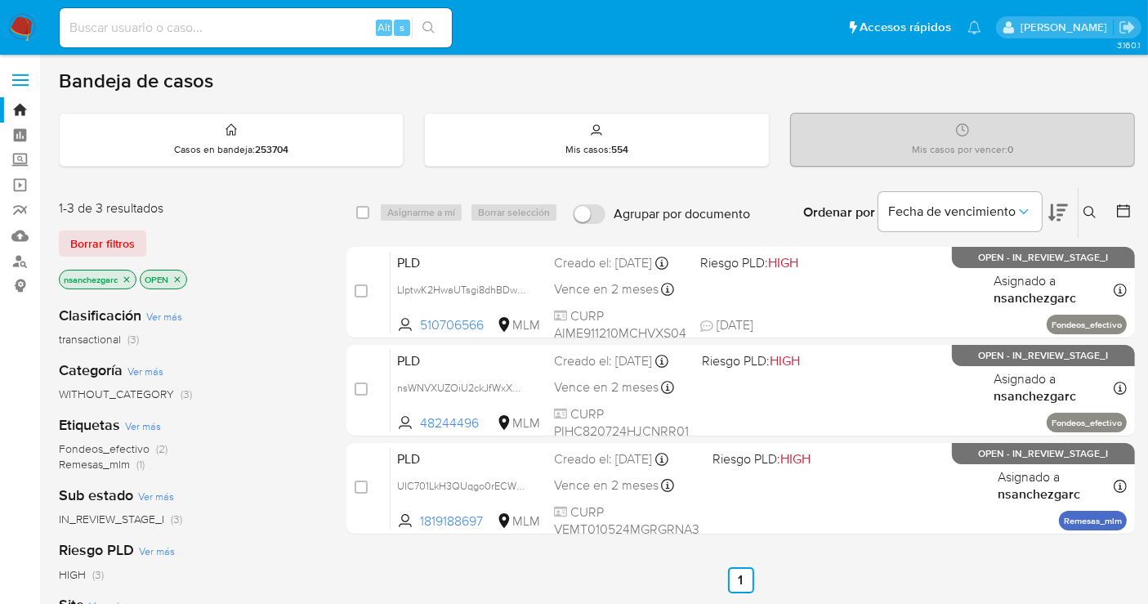
click at [126, 275] on icon "close-filter" at bounding box center [127, 280] width 10 height 10
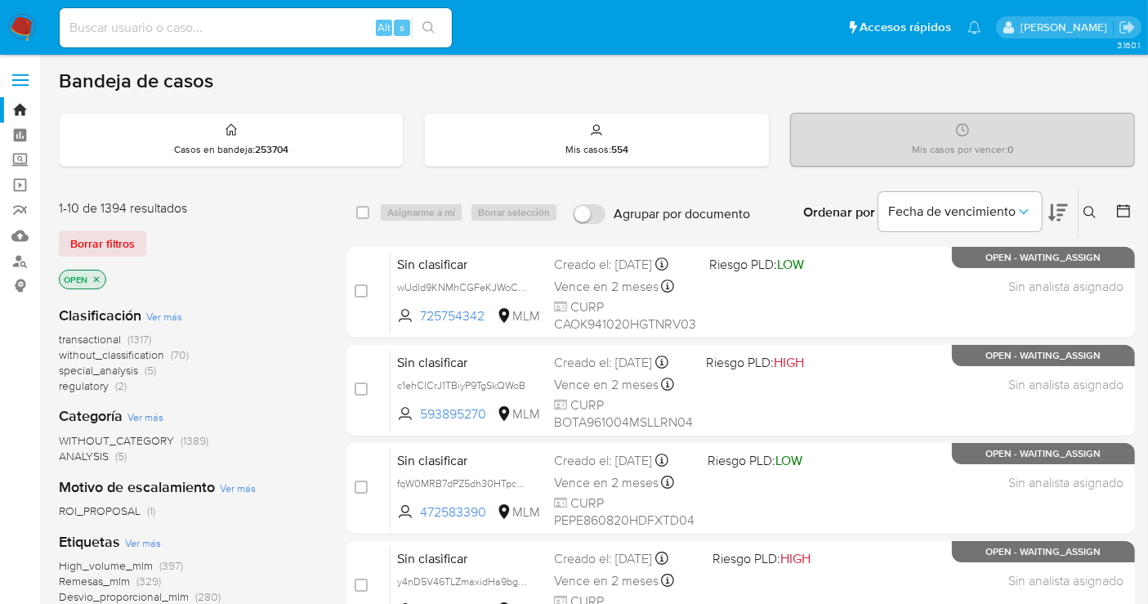
click at [106, 354] on span "without_classification" at bounding box center [111, 354] width 105 height 16
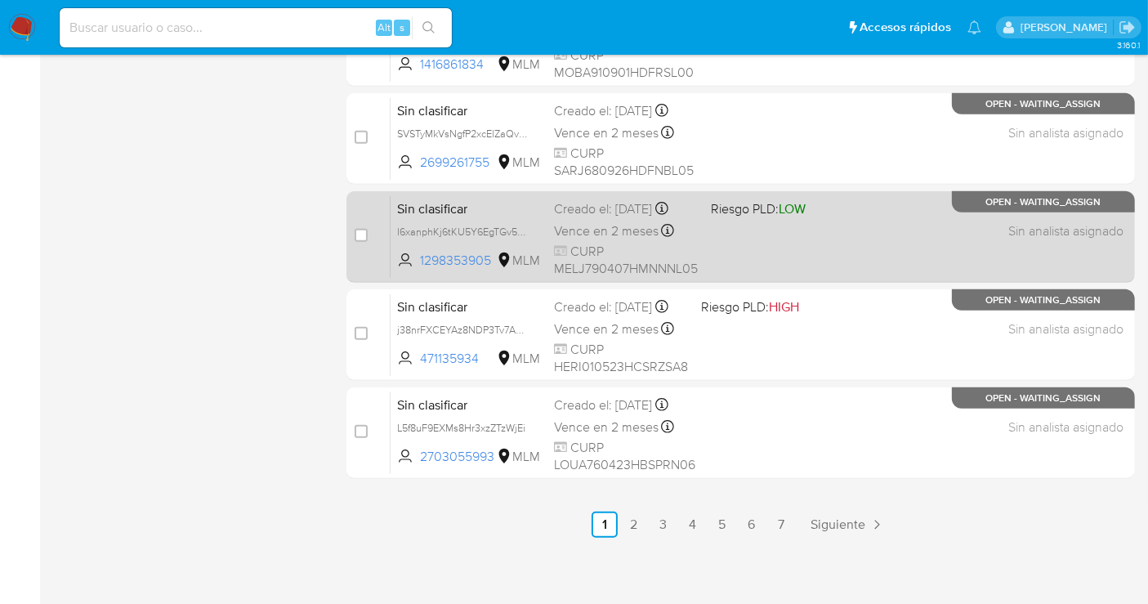
scroll to position [743, 0]
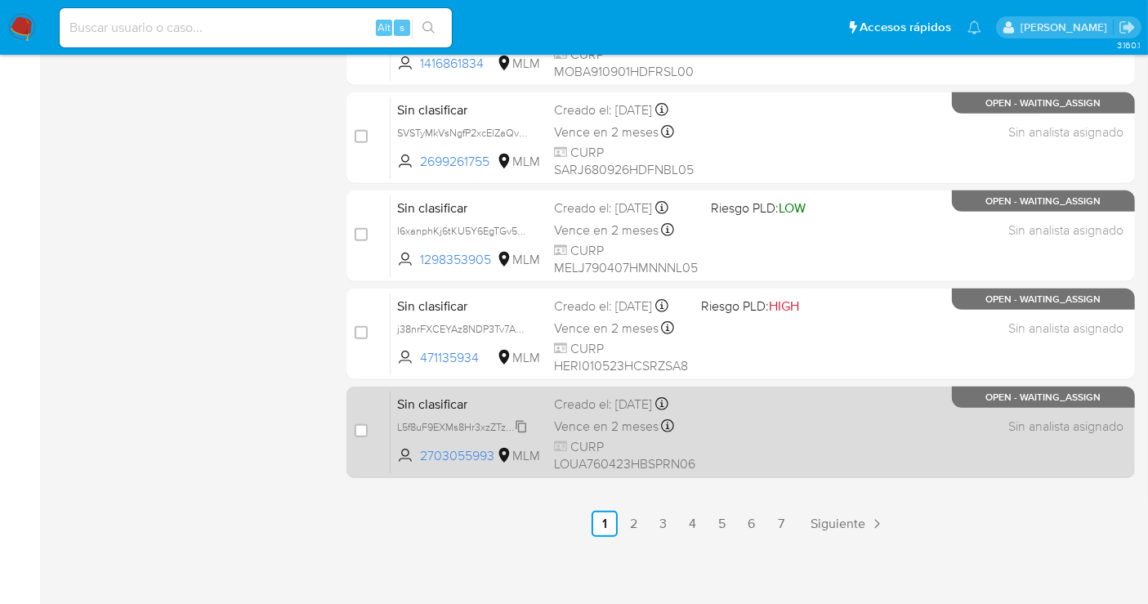
click at [518, 432] on span "L5f8uF9EXMs8Hr3xzZTzWjEi" at bounding box center [461, 426] width 128 height 18
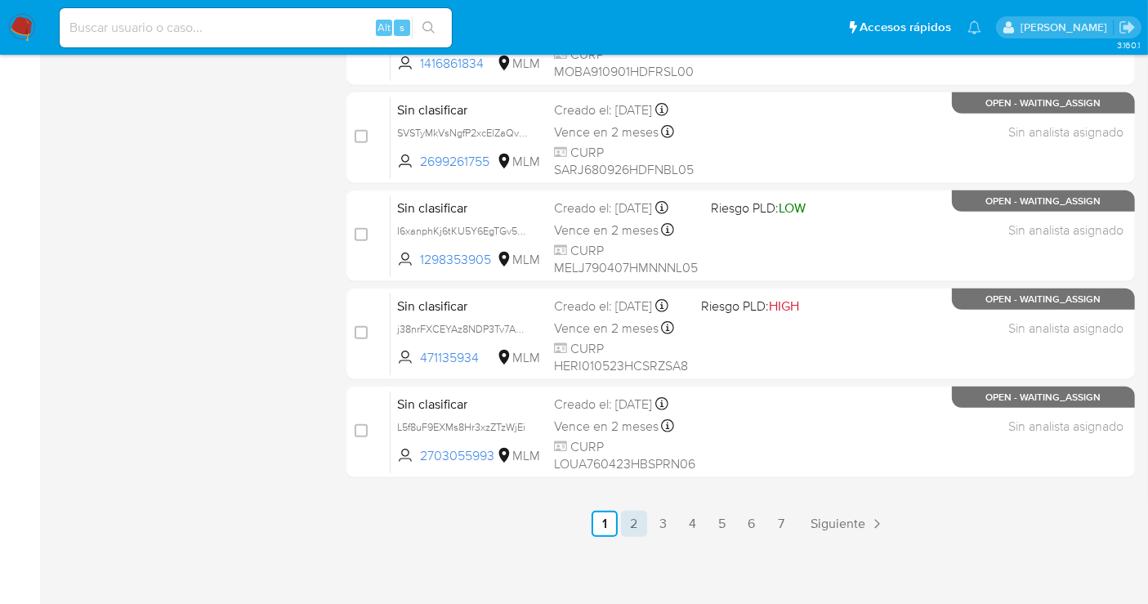
click at [634, 512] on link "2" at bounding box center [634, 524] width 26 height 26
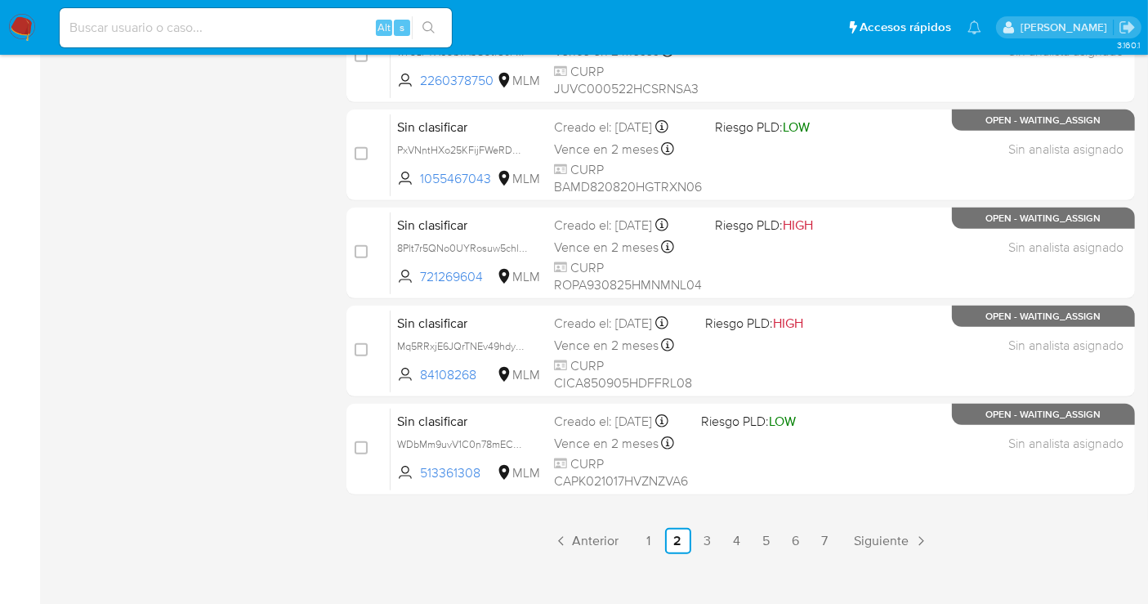
scroll to position [743, 0]
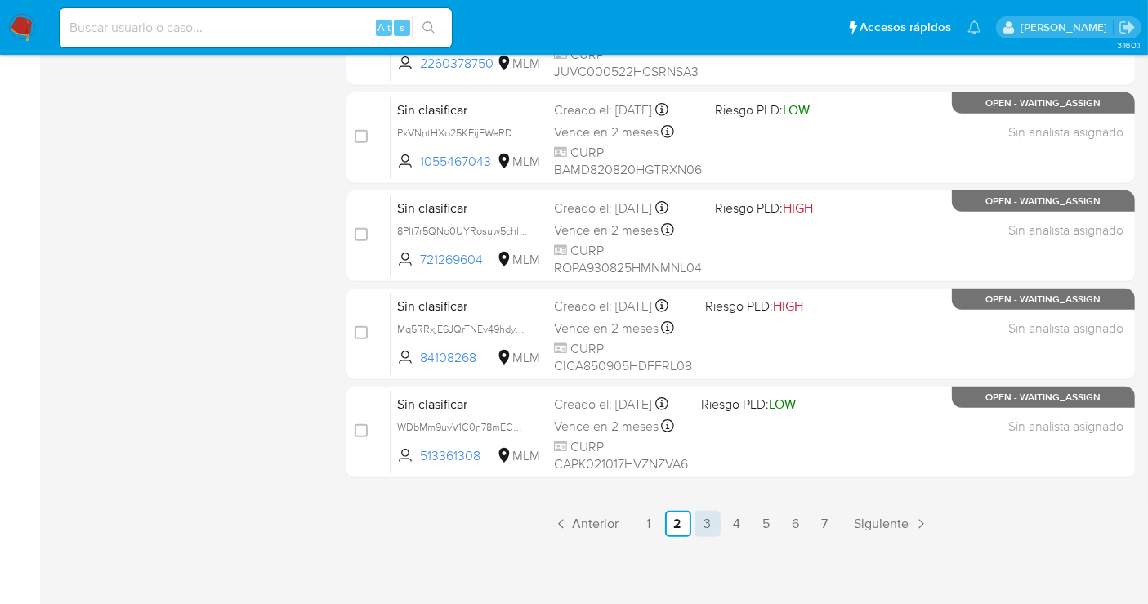
click at [704, 519] on link "3" at bounding box center [708, 524] width 26 height 26
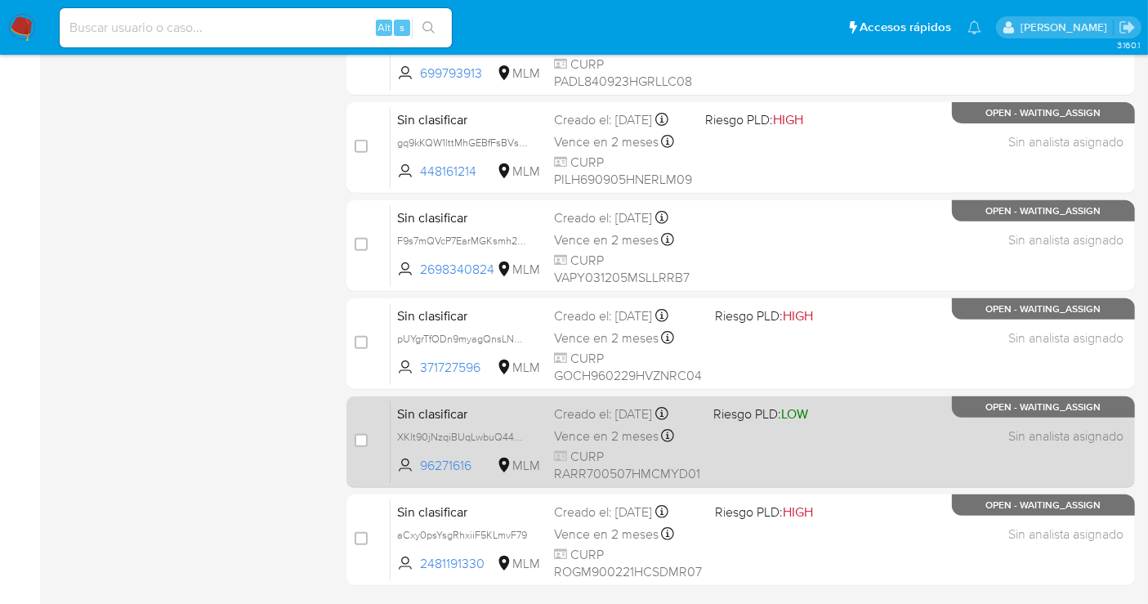
scroll to position [743, 0]
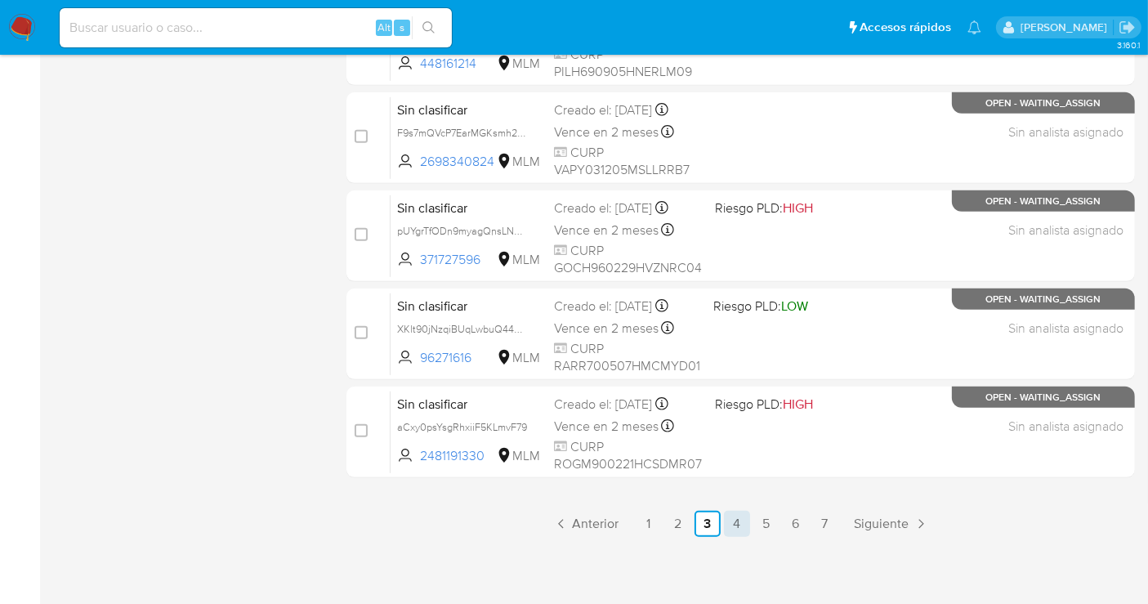
click at [735, 518] on link "4" at bounding box center [737, 524] width 26 height 26
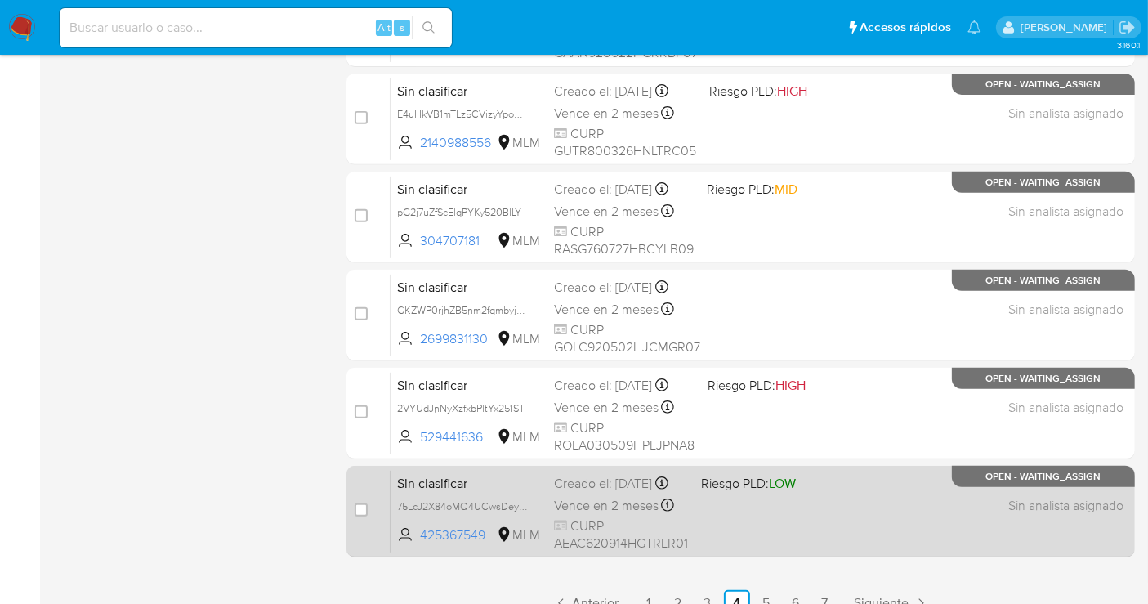
scroll to position [635, 0]
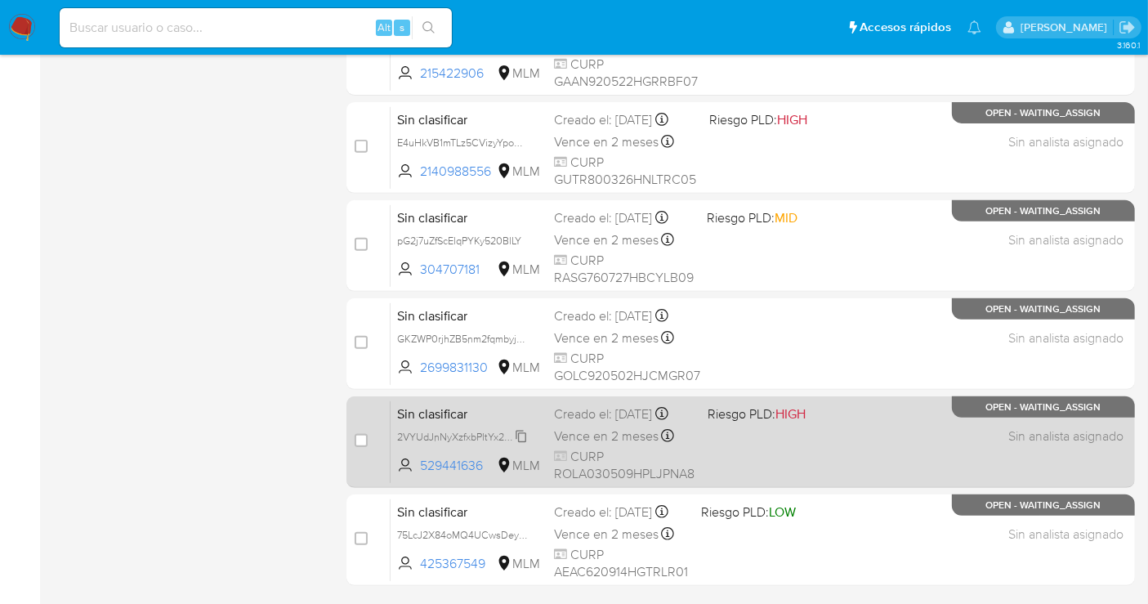
click at [516, 439] on div "2VYUdJnNyXzfxbPltYx251ST" at bounding box center [462, 436] width 131 height 18
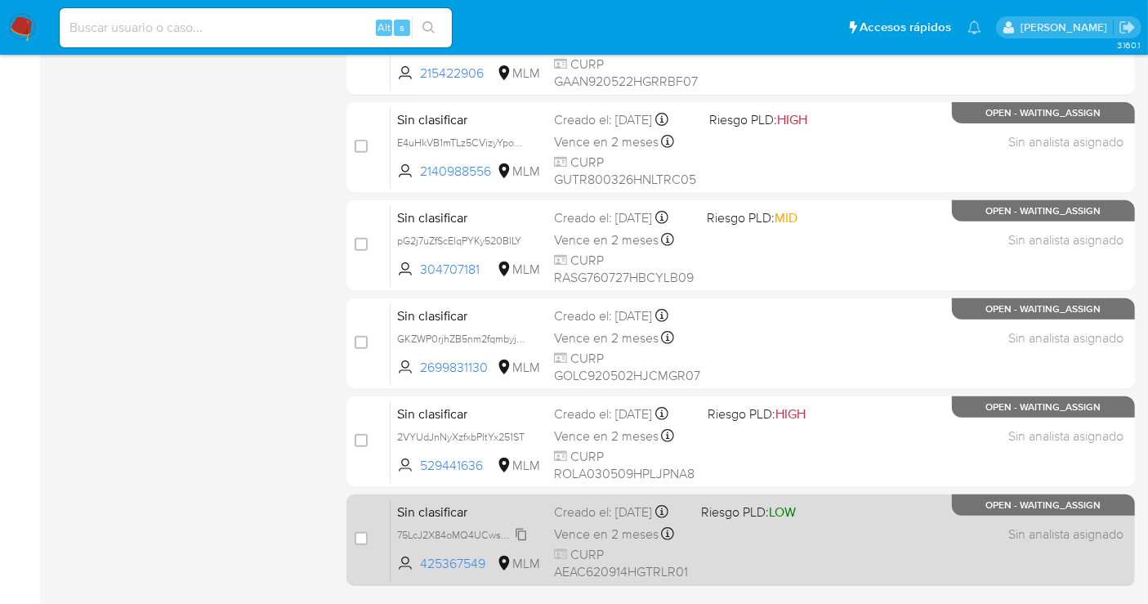
click at [524, 543] on span "75LcJ2X84oMQ4UCwsDeyceTB" at bounding box center [469, 534] width 144 height 18
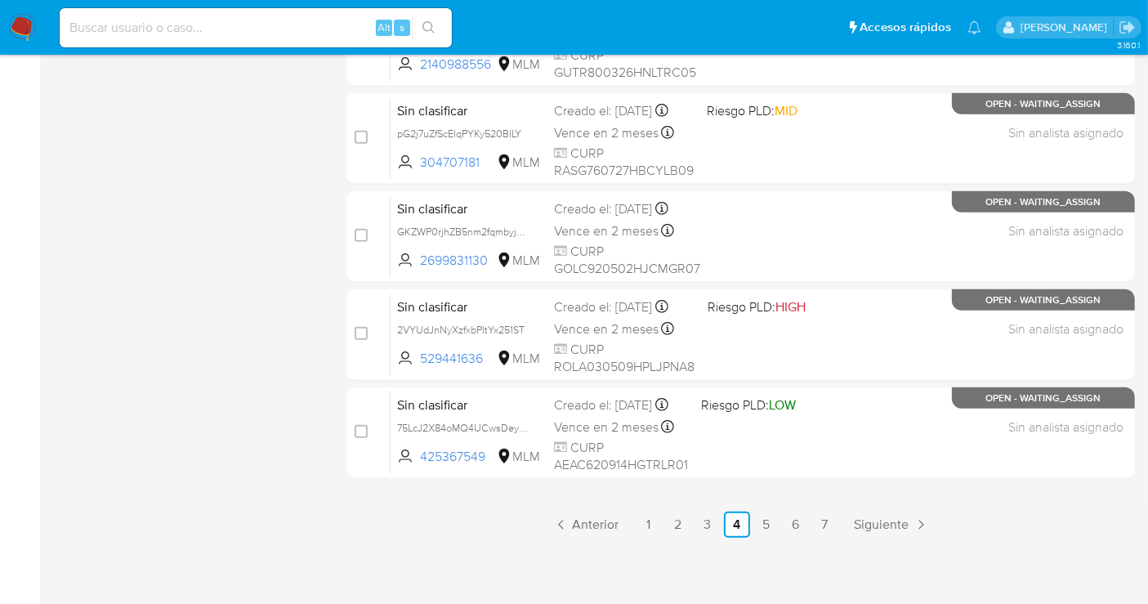
scroll to position [743, 0]
click at [769, 520] on link "5" at bounding box center [766, 524] width 26 height 26
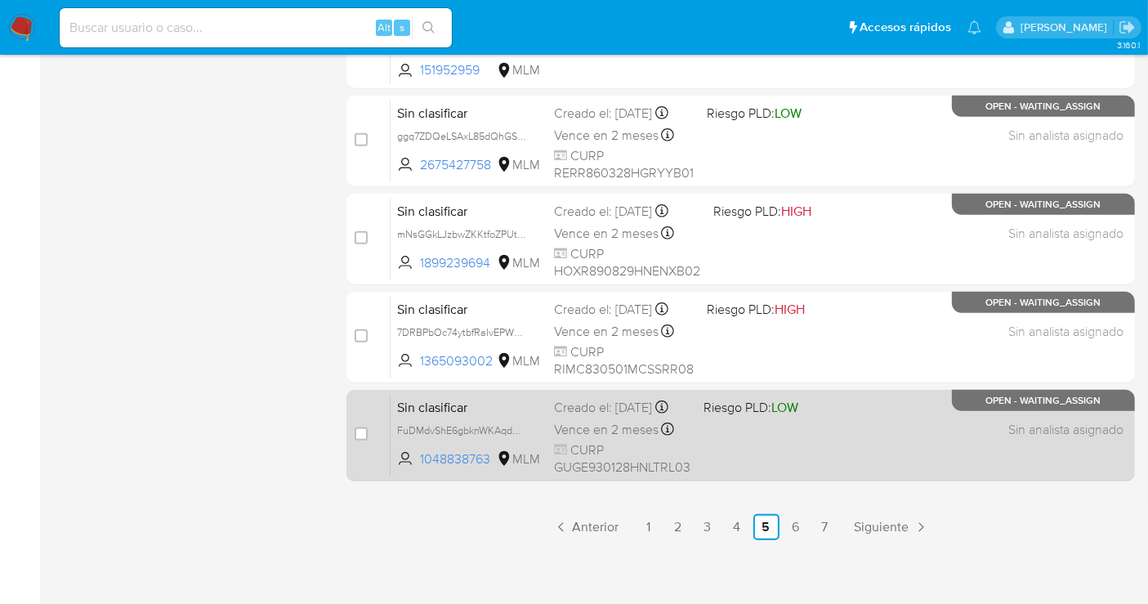
scroll to position [743, 0]
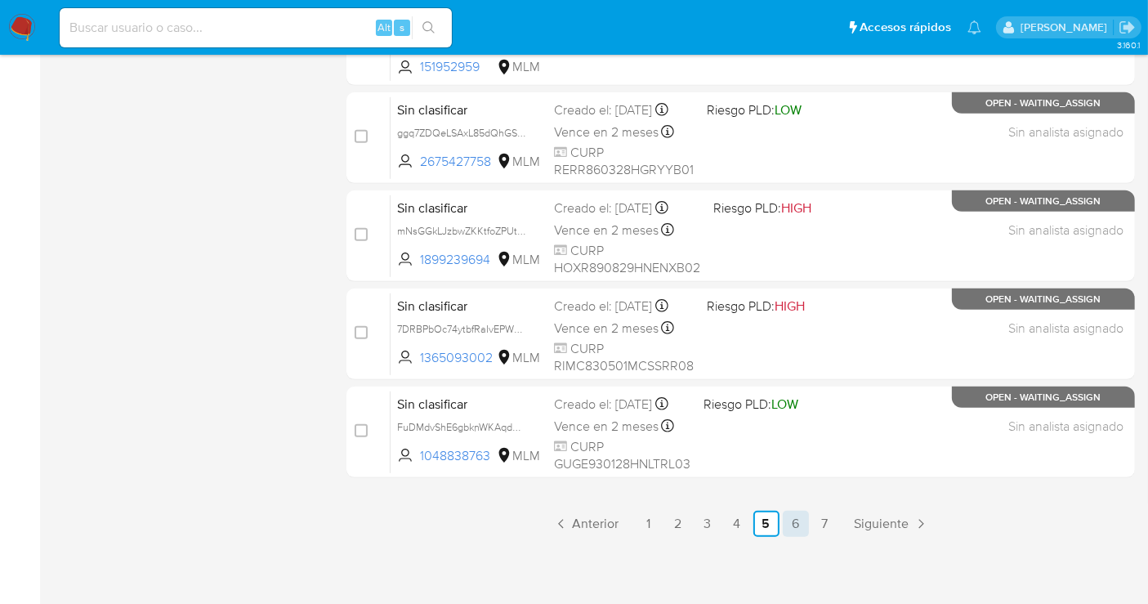
click at [793, 513] on link "6" at bounding box center [796, 524] width 26 height 26
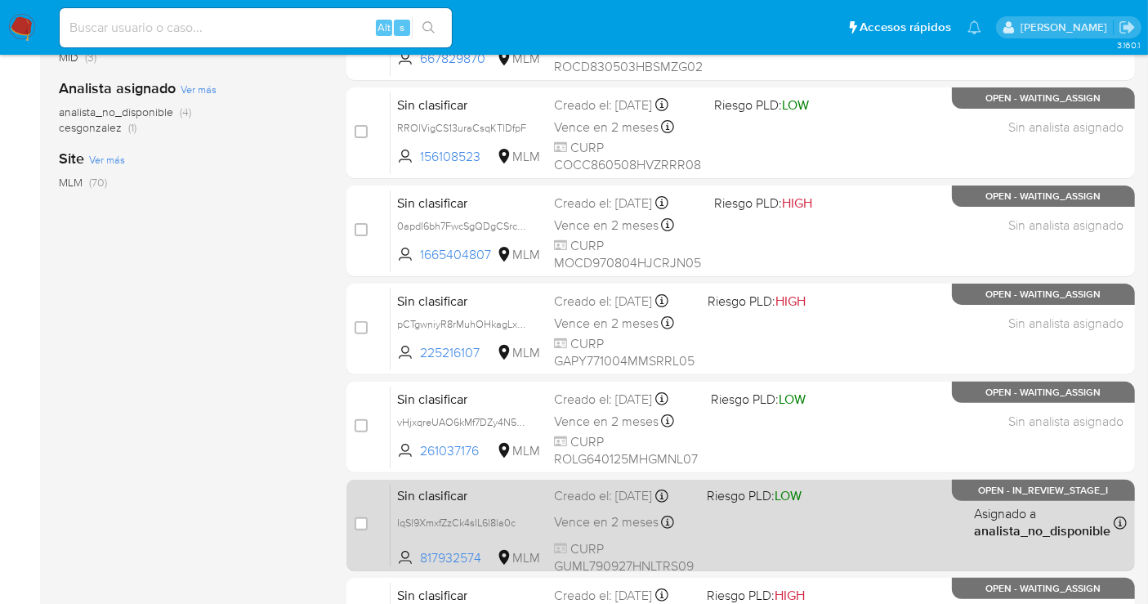
scroll to position [544, 0]
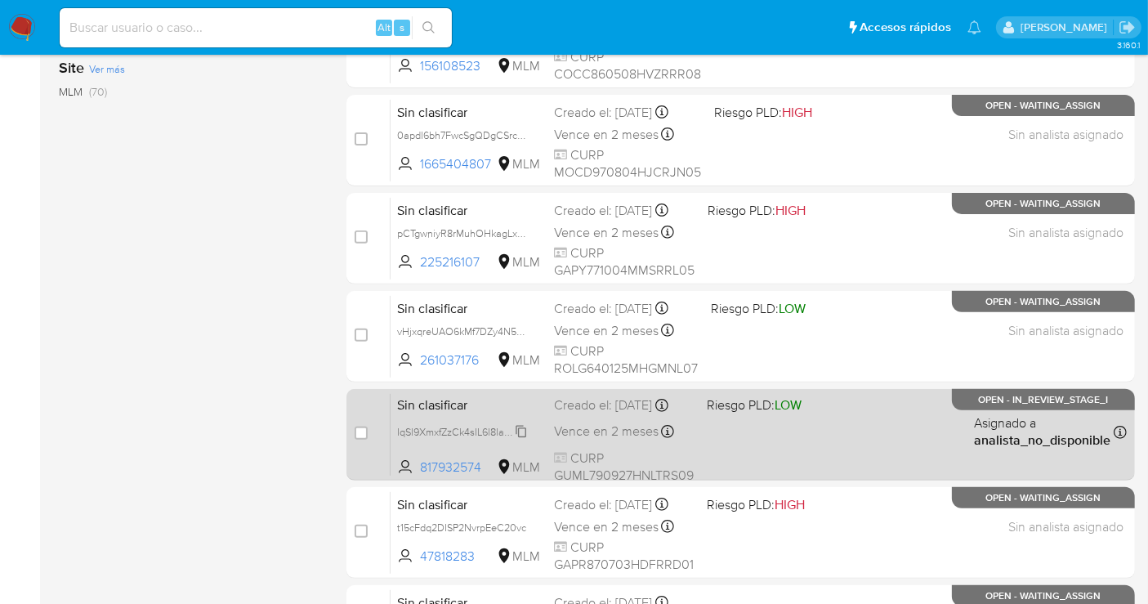
click at [518, 438] on icon at bounding box center [521, 432] width 11 height 12
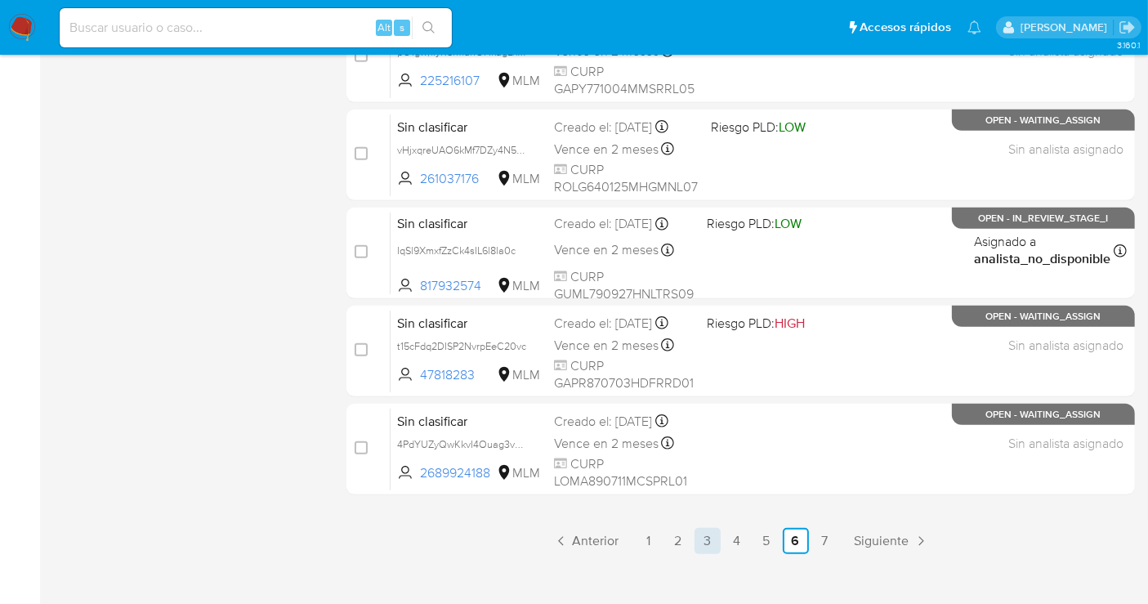
scroll to position [743, 0]
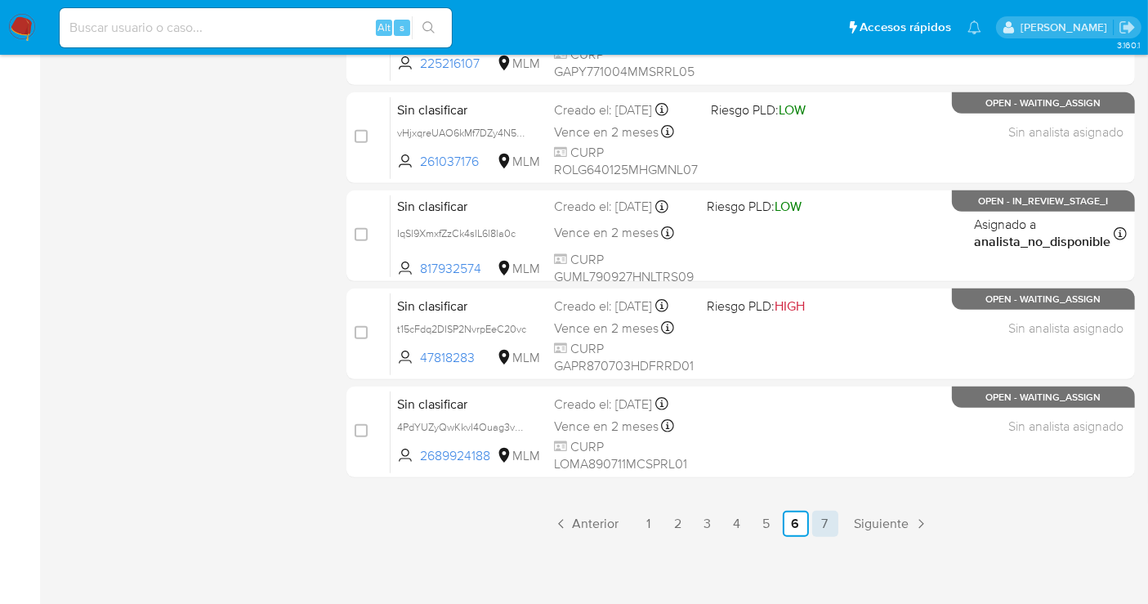
click at [817, 516] on link "7" at bounding box center [825, 524] width 26 height 26
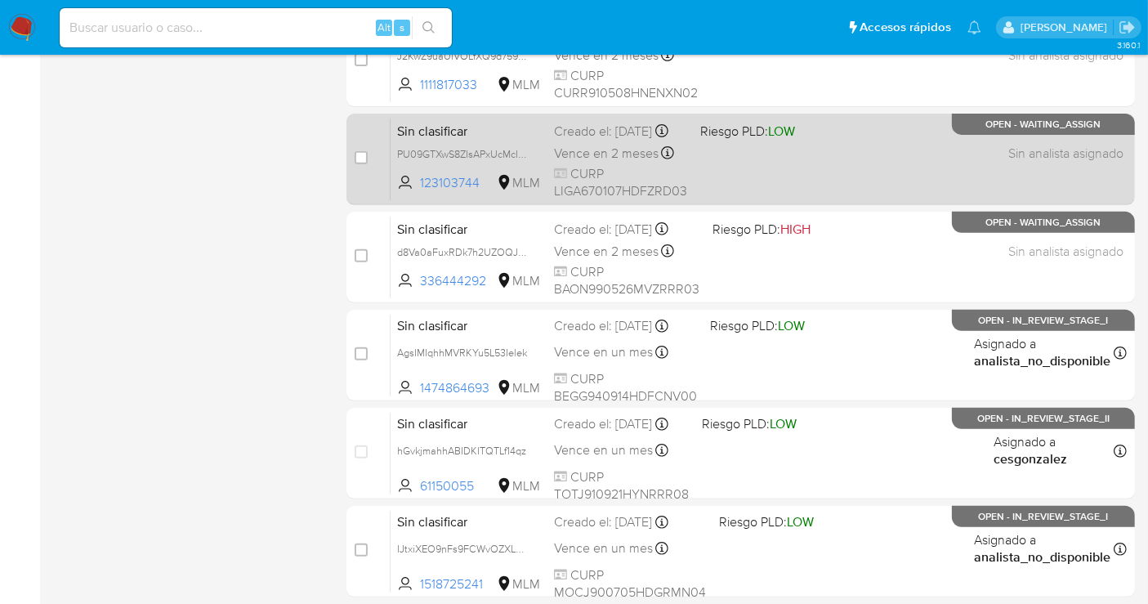
scroll to position [652, 0]
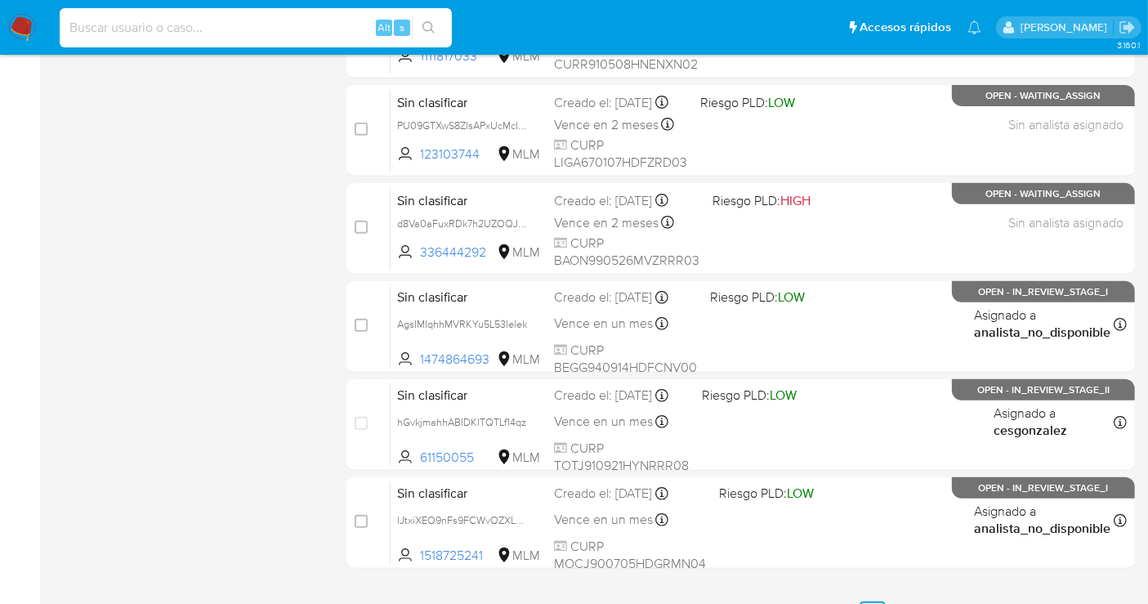
click at [244, 25] on input at bounding box center [256, 27] width 392 height 21
paste input "pExHLS1uobIeqhaHUHwl2u7Q"
type input "pExHLS1uobIeqhaHUHwl2u7Q"
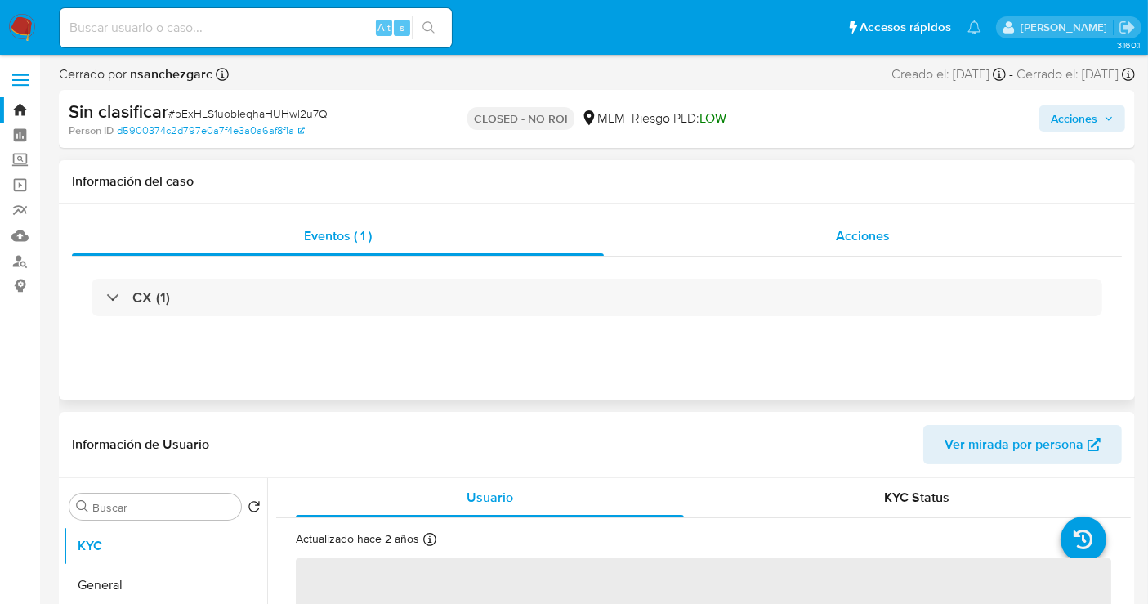
click at [852, 239] on span "Acciones" at bounding box center [863, 235] width 54 height 19
select select "10"
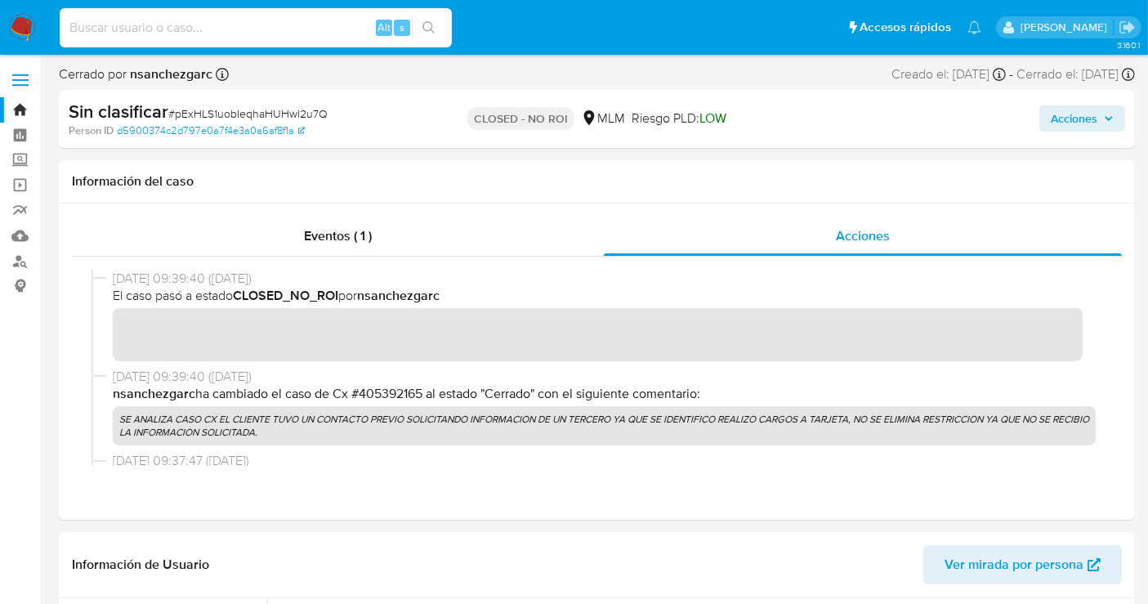
click at [186, 29] on input at bounding box center [256, 27] width 392 height 21
paste input "tFScDY46uSbGnNpkWTMXlXfW"
type input "tFScDY46uSbGnNpkWTMXlXfW"
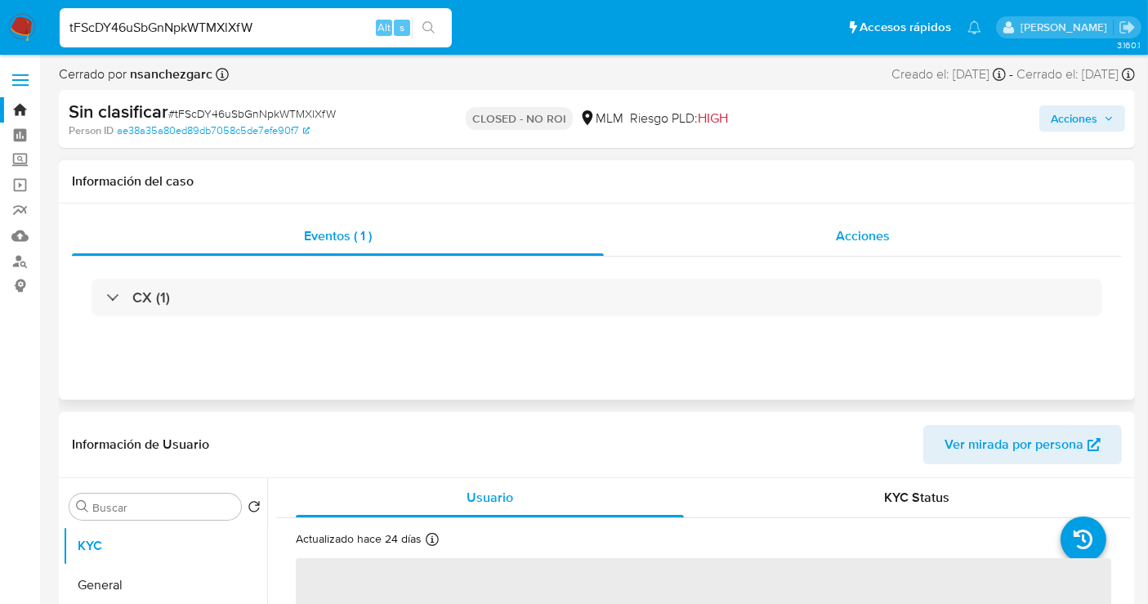
click at [851, 241] on span "Acciones" at bounding box center [863, 235] width 54 height 19
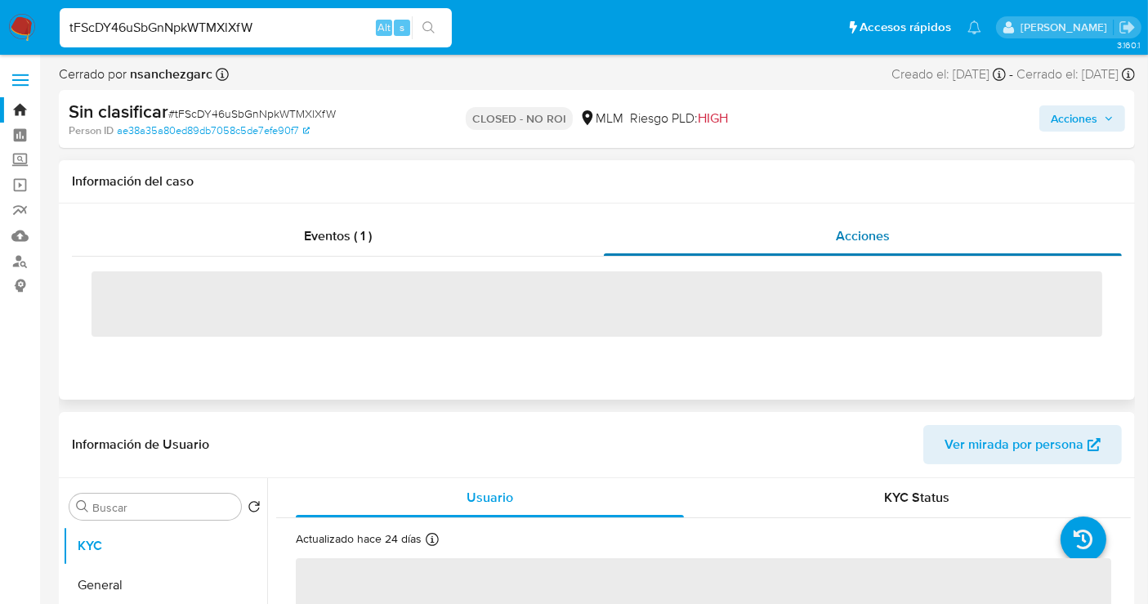
select select "10"
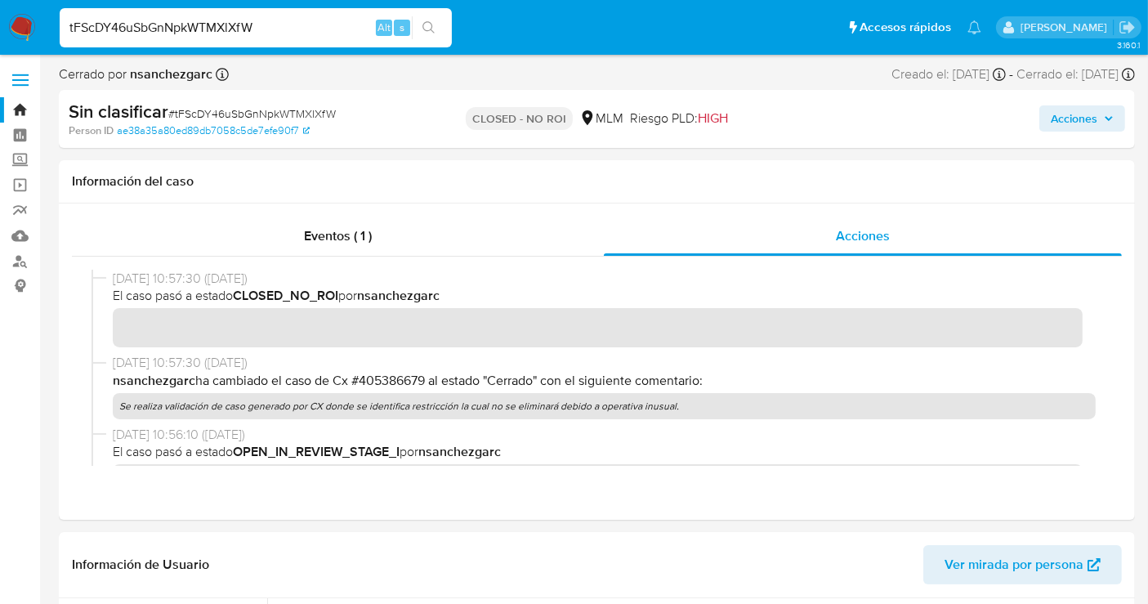
click at [136, 25] on input "tFScDY46uSbGnNpkWTMXlXfW" at bounding box center [256, 27] width 392 height 21
paste input "sCwIoSDRTJePNmlB9RC953UG"
type input "sCwIoSDRTJePNmlB9RC953UG"
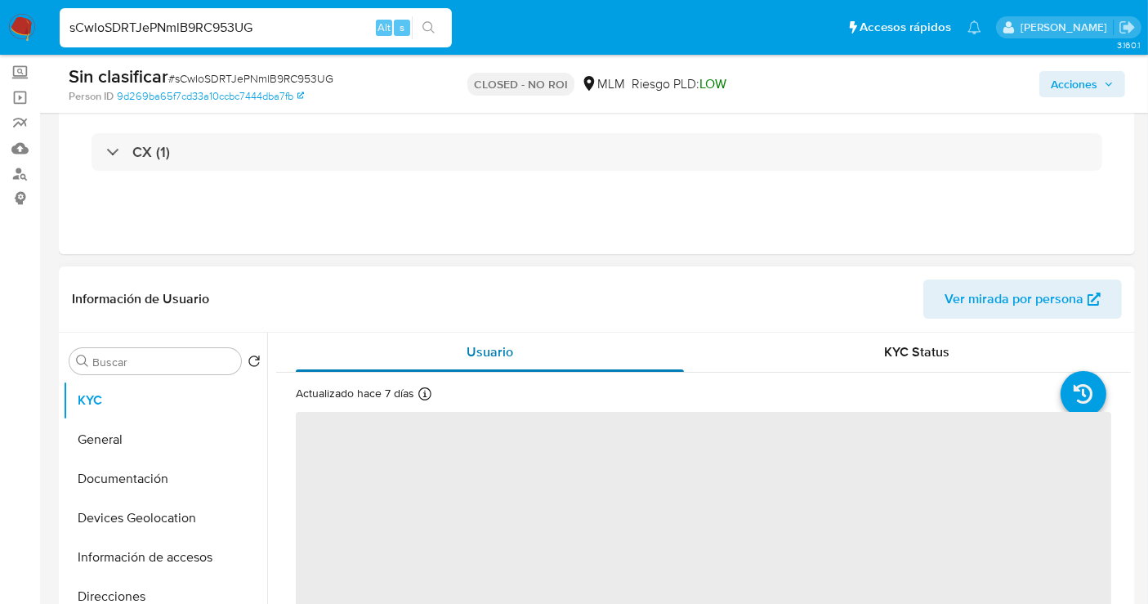
scroll to position [91, 0]
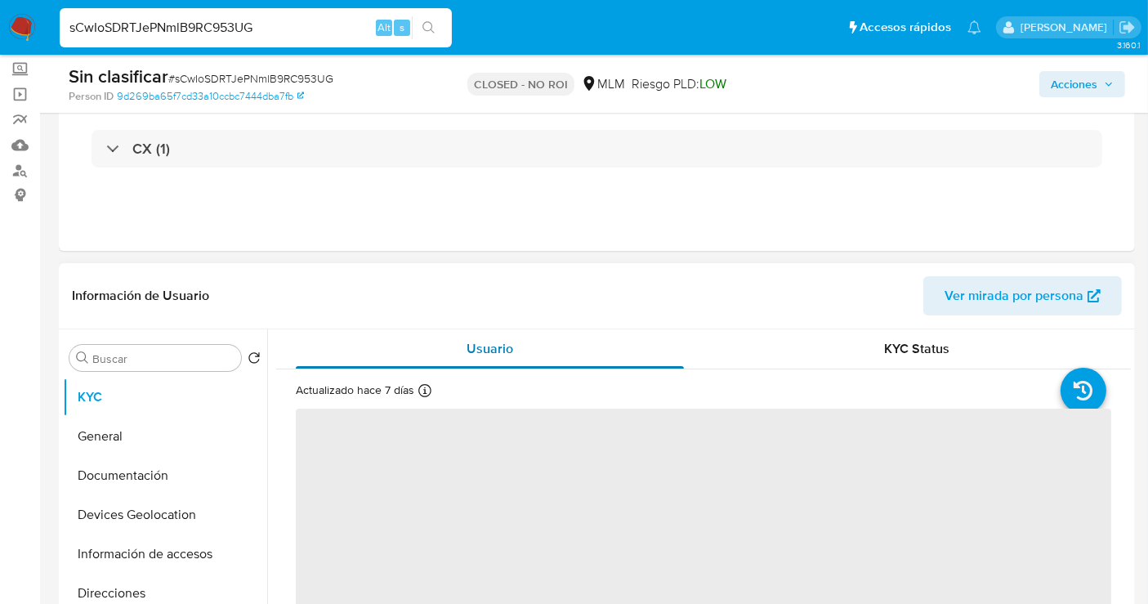
select select "10"
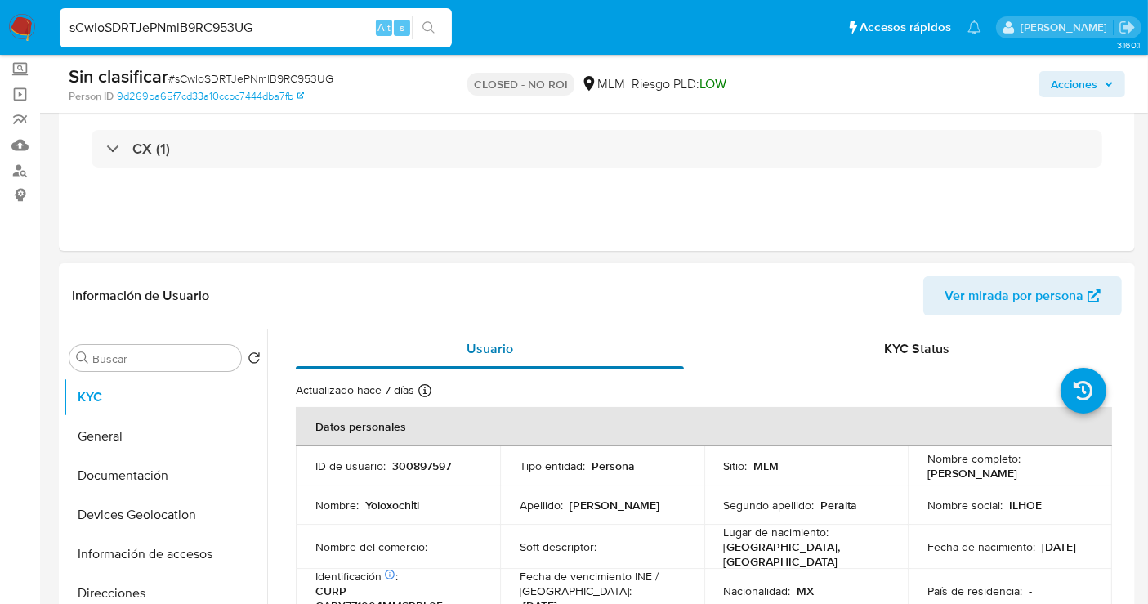
scroll to position [0, 0]
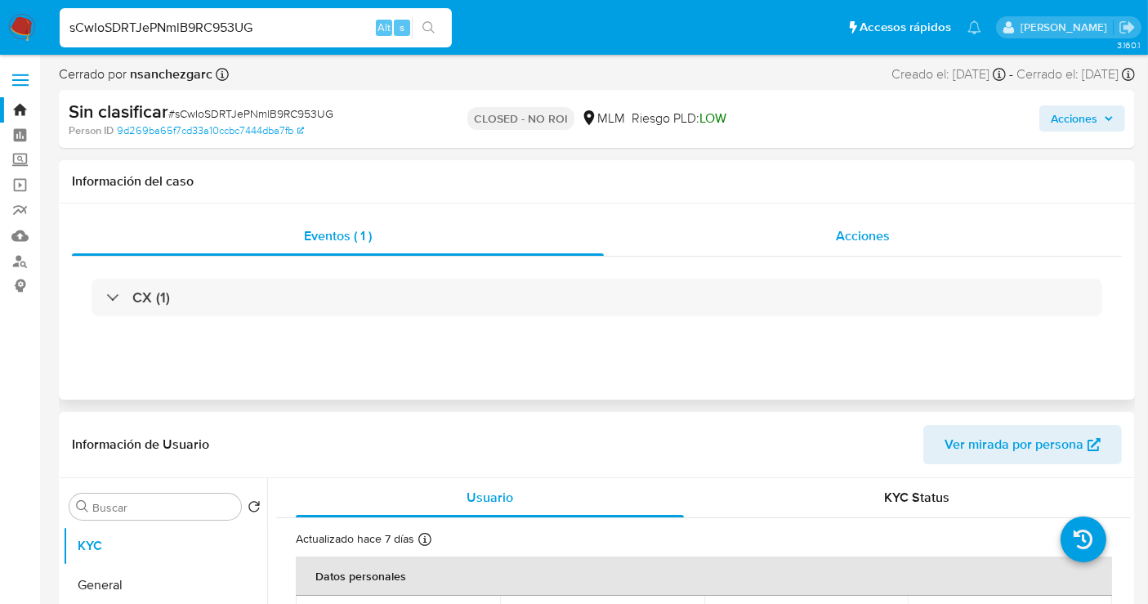
click at [833, 239] on div "Acciones" at bounding box center [863, 236] width 518 height 39
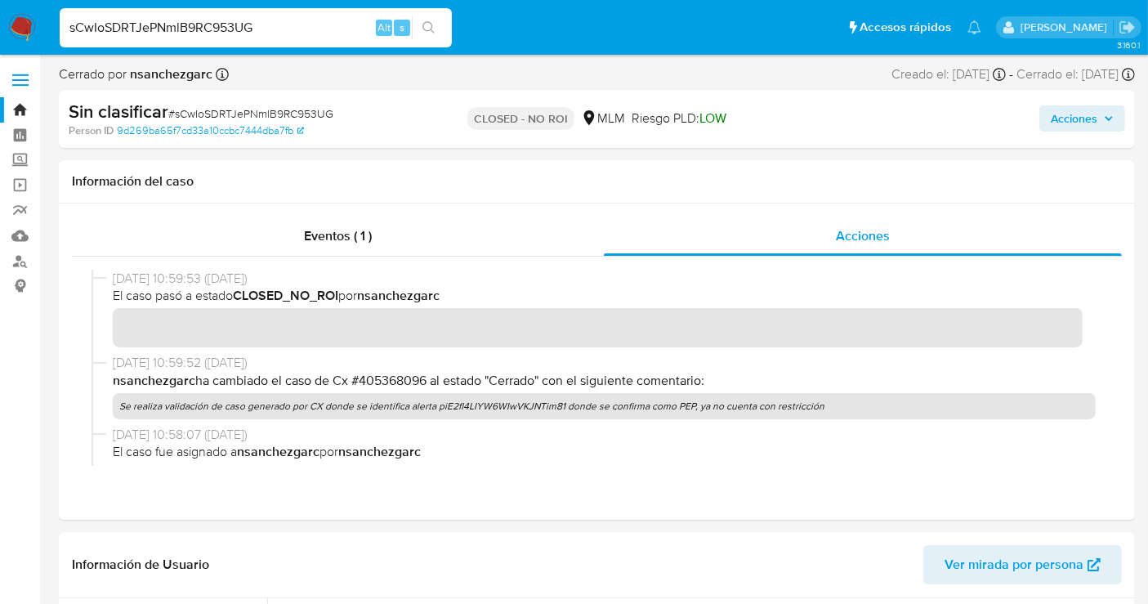
click at [131, 21] on input "sCwIoSDRTJePNmlB9RC953UG" at bounding box center [256, 27] width 392 height 21
paste input "Ygm59y5NSr3ys6j2RDQCwBa8"
type input "Ygm59y5NSr3ys6j2RDQCwBa8"
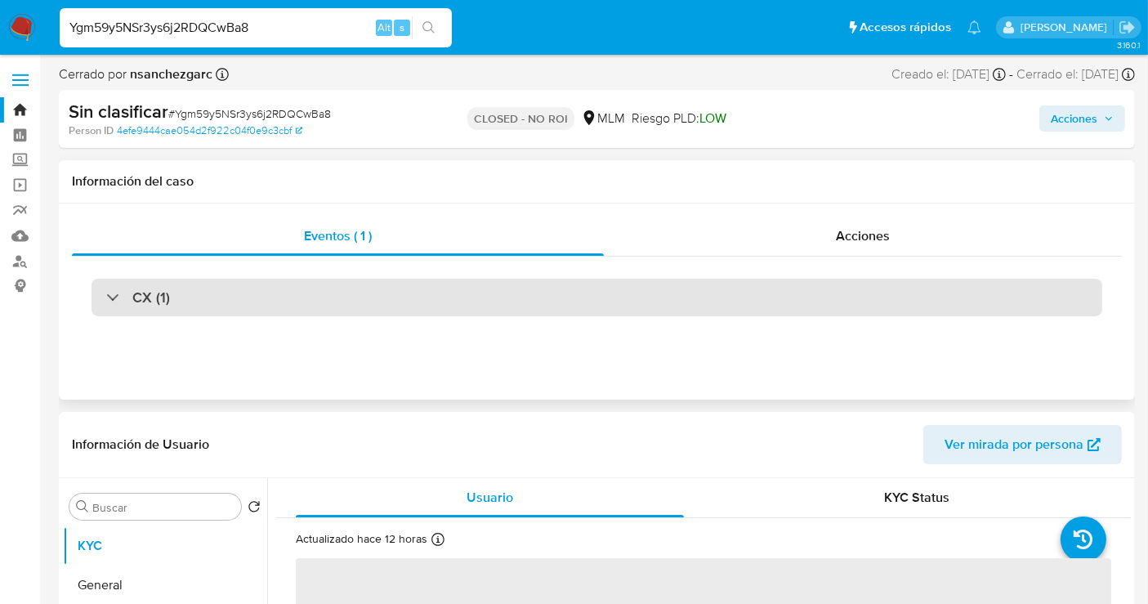
select select "10"
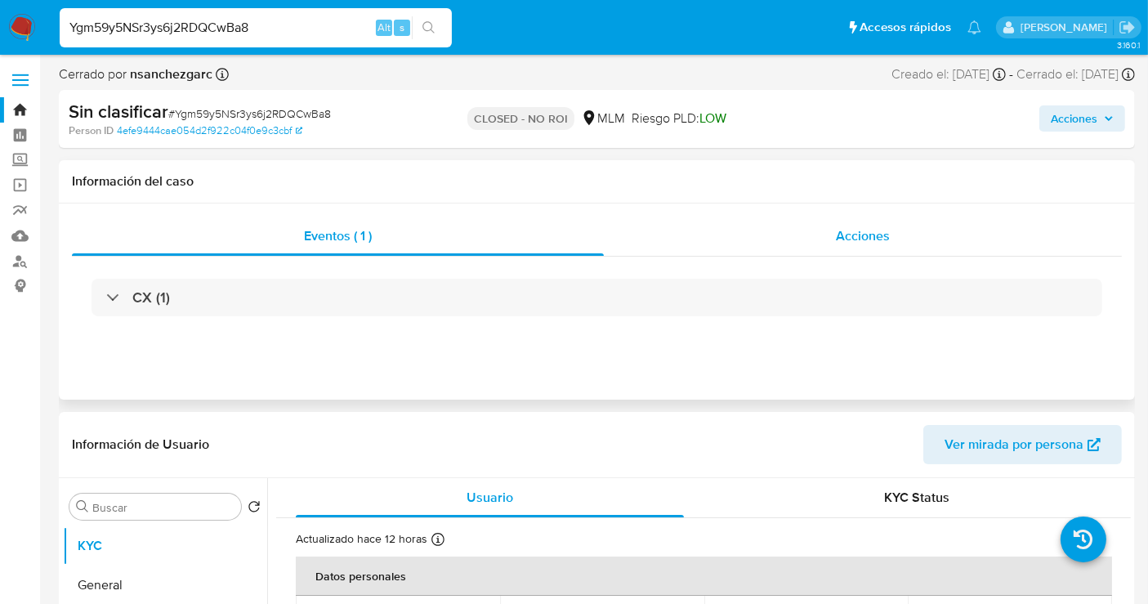
click at [856, 232] on span "Acciones" at bounding box center [863, 235] width 54 height 19
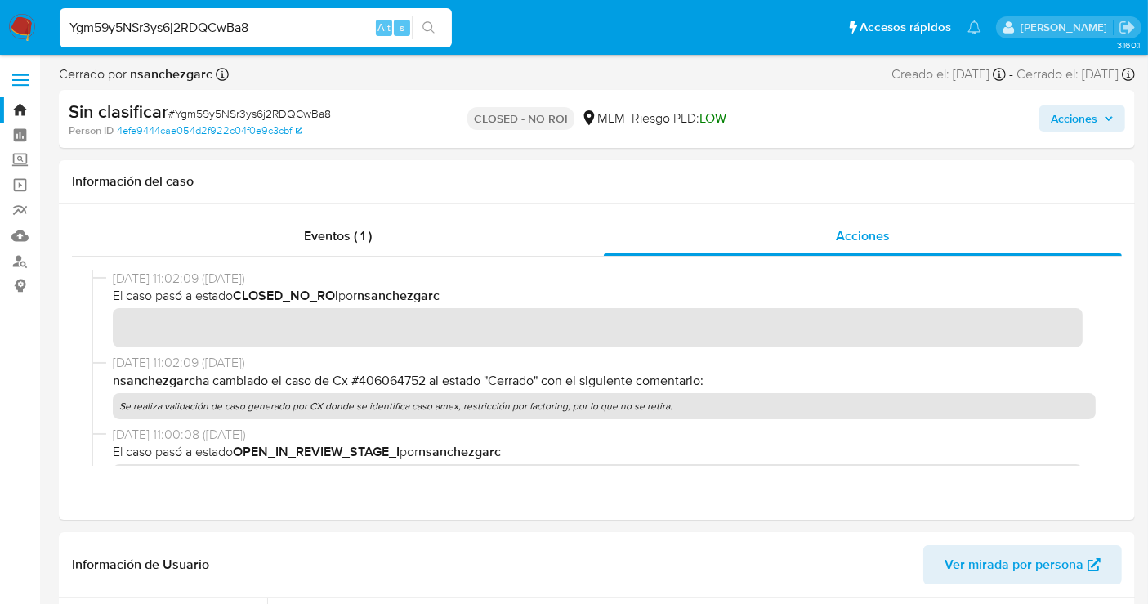
click at [191, 26] on input "Ygm59y5NSr3ys6j2RDQCwBa8" at bounding box center [256, 27] width 392 height 21
paste input "pJmDIGctvmkkEmBxefMUxWLQ"
type input "pJmDIGctvmkkEmBxefMUxWLQ"
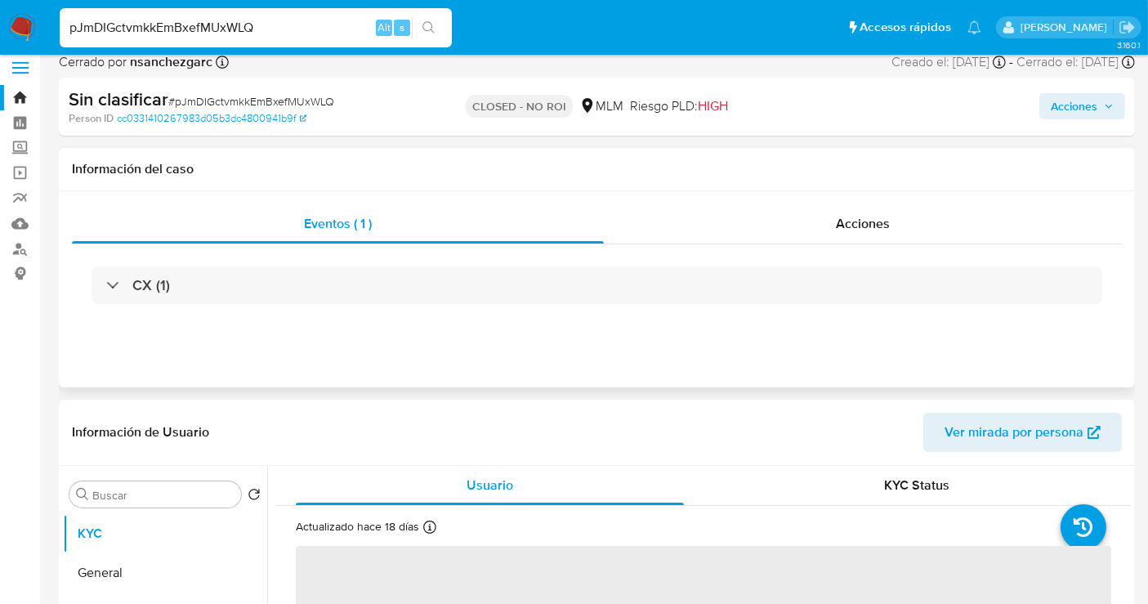
select select "10"
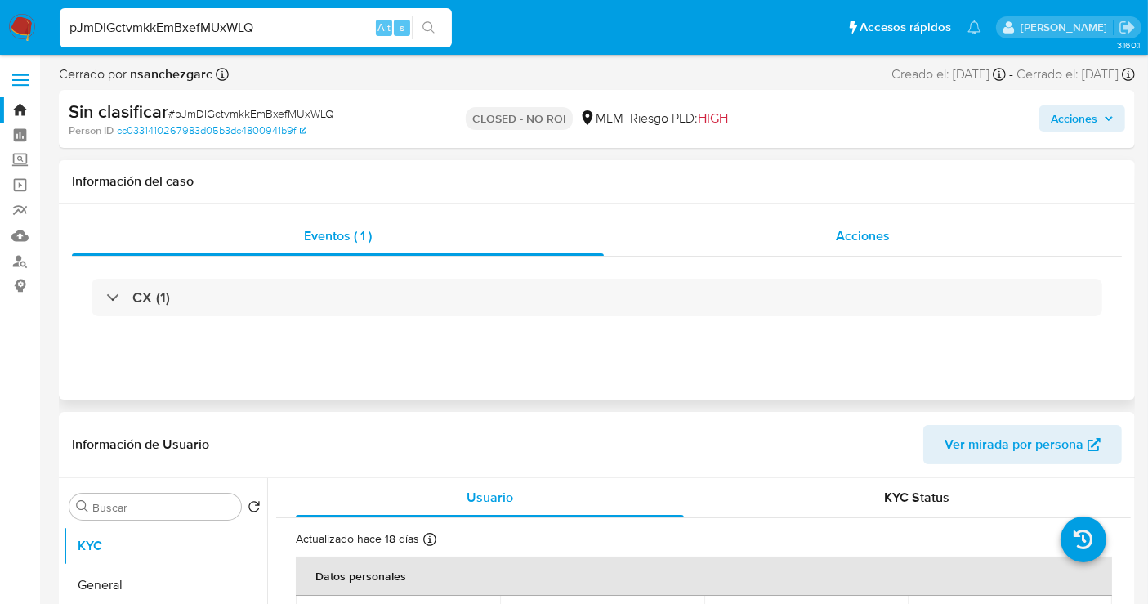
drag, startPoint x: 851, startPoint y: 235, endPoint x: 811, endPoint y: 240, distance: 41.1
click at [852, 235] on span "Acciones" at bounding box center [863, 235] width 54 height 19
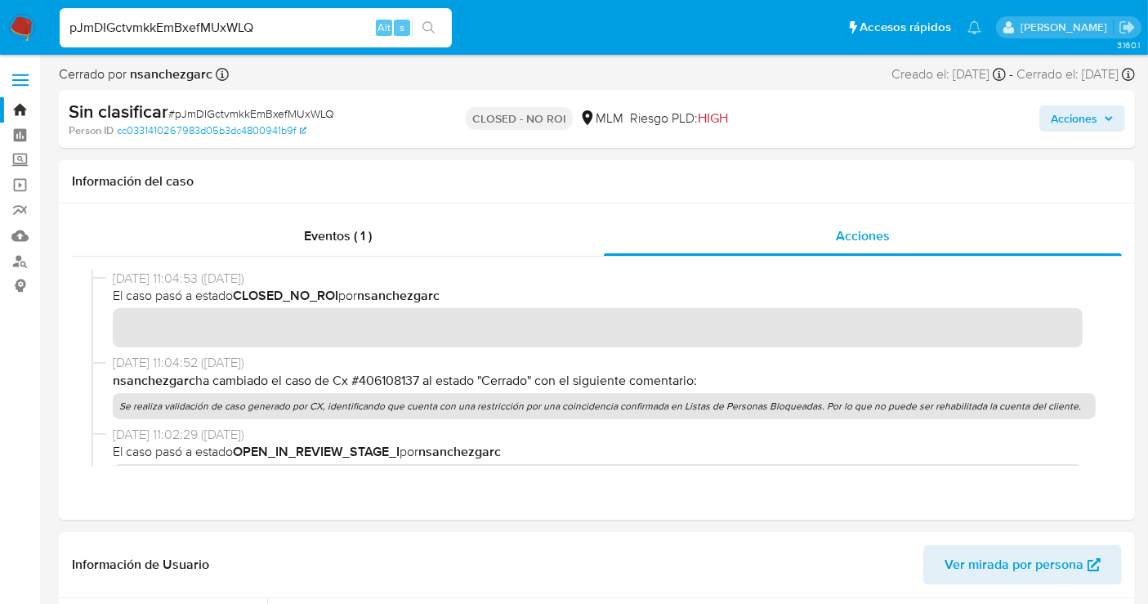
click at [165, 22] on input "pJmDIGctvmkkEmBxefMUxWLQ" at bounding box center [256, 27] width 392 height 21
paste input "E4uHkVB1mTLz5CVizyYpoKzP"
type input "E4uHkVB1mTLz5CVizyYpoKzP"
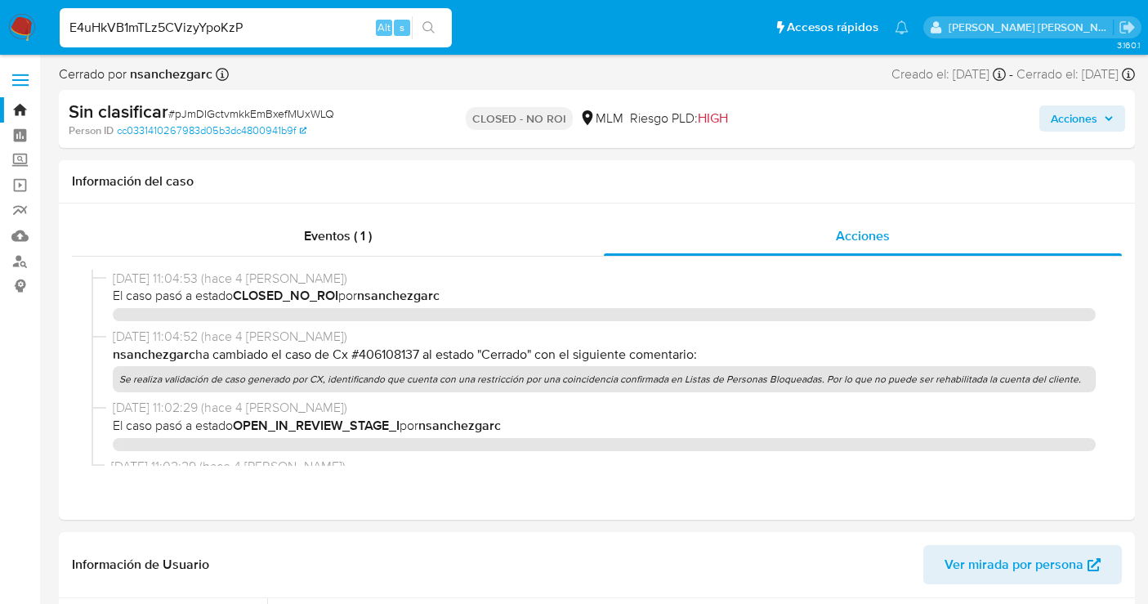
select select "10"
type input "E4uHkVB1mTLz5CVizyYpoKzP"
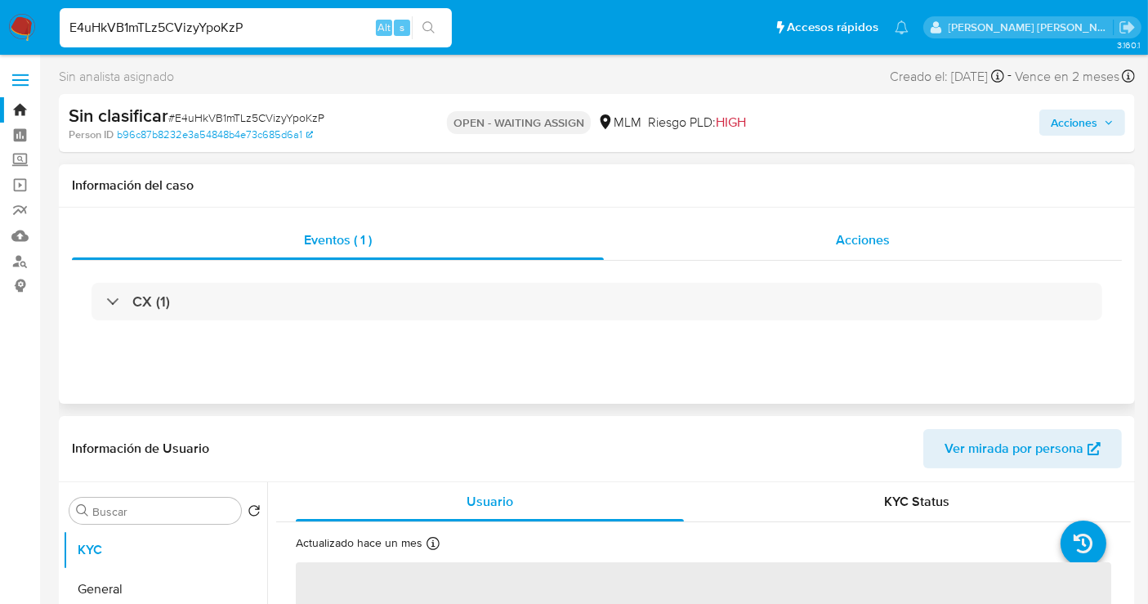
select select "10"
click at [877, 237] on span "Acciones" at bounding box center [863, 239] width 54 height 19
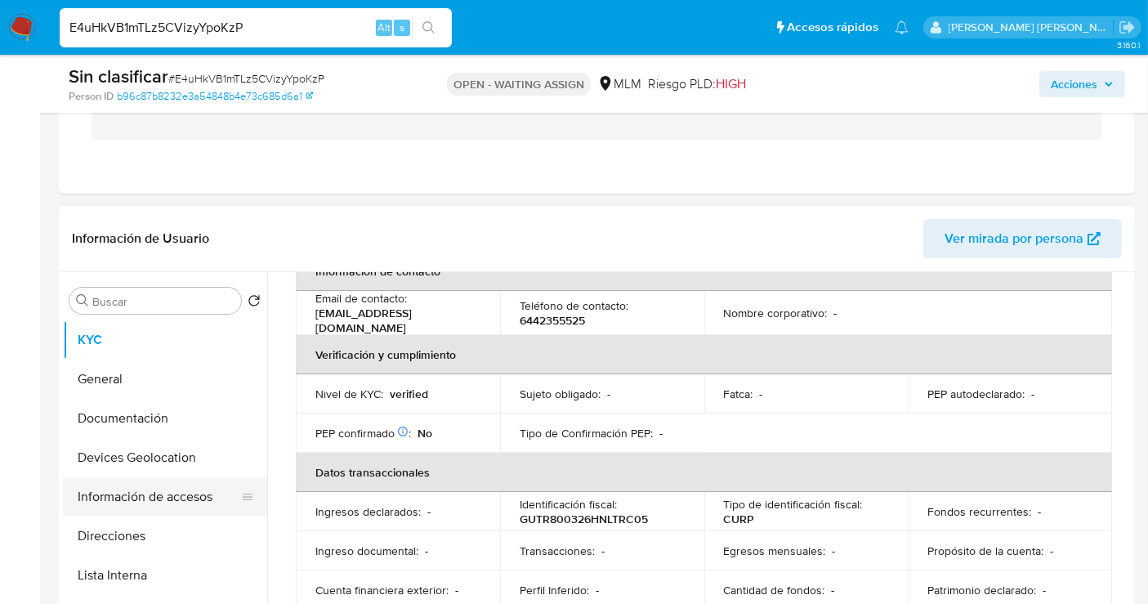
scroll to position [181, 0]
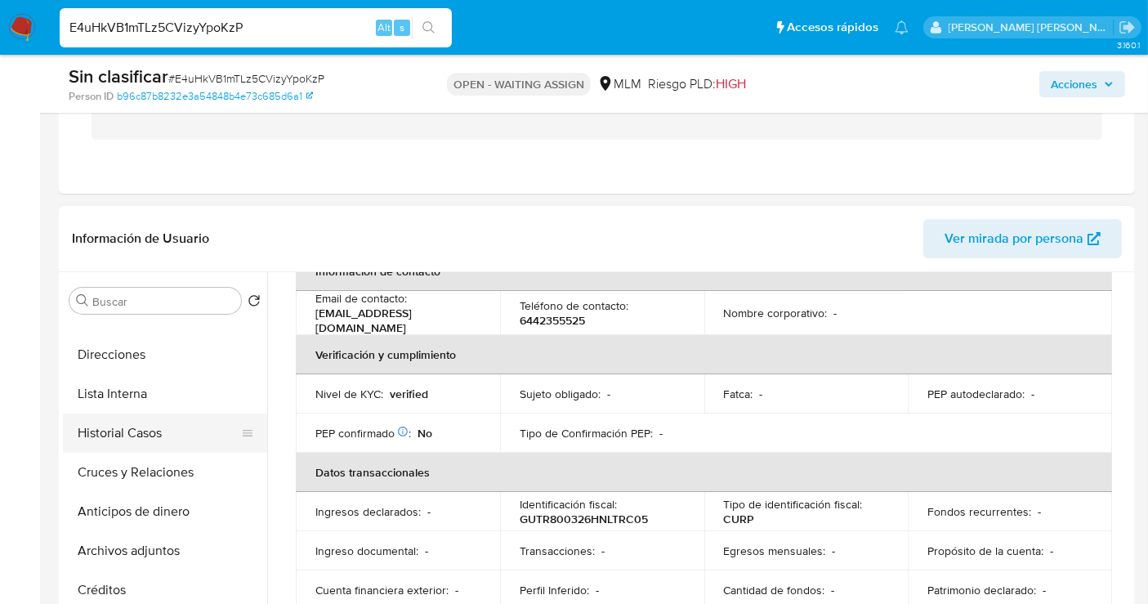
click at [107, 435] on button "Historial Casos" at bounding box center [158, 432] width 191 height 39
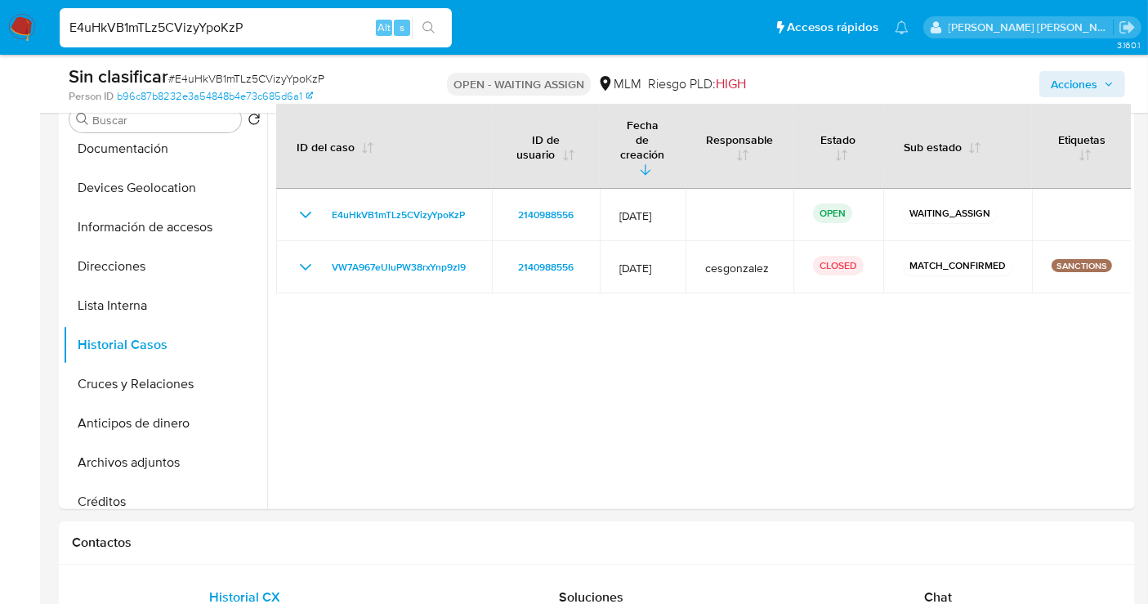
scroll to position [0, 0]
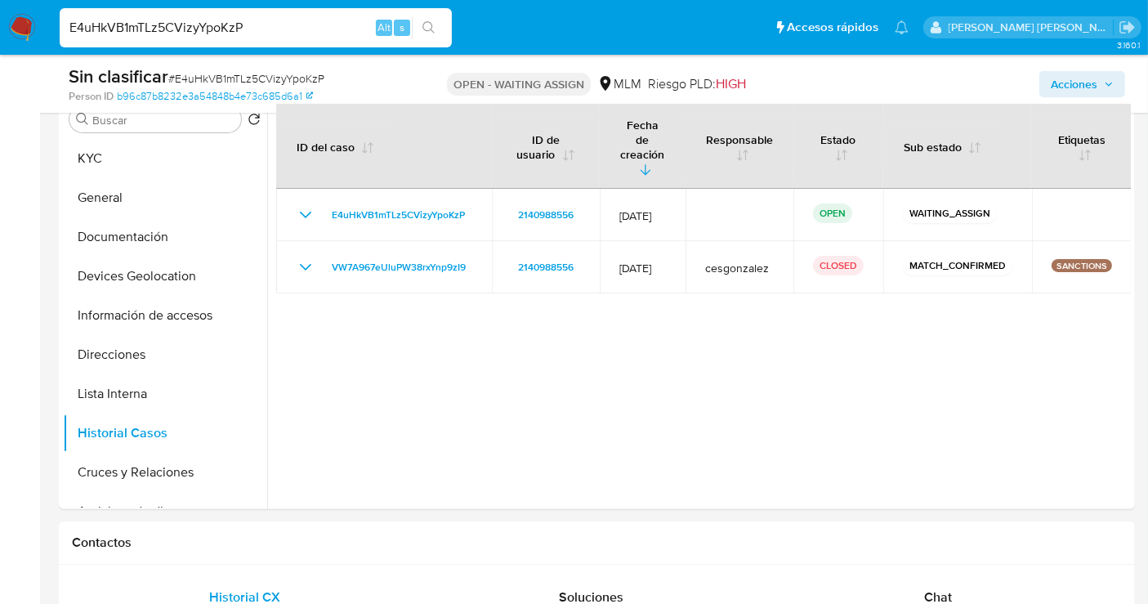
click at [137, 28] on input "E4uHkVB1mTLz5CVizyYpoKzP" at bounding box center [256, 27] width 392 height 21
paste input "ddn7IbN1kADf2luP0smW8Igz"
type input "ddn7IbN1kADf2luP0smW8Igz"
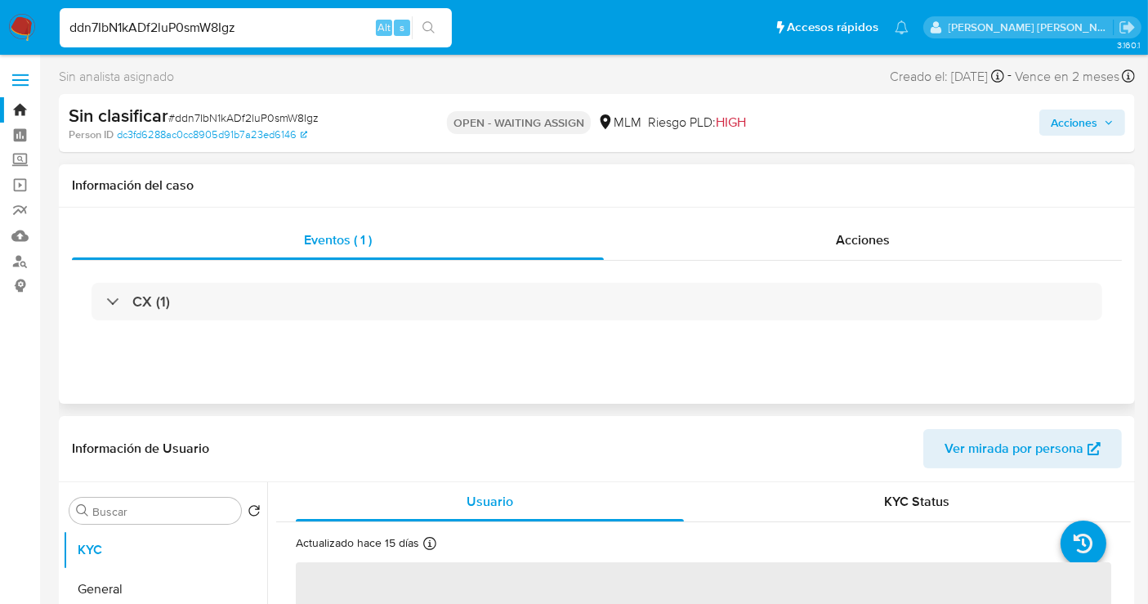
select select "10"
click at [874, 241] on span "Acciones" at bounding box center [863, 239] width 54 height 19
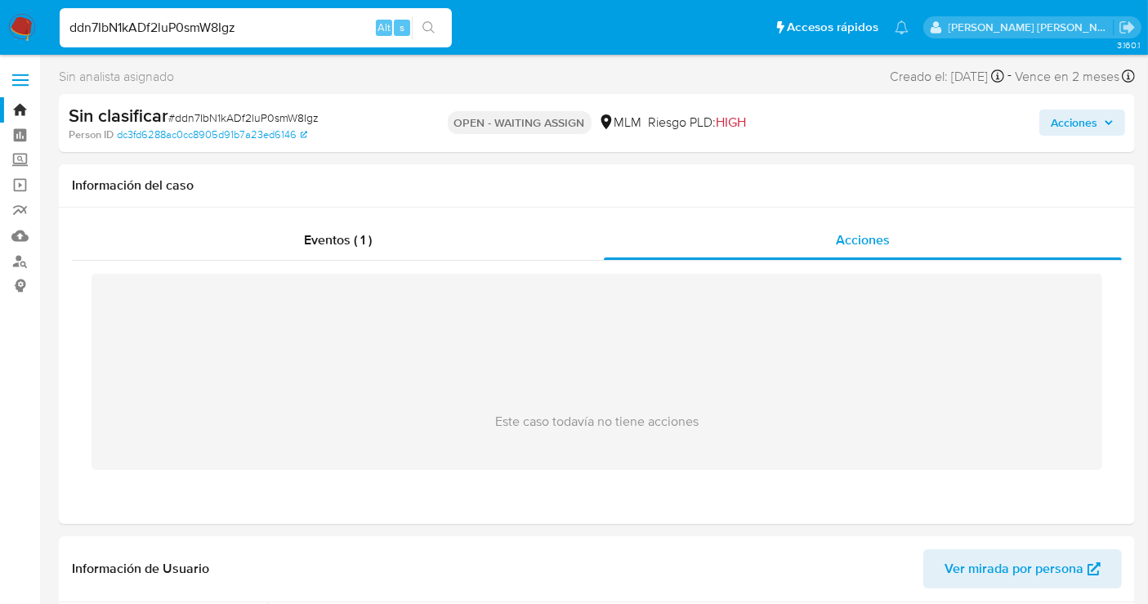
click at [180, 32] on input "ddn7IbN1kADf2luP0smW8Igz" at bounding box center [256, 27] width 392 height 21
paste input "pG2j7uZfScElqPYKy520BlLY"
click at [180, 34] on input "ddn7IbN1kADf2luPpG2j7uZfScElqPYKy520BlLYsmW8Igz" at bounding box center [256, 27] width 392 height 21
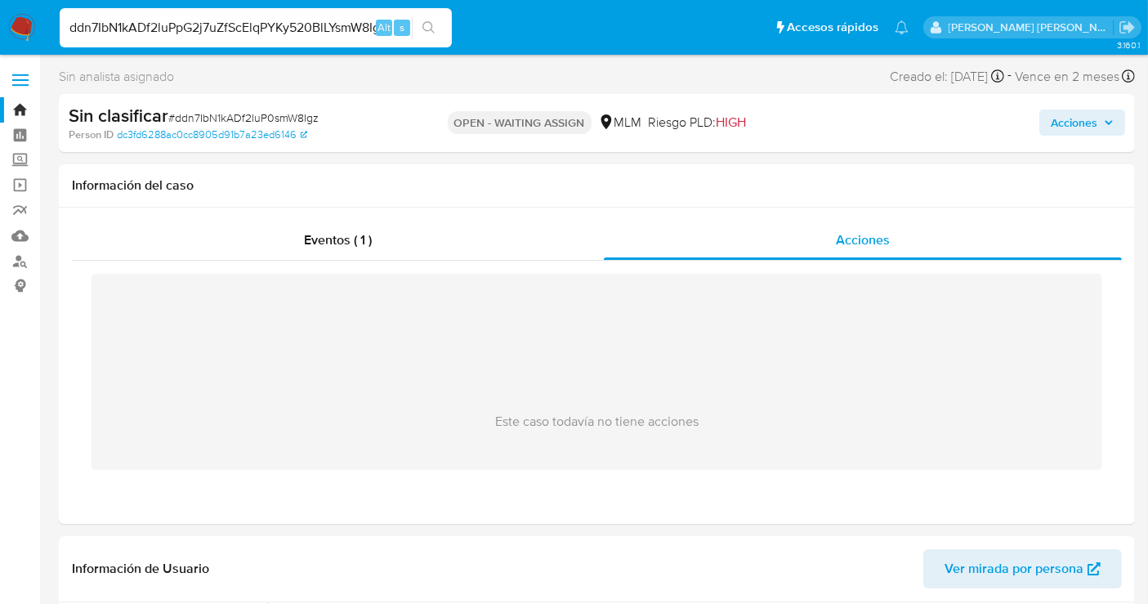
click at [180, 34] on input "ddn7IbN1kADf2luPpG2j7uZfScElqPYKy520BlLYsmW8Igz" at bounding box center [256, 27] width 392 height 21
paste input "pG2j7uZfScElqPYKy520BlLY"
type input "pG2j7uZfScElqPYKy520BlLY"
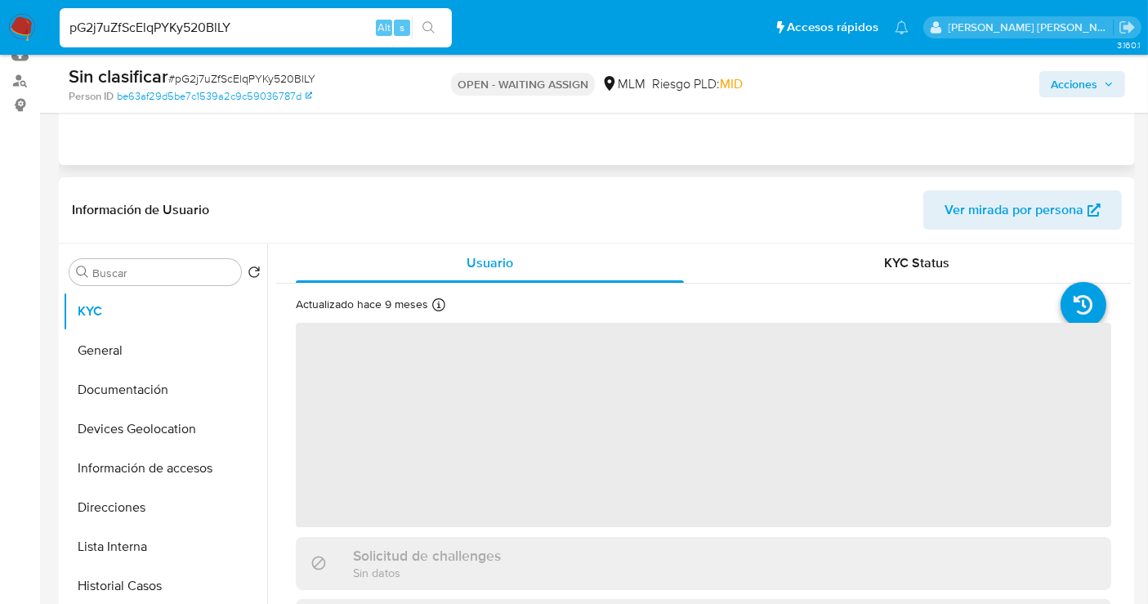
scroll to position [181, 0]
select select "10"
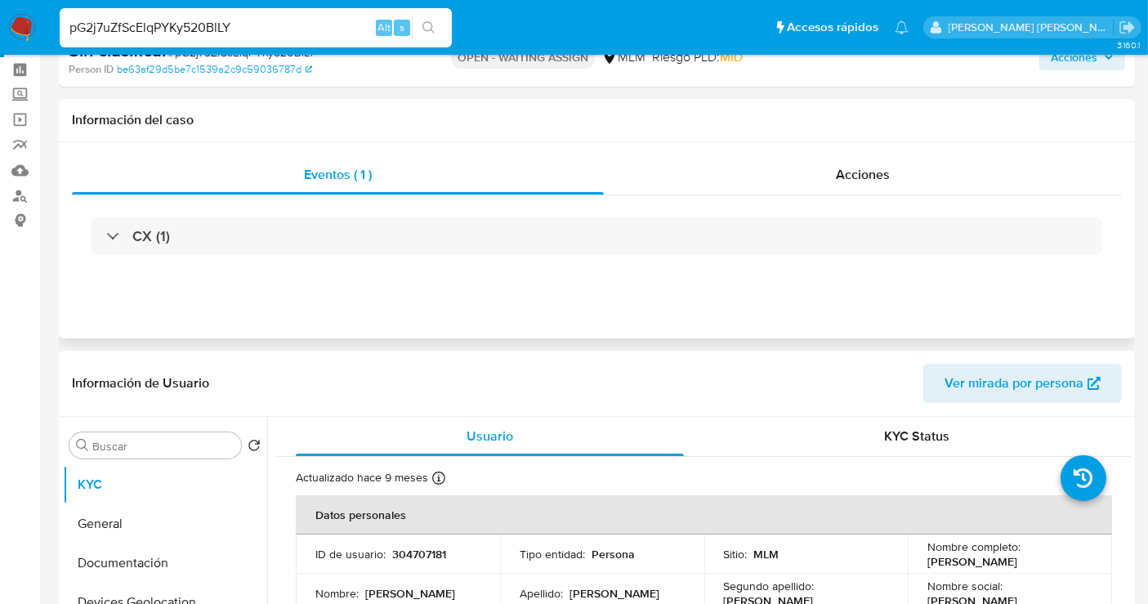
scroll to position [0, 0]
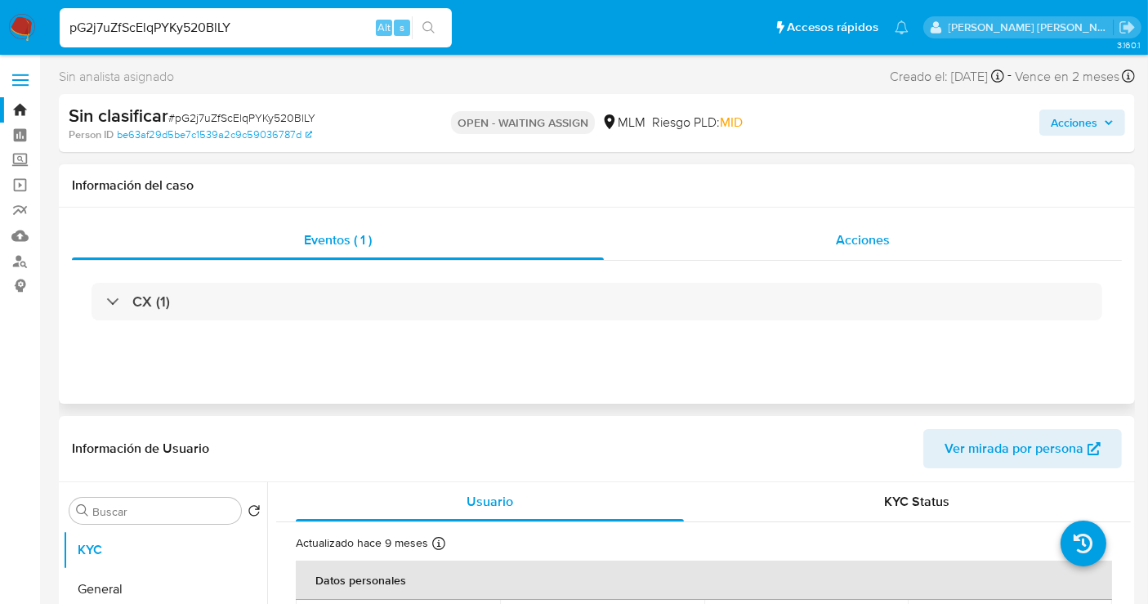
click at [871, 239] on span "Acciones" at bounding box center [863, 239] width 54 height 19
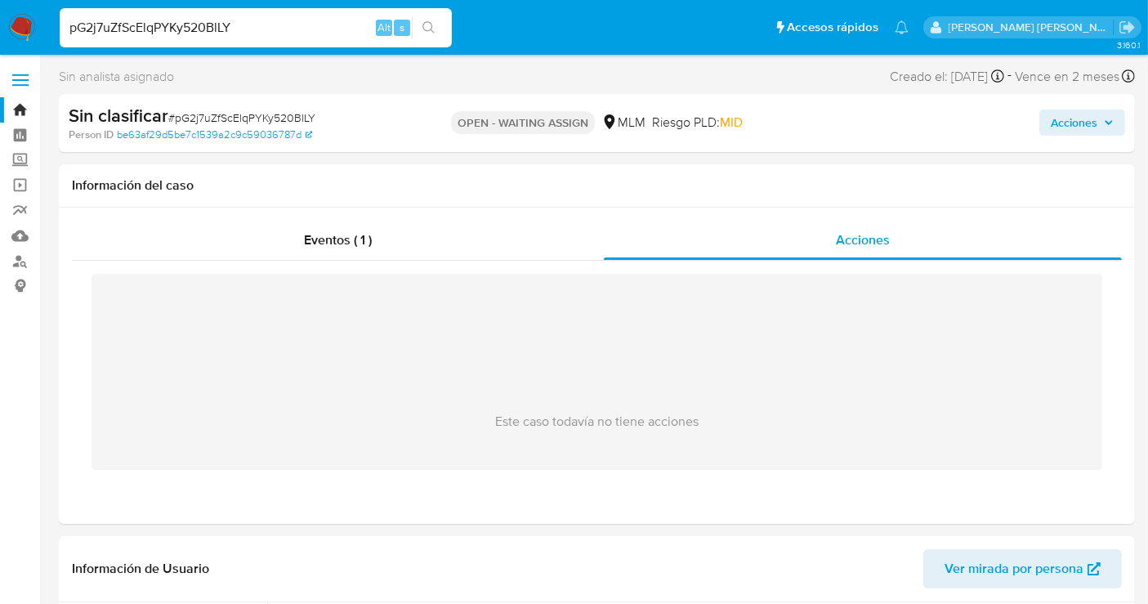
click at [28, 33] on img at bounding box center [22, 28] width 28 height 28
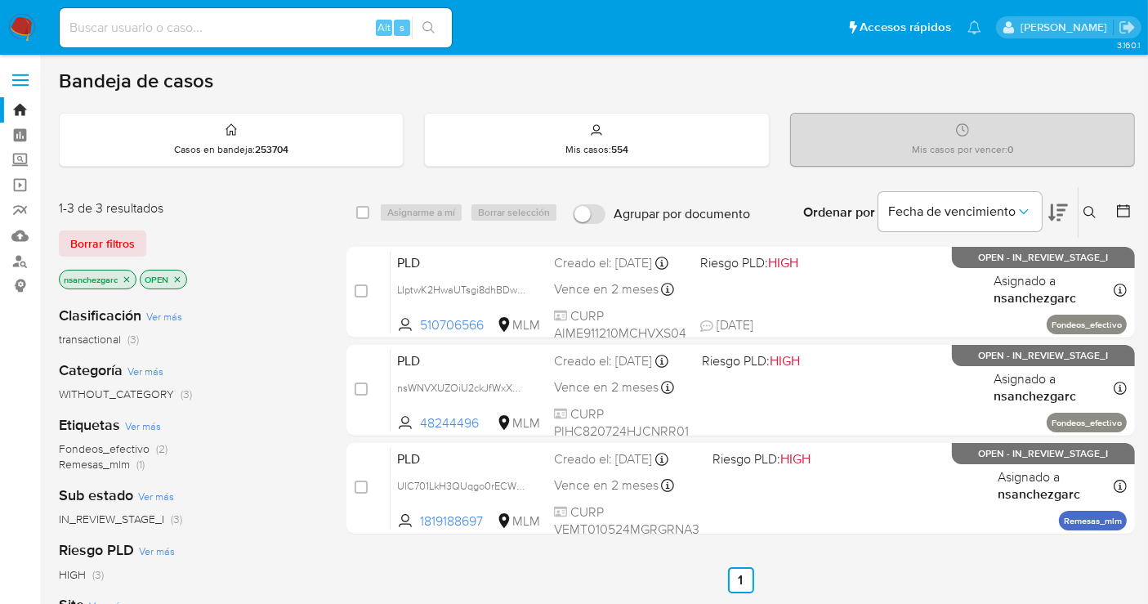
click at [131, 275] on icon "close-filter" at bounding box center [127, 280] width 10 height 10
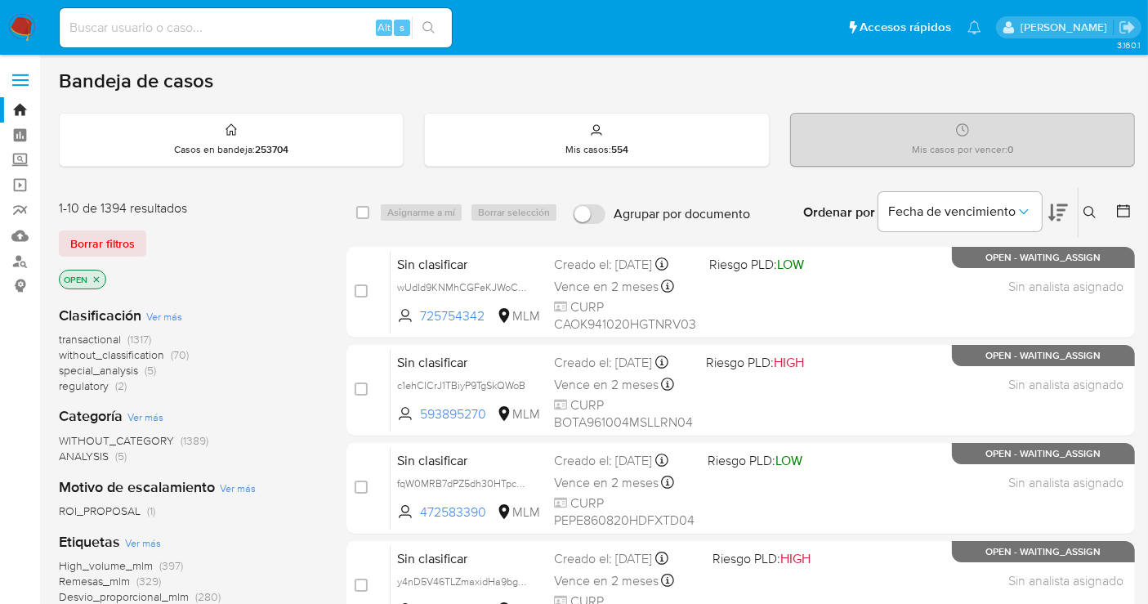
click at [80, 352] on span "without_classification" at bounding box center [111, 354] width 105 height 16
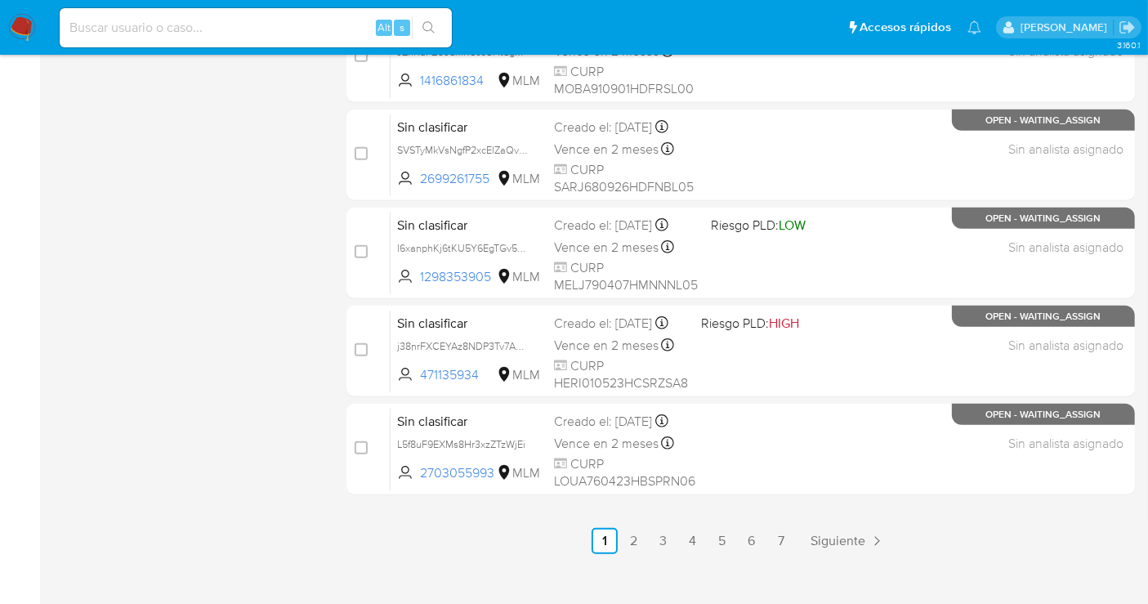
scroll to position [743, 0]
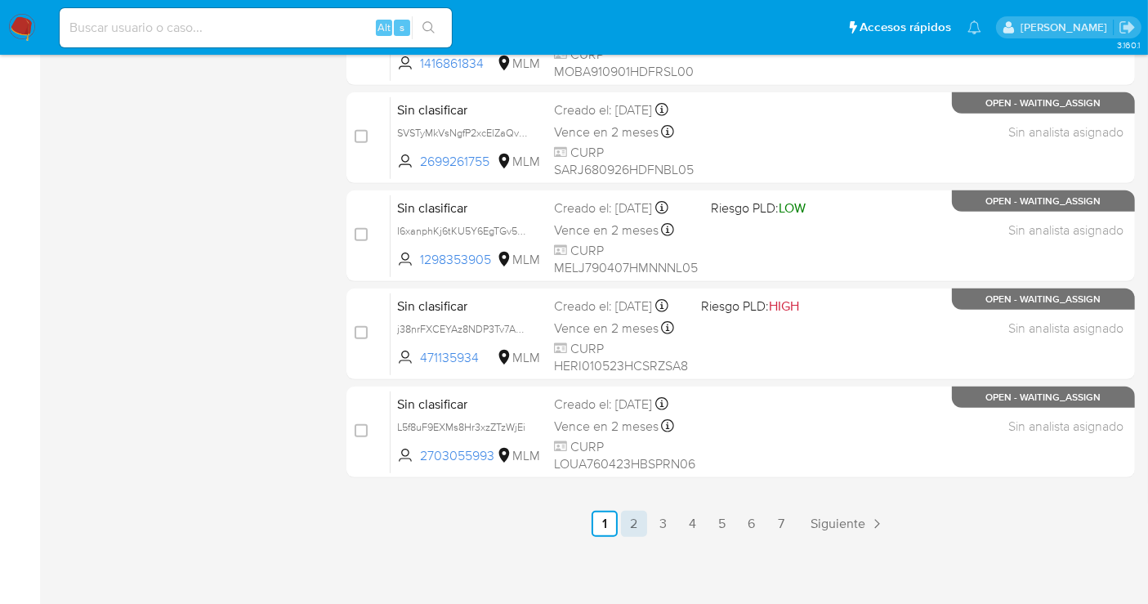
click at [633, 521] on link "2" at bounding box center [634, 524] width 26 height 26
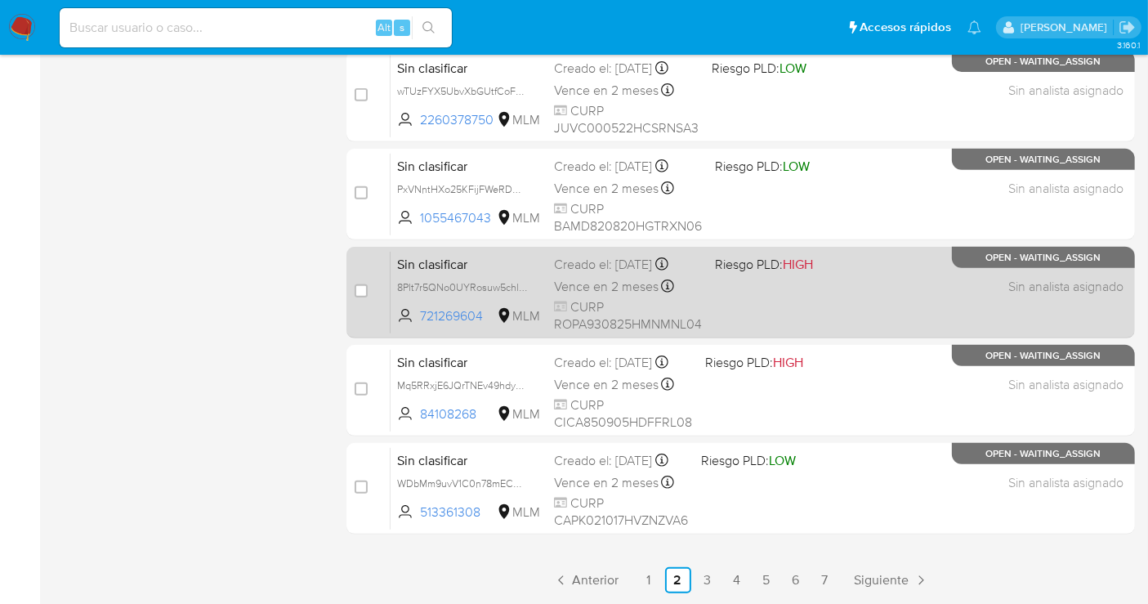
scroll to position [726, 0]
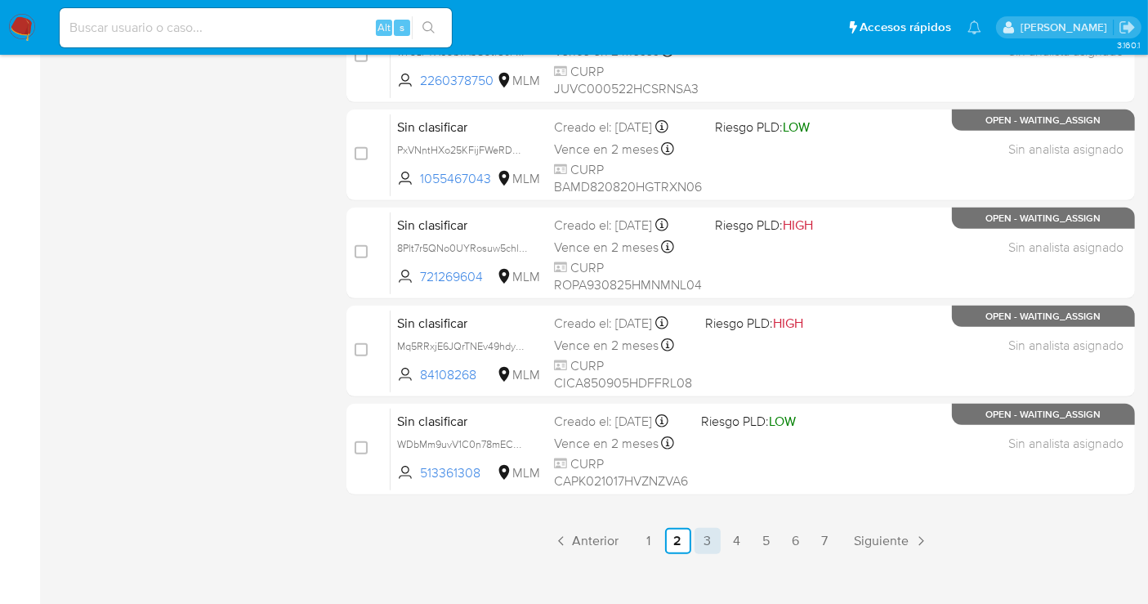
click at [702, 543] on link "3" at bounding box center [708, 541] width 26 height 26
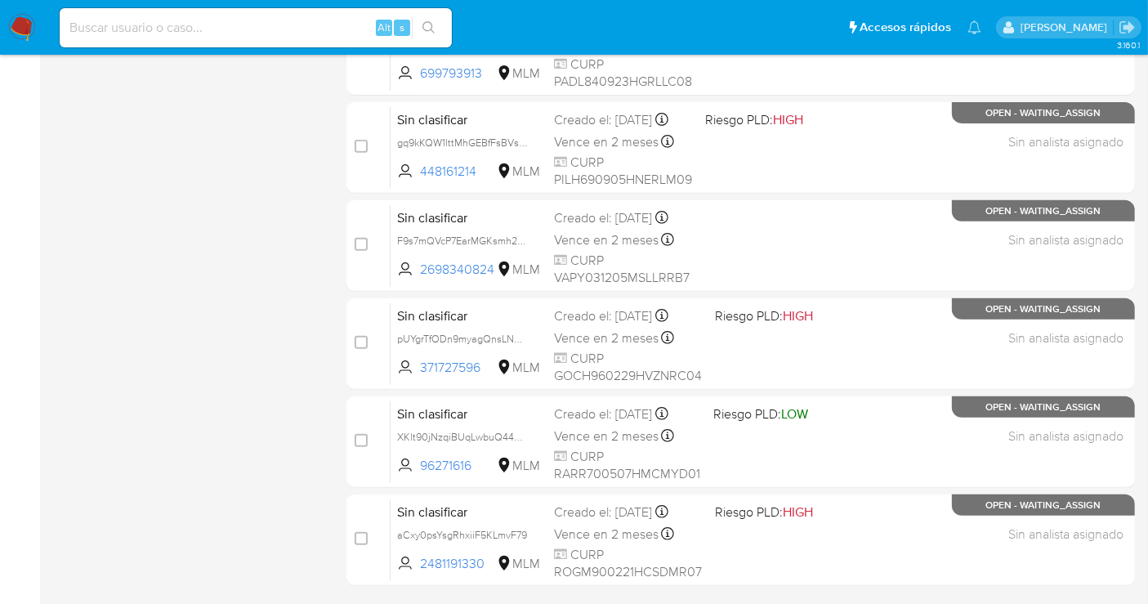
scroll to position [726, 0]
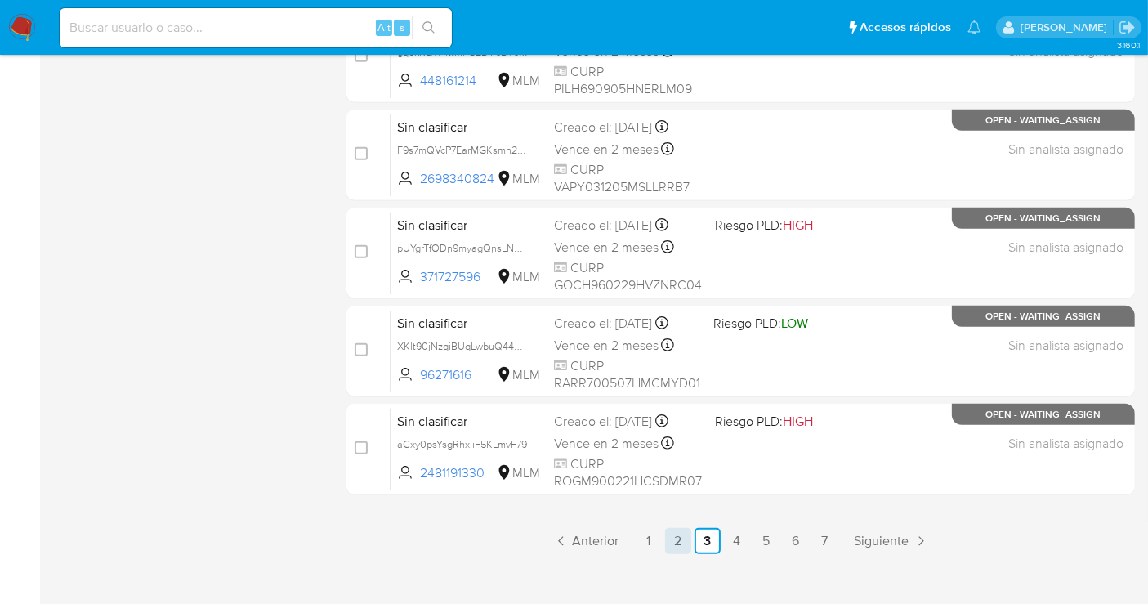
click at [671, 540] on link "2" at bounding box center [678, 541] width 26 height 26
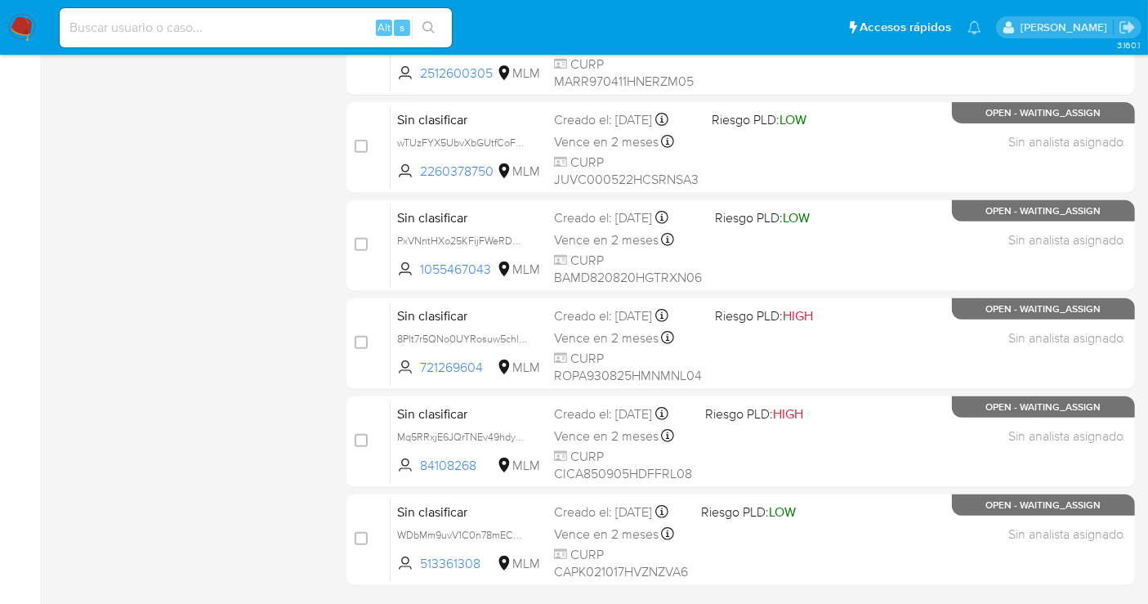
scroll to position [726, 0]
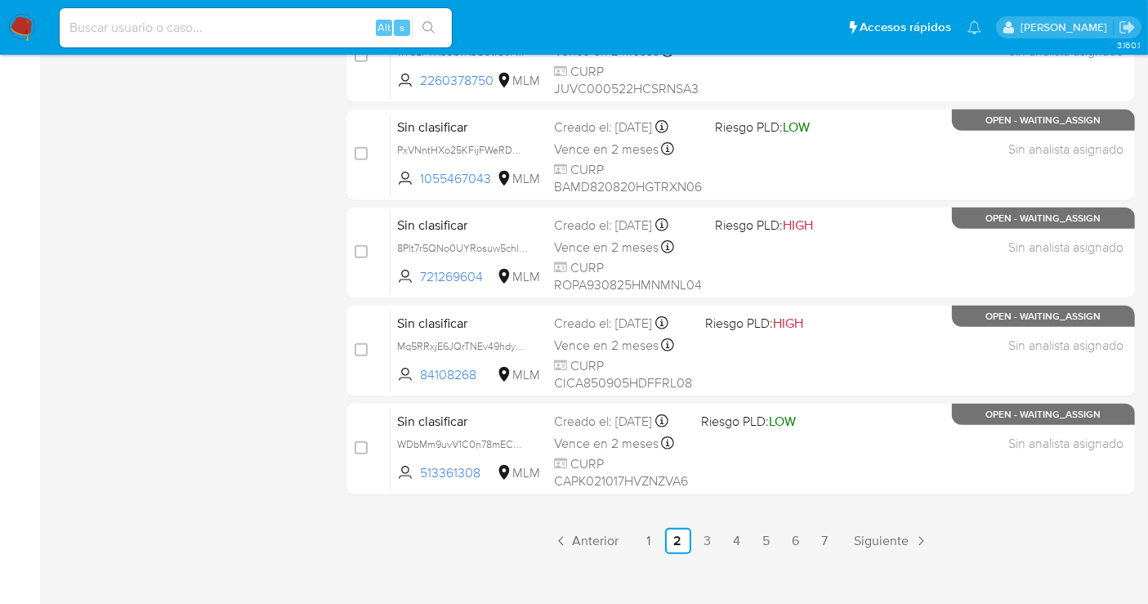
click at [245, 305] on div "11-20 de 70 resultados Borrar filtros OPEN without_classification Categoría Ver…" at bounding box center [189, 7] width 261 height 1093
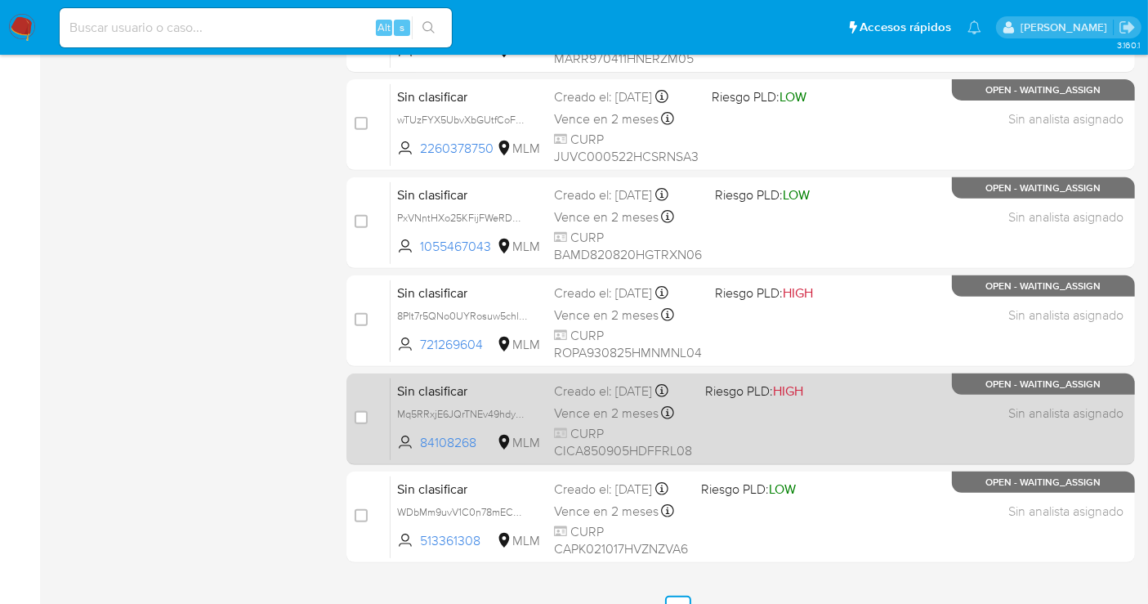
scroll to position [743, 0]
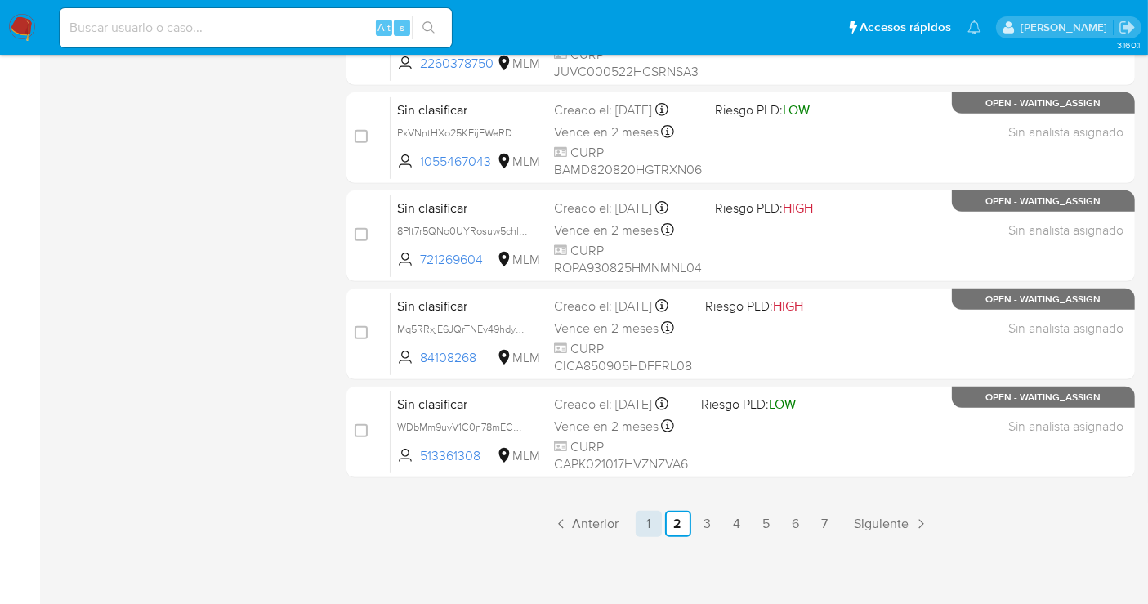
click at [652, 519] on link "1" at bounding box center [649, 524] width 26 height 26
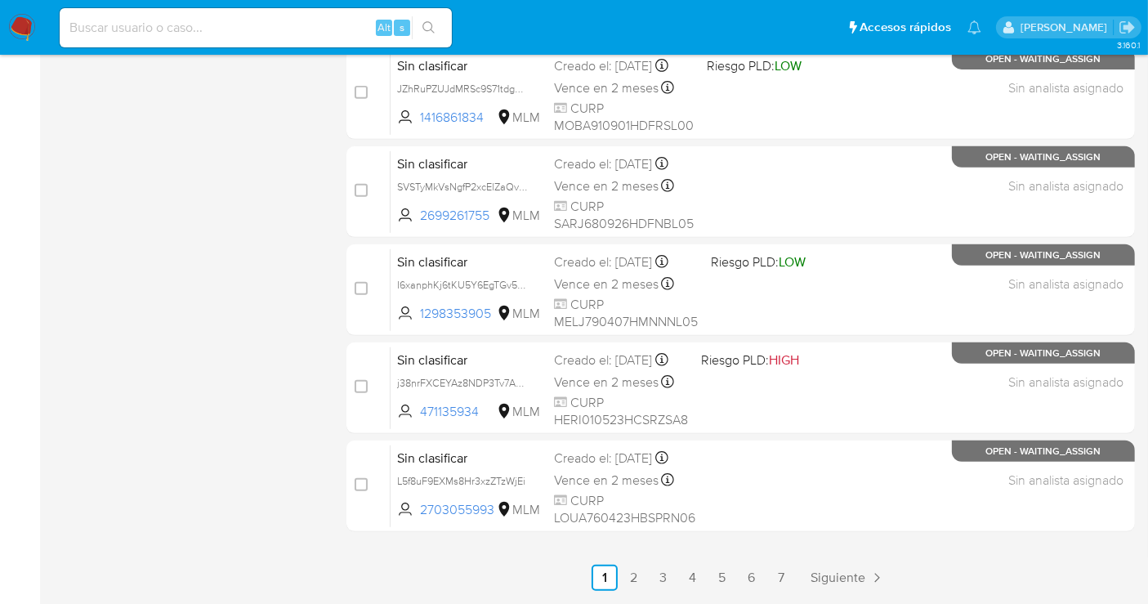
scroll to position [726, 0]
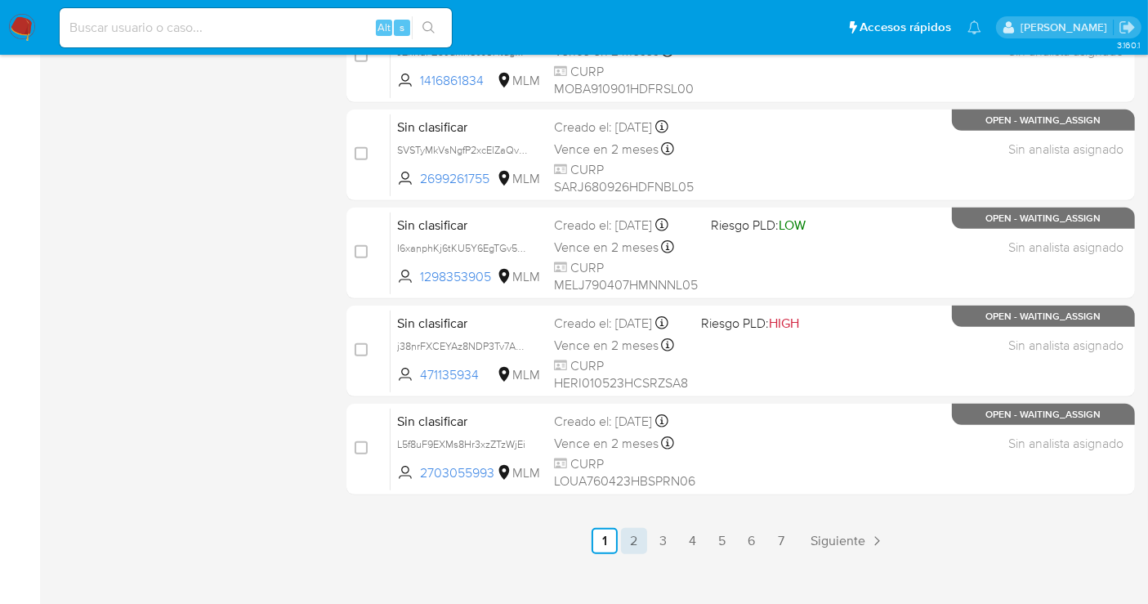
click at [639, 545] on link "2" at bounding box center [634, 541] width 26 height 26
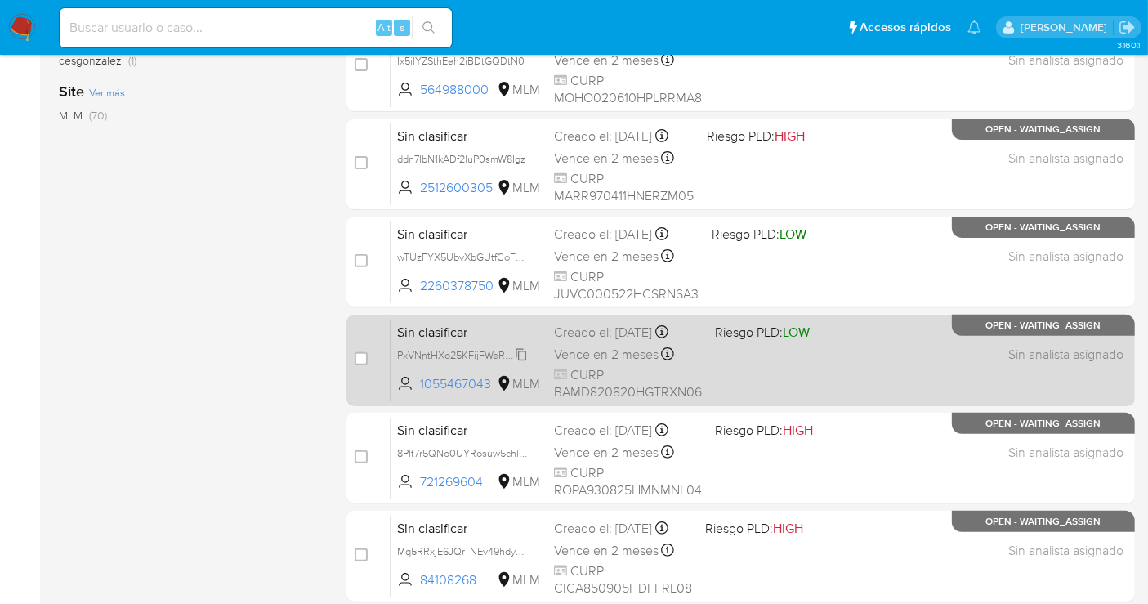
scroll to position [743, 0]
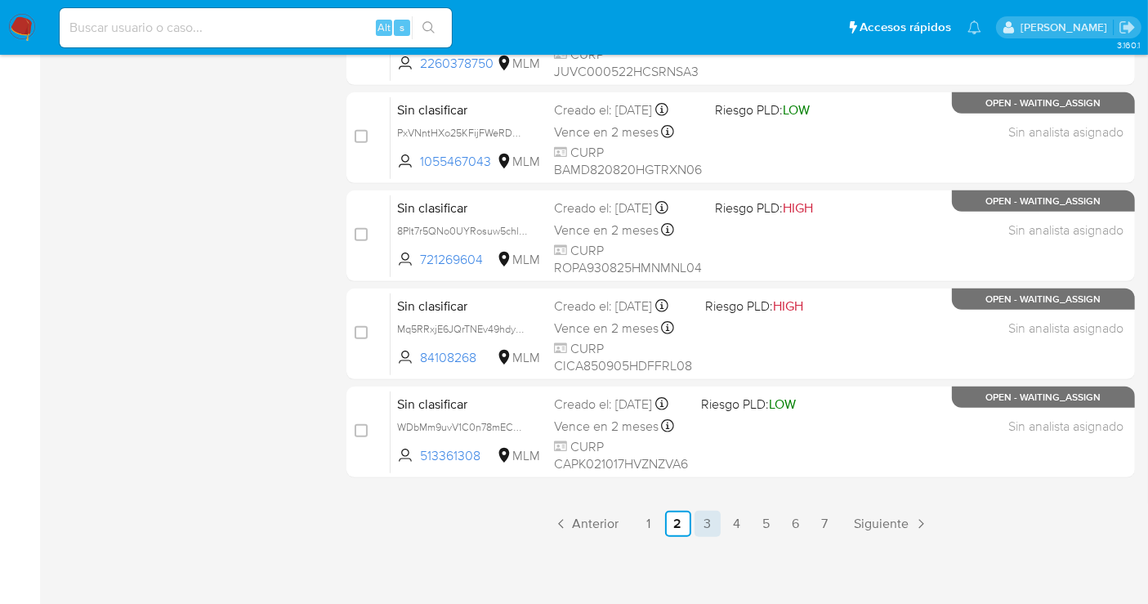
click at [706, 526] on link "3" at bounding box center [708, 524] width 26 height 26
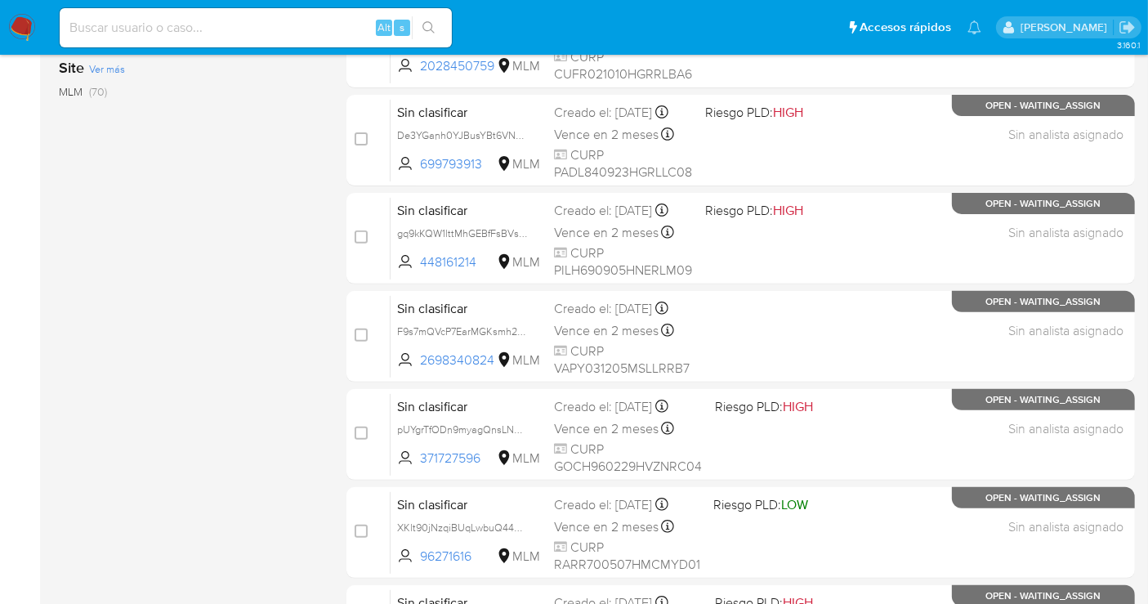
scroll to position [743, 0]
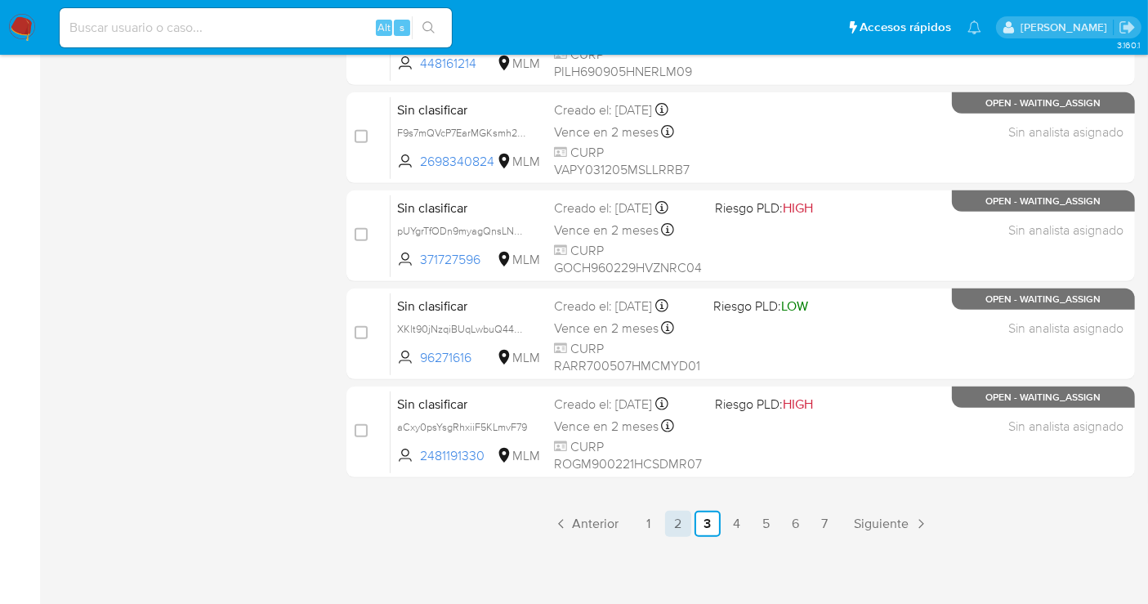
click at [686, 527] on link "2" at bounding box center [678, 524] width 26 height 26
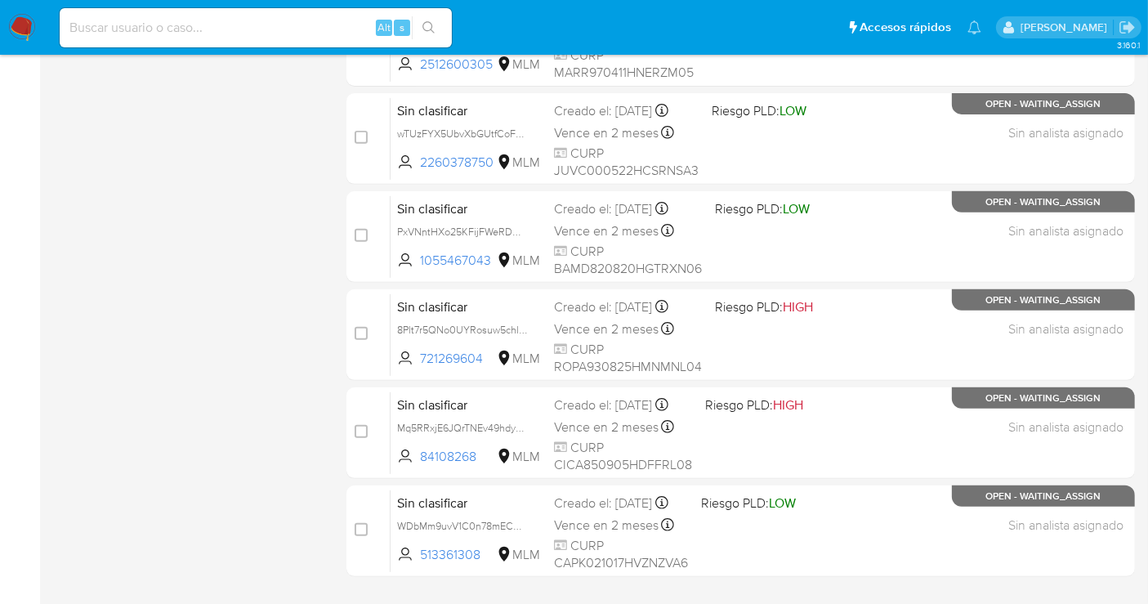
scroll to position [743, 0]
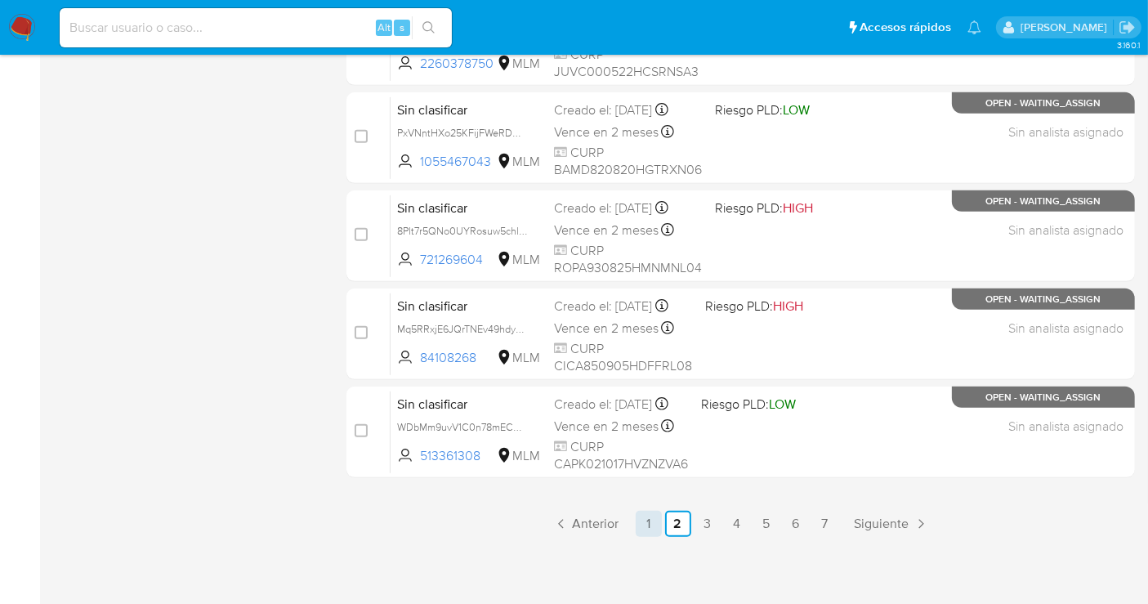
click at [650, 519] on link "1" at bounding box center [649, 524] width 26 height 26
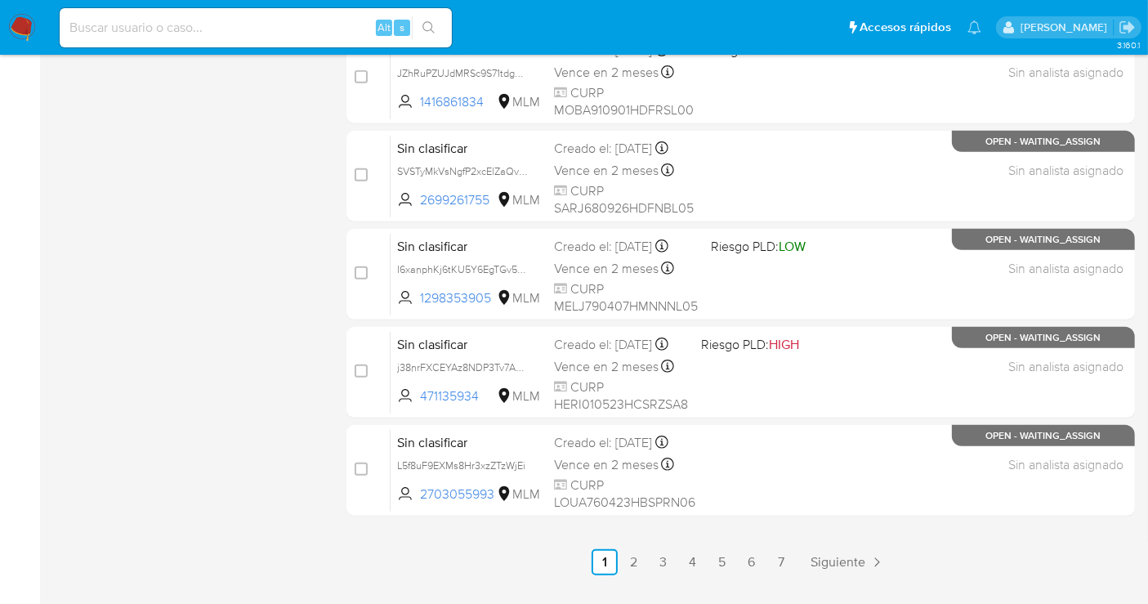
scroll to position [726, 0]
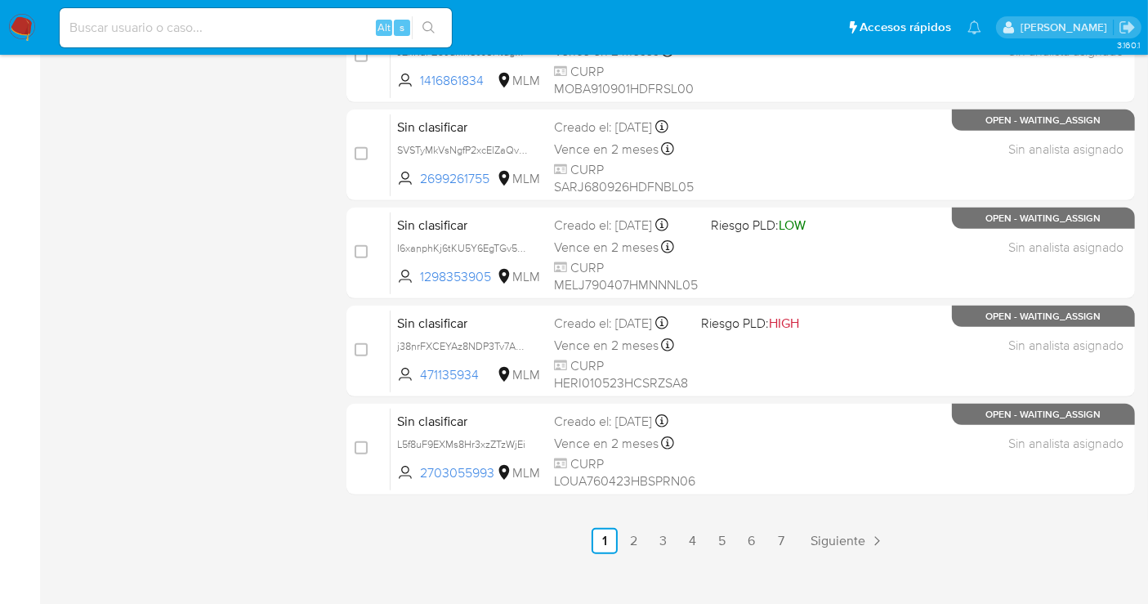
click at [632, 535] on link "2" at bounding box center [634, 541] width 26 height 26
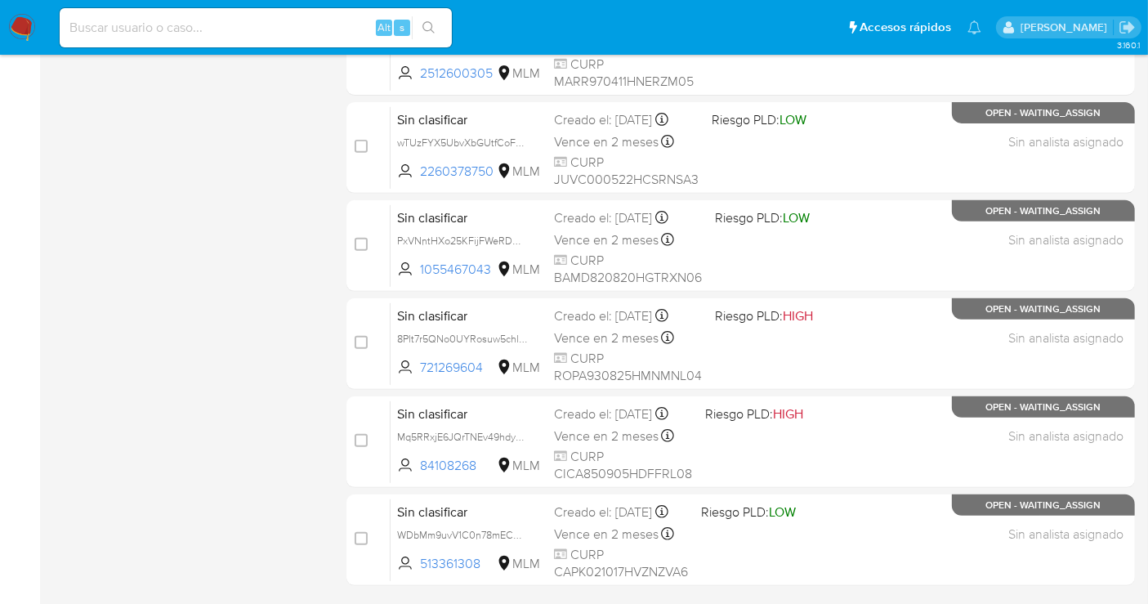
scroll to position [726, 0]
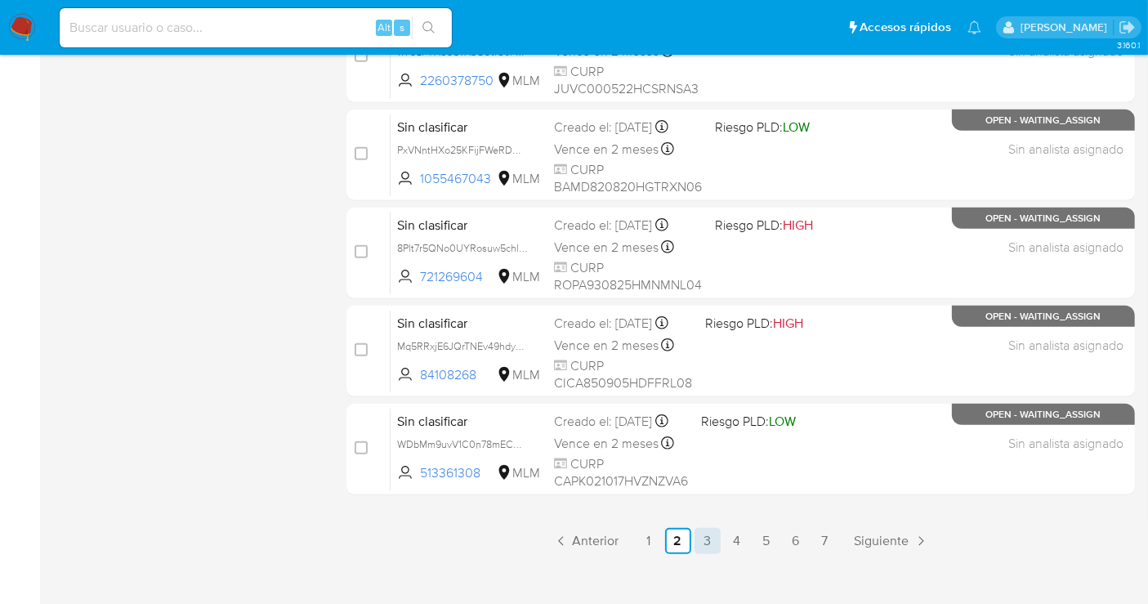
click at [704, 543] on link "3" at bounding box center [708, 541] width 26 height 26
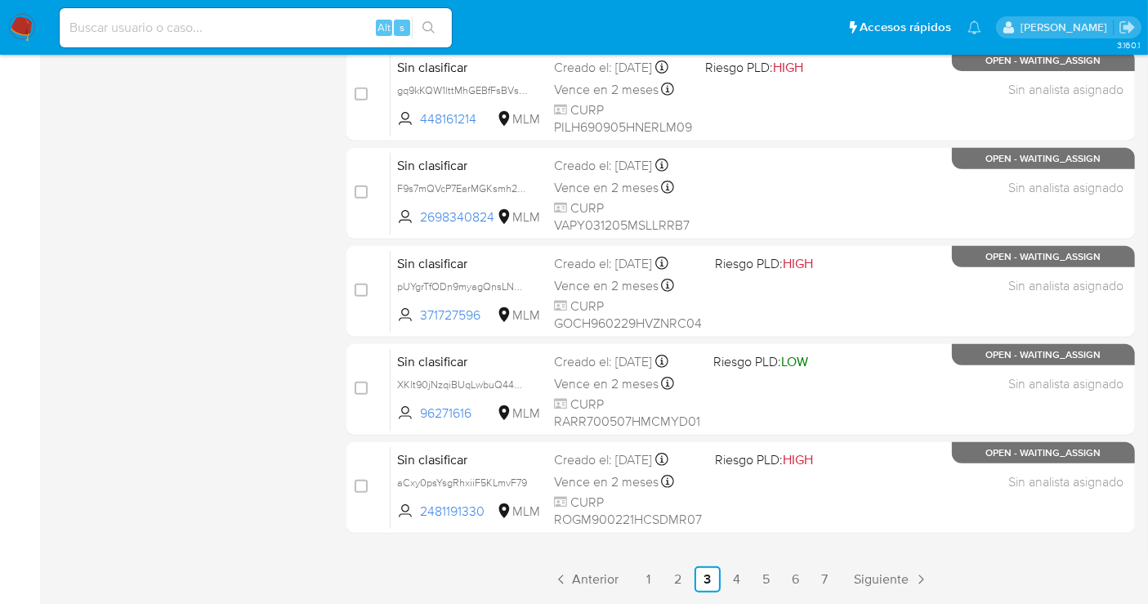
scroll to position [726, 0]
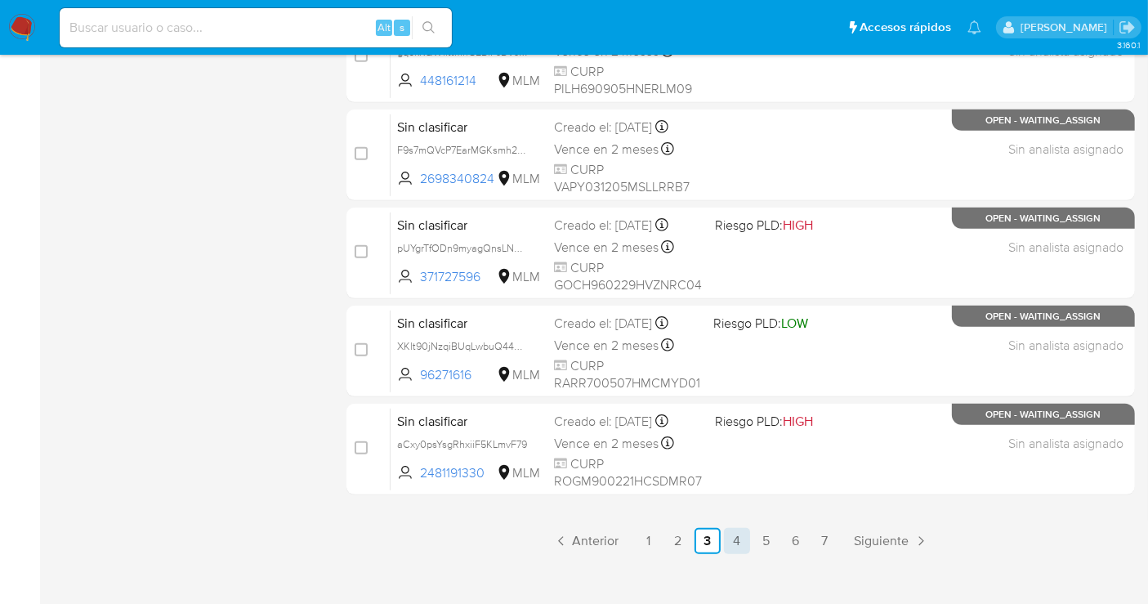
click at [730, 543] on link "4" at bounding box center [737, 541] width 26 height 26
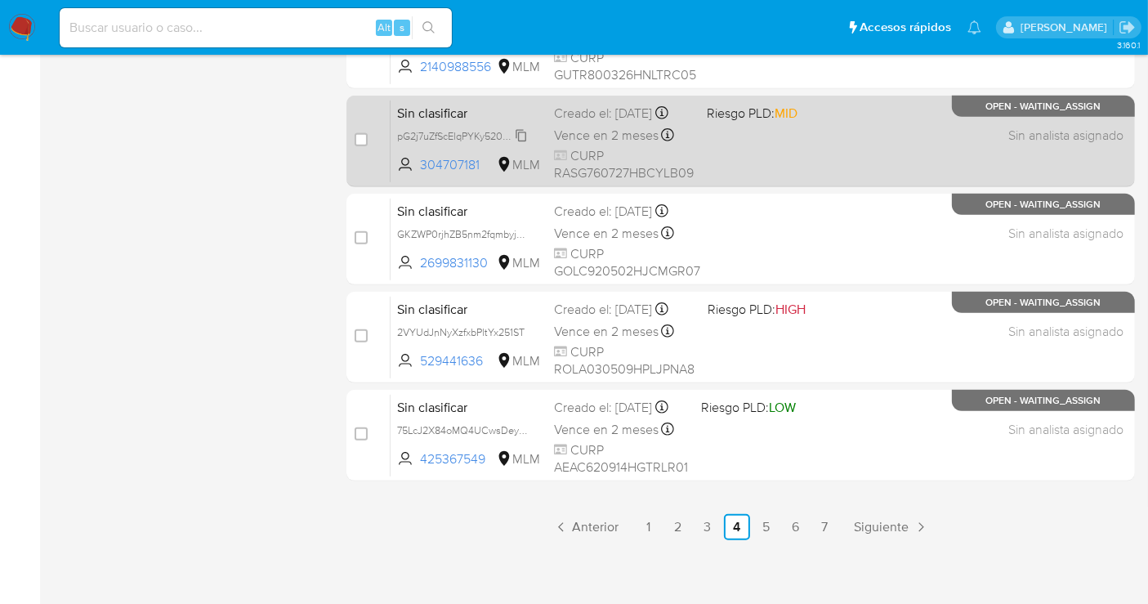
scroll to position [743, 0]
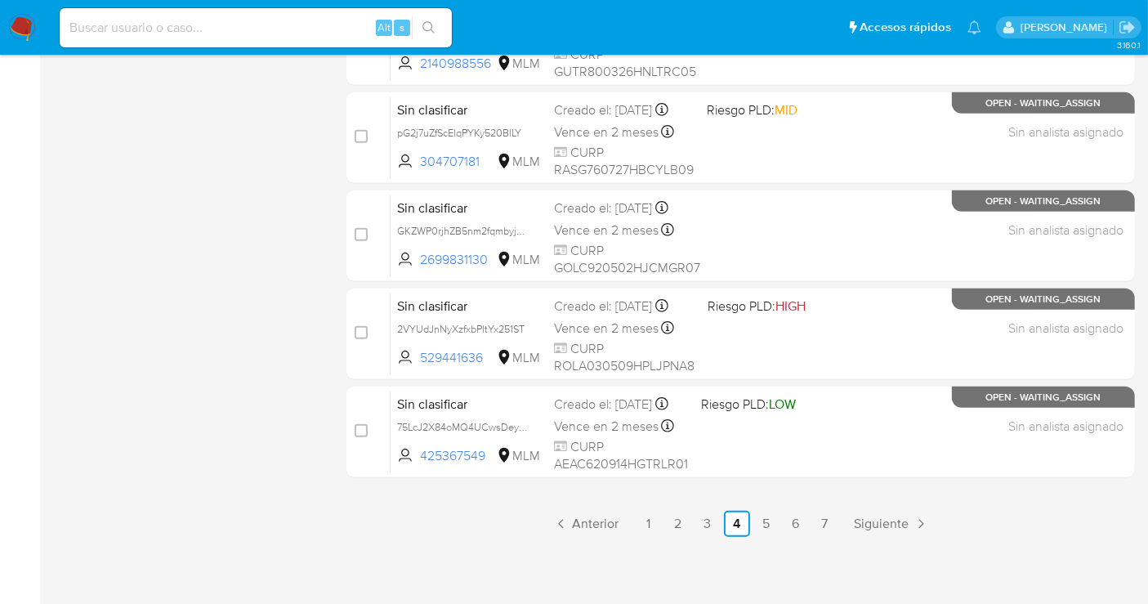
click at [819, 515] on link "7" at bounding box center [825, 524] width 26 height 26
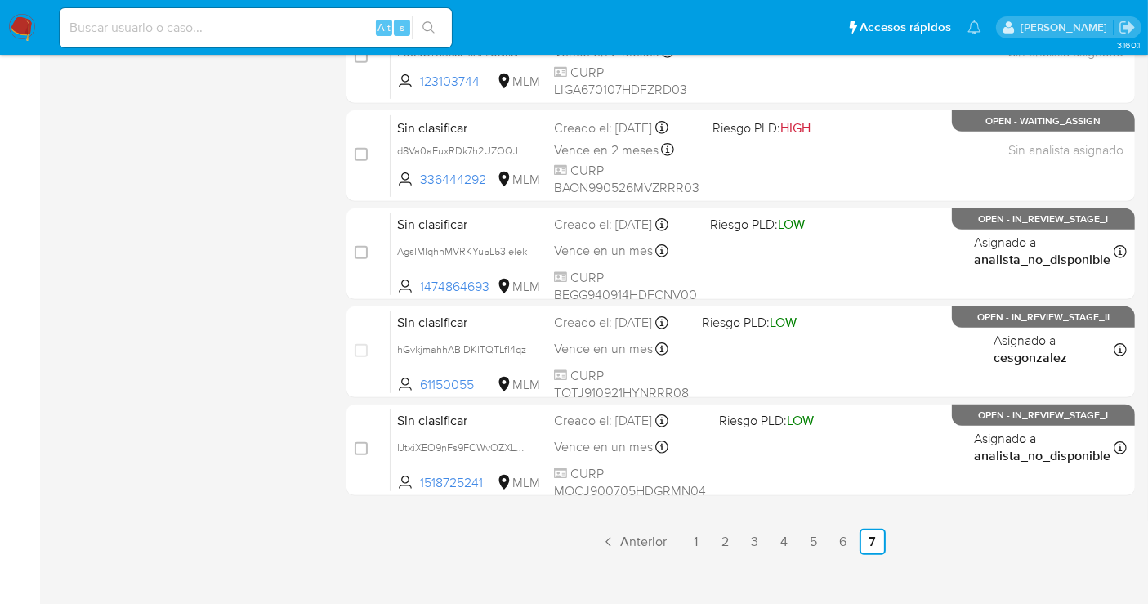
scroll to position [726, 0]
click at [717, 535] on link "2" at bounding box center [726, 541] width 26 height 26
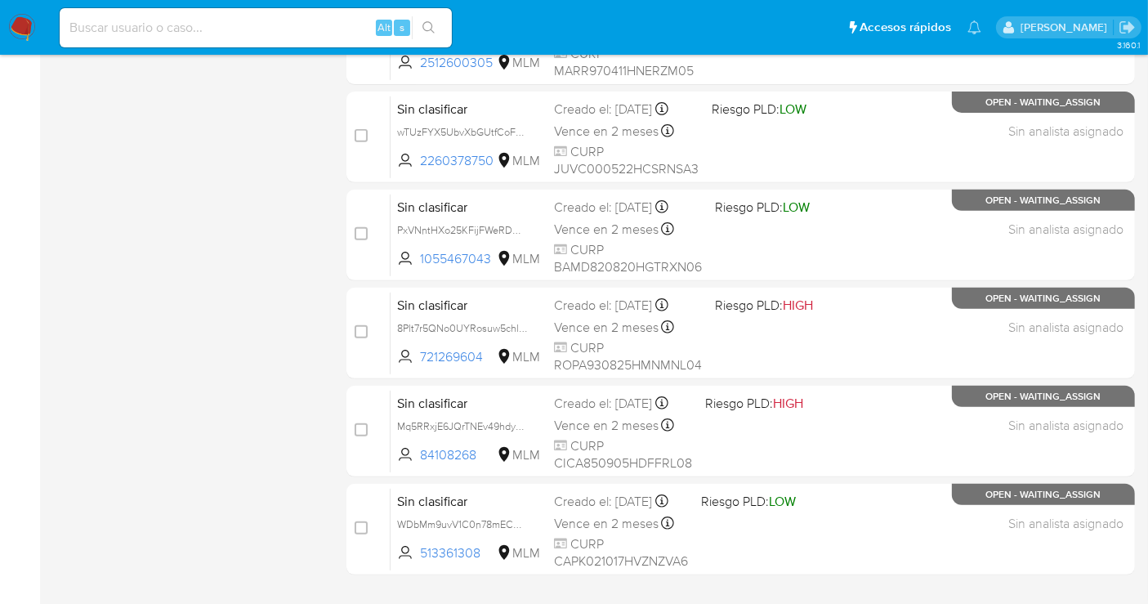
scroll to position [743, 0]
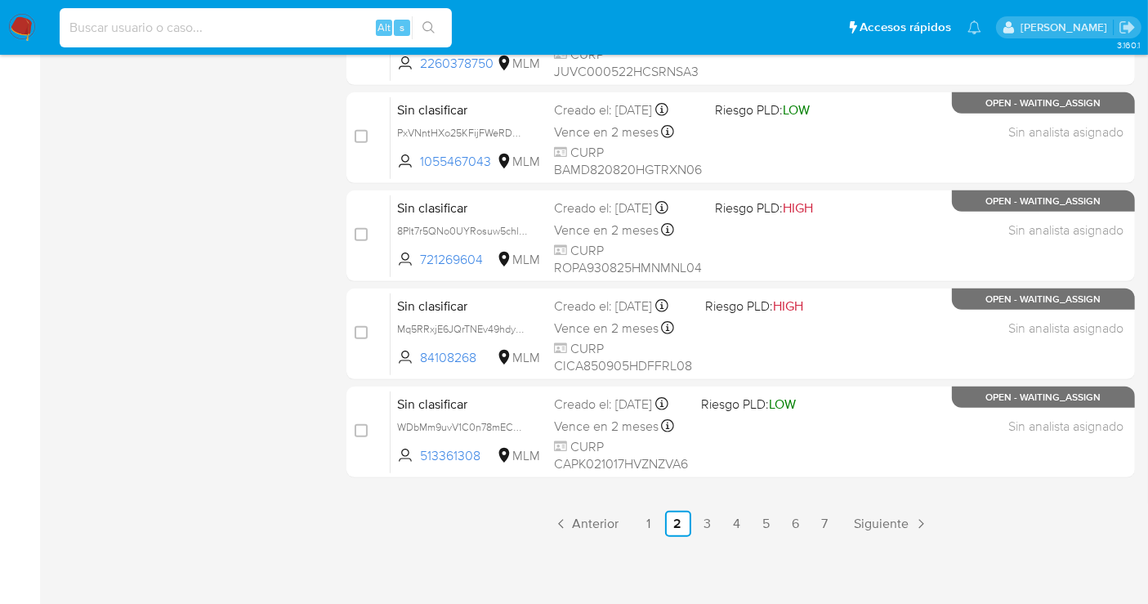
click at [151, 27] on input at bounding box center [256, 27] width 392 height 21
paste input "pExHLS1uobIeqhaHUHwl2u7Q"
type input "pExHLS1uobIeqhaHUHwl2u7Q"
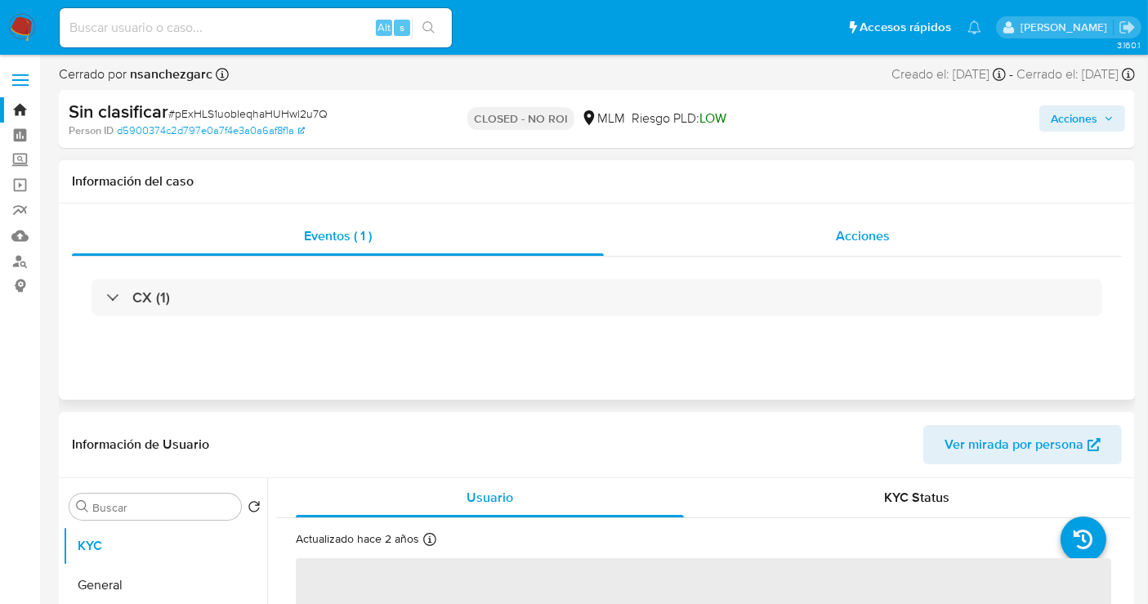
click at [851, 235] on span "Acciones" at bounding box center [863, 235] width 54 height 19
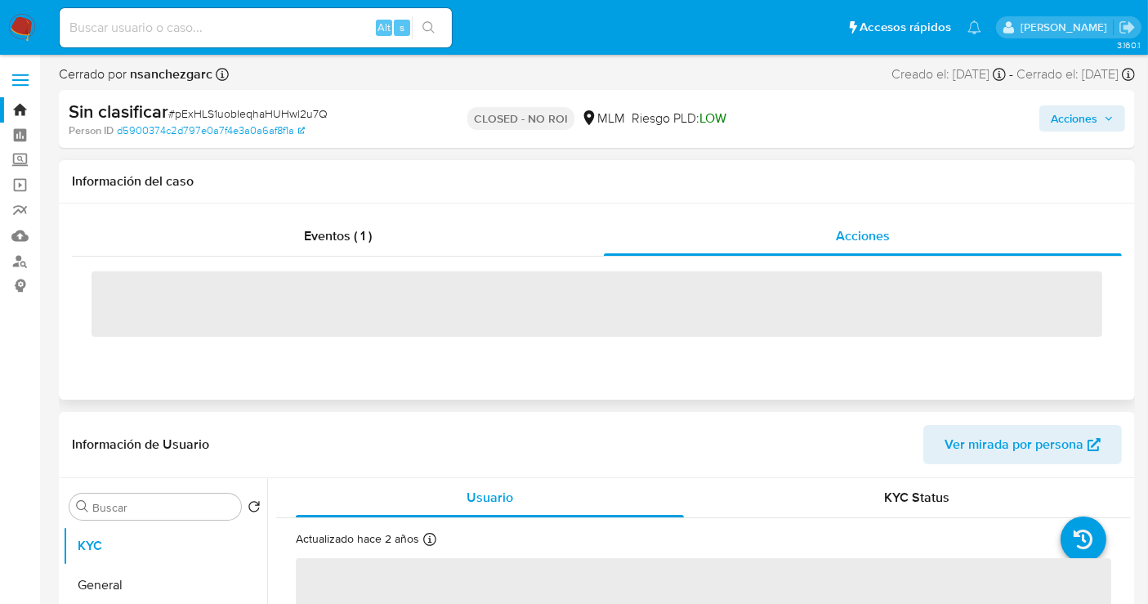
select select "10"
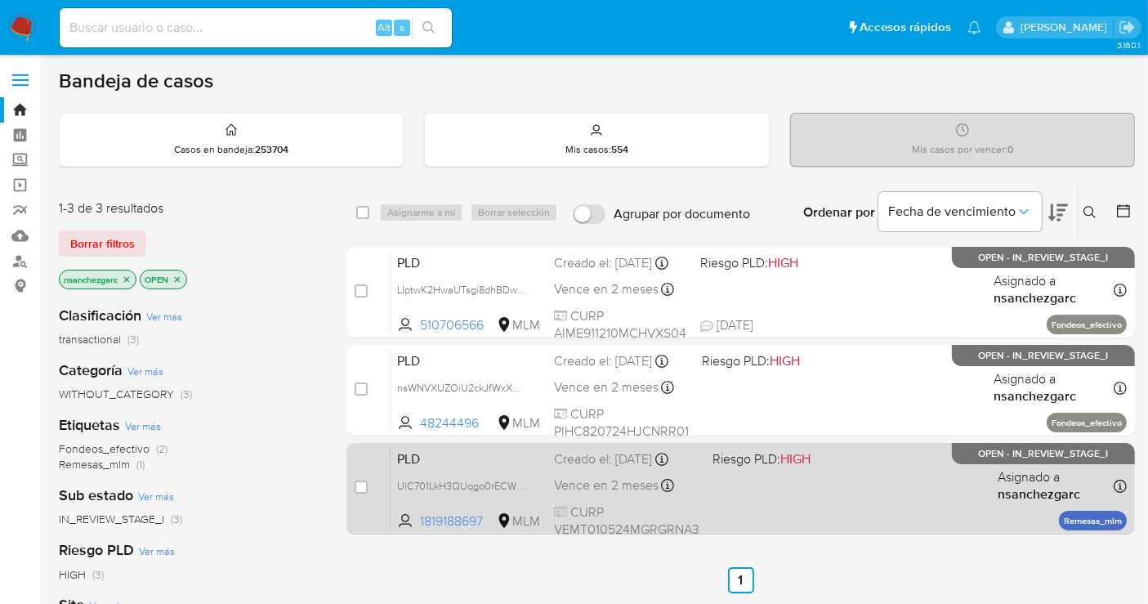
click at [589, 476] on span "Vence en 2 meses" at bounding box center [606, 485] width 105 height 18
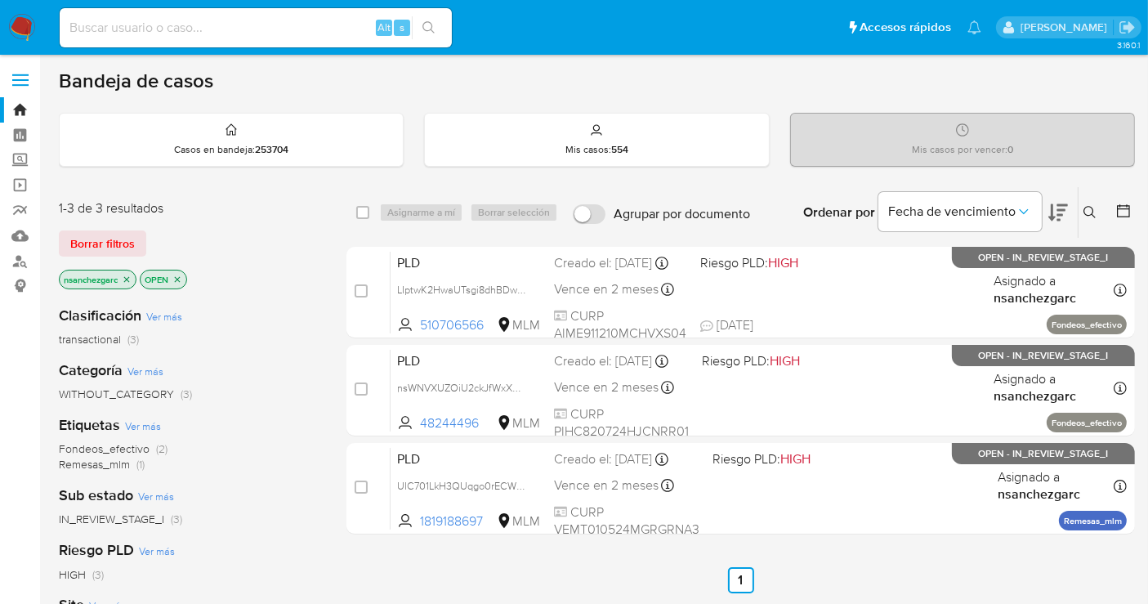
click at [28, 26] on img at bounding box center [22, 28] width 28 height 28
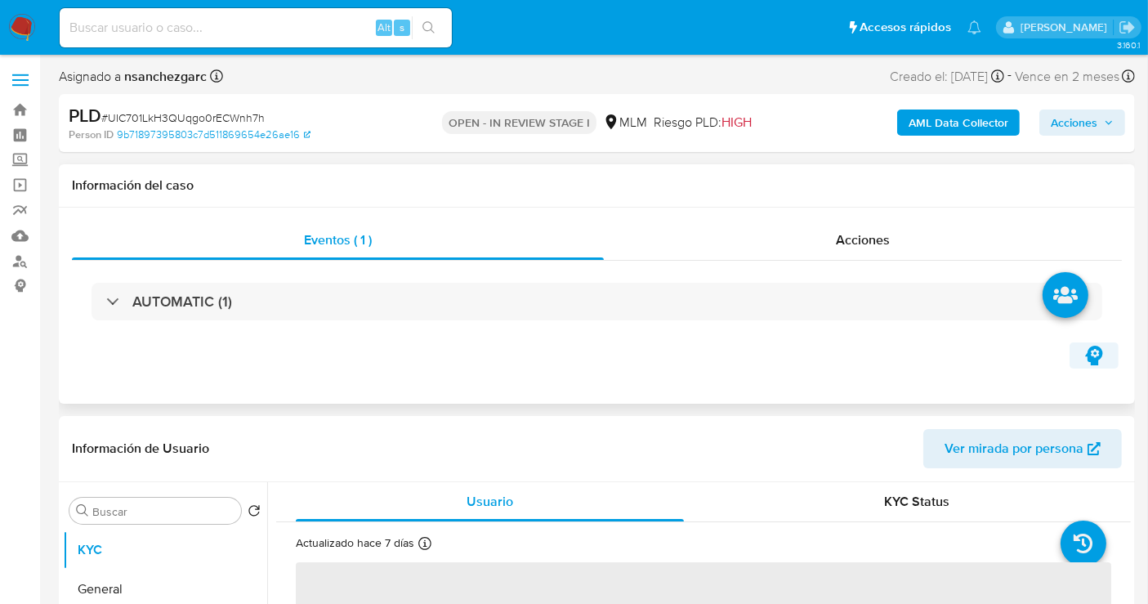
select select "10"
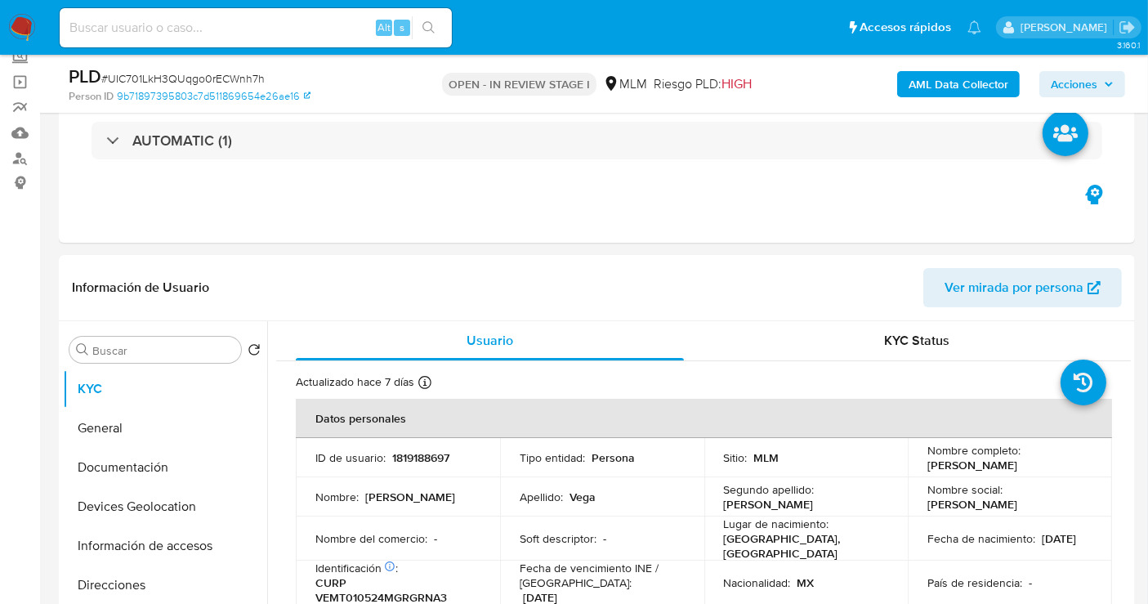
scroll to position [91, 0]
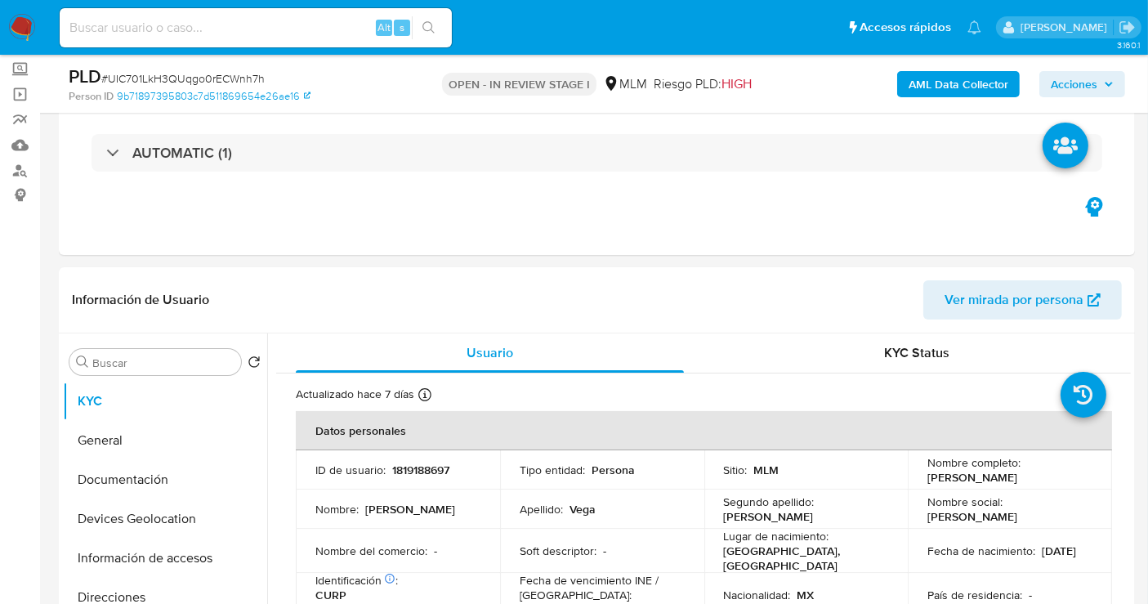
click at [1074, 83] on span "Acciones" at bounding box center [1074, 84] width 47 height 26
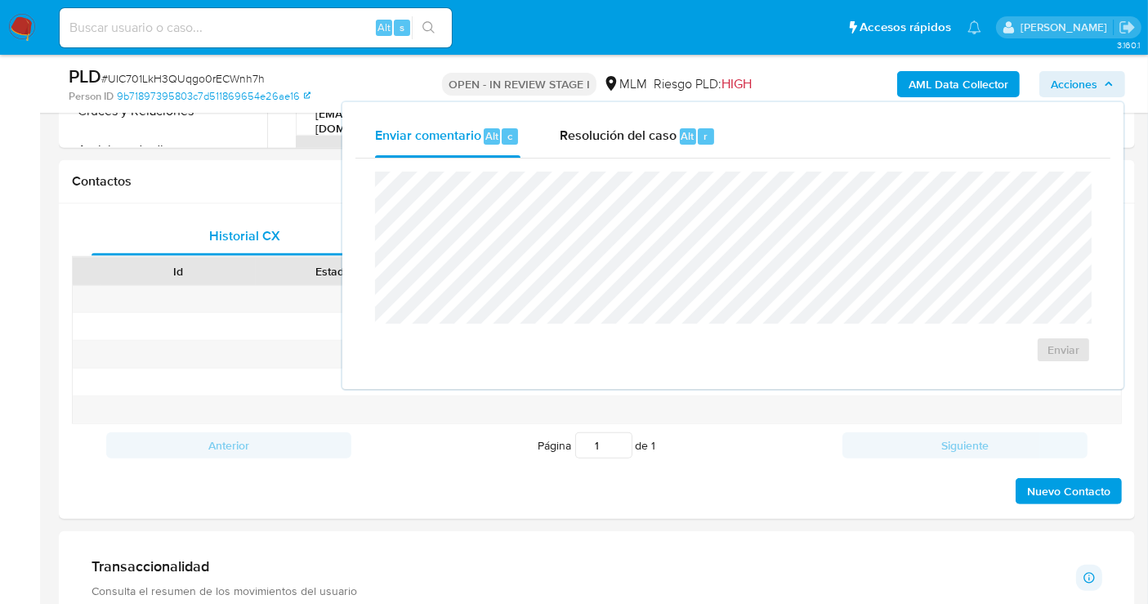
scroll to position [726, 0]
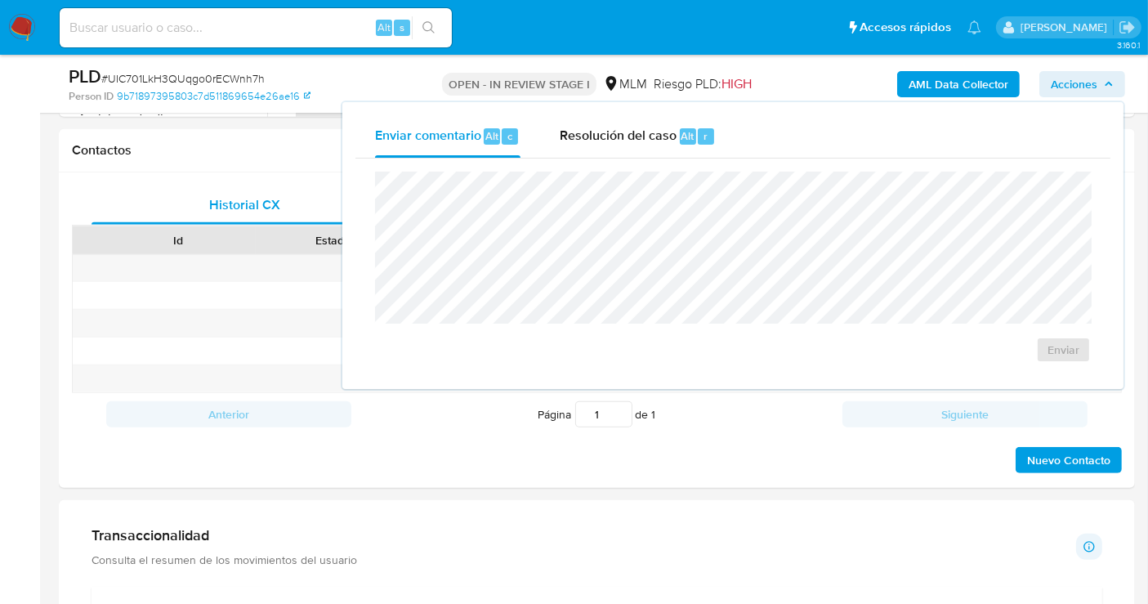
click at [1070, 79] on span "Acciones" at bounding box center [1074, 84] width 47 height 26
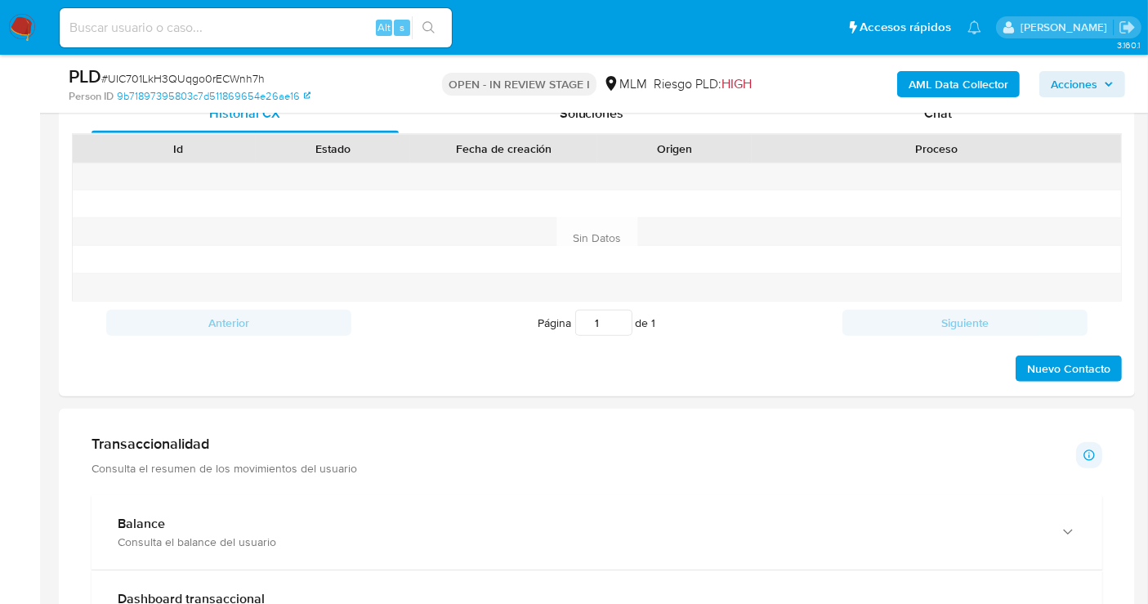
scroll to position [635, 0]
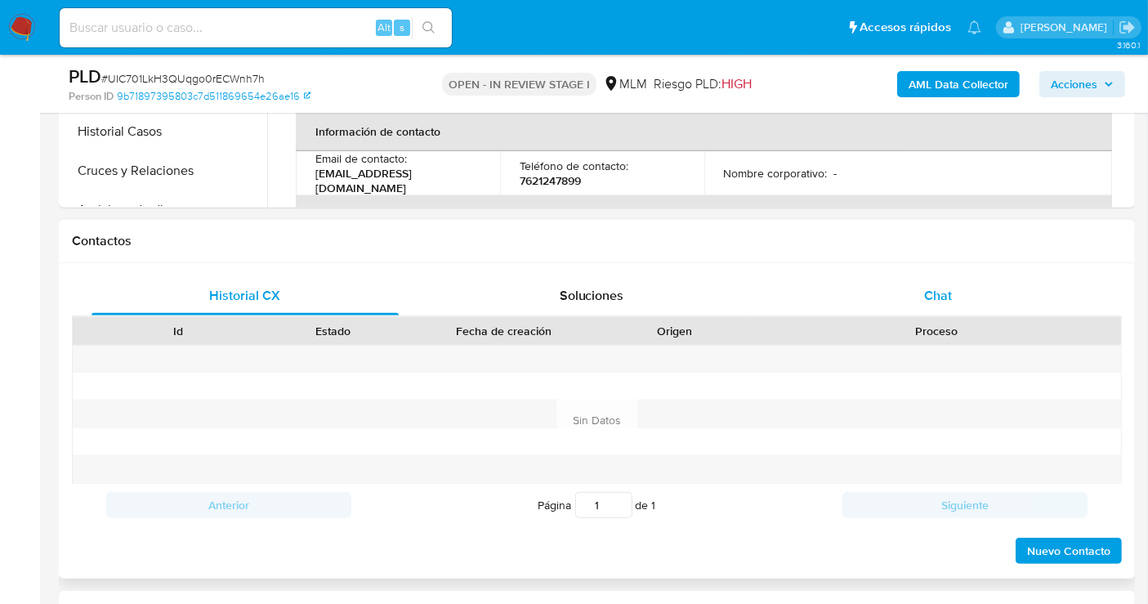
click at [931, 295] on span "Chat" at bounding box center [938, 295] width 28 height 19
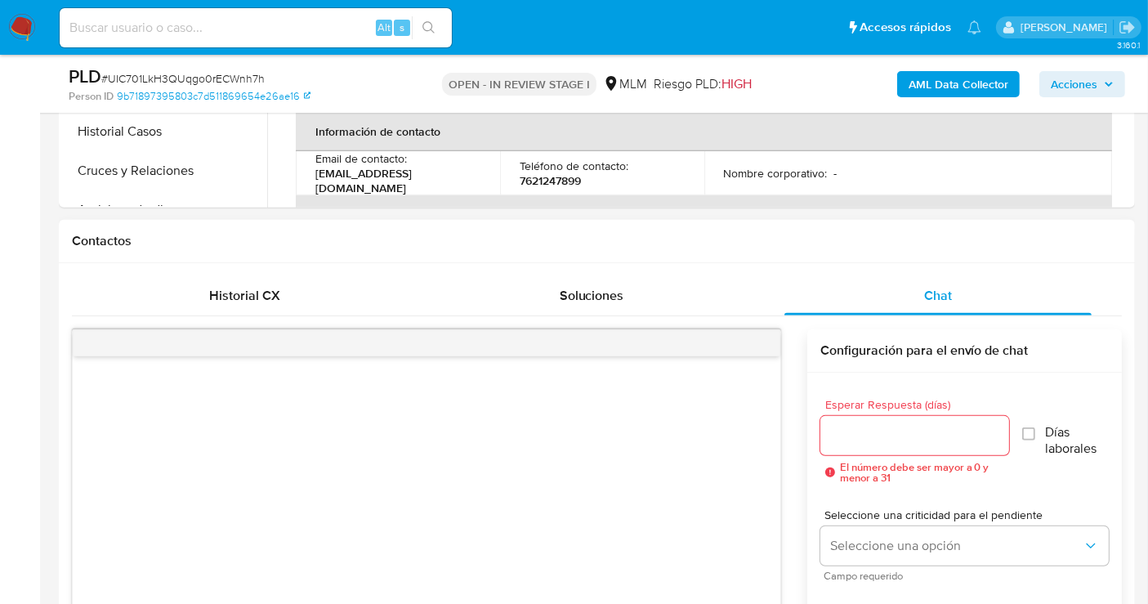
click at [869, 440] on input "Esperar Respuesta (días)" at bounding box center [914, 435] width 189 height 21
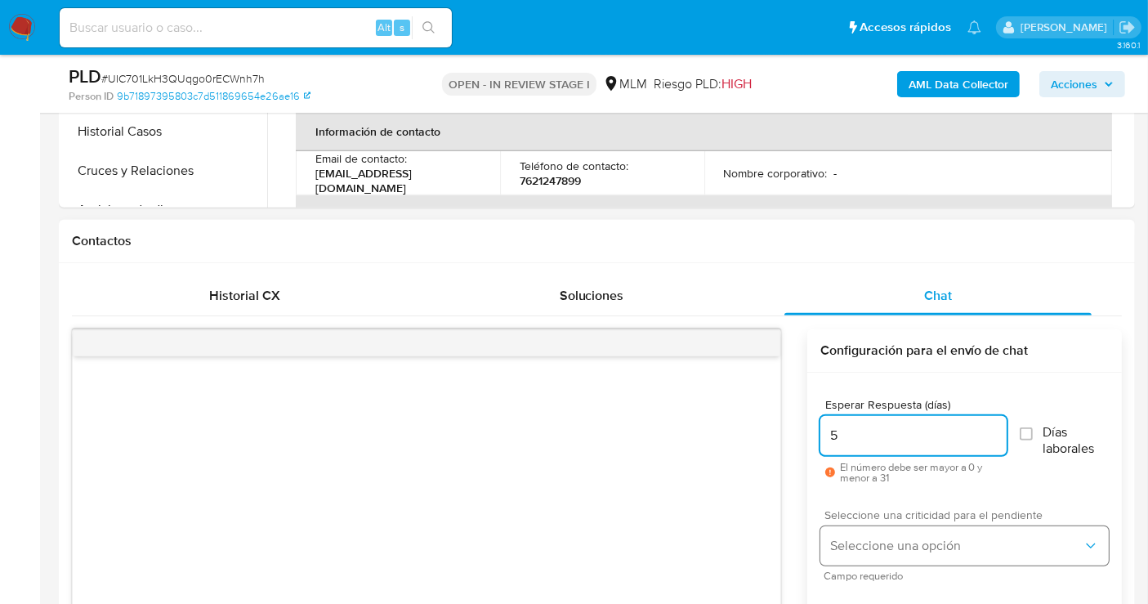
type input "5"
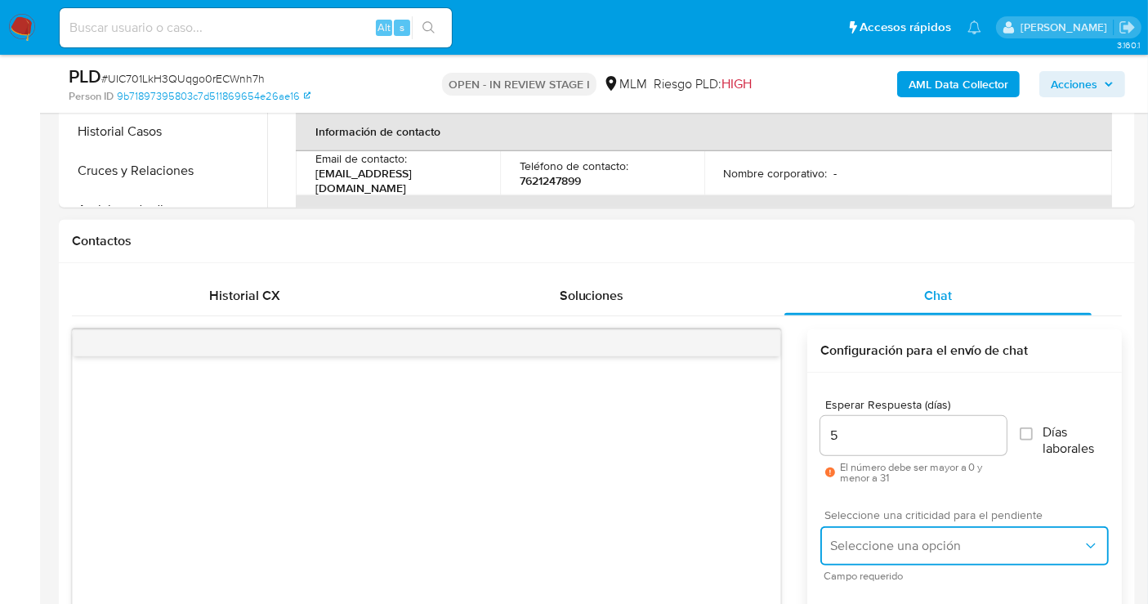
click at [857, 543] on span "Seleccione una opción" at bounding box center [956, 546] width 252 height 16
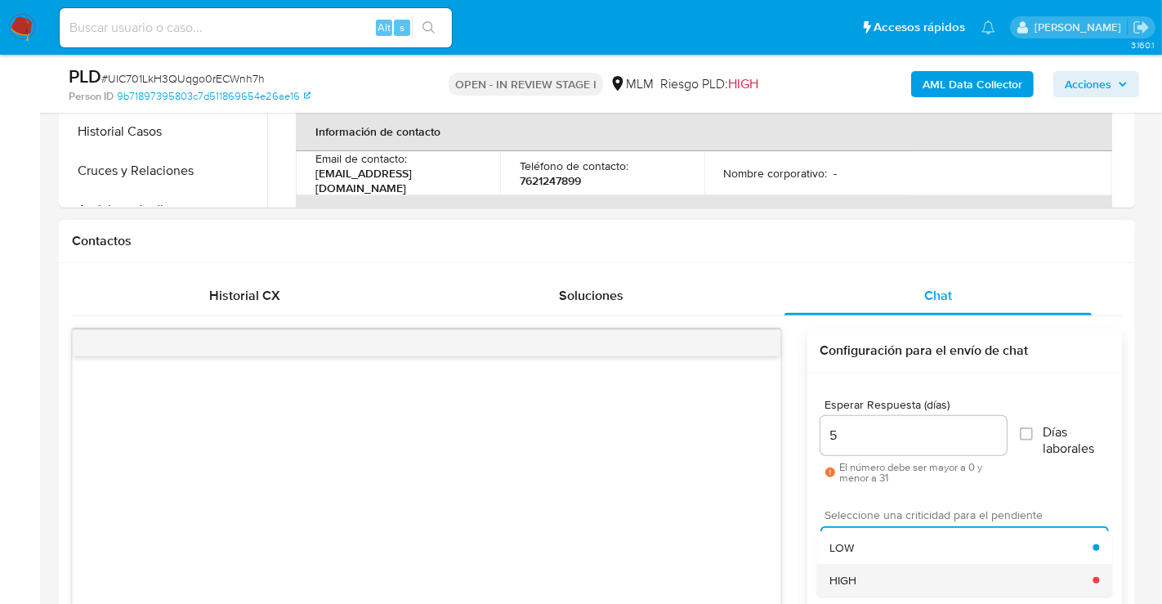
click at [863, 572] on div "HIGH" at bounding box center [960, 580] width 263 height 33
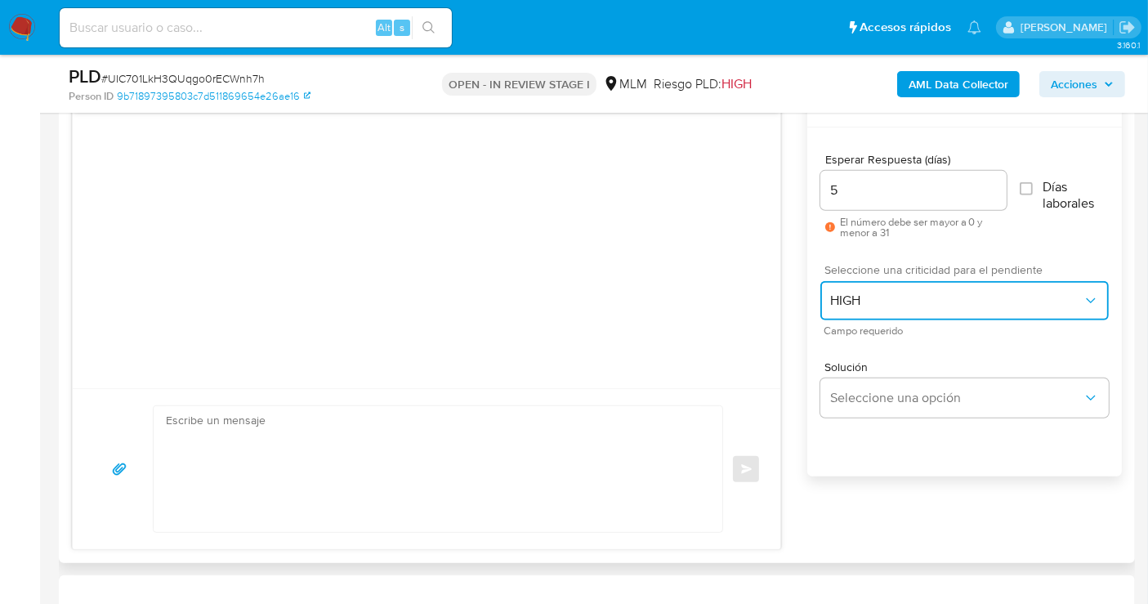
scroll to position [908, 0]
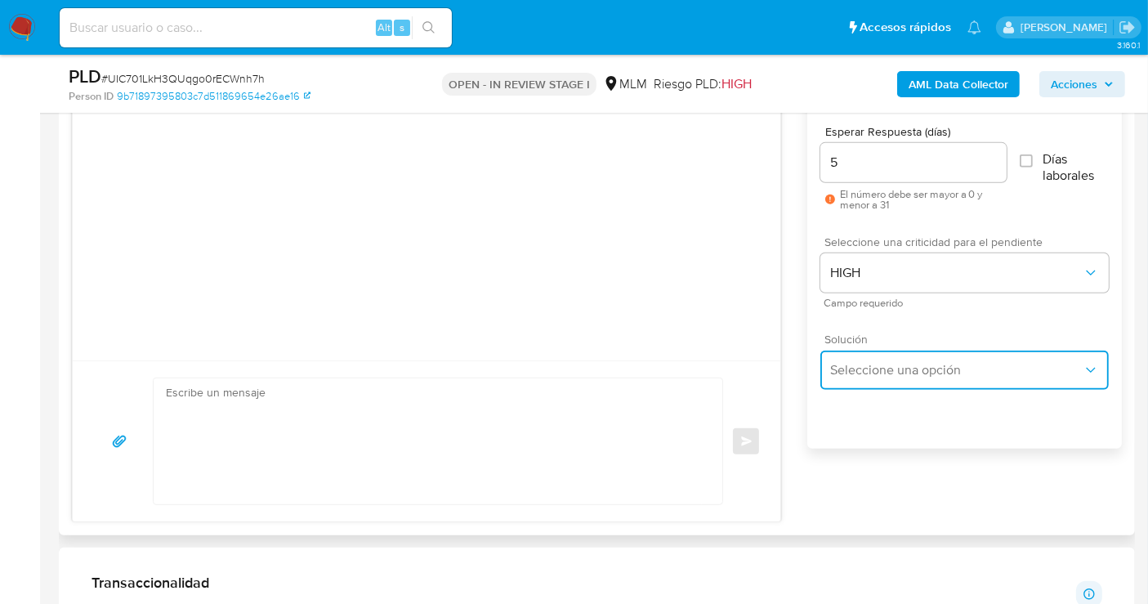
click at [859, 379] on button "Seleccione una opción" at bounding box center [964, 370] width 288 height 39
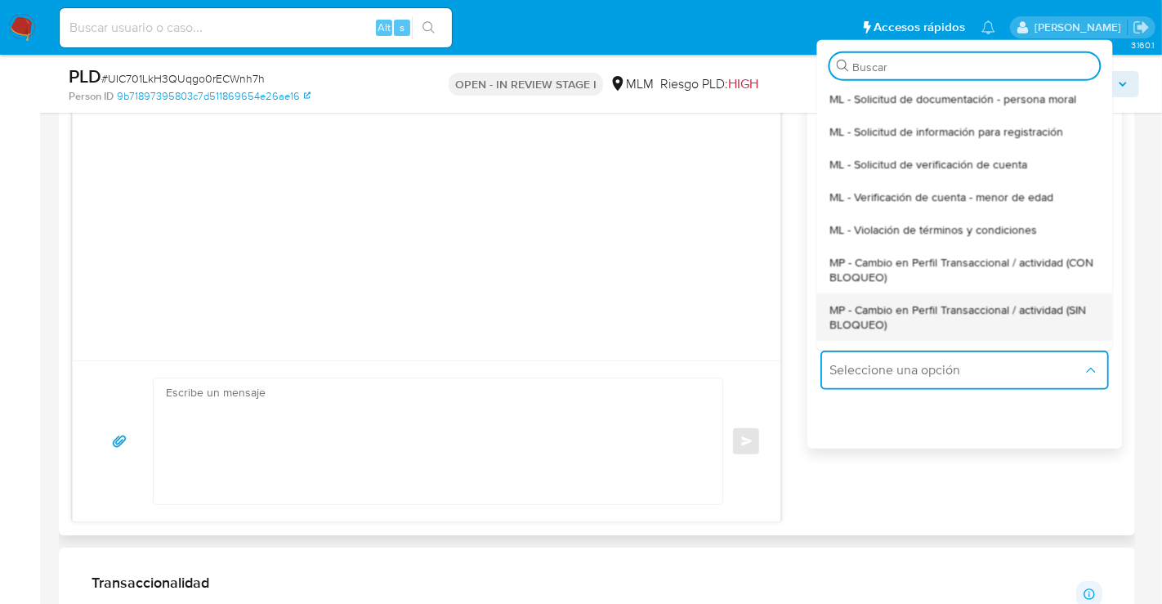
click at [864, 310] on span "MP - Cambio en Perfil Transaccional / actividad (SIN BLOQUEO)" at bounding box center [964, 316] width 270 height 29
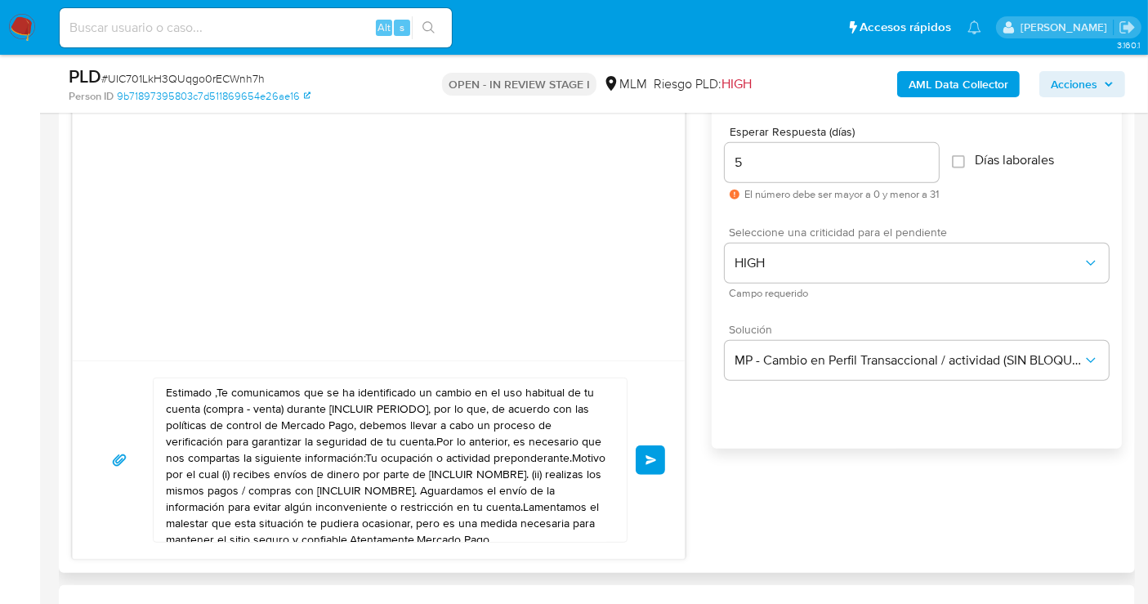
click at [401, 423] on textarea "Estimado ,Te comunicamos que se ha identificado un cambio en el uso habitual de…" at bounding box center [386, 459] width 440 height 163
paste textarea "cliente se ha identificado un cambio en el uso habitual de tu cuenta para garan…"
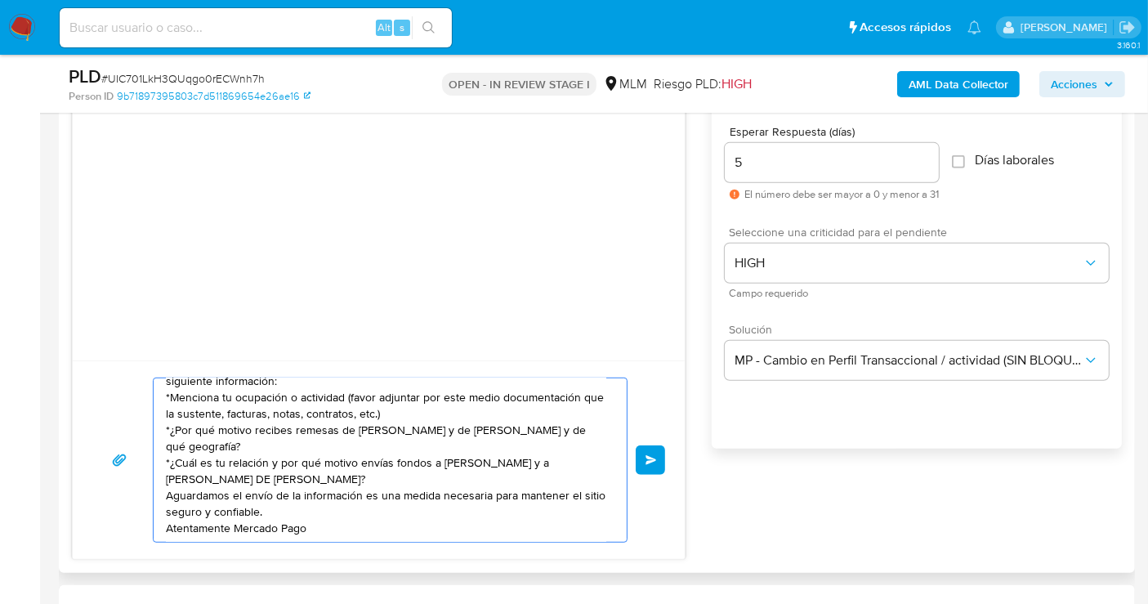
scroll to position [44, 0]
type textarea "Estimado cliente se ha identificado un cambio en el uso habitual de tu cuenta p…"
click at [649, 451] on button "Enviar" at bounding box center [650, 459] width 29 height 29
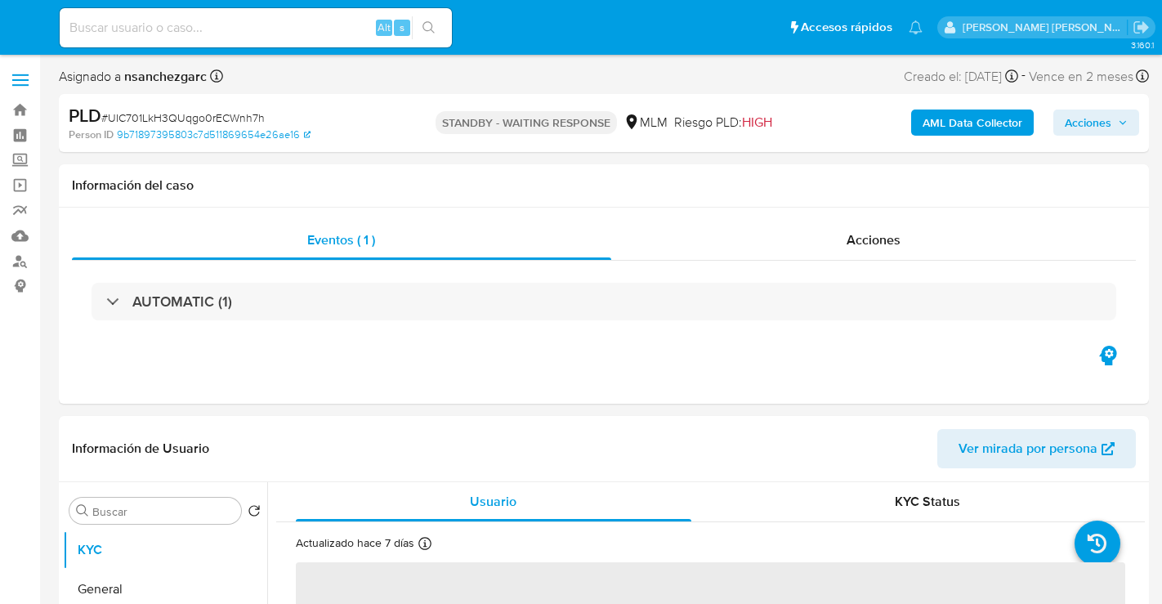
select select "10"
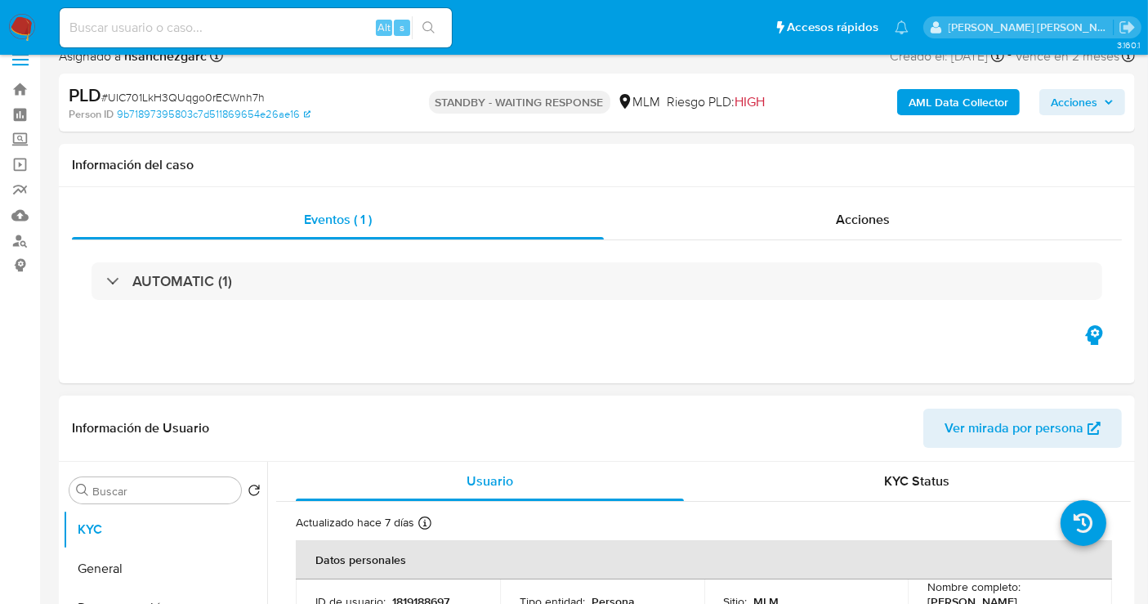
scroll to position [363, 0]
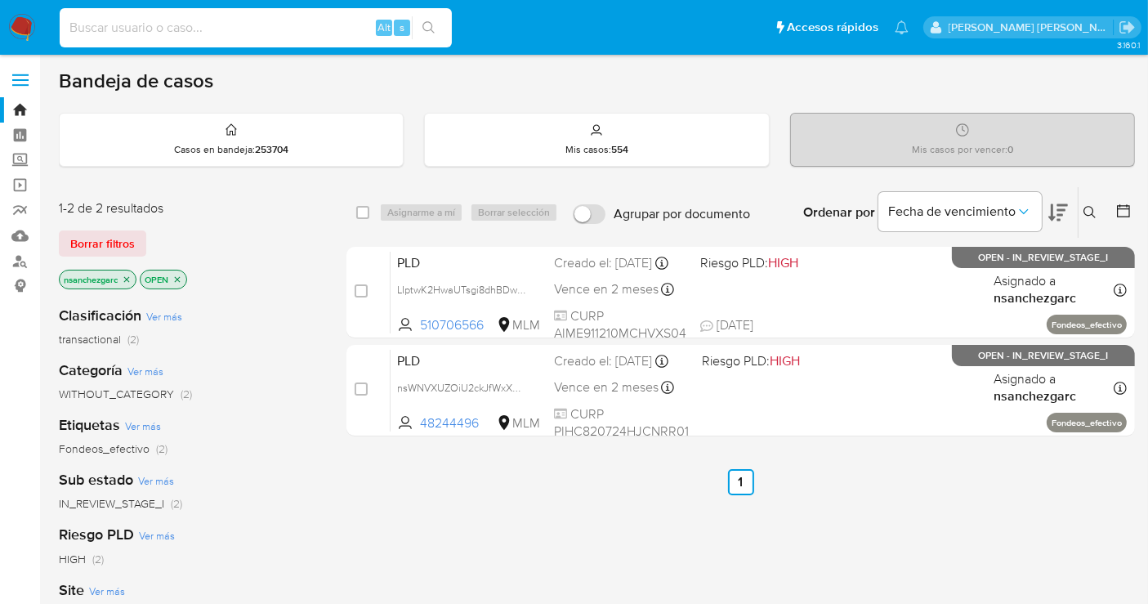
click at [191, 36] on input at bounding box center [256, 27] width 392 height 21
paste input "WDbMm9uvV1C0n78mECCgsOQa"
type input "WDbMm9uvV1C0n78mECCgsOQa"
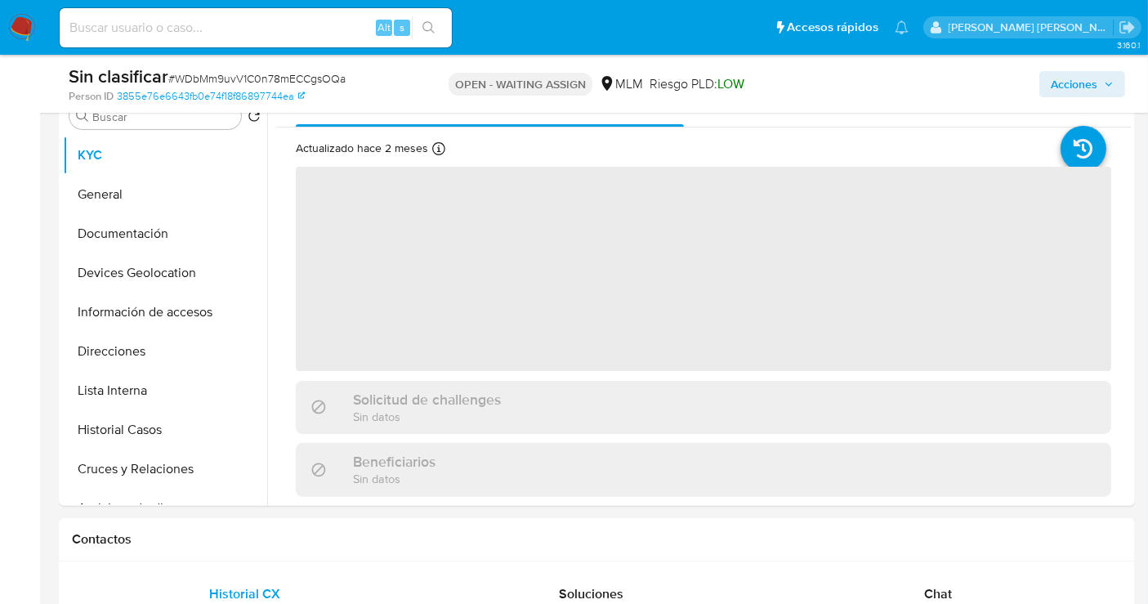
scroll to position [363, 0]
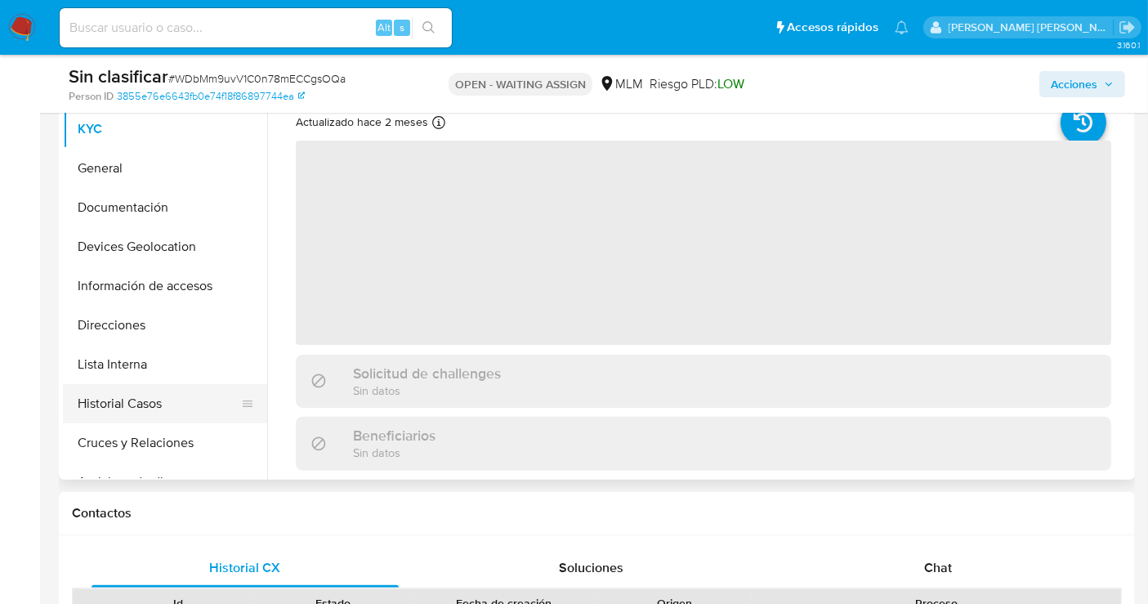
select select "10"
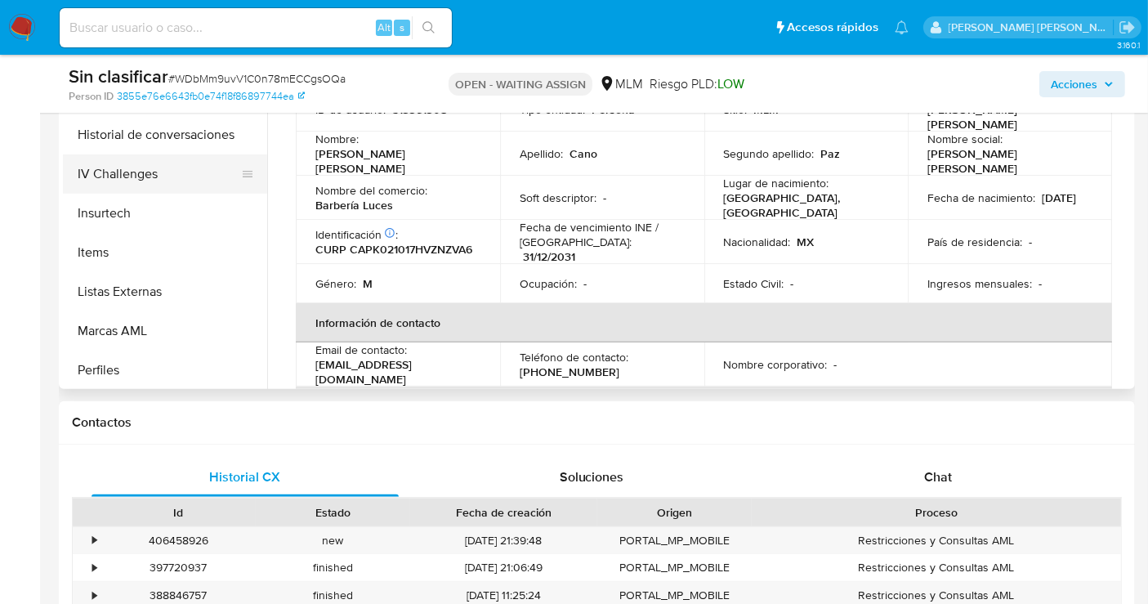
scroll to position [635, 0]
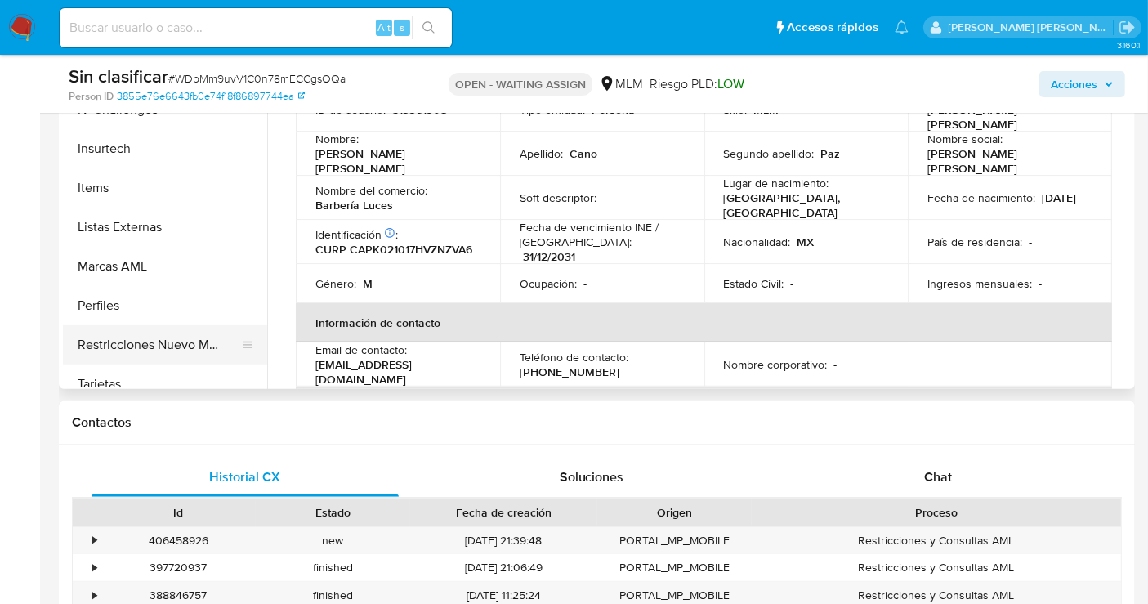
click at [162, 342] on button "Restricciones Nuevo Mundo" at bounding box center [158, 344] width 191 height 39
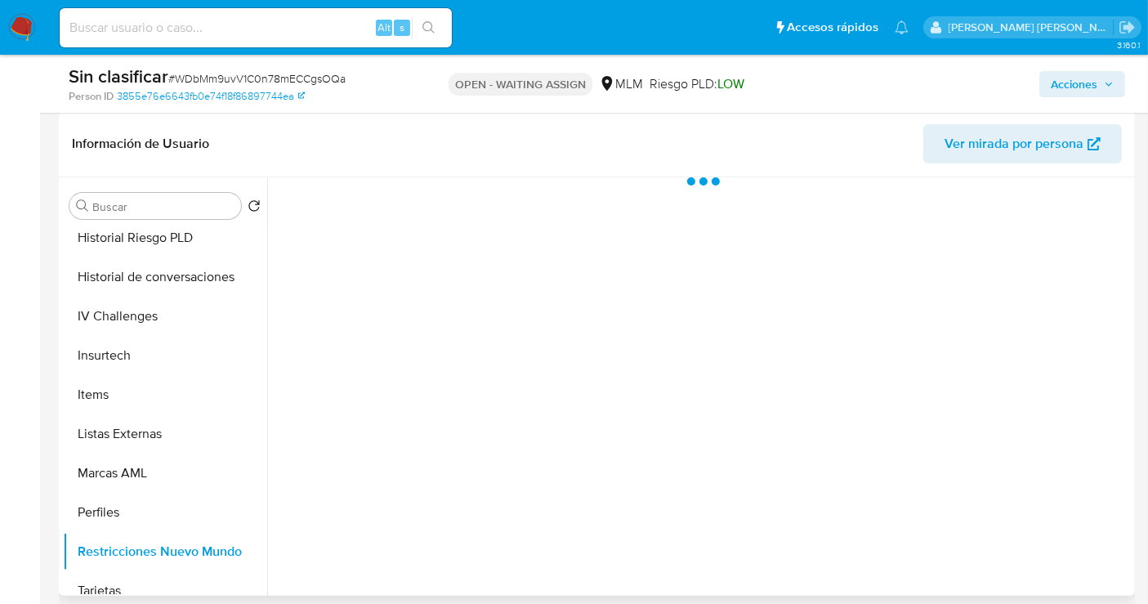
scroll to position [181, 0]
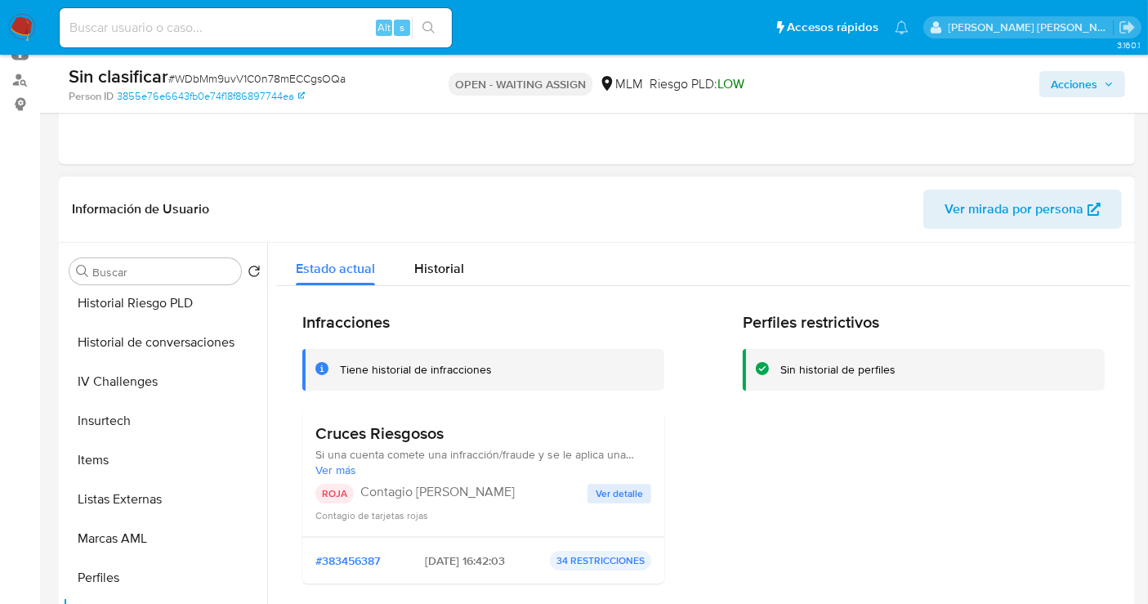
click at [609, 489] on span "Ver detalle" at bounding box center [619, 493] width 47 height 16
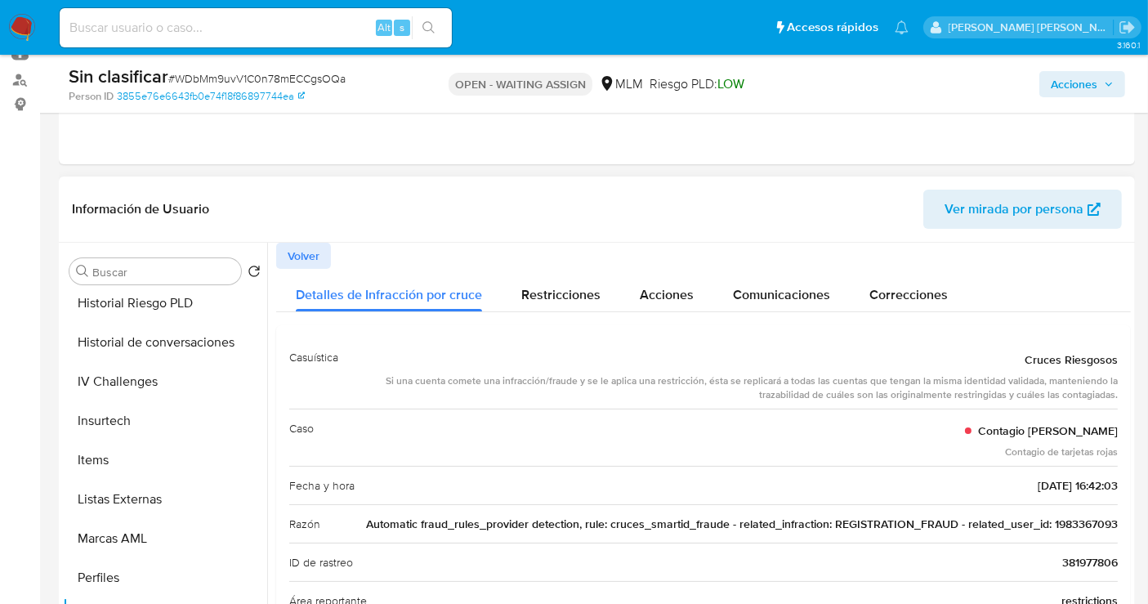
click at [1069, 517] on span "Automatic fraud_rules_provider detection, rule: cruces_smartid_fraude - related…" at bounding box center [742, 524] width 752 height 16
click at [190, 36] on input at bounding box center [256, 27] width 392 height 21
paste input "COD5H4Y9jUF26D76JWWBqppc"
type input "COD5H4Y9jUF26D76JWWBqppc"
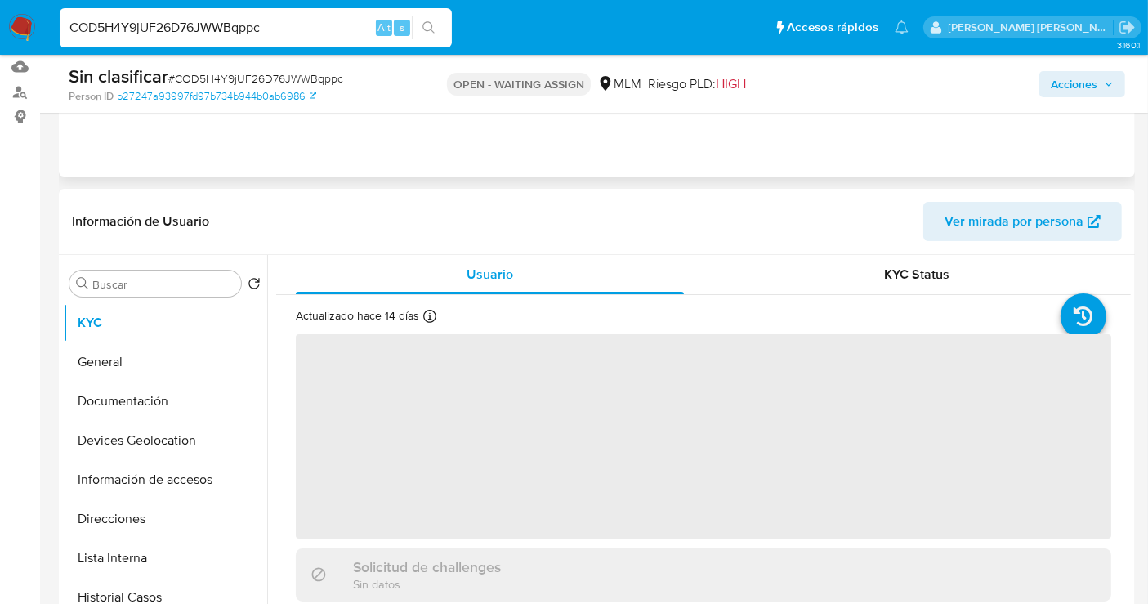
scroll to position [272, 0]
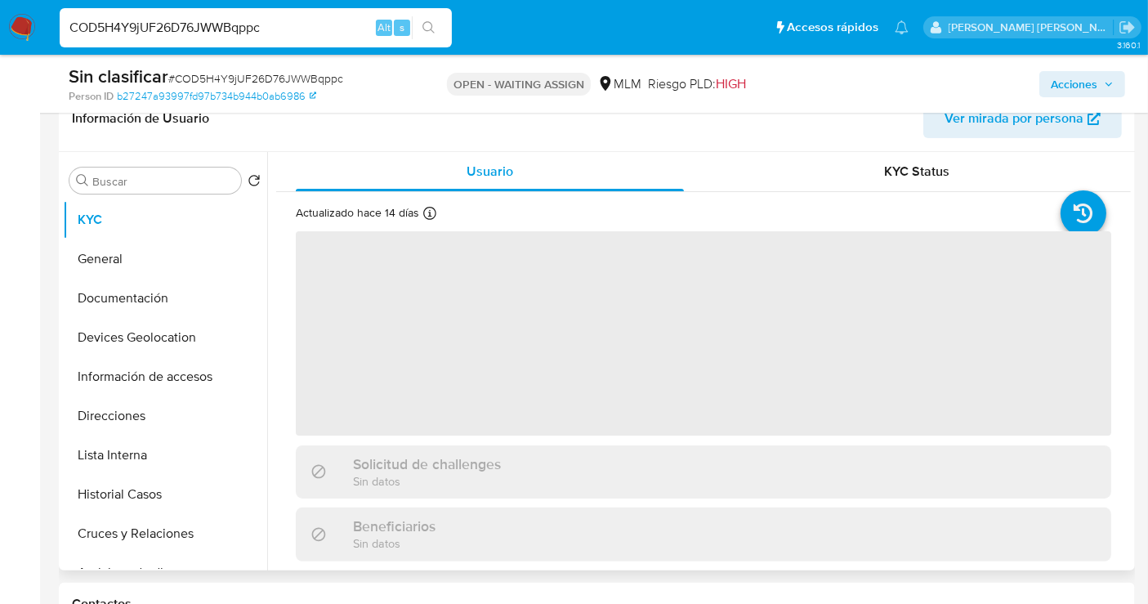
select select "10"
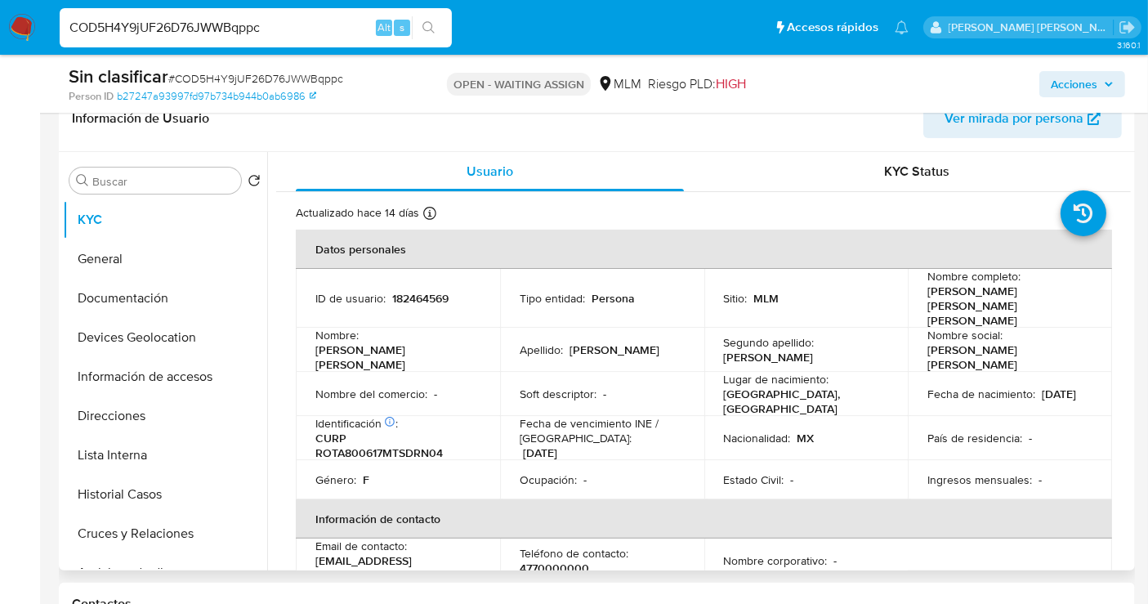
scroll to position [181, 0]
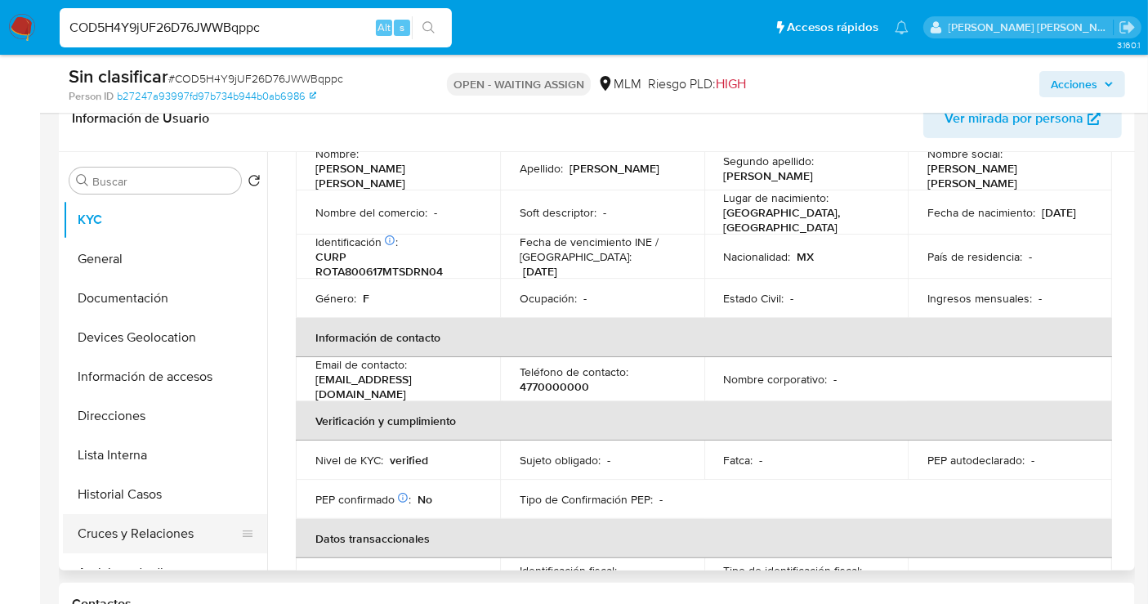
click at [127, 531] on button "Cruces y Relaciones" at bounding box center [158, 533] width 191 height 39
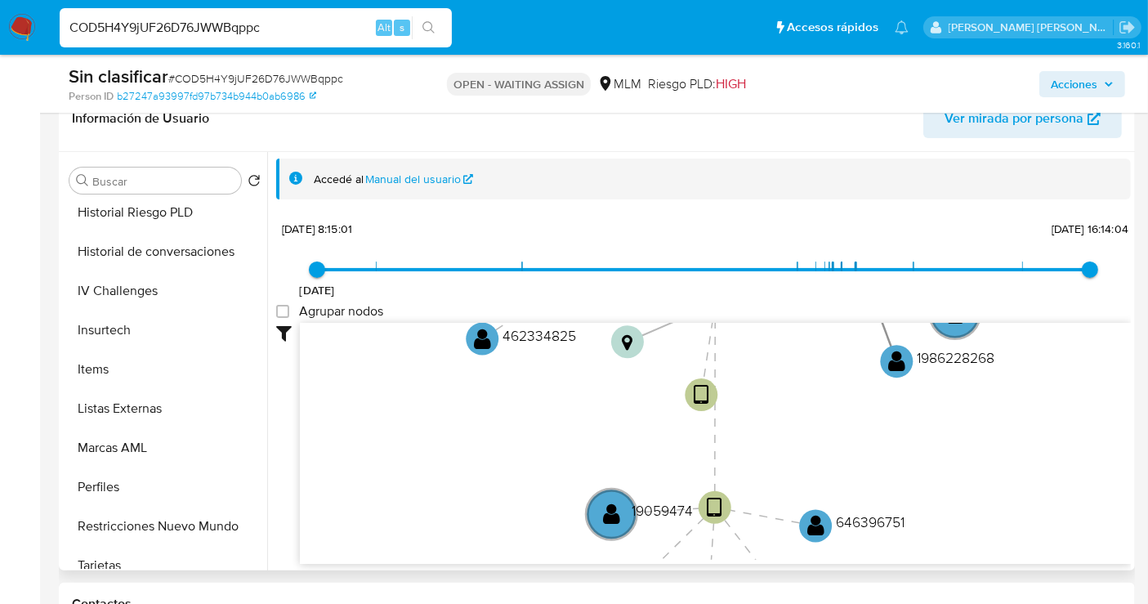
scroll to position [768, 0]
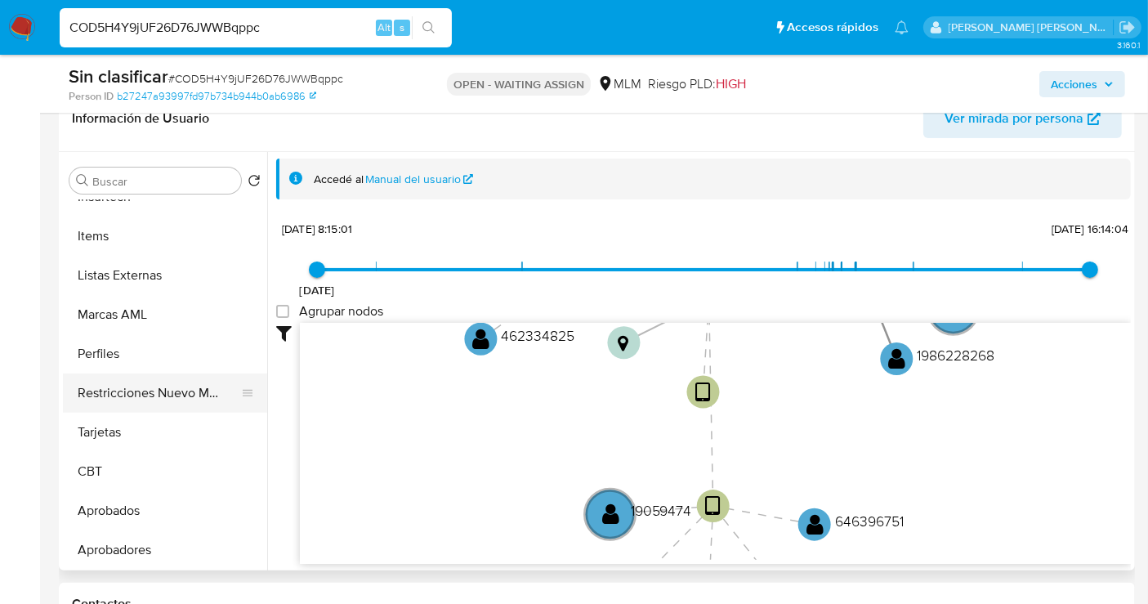
click at [139, 408] on button "Restricciones Nuevo Mundo" at bounding box center [158, 392] width 191 height 39
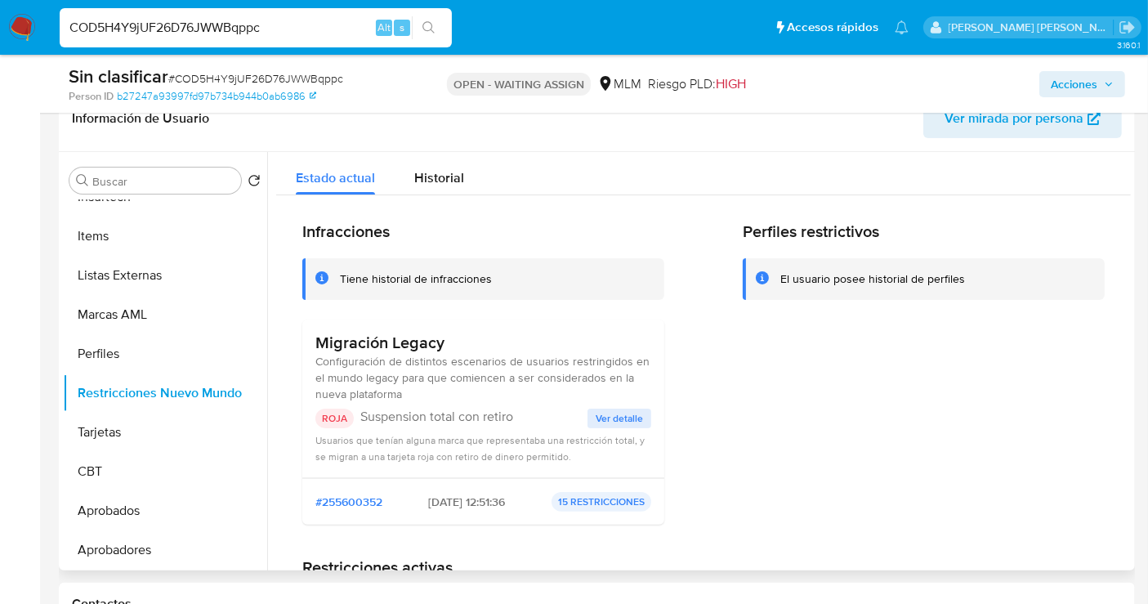
click at [616, 422] on span "Ver detalle" at bounding box center [619, 418] width 47 height 16
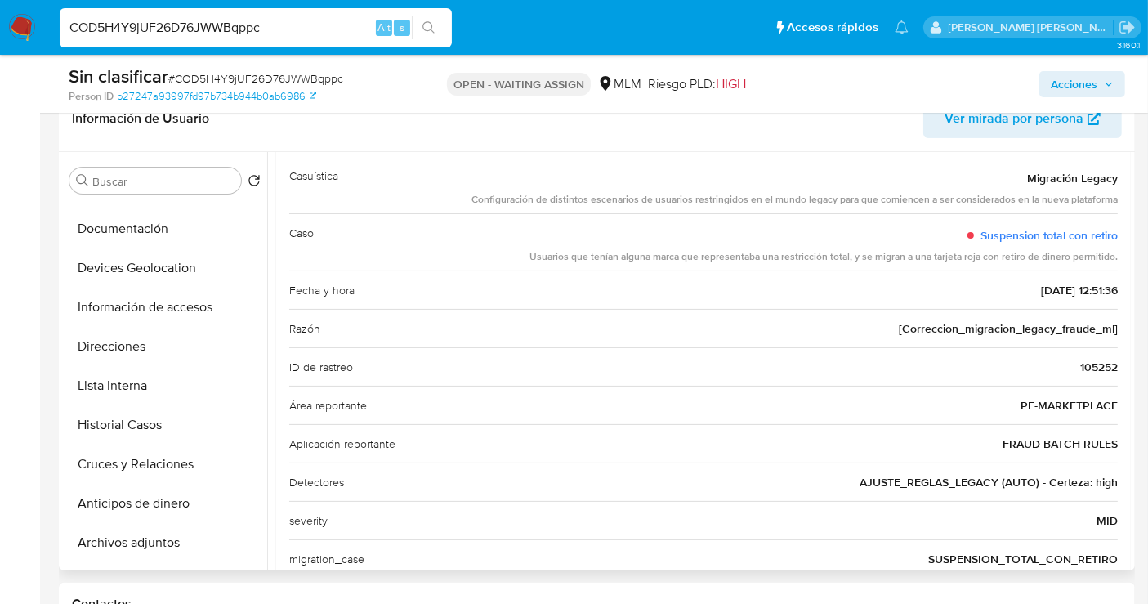
scroll to position [42, 0]
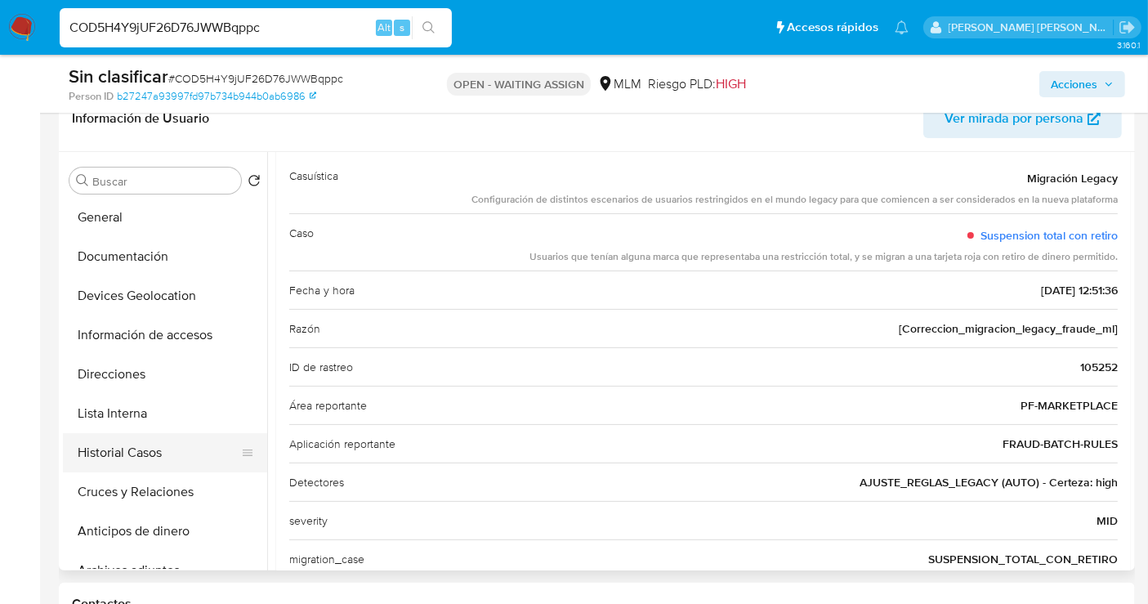
click at [138, 453] on button "Historial Casos" at bounding box center [158, 452] width 191 height 39
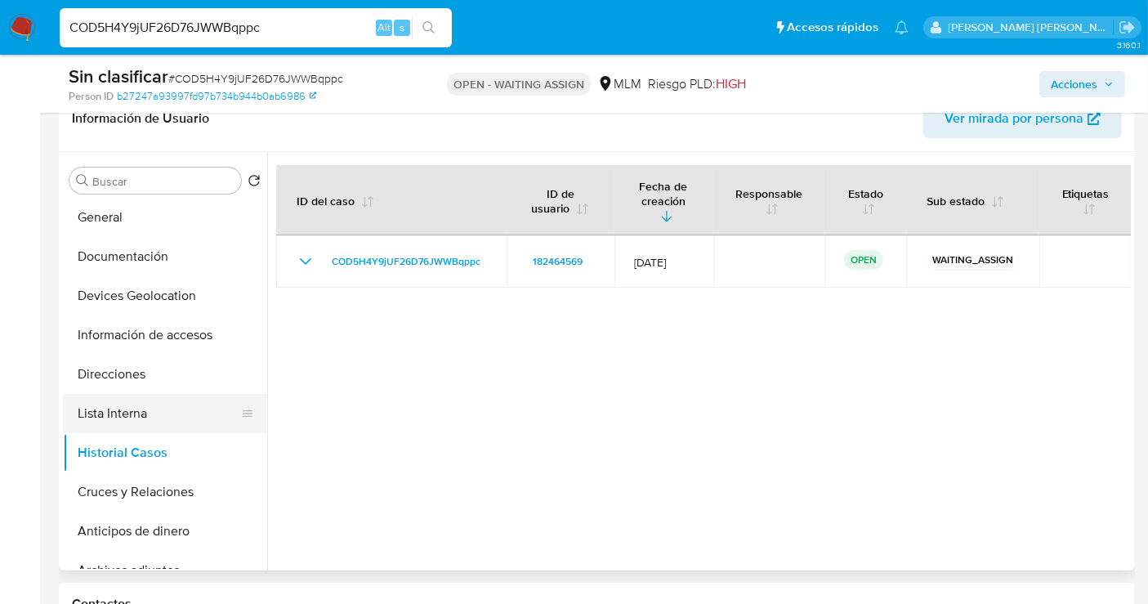
click at [116, 421] on button "Lista Interna" at bounding box center [158, 413] width 191 height 39
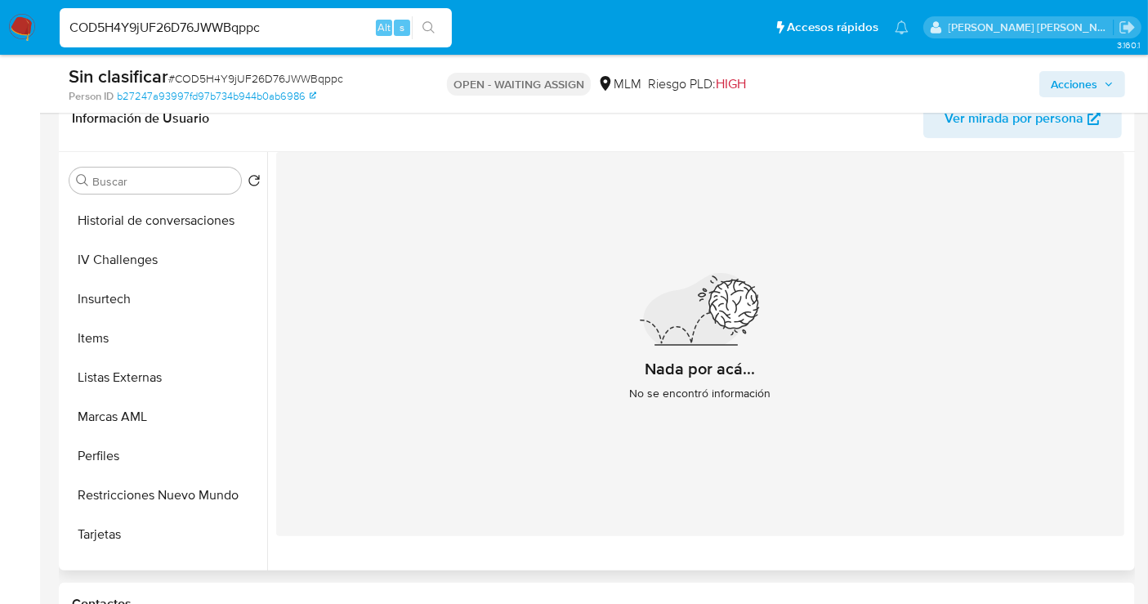
scroll to position [768, 0]
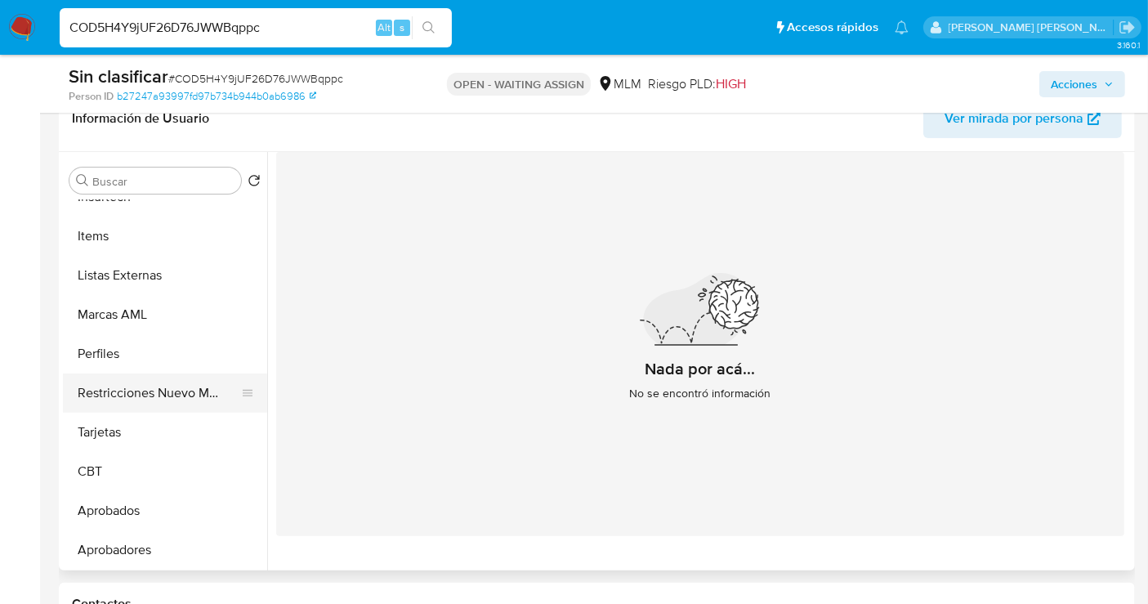
click at [157, 402] on button "Restricciones Nuevo Mundo" at bounding box center [158, 392] width 191 height 39
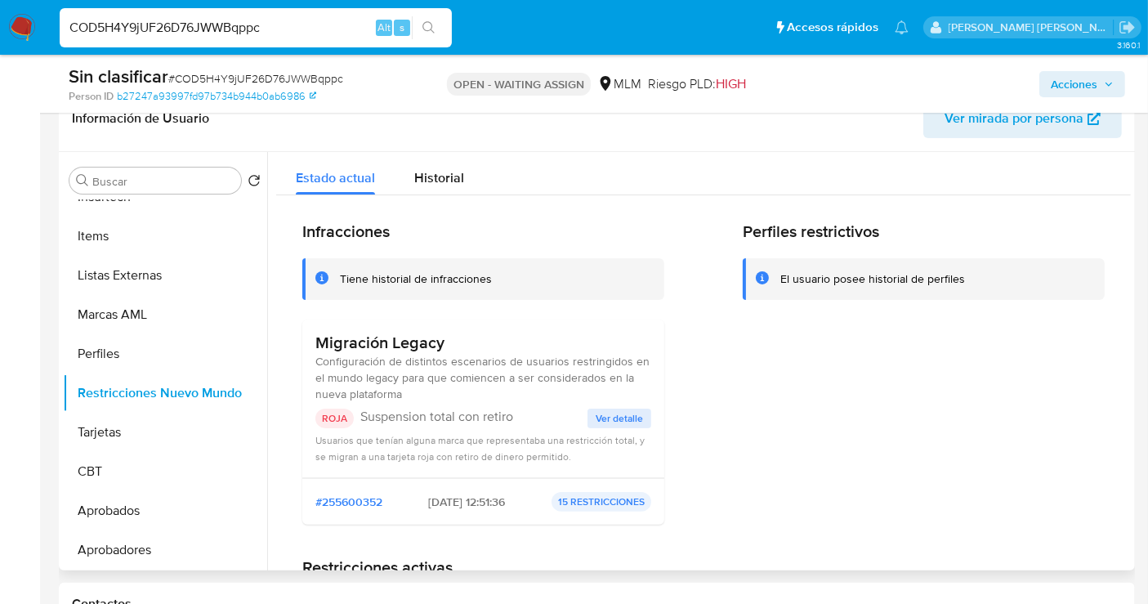
click at [607, 416] on span "Ver detalle" at bounding box center [619, 418] width 47 height 16
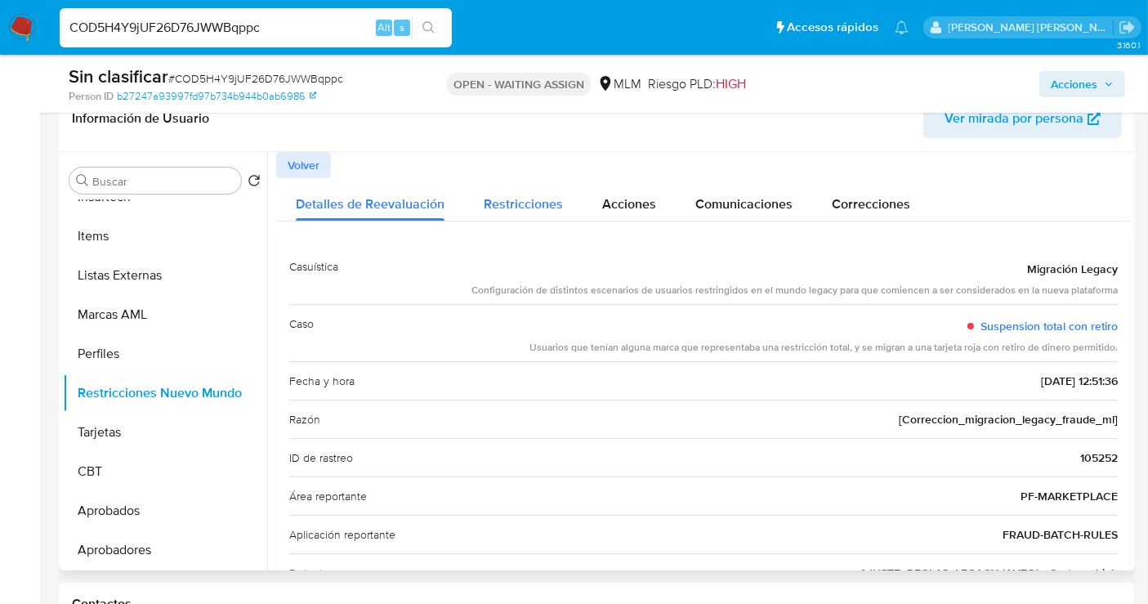
click at [516, 209] on span "Restricciones" at bounding box center [523, 203] width 79 height 19
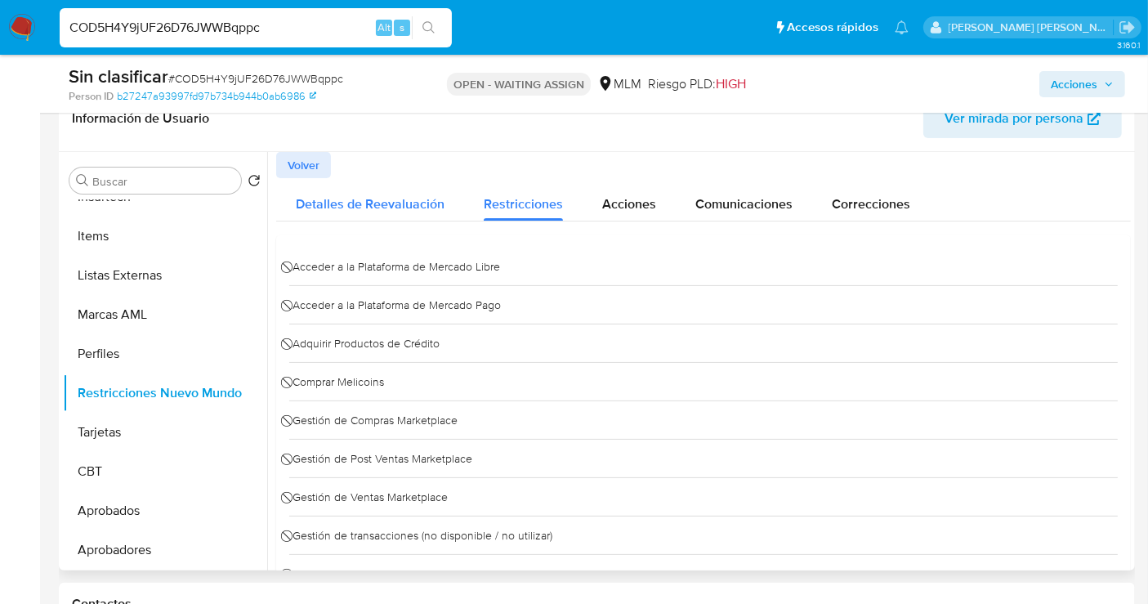
click at [356, 213] on div "Detalles de Reevaluación" at bounding box center [370, 199] width 149 height 43
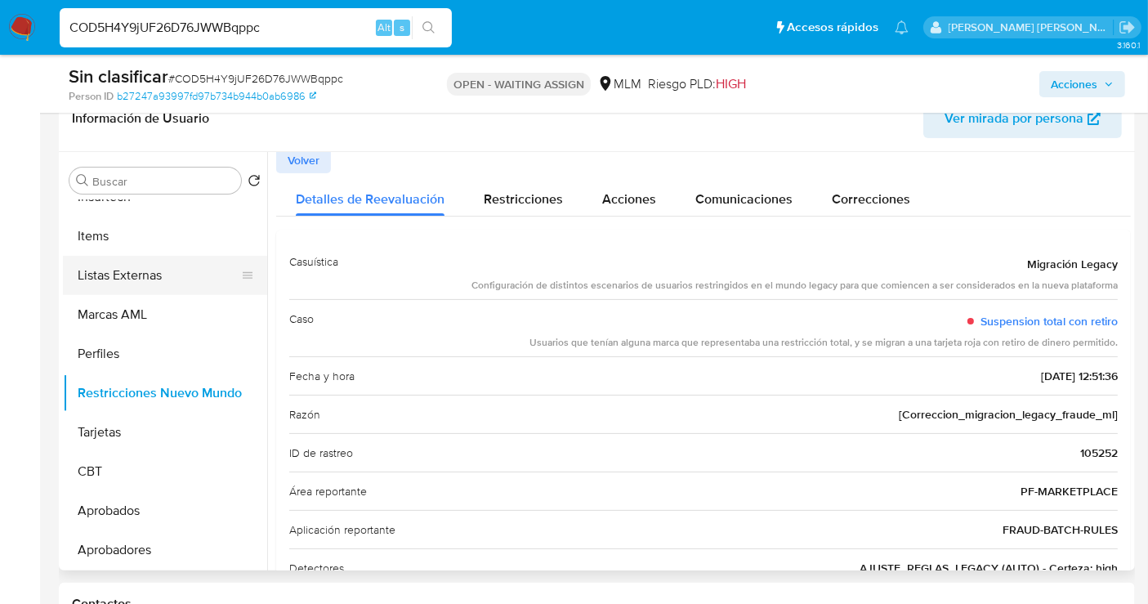
scroll to position [0, 0]
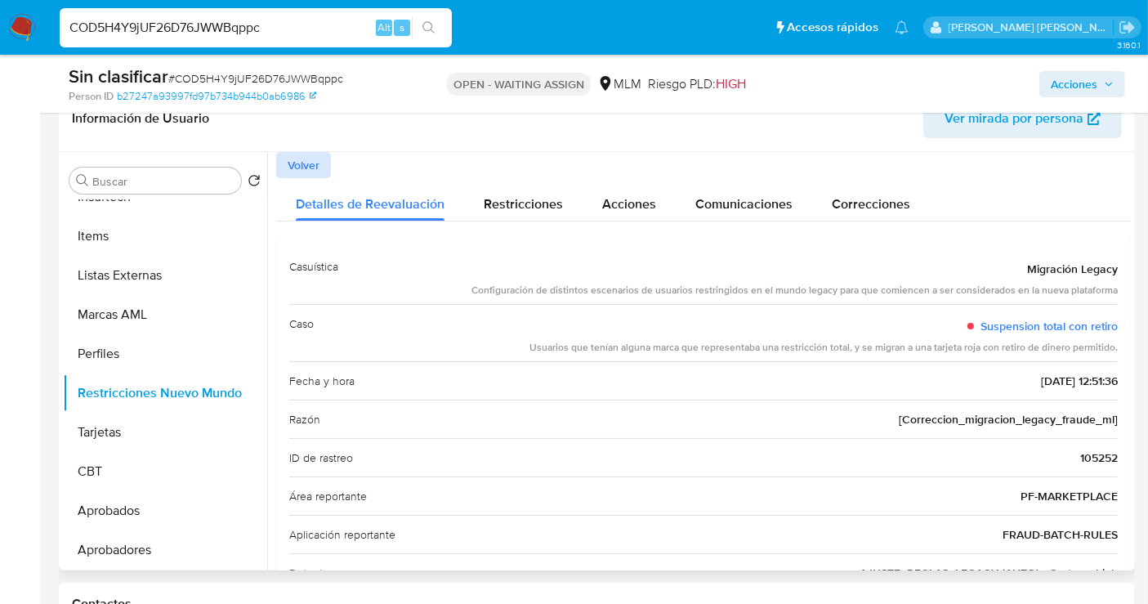
click at [311, 164] on span "Volver" at bounding box center [304, 165] width 32 height 23
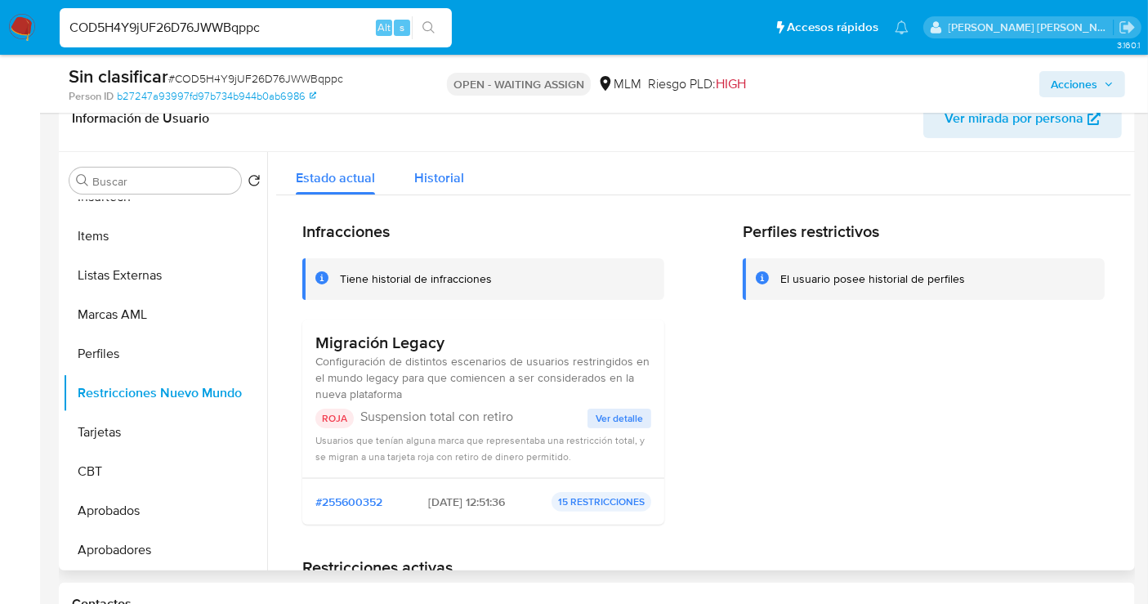
click at [426, 178] on span "Historial" at bounding box center [439, 177] width 50 height 19
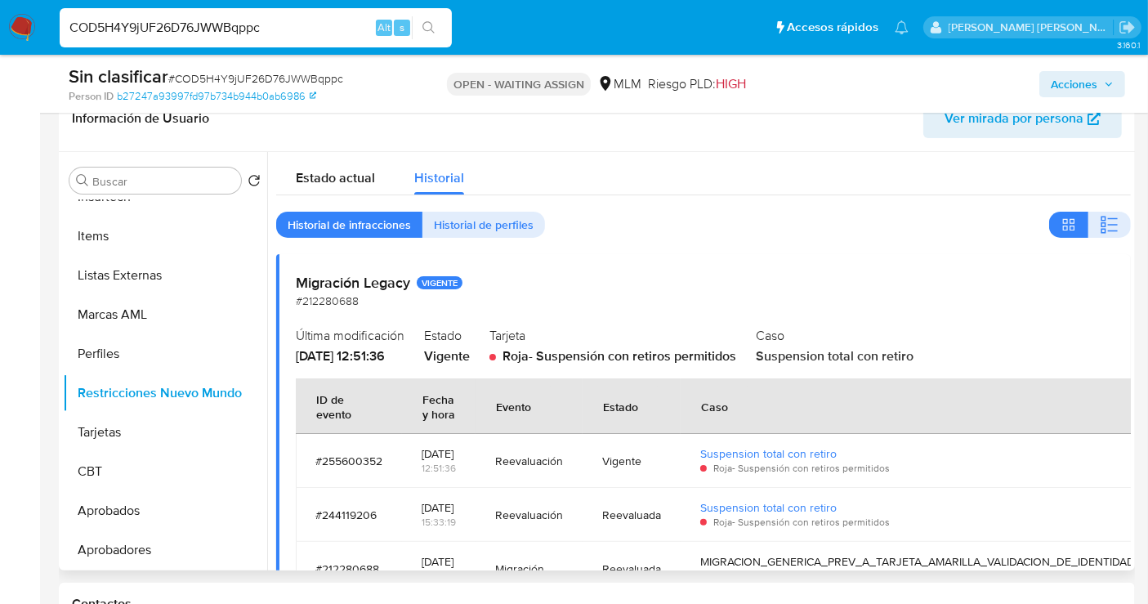
scroll to position [79, 0]
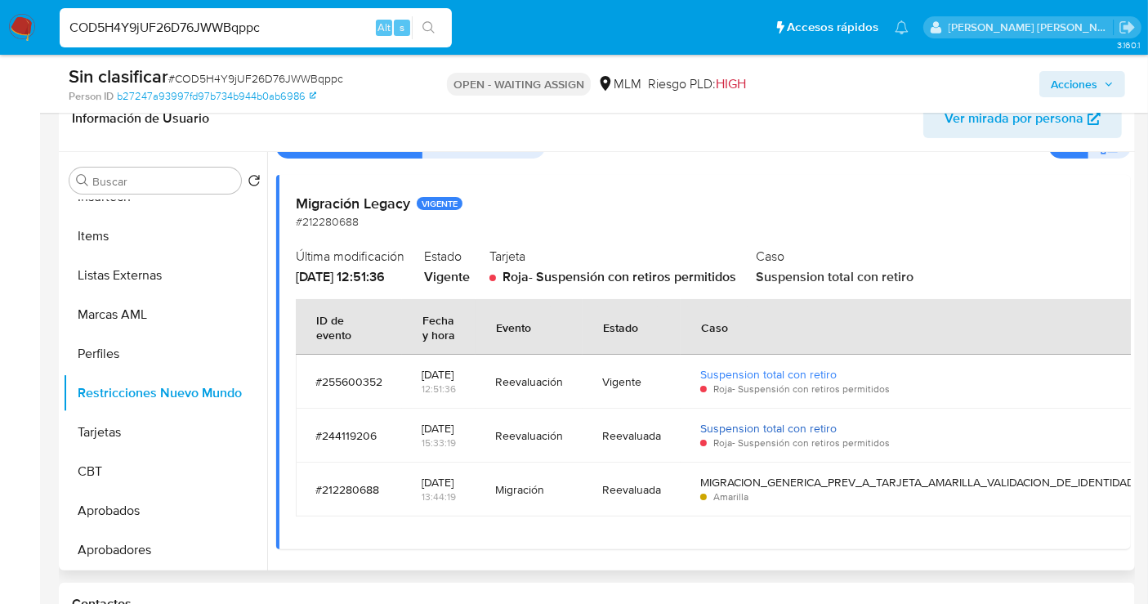
click at [770, 427] on link "Suspension total con retiro" at bounding box center [768, 428] width 136 height 16
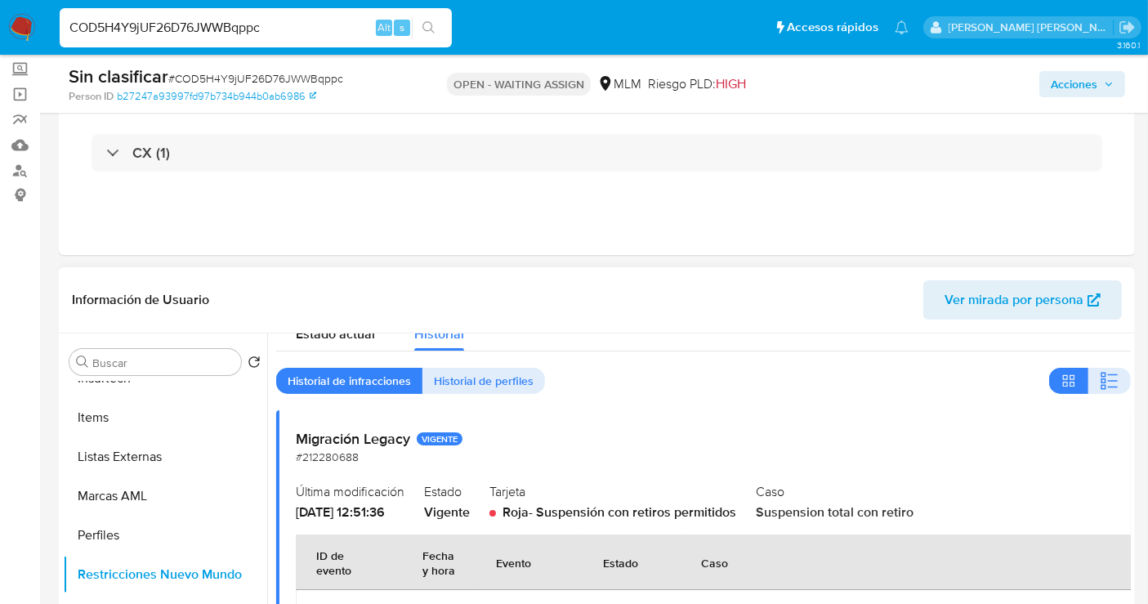
scroll to position [0, 0]
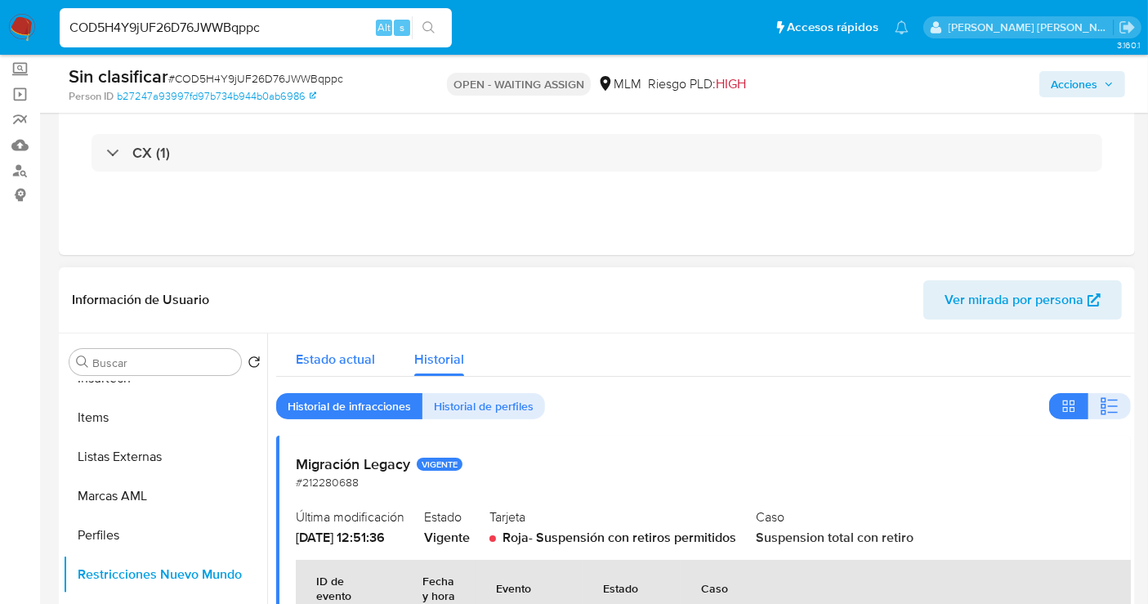
click at [336, 358] on span "Estado actual" at bounding box center [335, 359] width 79 height 19
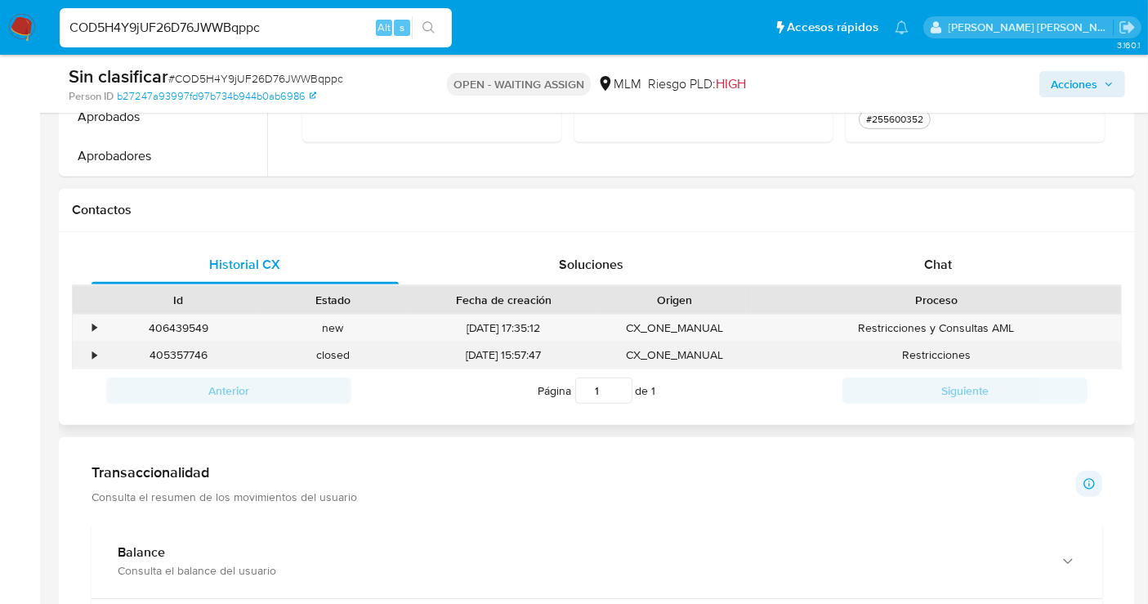
scroll to position [626, 0]
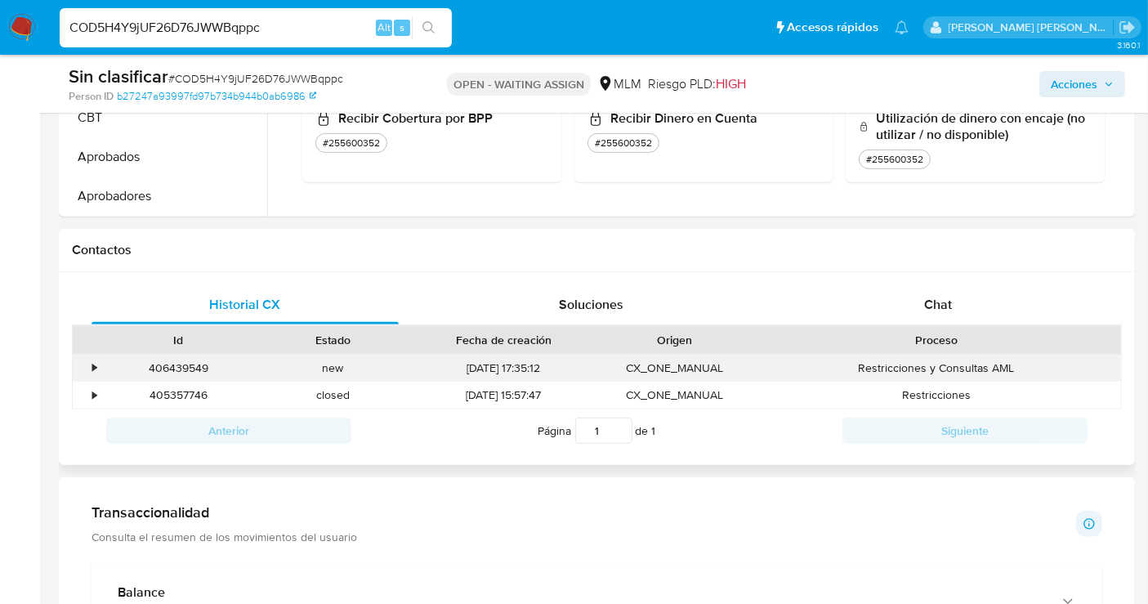
click at [96, 363] on div "•" at bounding box center [94, 368] width 4 height 16
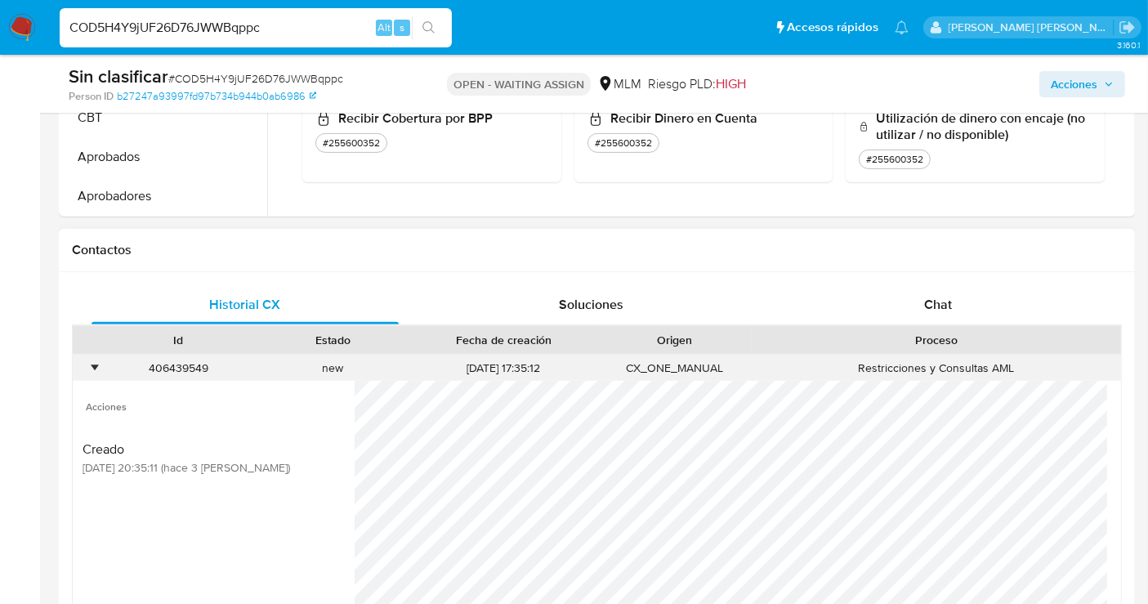
click at [96, 363] on div "•" at bounding box center [94, 368] width 4 height 16
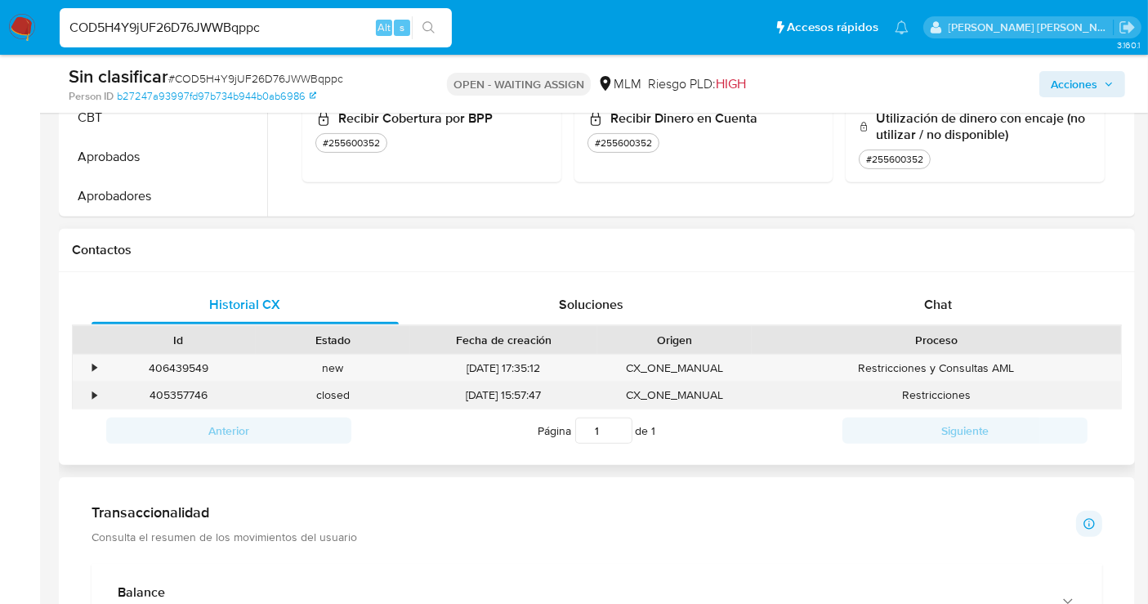
click at [98, 393] on div "•" at bounding box center [87, 395] width 29 height 27
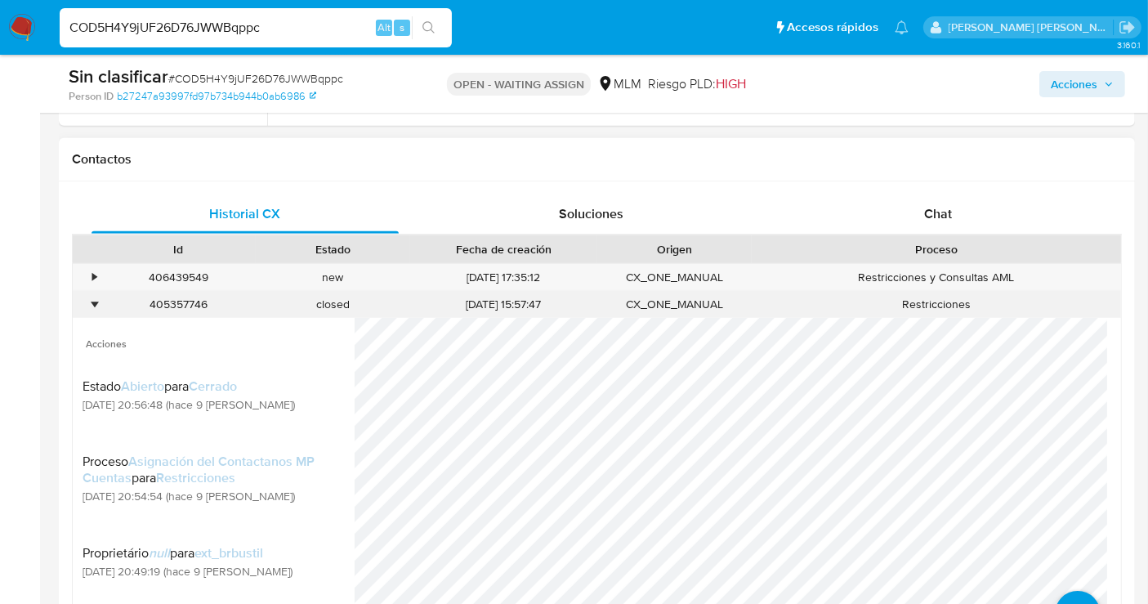
scroll to position [807, 0]
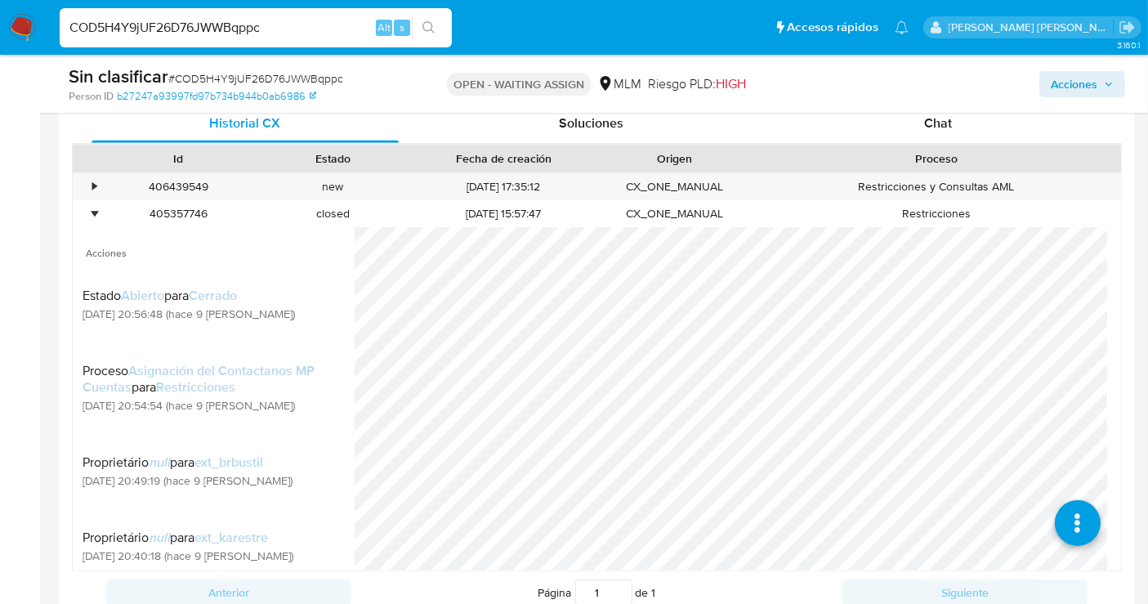
click at [125, 30] on input "COD5H4Y9jUF26D76JWWBqppc" at bounding box center [256, 27] width 392 height 21
paste input "53uFT9T1pPngj0QgztDk8An2"
type input "53uFT9T1pPngj0QgztDk8An2"
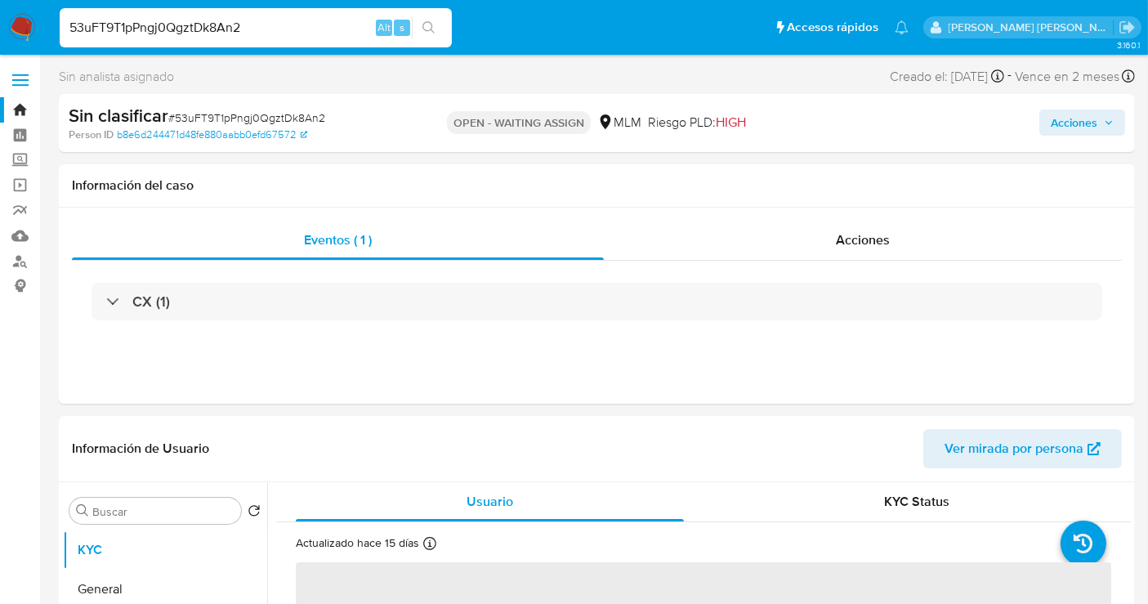
select select "10"
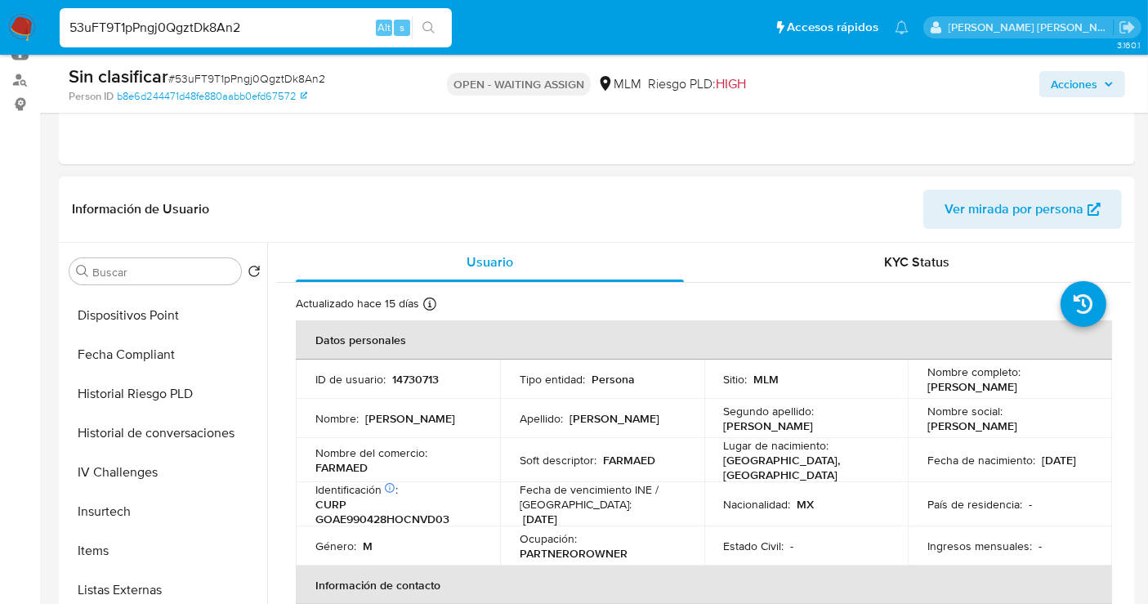
scroll to position [726, 0]
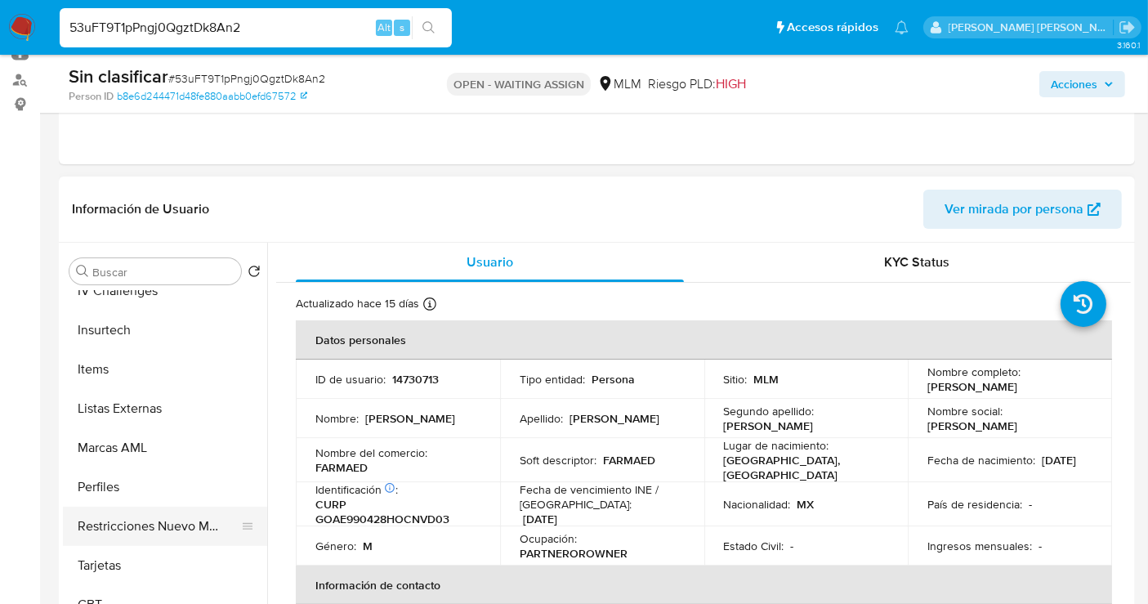
click at [151, 525] on button "Restricciones Nuevo Mundo" at bounding box center [158, 526] width 191 height 39
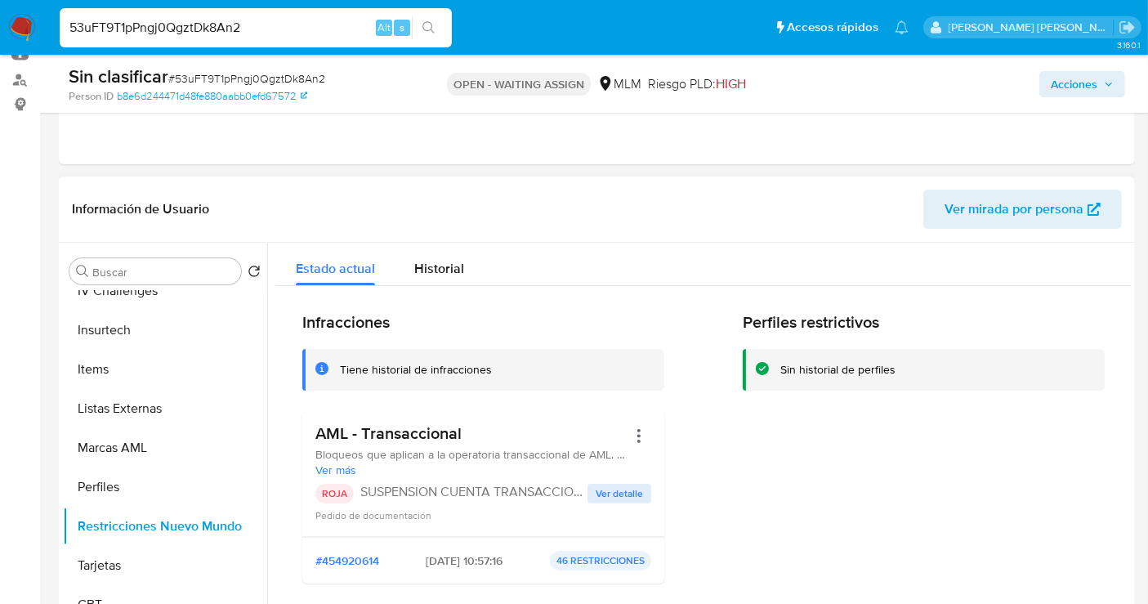
click at [615, 494] on span "Ver detalle" at bounding box center [619, 493] width 47 height 16
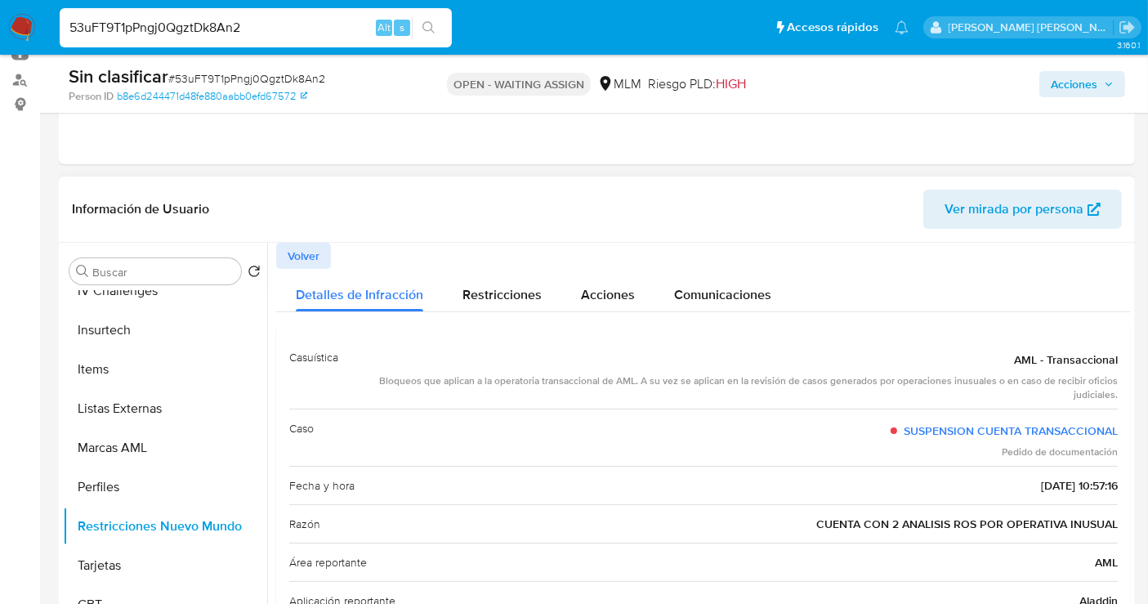
scroll to position [91, 0]
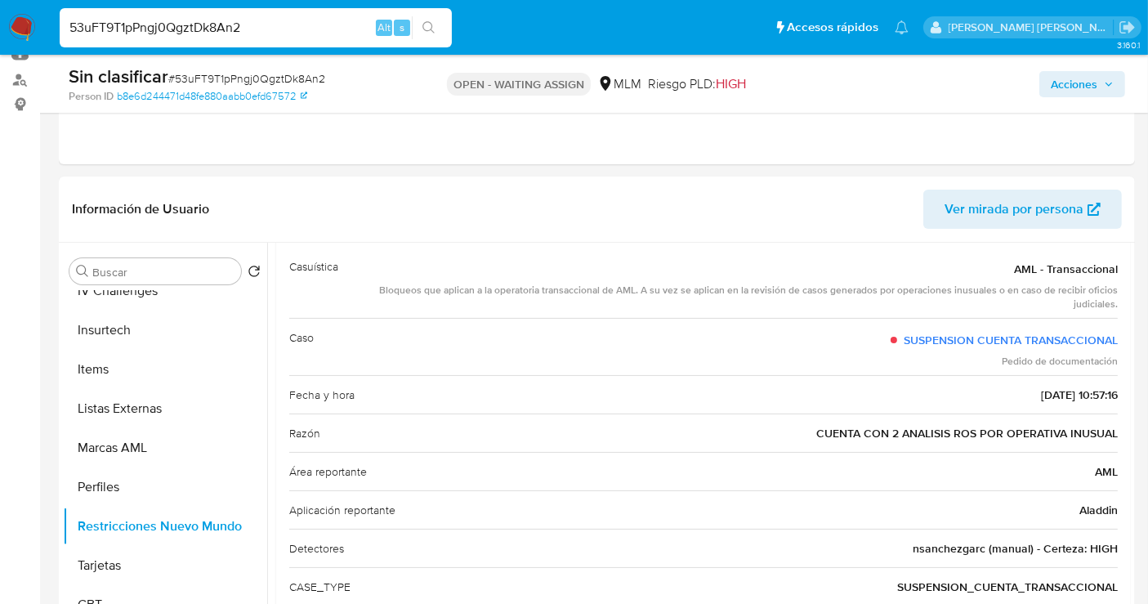
click at [147, 34] on input "53uFT9T1pPngj0QgztDk8An2" at bounding box center [256, 27] width 392 height 21
paste input "BFvDcwHBCia1mzcGCoH982Hf"
type input "BFvDcwHBCia1mzcGCoH982Hf"
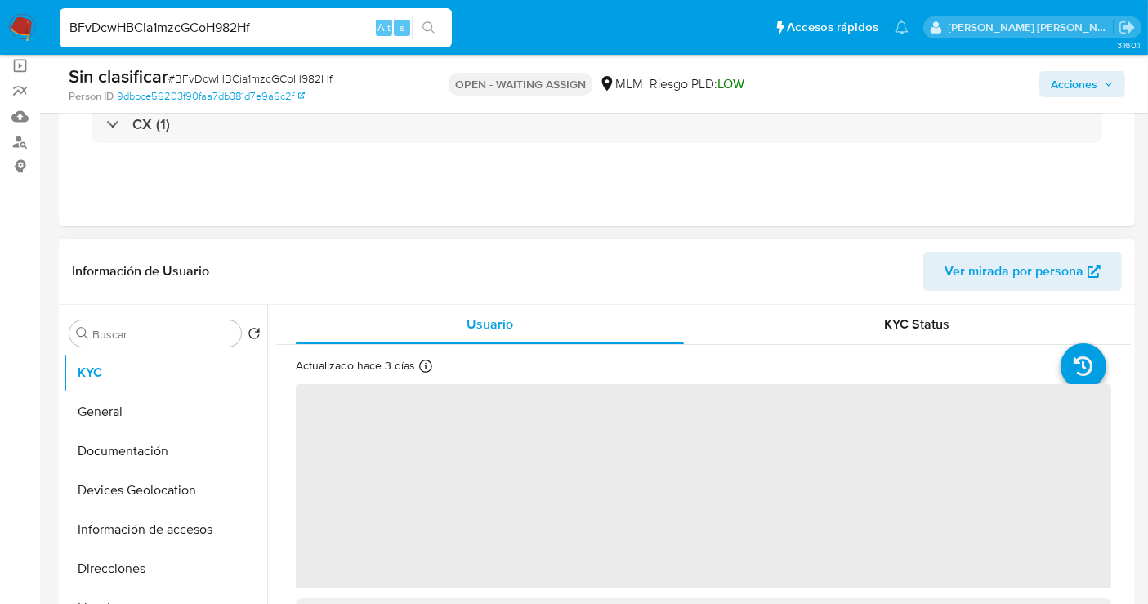
scroll to position [181, 0]
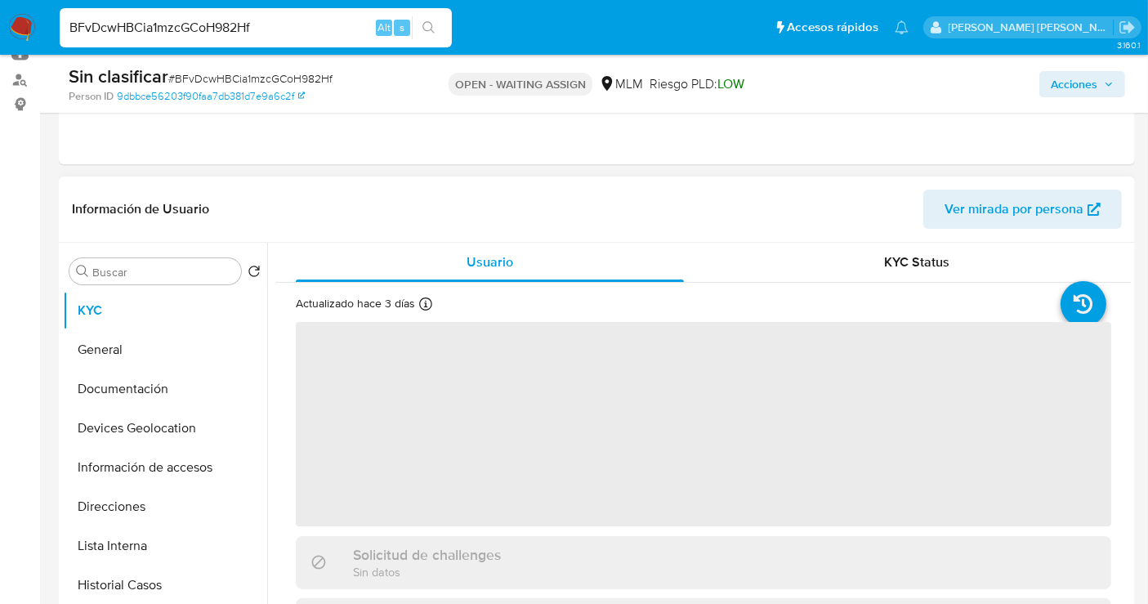
select select "10"
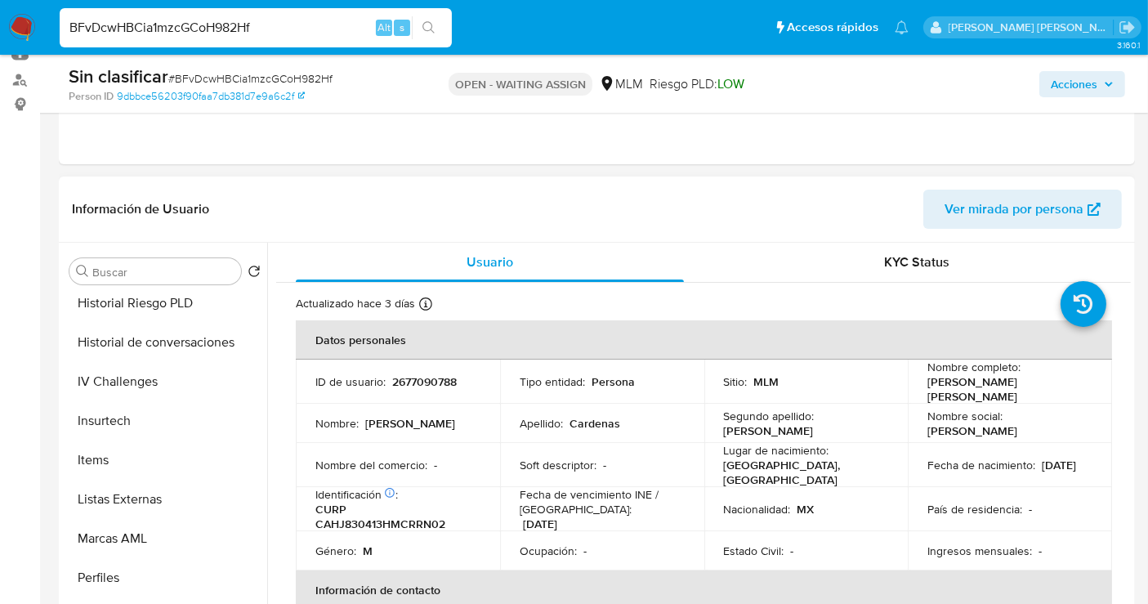
scroll to position [726, 0]
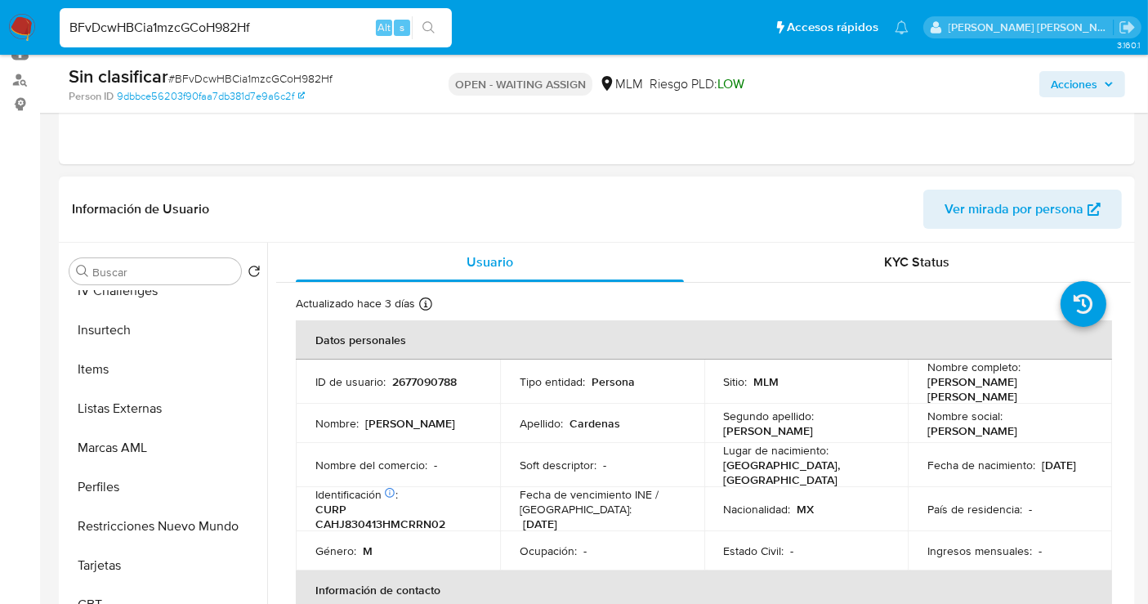
click at [154, 524] on button "Restricciones Nuevo Mundo" at bounding box center [165, 526] width 204 height 39
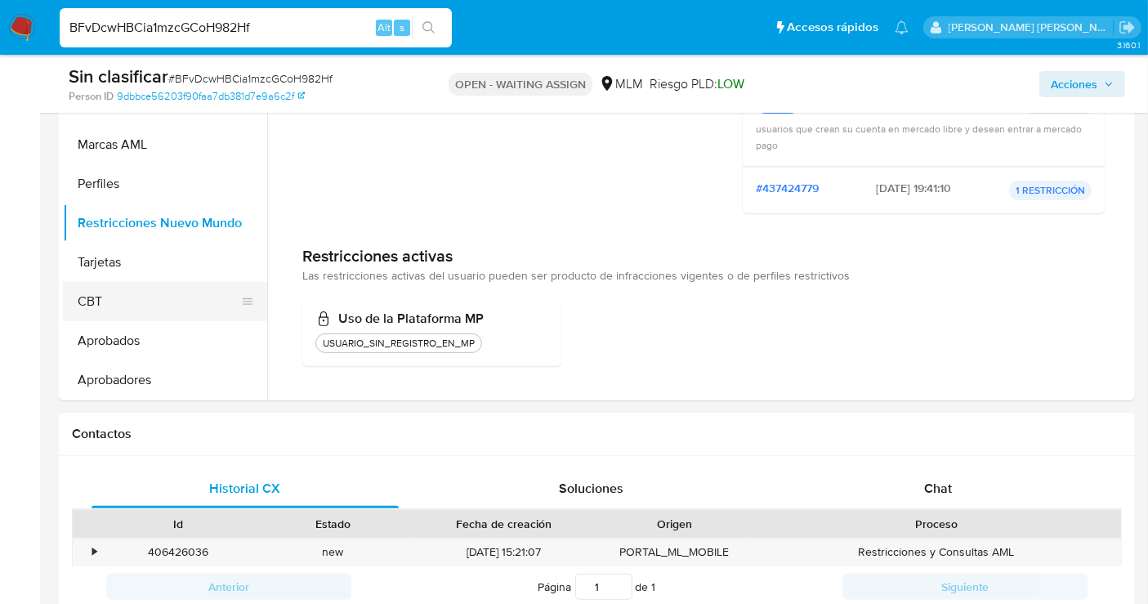
scroll to position [635, 0]
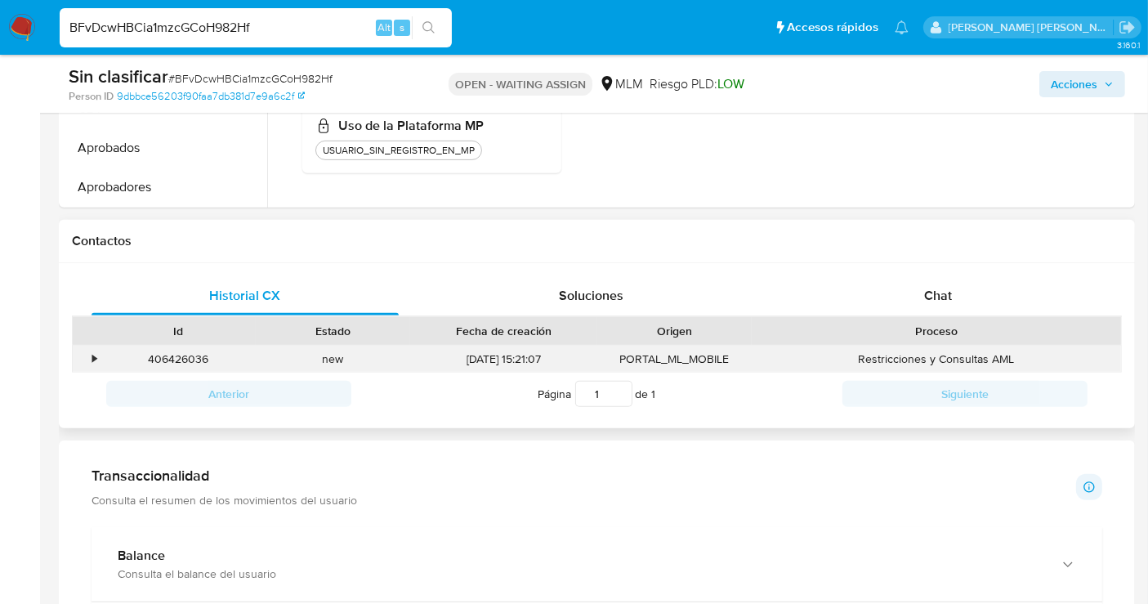
click at [90, 358] on div "•" at bounding box center [87, 359] width 29 height 27
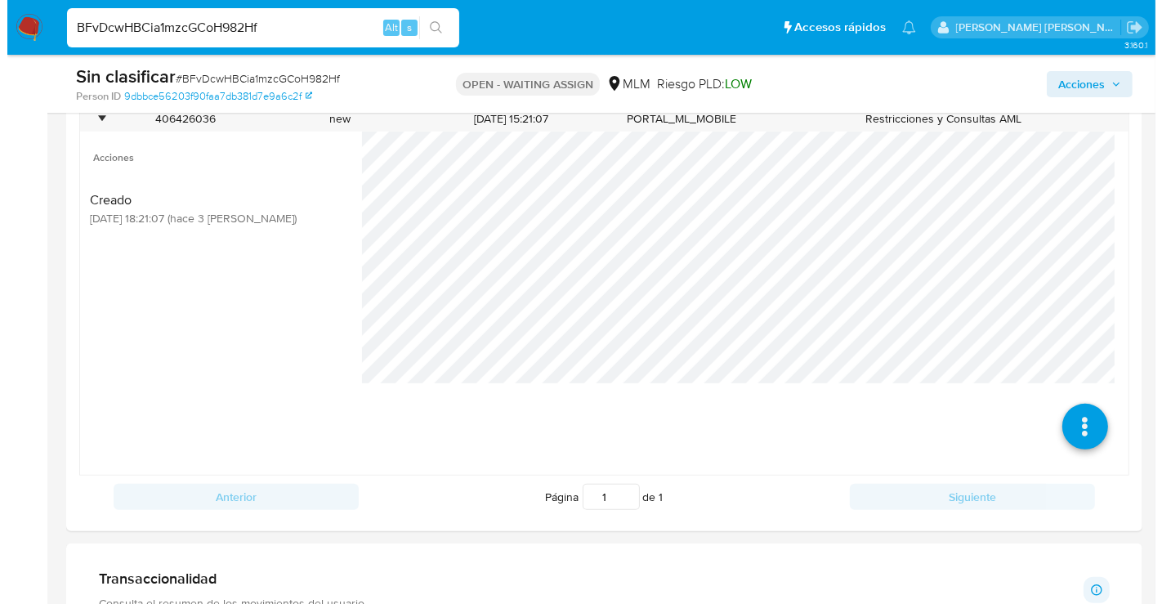
scroll to position [908, 0]
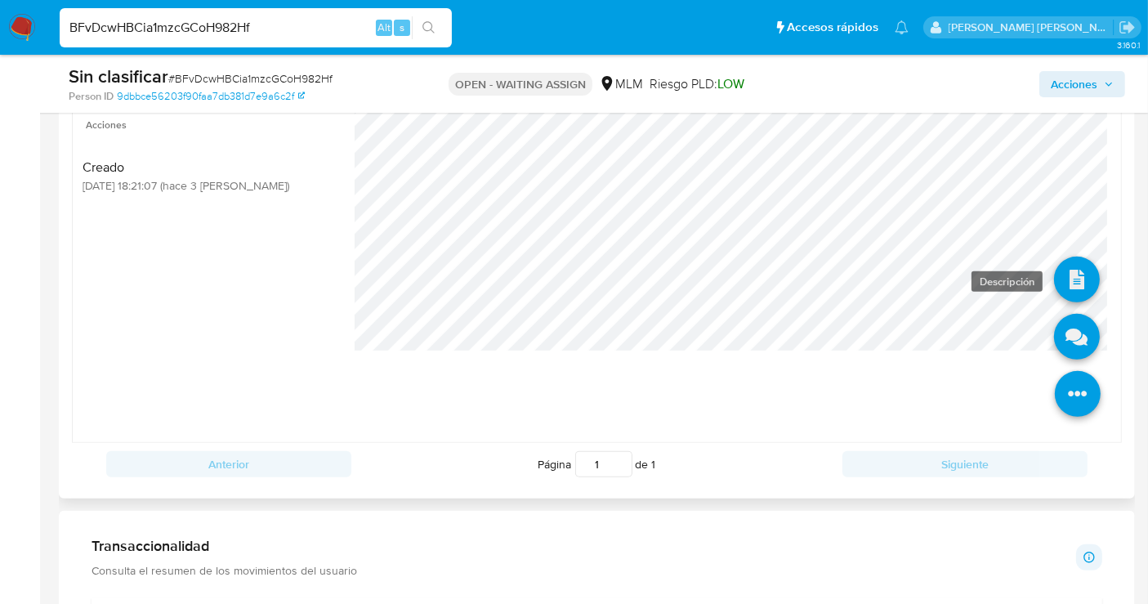
click at [1059, 279] on icon at bounding box center [1077, 280] width 46 height 46
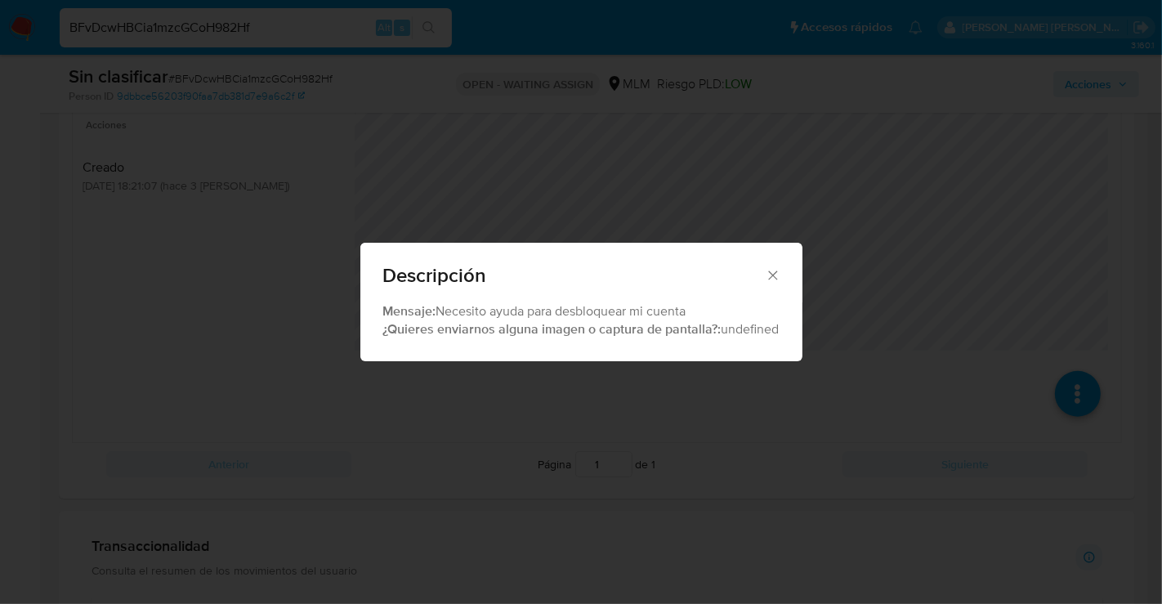
click at [772, 273] on icon "Cerrar" at bounding box center [772, 274] width 9 height 9
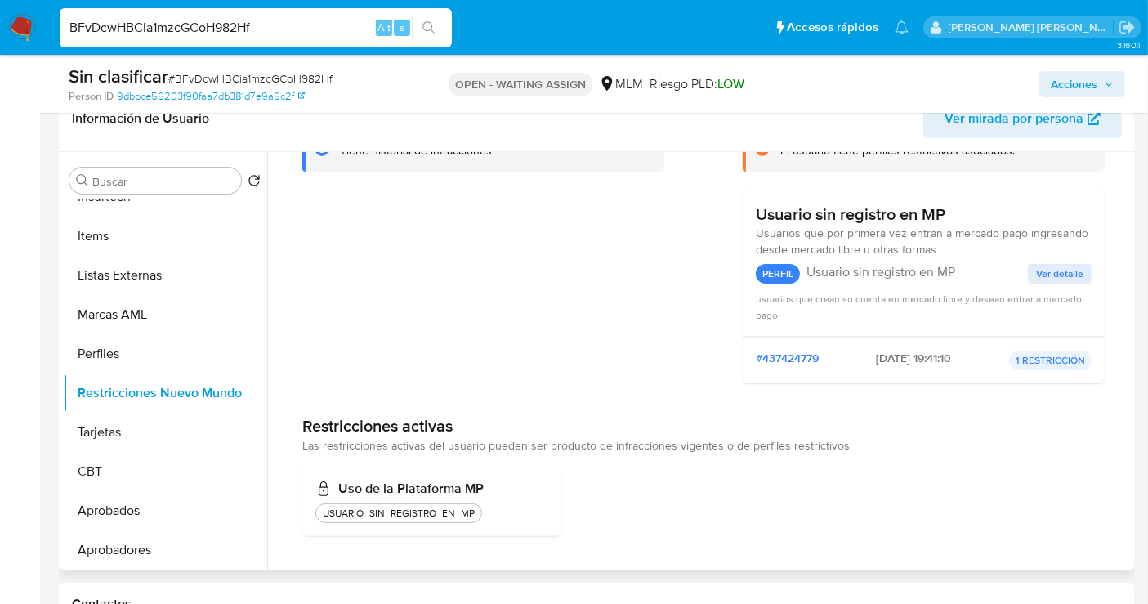
scroll to position [0, 0]
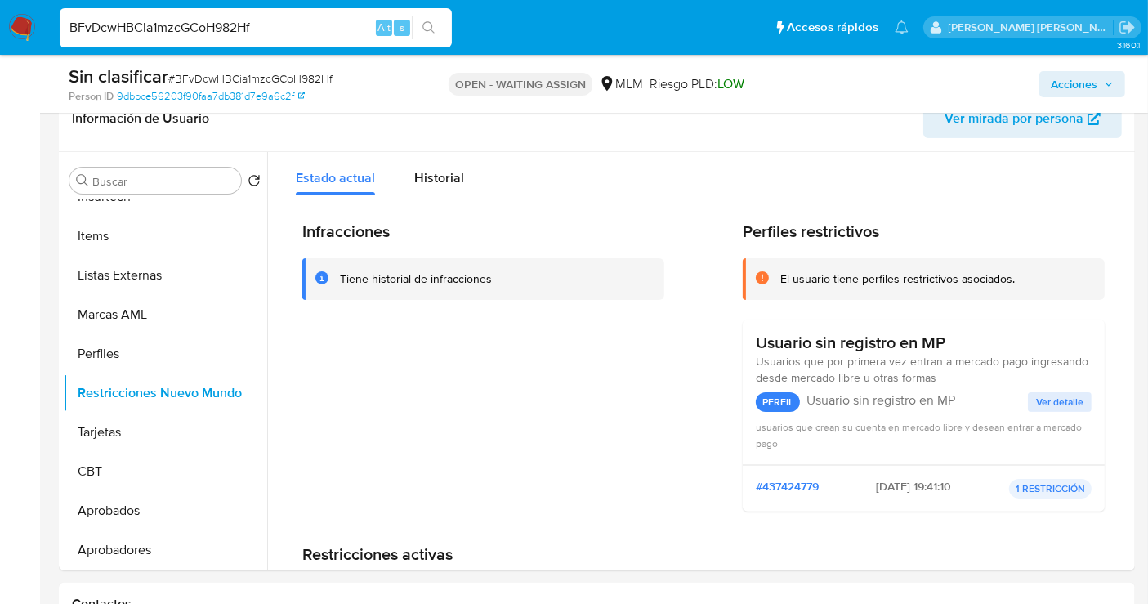
click at [172, 39] on div "BFvDcwHBCia1mzcGCoH982Hf Alt s" at bounding box center [256, 27] width 392 height 39
click at [161, 34] on input "BFvDcwHBCia1mzcGCoH982Hf" at bounding box center [256, 27] width 392 height 21
paste input "Qp3m0ubMQNEqIXf4QQbGQfOz"
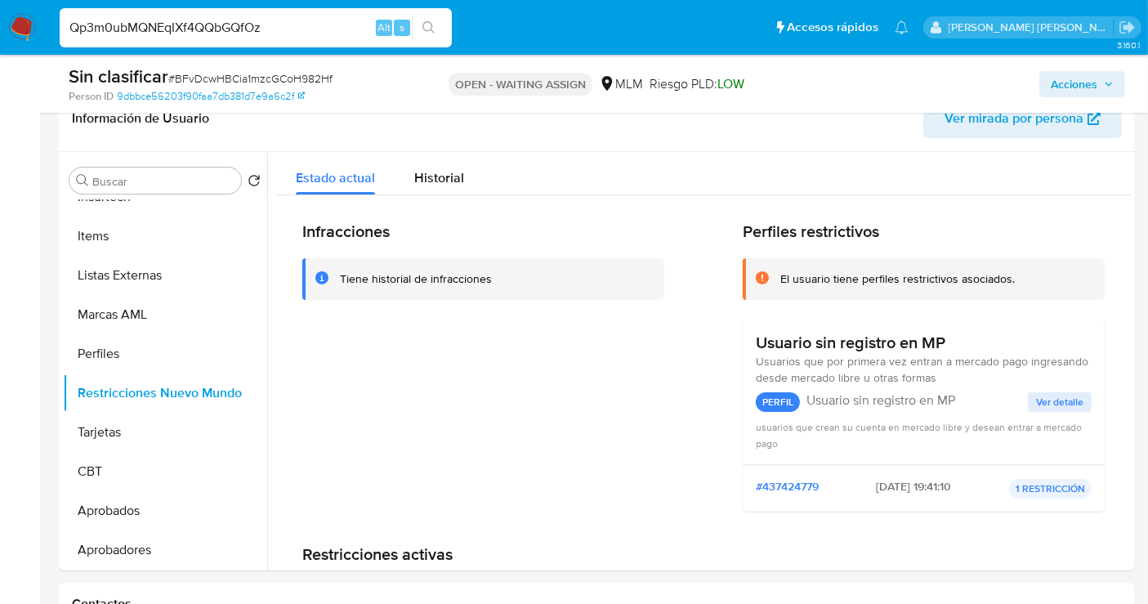
type input "Qp3m0ubMQNEqIXf4QQbGQfOz"
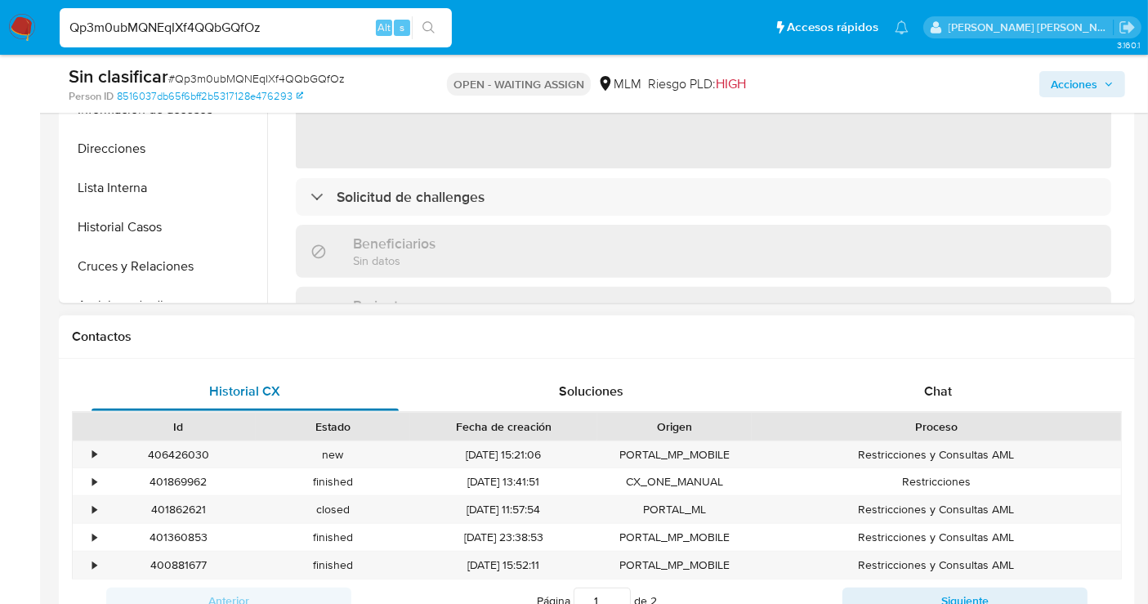
select select "10"
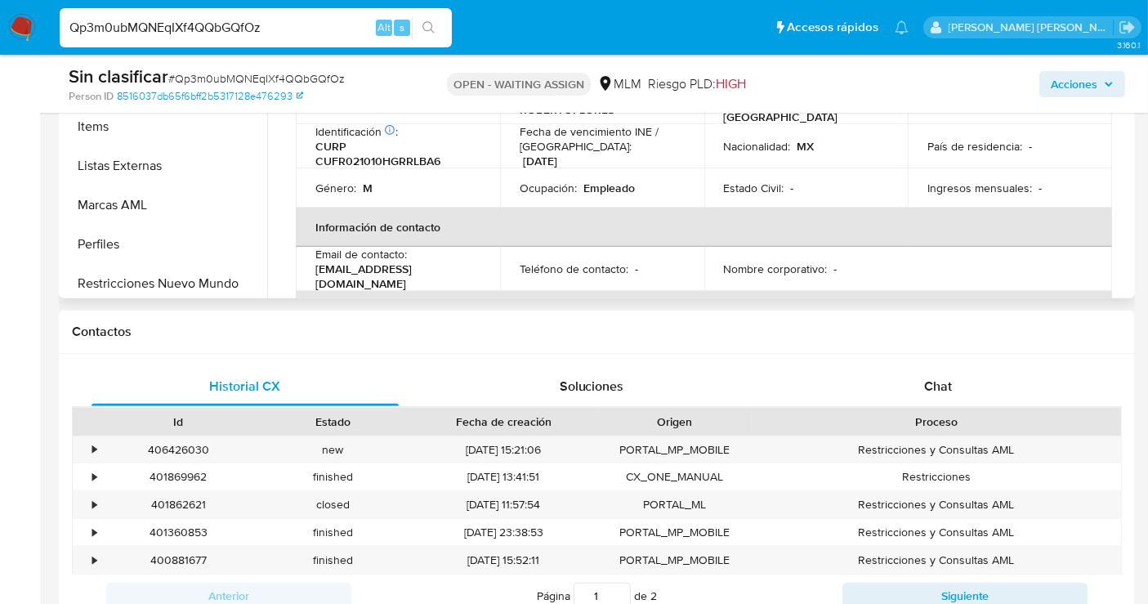
scroll to position [635, 0]
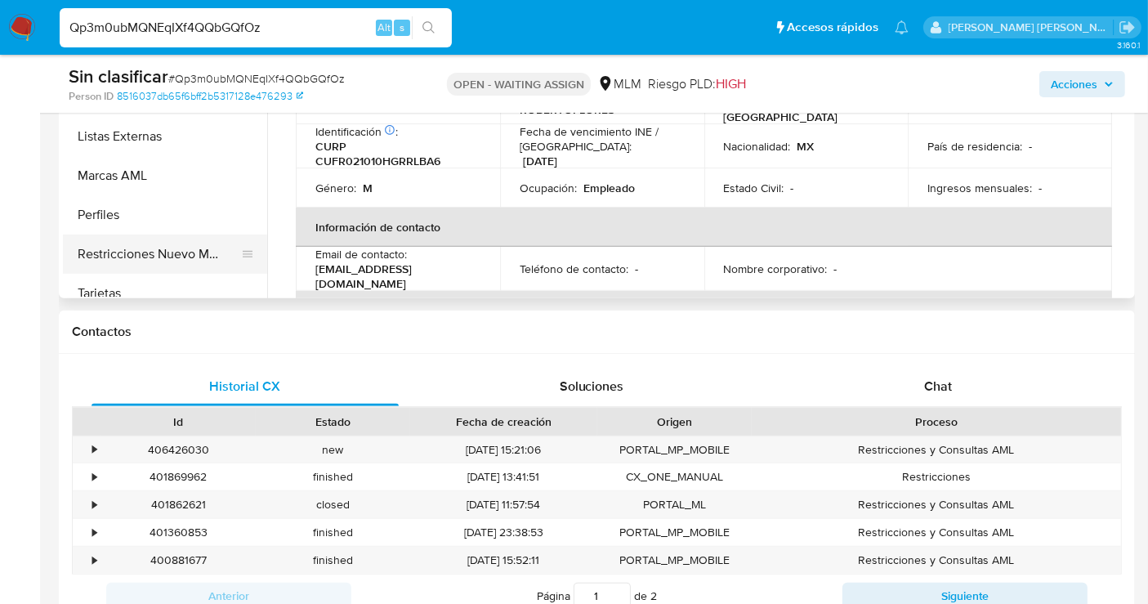
click at [108, 255] on button "Restricciones Nuevo Mundo" at bounding box center [158, 254] width 191 height 39
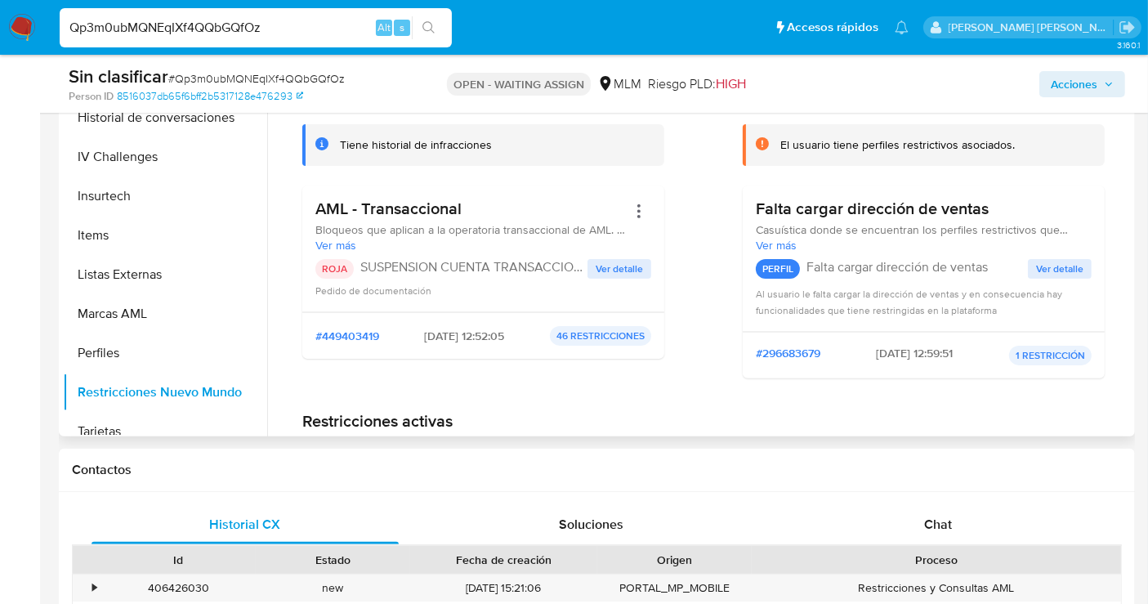
scroll to position [272, 0]
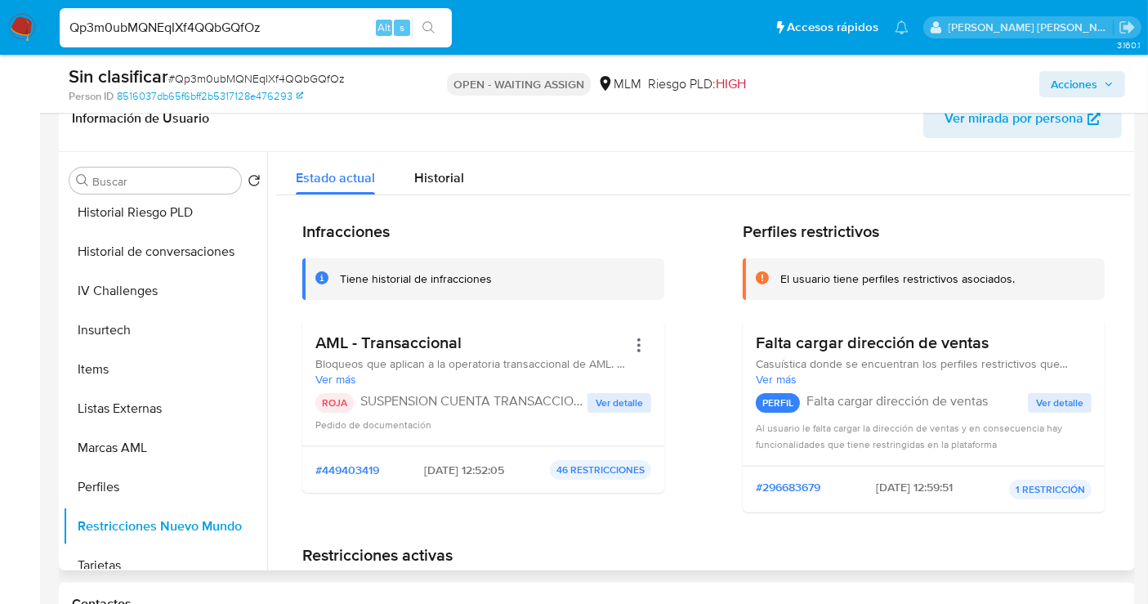
click at [623, 401] on span "Ver detalle" at bounding box center [619, 403] width 47 height 16
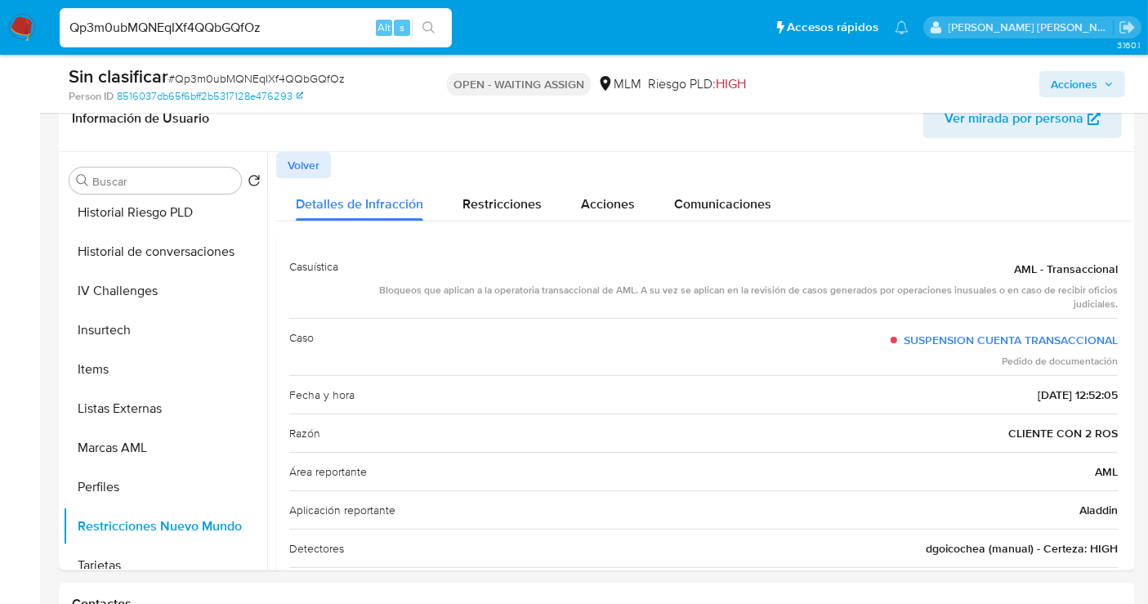
click at [144, 34] on input "Qp3m0ubMQNEqIXf4QQbGQfOz" at bounding box center [256, 27] width 392 height 21
paste input "De3YGanh0YJBusYBt6VNXVO5"
type input "De3YGanh0YJBusYBt6VNXVO5"
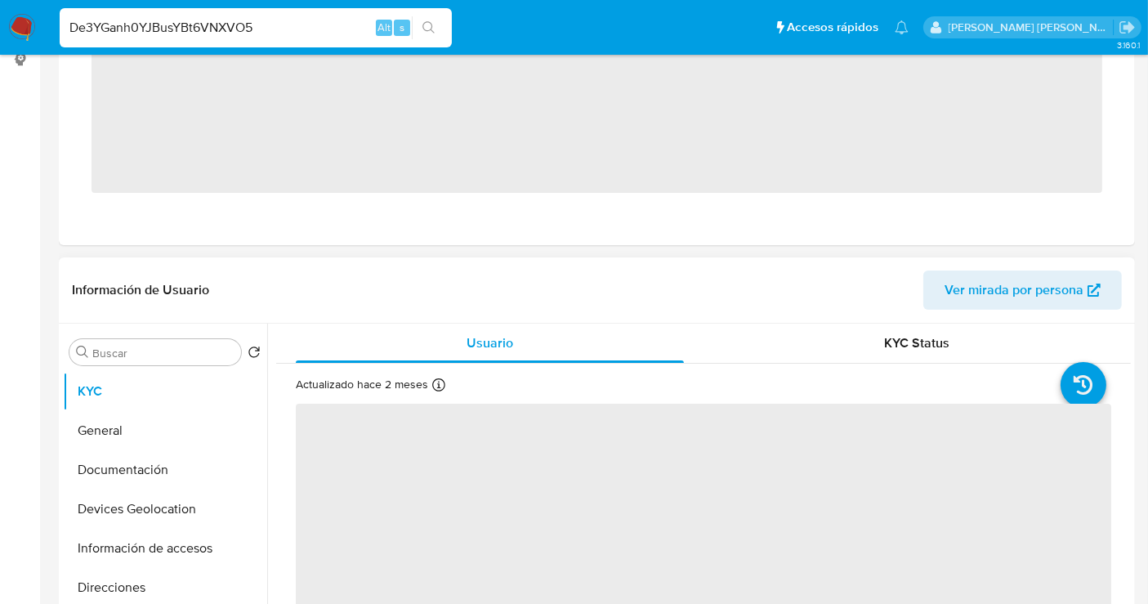
scroll to position [453, 0]
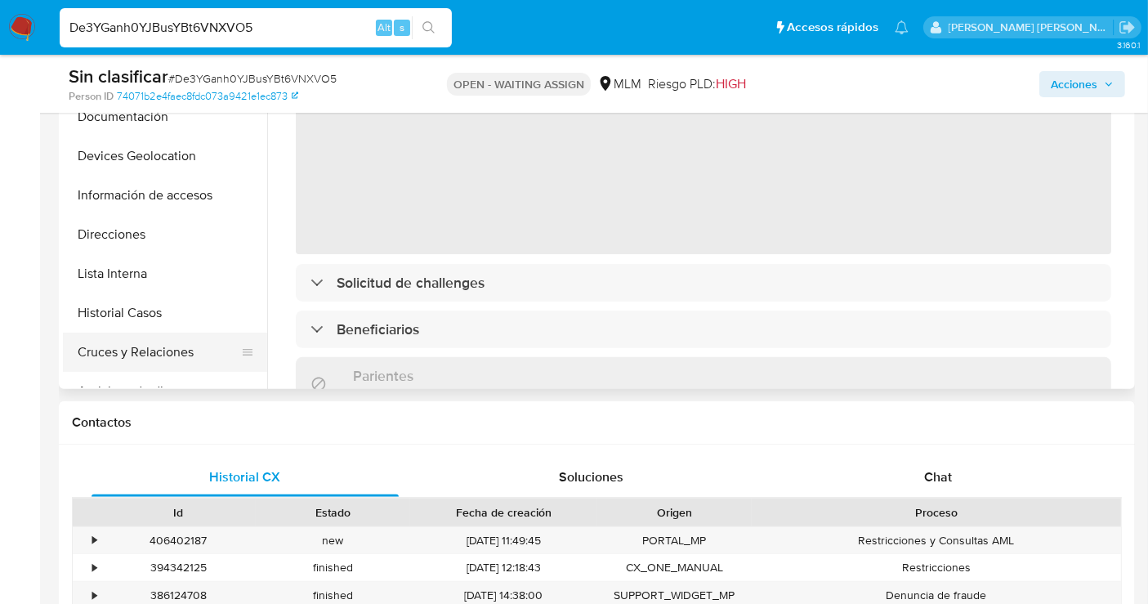
select select "10"
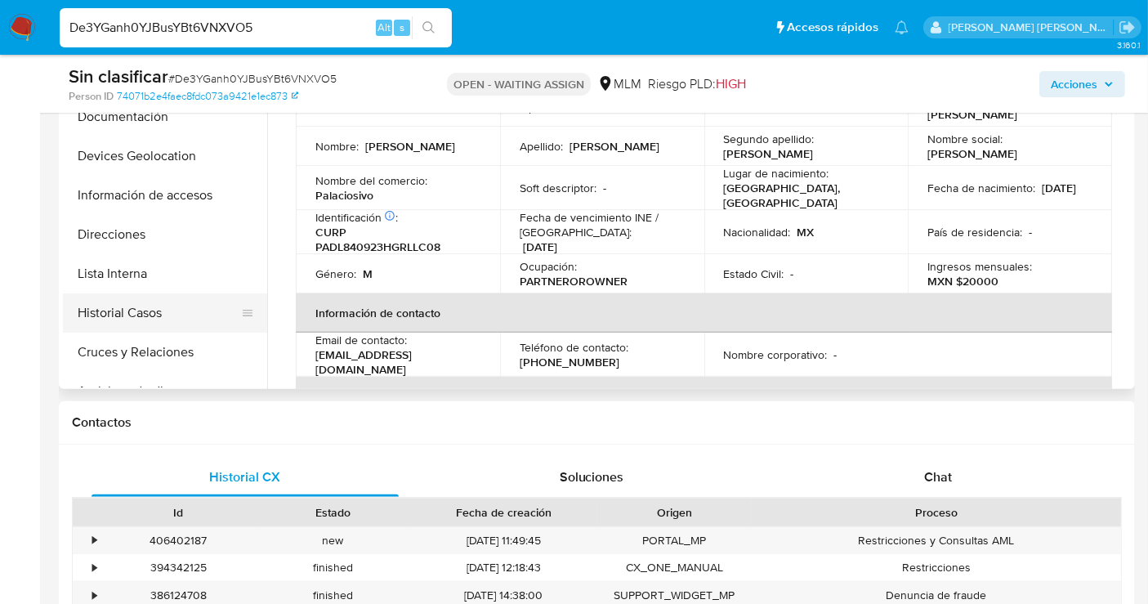
click at [116, 311] on button "Historial Casos" at bounding box center [158, 312] width 191 height 39
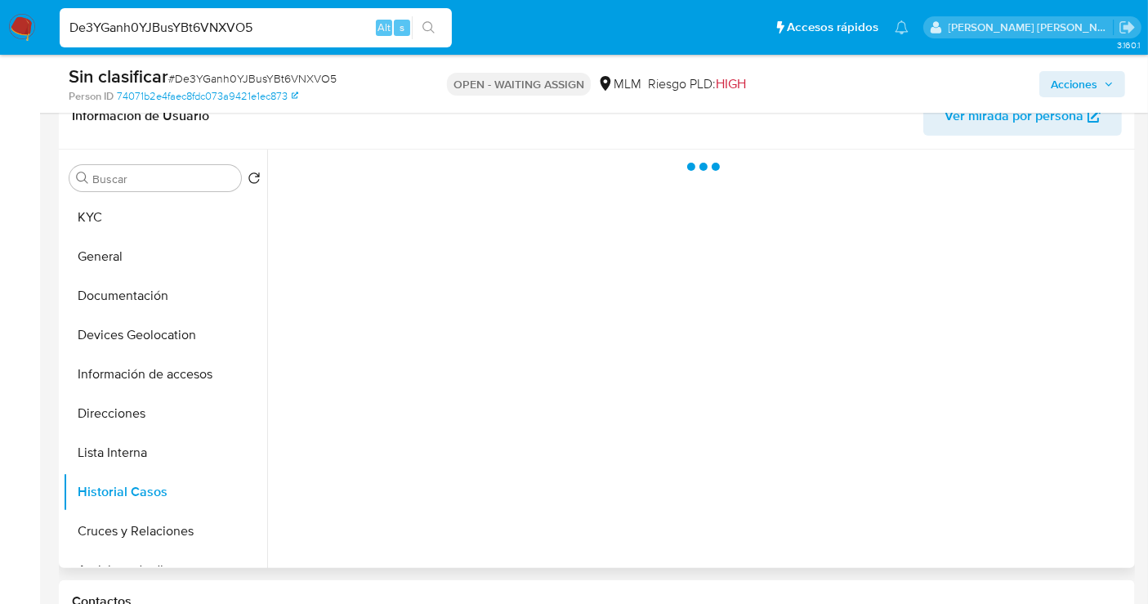
scroll to position [272, 0]
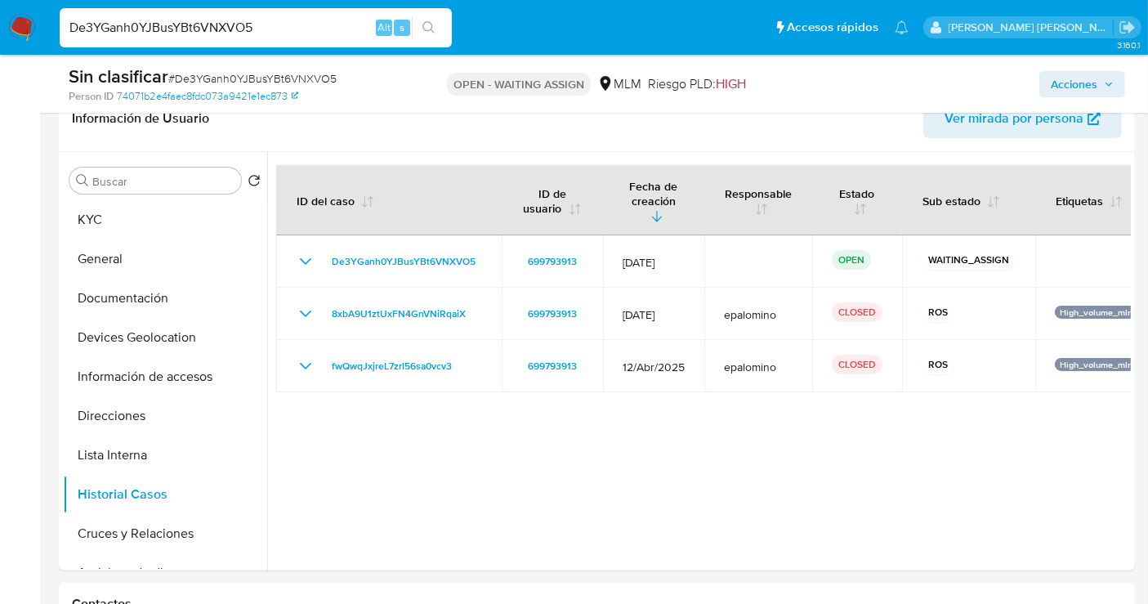
click at [20, 25] on img at bounding box center [22, 28] width 28 height 28
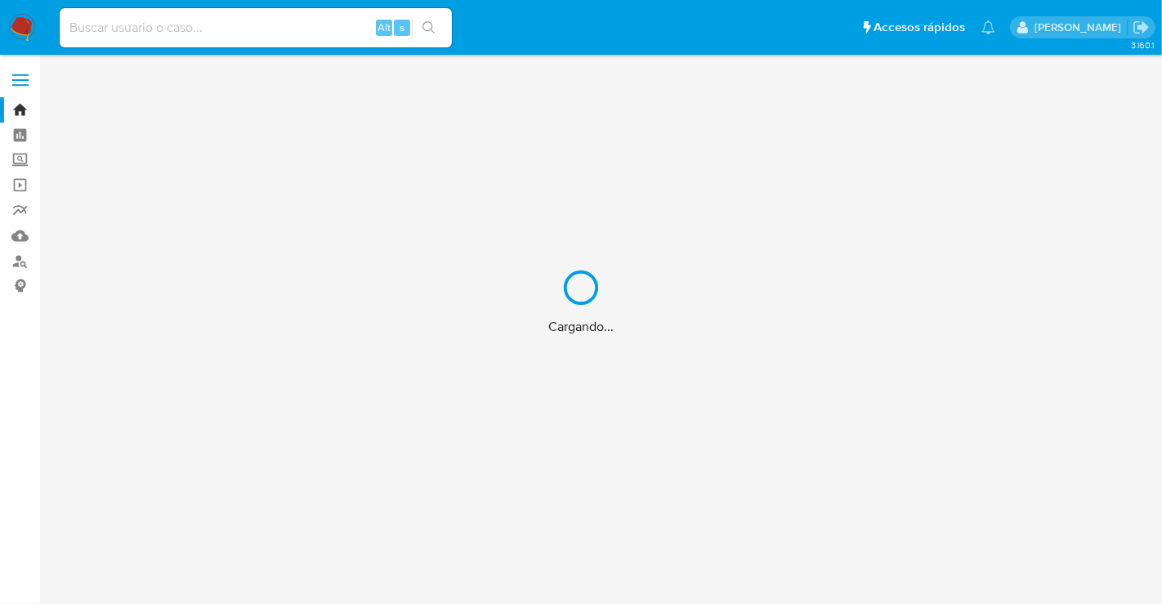
click at [183, 29] on div "Cargando..." at bounding box center [581, 302] width 1162 height 604
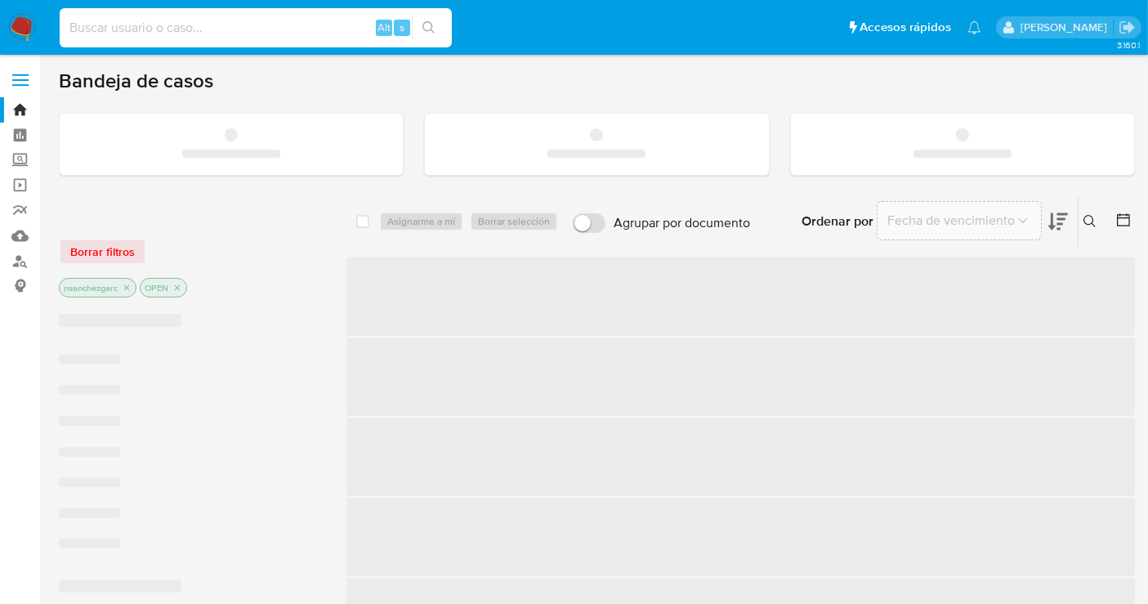
click at [123, 29] on input at bounding box center [256, 27] width 392 height 21
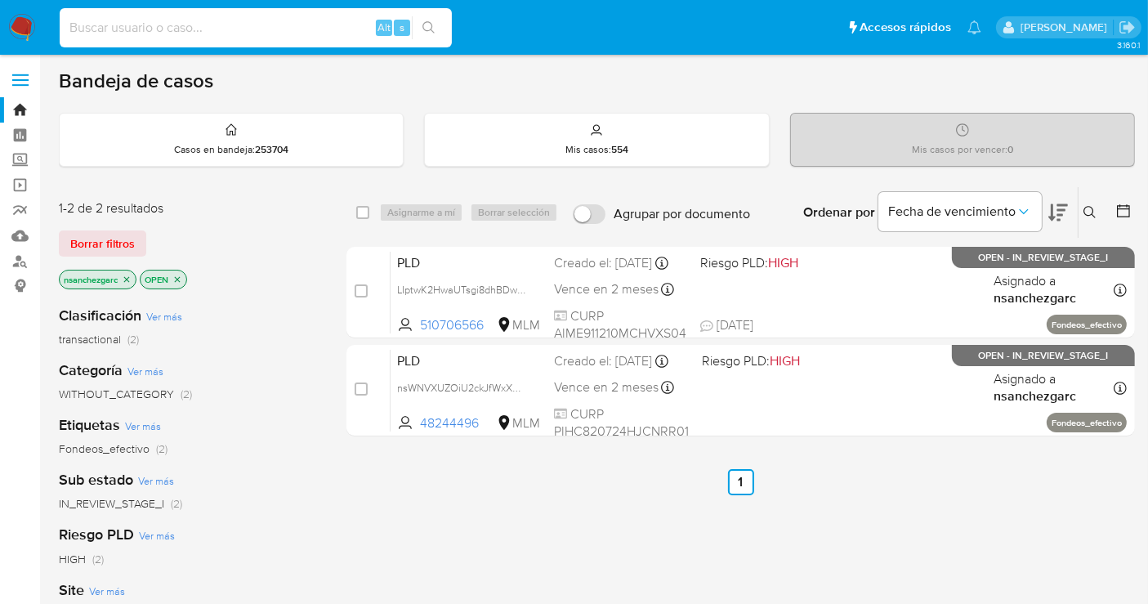
paste input "1983367093"
type input "1983367093"
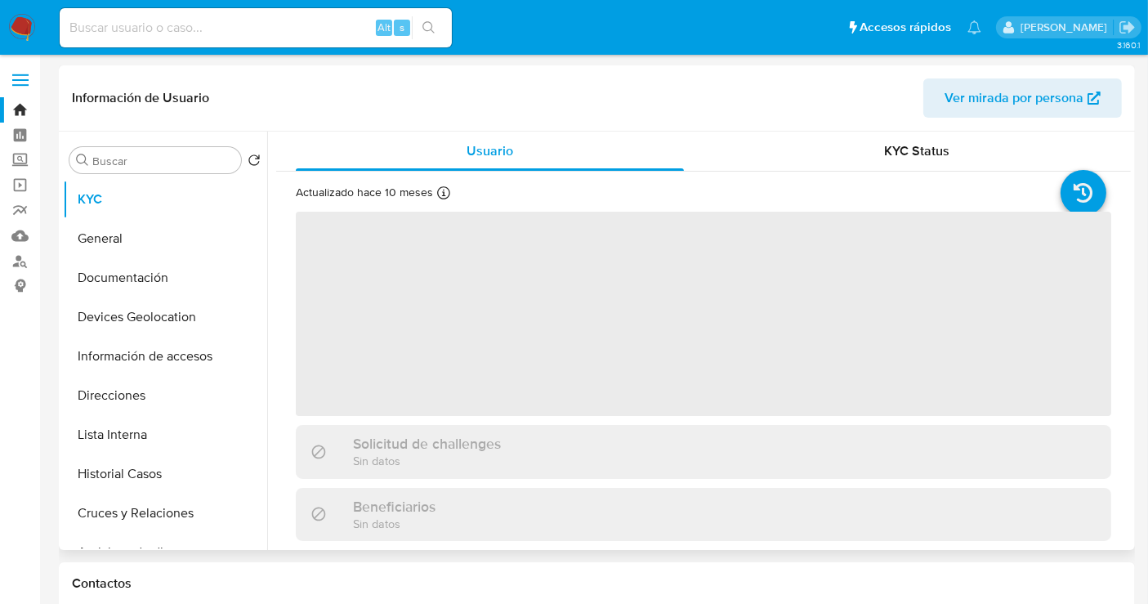
select select "10"
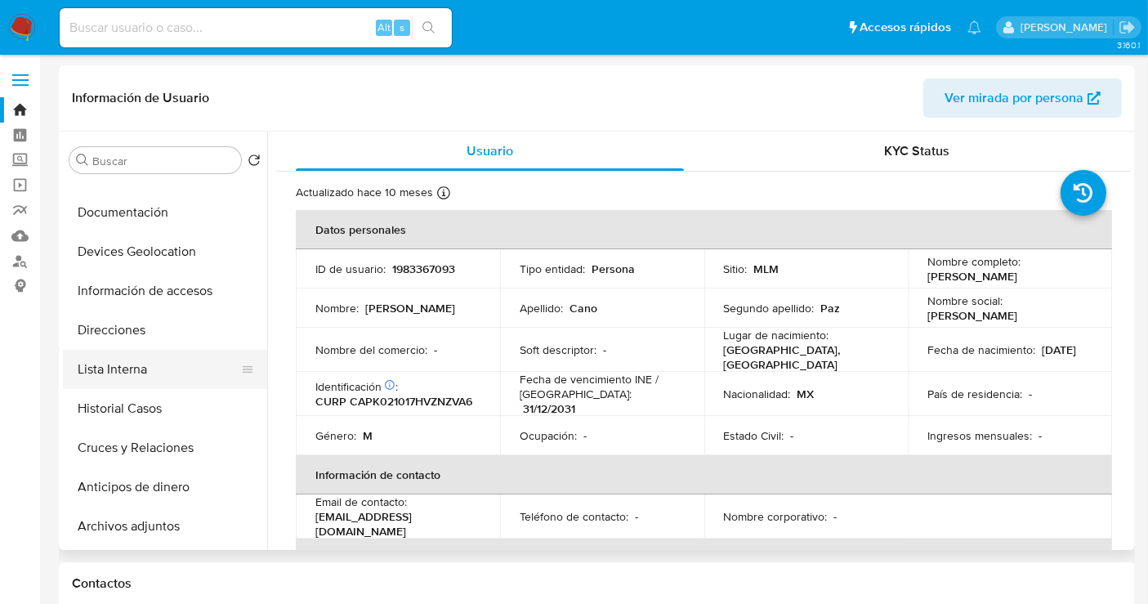
scroll to position [91, 0]
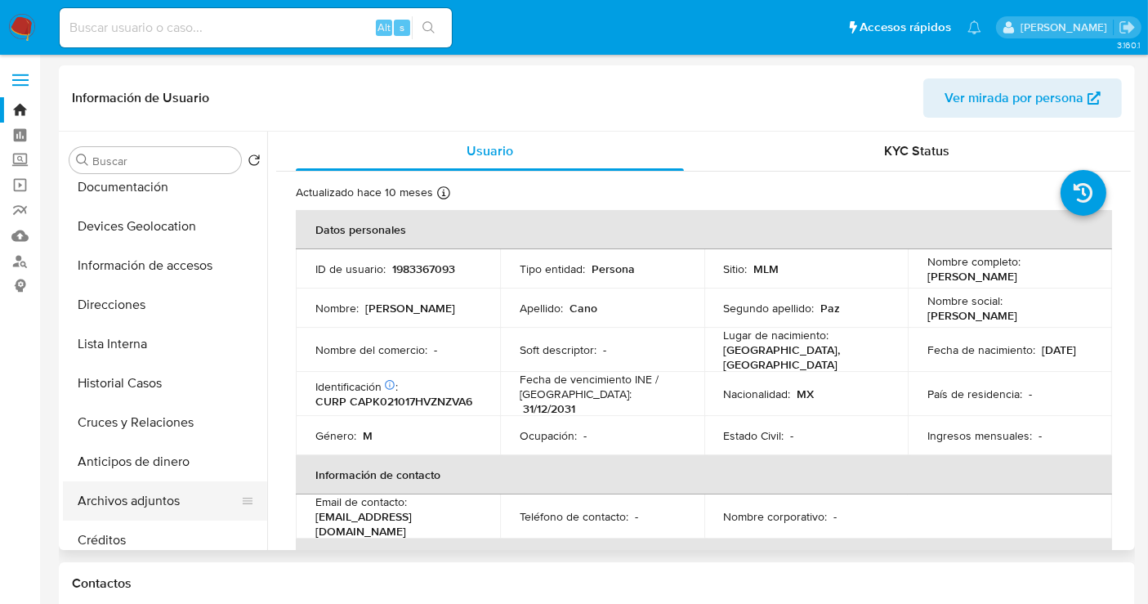
click at [123, 500] on button "Archivos adjuntos" at bounding box center [158, 500] width 191 height 39
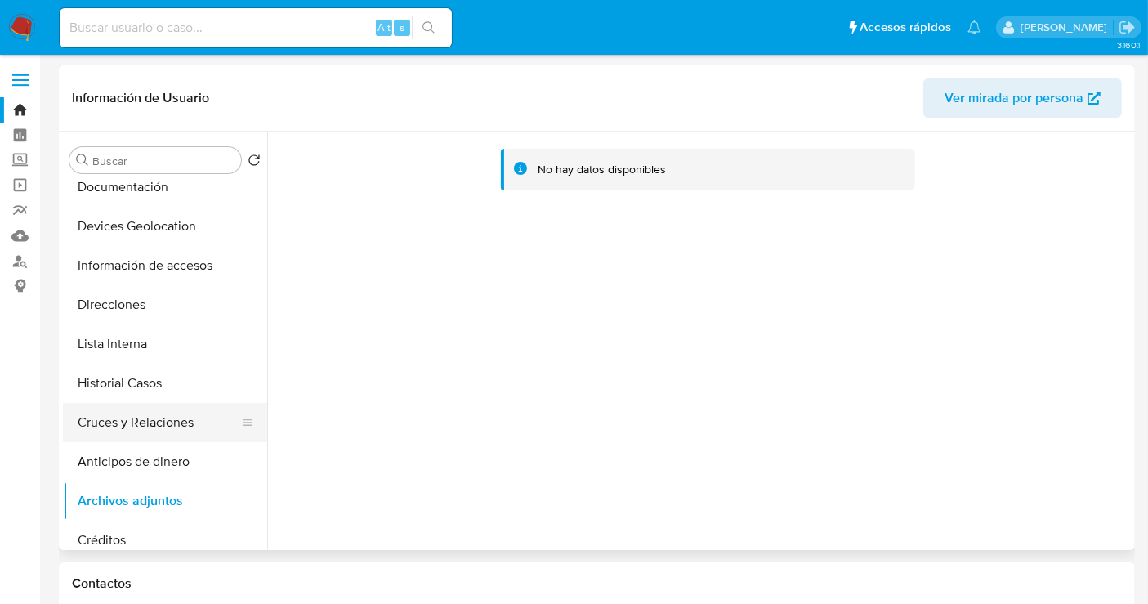
click at [132, 413] on button "Cruces y Relaciones" at bounding box center [158, 422] width 191 height 39
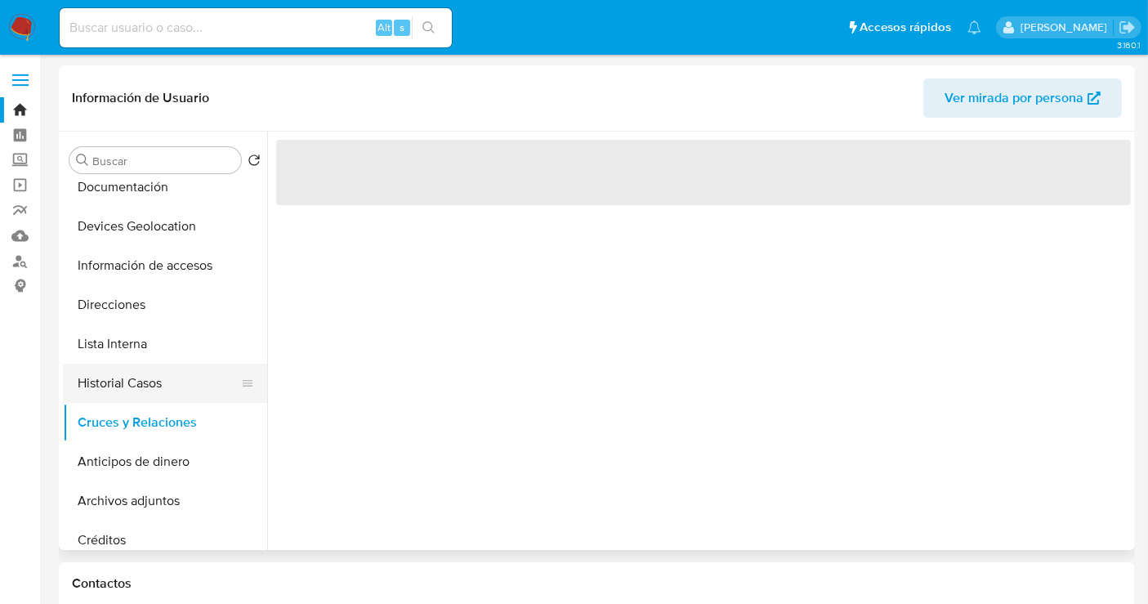
click at [100, 382] on button "Historial Casos" at bounding box center [158, 383] width 191 height 39
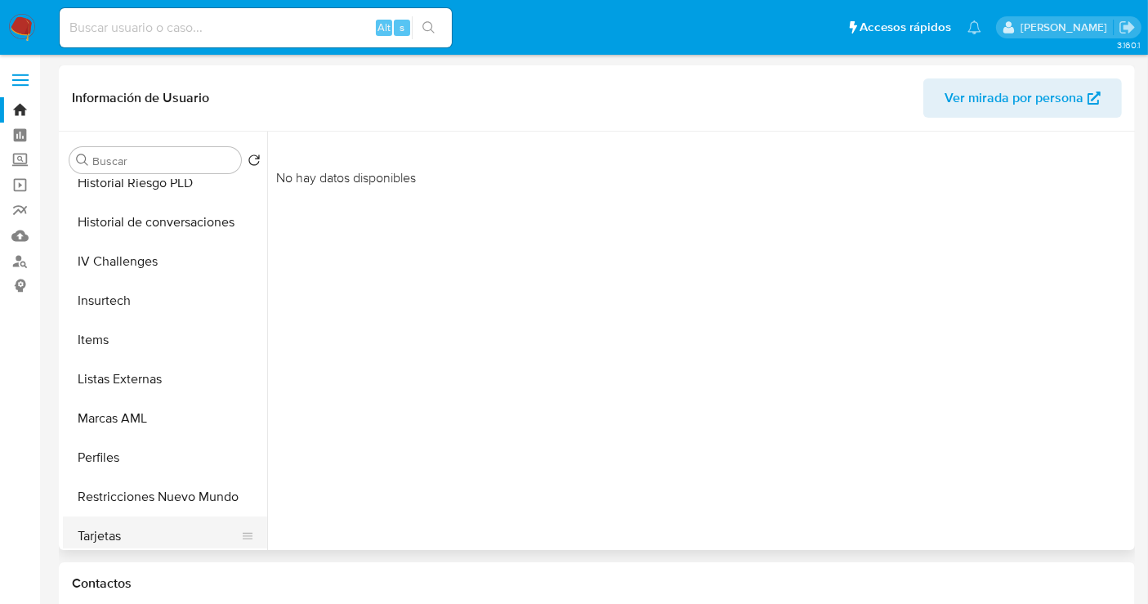
scroll to position [726, 0]
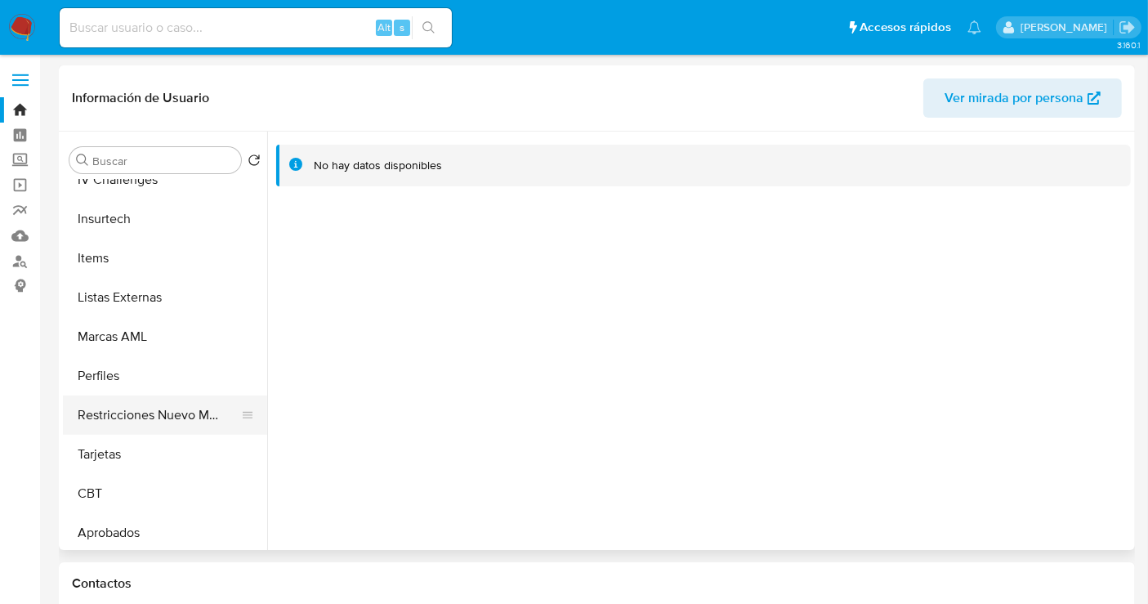
click at [139, 416] on button "Restricciones Nuevo Mundo" at bounding box center [158, 414] width 191 height 39
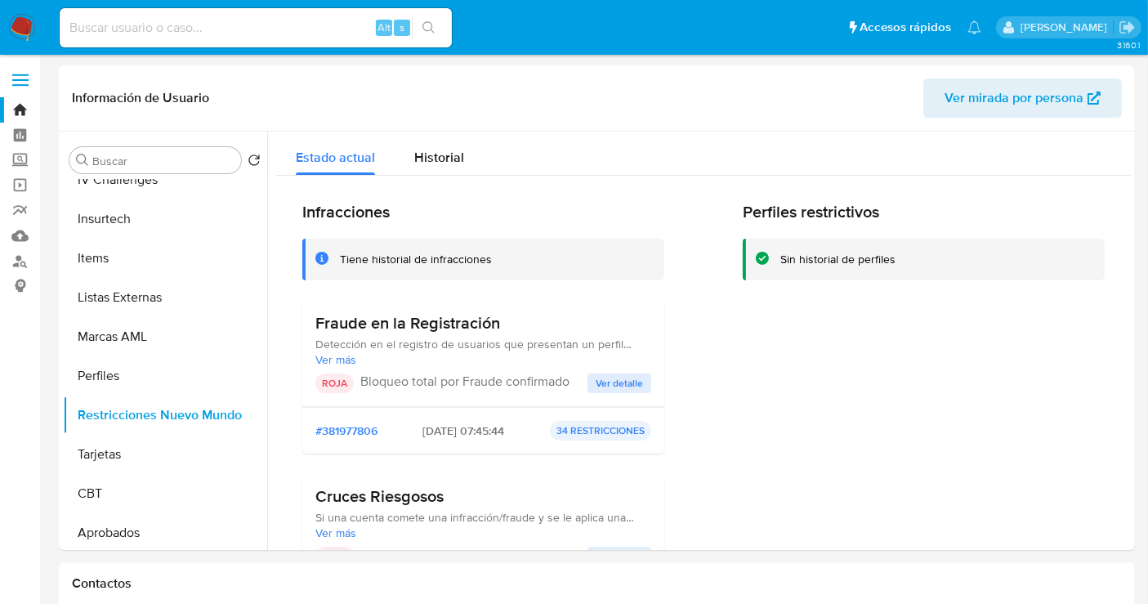
click at [621, 377] on span "Ver detalle" at bounding box center [619, 383] width 47 height 16
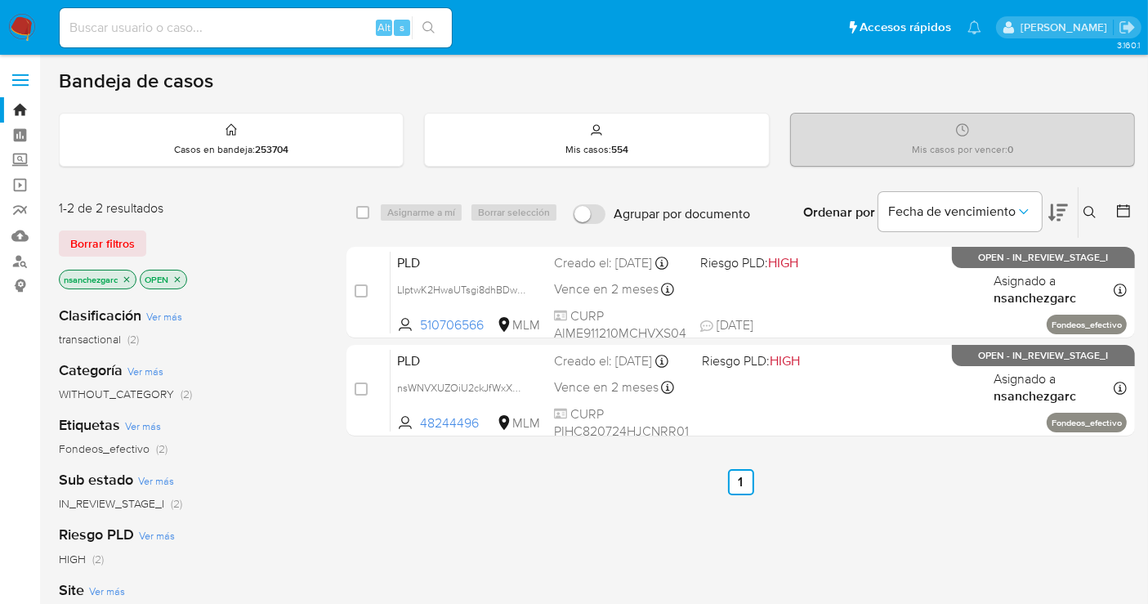
click at [1083, 212] on icon at bounding box center [1089, 212] width 13 height 13
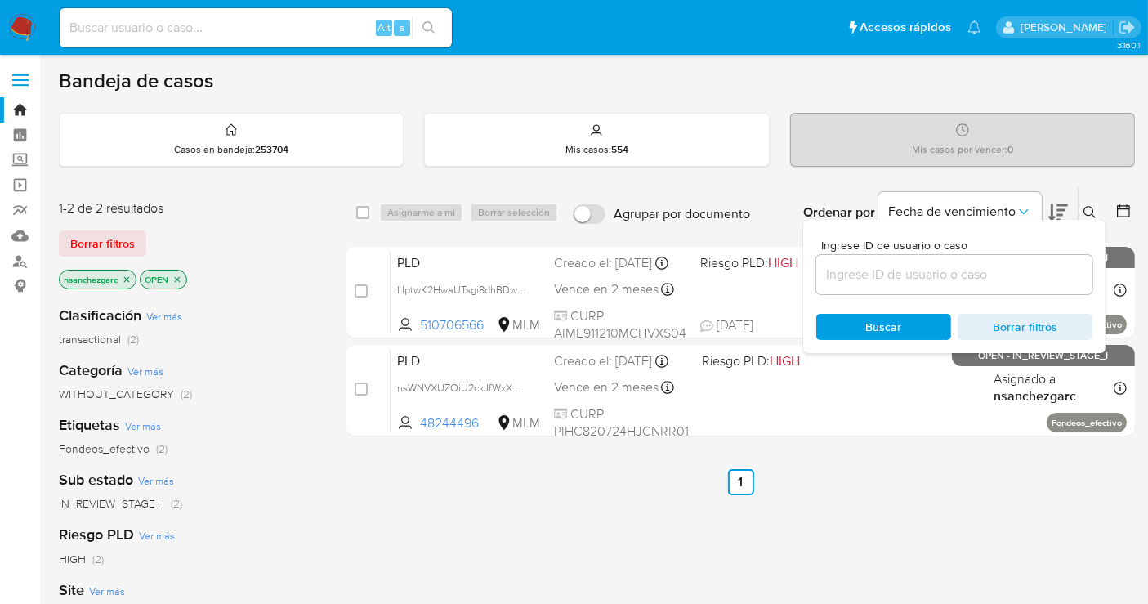
click at [875, 280] on input at bounding box center [954, 274] width 276 height 21
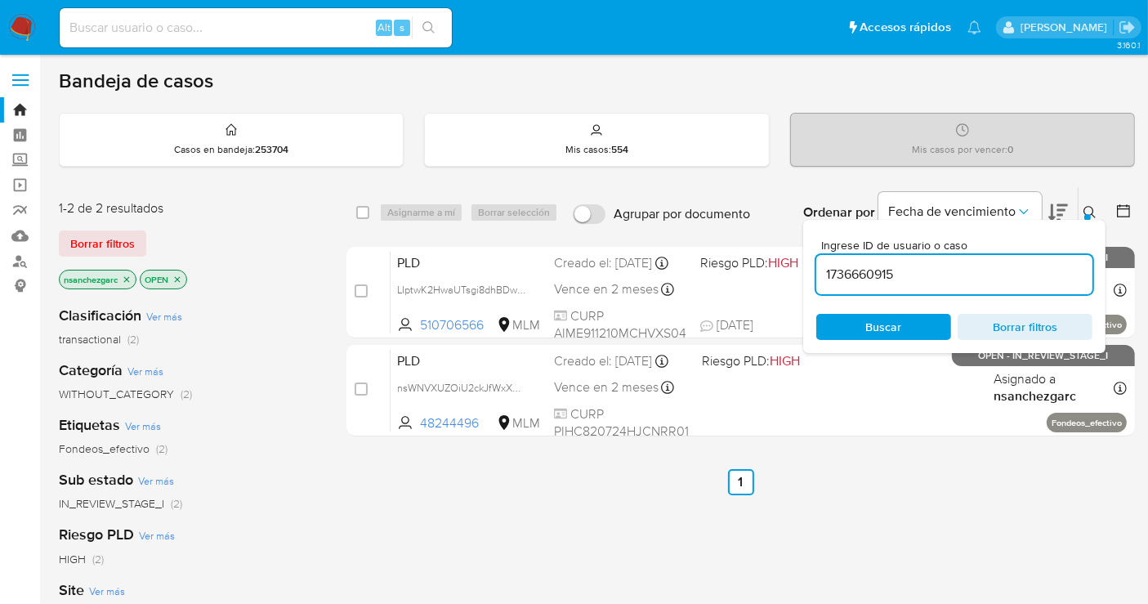
type input "1736660915"
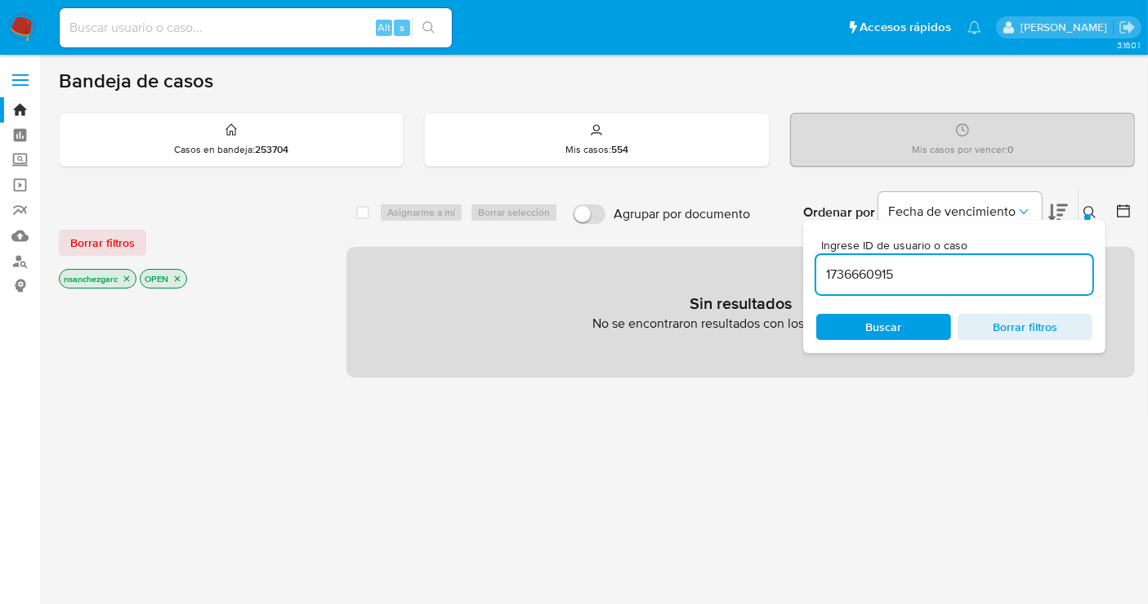
click at [131, 274] on icon "close-filter" at bounding box center [127, 279] width 10 height 10
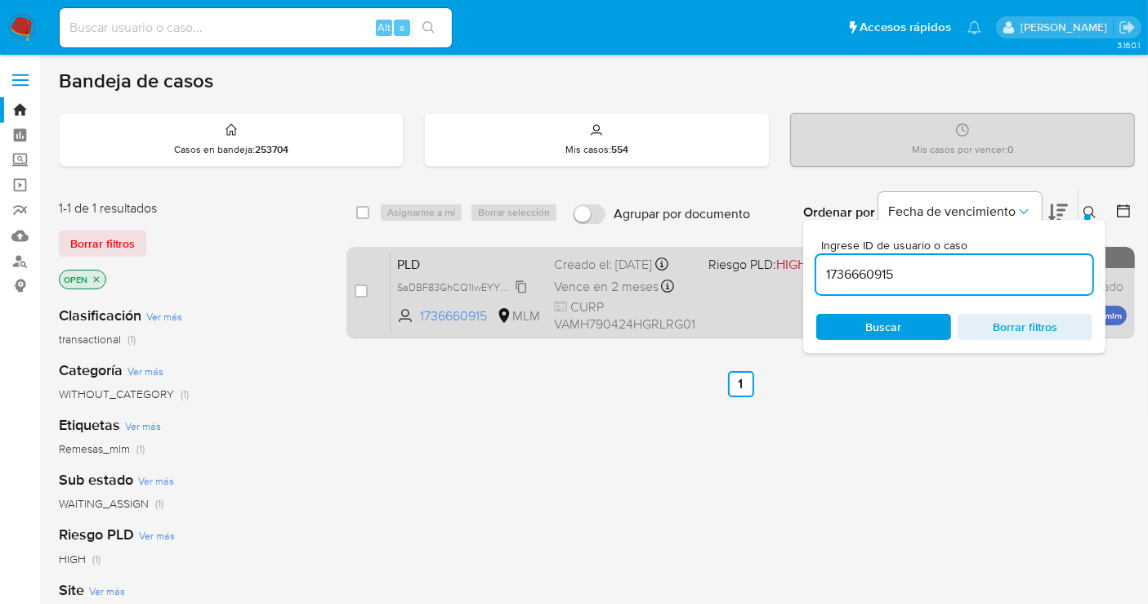
click at [523, 295] on span "SaDBF83GhCQ1IwEYY0BQ05Th" at bounding box center [471, 286] width 148 height 18
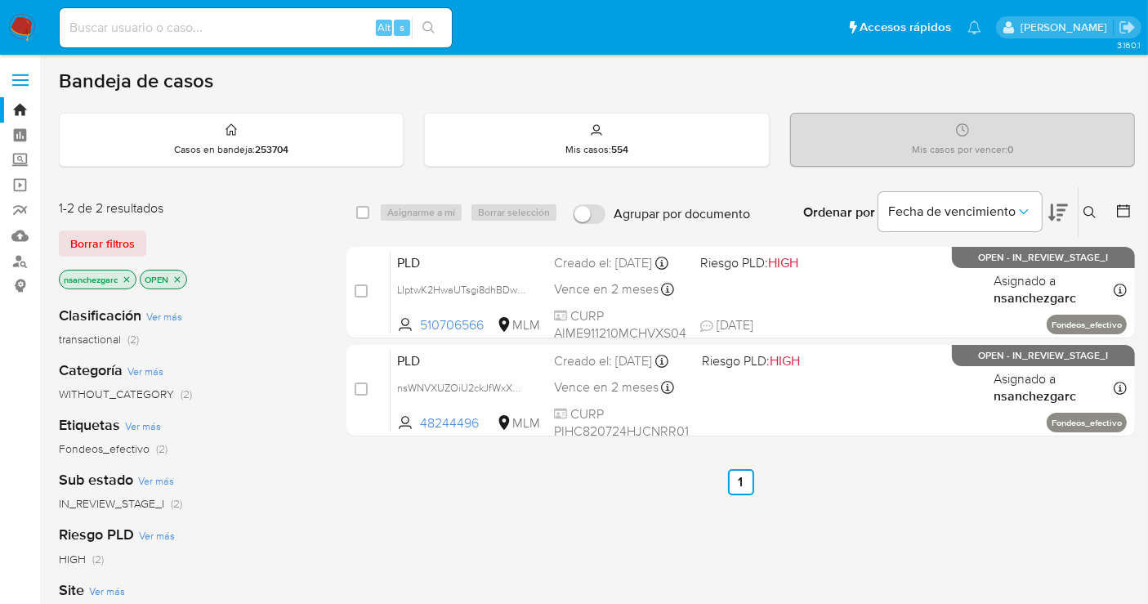
click at [1095, 206] on icon at bounding box center [1089, 212] width 13 height 13
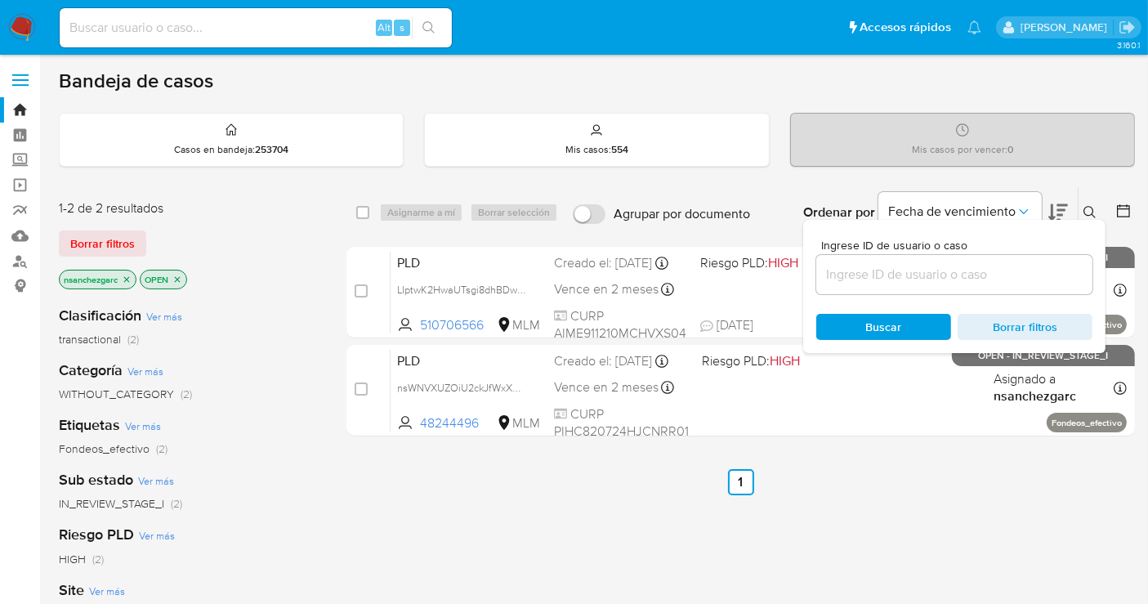
click at [889, 279] on input at bounding box center [954, 274] width 276 height 21
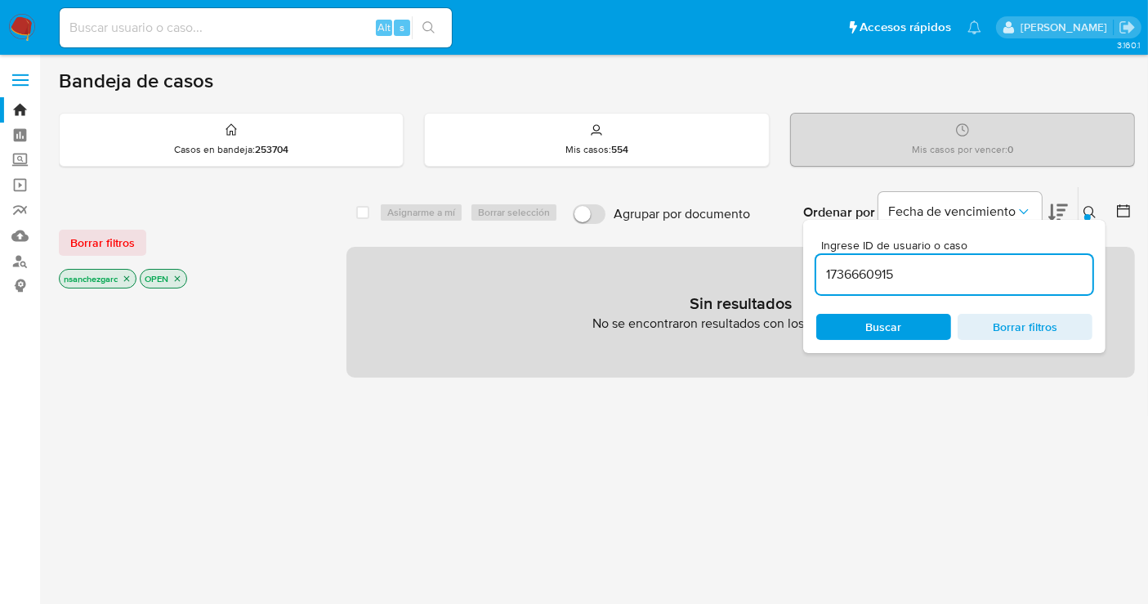
click at [941, 274] on input "1736660915" at bounding box center [954, 274] width 276 height 21
type input "1736660915"
click at [133, 277] on p "nsanchezgarc" at bounding box center [98, 279] width 76 height 18
click at [128, 277] on icon "close-filter" at bounding box center [127, 279] width 10 height 10
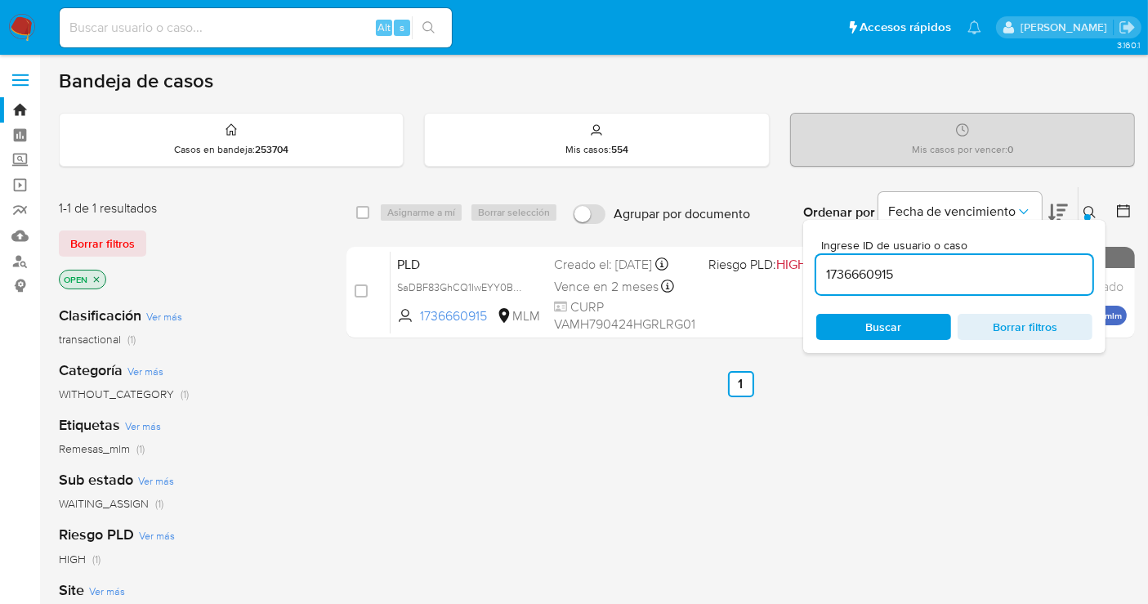
click at [1085, 208] on icon at bounding box center [1089, 212] width 13 height 13
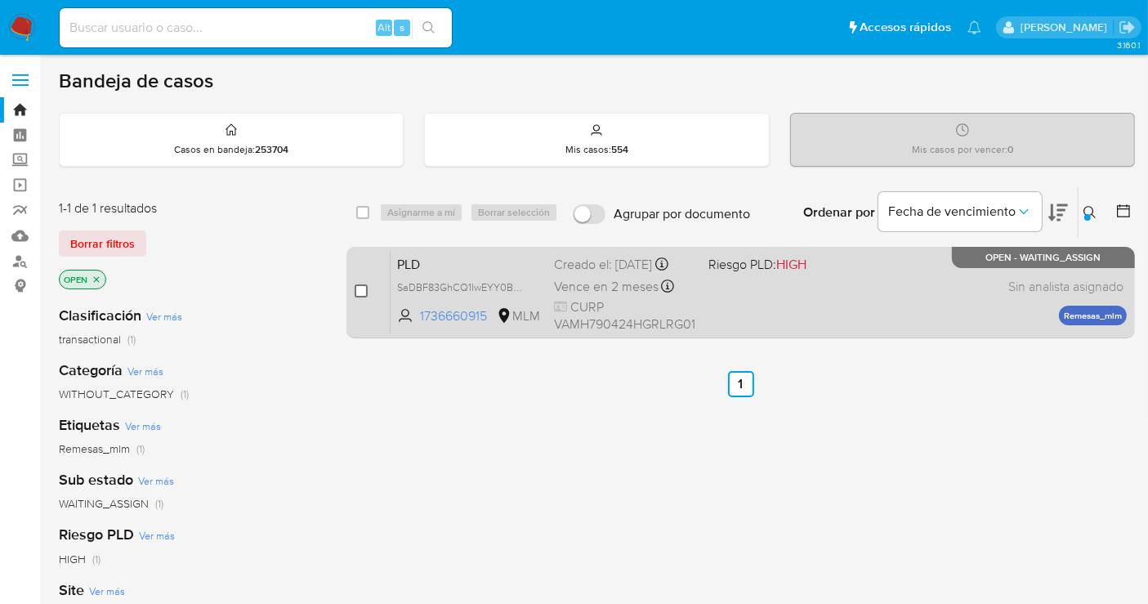
click at [362, 288] on input "checkbox" at bounding box center [361, 290] width 13 height 13
checkbox input "true"
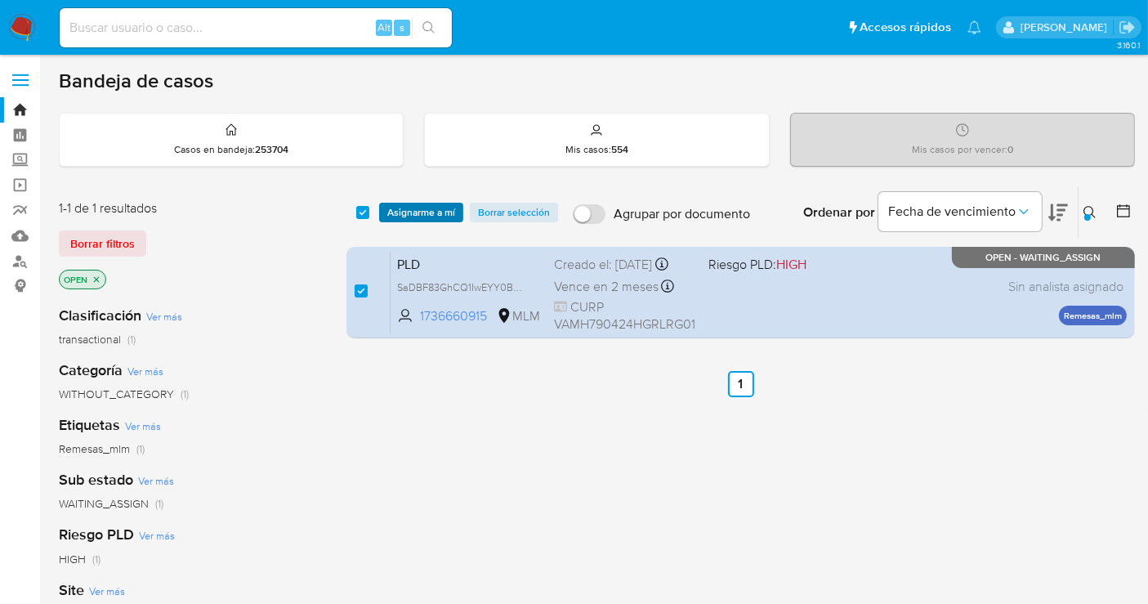
click at [406, 214] on span "Asignarme a mí" at bounding box center [421, 212] width 68 height 16
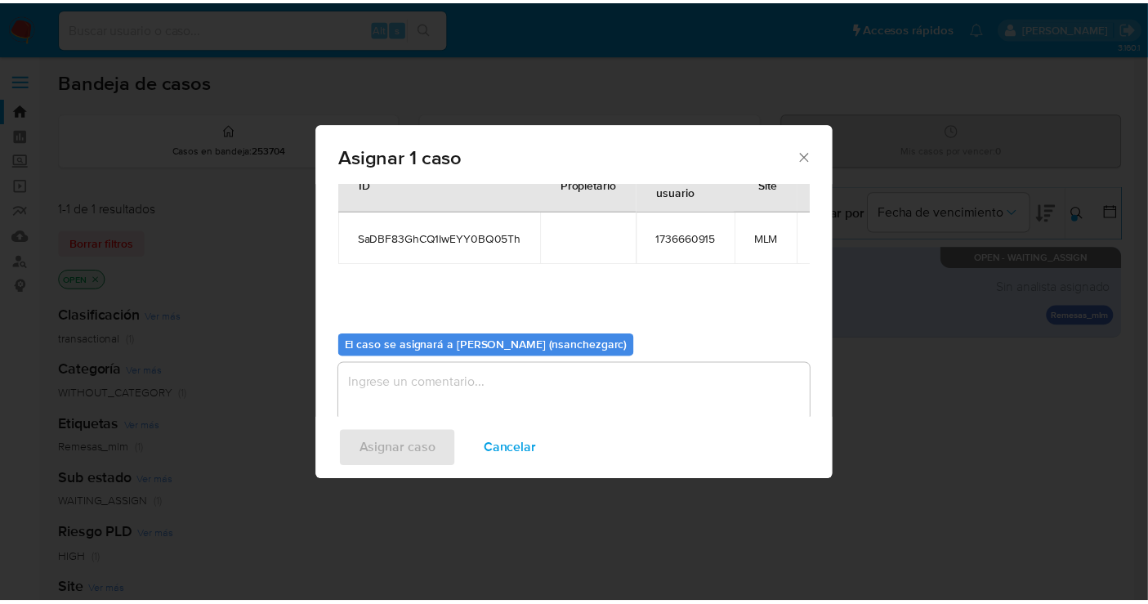
scroll to position [83, 0]
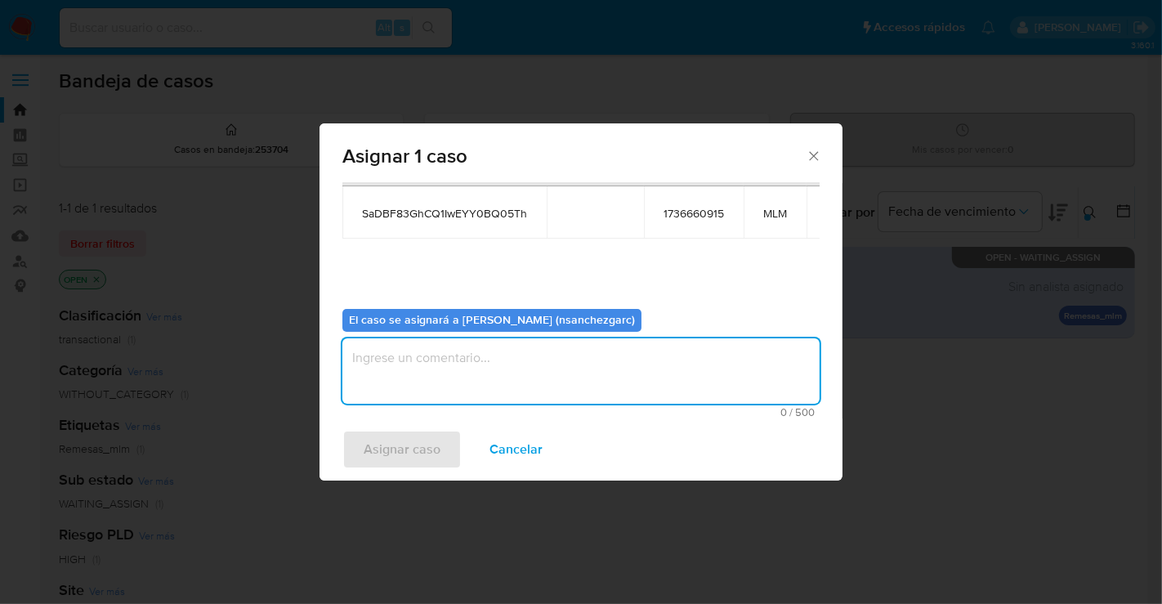
click at [413, 353] on textarea "assign-modal" at bounding box center [580, 370] width 477 height 65
type textarea "N"
type textarea "nesg"
click at [406, 456] on span "Asignar caso" at bounding box center [402, 449] width 77 height 36
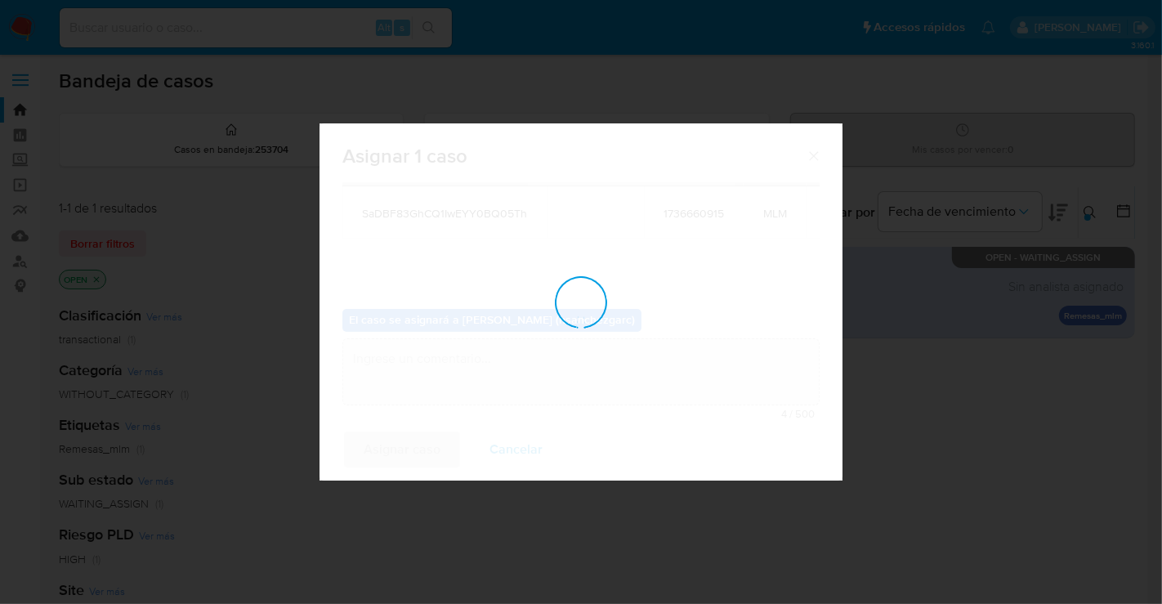
checkbox input "false"
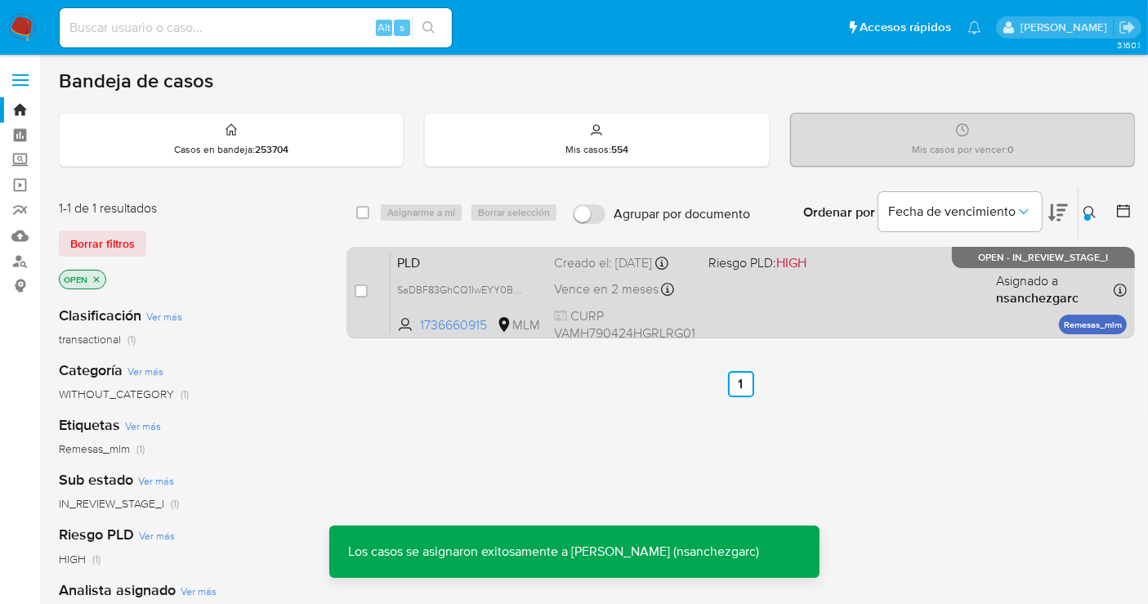
click at [562, 270] on div "Creado el: [DATE] Creado el: [DATE] 02:10:20" at bounding box center [624, 263] width 141 height 18
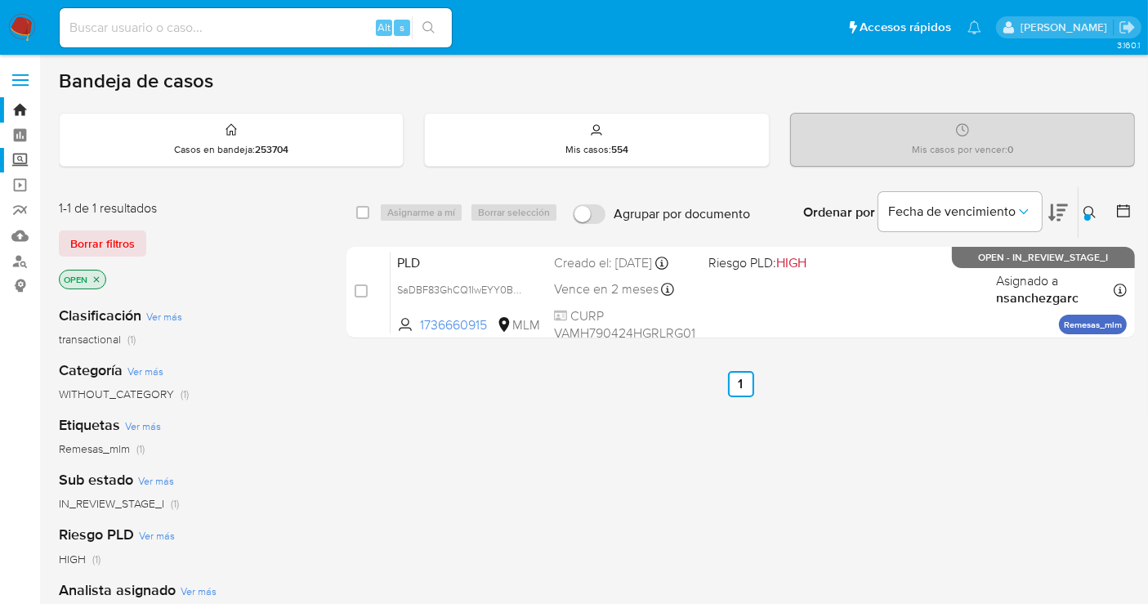
click at [16, 157] on label "Screening" at bounding box center [97, 160] width 194 height 25
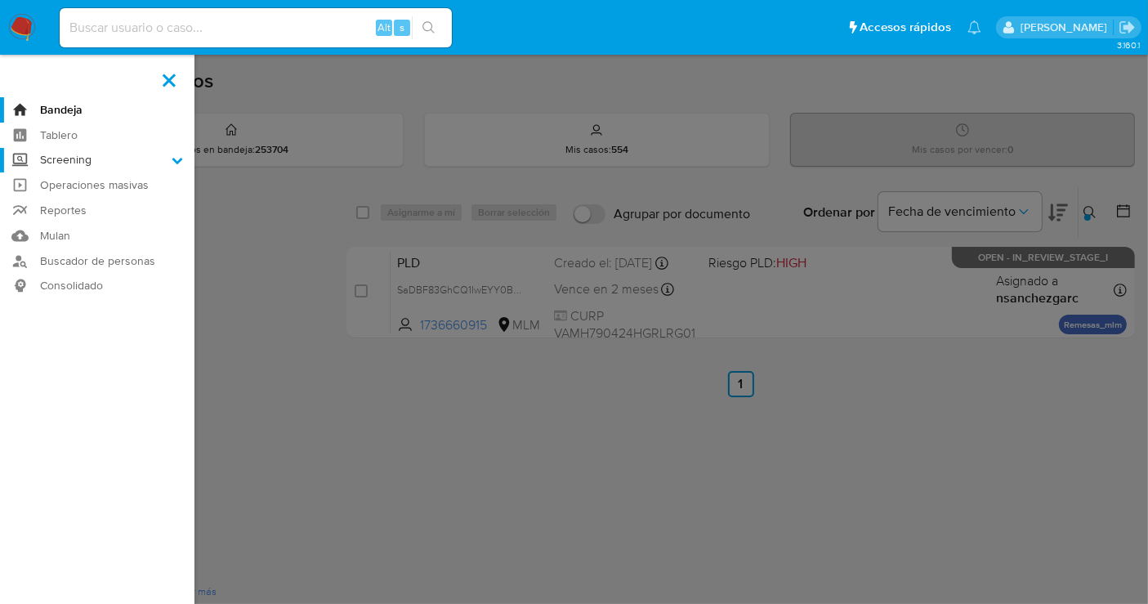
click at [0, 0] on input "Screening" at bounding box center [0, 0] width 0 height 0
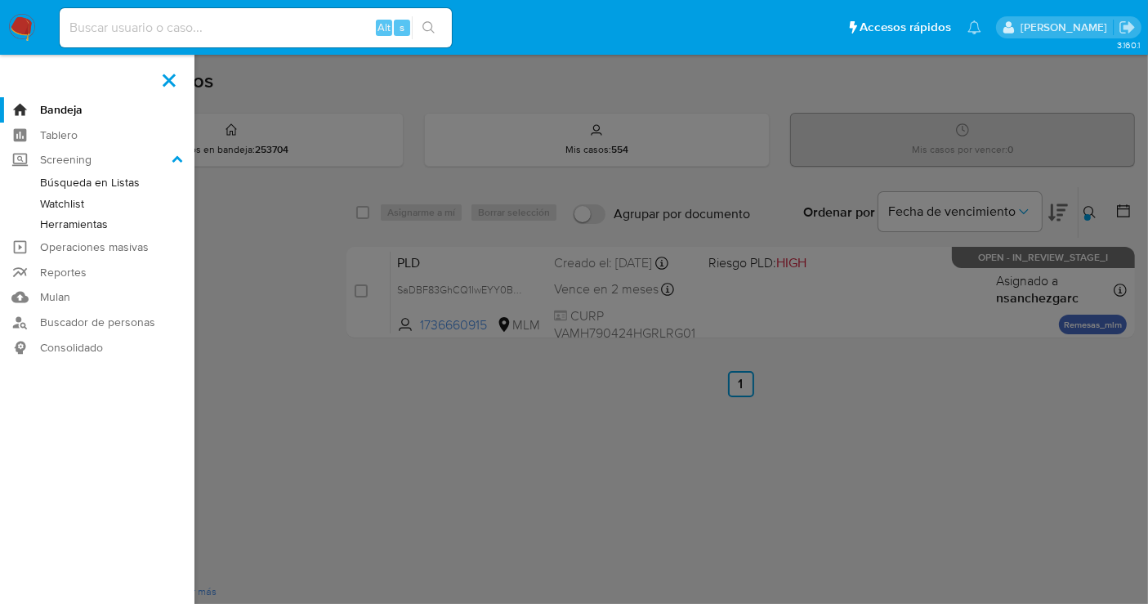
click at [74, 226] on link "Herramientas" at bounding box center [97, 224] width 194 height 20
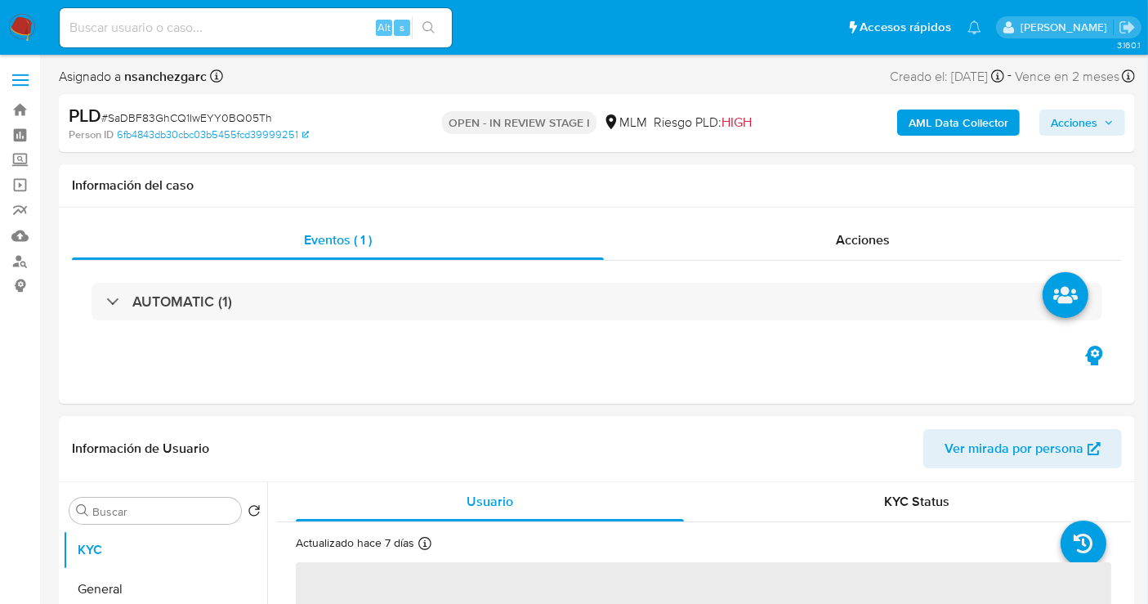
select select "10"
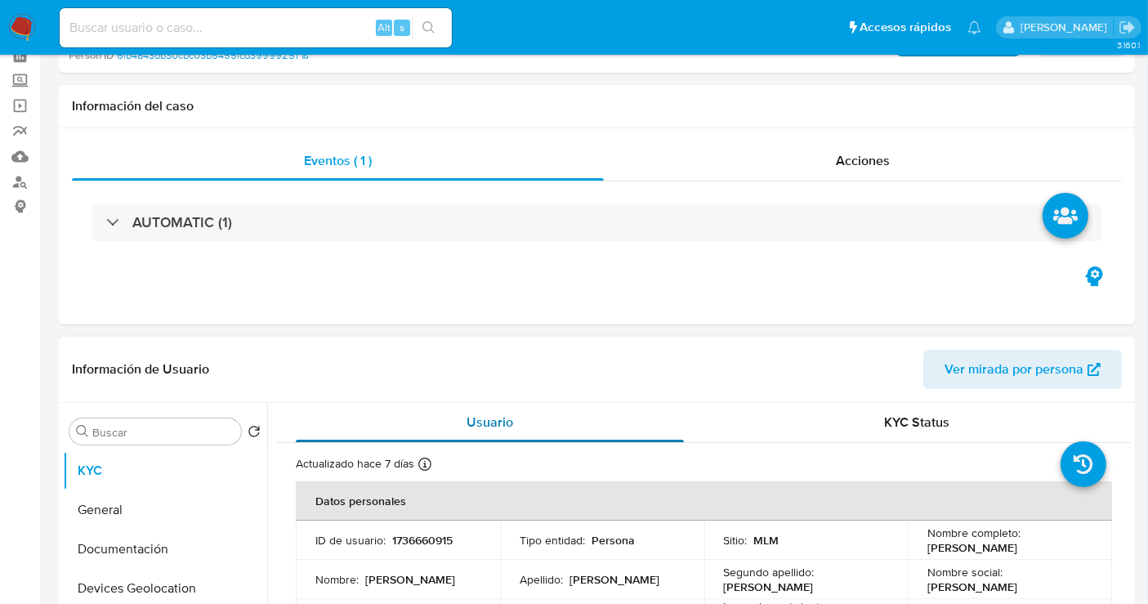
scroll to position [272, 0]
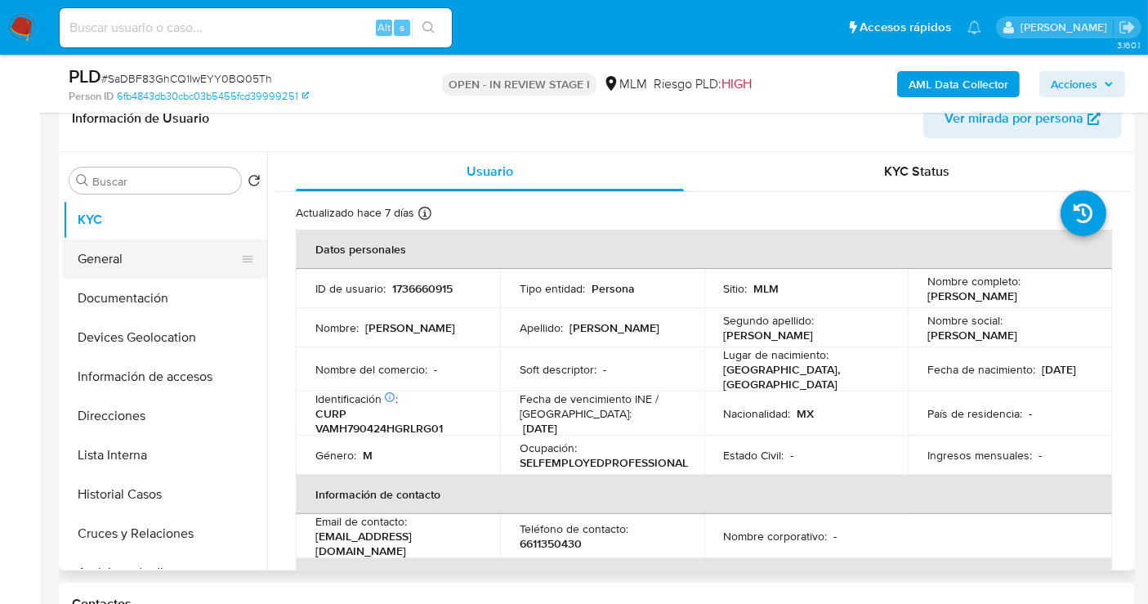
click at [104, 266] on button "General" at bounding box center [158, 258] width 191 height 39
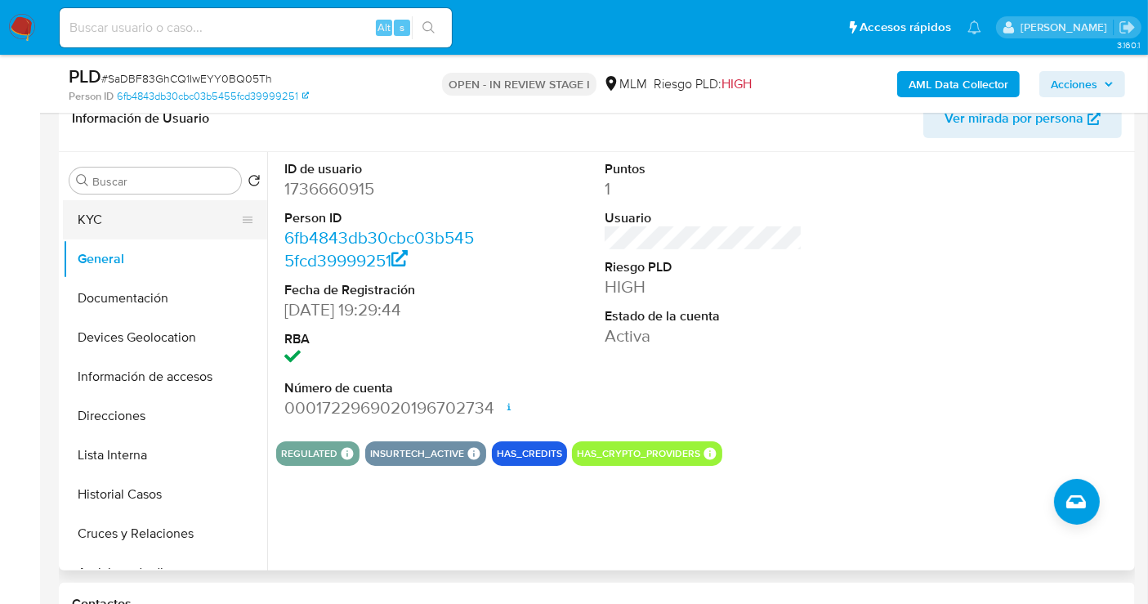
click at [101, 220] on button "KYC" at bounding box center [158, 219] width 191 height 39
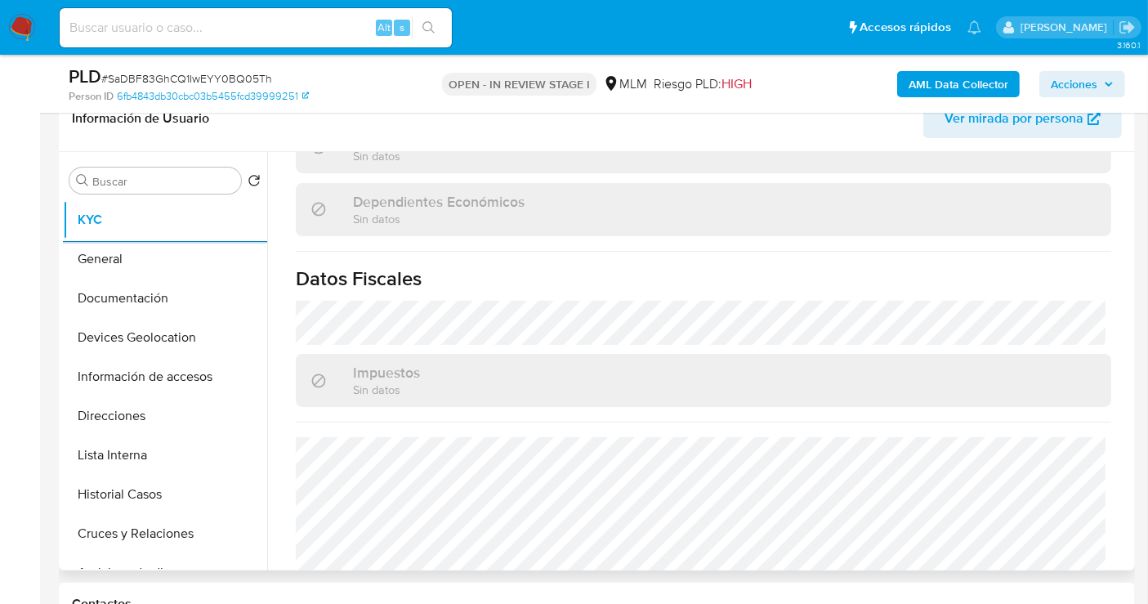
scroll to position [1020, 0]
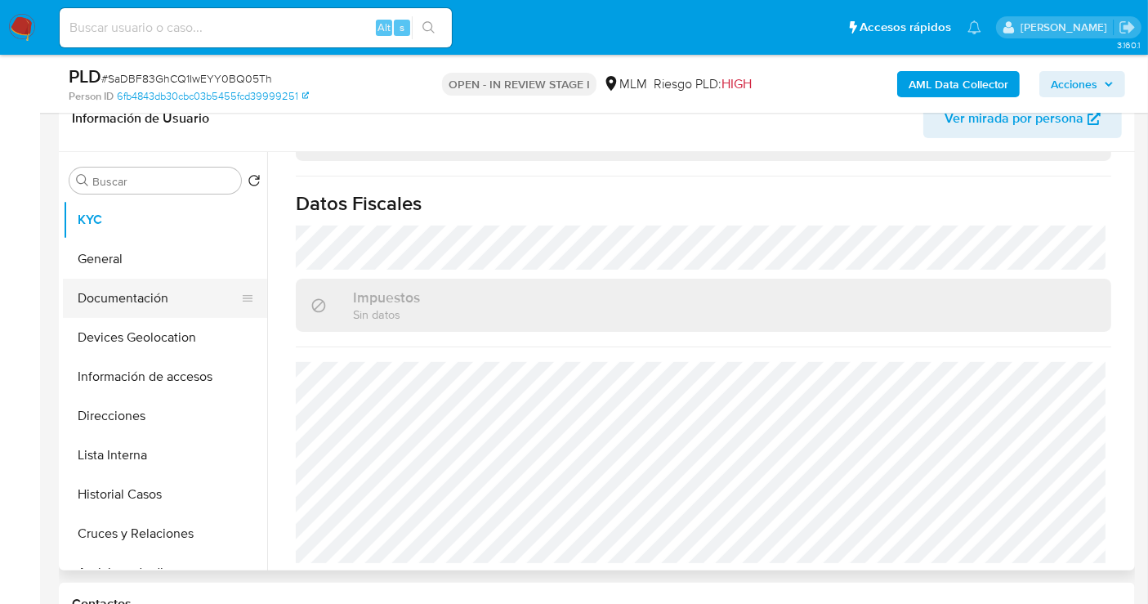
click at [125, 302] on button "Documentación" at bounding box center [158, 298] width 191 height 39
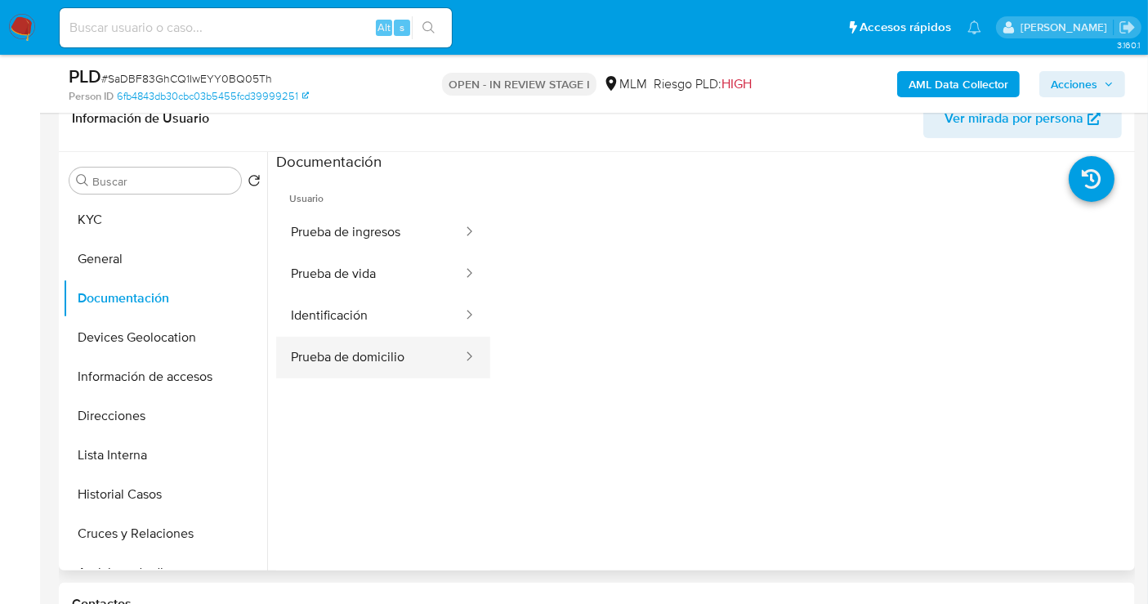
click at [364, 356] on button "Prueba de domicilio" at bounding box center [370, 358] width 188 height 42
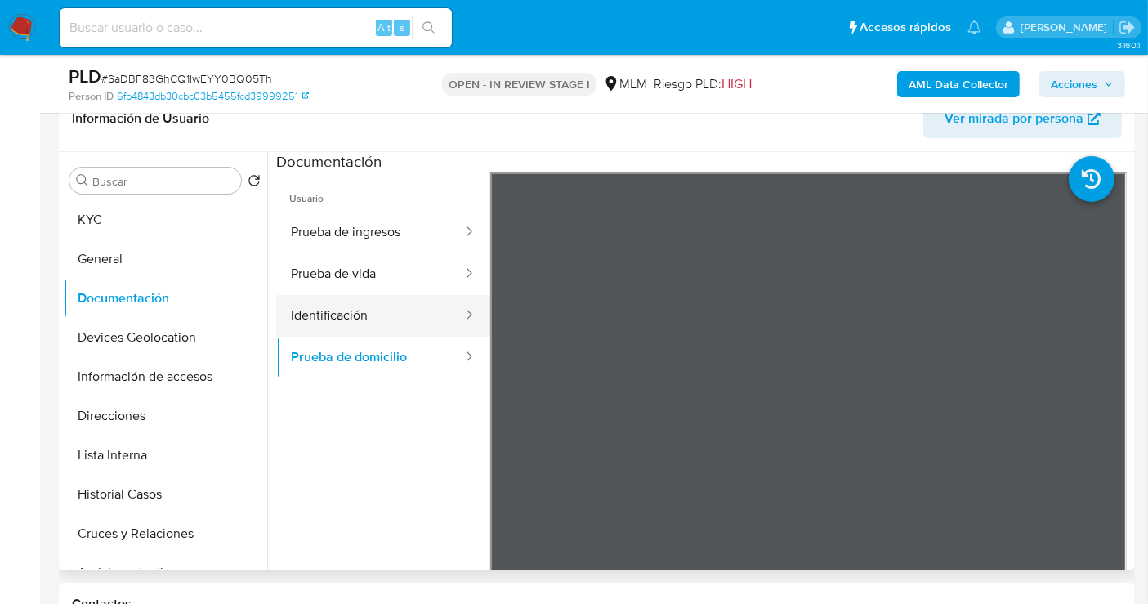
click at [341, 319] on button "Identificación" at bounding box center [370, 316] width 188 height 42
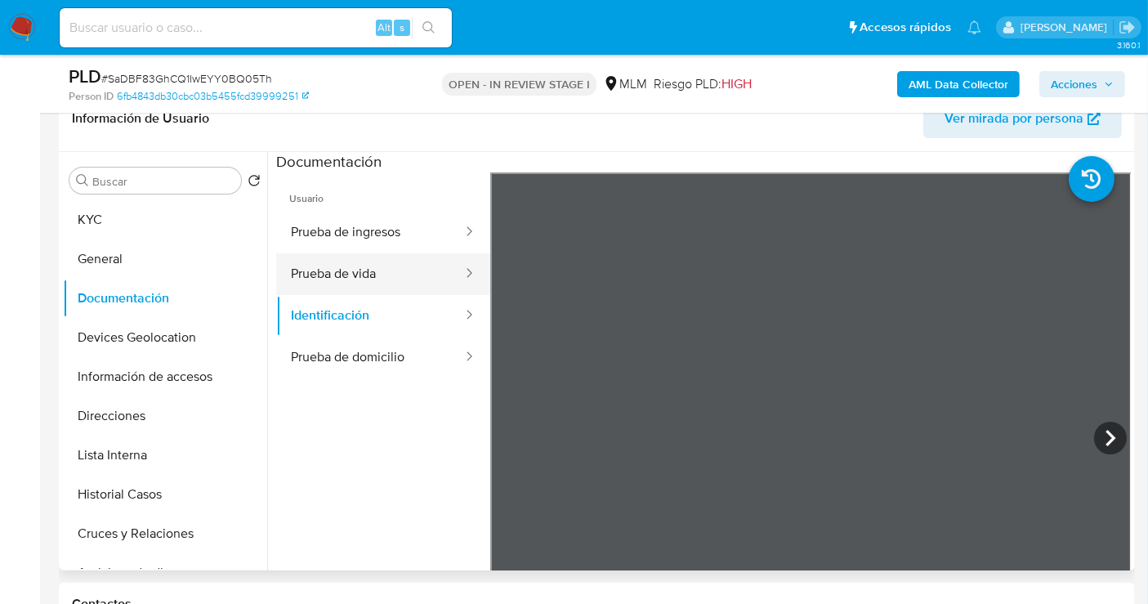
click at [355, 278] on button "Prueba de vida" at bounding box center [370, 274] width 188 height 42
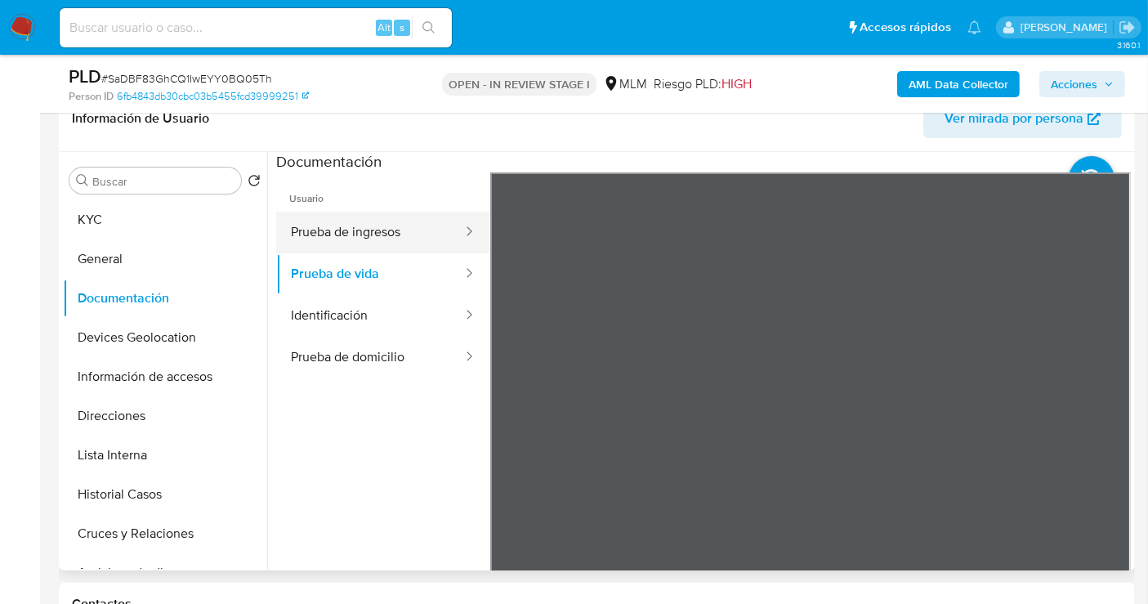
click at [324, 220] on button "Prueba de ingresos" at bounding box center [370, 233] width 188 height 42
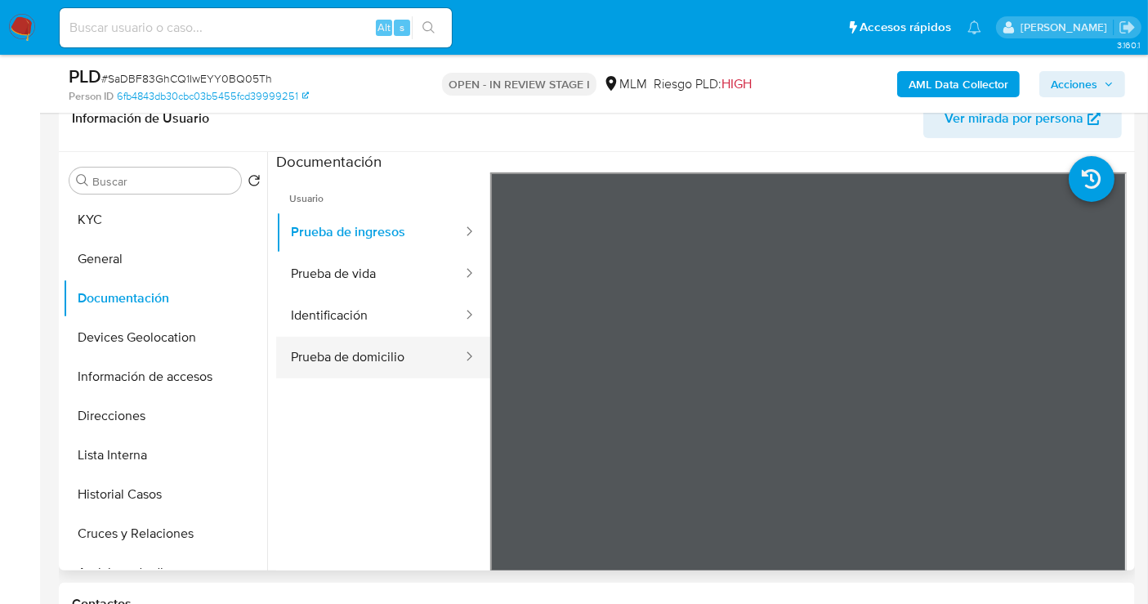
click at [380, 355] on button "Prueba de domicilio" at bounding box center [370, 358] width 188 height 42
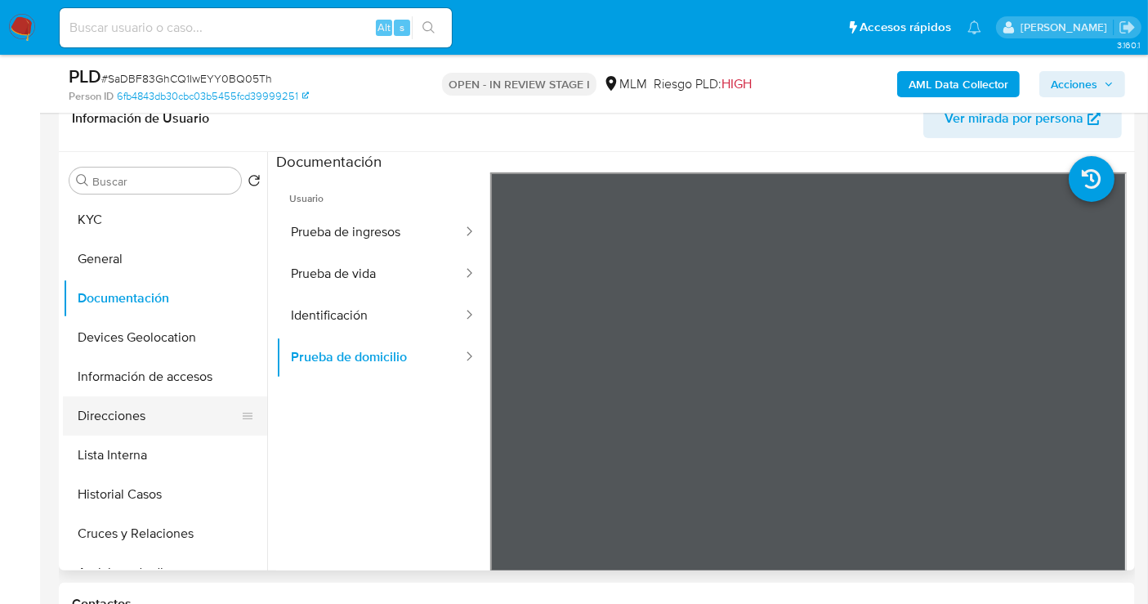
click at [119, 410] on button "Direcciones" at bounding box center [158, 415] width 191 height 39
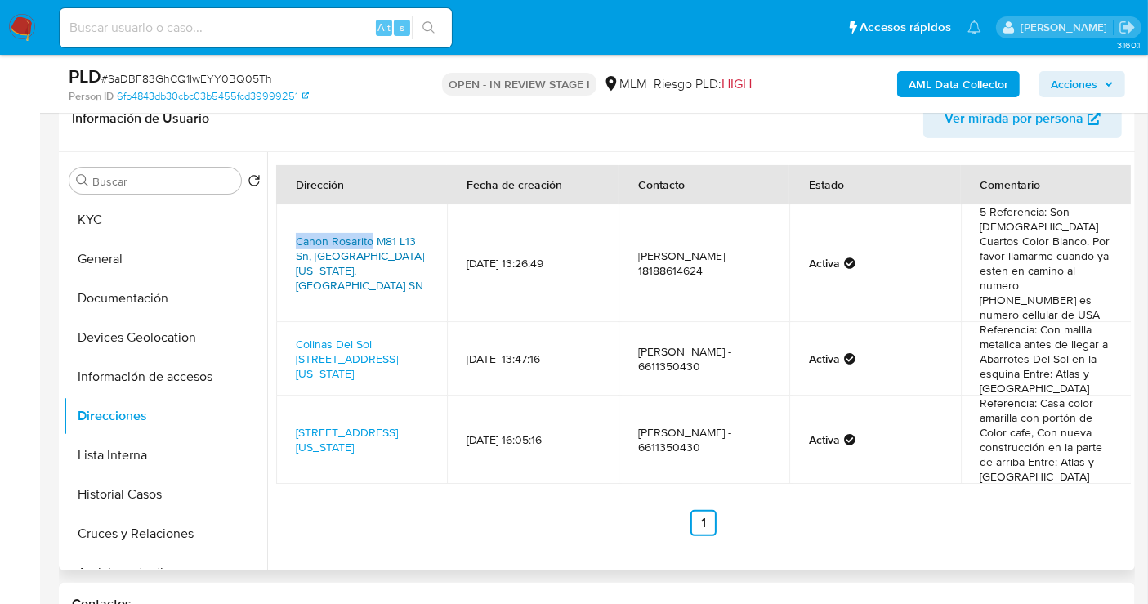
drag, startPoint x: 287, startPoint y: 233, endPoint x: 378, endPoint y: 230, distance: 90.8
click at [372, 234] on td "Canon Rosarito M81 L13 Sn, [GEOGRAPHIC_DATA][US_STATE], [GEOGRAPHIC_DATA] SN" at bounding box center [361, 263] width 171 height 118
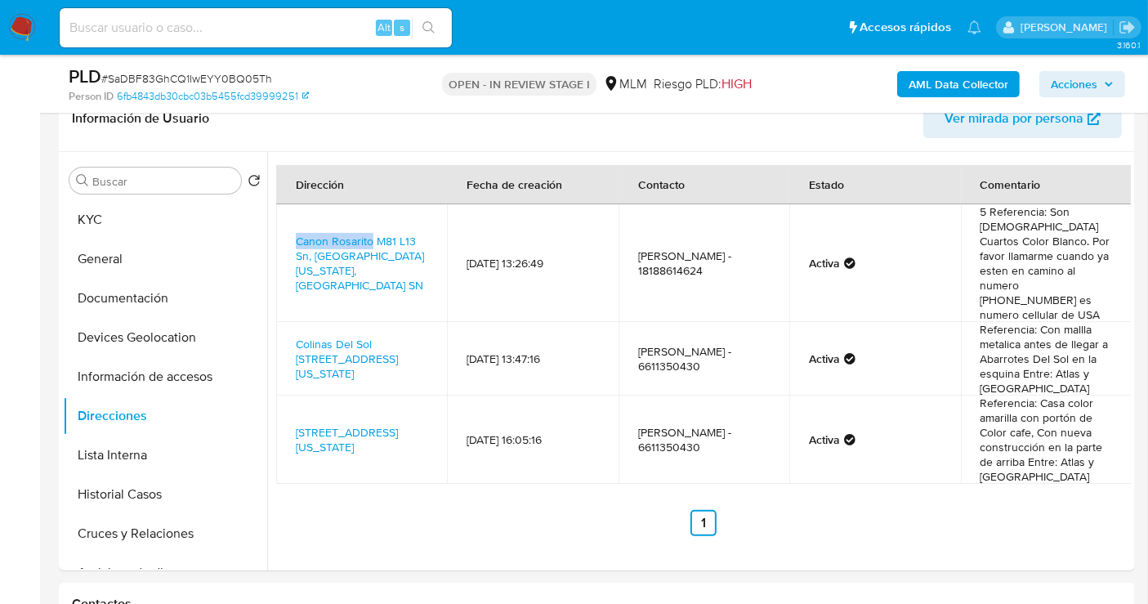
copy link "Canon Rosarito"
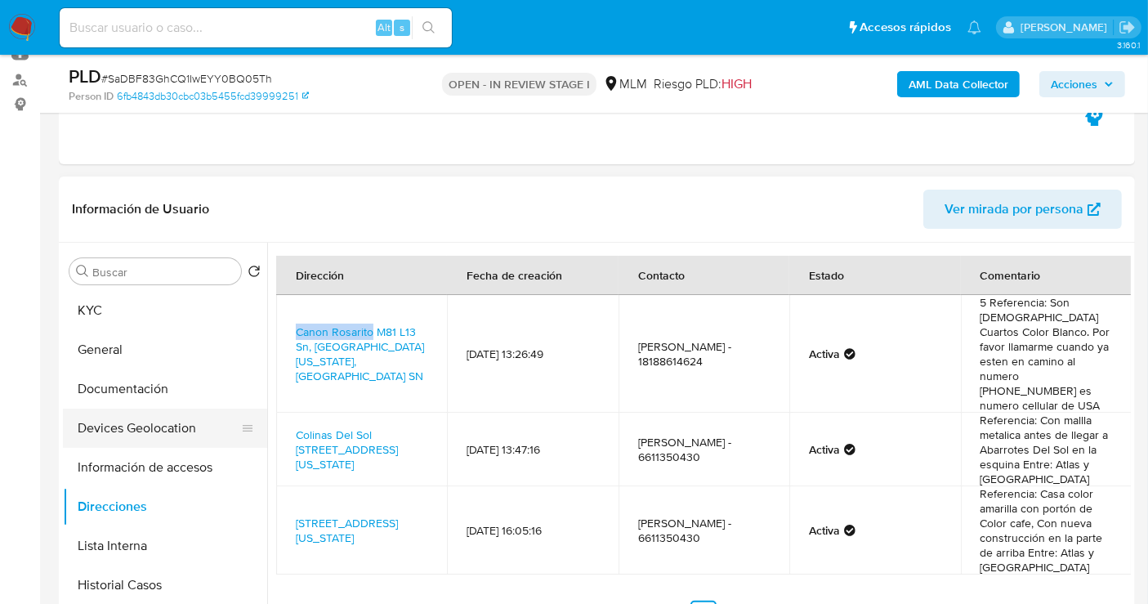
click at [123, 431] on button "Devices Geolocation" at bounding box center [158, 428] width 191 height 39
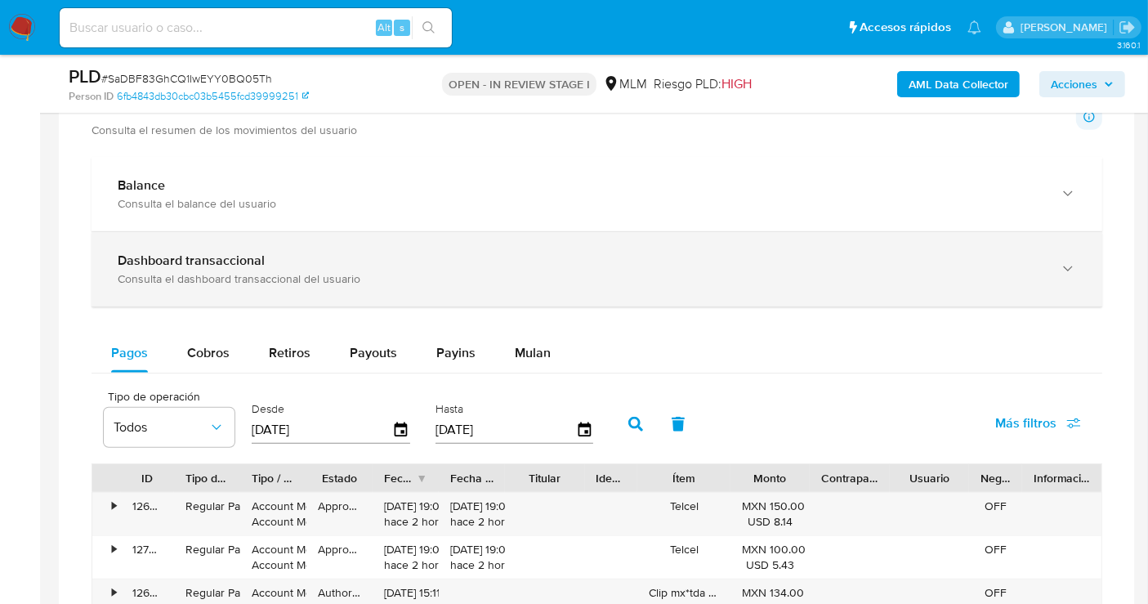
scroll to position [1089, 0]
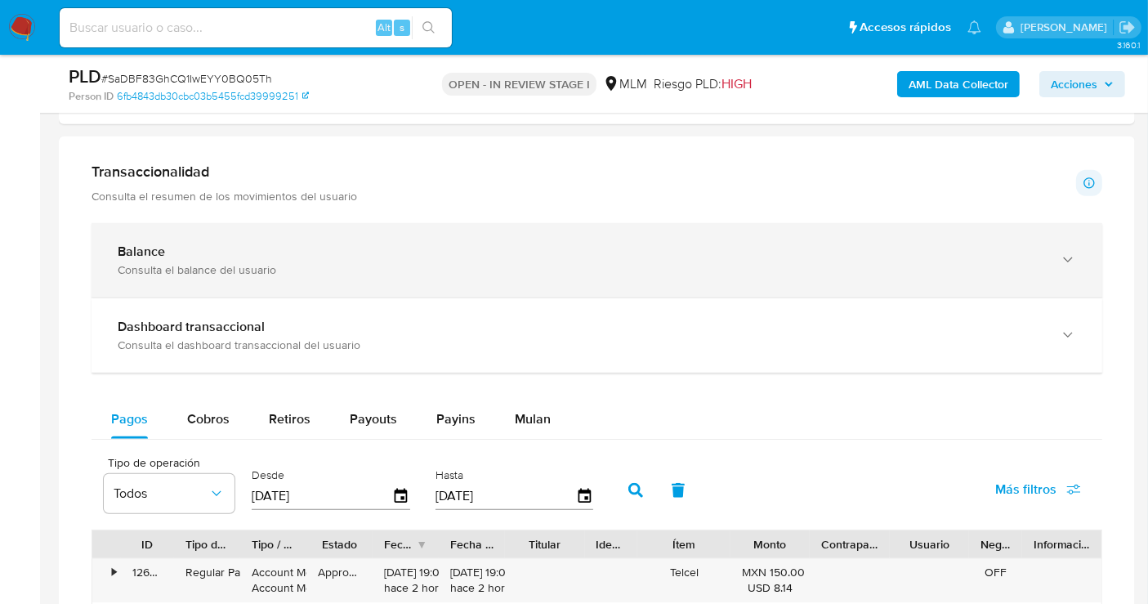
click at [191, 265] on div "Consulta el balance del usuario" at bounding box center [581, 269] width 926 height 15
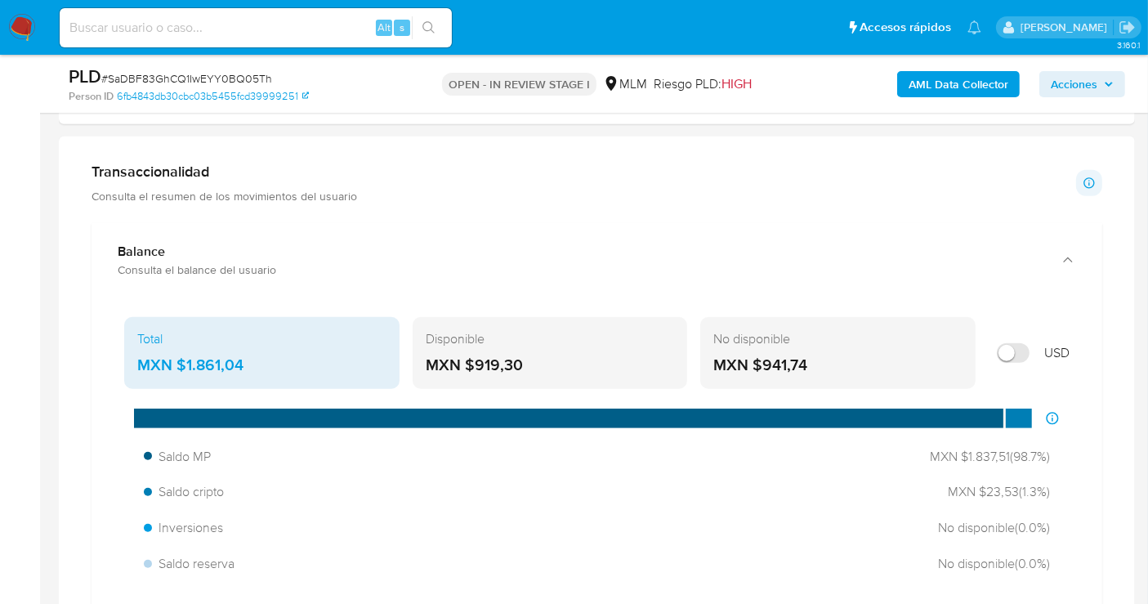
click at [234, 361] on div "MXN $1.861,04" at bounding box center [261, 365] width 249 height 21
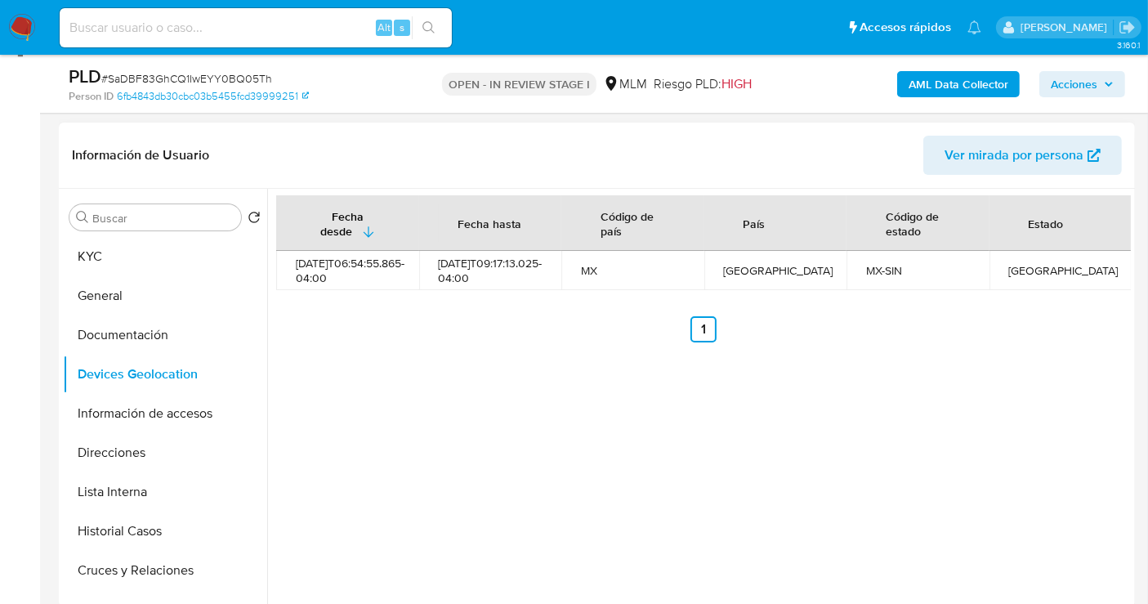
scroll to position [272, 0]
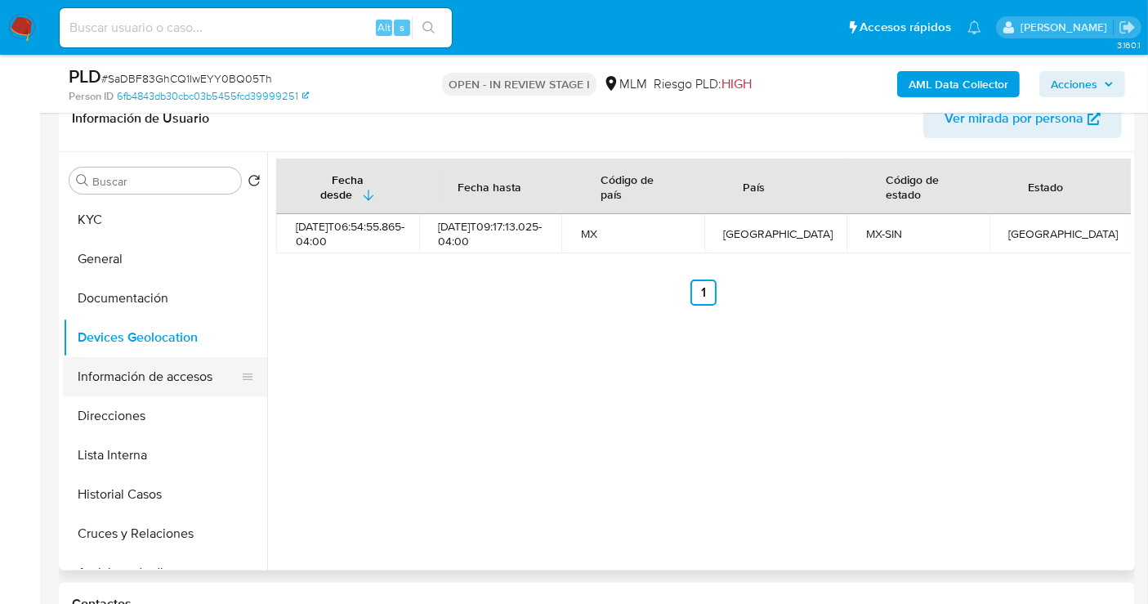
click at [132, 382] on button "Información de accesos" at bounding box center [158, 376] width 191 height 39
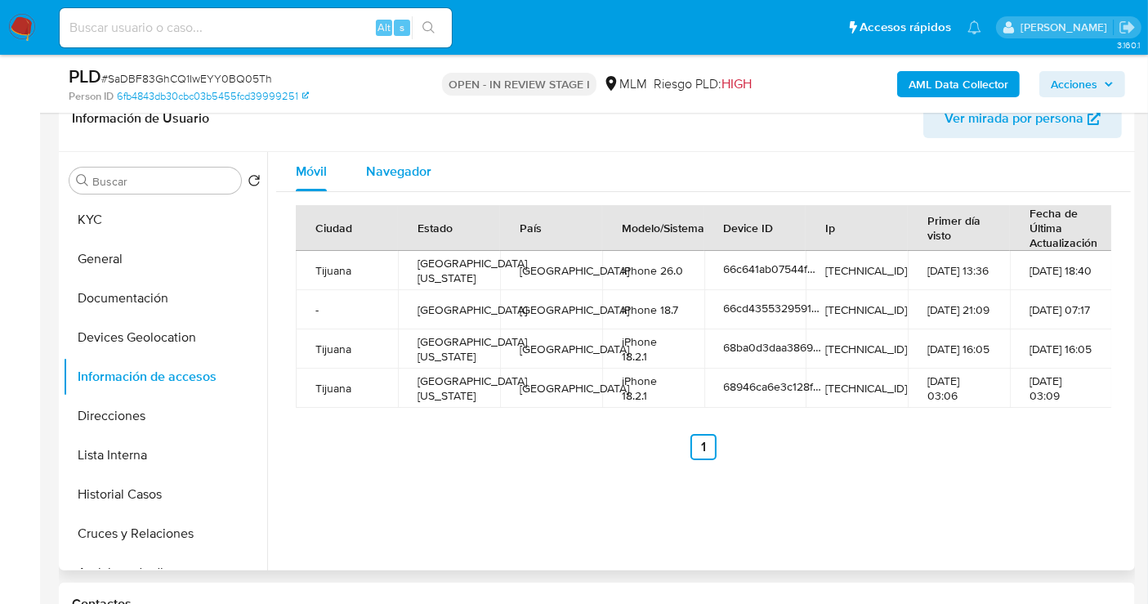
click at [396, 172] on span "Navegador" at bounding box center [398, 171] width 65 height 19
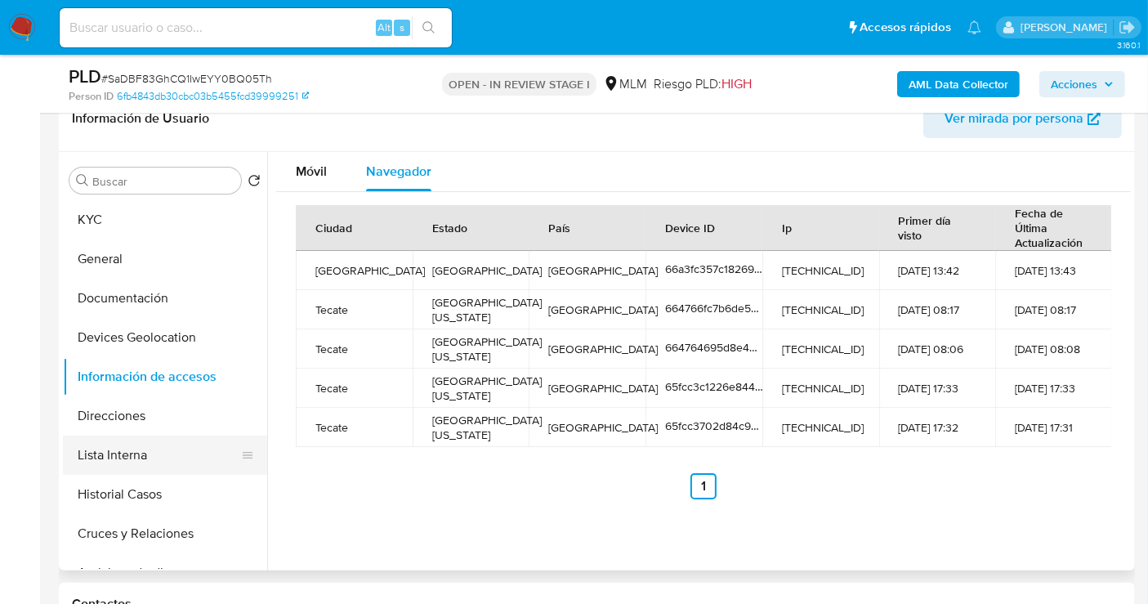
click at [110, 453] on button "Lista Interna" at bounding box center [158, 455] width 191 height 39
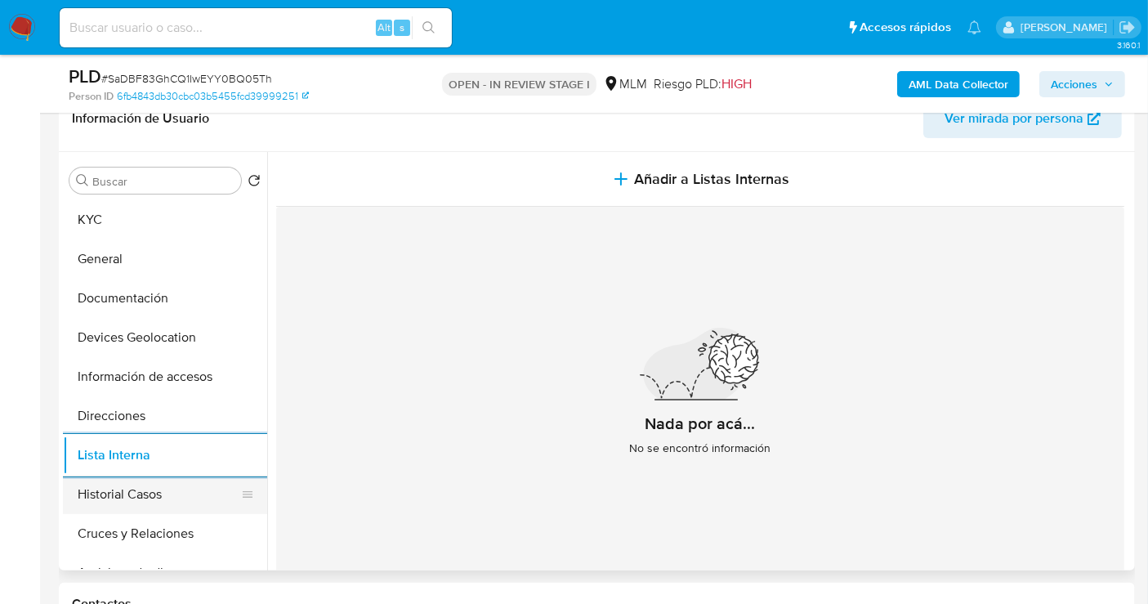
click at [111, 490] on button "Historial Casos" at bounding box center [158, 494] width 191 height 39
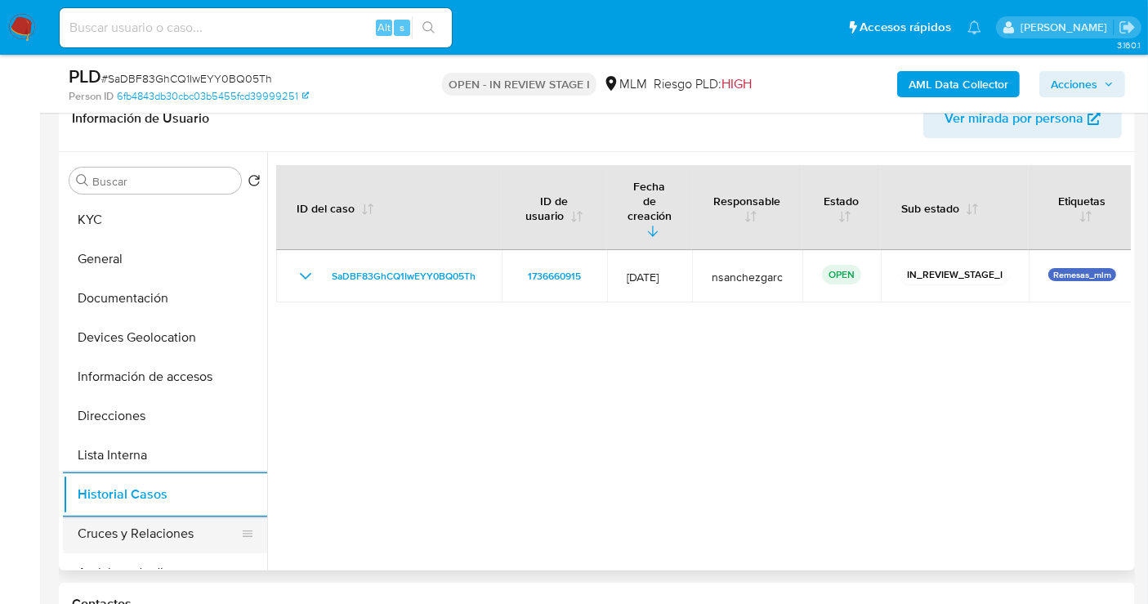
drag, startPoint x: 127, startPoint y: 529, endPoint x: 188, endPoint y: 551, distance: 64.1
click at [130, 530] on button "Cruces y Relaciones" at bounding box center [158, 533] width 191 height 39
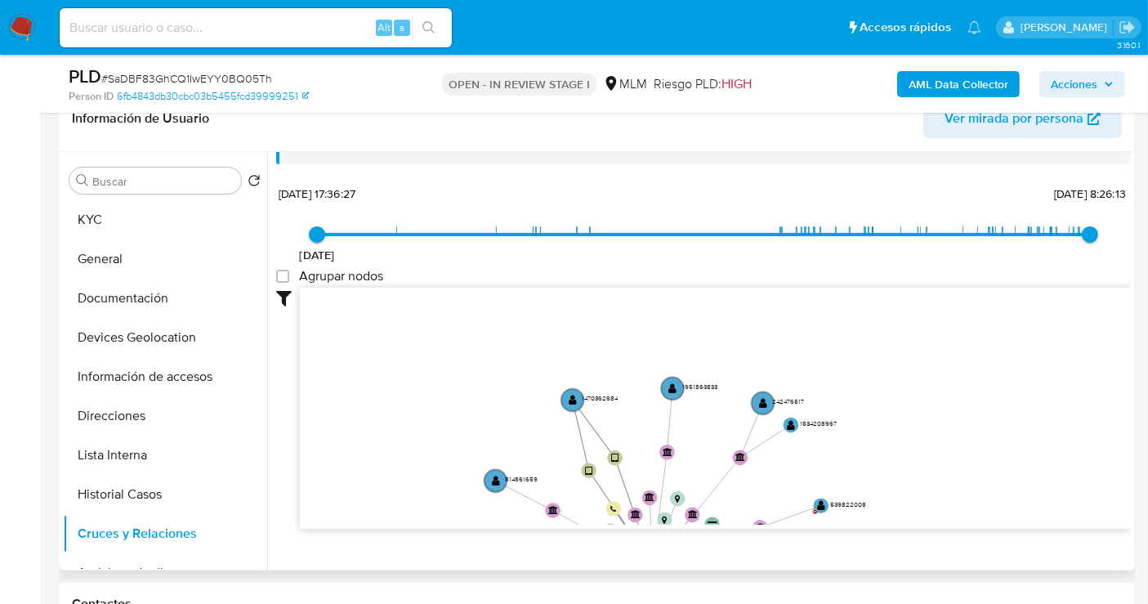
scroll to position [37, 0]
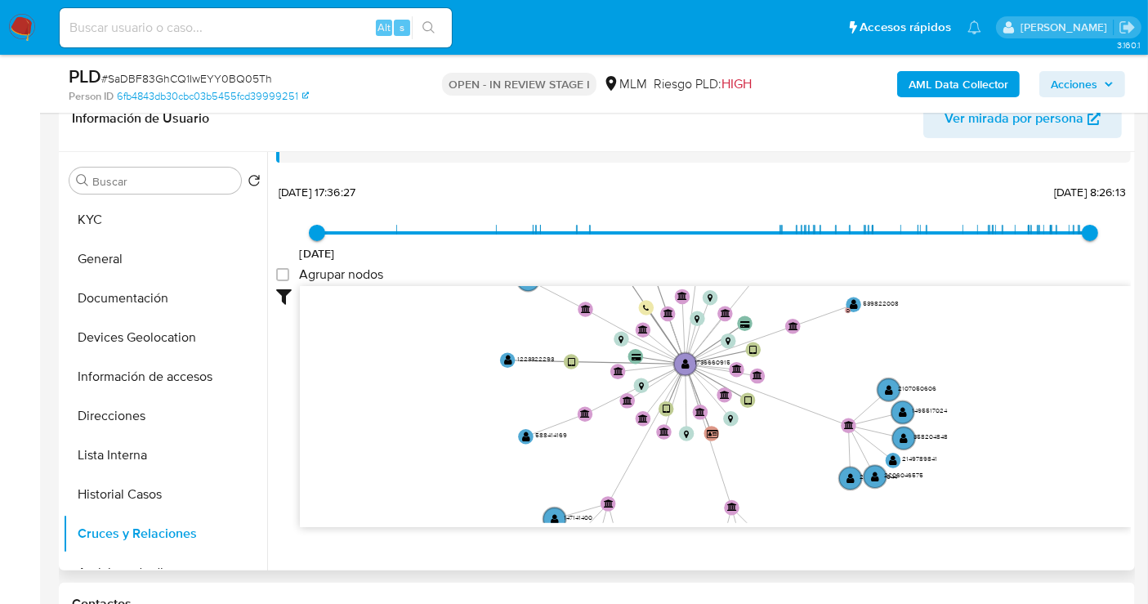
drag, startPoint x: 893, startPoint y: 396, endPoint x: 911, endPoint y: 235, distance: 162.0
click at [911, 235] on div "[DATE] [DATE] 17:36:27 [DATE] 8:26:13 Agrupar nodos Filtros Confianza alta Devi…" at bounding box center [703, 383] width 855 height 406
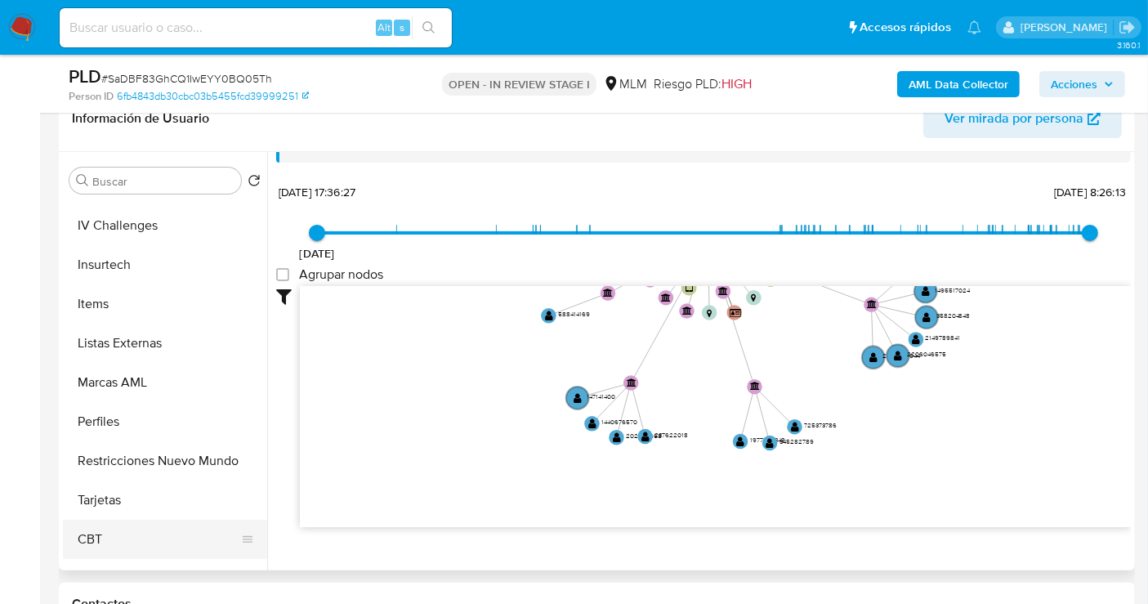
scroll to position [587, 0]
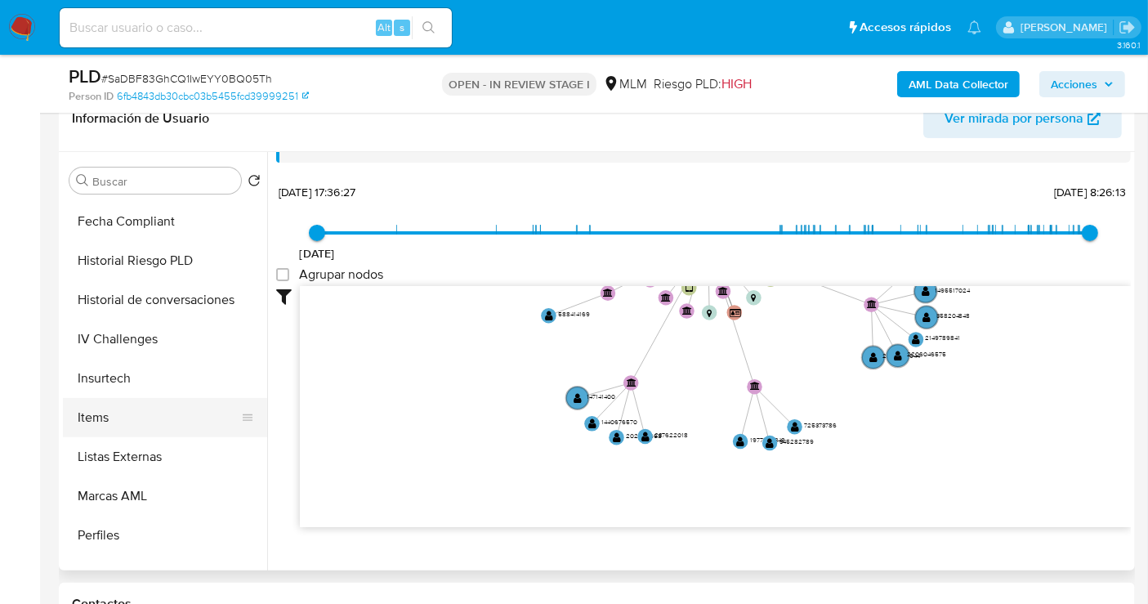
click at [109, 417] on button "Items" at bounding box center [158, 417] width 191 height 39
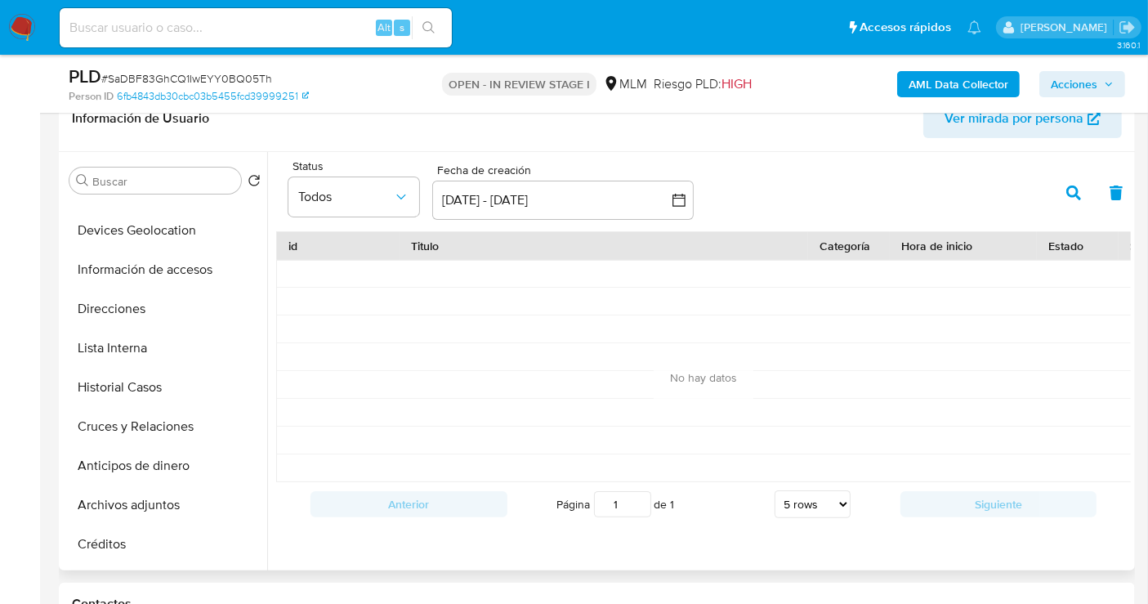
scroll to position [0, 0]
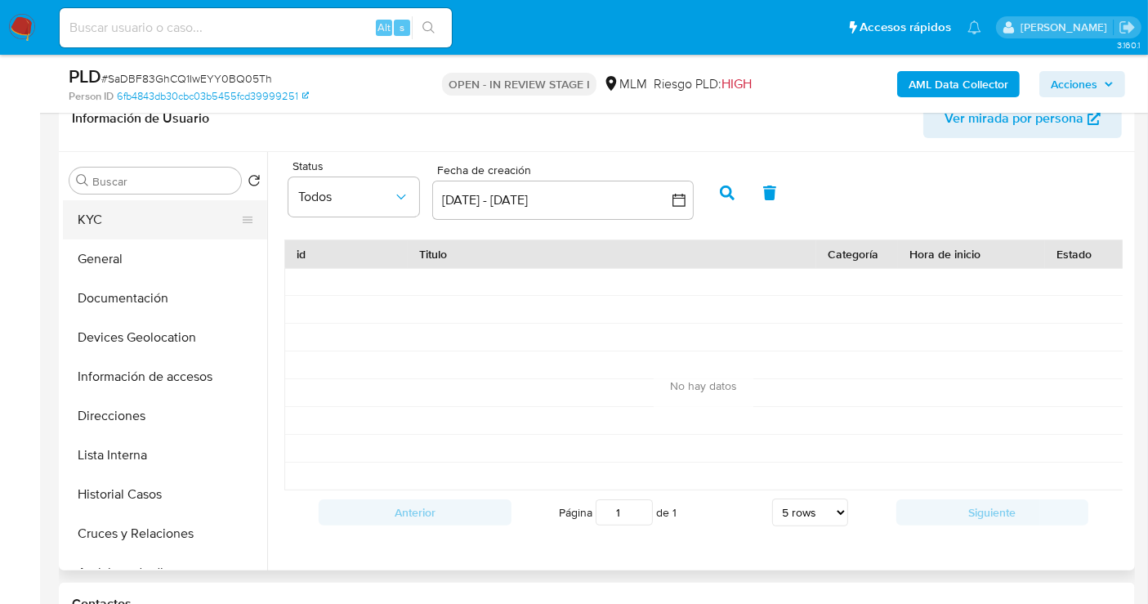
click at [106, 221] on button "KYC" at bounding box center [158, 219] width 191 height 39
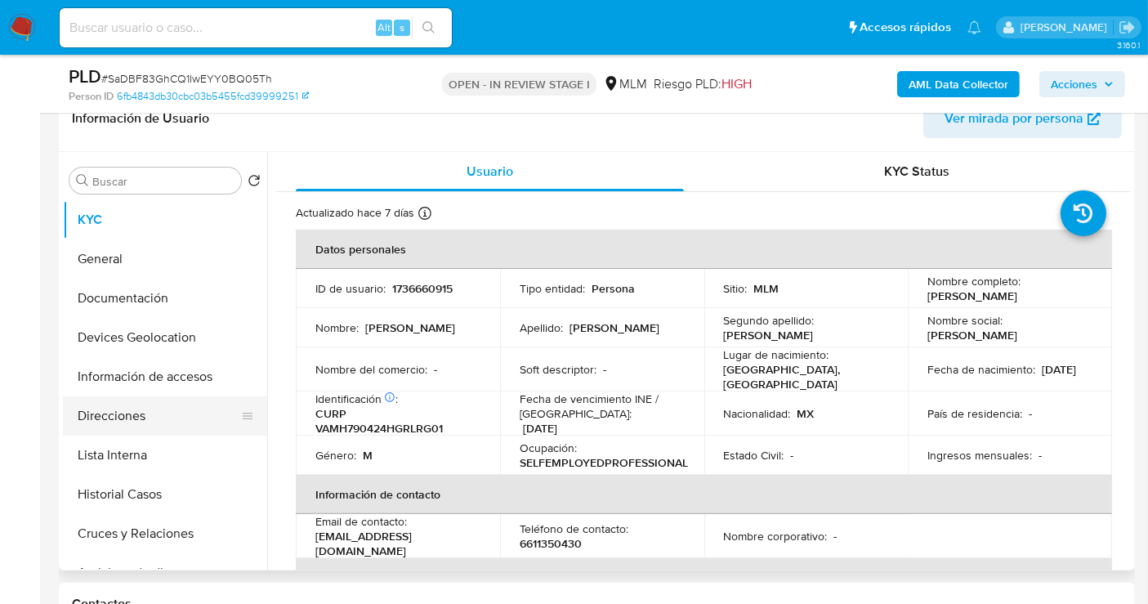
click at [127, 412] on button "Direcciones" at bounding box center [158, 415] width 191 height 39
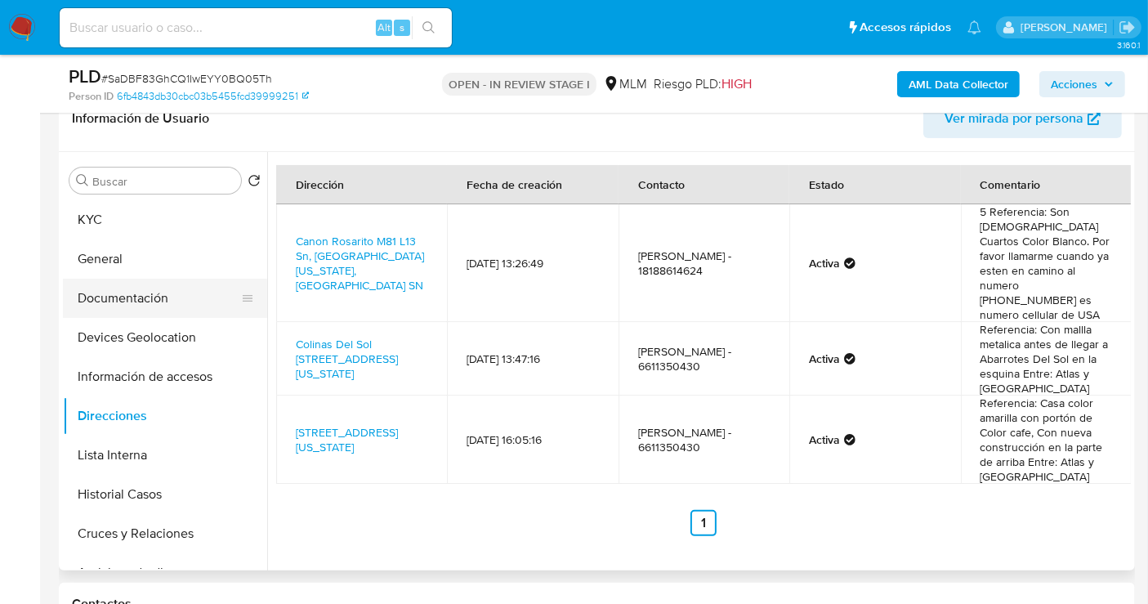
click at [123, 296] on button "Documentación" at bounding box center [158, 298] width 191 height 39
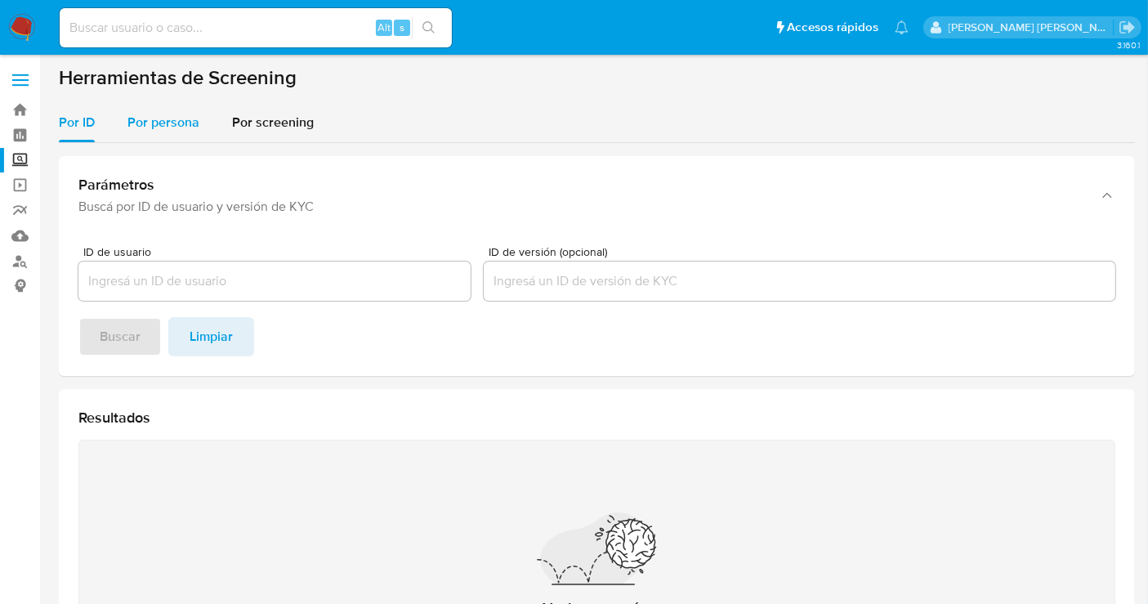
click at [167, 128] on span "Por persona" at bounding box center [163, 122] width 72 height 19
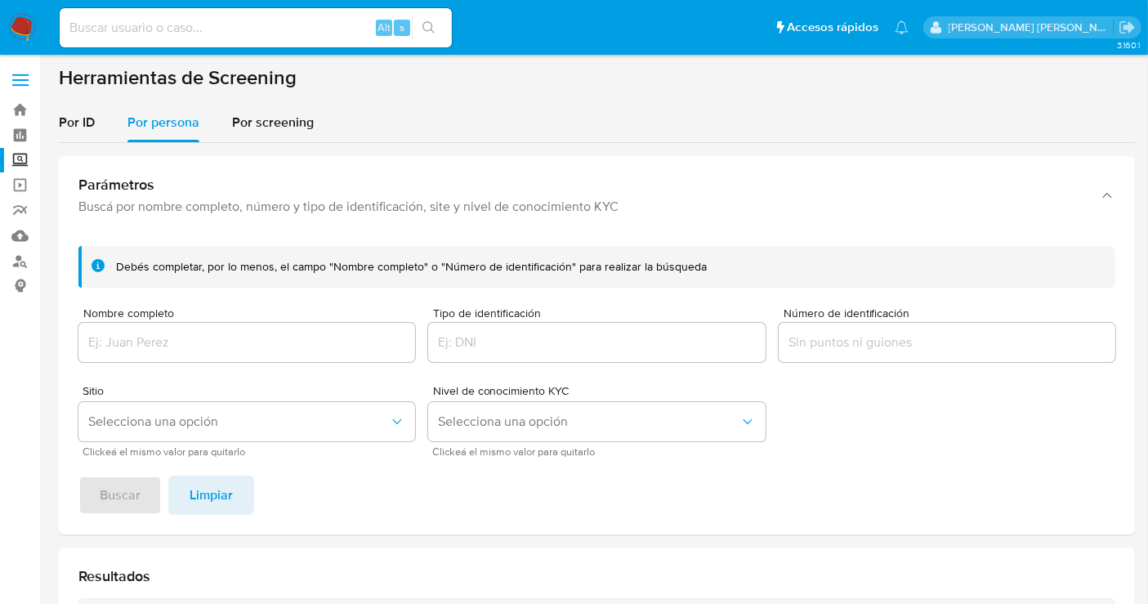
click at [143, 356] on div at bounding box center [246, 342] width 337 height 39
click at [147, 344] on input "Nombre completo" at bounding box center [246, 342] width 337 height 21
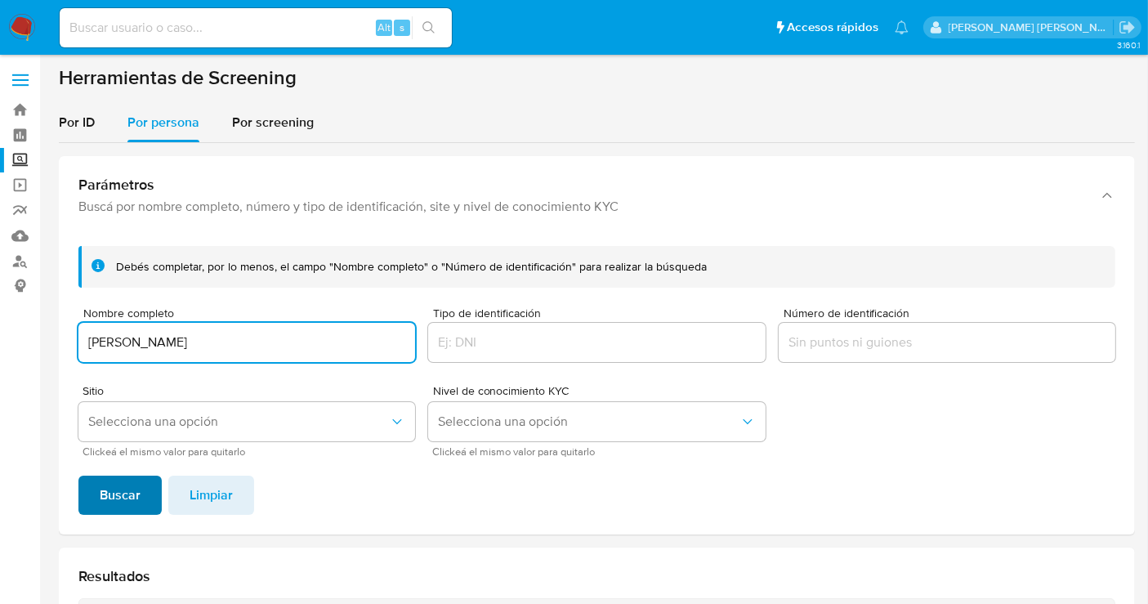
type input "[PERSON_NAME]"
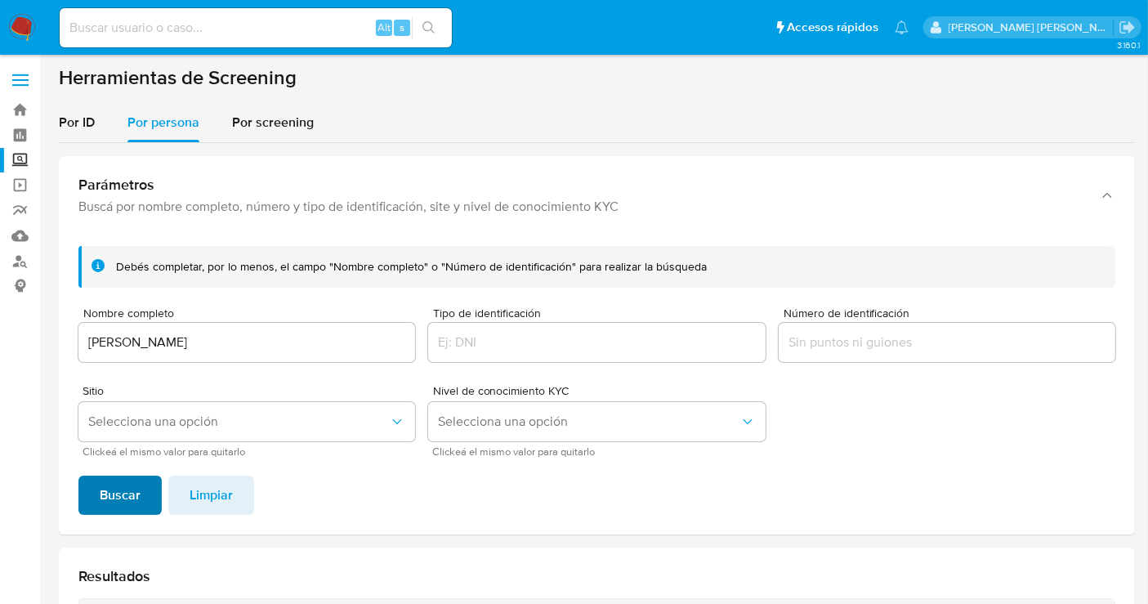
click at [130, 481] on span "Buscar" at bounding box center [120, 495] width 41 height 36
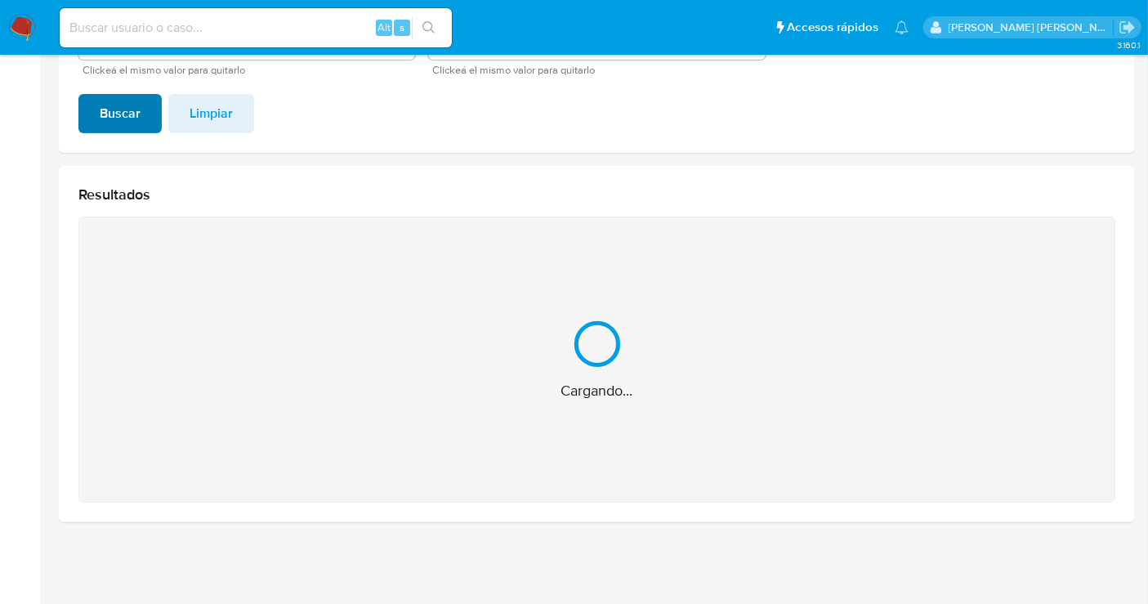
scroll to position [121, 0]
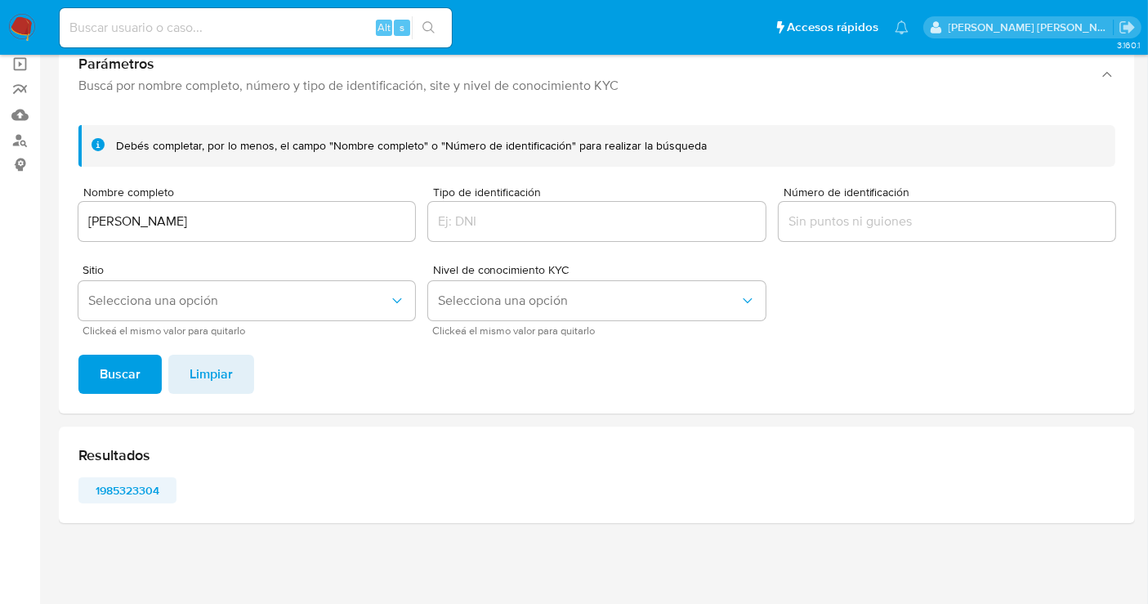
click at [117, 484] on span "1985323304" at bounding box center [127, 490] width 75 height 23
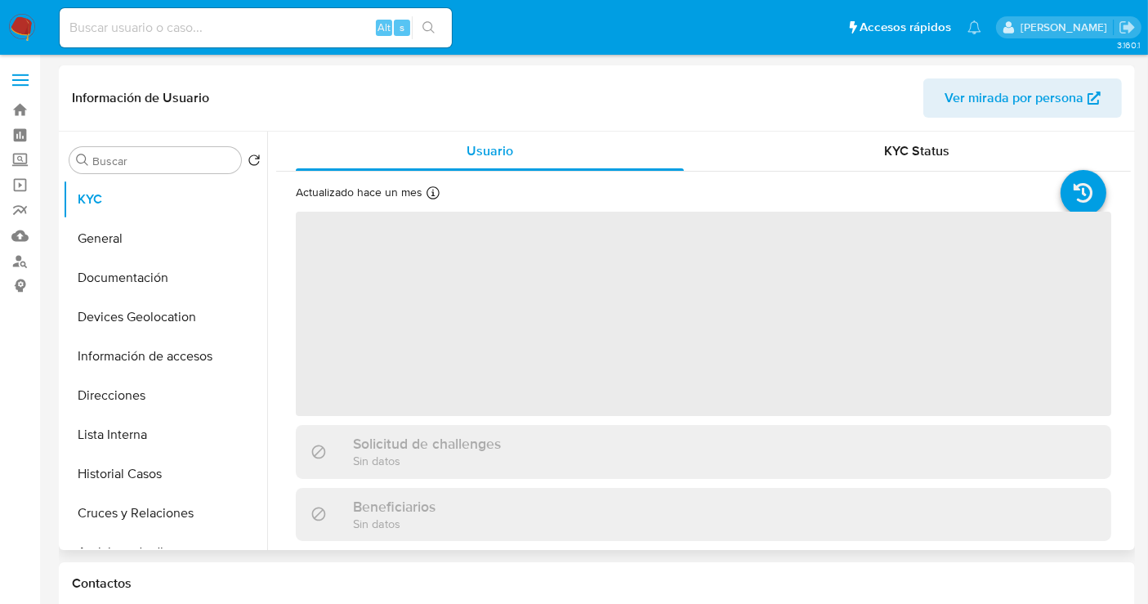
select select "10"
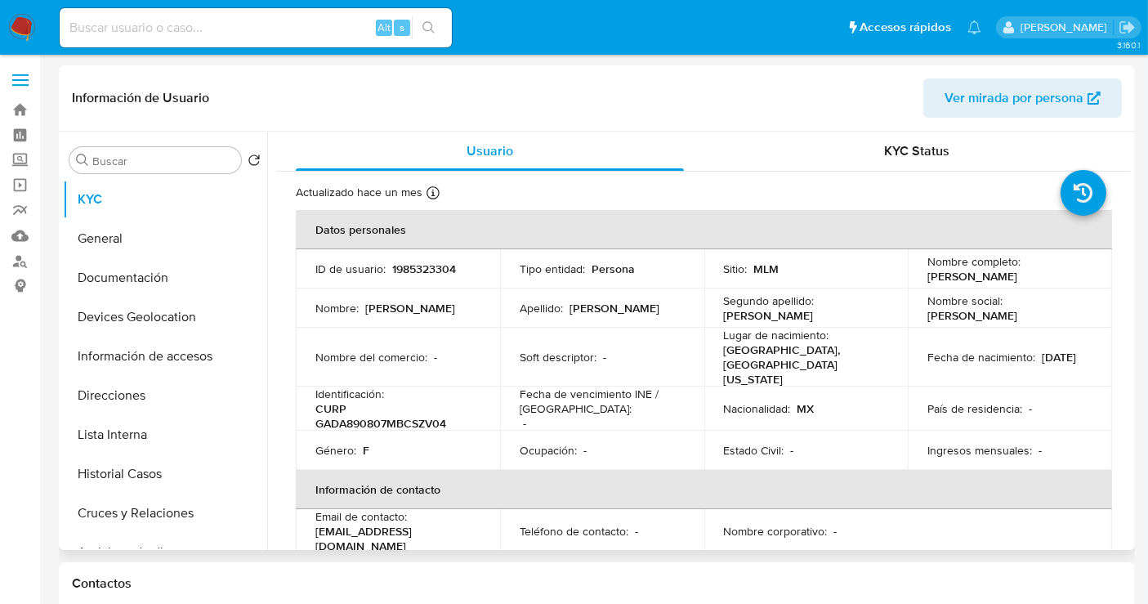
click at [425, 270] on p "1985323304" at bounding box center [424, 268] width 64 height 15
copy p "1985323304"
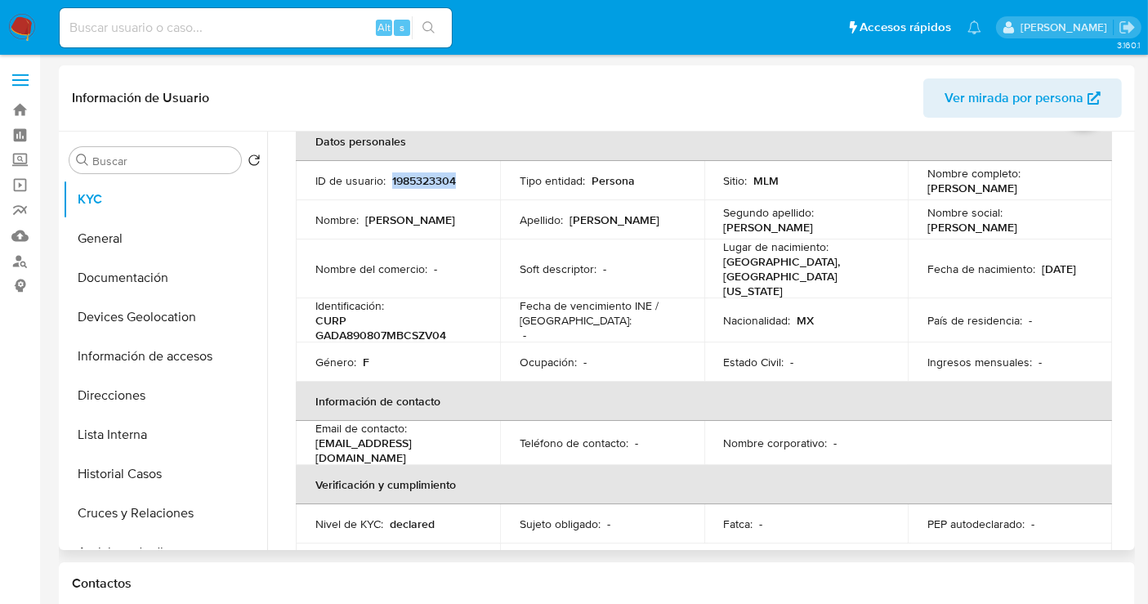
scroll to position [33, 0]
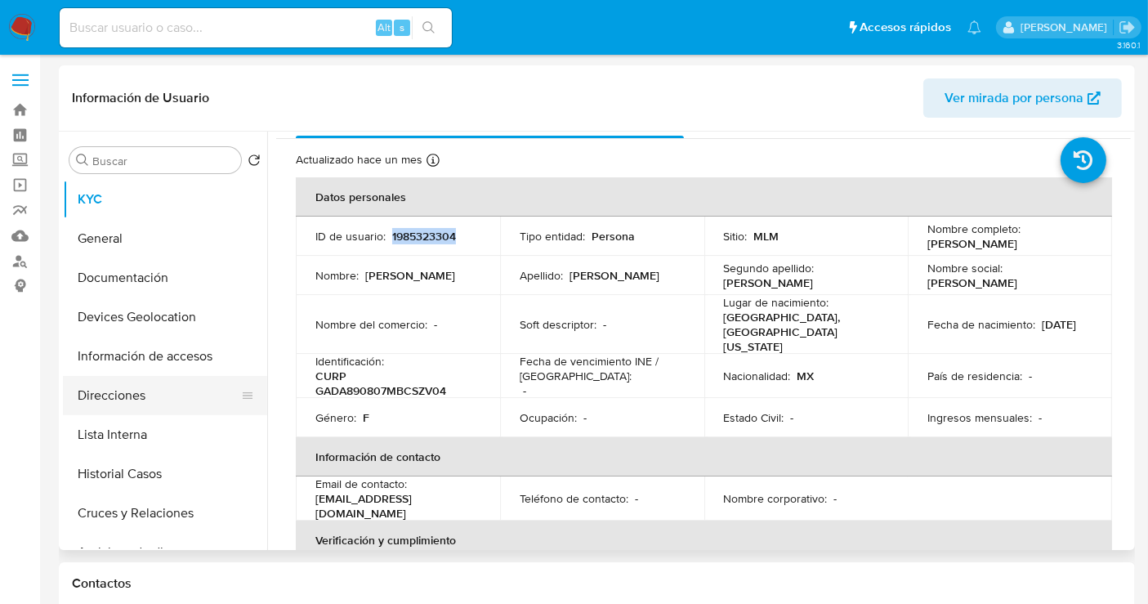
click at [118, 388] on button "Direcciones" at bounding box center [158, 395] width 191 height 39
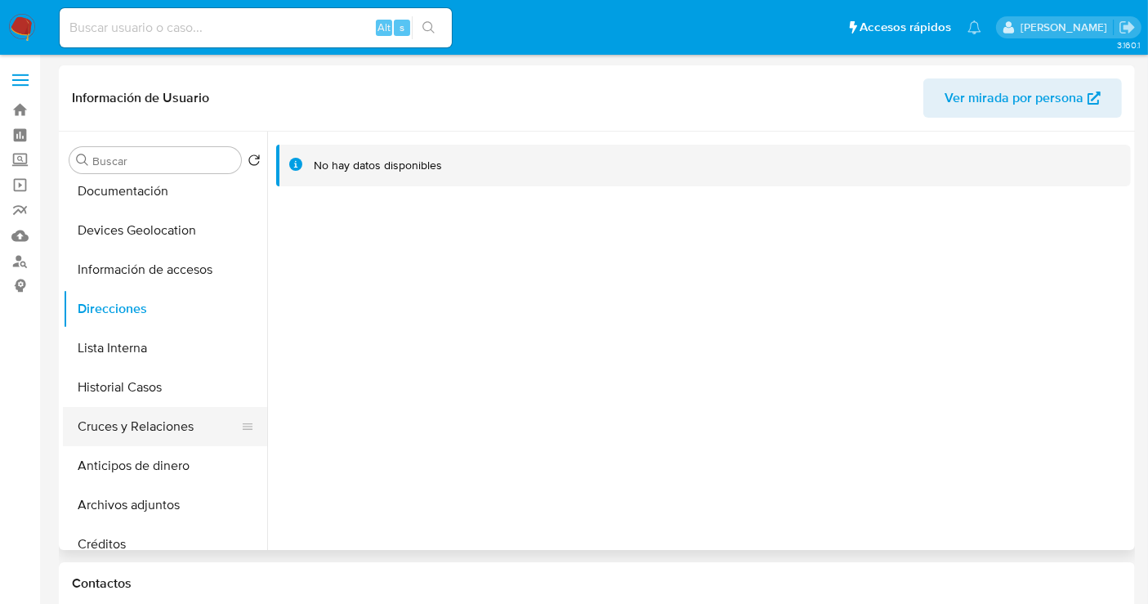
scroll to position [0, 0]
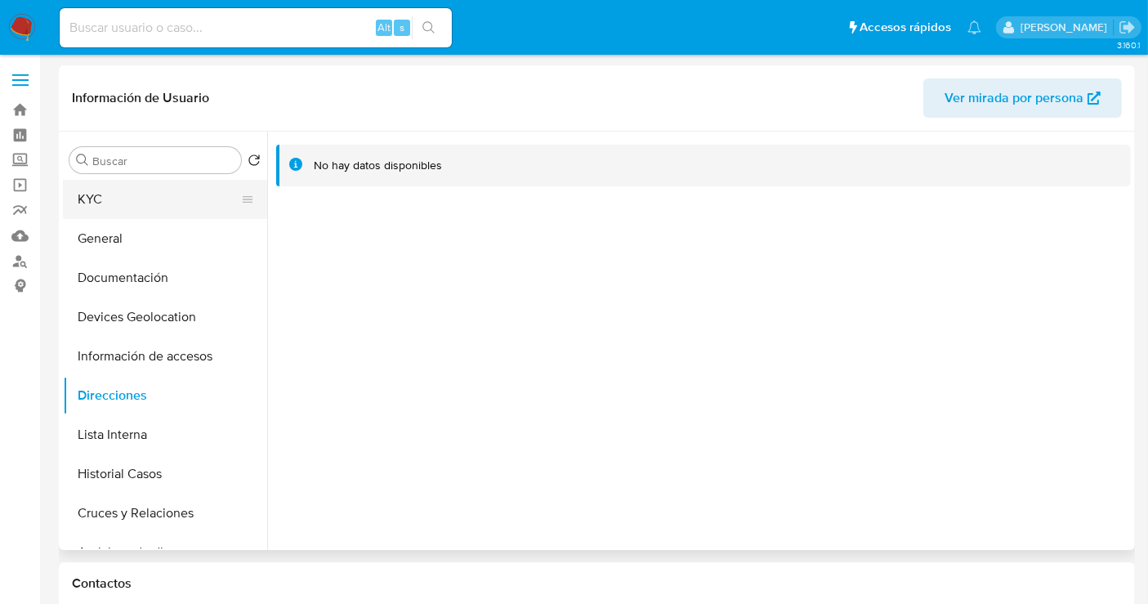
click at [90, 211] on button "KYC" at bounding box center [158, 199] width 191 height 39
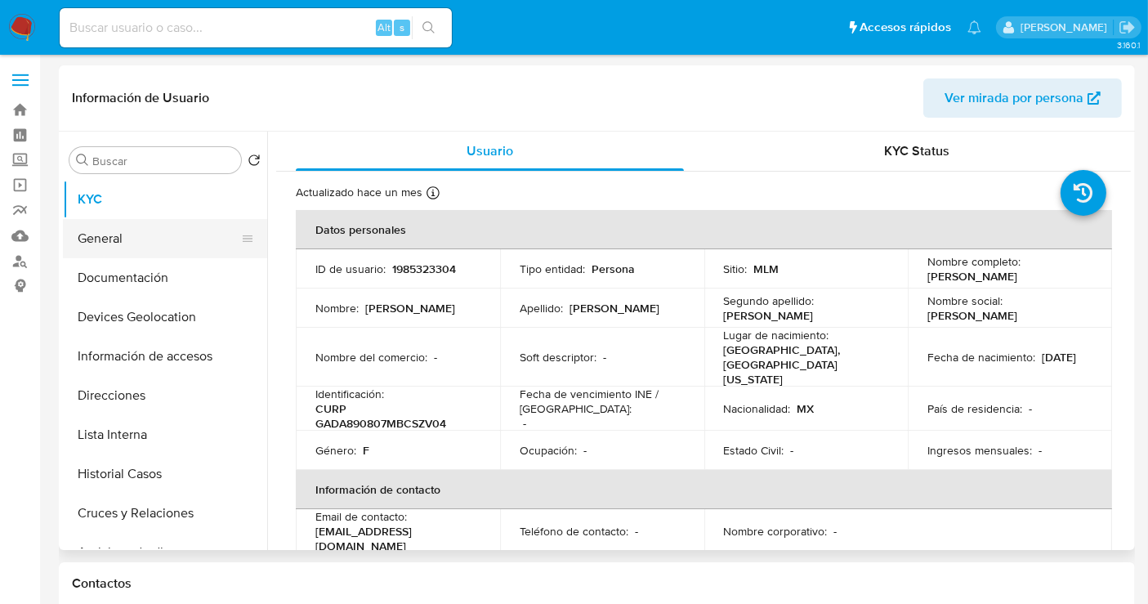
click at [109, 242] on button "General" at bounding box center [158, 238] width 191 height 39
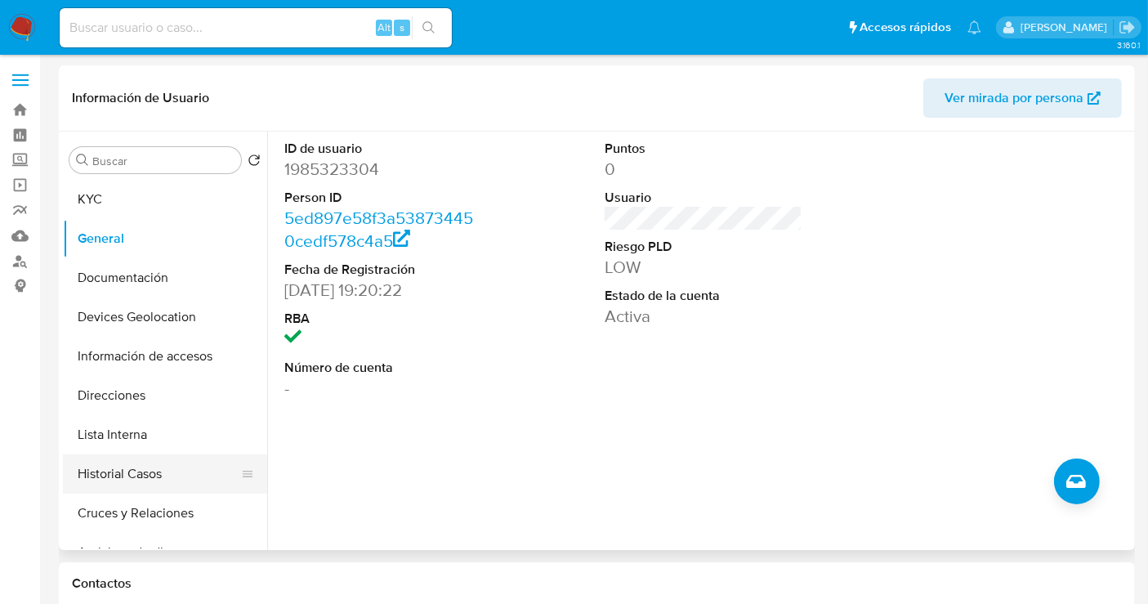
click at [147, 469] on button "Historial Casos" at bounding box center [158, 473] width 191 height 39
